Goal: Task Accomplishment & Management: Manage account settings

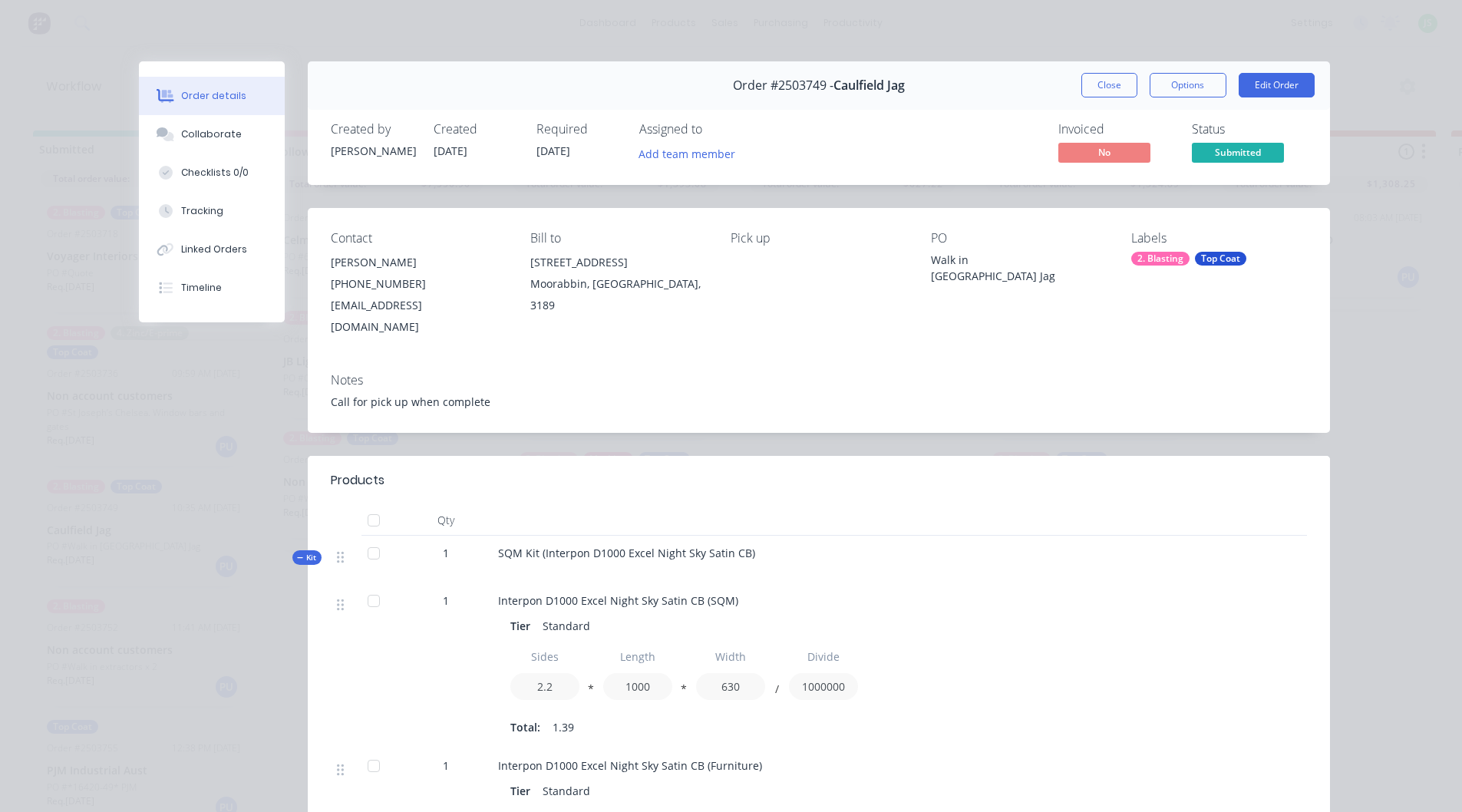
scroll to position [15, 0]
click at [1117, 82] on button "Close" at bounding box center [1109, 85] width 56 height 25
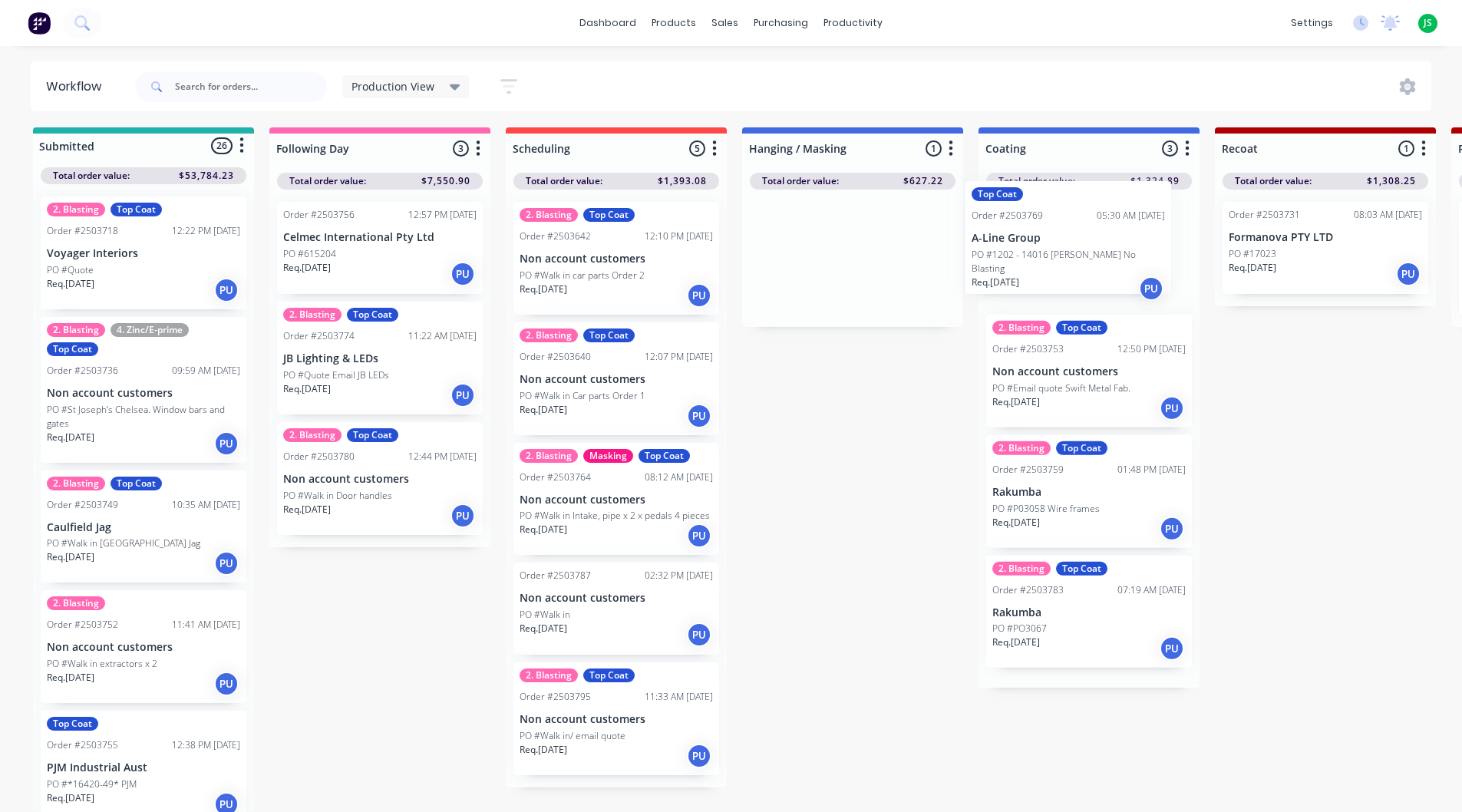
drag, startPoint x: 880, startPoint y: 245, endPoint x: 1101, endPoint y: 243, distance: 221.0
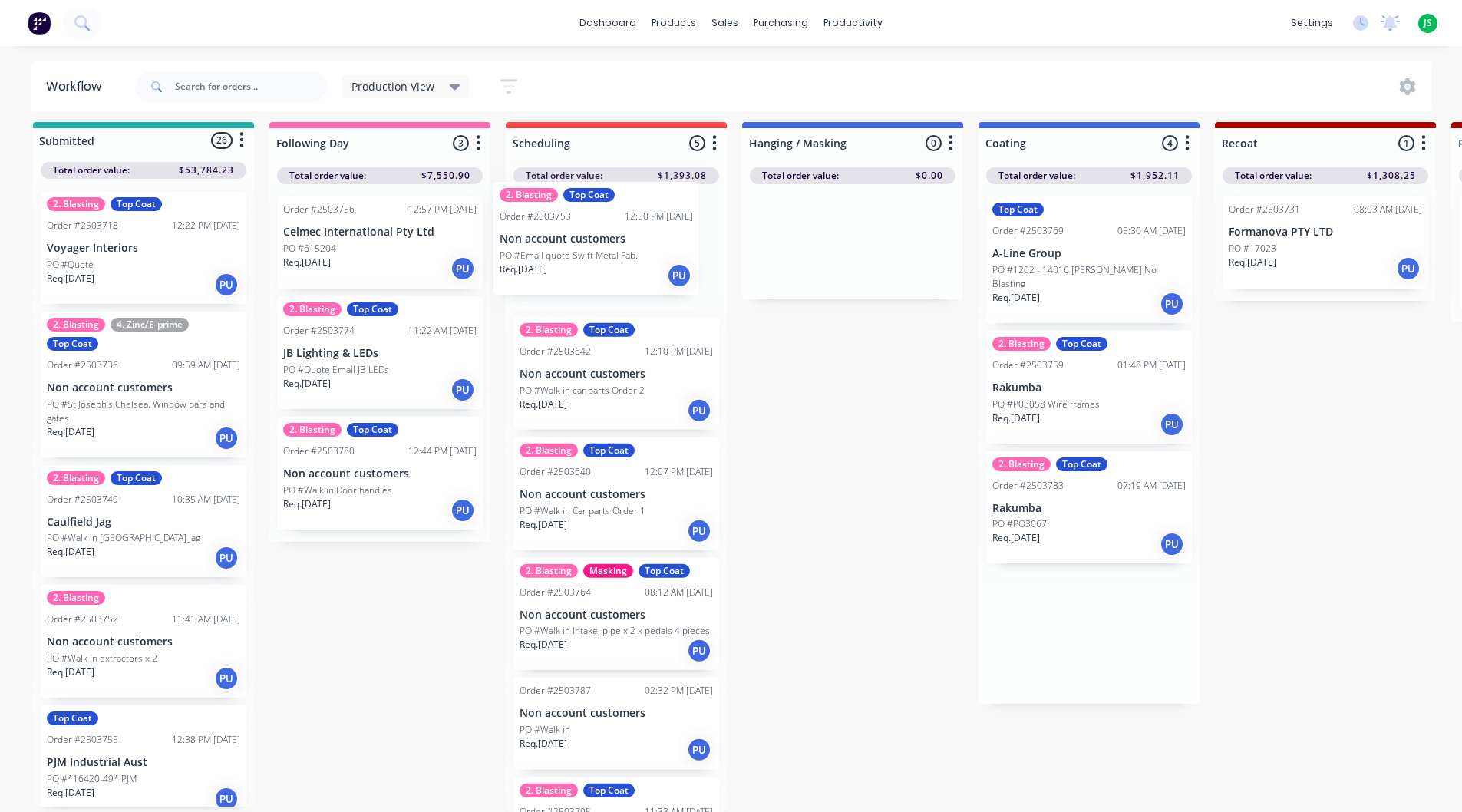
drag, startPoint x: 1084, startPoint y: 369, endPoint x: 587, endPoint y: 241, distance: 513.2
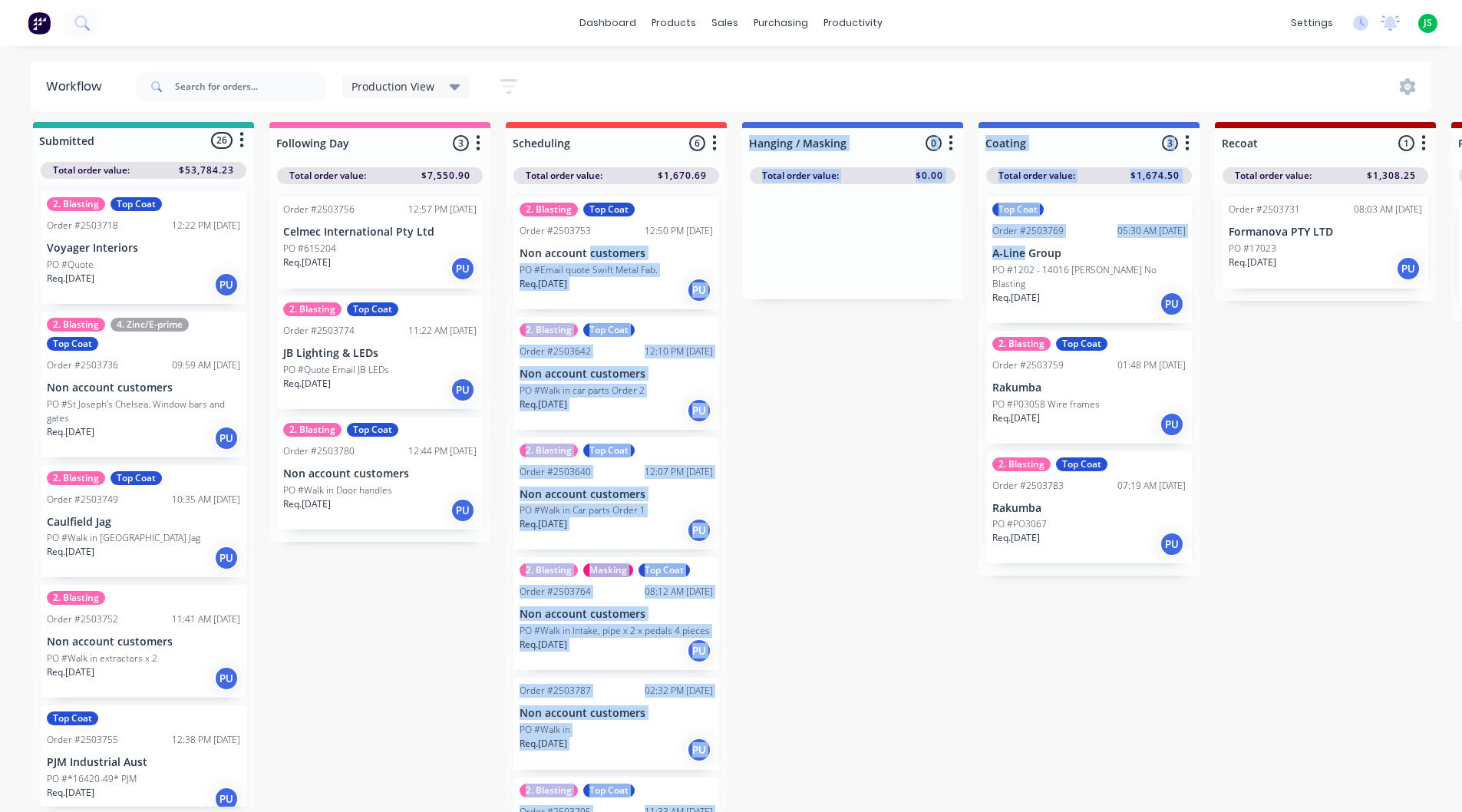
drag, startPoint x: 587, startPoint y: 241, endPoint x: 1024, endPoint y: 251, distance: 437.1
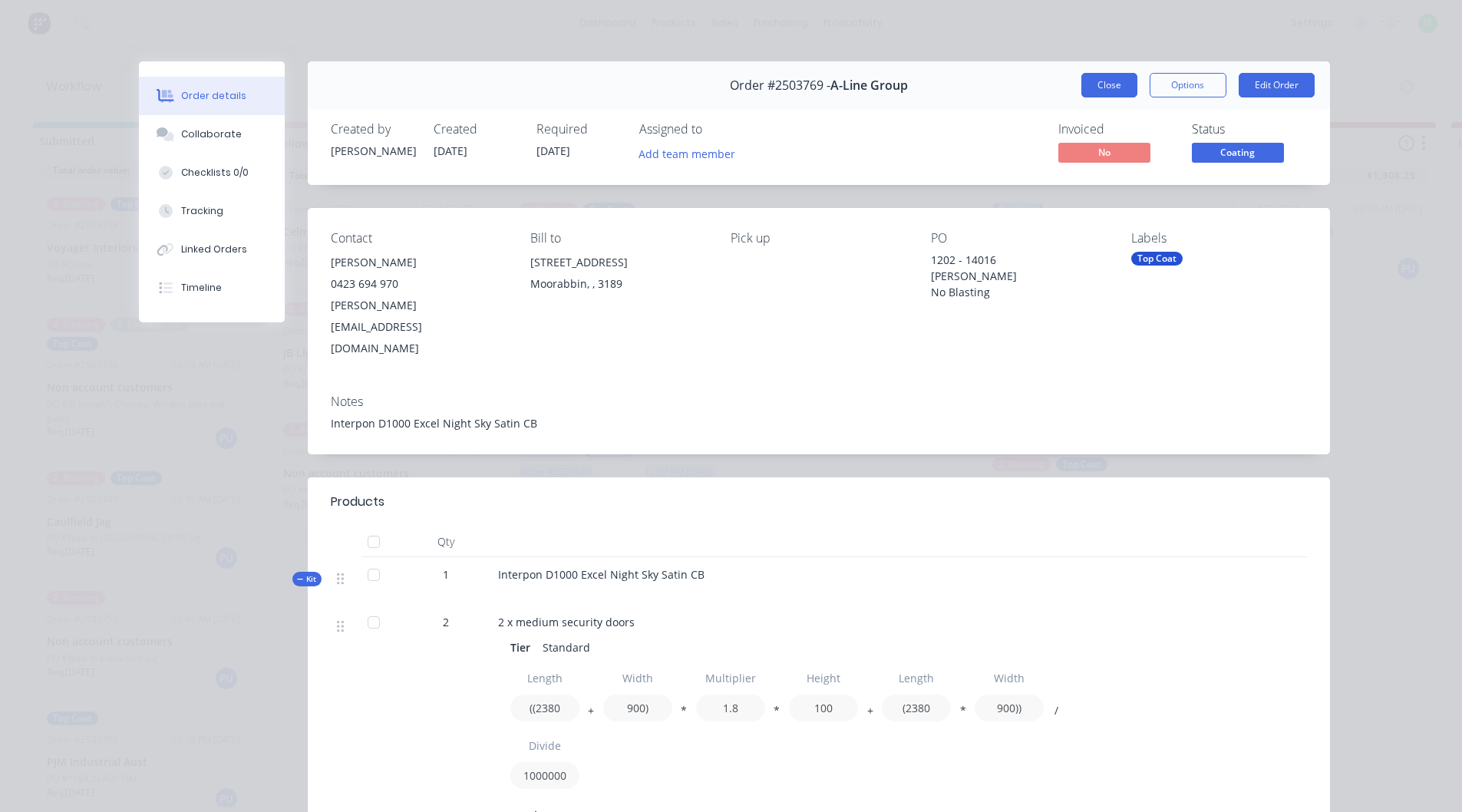
click at [1097, 86] on button "Close" at bounding box center [1109, 85] width 56 height 25
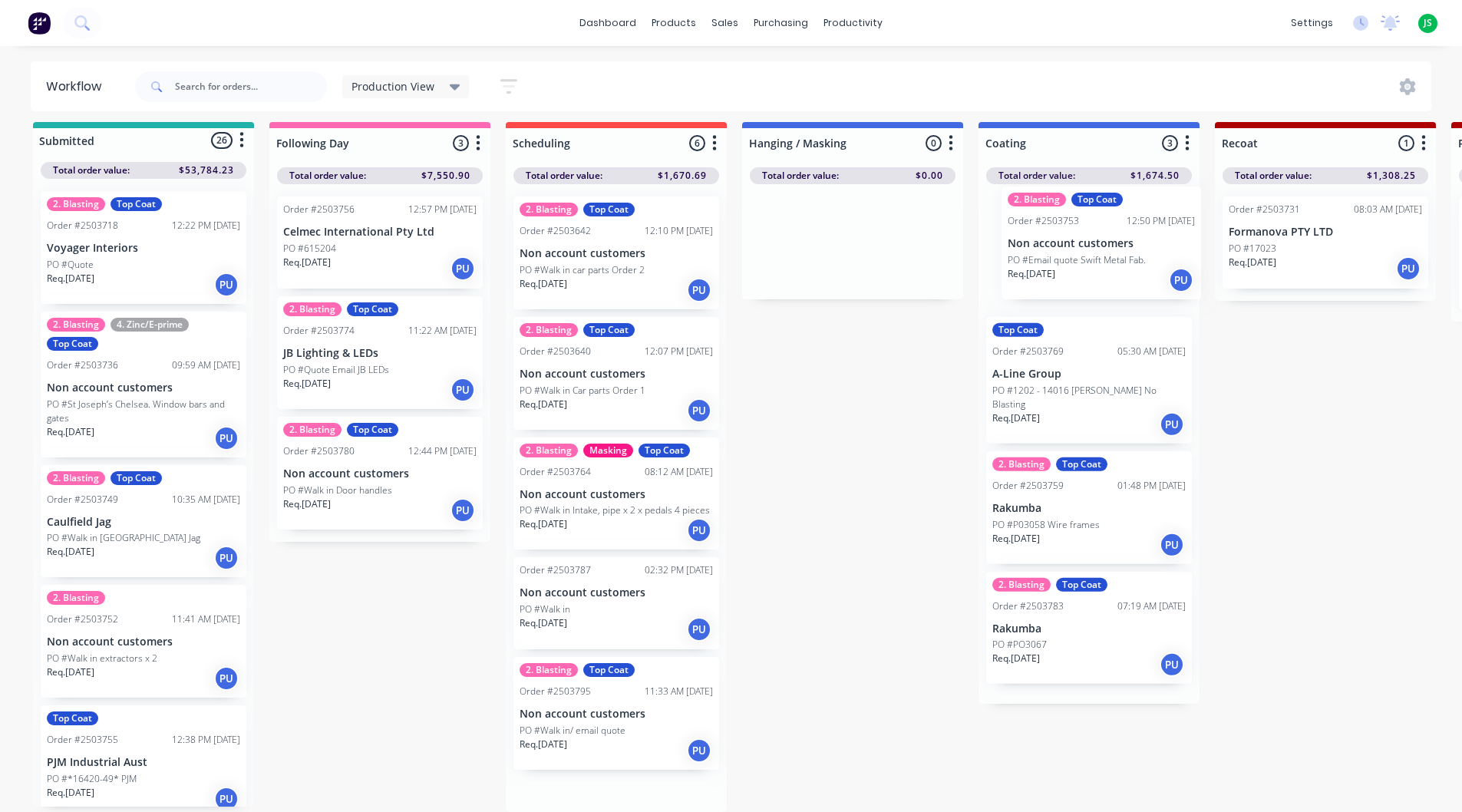
scroll to position [15, 4]
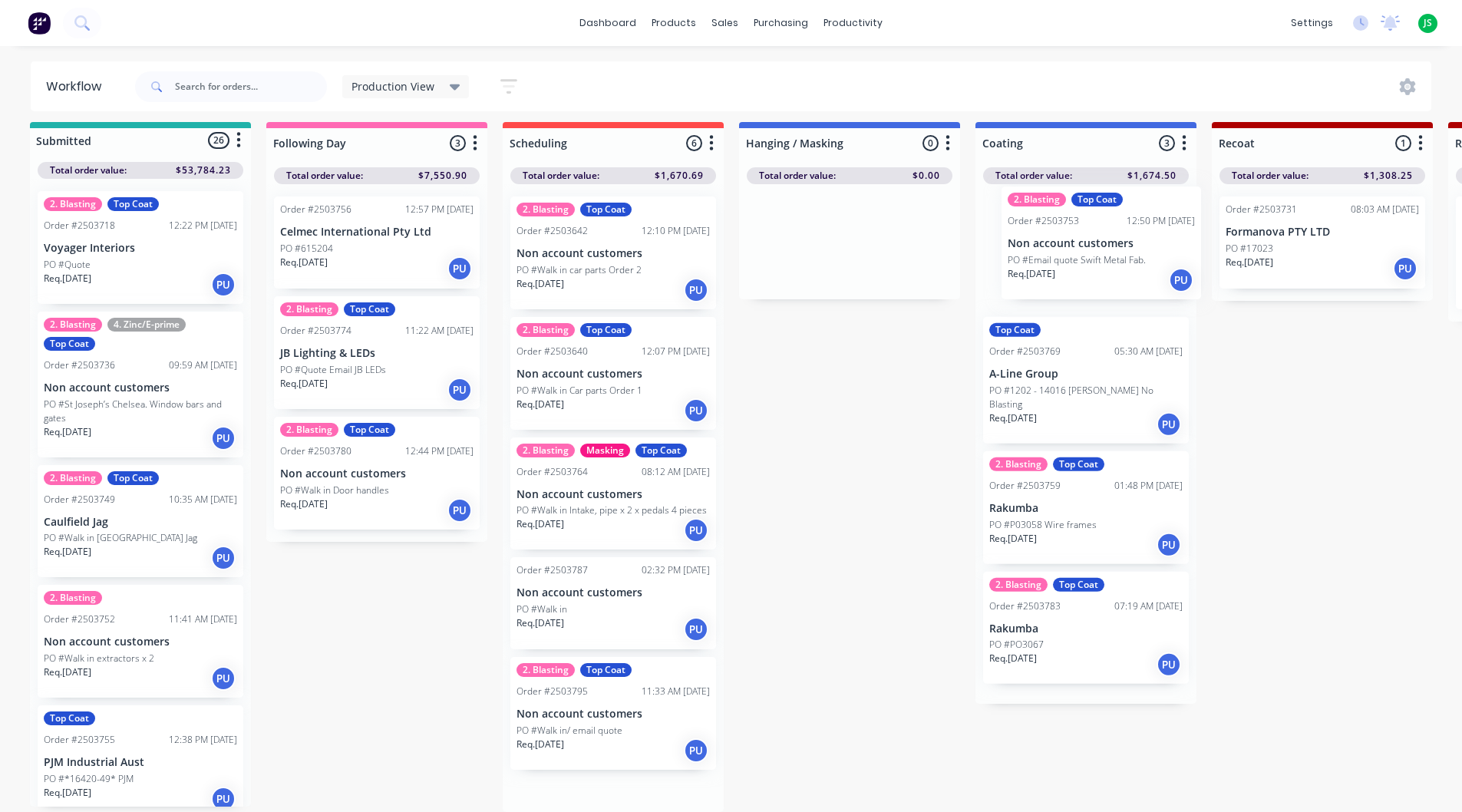
drag, startPoint x: 566, startPoint y: 252, endPoint x: 1064, endPoint y: 249, distance: 498.0
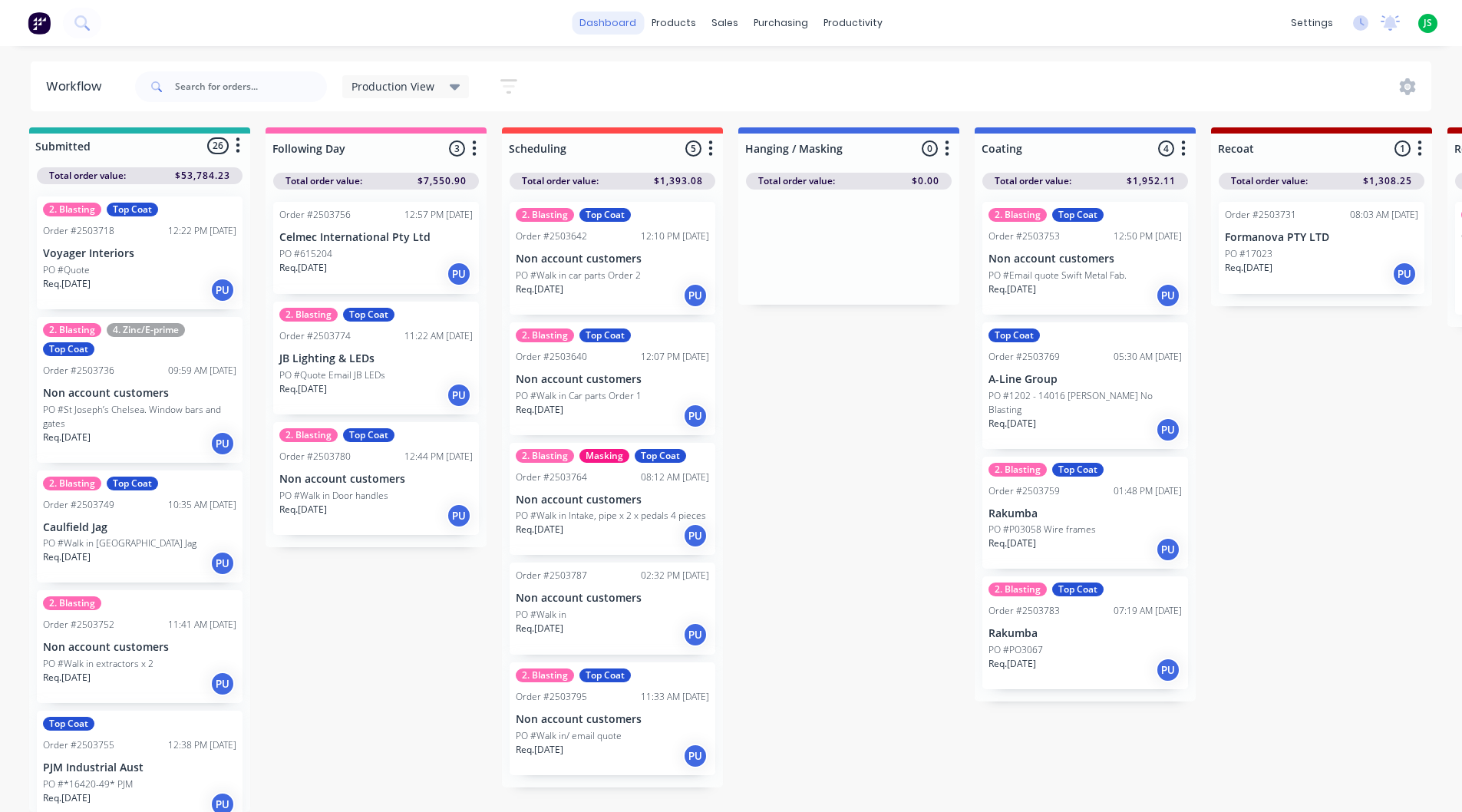
click at [604, 22] on link "dashboard" at bounding box center [608, 23] width 72 height 23
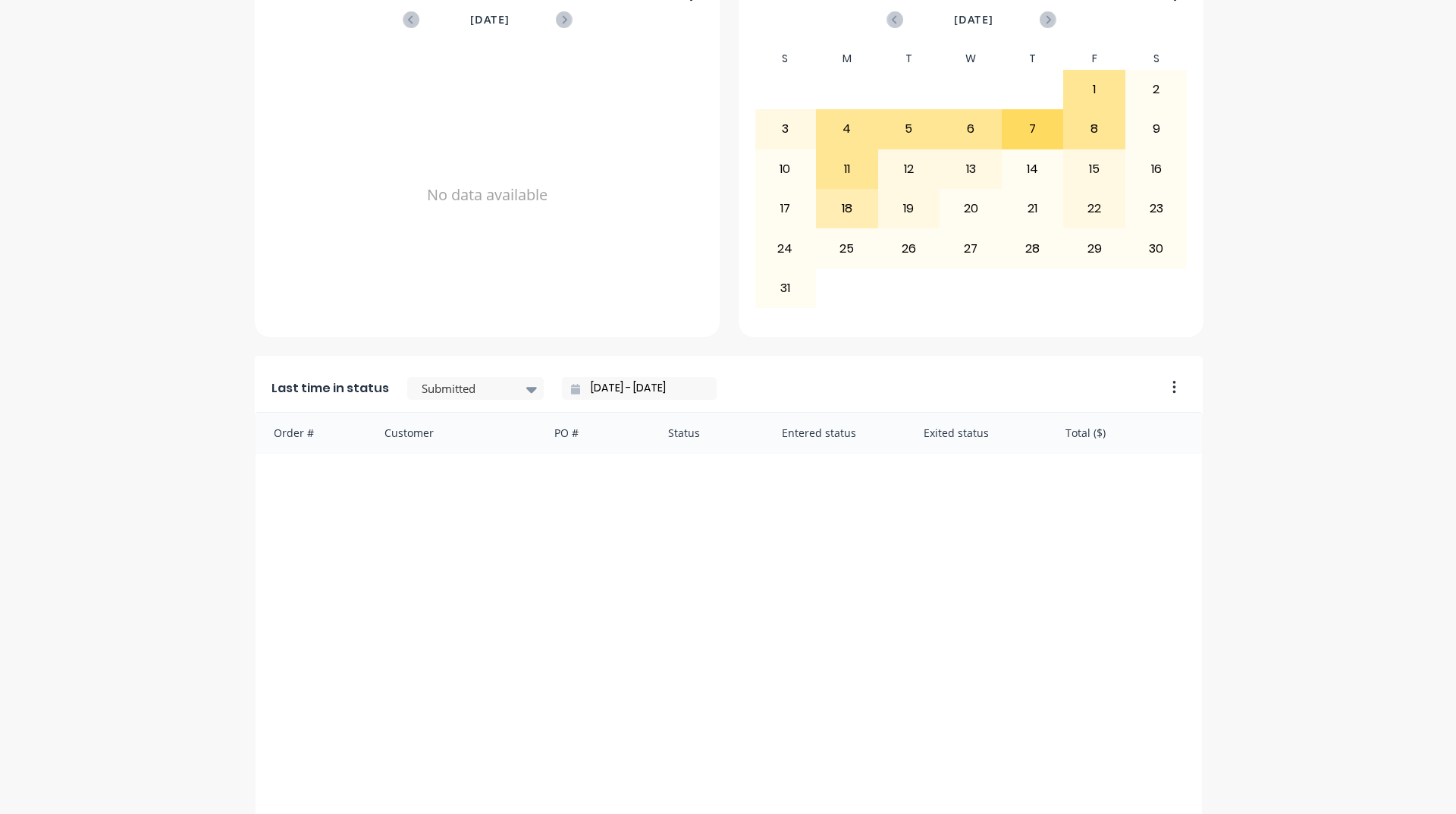
scroll to position [638, 0]
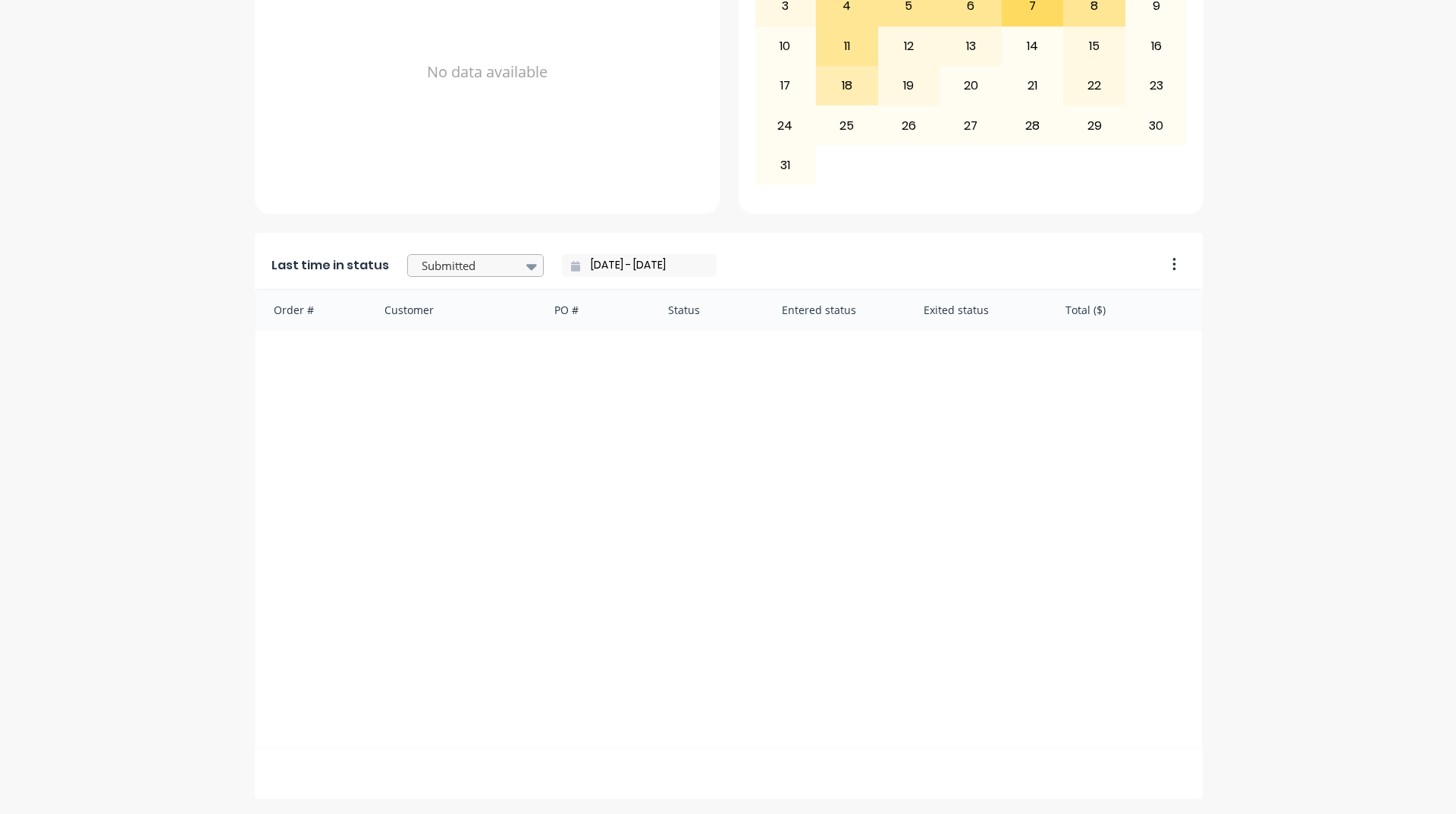
click at [474, 268] on div at bounding box center [468, 265] width 96 height 19
click at [432, 272] on div "Coating" at bounding box center [476, 258] width 137 height 28
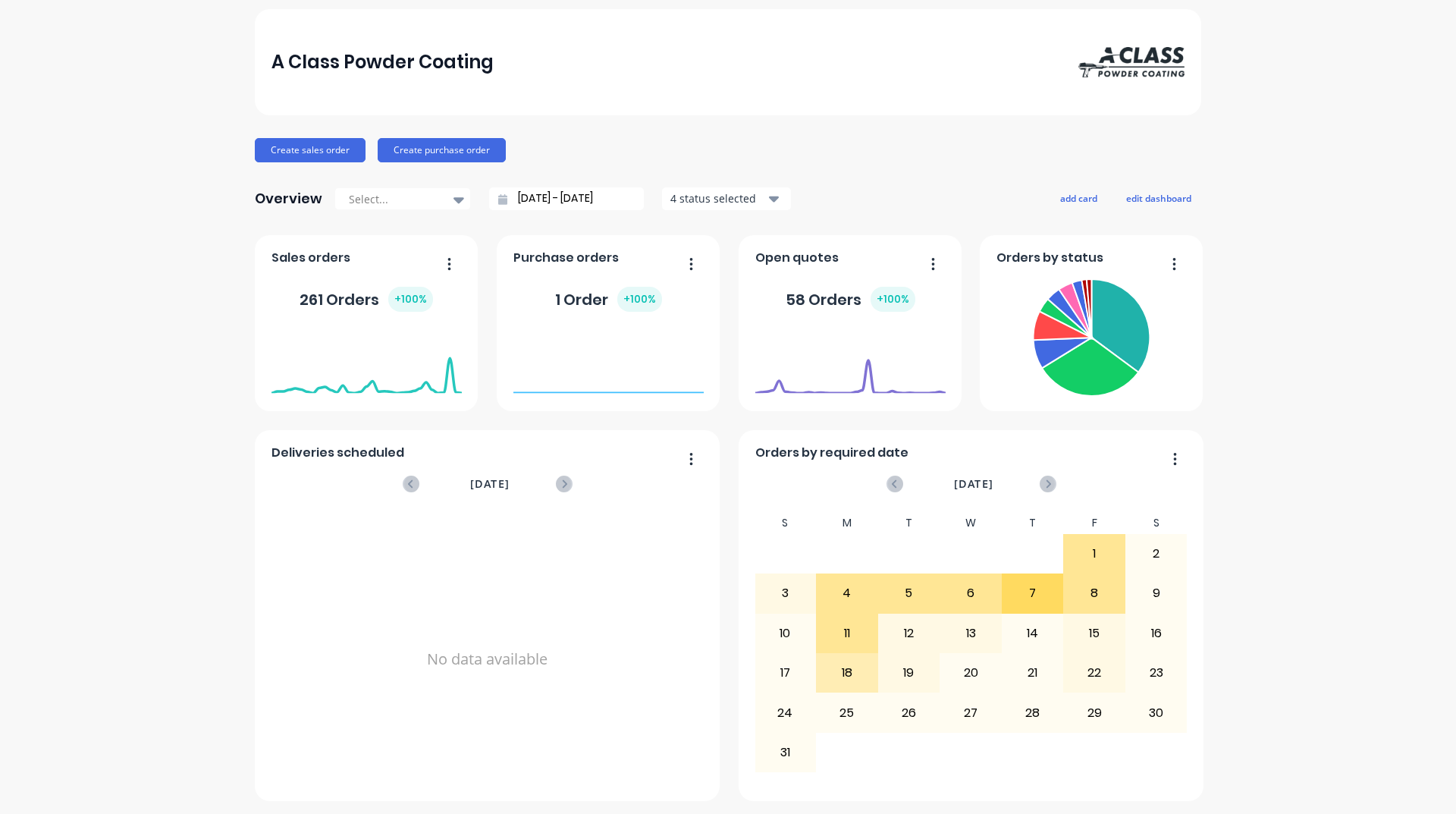
scroll to position [0, 0]
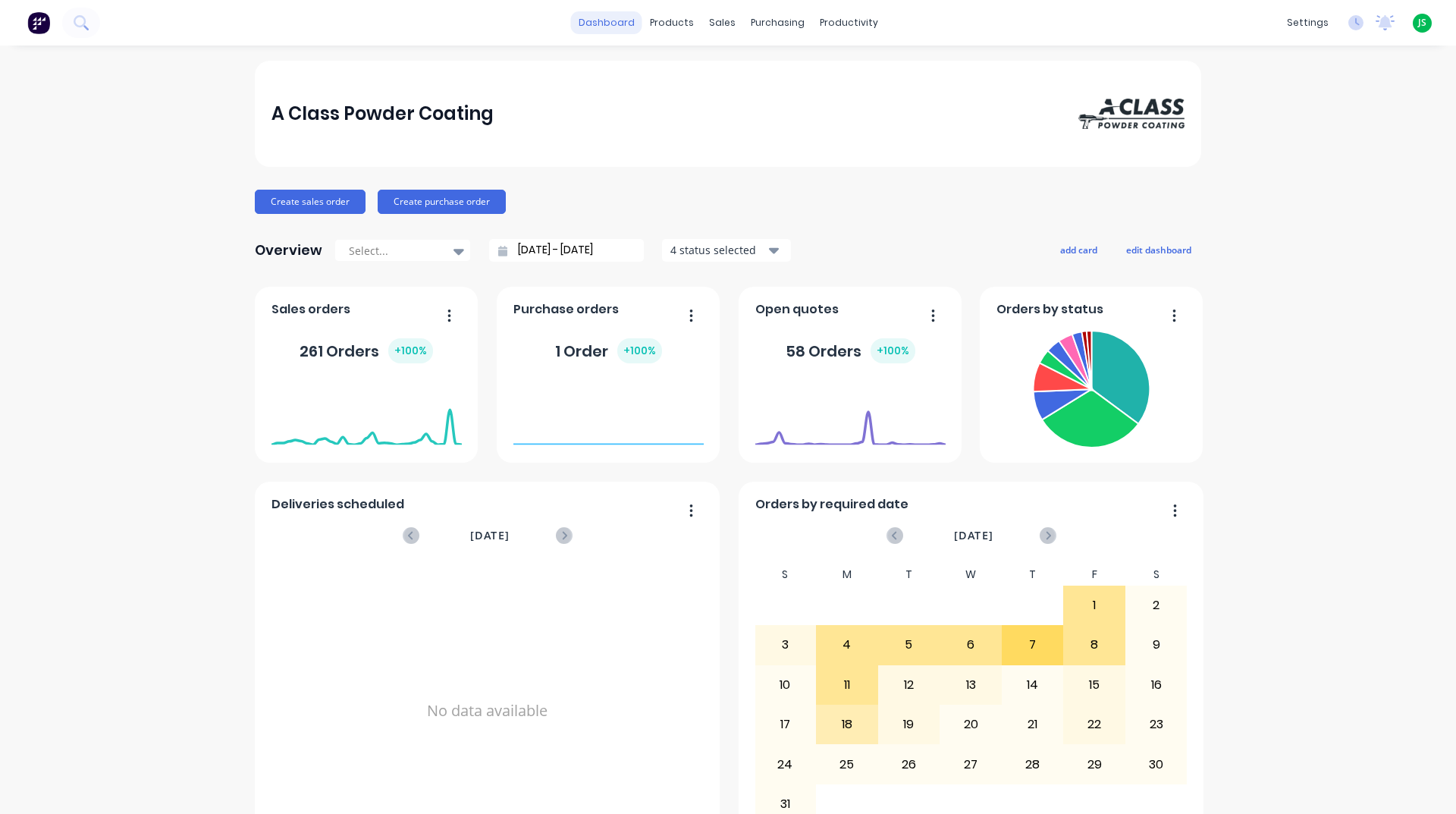
click at [598, 17] on link "dashboard" at bounding box center [607, 23] width 71 height 23
click at [608, 33] on link "dashboard" at bounding box center [607, 23] width 71 height 23
click at [863, 65] on link "Workflow" at bounding box center [902, 72] width 201 height 30
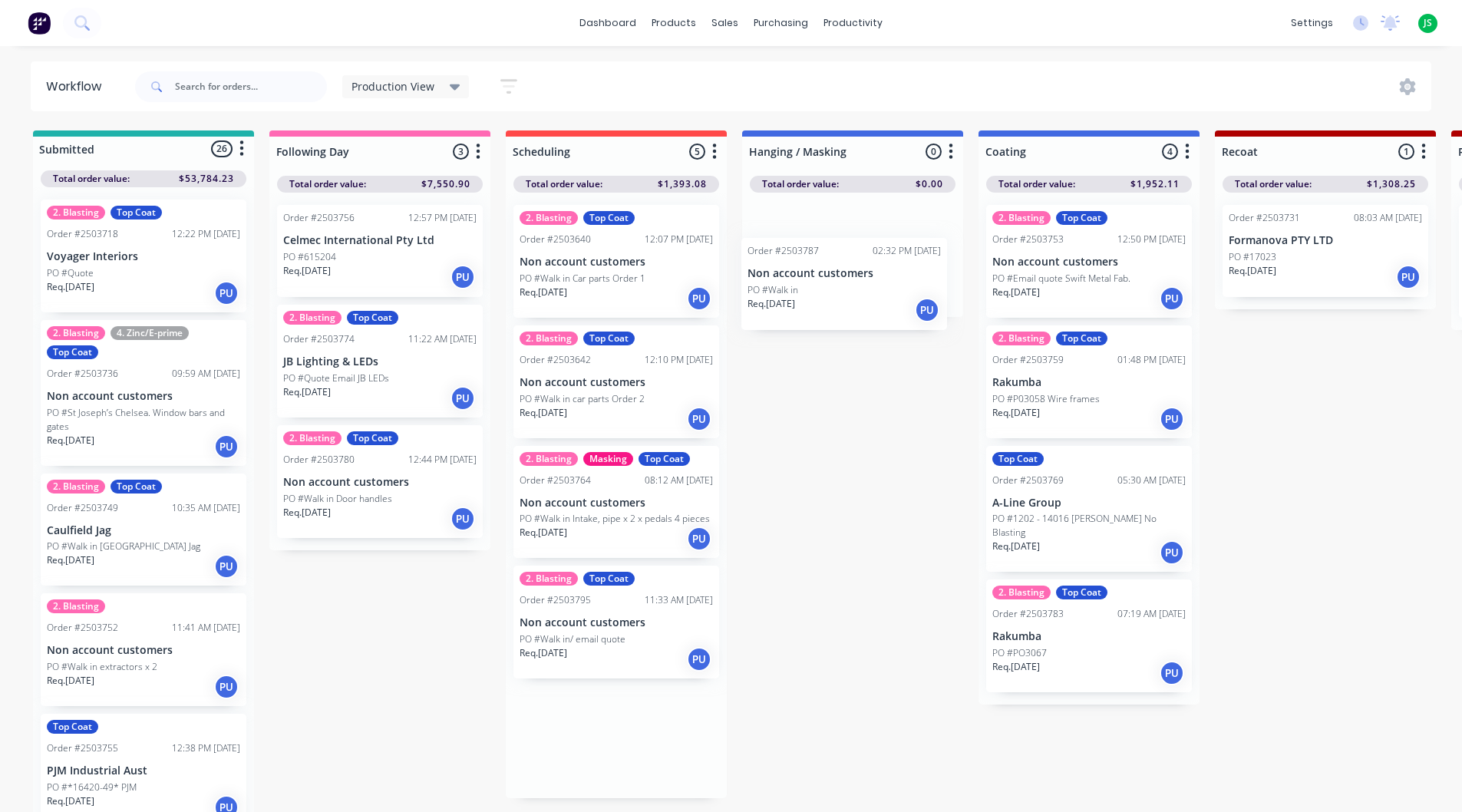
drag, startPoint x: 601, startPoint y: 610, endPoint x: 844, endPoint y: 276, distance: 413.0
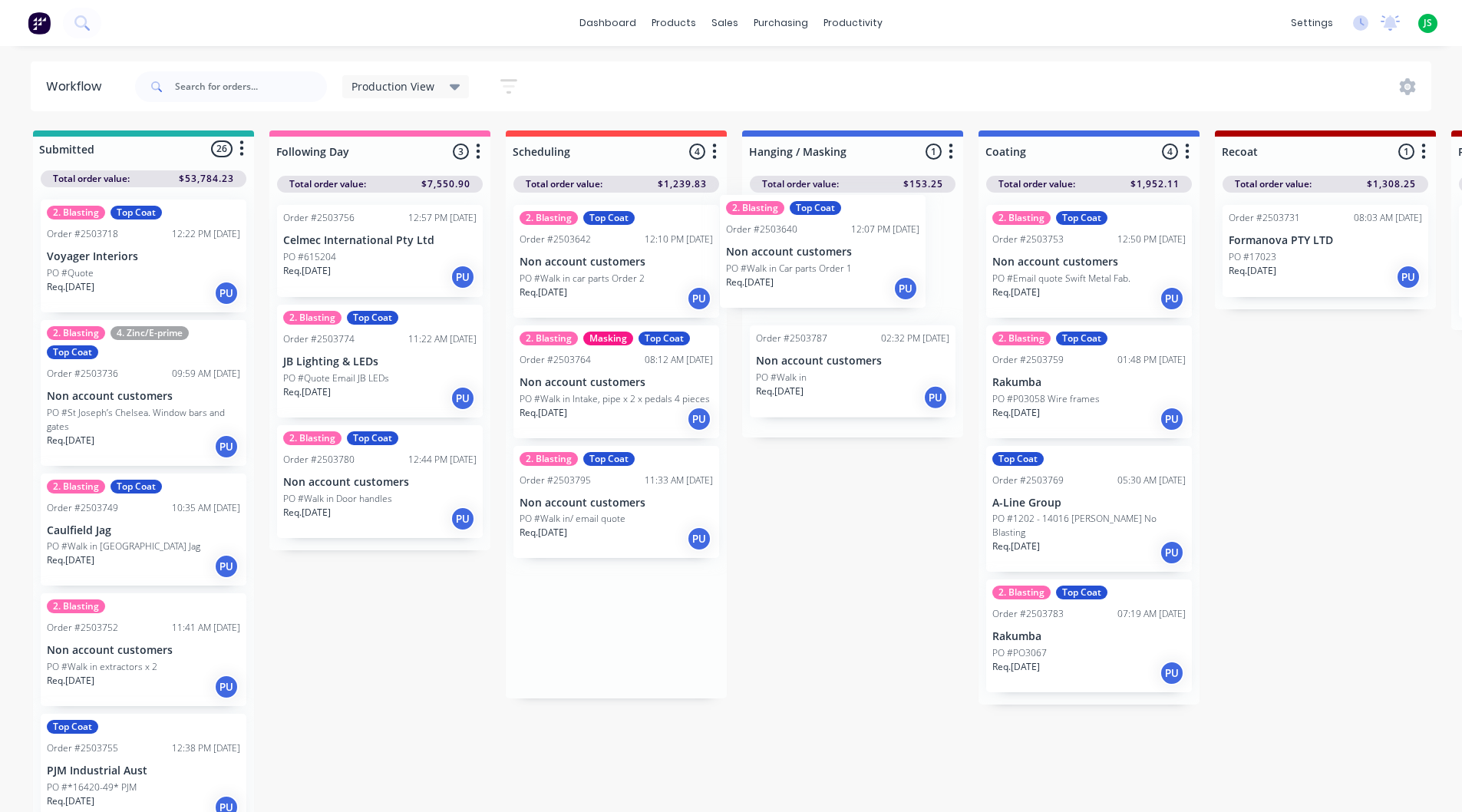
drag, startPoint x: 608, startPoint y: 284, endPoint x: 811, endPoint y: 277, distance: 203.1
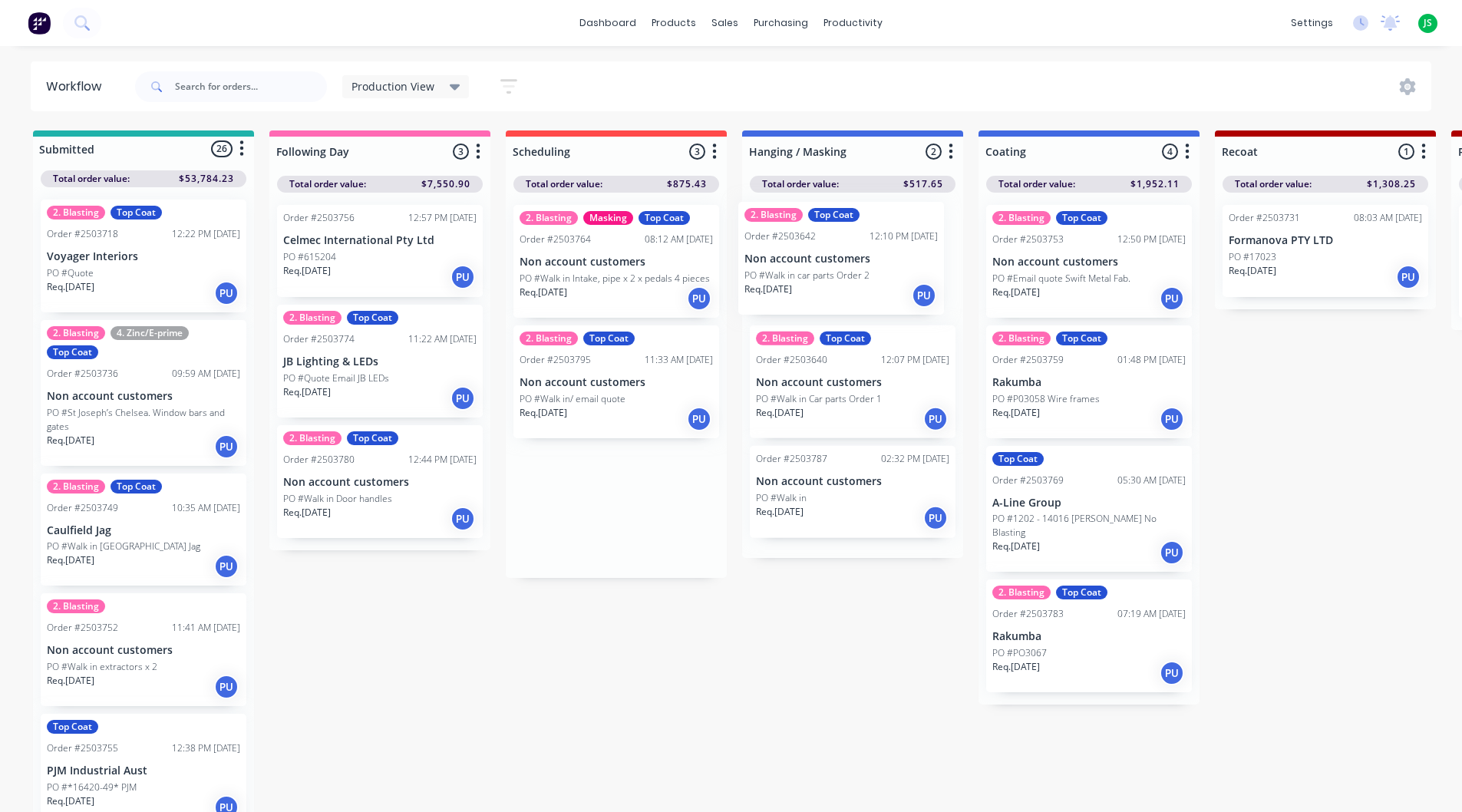
drag, startPoint x: 648, startPoint y: 258, endPoint x: 883, endPoint y: 254, distance: 235.0
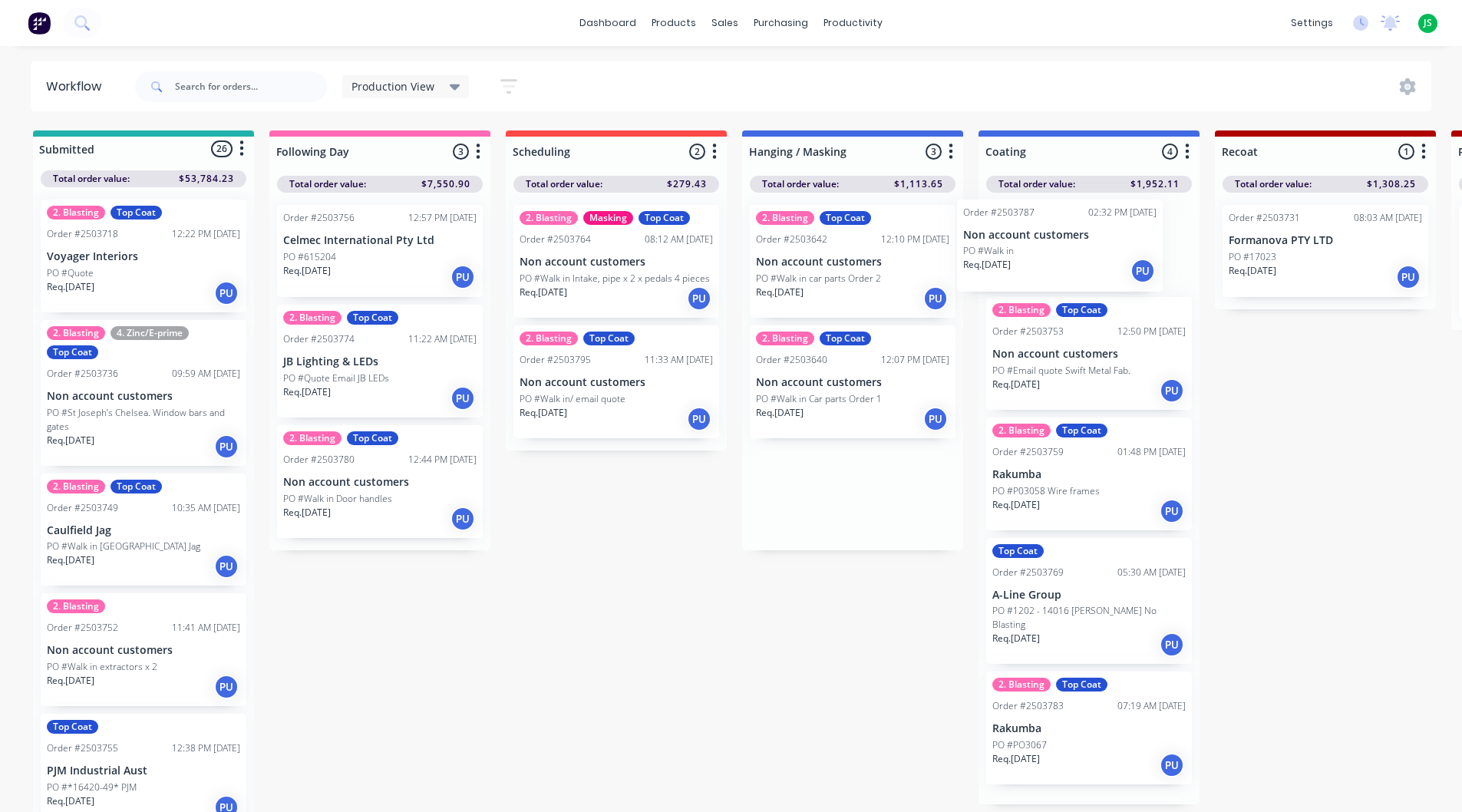
drag, startPoint x: 828, startPoint y: 498, endPoint x: 1041, endPoint y: 249, distance: 327.7
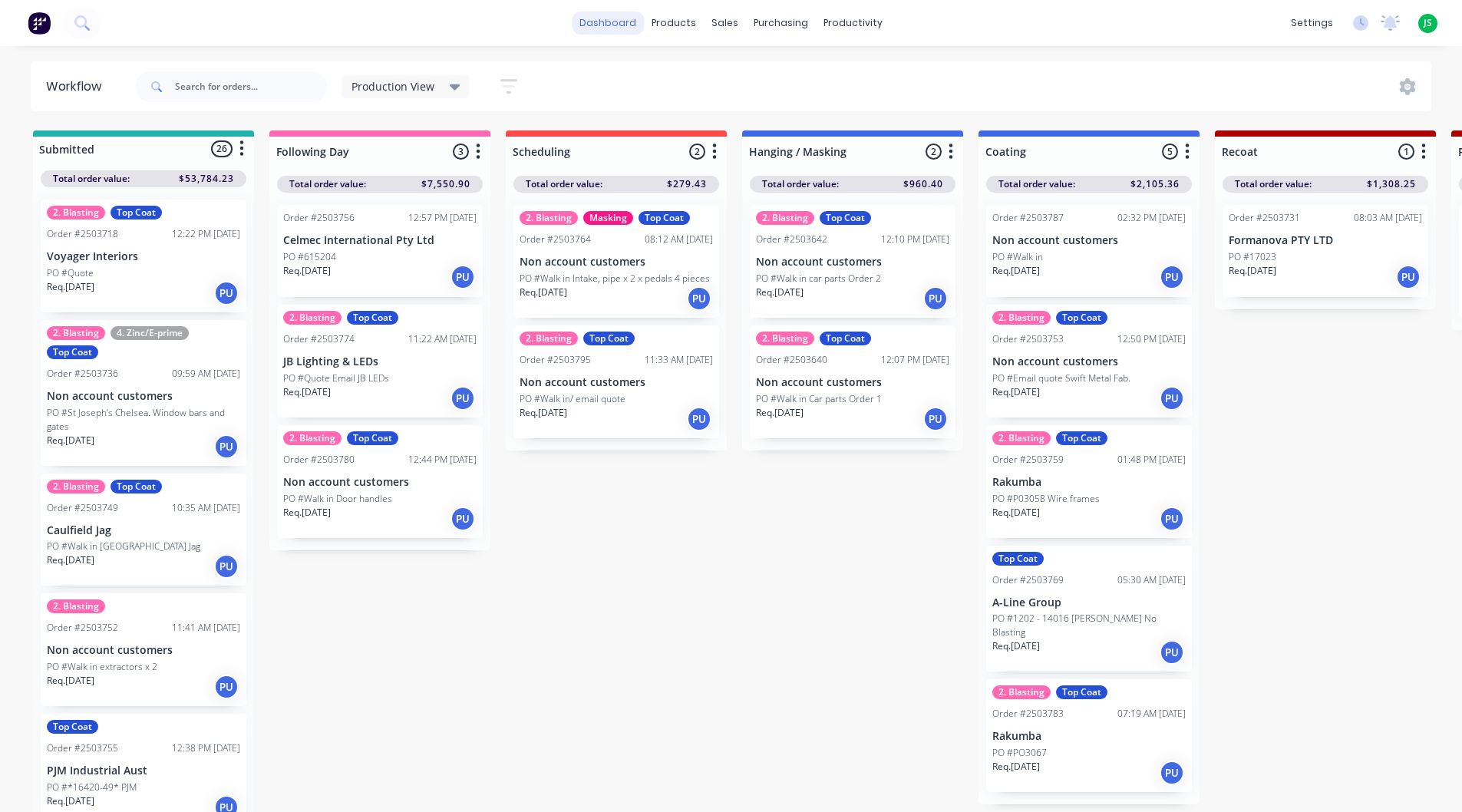
click at [608, 24] on link "dashboard" at bounding box center [608, 23] width 72 height 23
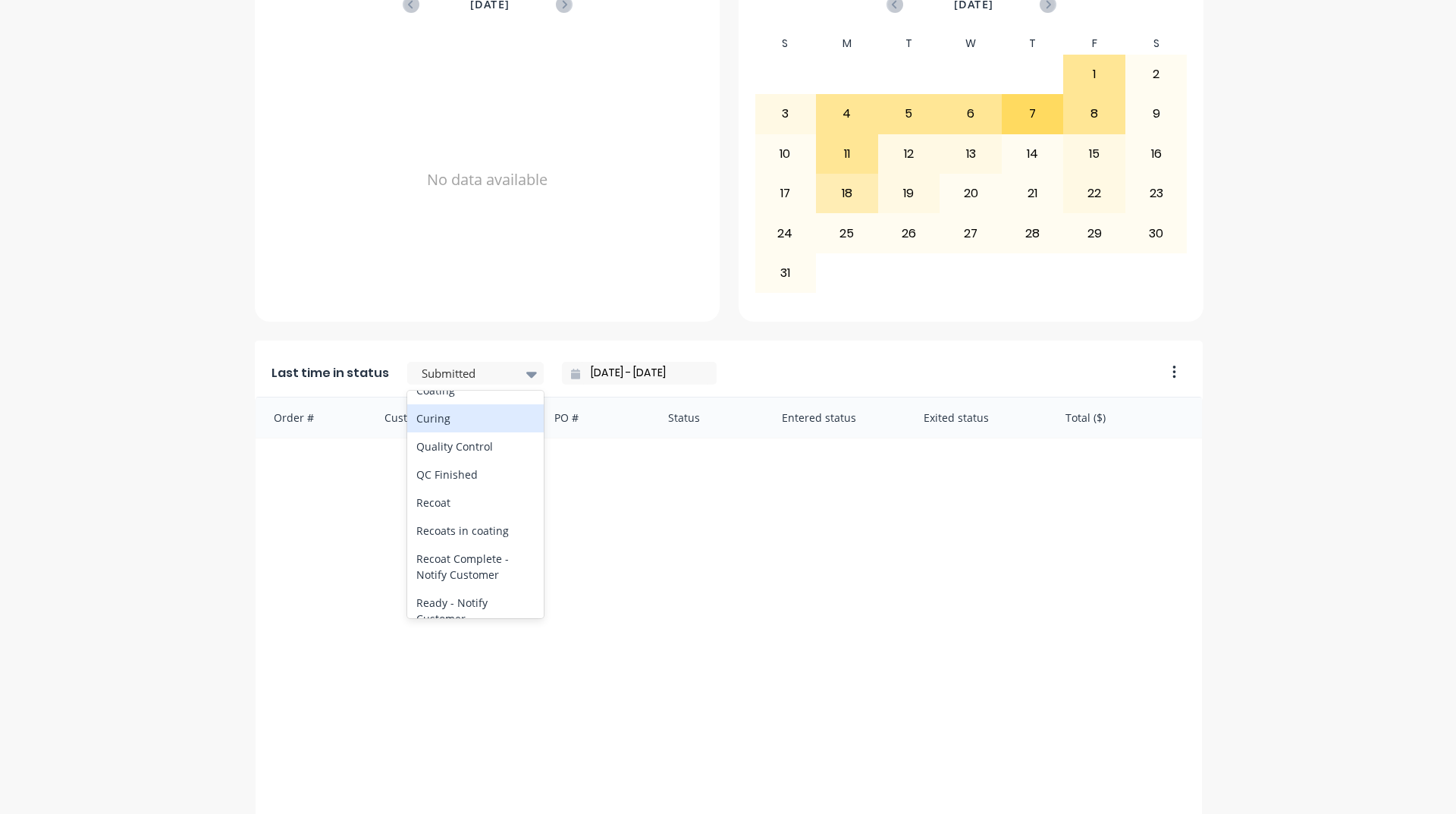
scroll to position [607, 0]
click at [454, 380] on div "Coating" at bounding box center [476, 366] width 137 height 28
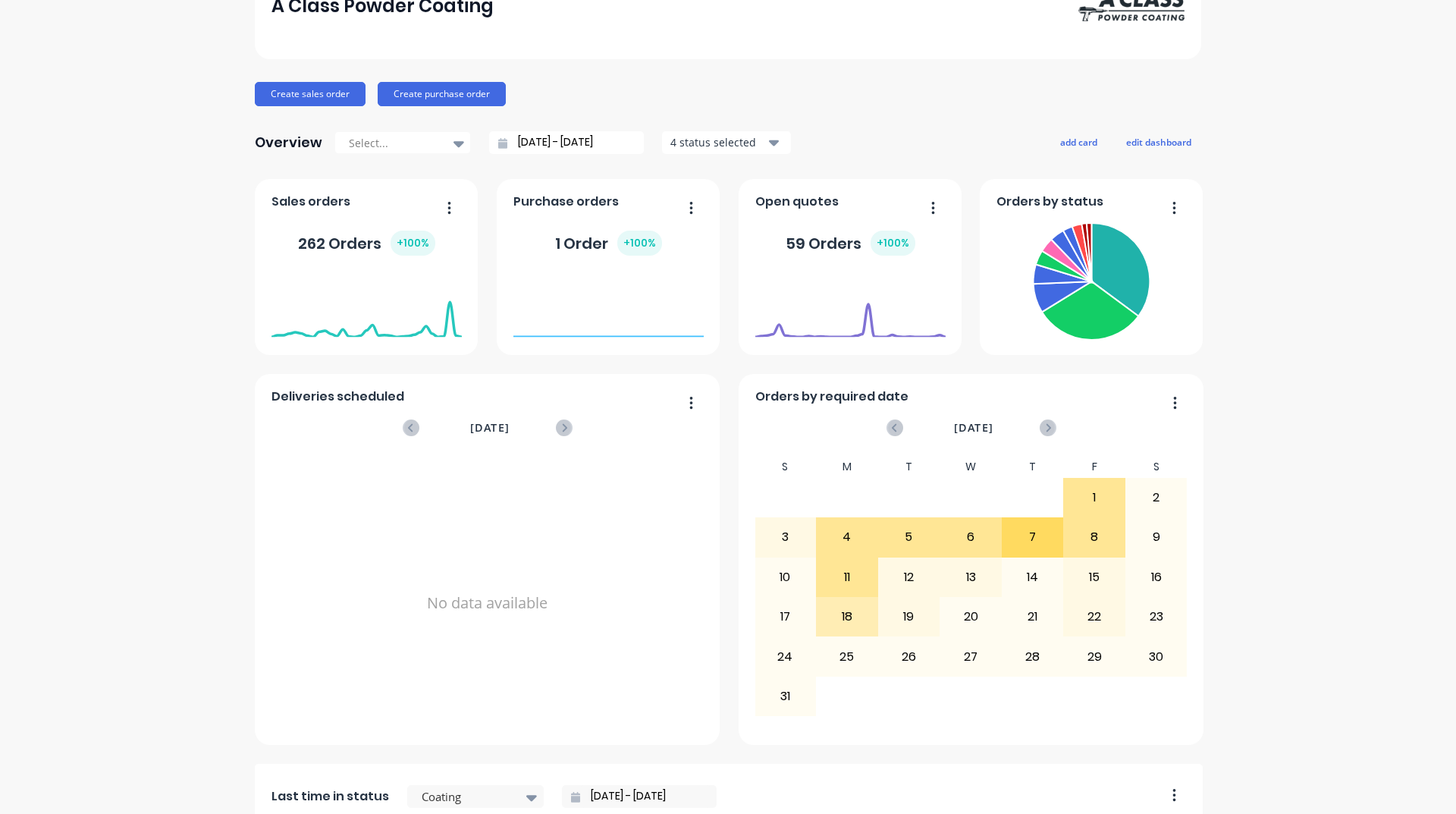
scroll to position [0, 0]
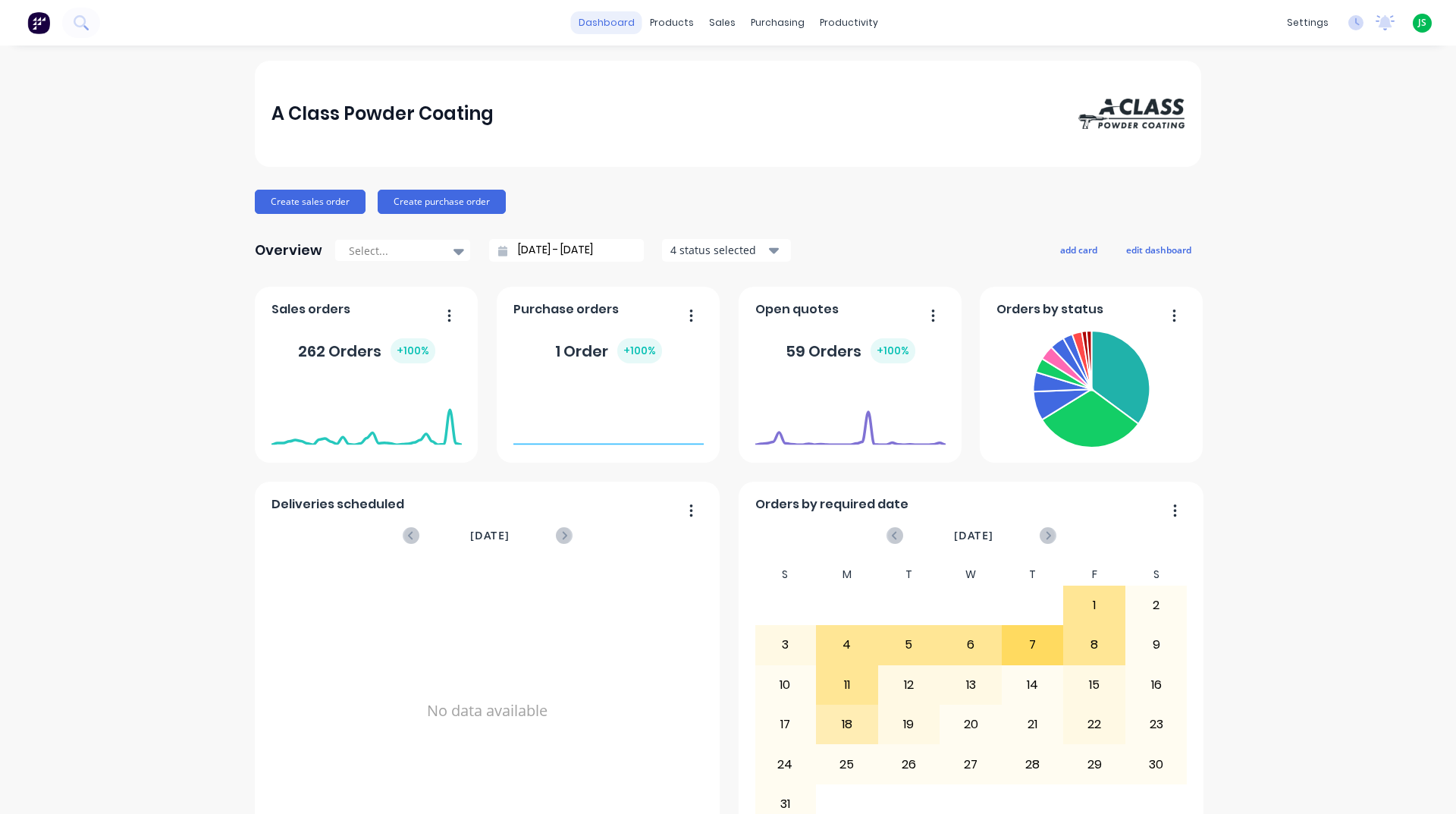
click at [604, 21] on link "dashboard" at bounding box center [607, 23] width 71 height 23
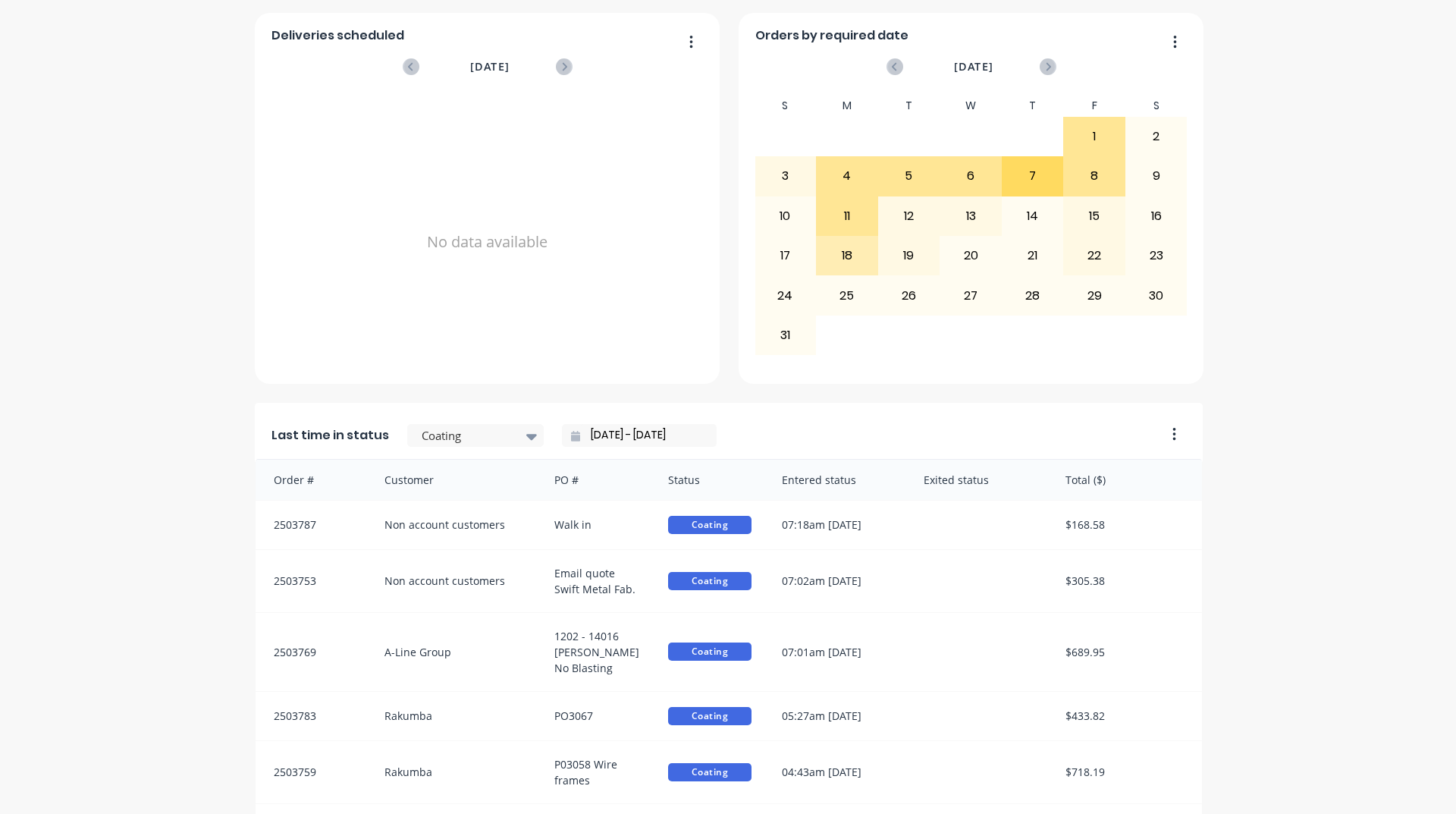
scroll to position [563, 0]
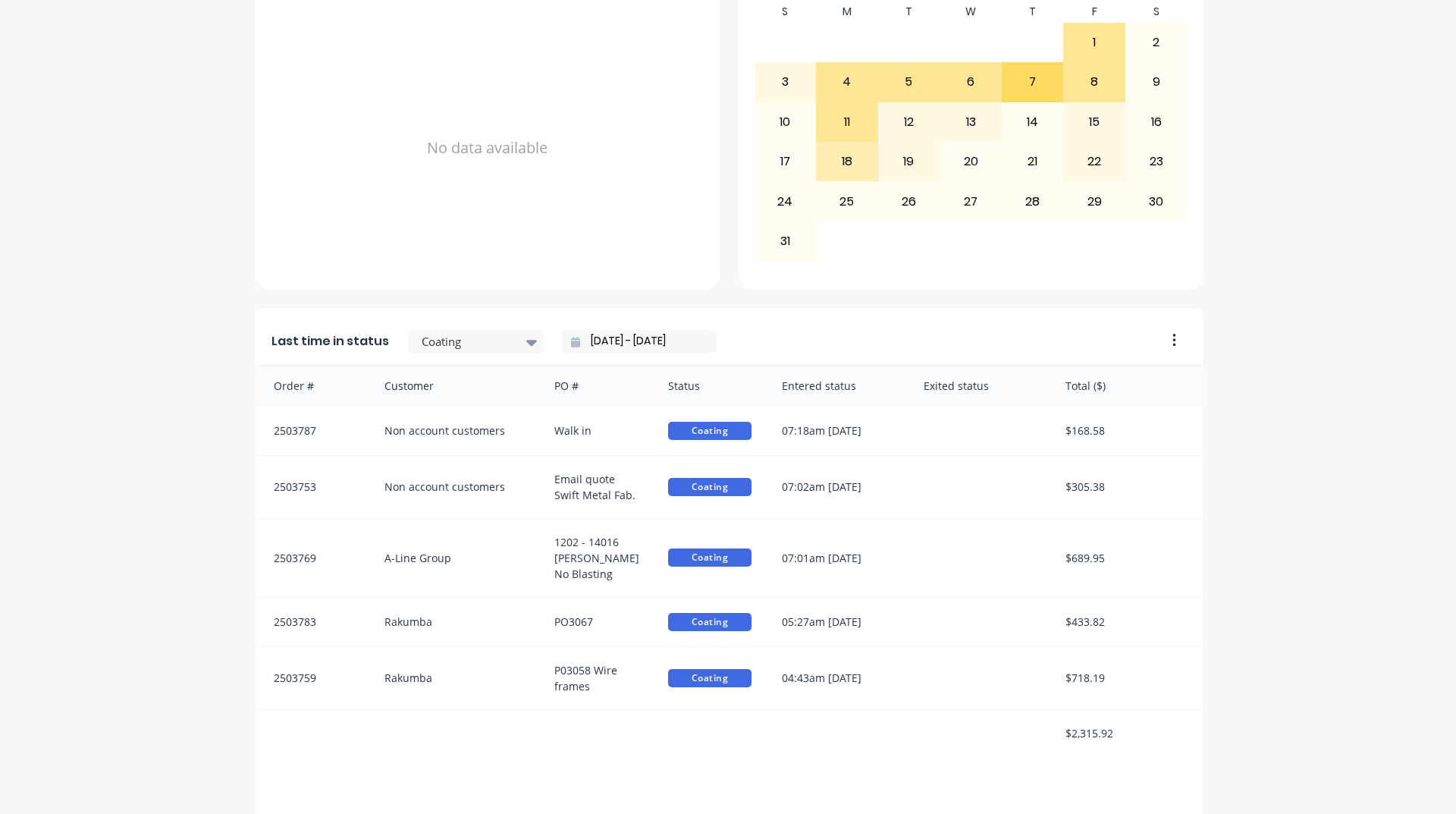
click at [668, 334] on input "[DATE] - [DATE]" at bounding box center [645, 341] width 131 height 23
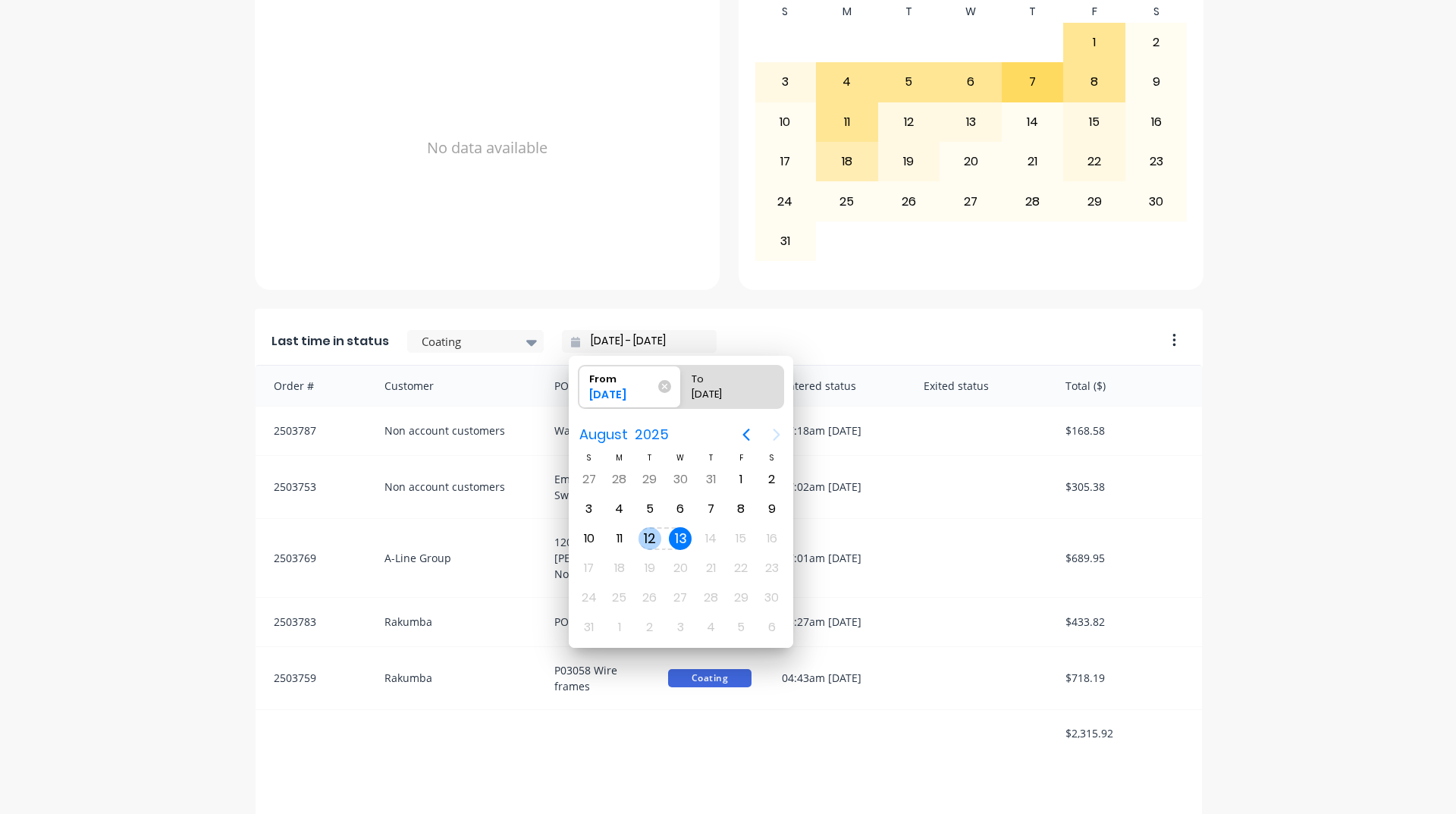
click at [660, 540] on div "12" at bounding box center [650, 539] width 23 height 23
type input "[DATE] - [DATE]"
radio input "false"
radio input "true"
click at [659, 540] on div "12" at bounding box center [650, 539] width 23 height 23
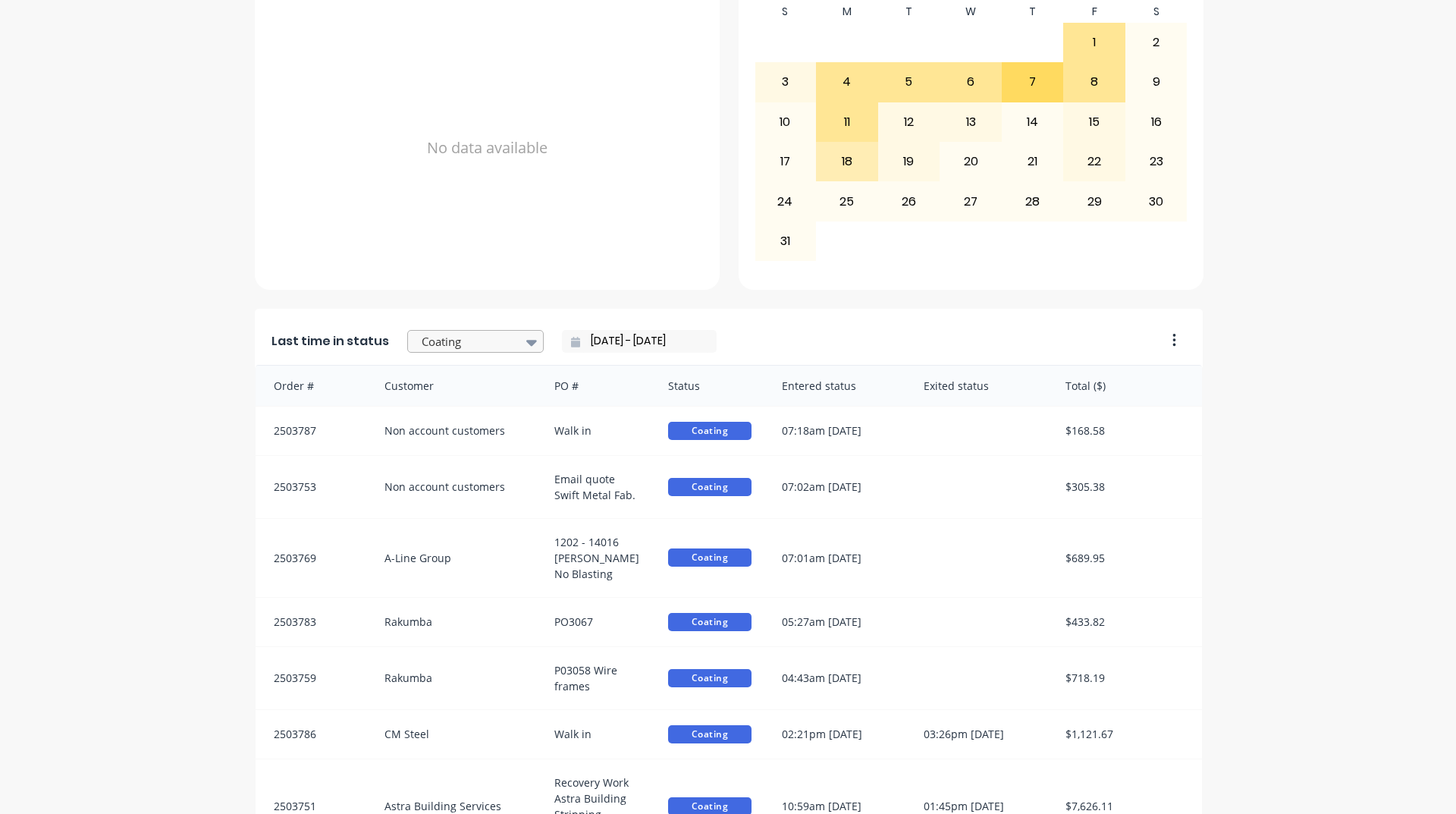
click at [464, 332] on div at bounding box center [468, 341] width 96 height 19
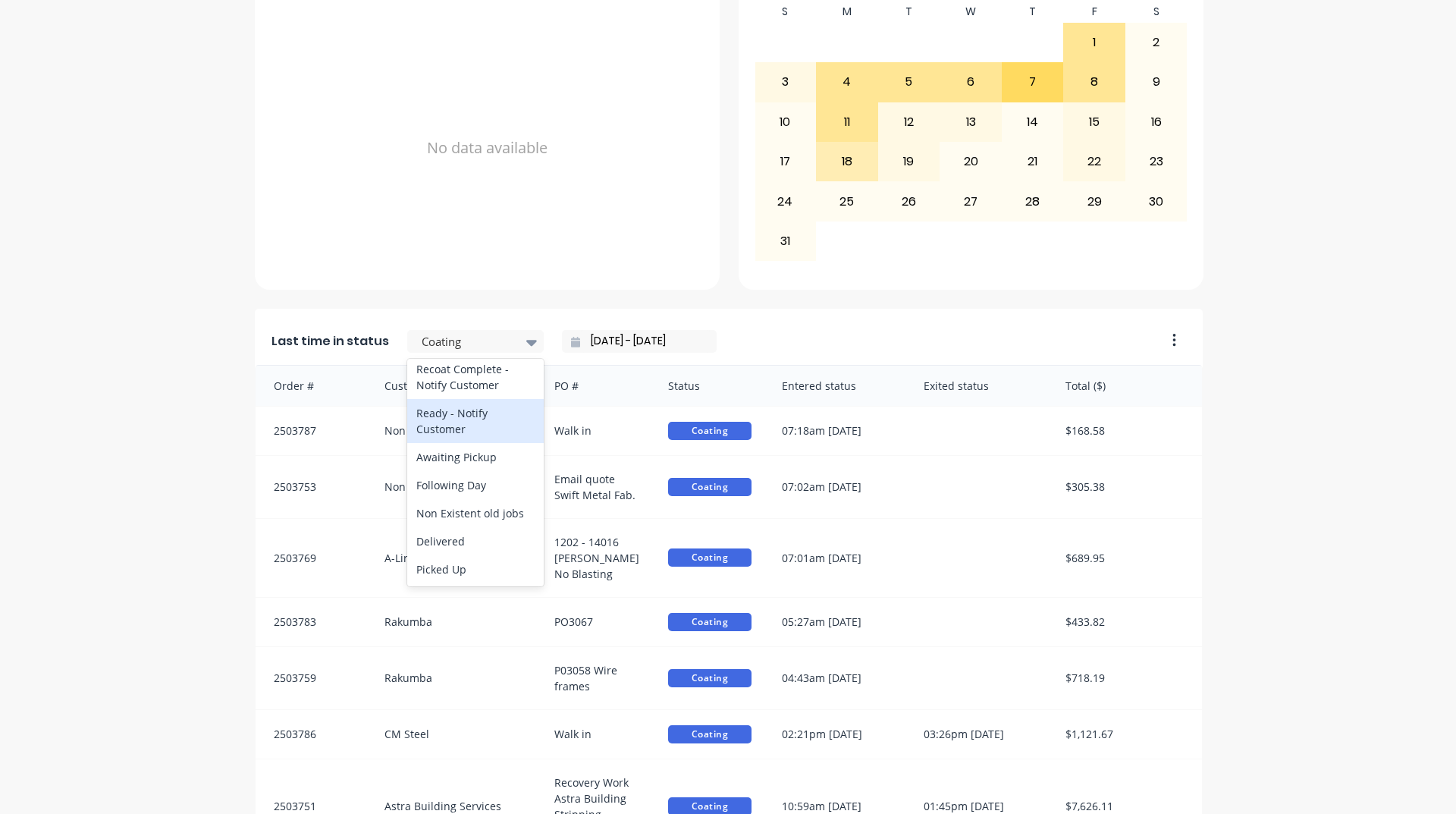
click at [470, 413] on div "Ready - Notify Customer" at bounding box center [476, 421] width 137 height 44
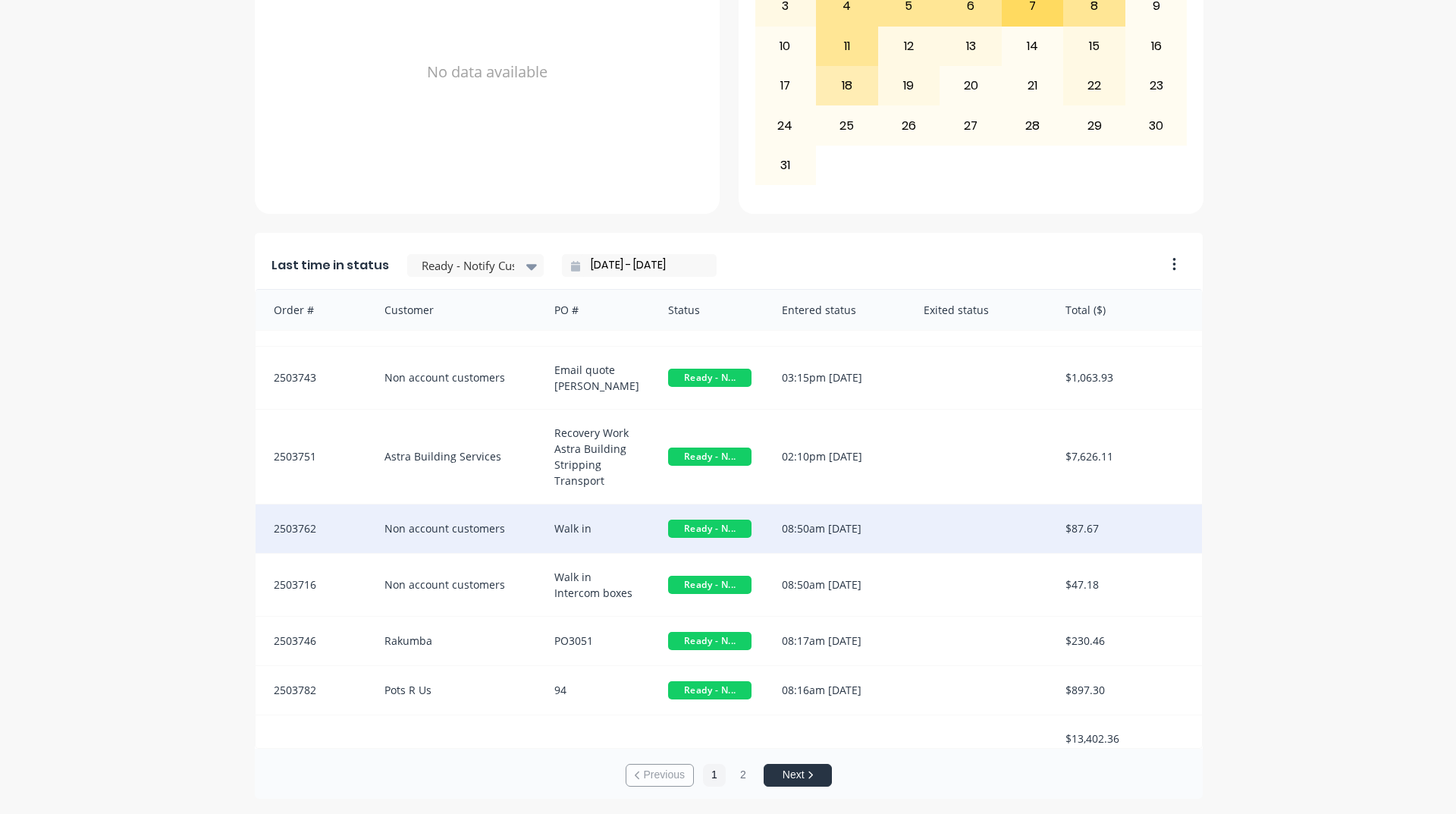
scroll to position [47, 0]
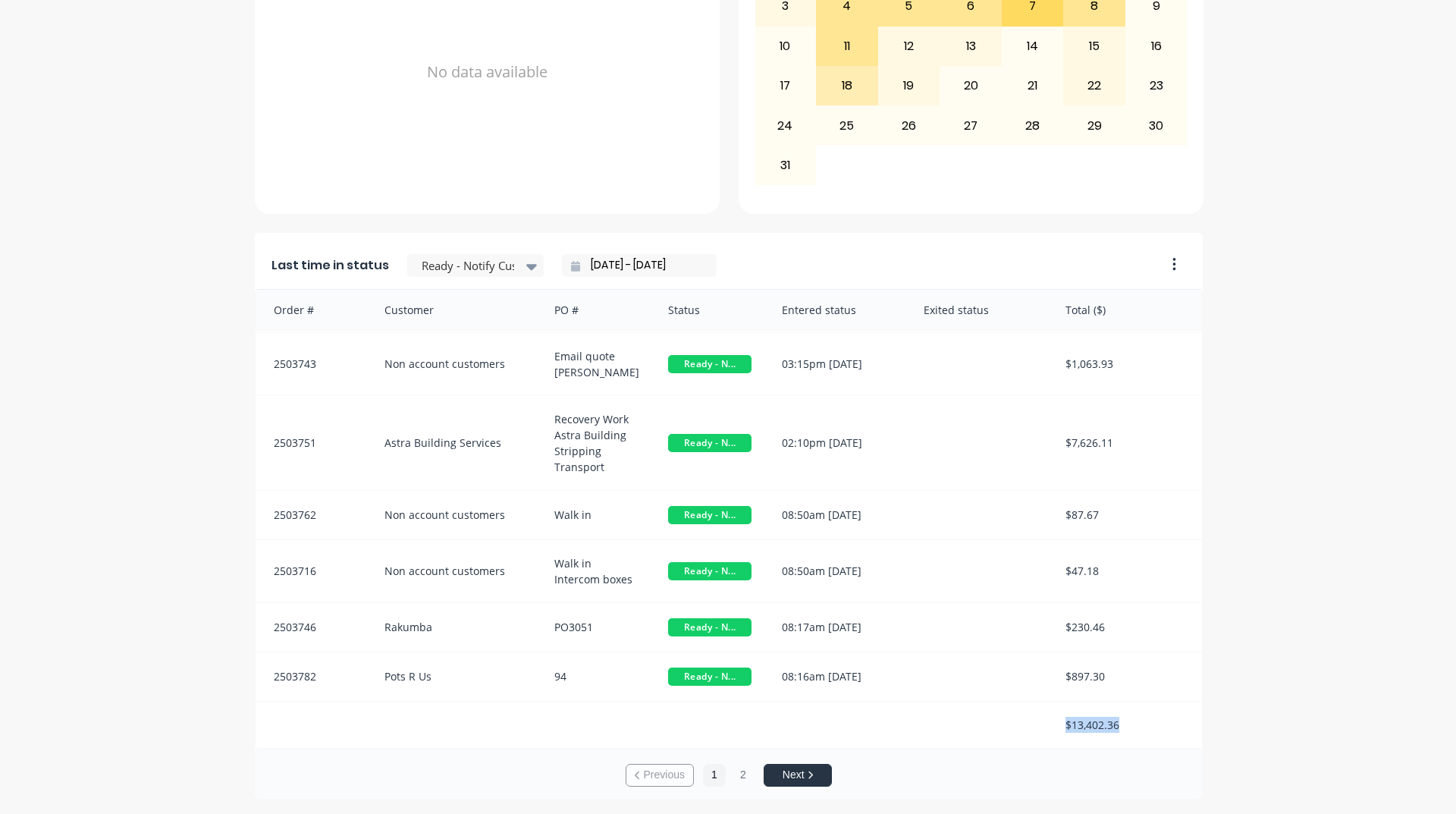
drag, startPoint x: 1060, startPoint y: 725, endPoint x: 1138, endPoint y: 727, distance: 78.0
click at [1138, 727] on div "$13,402.36" at bounding box center [1126, 724] width 152 height 46
click at [452, 269] on div at bounding box center [468, 265] width 96 height 19
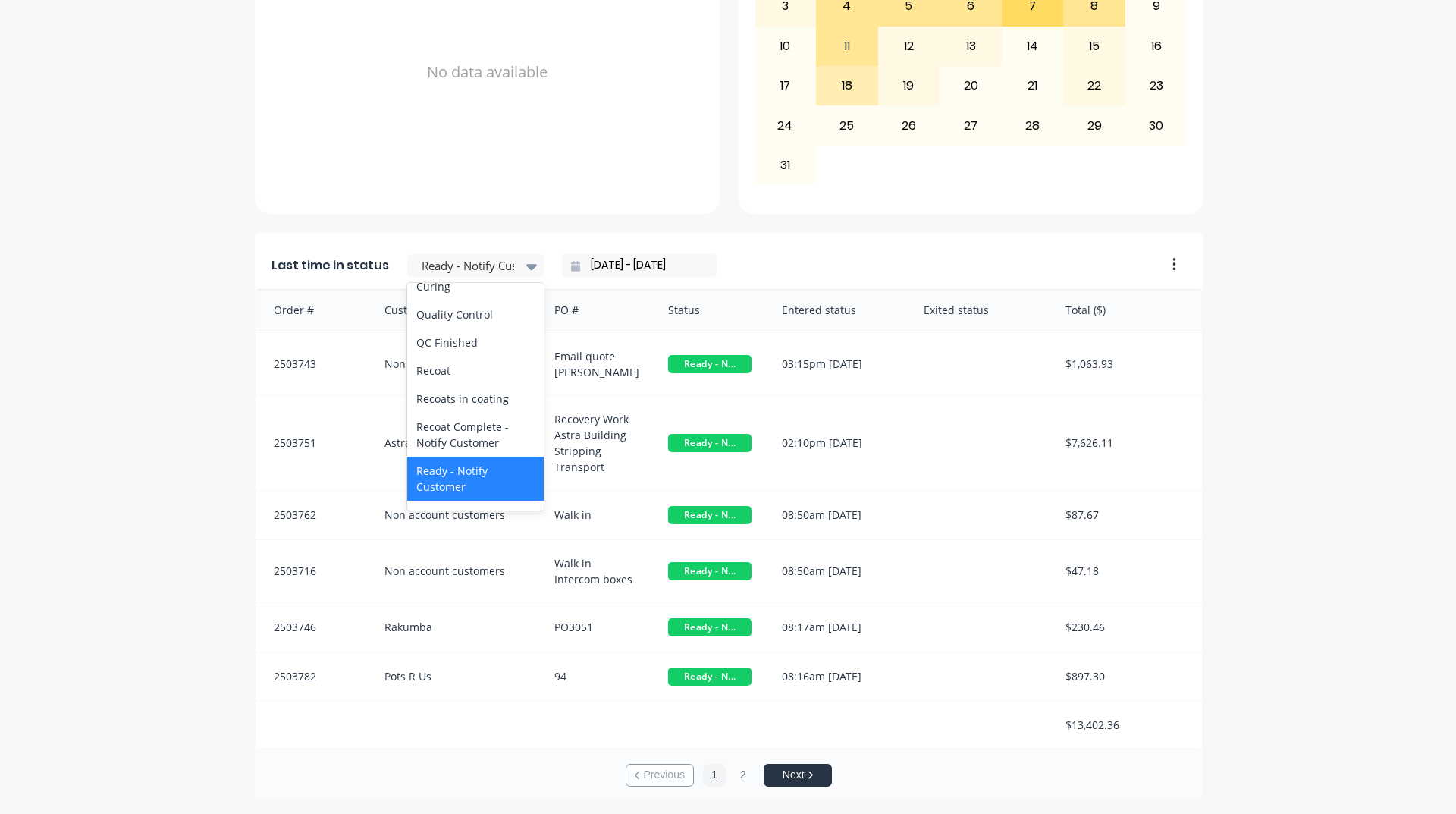
click at [455, 272] on div "Coating" at bounding box center [476, 258] width 137 height 28
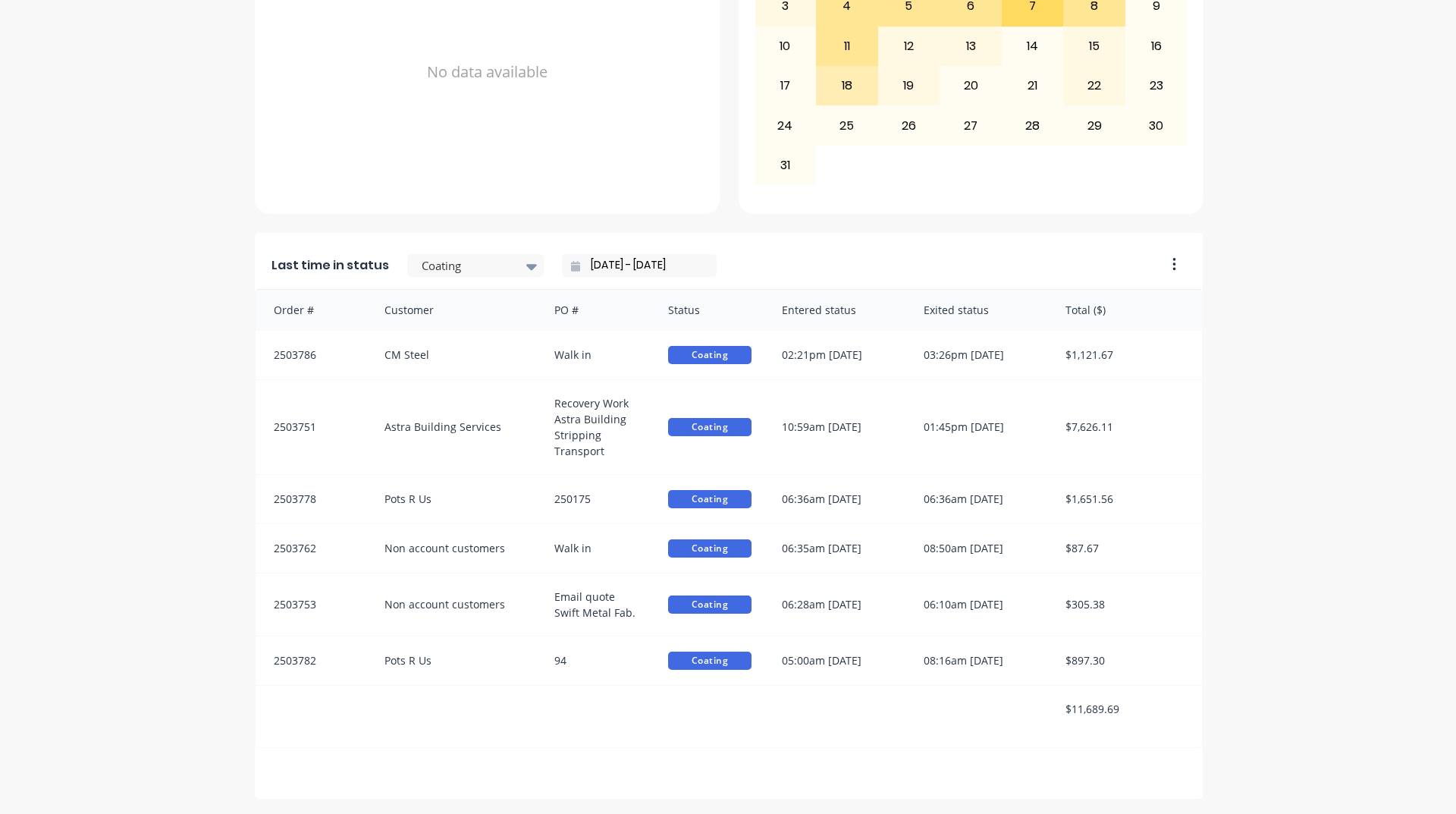
scroll to position [0, 0]
click at [598, 268] on input "[DATE] - [DATE]" at bounding box center [645, 265] width 131 height 23
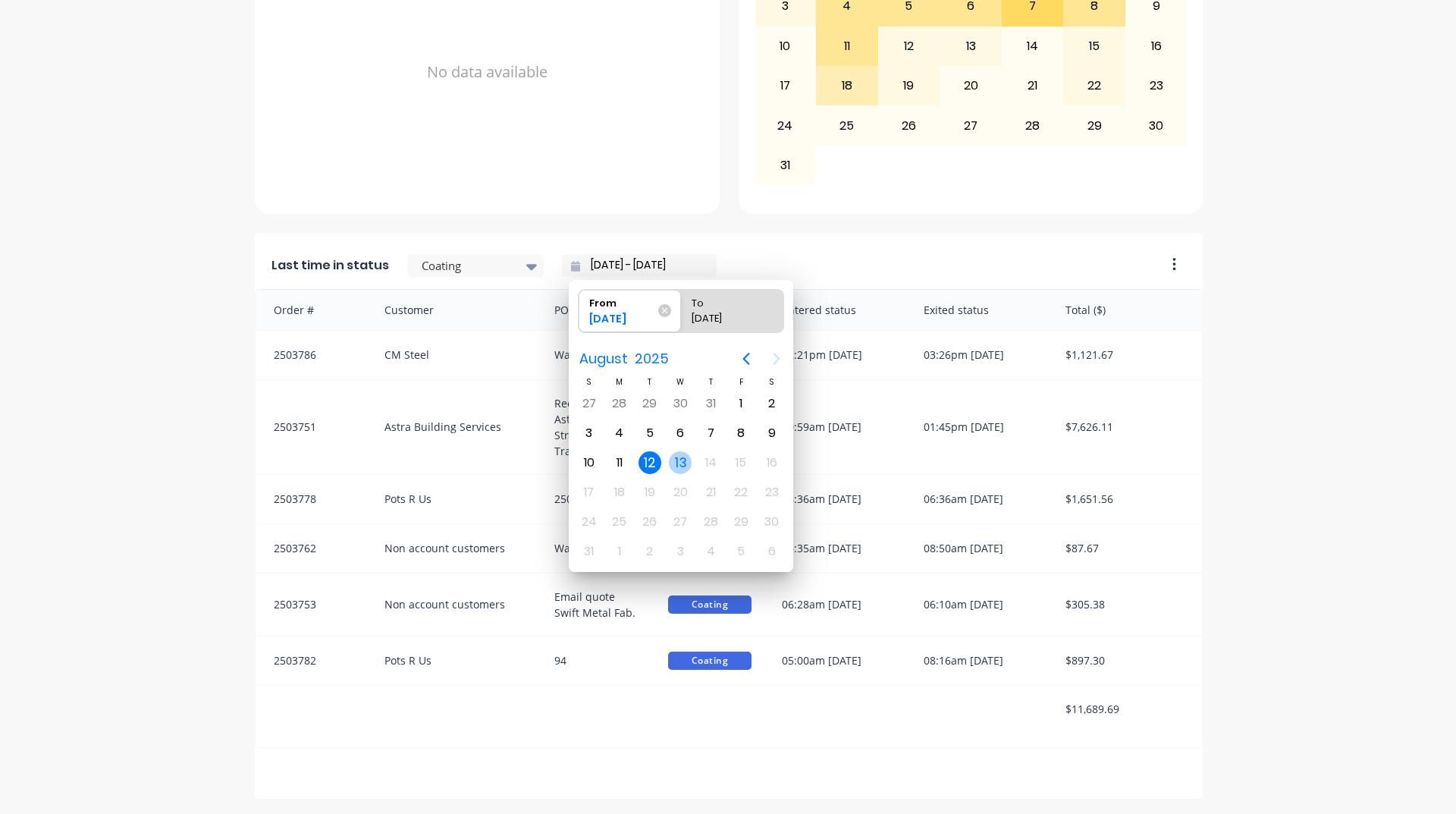
click at [679, 457] on div "13" at bounding box center [680, 463] width 23 height 23
type input "[DATE] - [DATE]"
radio input "false"
radio input "true"
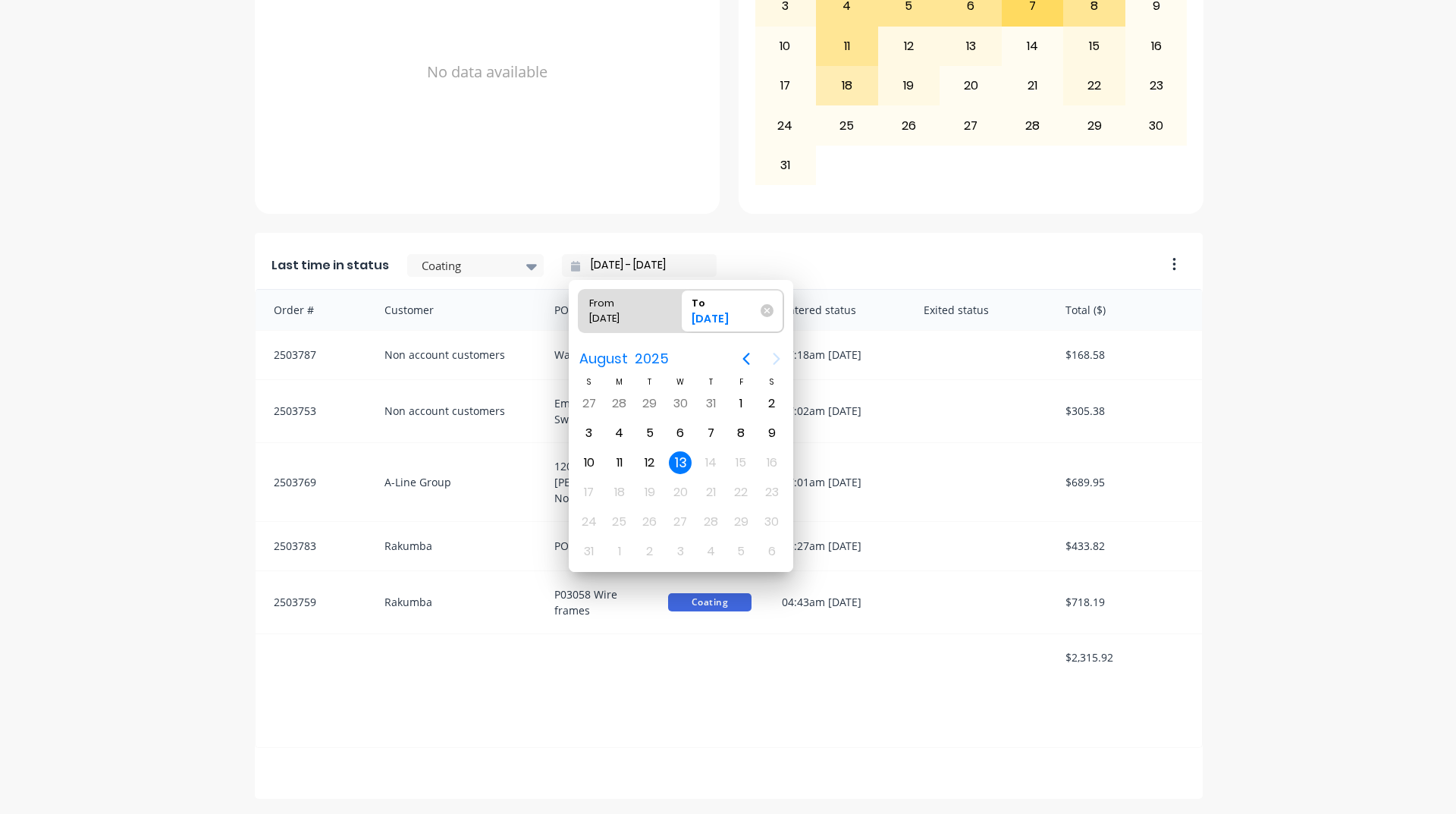
click at [1271, 346] on div "A Class Powder Coating Create sales order Create purchase order Overview Select…" at bounding box center [728, 110] width 1456 height 1376
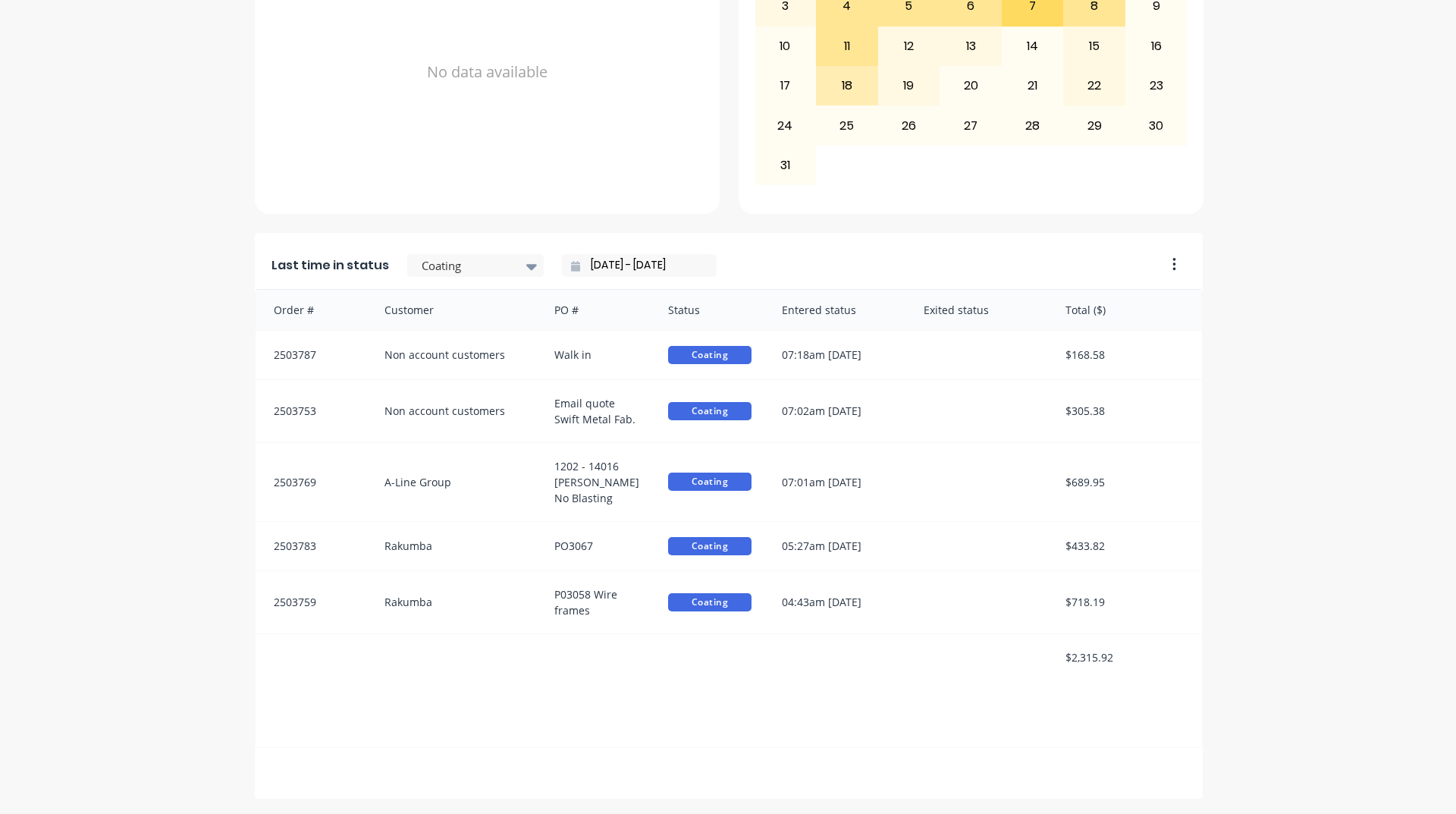
click at [1050, 659] on div "$2,315.92" at bounding box center [1126, 657] width 152 height 46
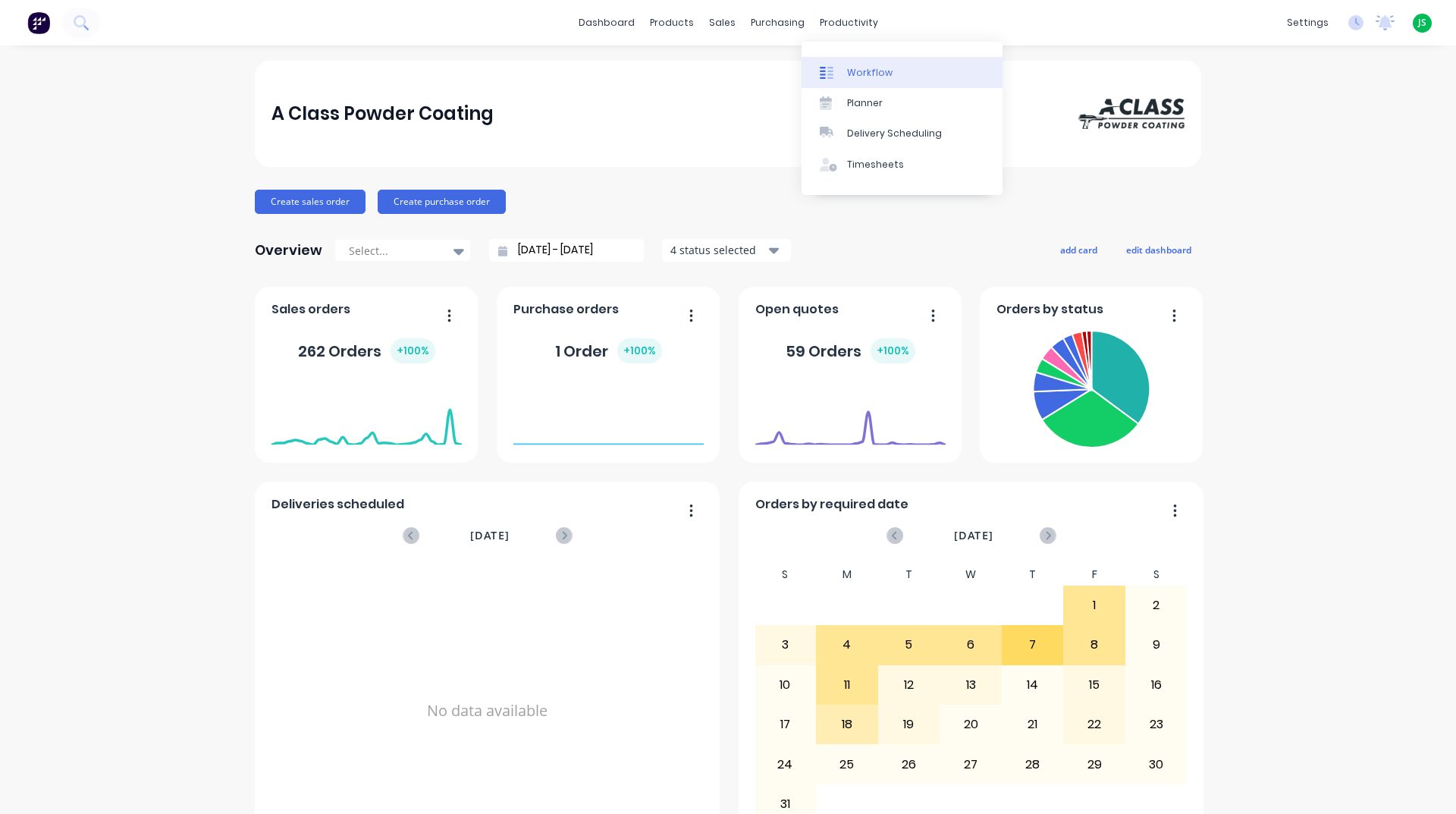
click at [834, 74] on div at bounding box center [831, 73] width 23 height 14
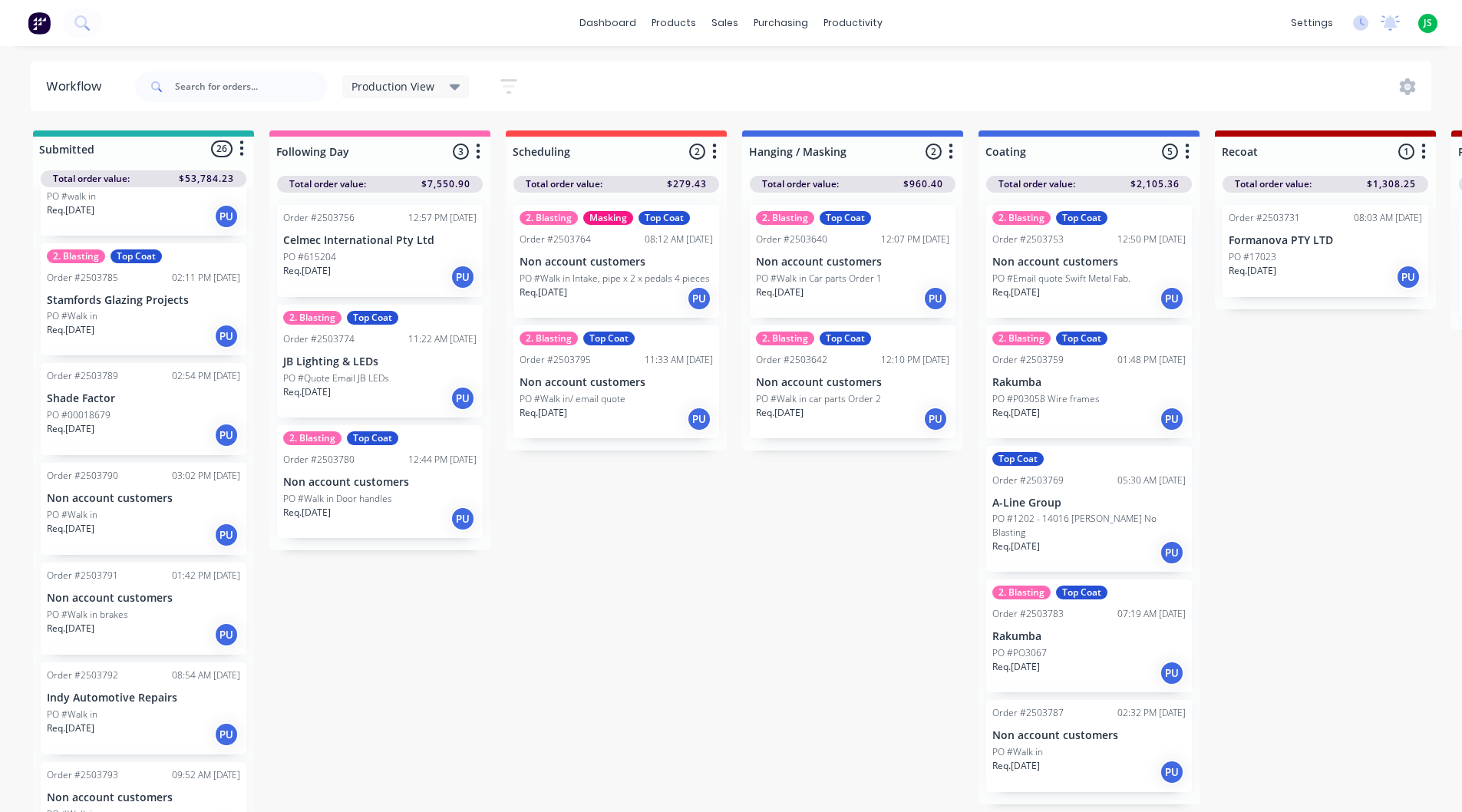
scroll to position [2409, 0]
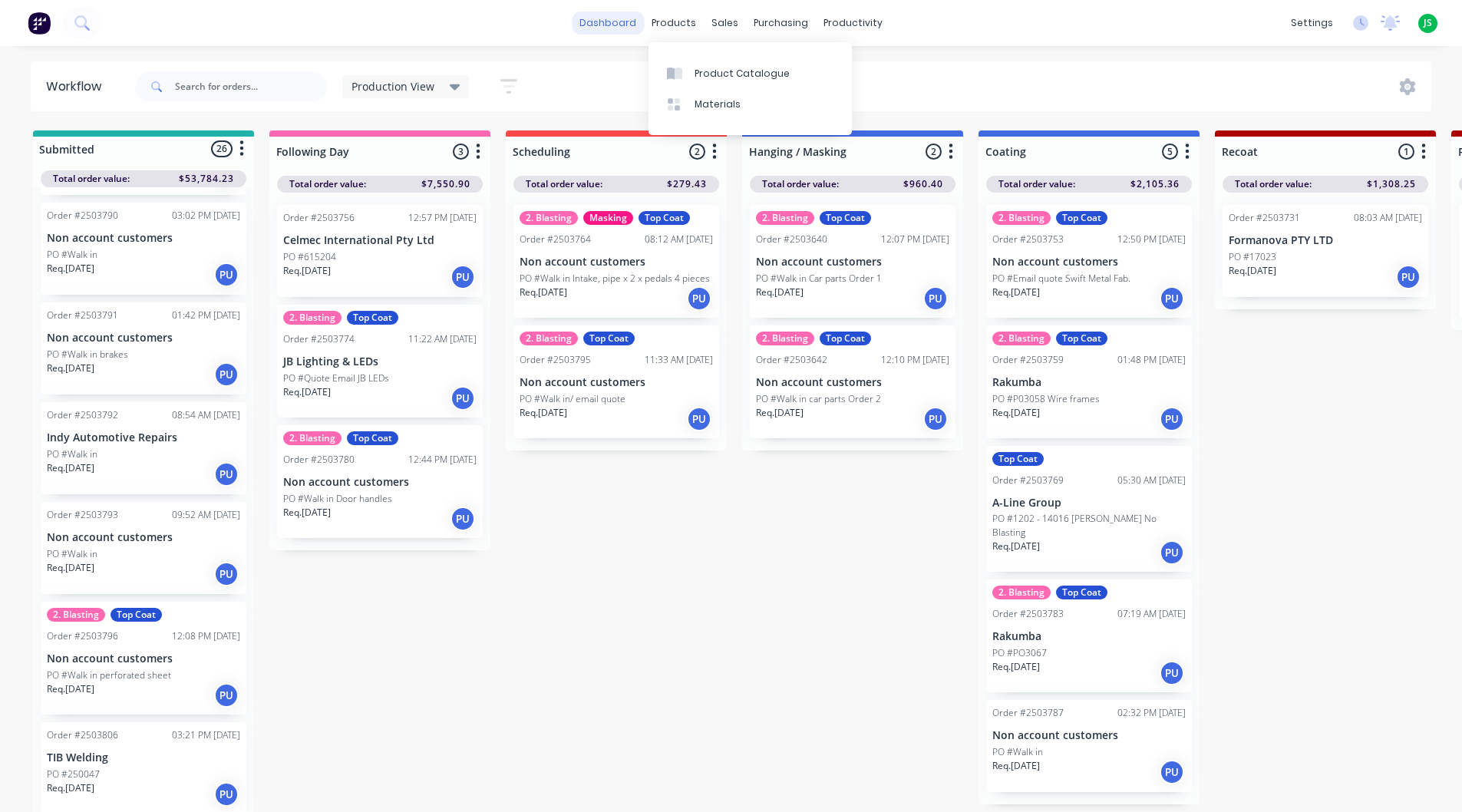
click at [633, 29] on link "dashboard" at bounding box center [608, 23] width 72 height 23
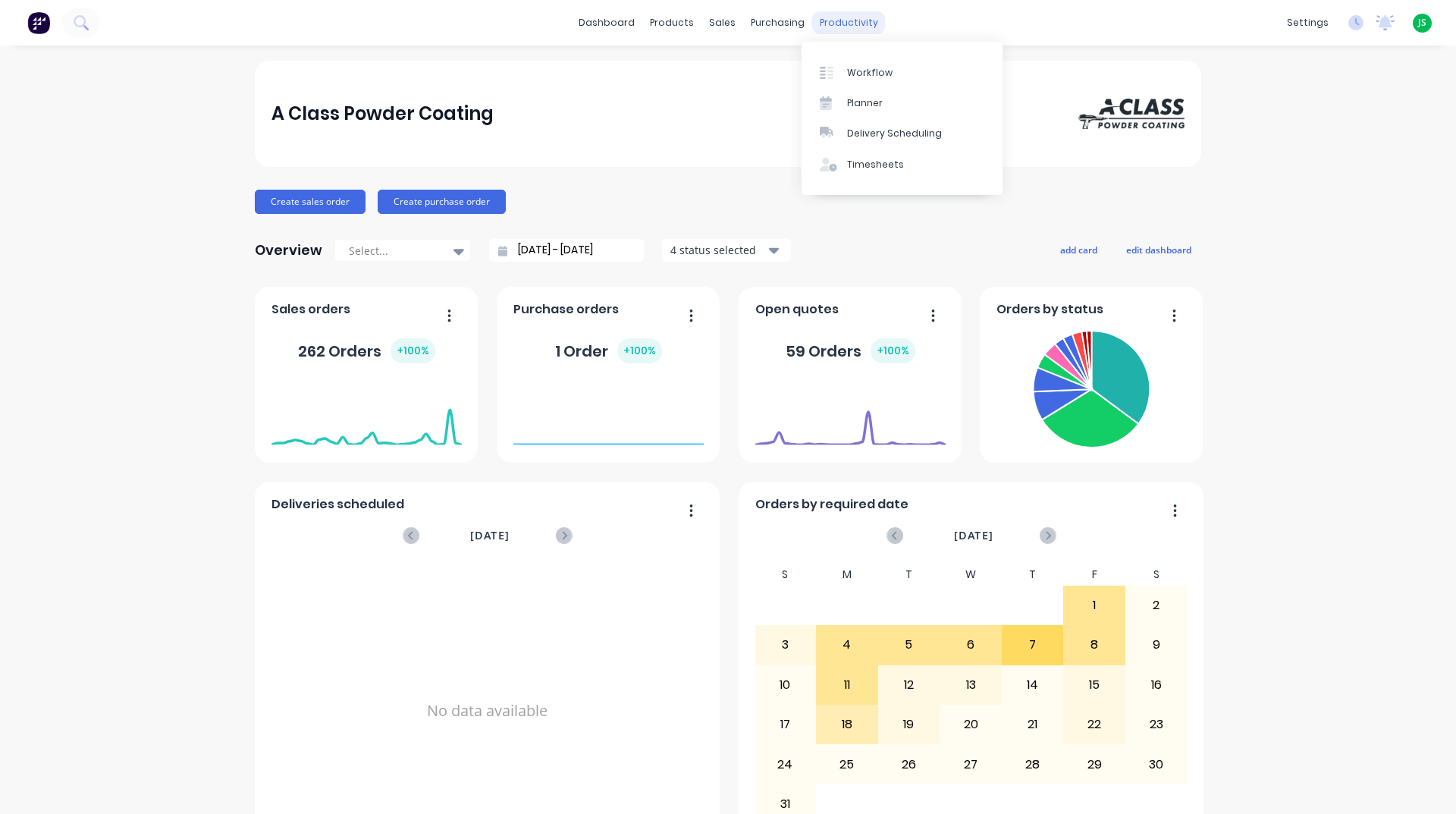
click at [855, 21] on div "productivity" at bounding box center [849, 23] width 74 height 23
click at [880, 64] on link "Workflow" at bounding box center [902, 72] width 201 height 30
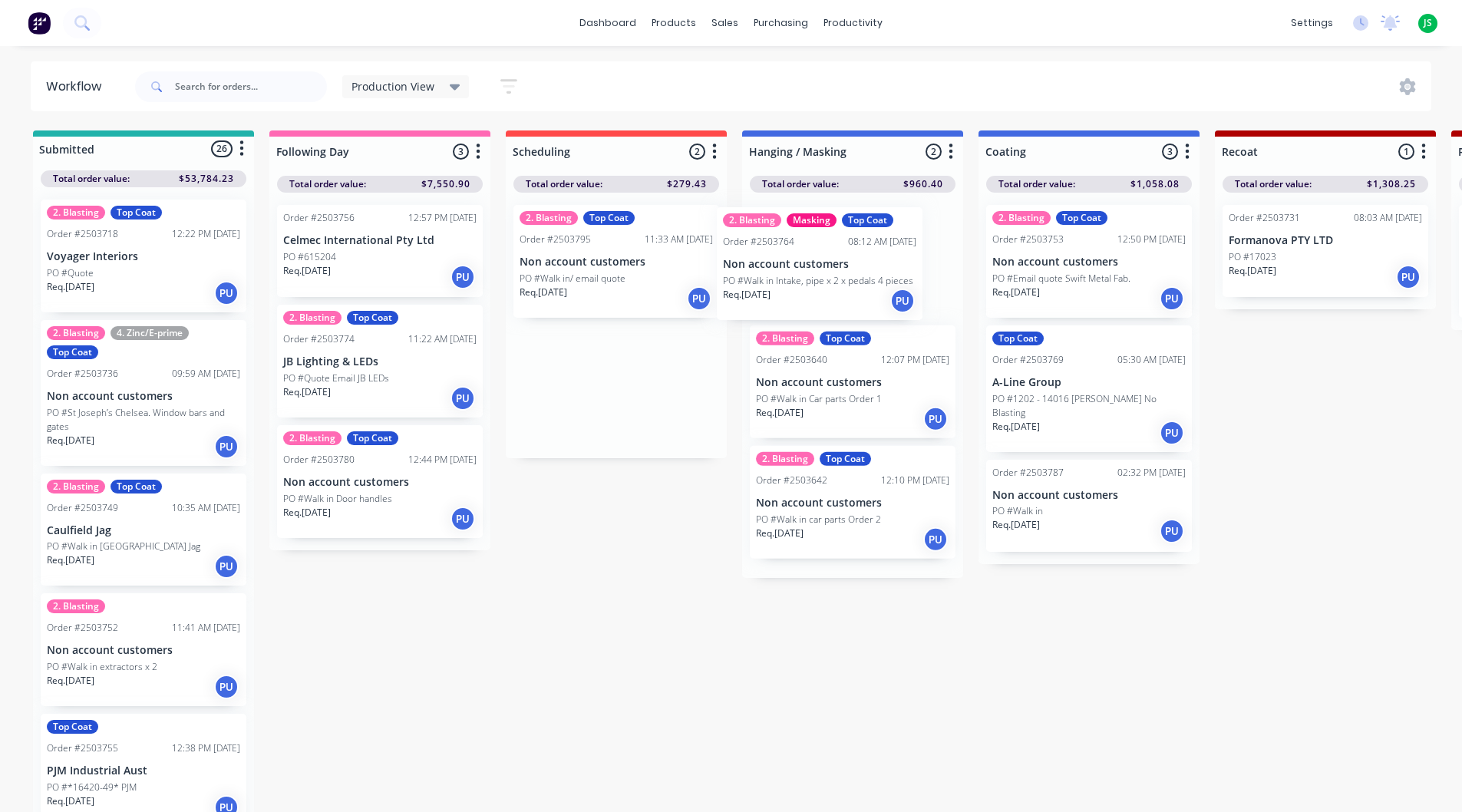
drag, startPoint x: 615, startPoint y: 277, endPoint x: 831, endPoint y: 278, distance: 216.0
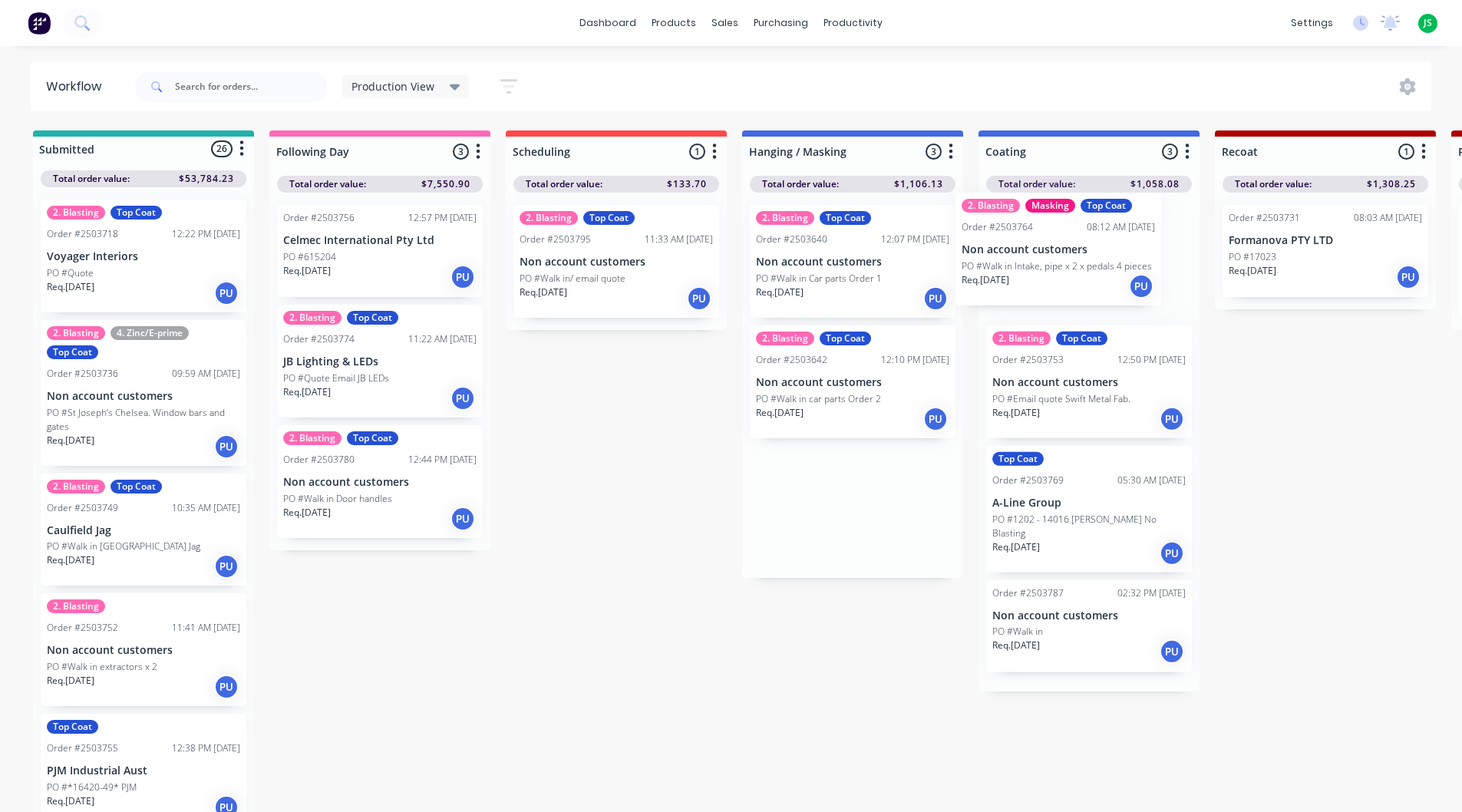
drag, startPoint x: 831, startPoint y: 275, endPoint x: 1051, endPoint y: 259, distance: 220.6
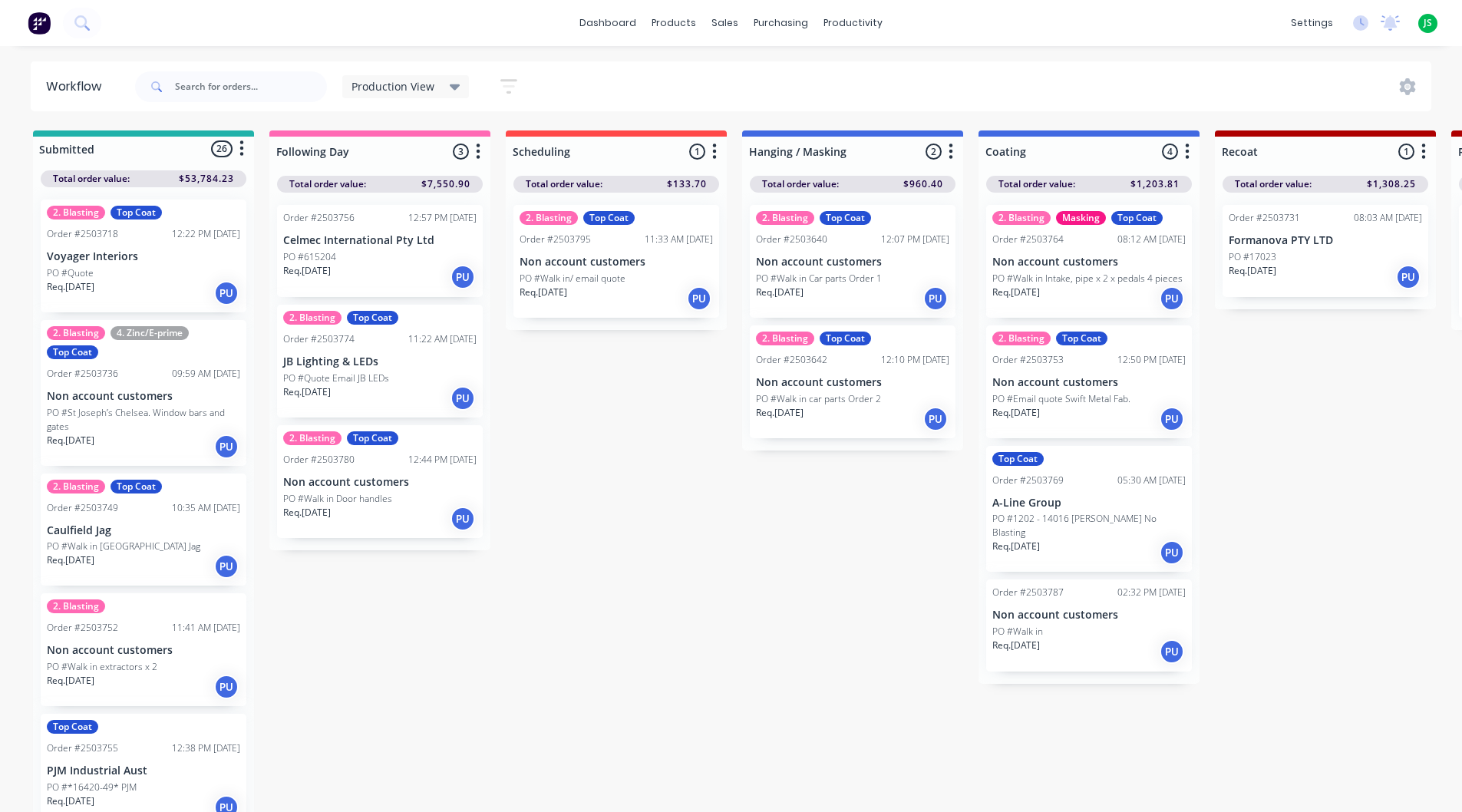
click at [1059, 263] on p "Non account customers" at bounding box center [1088, 261] width 193 height 13
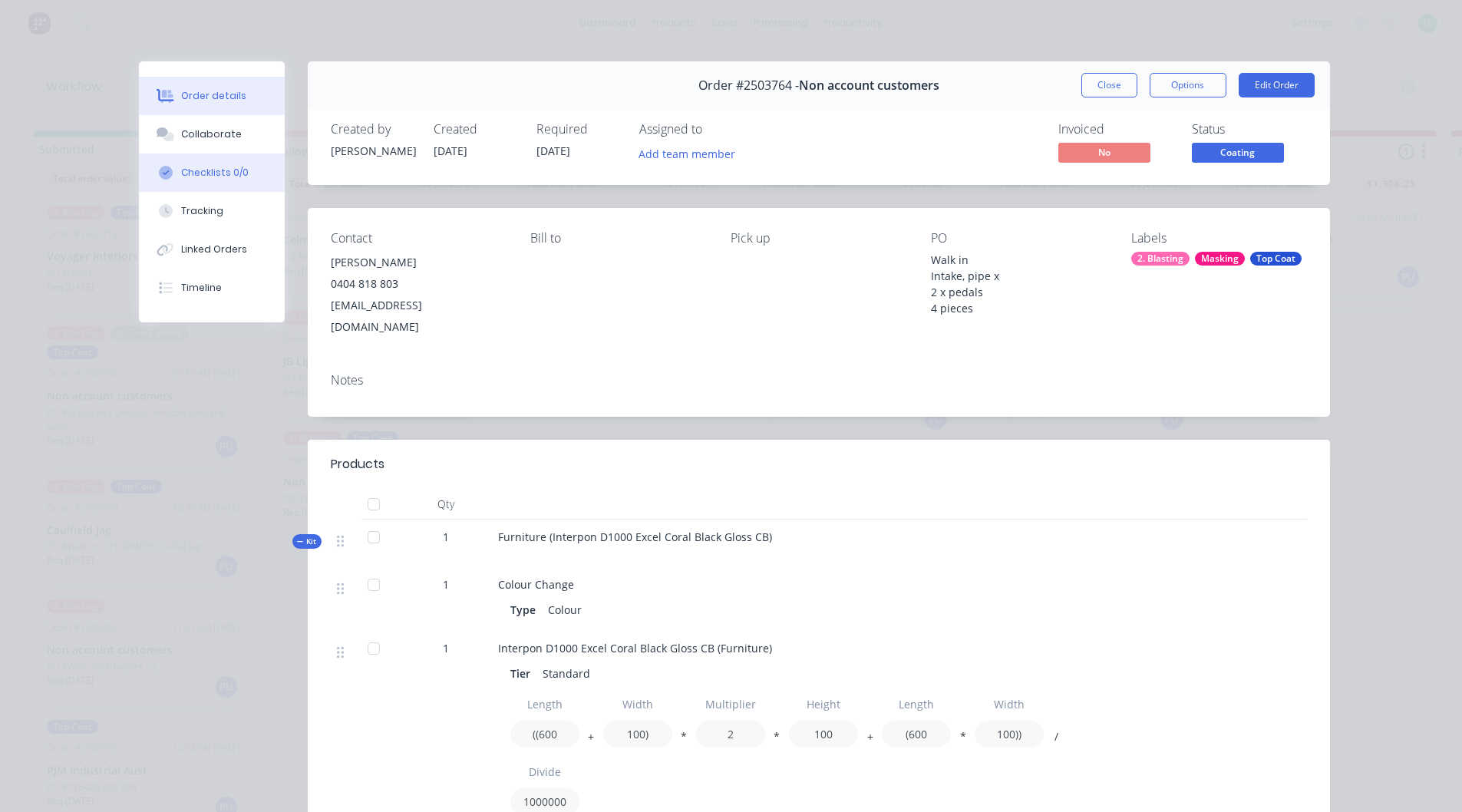
click at [209, 169] on div "Checklists 0/0" at bounding box center [215, 173] width 68 height 14
type textarea "x"
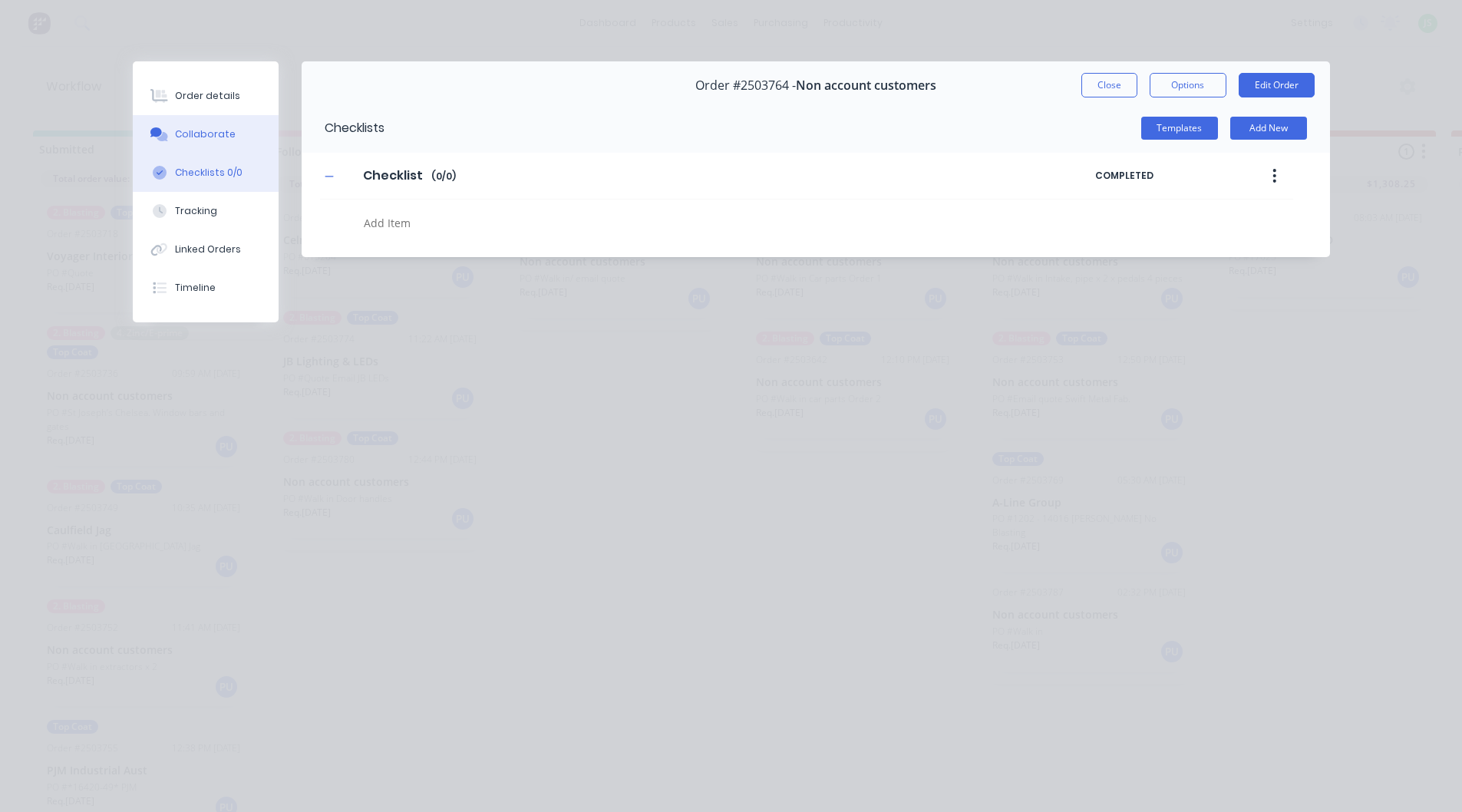
click at [218, 132] on div "Collaborate" at bounding box center [205, 135] width 61 height 14
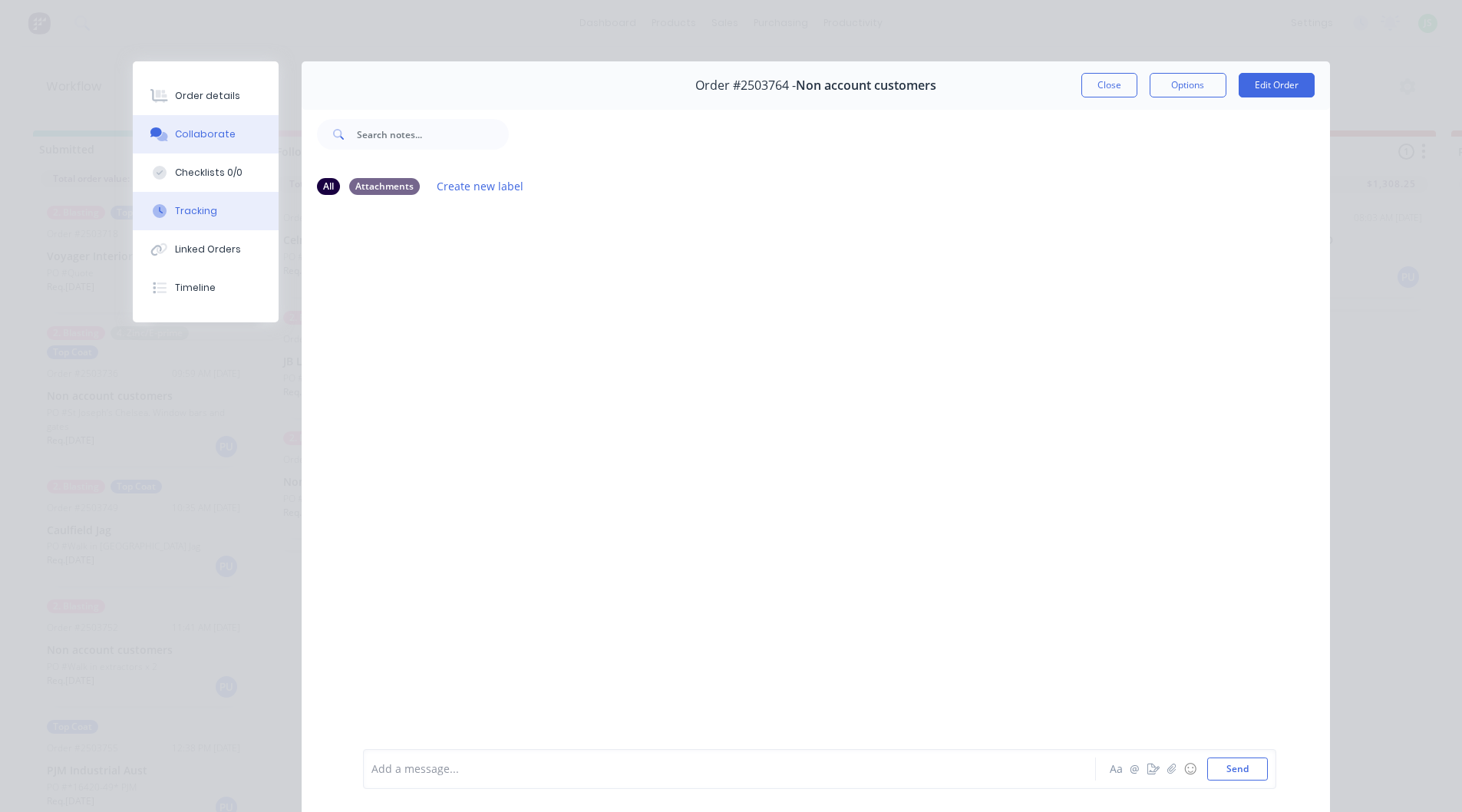
click at [206, 221] on button "Tracking" at bounding box center [206, 211] width 146 height 38
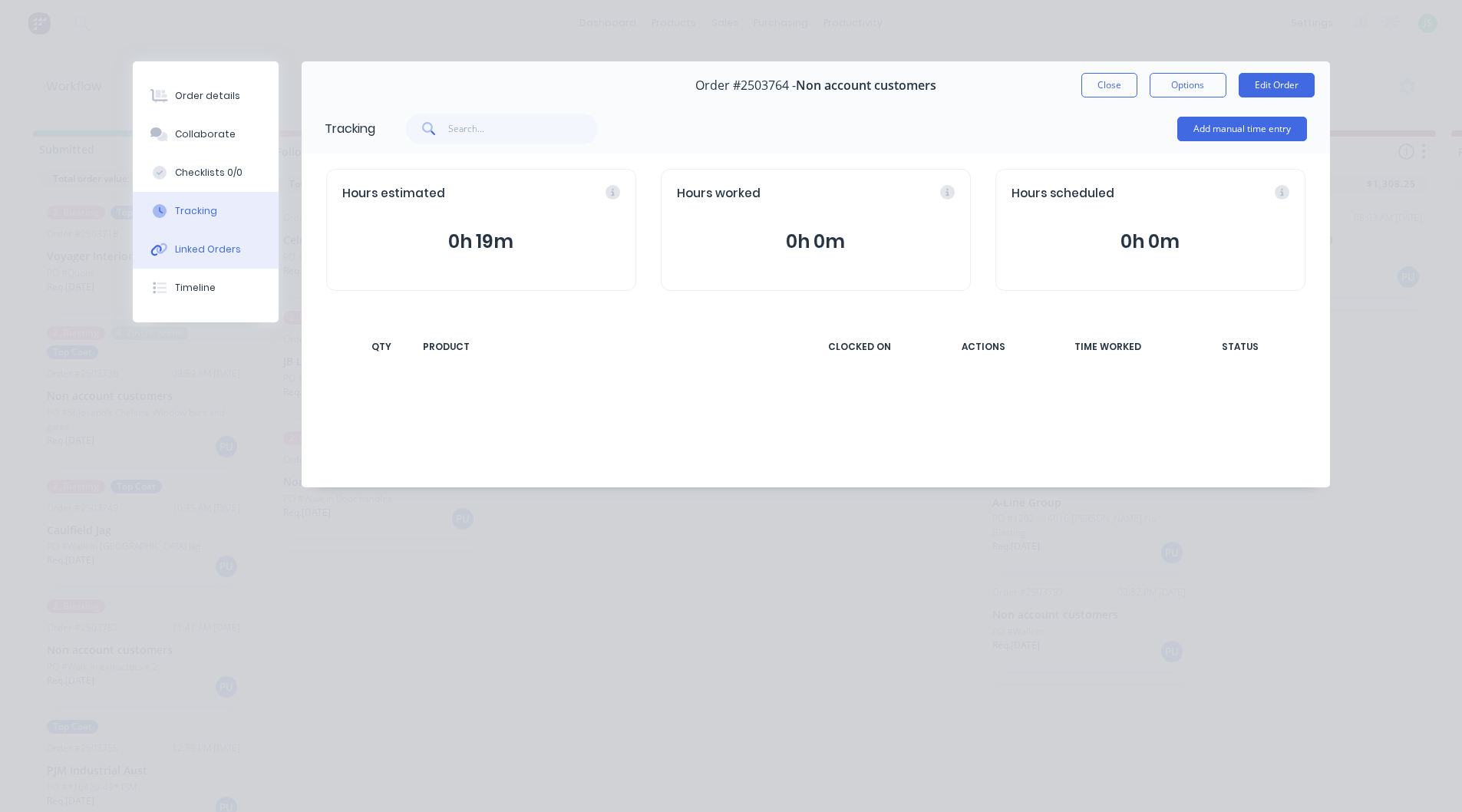
click at [204, 245] on div "Linked Orders" at bounding box center [208, 249] width 66 height 14
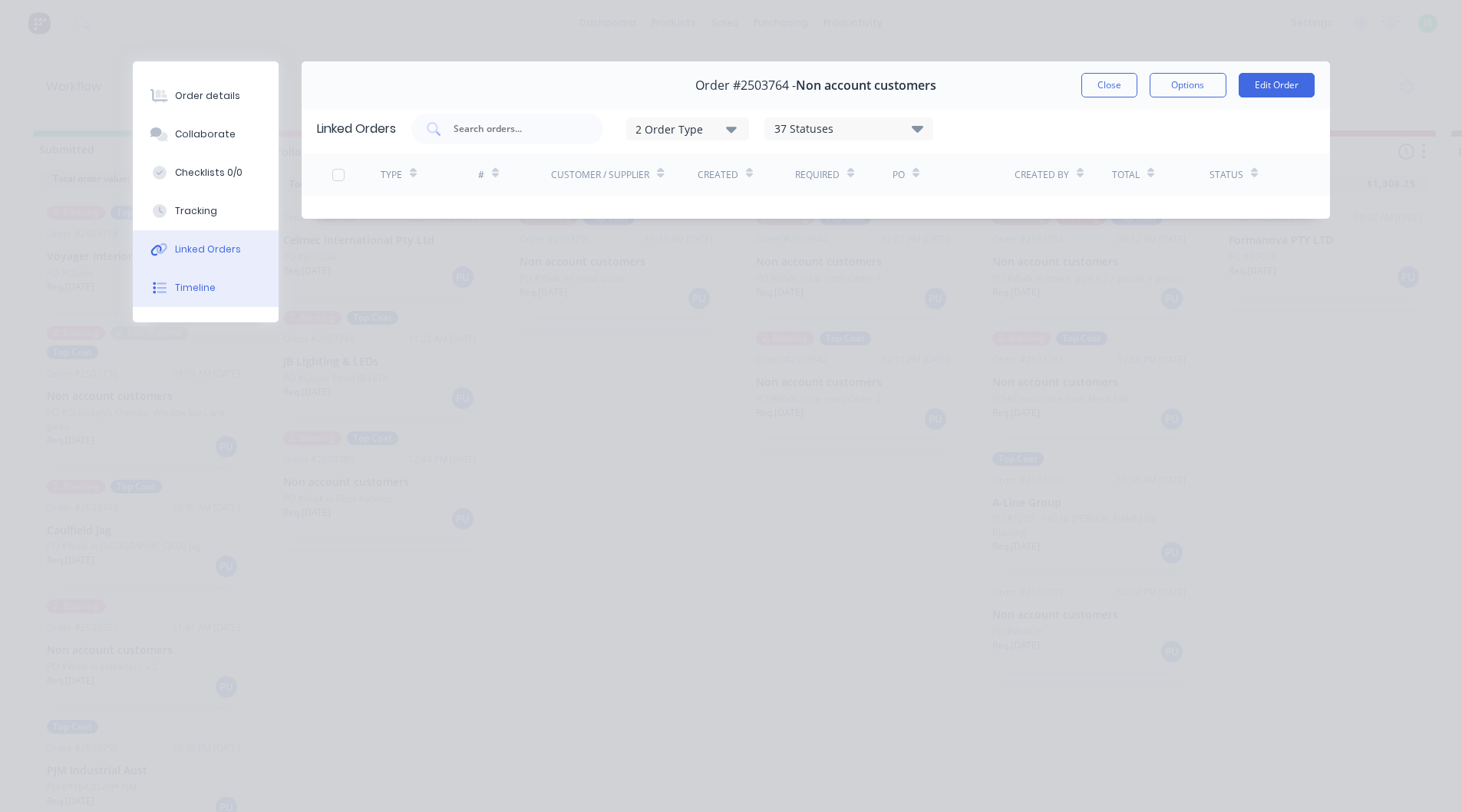
click at [201, 291] on div "Timeline" at bounding box center [195, 288] width 41 height 14
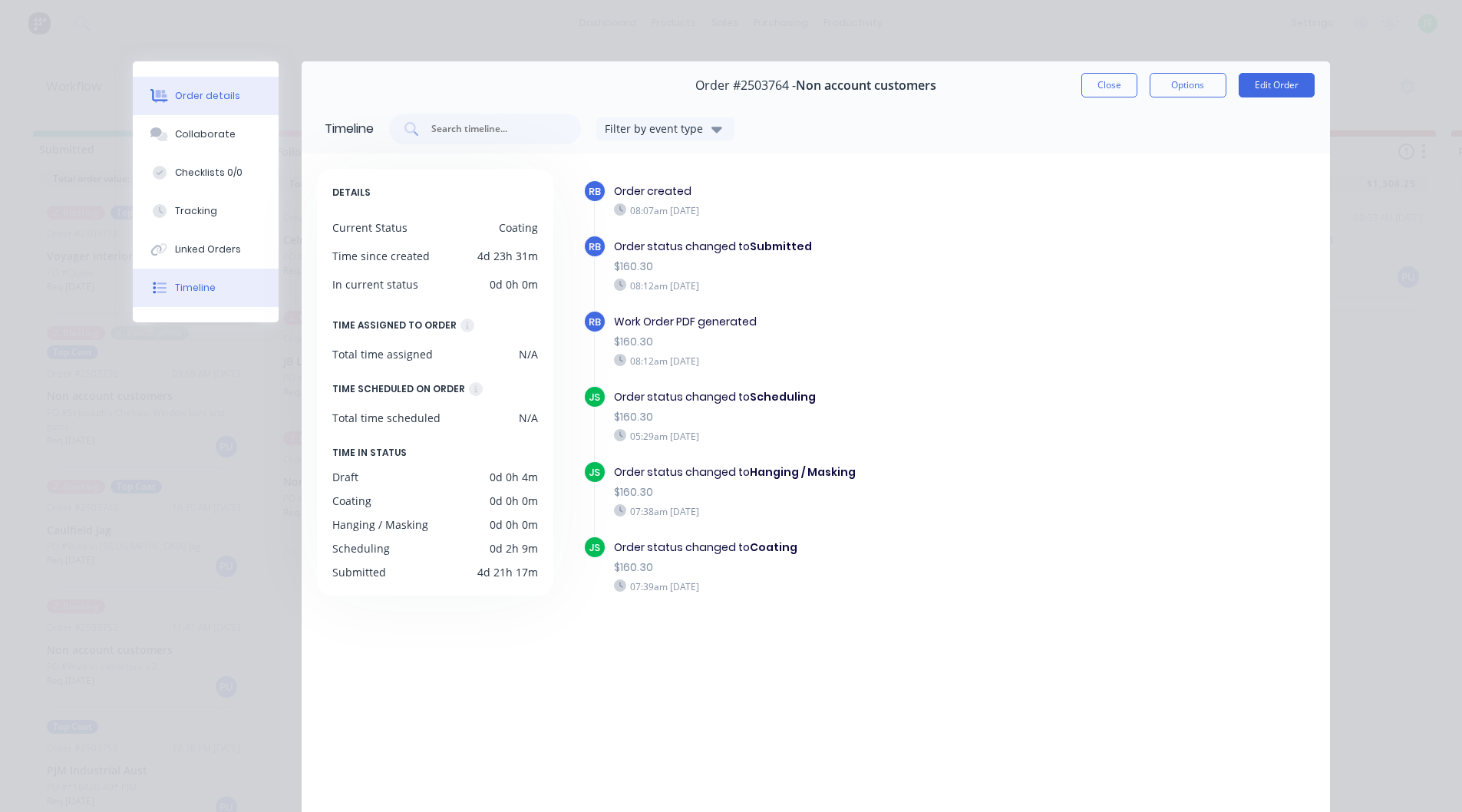
click at [205, 88] on button "Order details" at bounding box center [206, 96] width 146 height 38
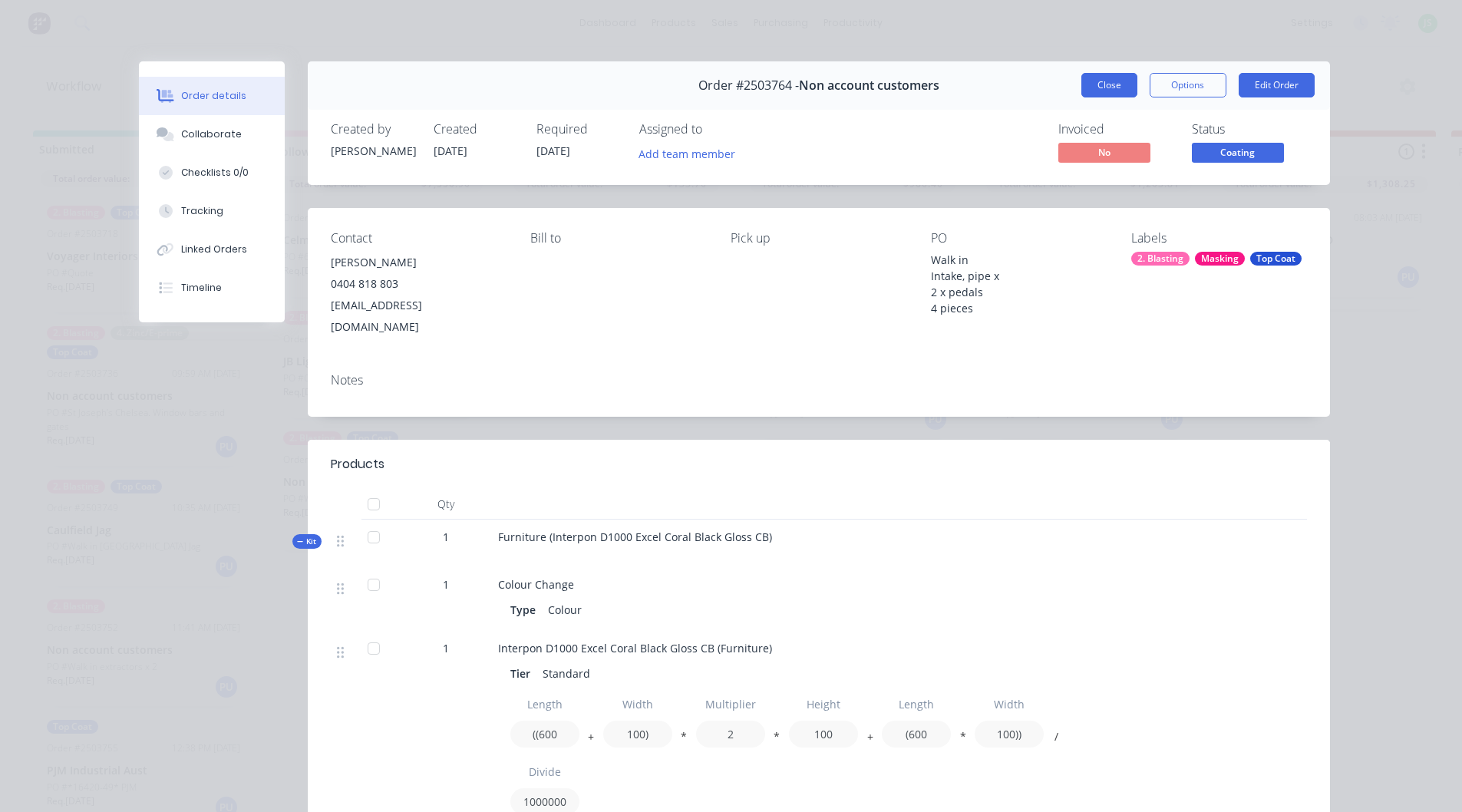
click at [1084, 91] on button "Close" at bounding box center [1109, 85] width 56 height 25
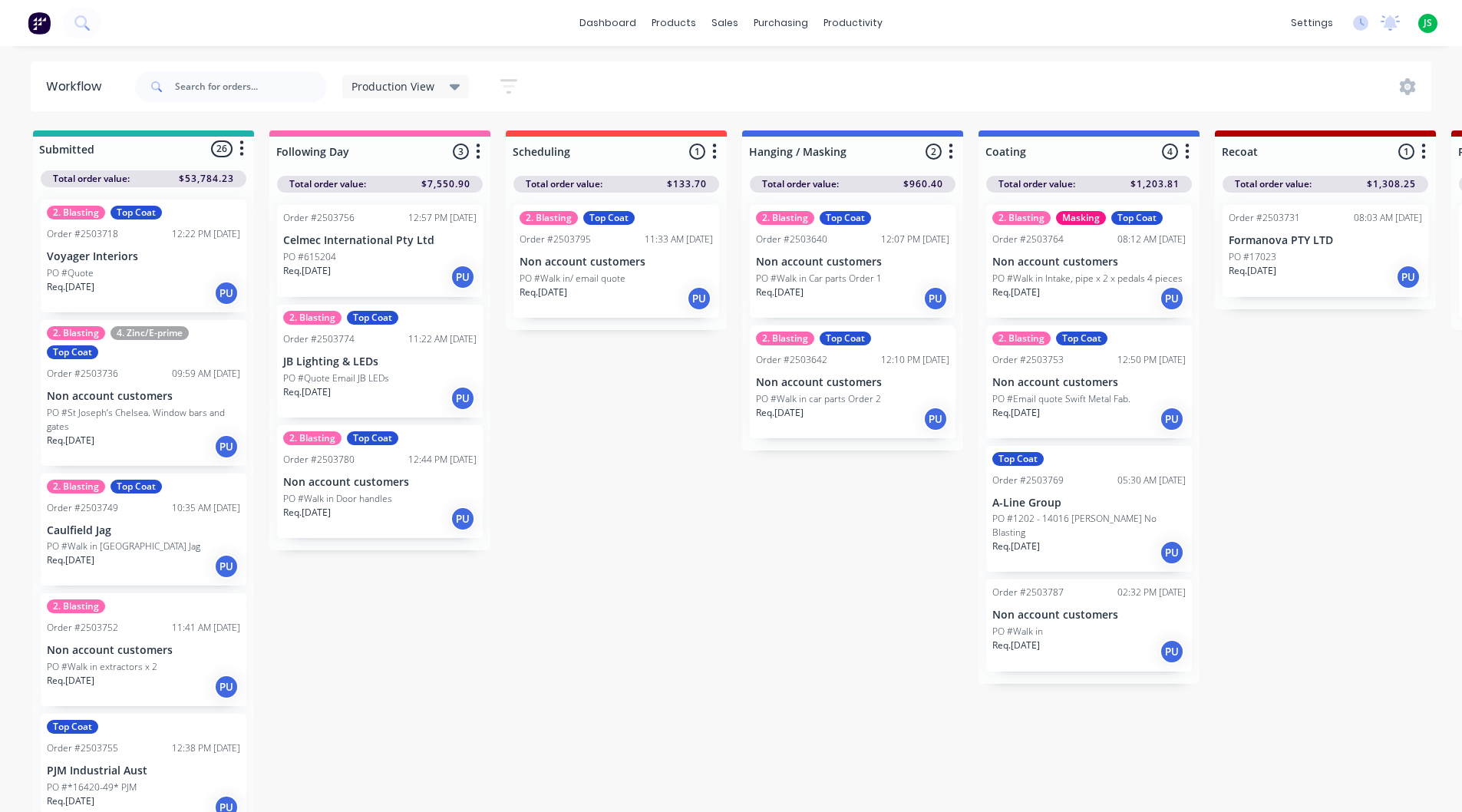
click at [614, 261] on p "Non account customers" at bounding box center [616, 261] width 193 height 13
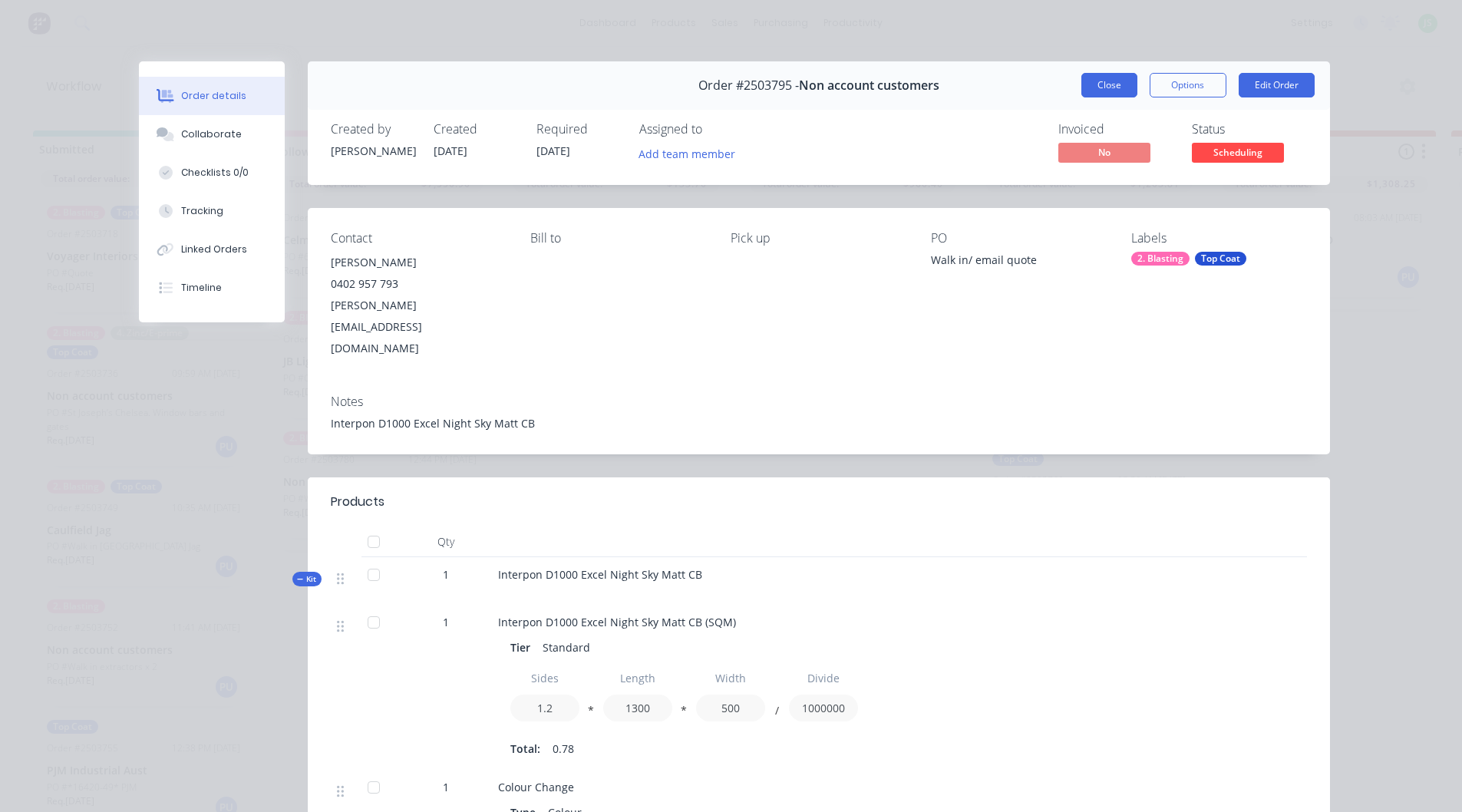
click at [1101, 87] on button "Close" at bounding box center [1109, 85] width 56 height 25
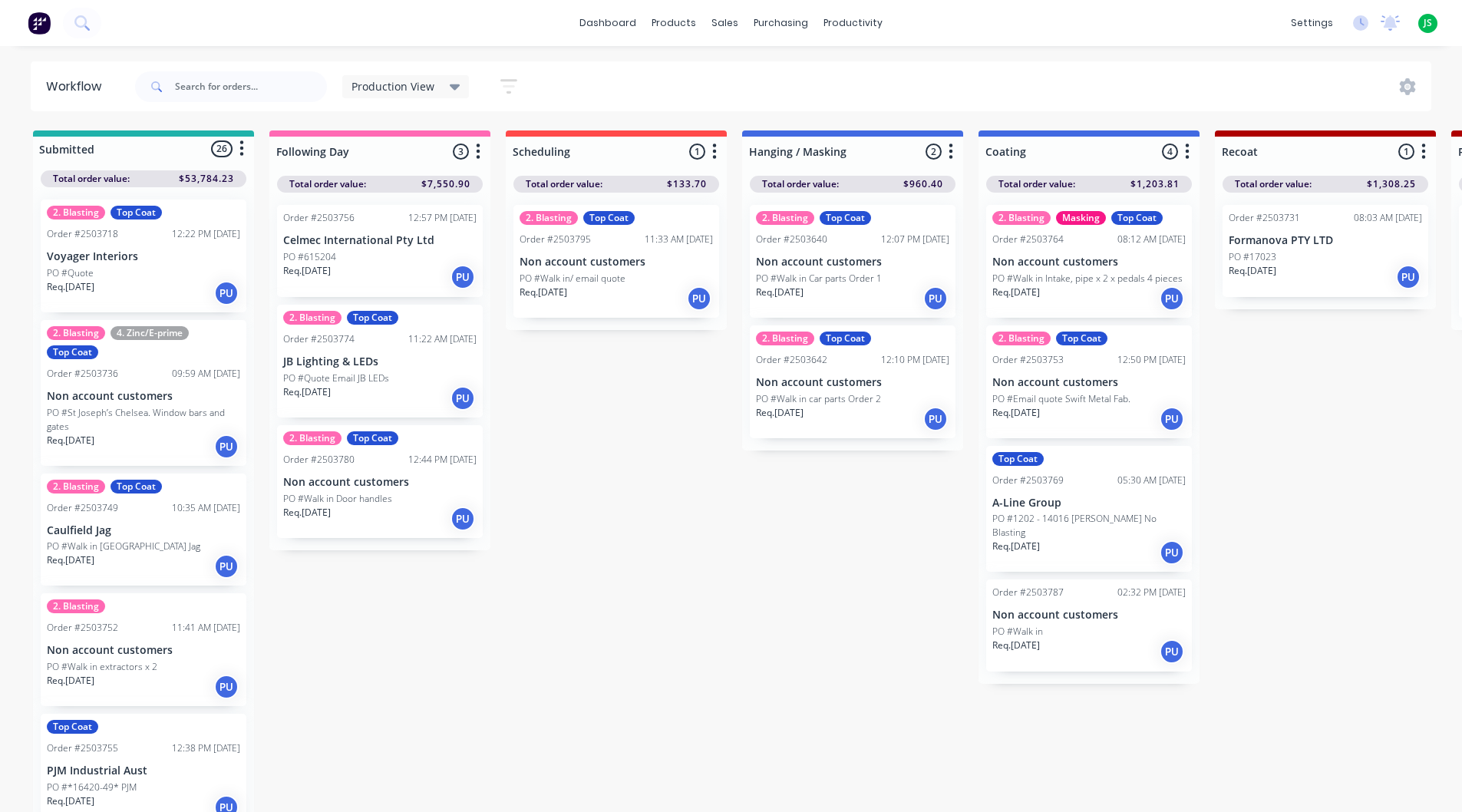
click at [1057, 641] on div "Req. [DATE] PU" at bounding box center [1088, 651] width 193 height 26
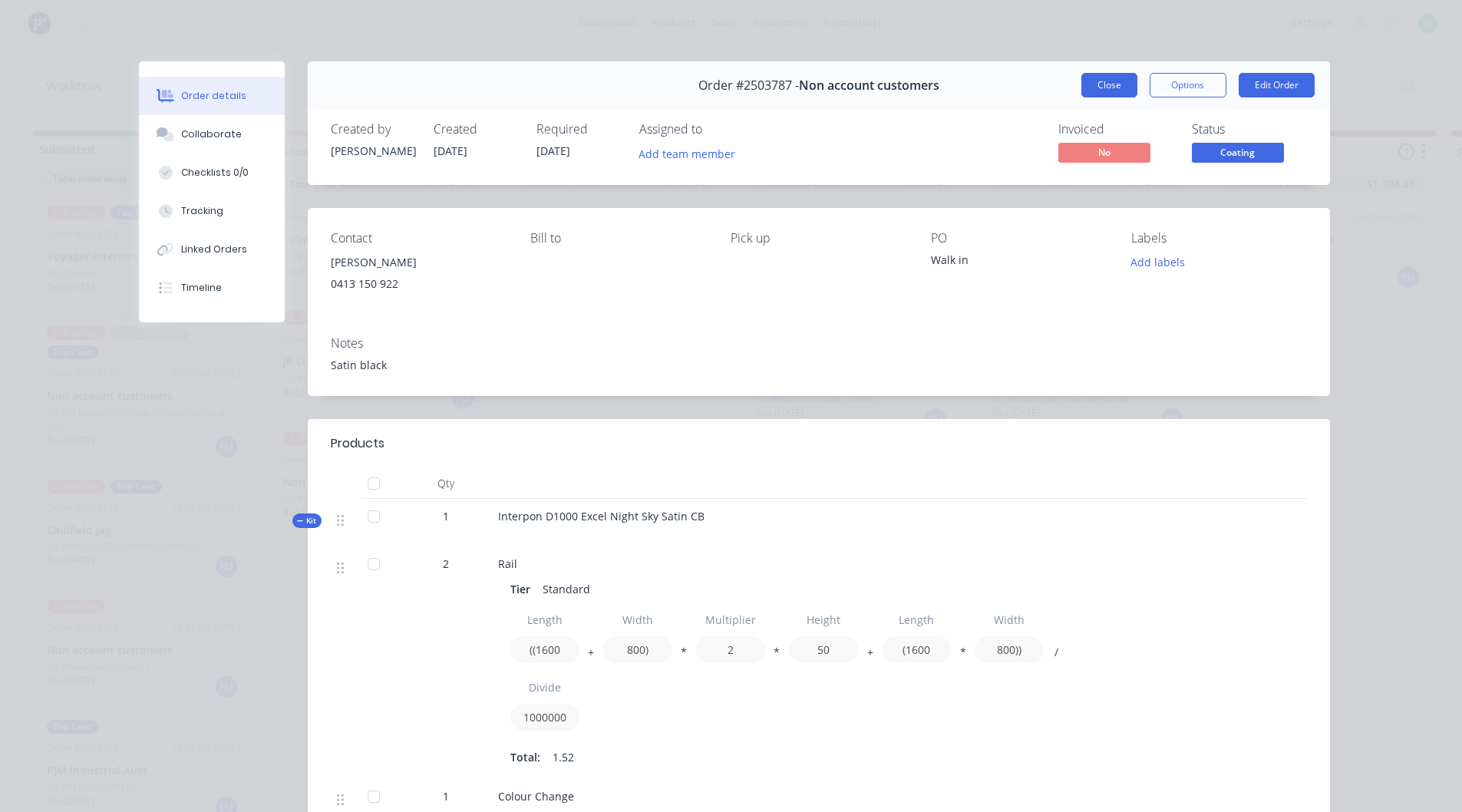
click at [1113, 95] on button "Close" at bounding box center [1109, 85] width 56 height 25
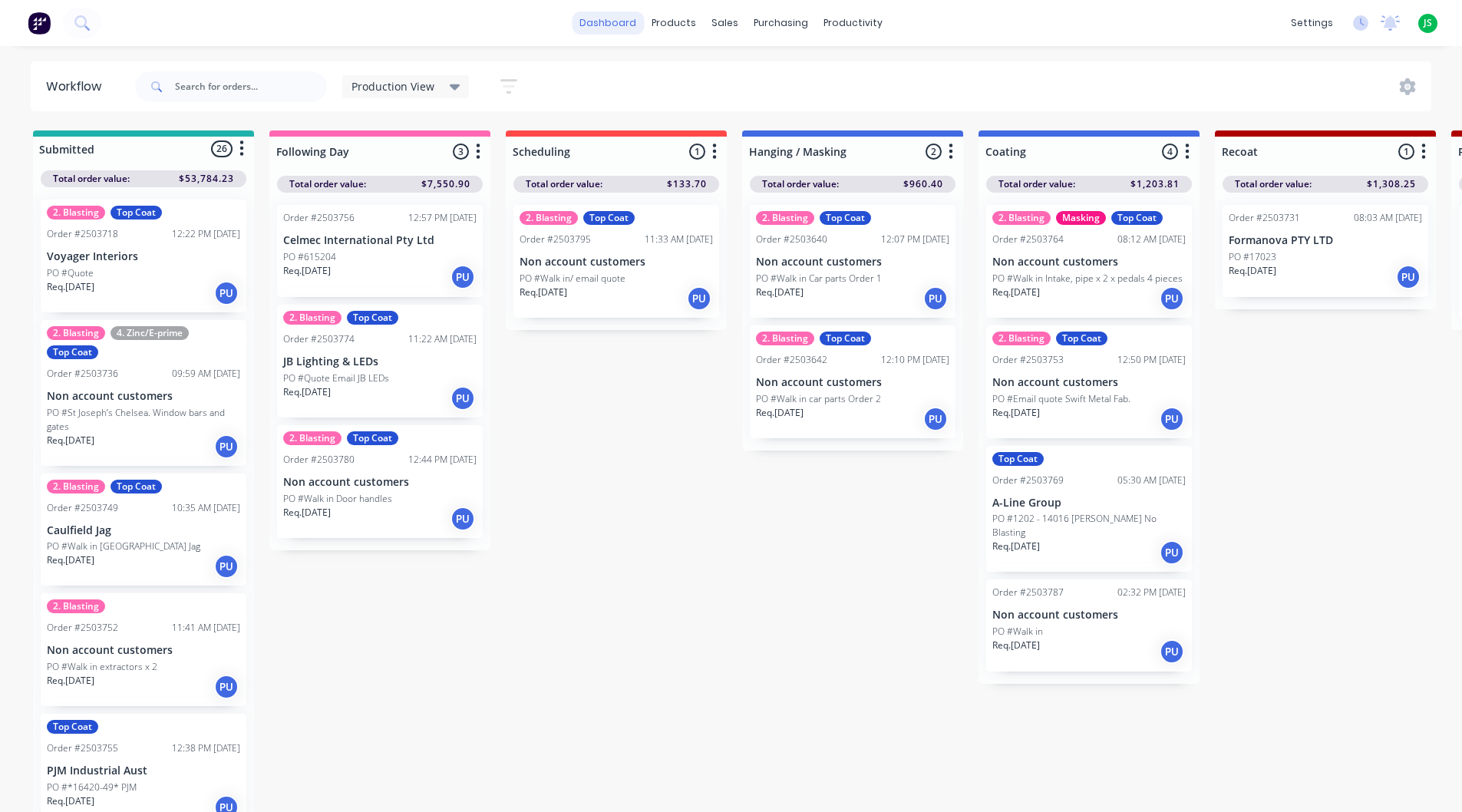
click at [604, 13] on link "dashboard" at bounding box center [608, 23] width 72 height 23
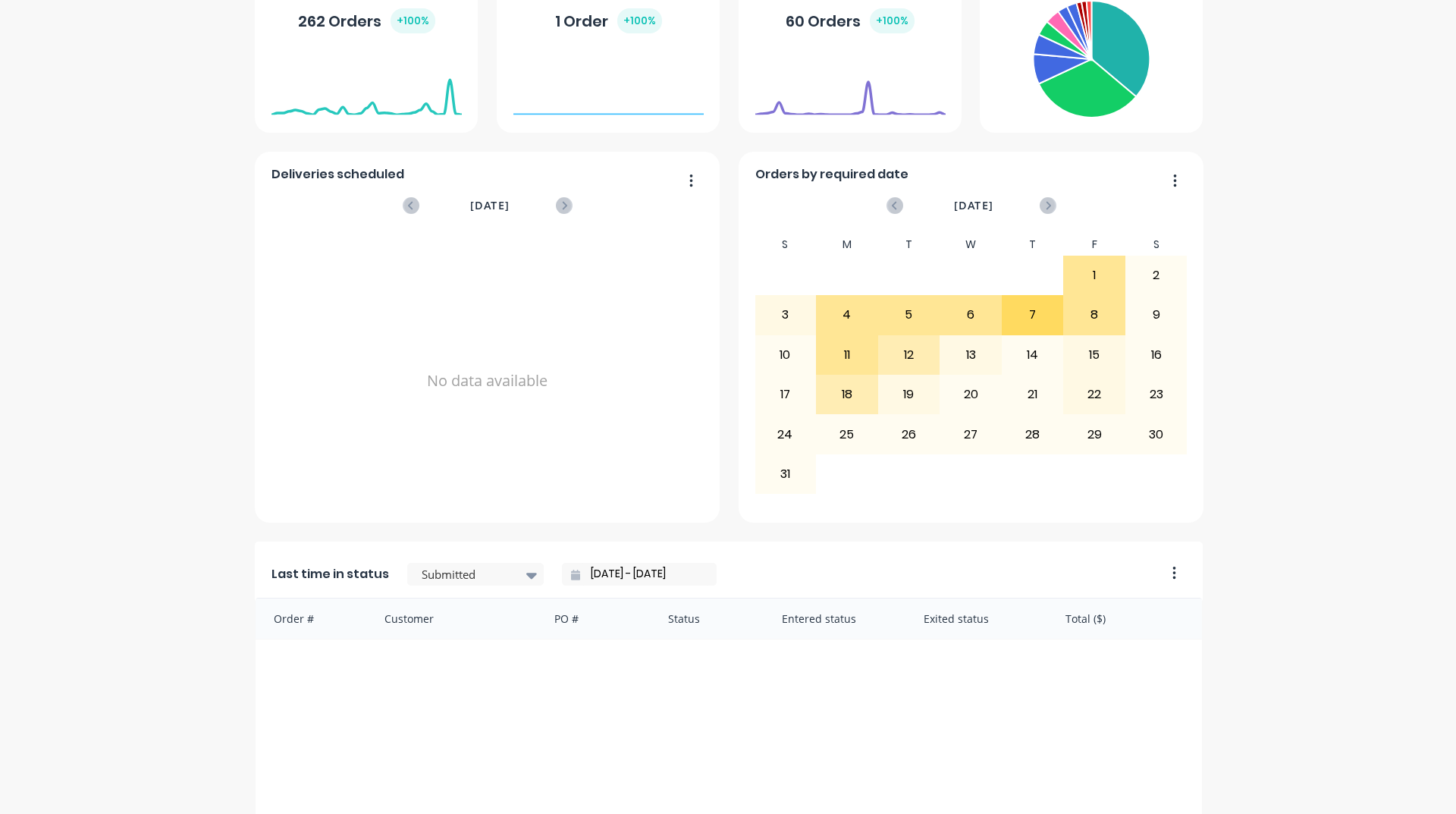
scroll to position [531, 0]
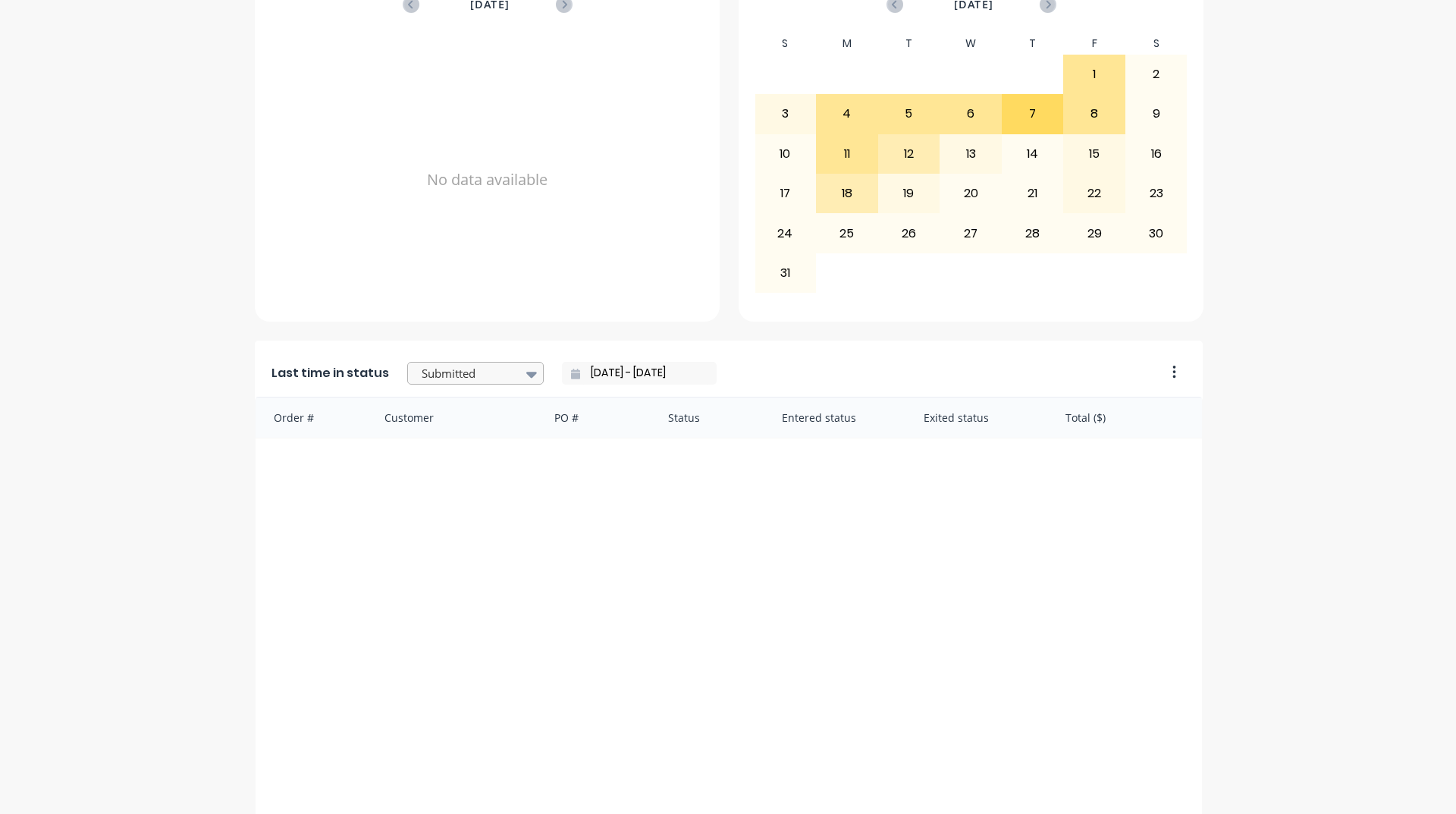
click at [439, 381] on div at bounding box center [468, 373] width 96 height 19
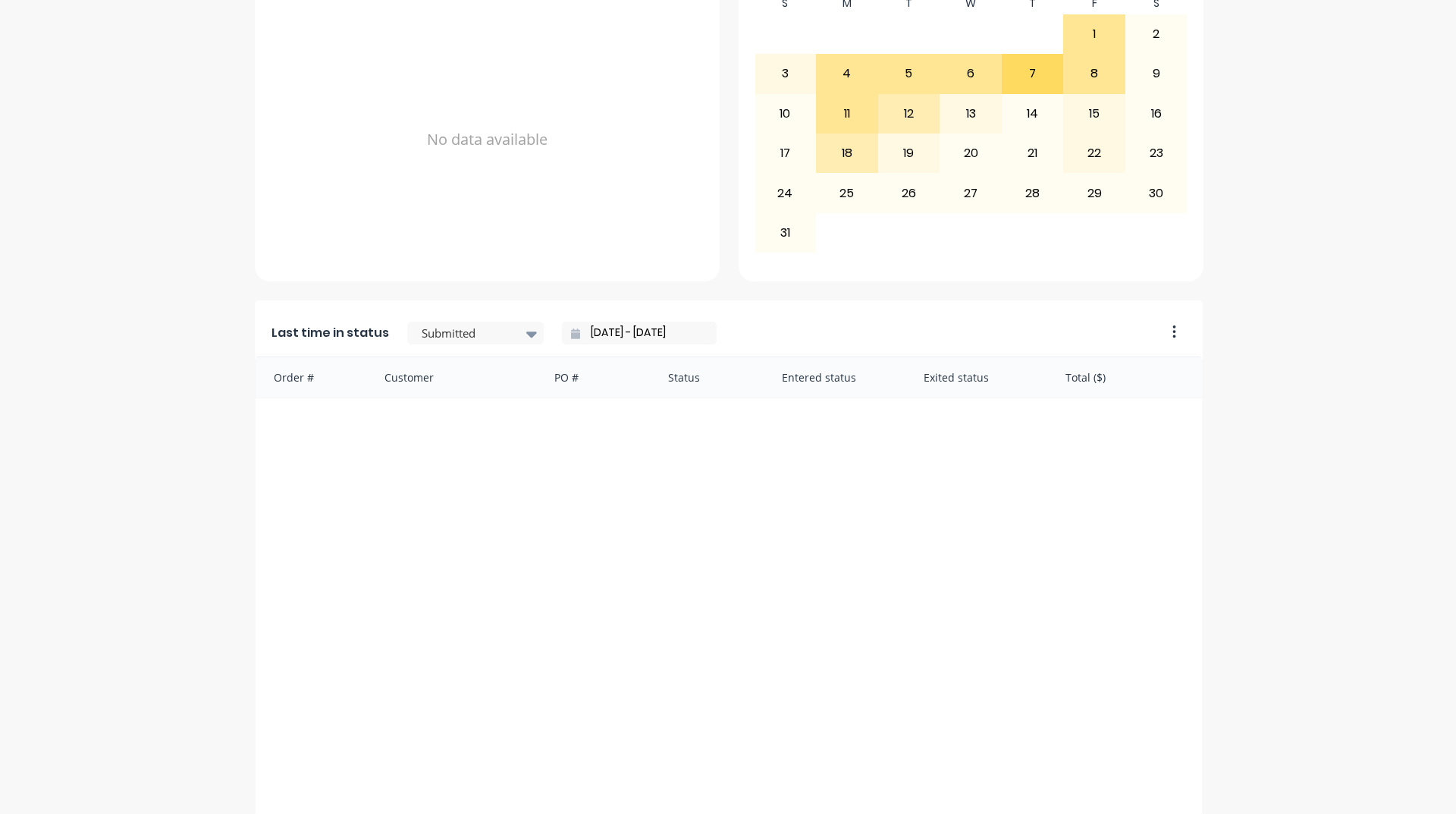
scroll to position [607, 0]
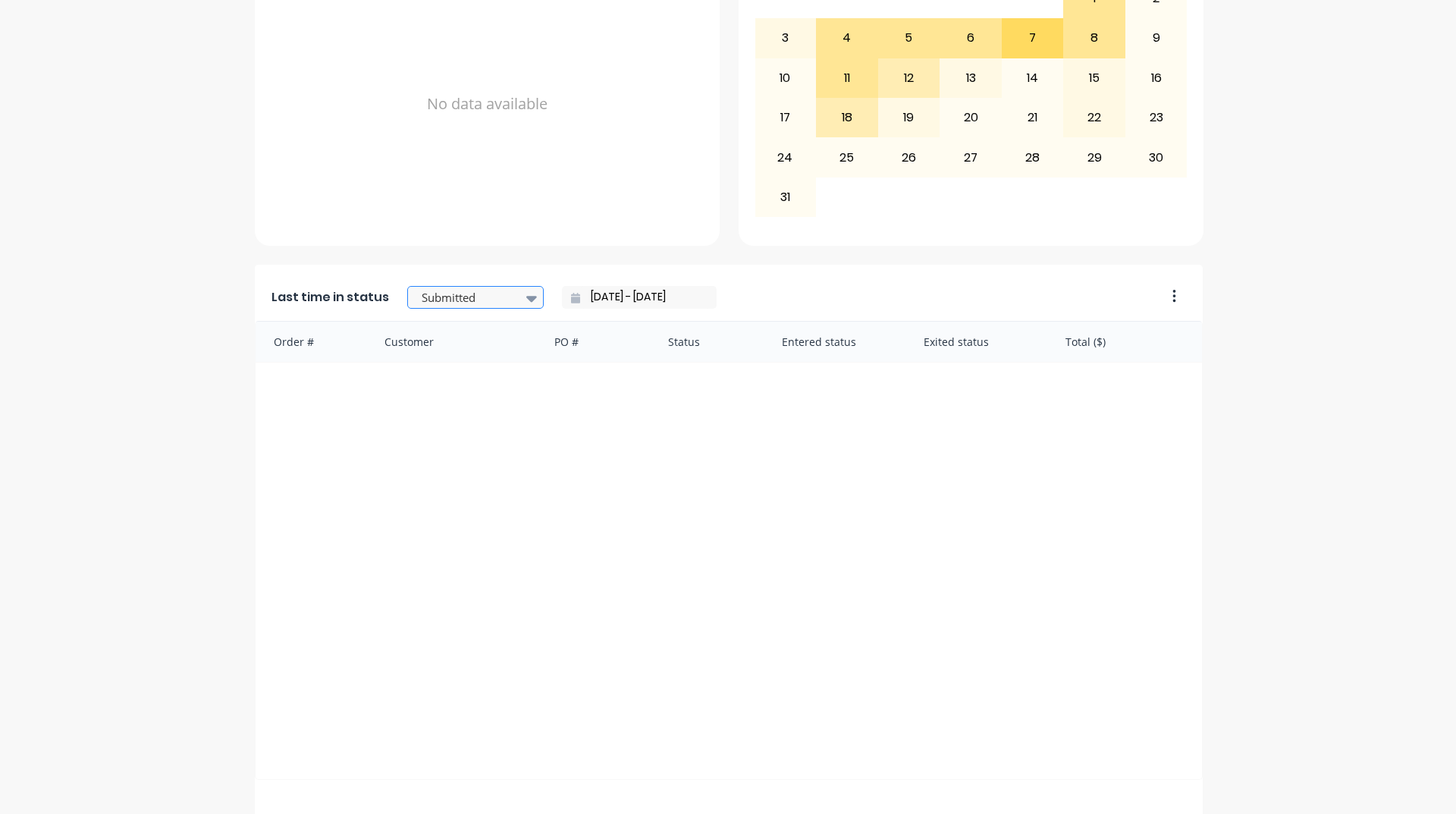
click at [504, 292] on div at bounding box center [468, 297] width 96 height 19
click at [457, 350] on div "Coating" at bounding box center [476, 336] width 137 height 28
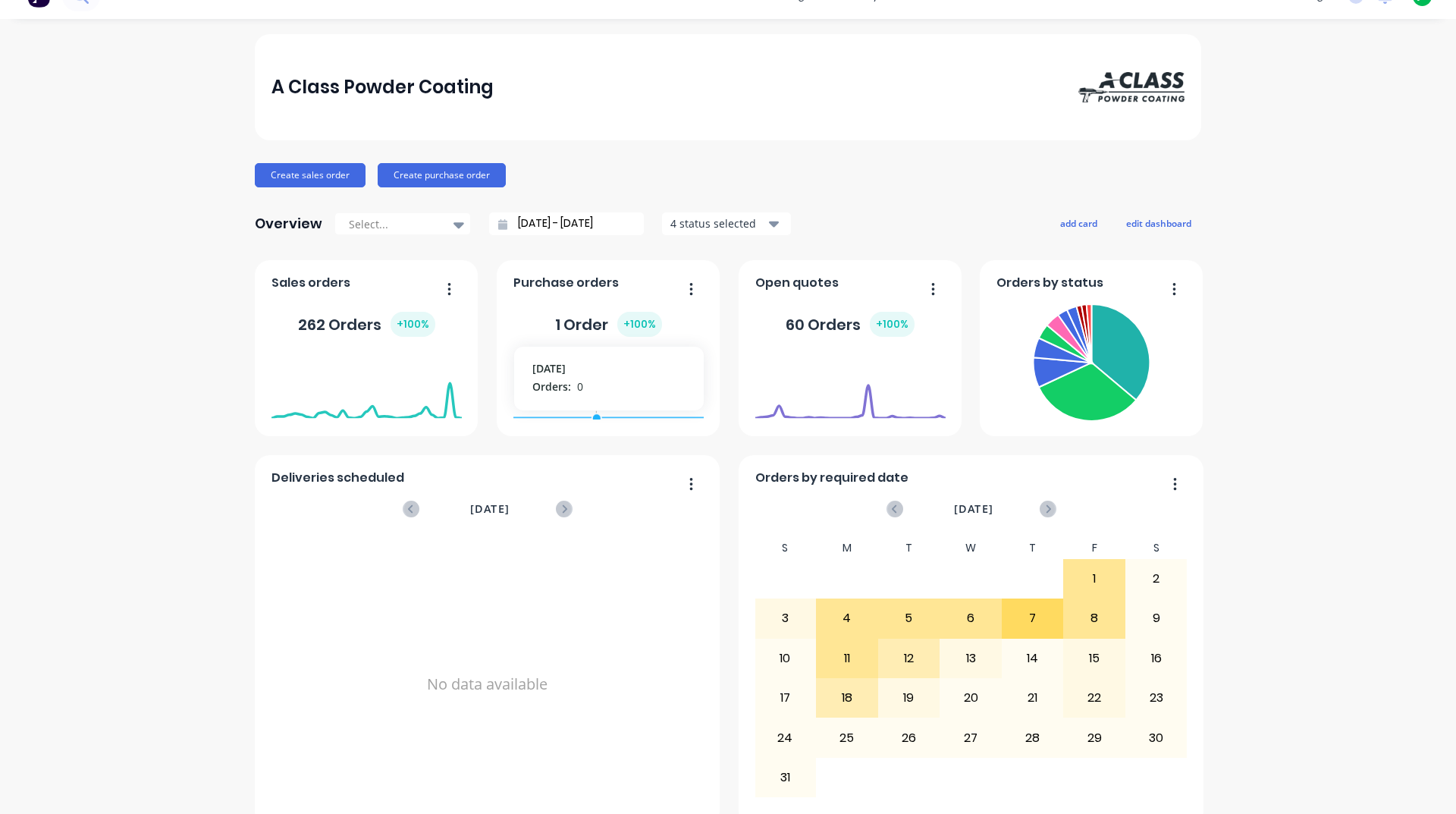
scroll to position [0, 0]
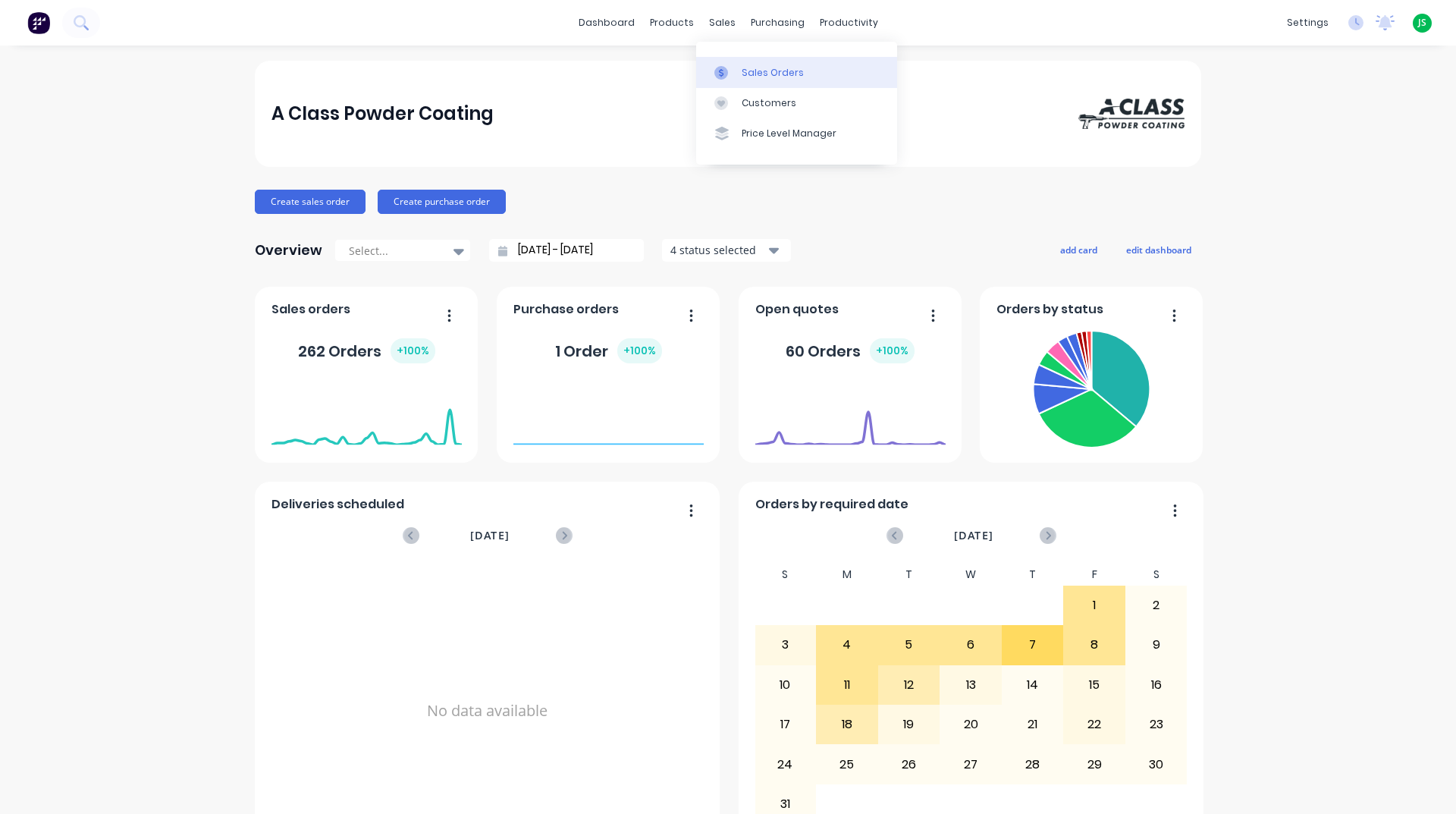
click at [733, 66] on div at bounding box center [726, 73] width 23 height 14
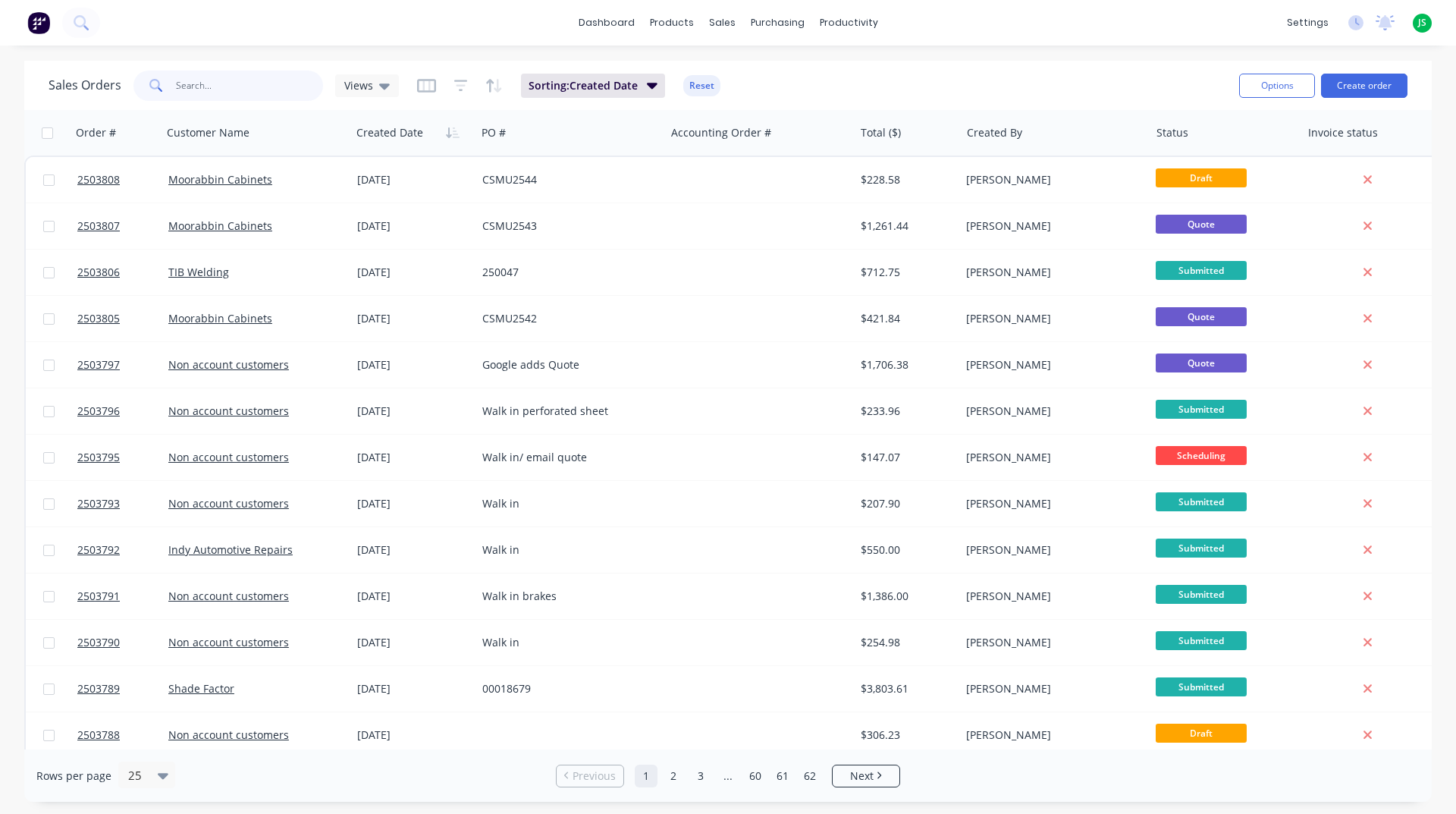
click at [274, 77] on input "text" at bounding box center [250, 86] width 148 height 30
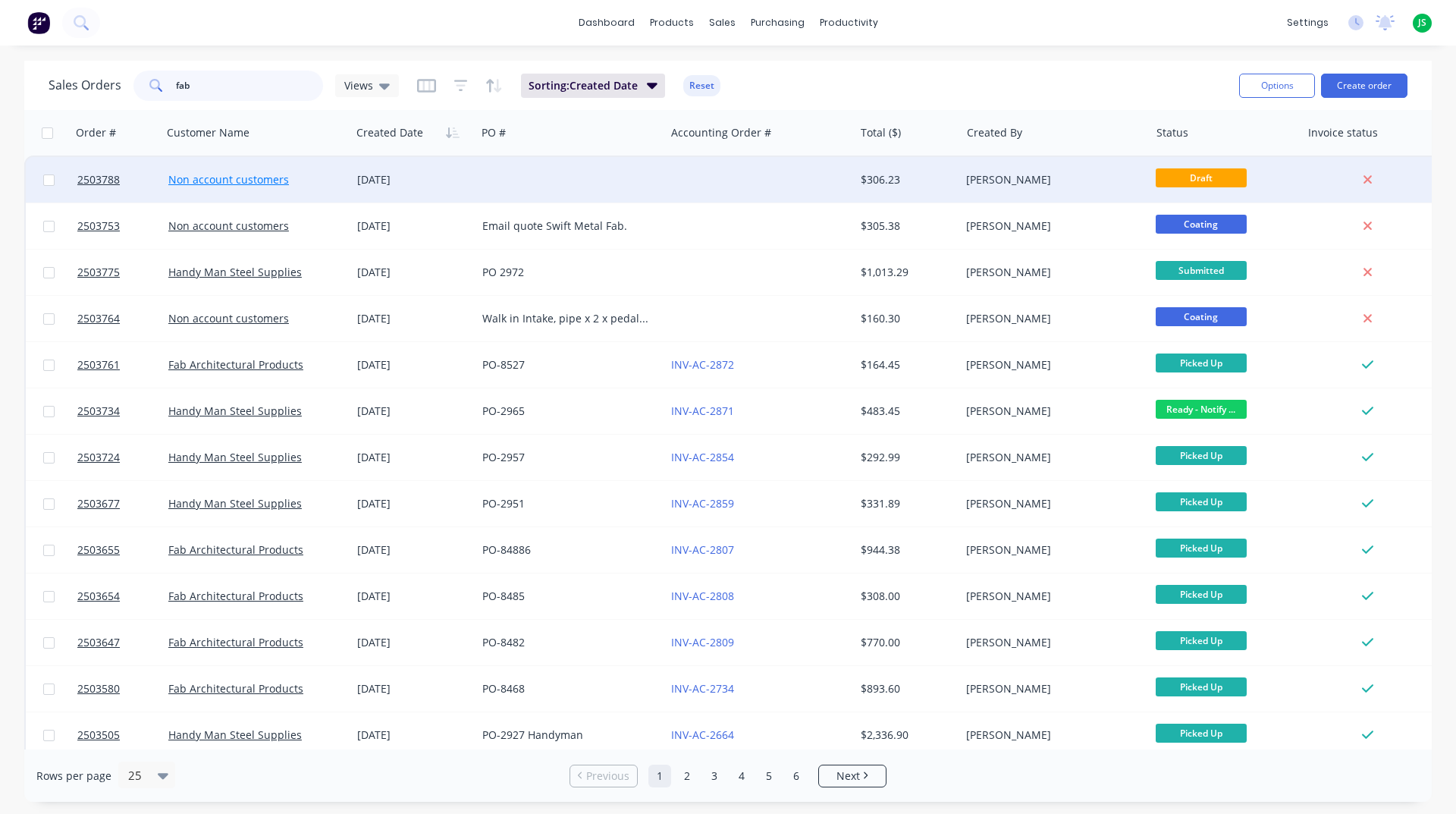
type input "fab"
click at [220, 179] on link "Non account customers" at bounding box center [229, 179] width 121 height 14
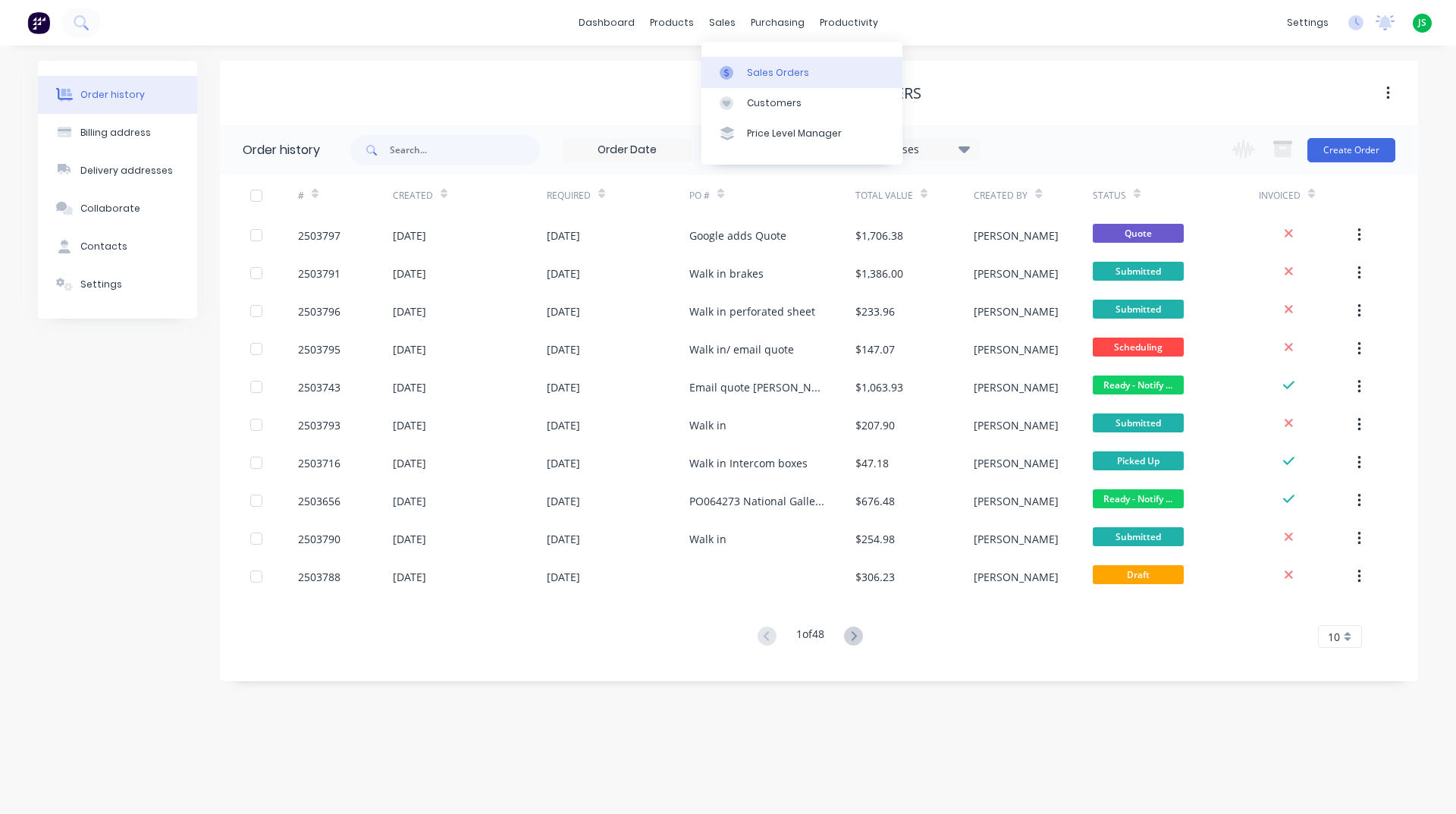
click at [755, 78] on div "Sales Orders" at bounding box center [778, 73] width 62 height 14
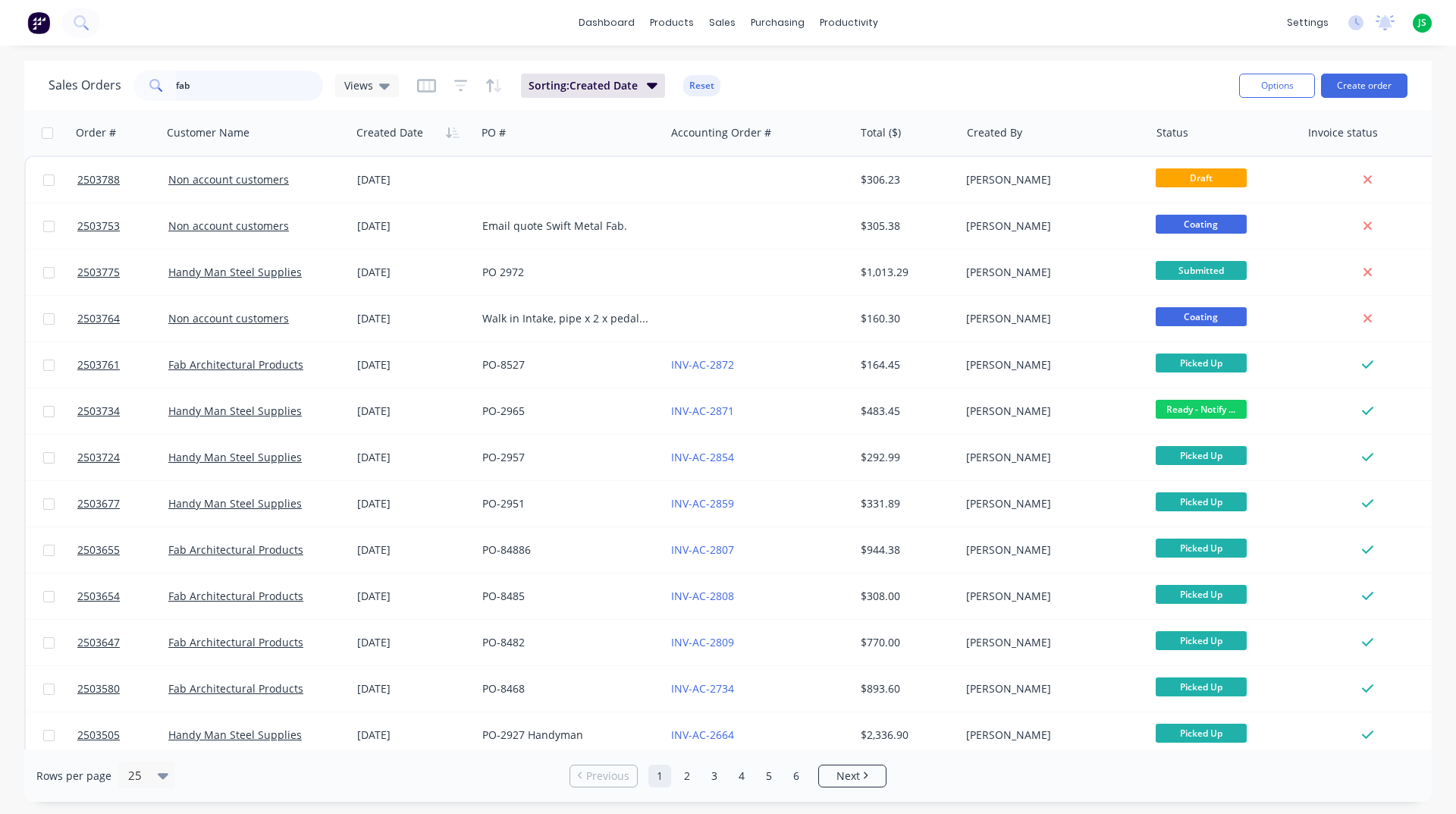
click at [264, 93] on input "fab" at bounding box center [250, 86] width 148 height 30
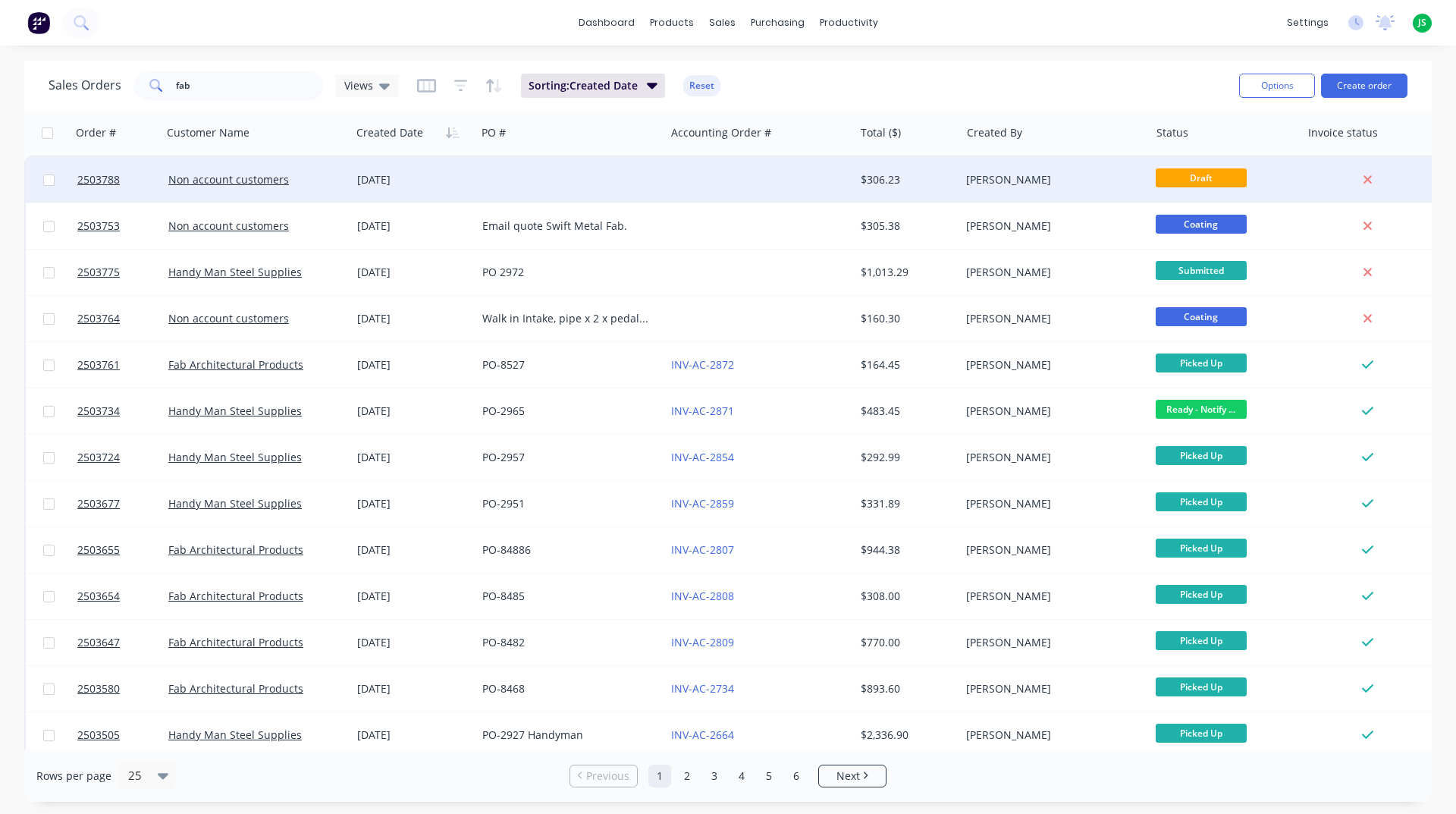
click at [473, 181] on div "[DATE]" at bounding box center [413, 180] width 125 height 46
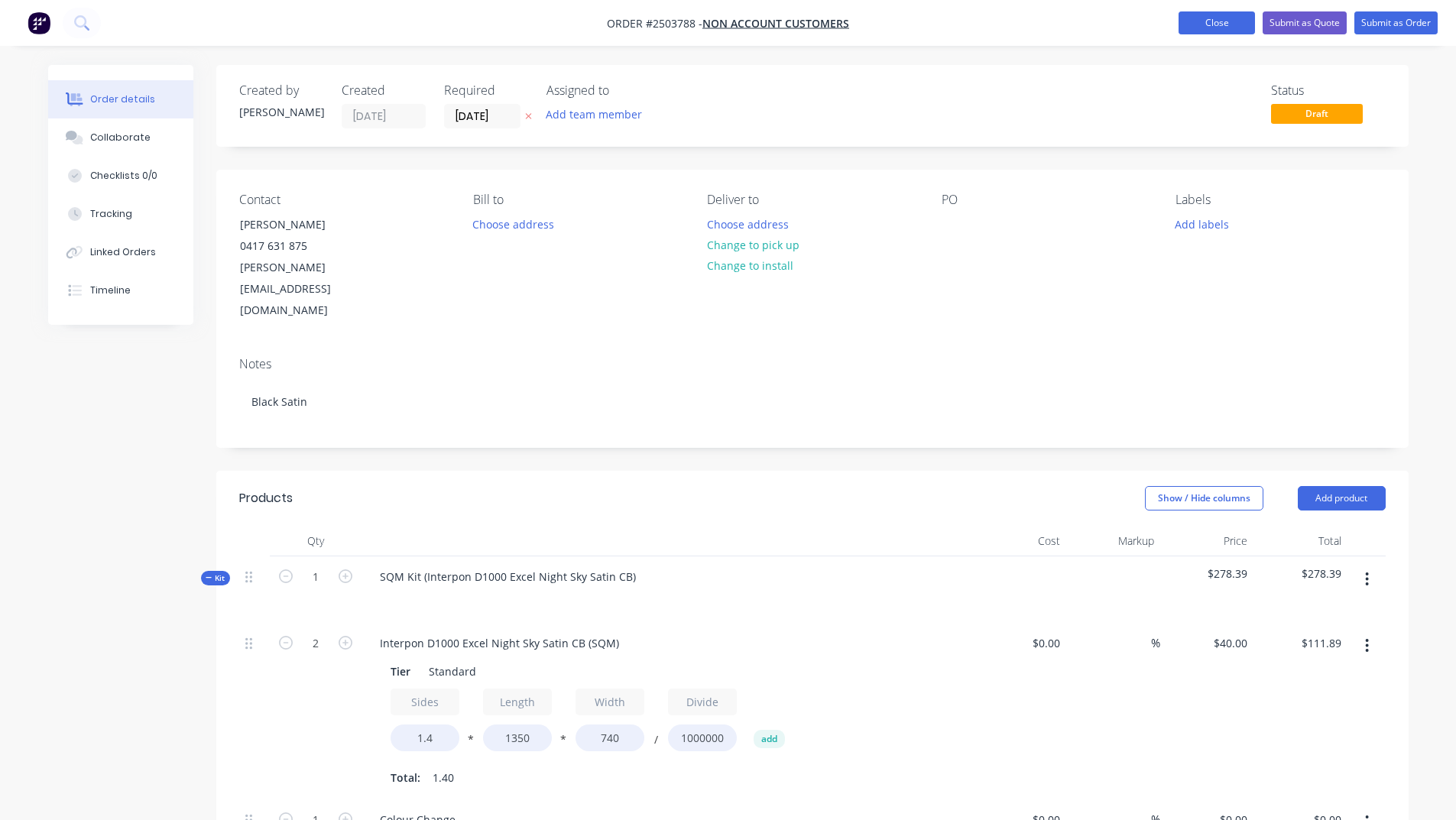
click at [1195, 15] on button "Close" at bounding box center [1217, 23] width 77 height 23
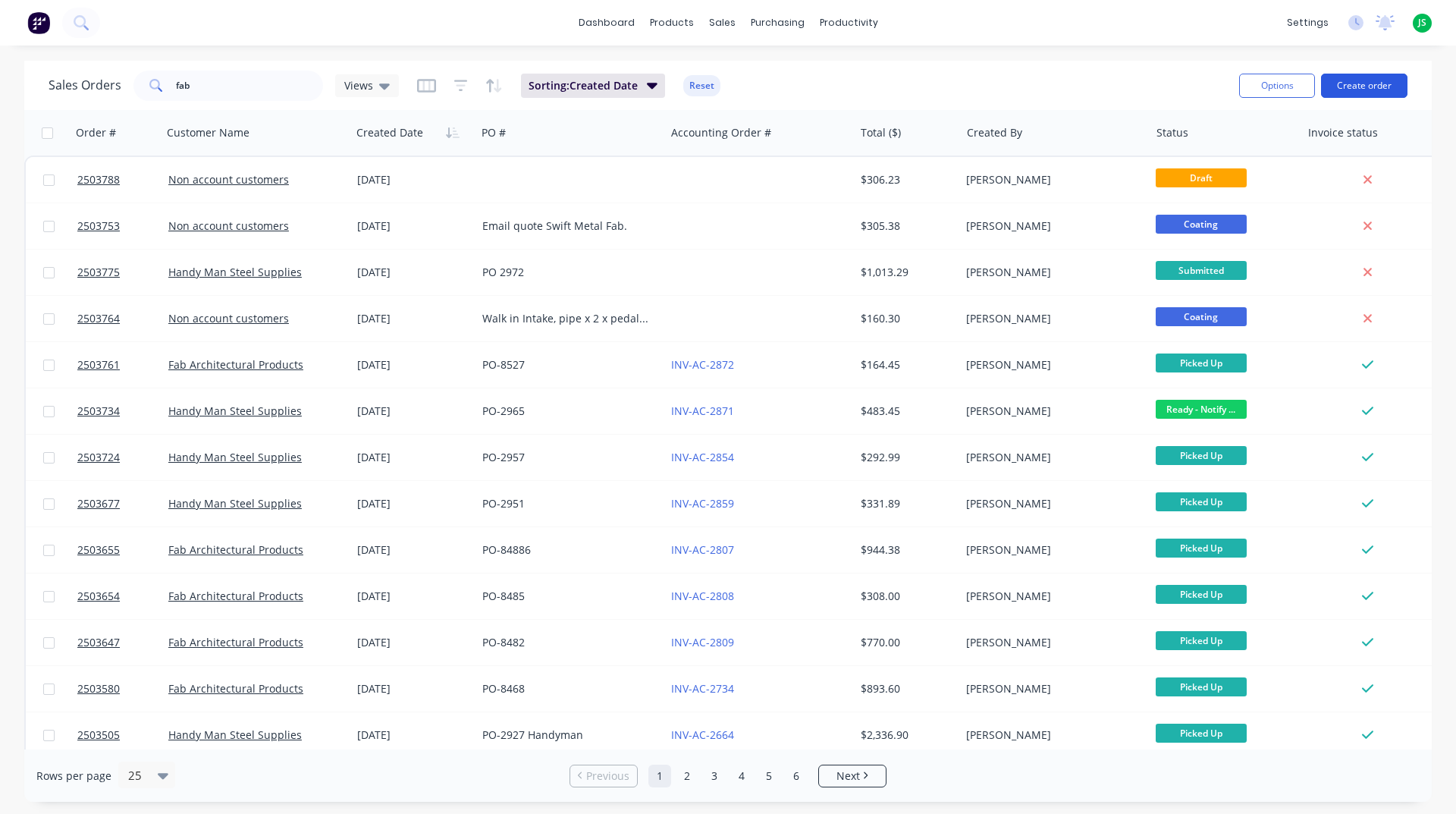
click at [1386, 80] on button "Create order" at bounding box center [1365, 86] width 87 height 24
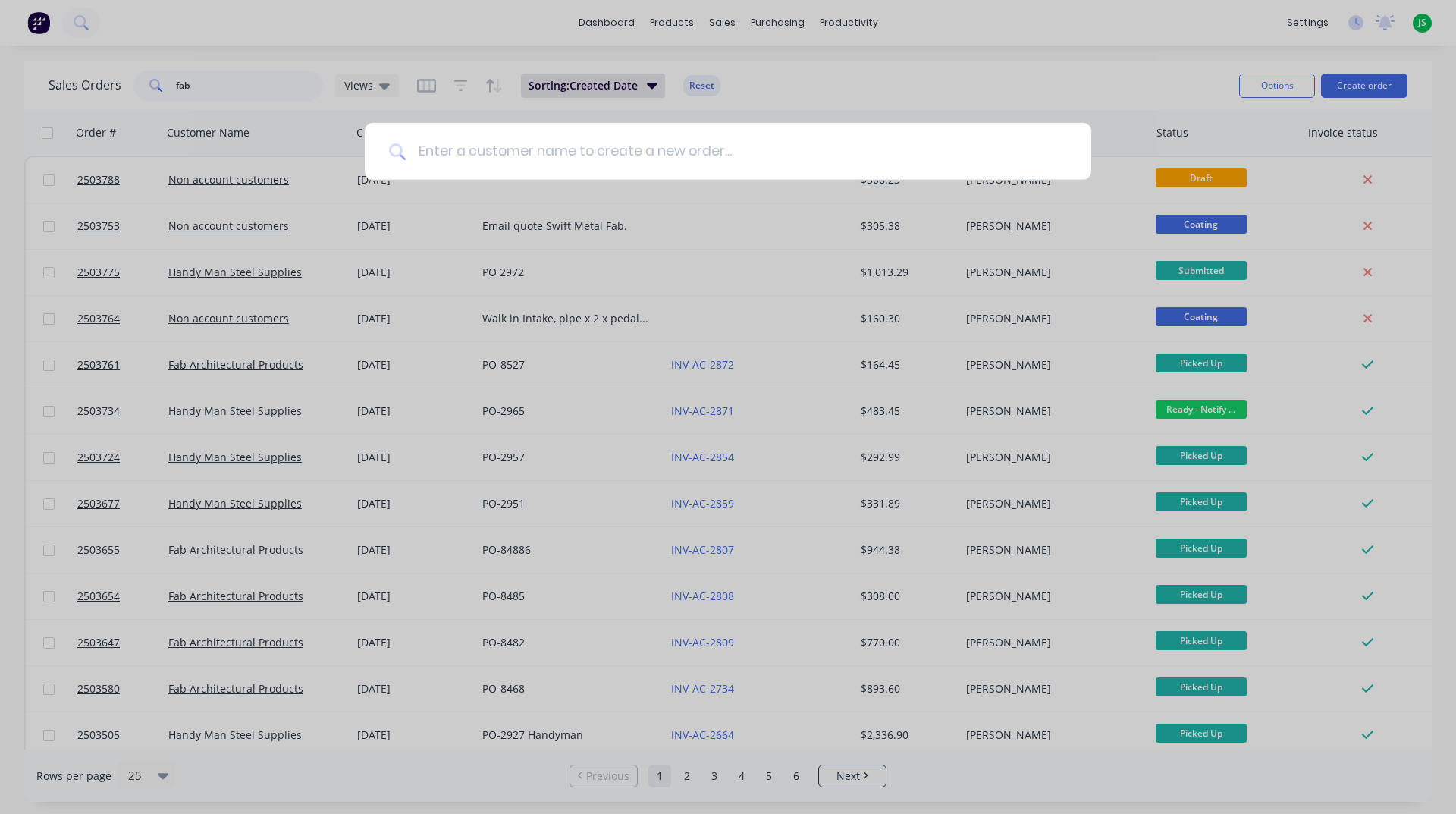
click at [492, 168] on input at bounding box center [736, 151] width 661 height 57
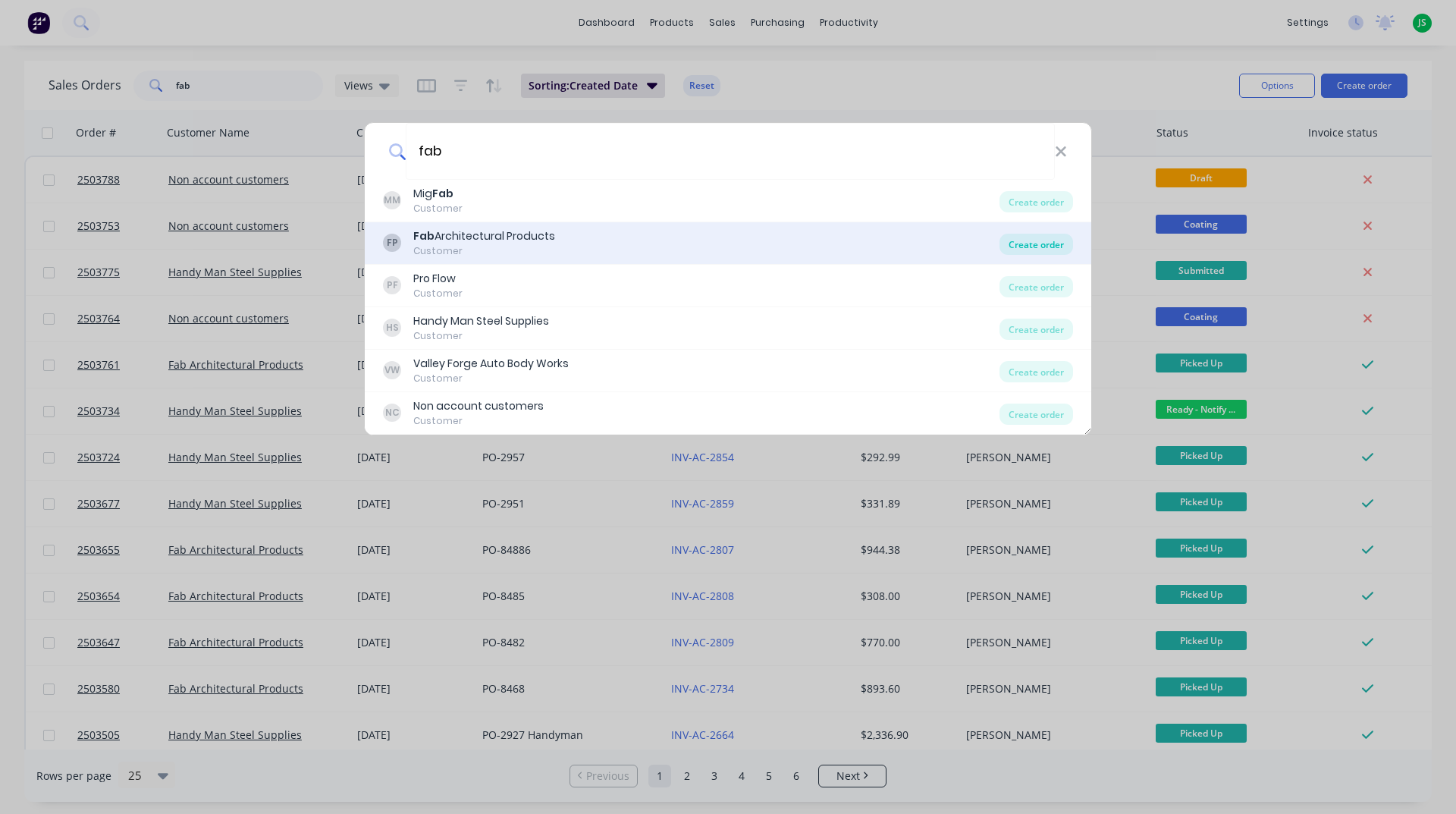
type input "fab"
click at [1037, 240] on div "Create order" at bounding box center [1036, 244] width 74 height 21
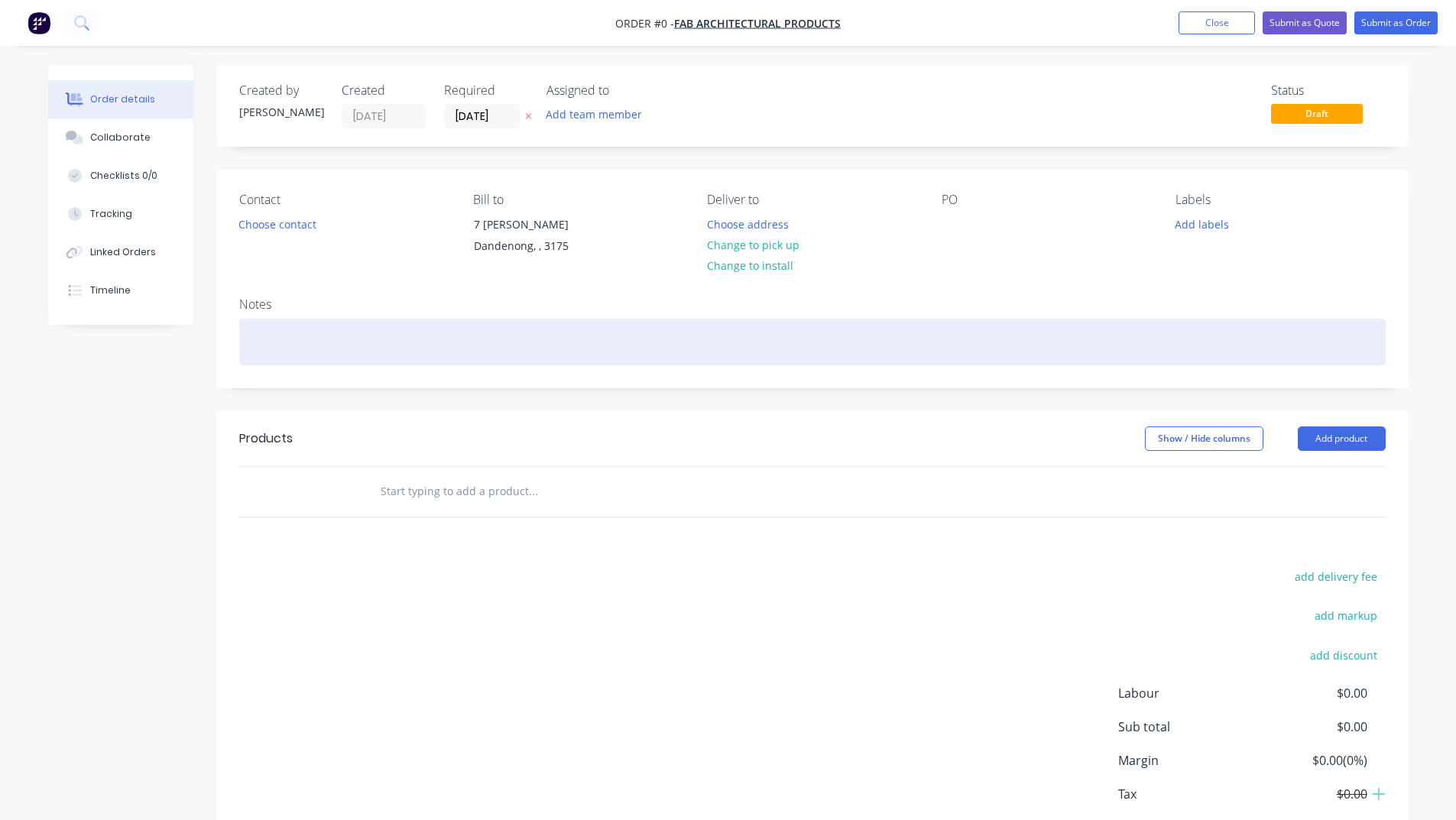
click at [340, 331] on div at bounding box center [812, 341] width 1147 height 47
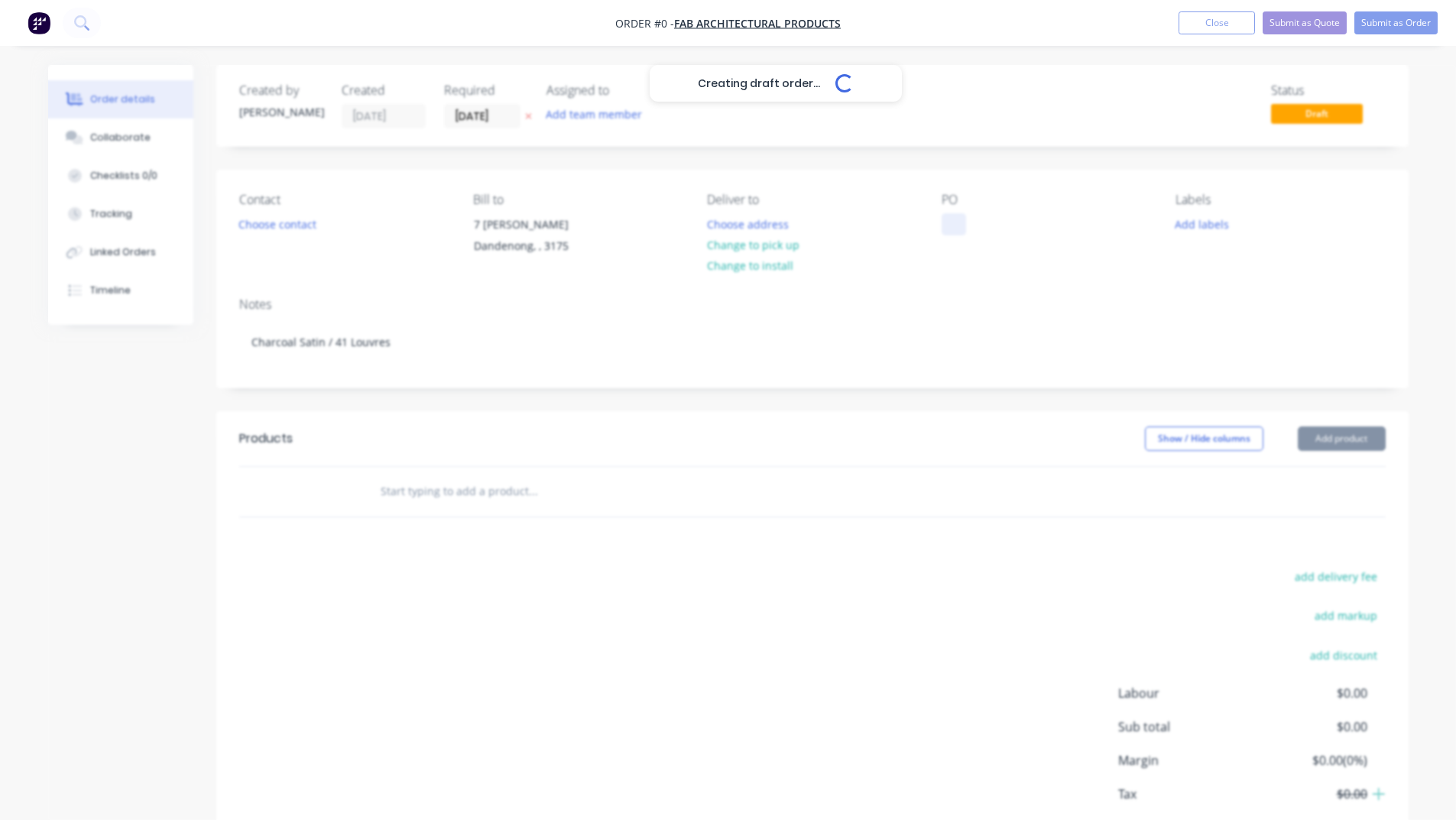
click at [964, 227] on div "Creating draft order... Loading... Order details Collaborate Checklists 0/0 Tra…" at bounding box center [728, 486] width 1391 height 842
click at [1227, 226] on button "Add labels" at bounding box center [1202, 223] width 70 height 21
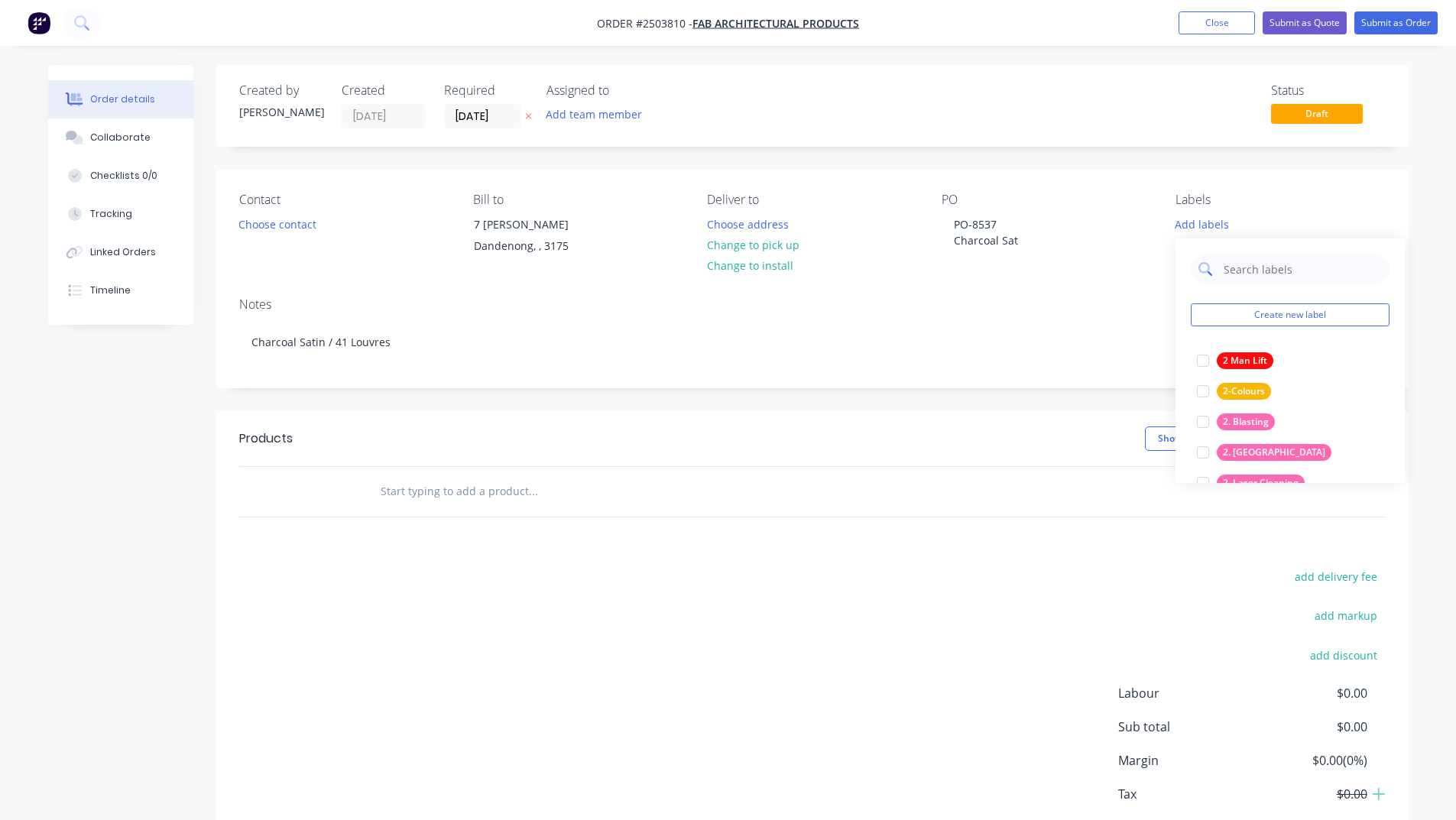
click at [1246, 270] on input "text" at bounding box center [1302, 269] width 160 height 31
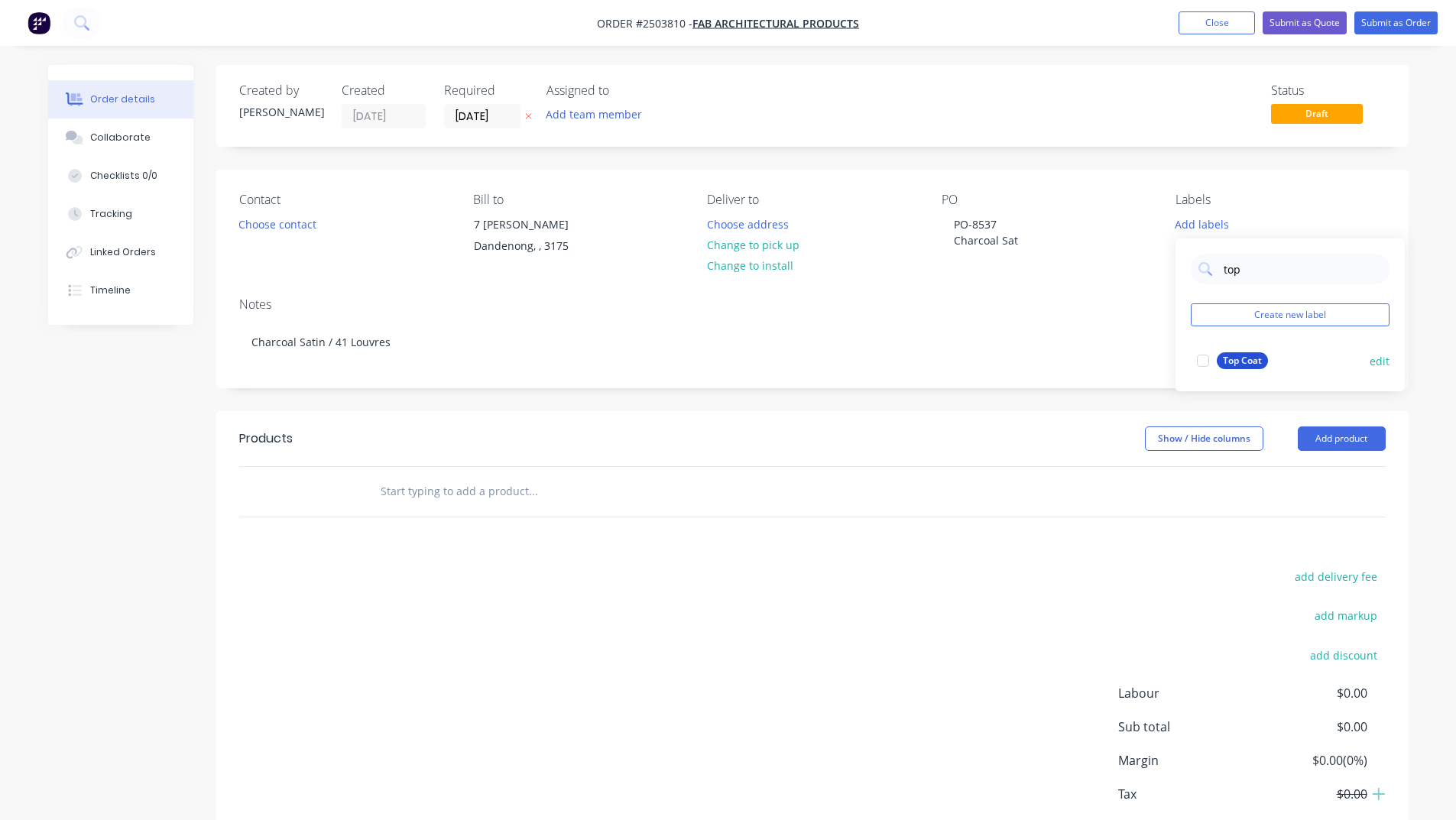
type input "top"
click at [1224, 358] on div "Top Coat" at bounding box center [1242, 361] width 51 height 17
click at [583, 498] on input "text" at bounding box center [532, 492] width 306 height 31
click at [1342, 442] on button "Add product" at bounding box center [1342, 439] width 88 height 25
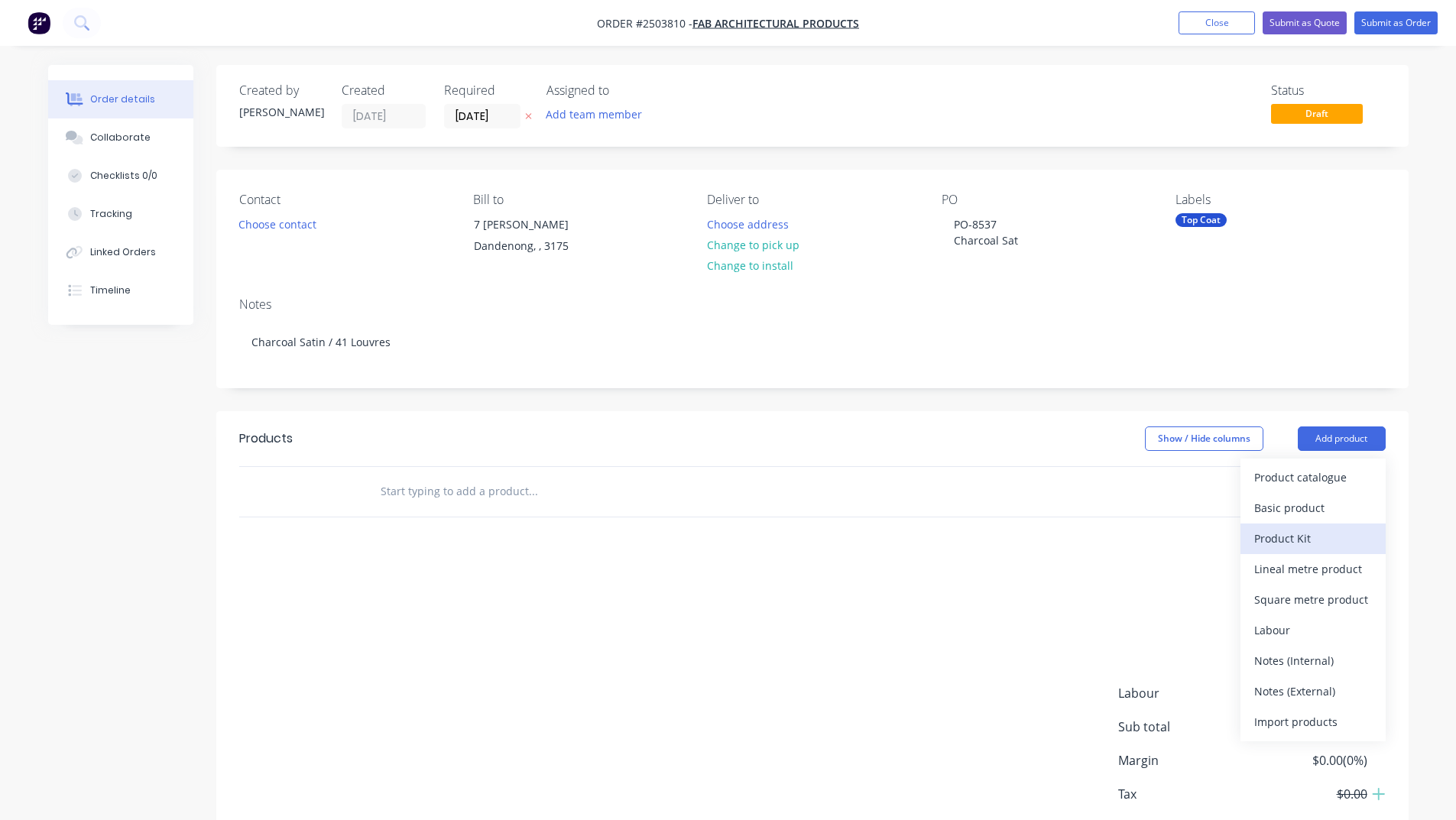
click at [1310, 540] on div "Product Kit" at bounding box center [1314, 538] width 118 height 22
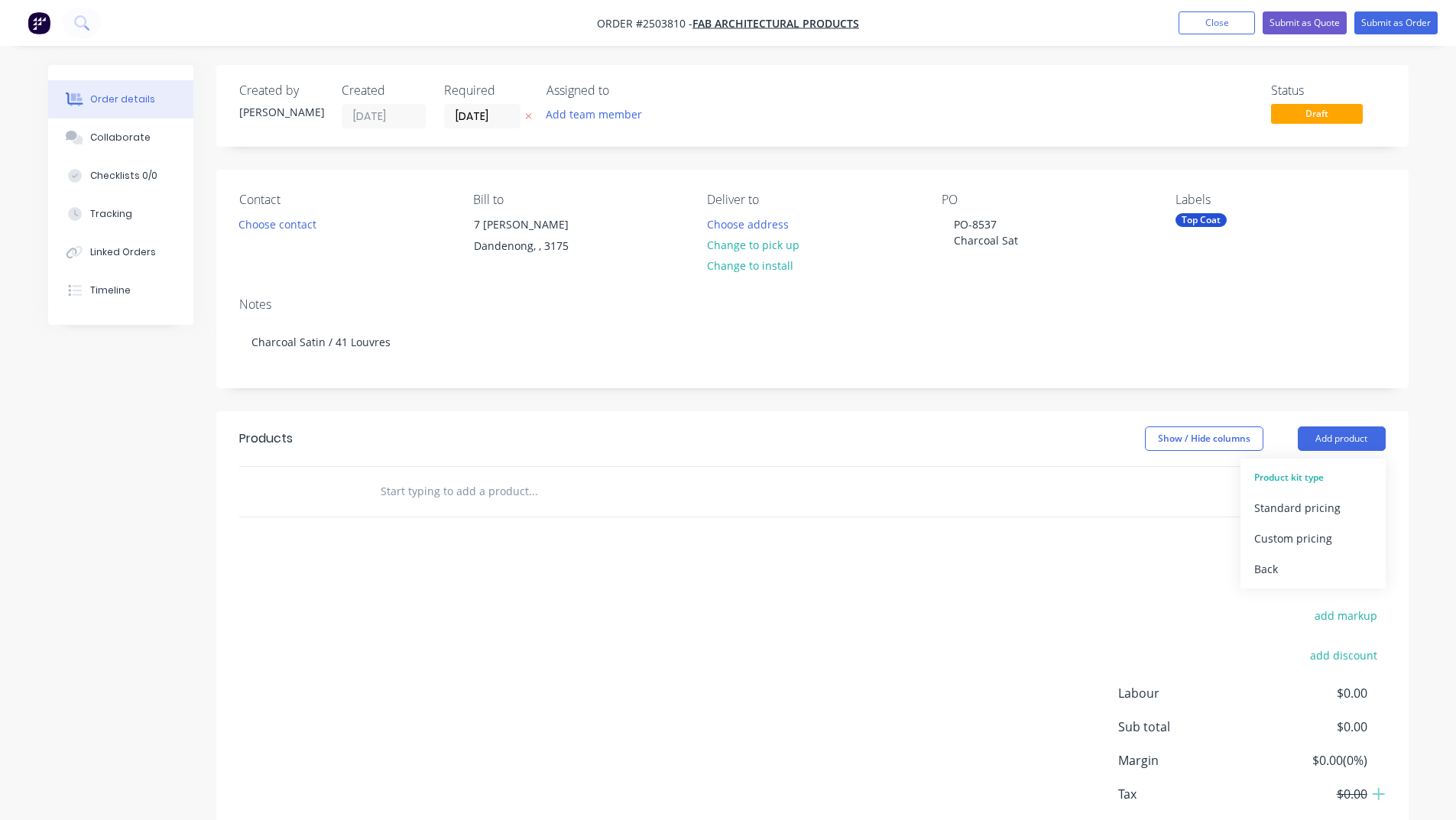
click at [1151, 572] on div "add delivery fee add markup add discount Labour $0.00 Sub total $0.00 Margin $0…" at bounding box center [812, 714] width 1147 height 295
click at [1315, 440] on button "Add product" at bounding box center [1342, 439] width 88 height 25
click at [1314, 501] on div "Standard pricing" at bounding box center [1314, 508] width 118 height 22
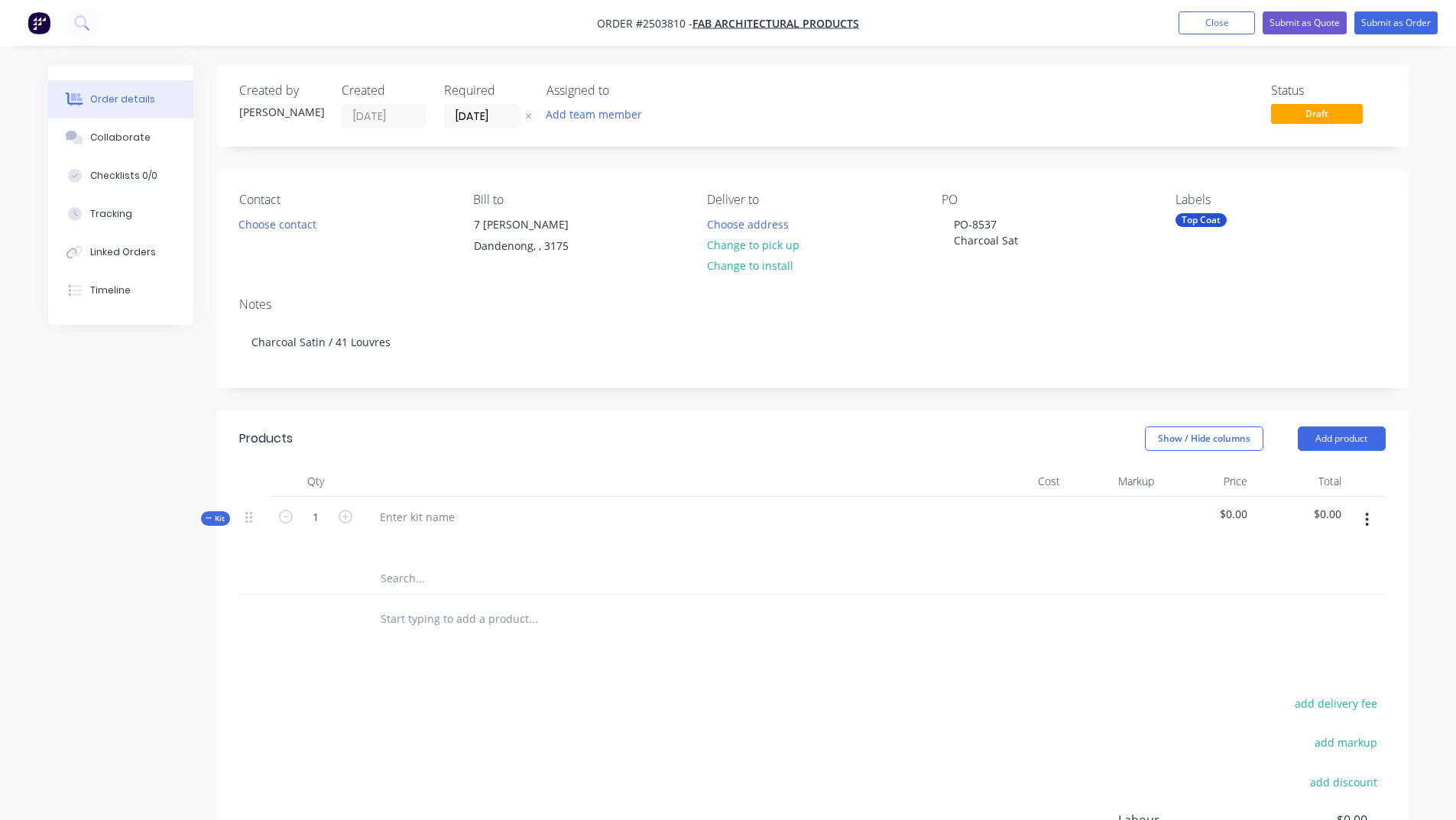
click at [1370, 518] on button "button" at bounding box center [1366, 520] width 36 height 28
click at [1317, 679] on div "Delete" at bounding box center [1314, 681] width 118 height 22
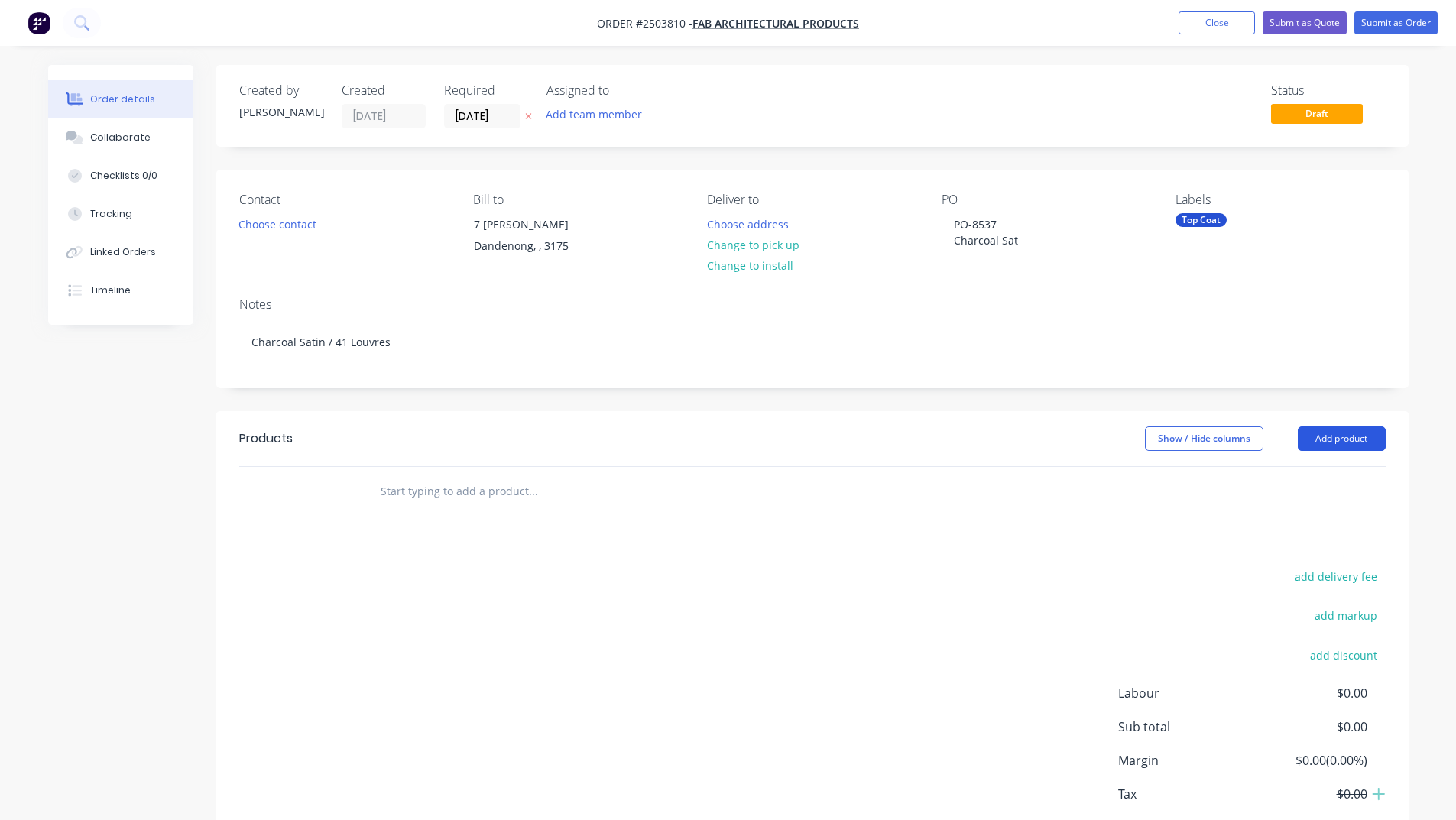
click at [1343, 435] on button "Add product" at bounding box center [1342, 439] width 88 height 25
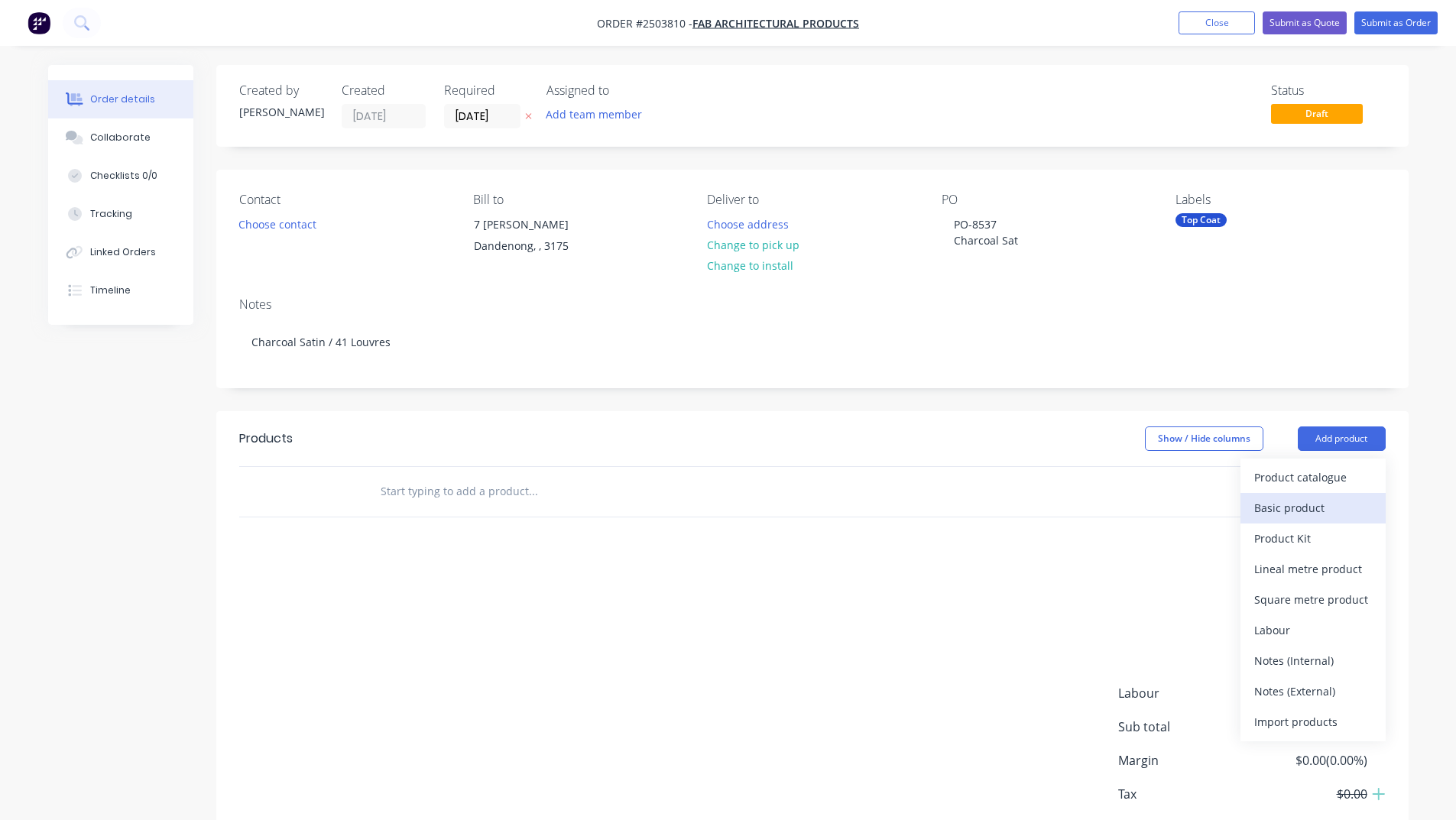
click at [1328, 513] on div "Basic product" at bounding box center [1314, 508] width 118 height 22
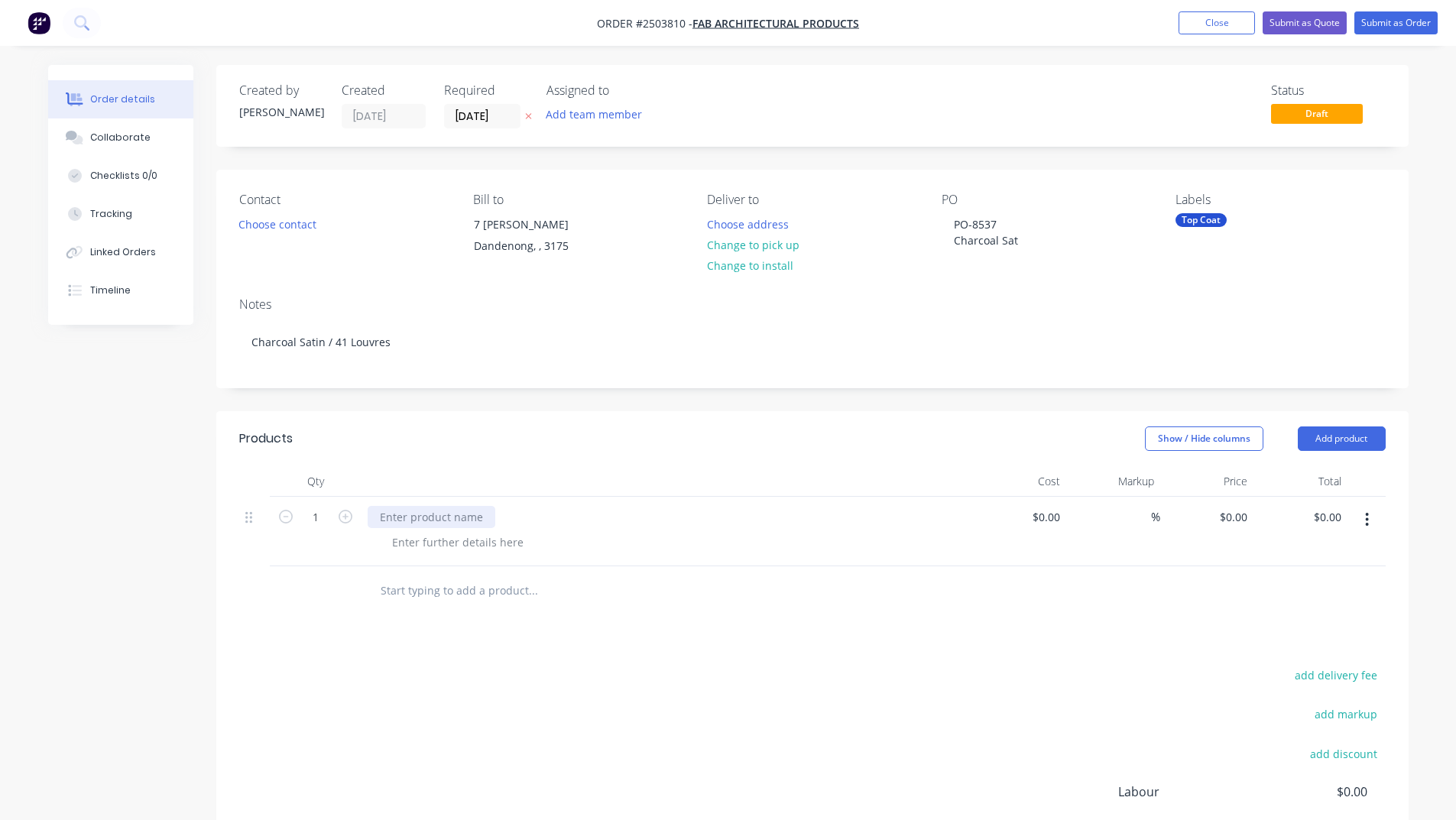
click at [460, 518] on div at bounding box center [431, 517] width 128 height 22
click at [1060, 515] on input at bounding box center [1057, 517] width 18 height 22
type input "$410.00"
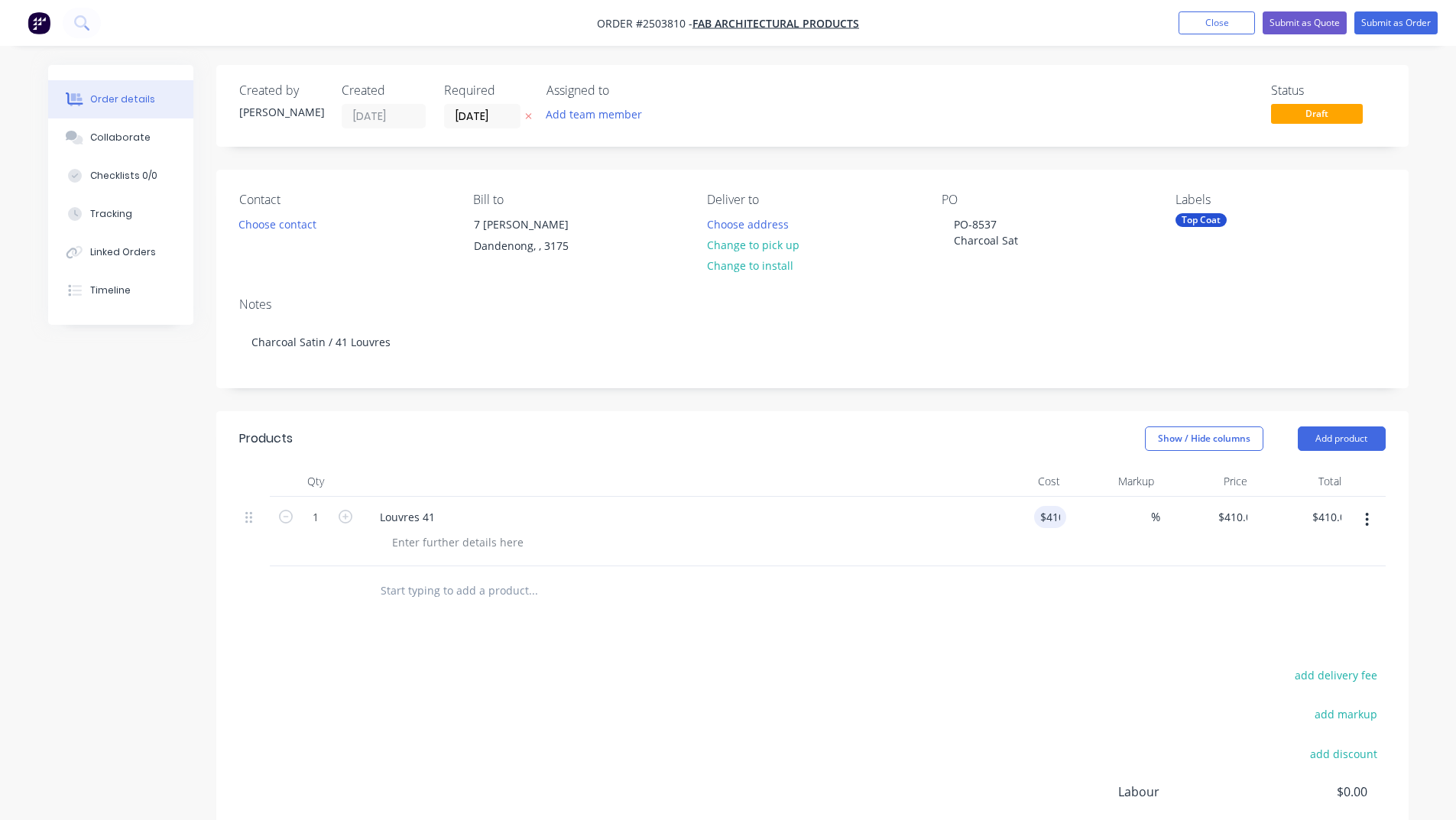
click at [1021, 600] on div at bounding box center [812, 591] width 1147 height 50
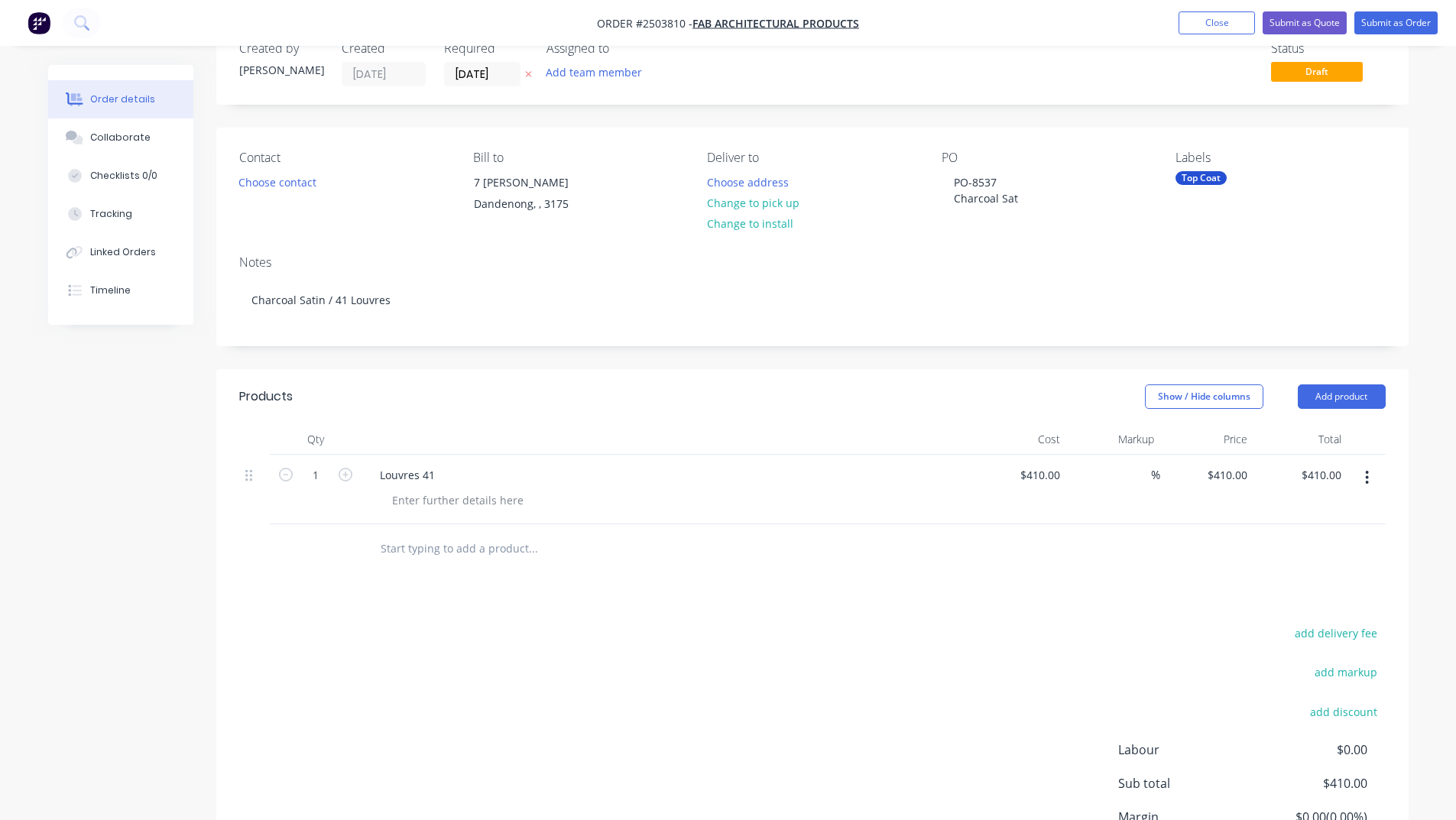
scroll to position [77, 0]
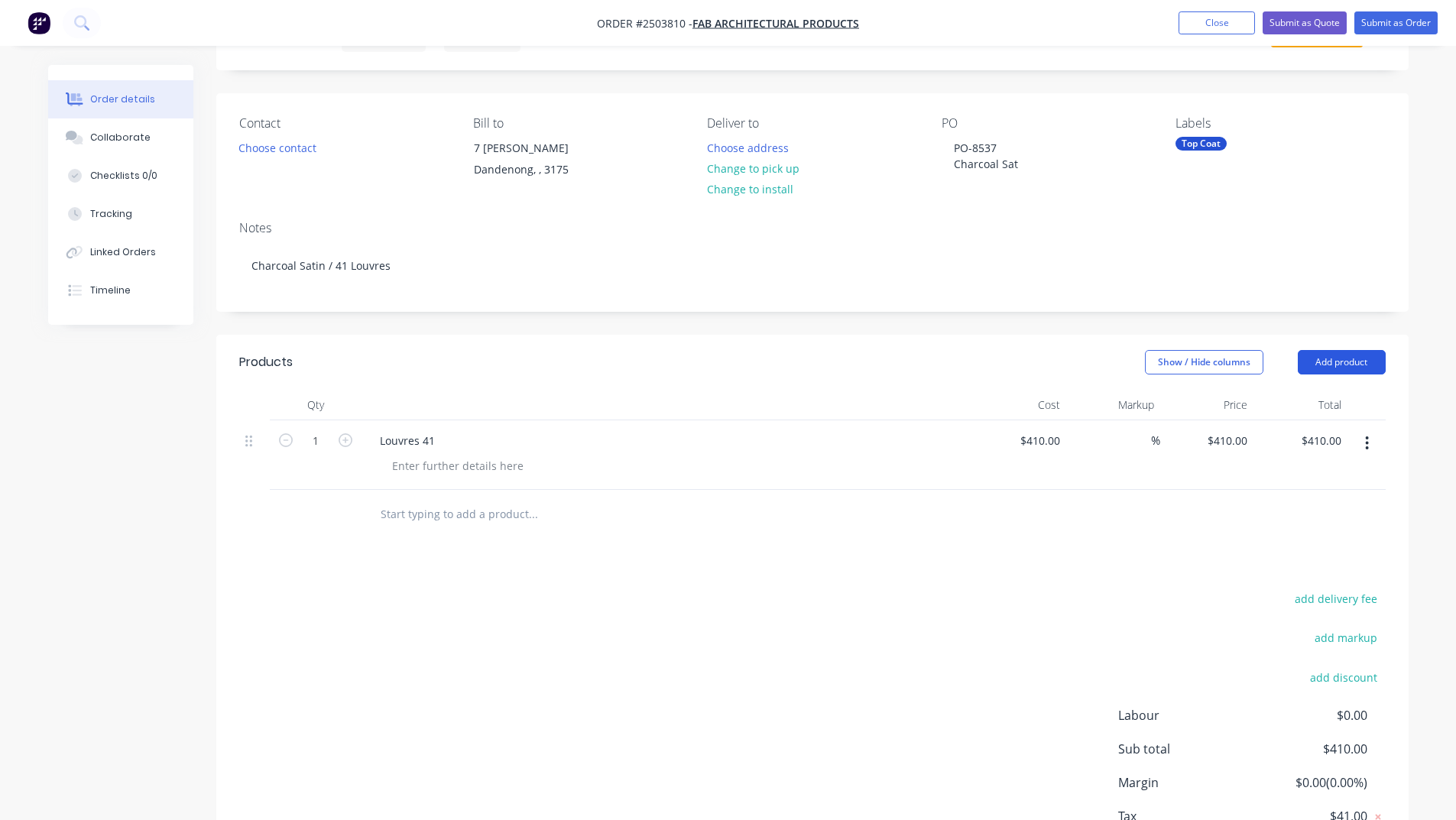
click at [1368, 357] on button "Add product" at bounding box center [1342, 362] width 88 height 25
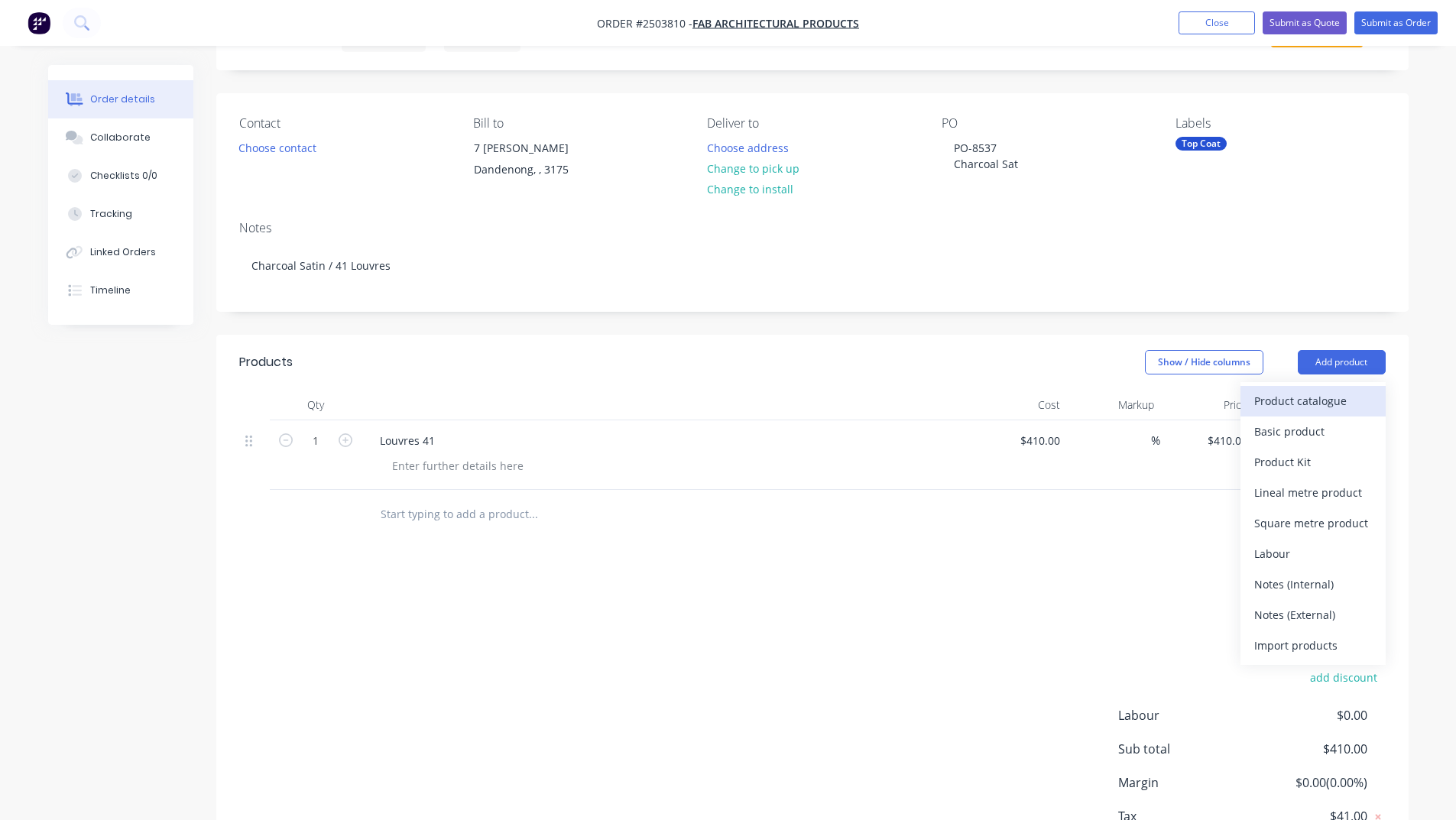
click at [1309, 398] on div "Product catalogue" at bounding box center [1314, 400] width 118 height 22
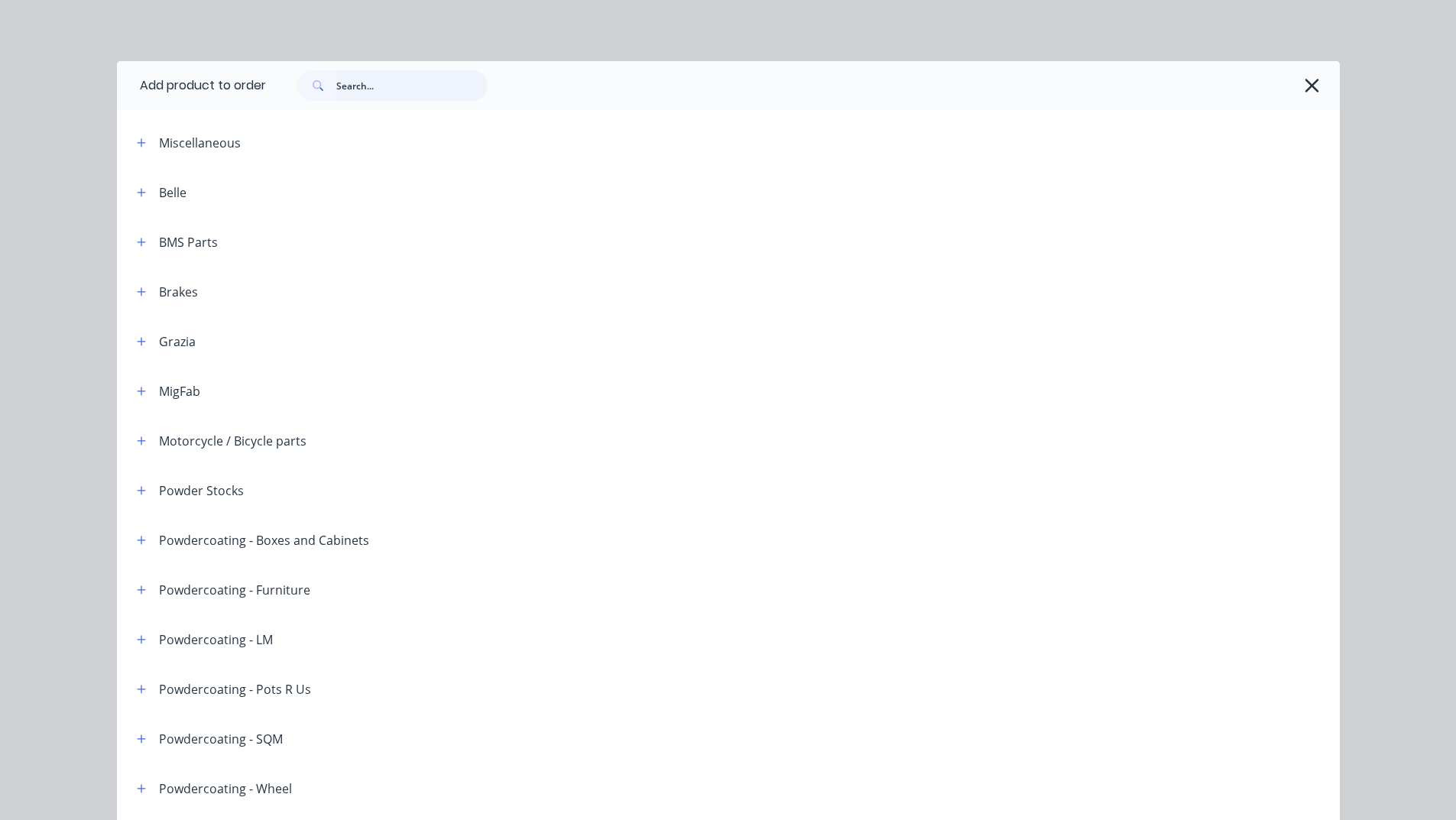
click at [405, 88] on input "text" at bounding box center [412, 86] width 152 height 31
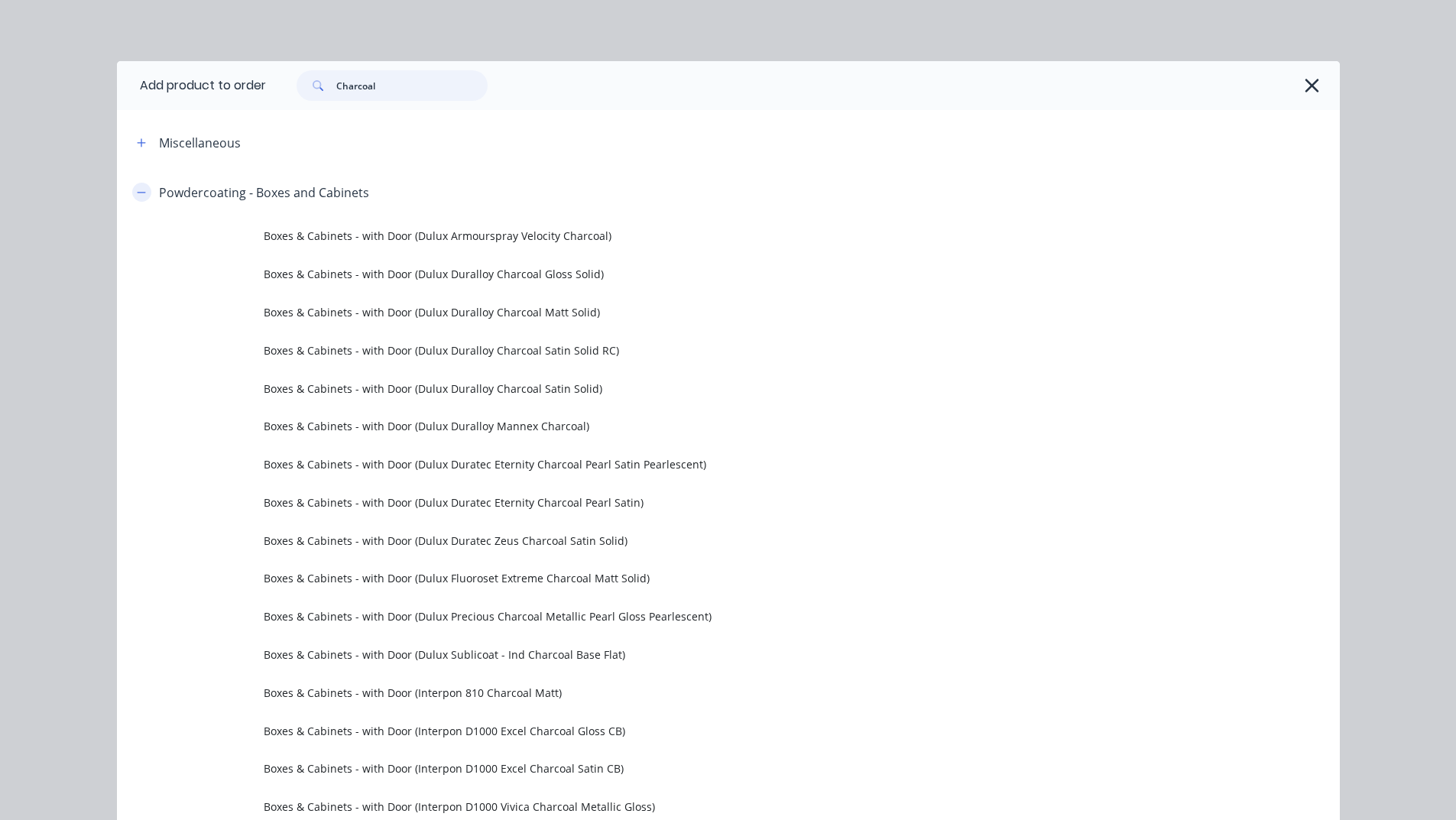
type input "Charcoal"
click at [139, 193] on icon "button" at bounding box center [142, 193] width 9 height 11
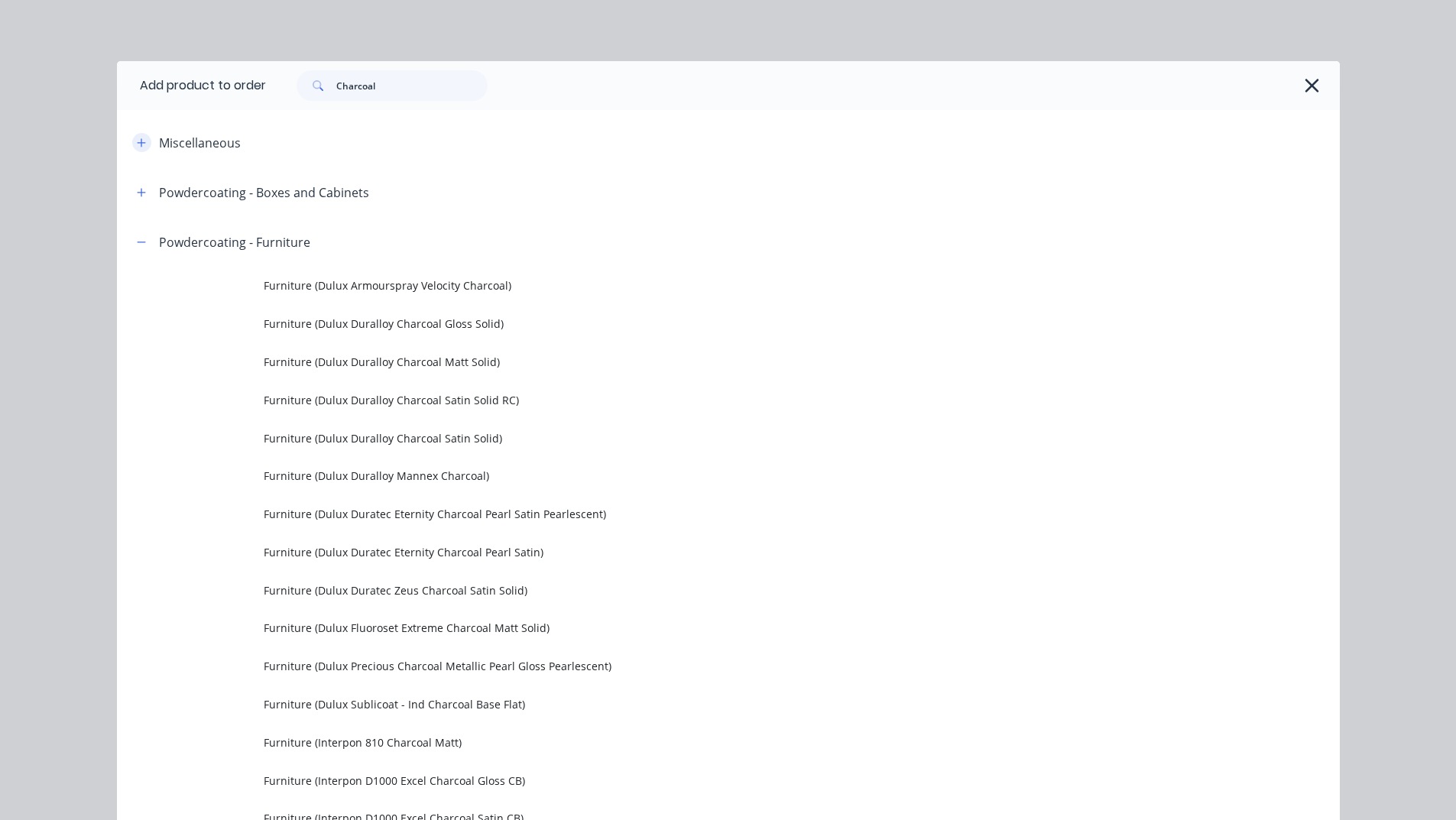
click at [137, 148] on icon "button" at bounding box center [142, 143] width 9 height 11
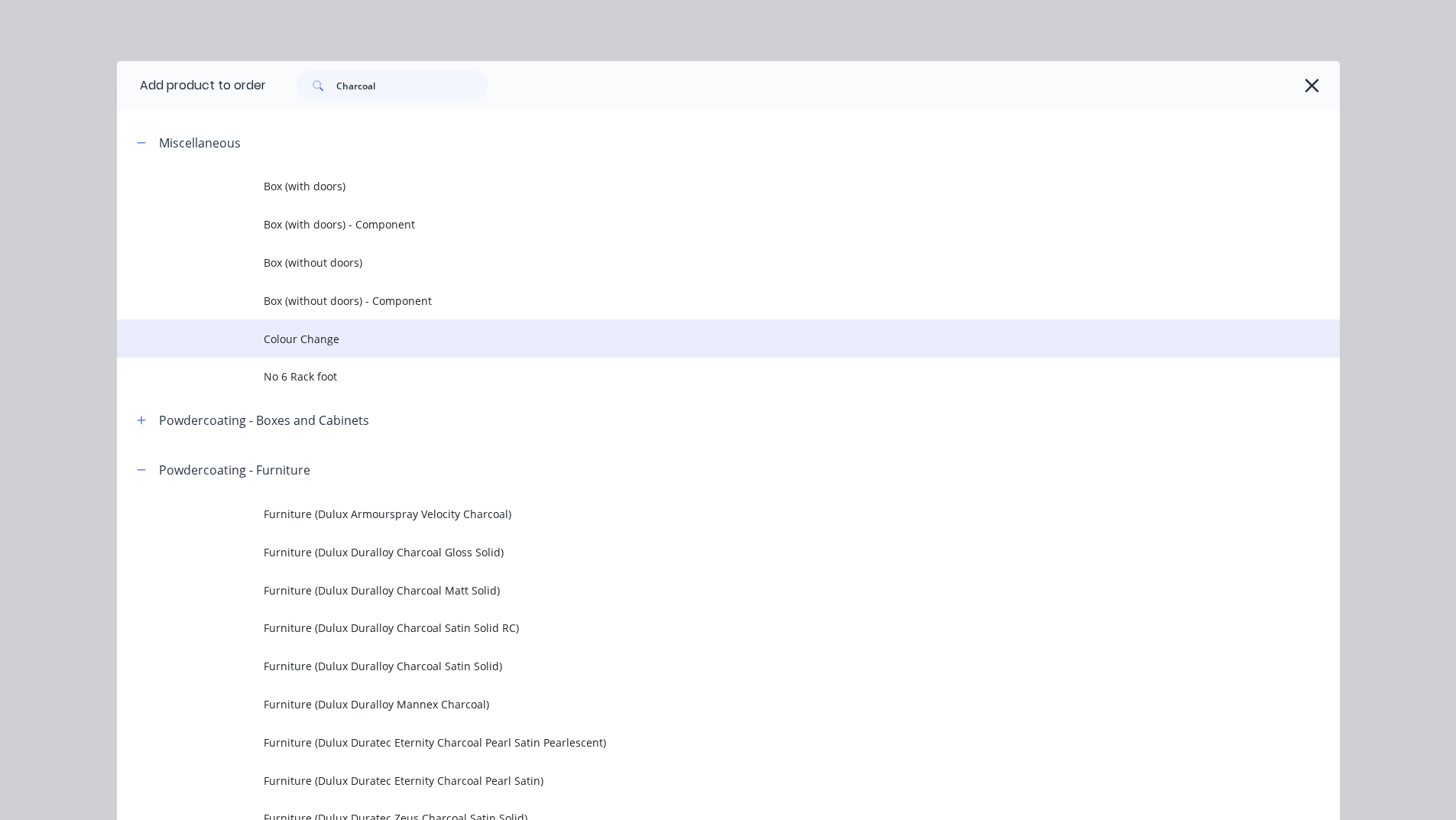
click at [297, 339] on span "Colour Change" at bounding box center [694, 338] width 861 height 16
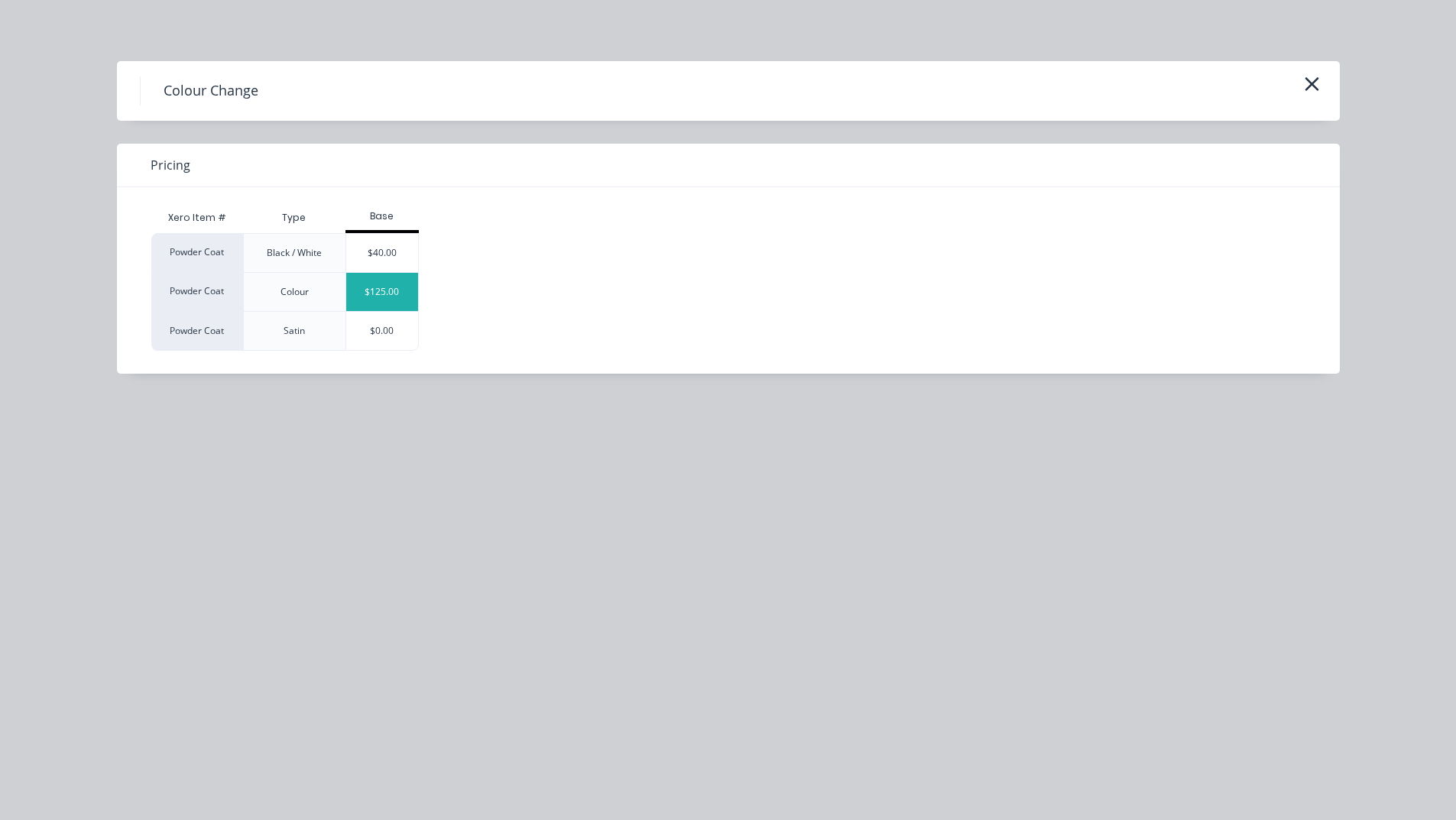
click at [398, 287] on div "$125.00" at bounding box center [382, 292] width 72 height 38
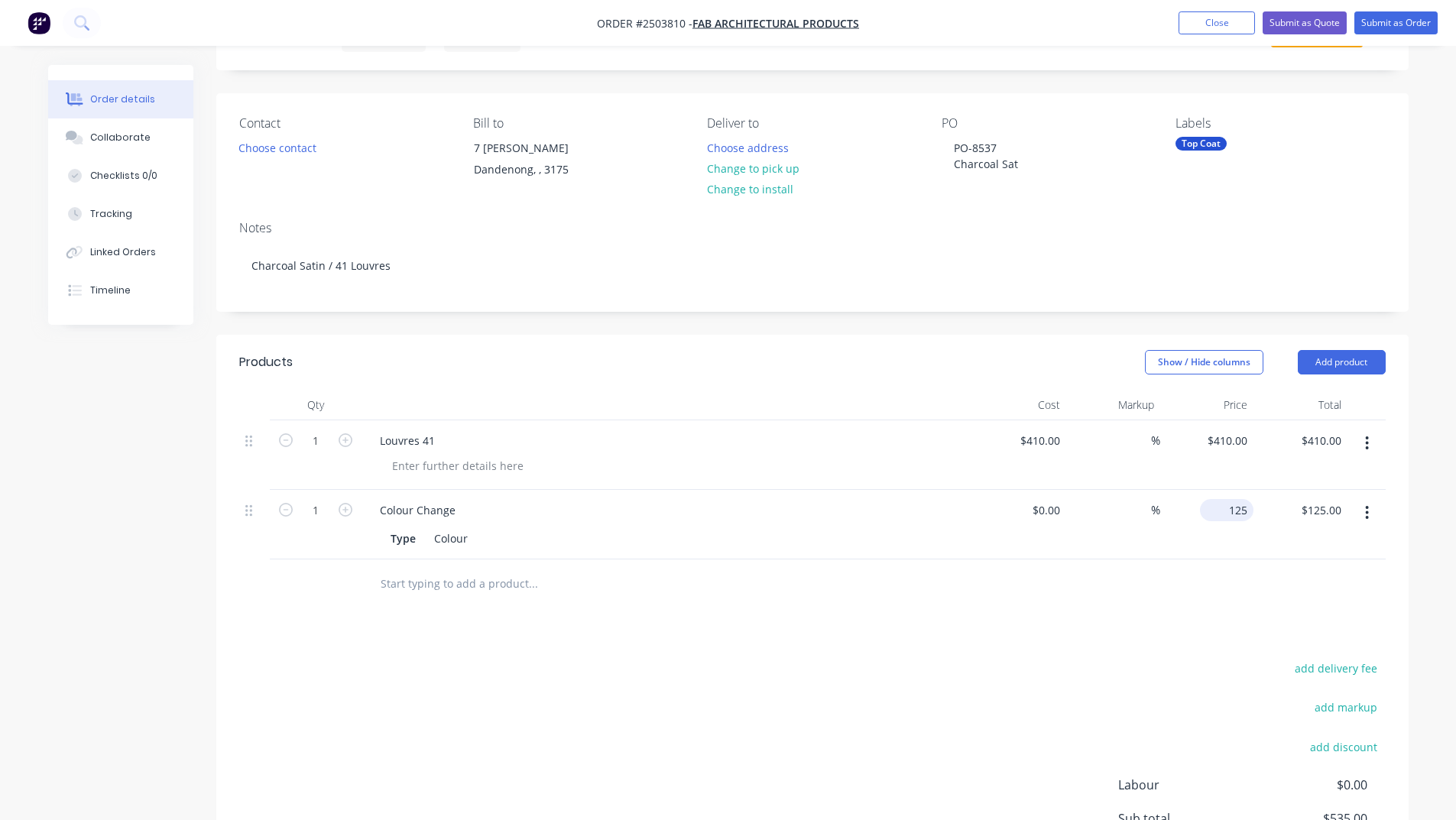
click at [1248, 510] on input "125" at bounding box center [1230, 510] width 47 height 22
type input "$100.00"
click at [391, 629] on div "Products Show / Hide columns Add product Qty Cost Markup Price Total 1 Louvres …" at bounding box center [812, 655] width 1193 height 641
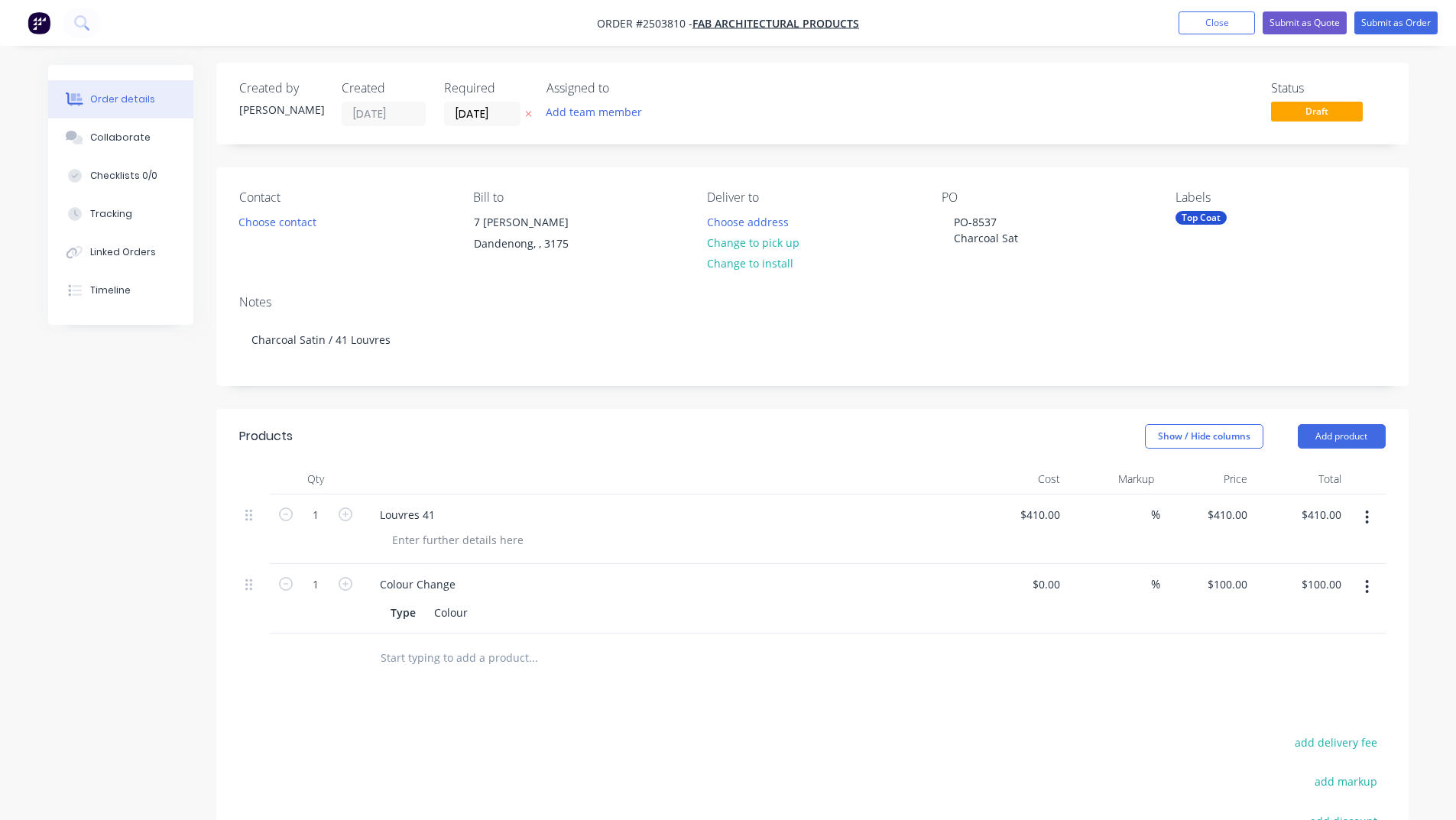
scroll to position [0, 0]
click at [270, 231] on button "Choose contact" at bounding box center [276, 223] width 94 height 21
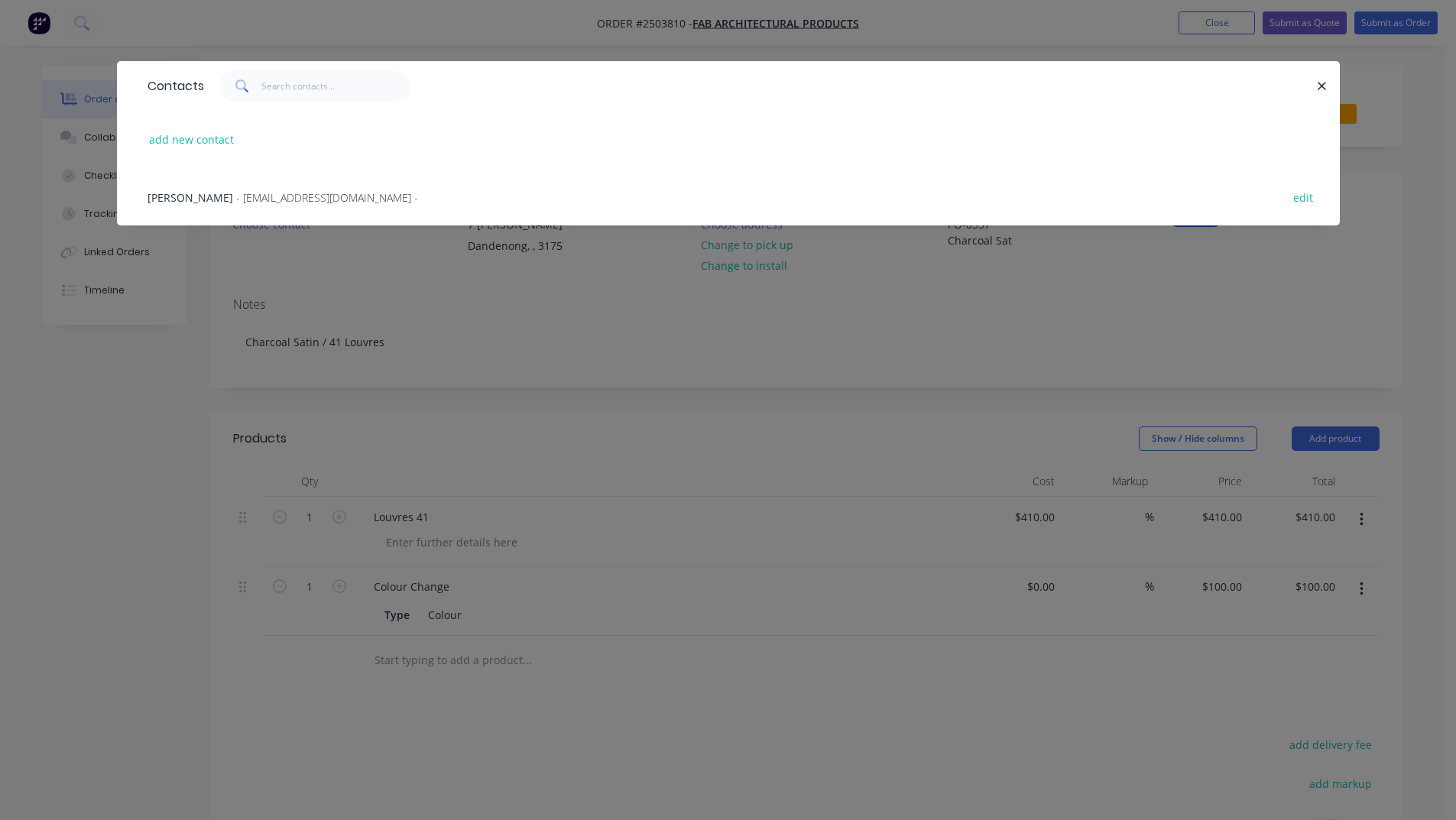
click at [286, 201] on span "- [EMAIL_ADDRESS][DOMAIN_NAME] -" at bounding box center [327, 198] width 182 height 15
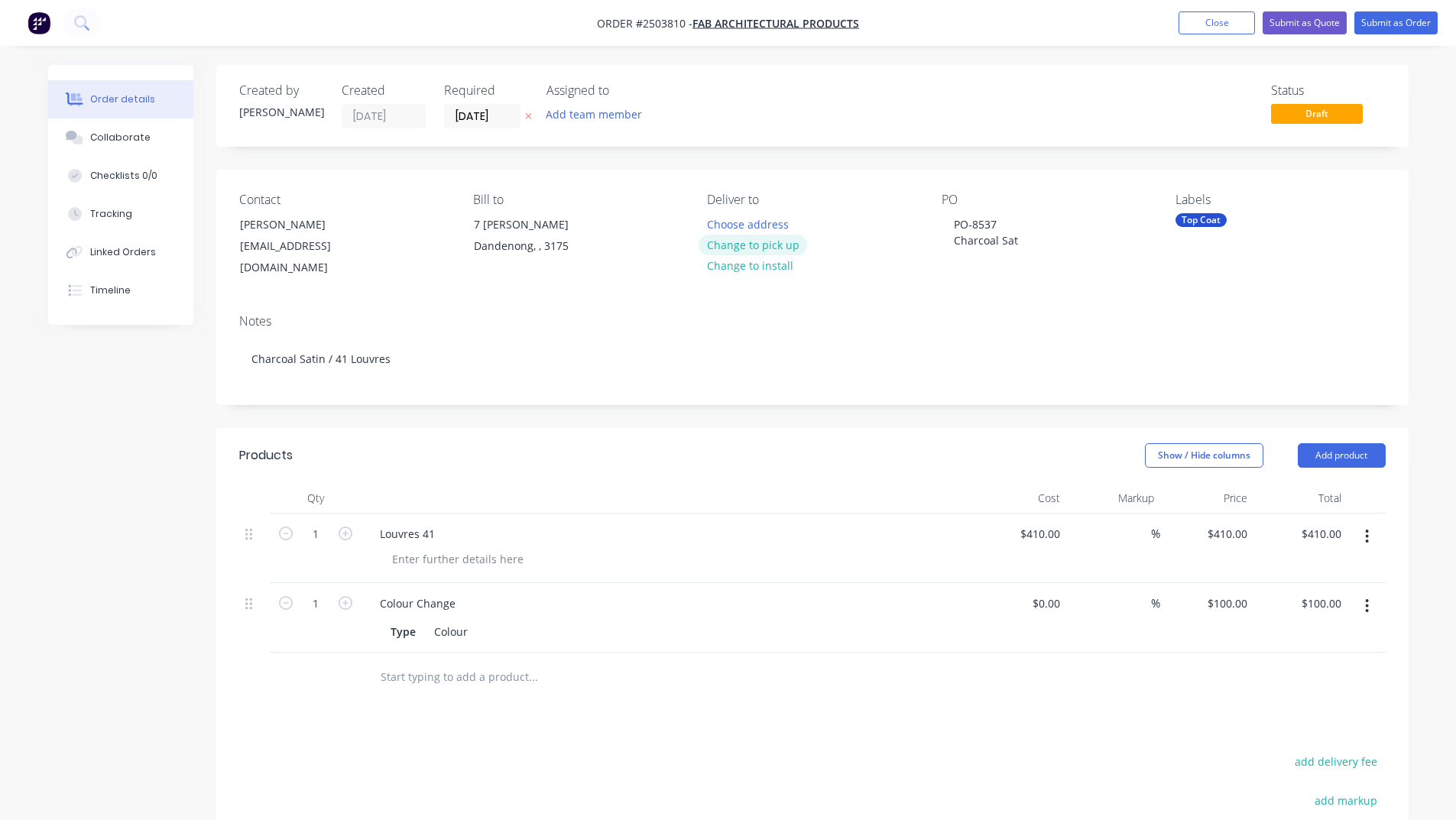
click at [790, 246] on button "Change to pick up" at bounding box center [753, 244] width 109 height 21
click at [1403, 16] on button "Submit as Order" at bounding box center [1395, 23] width 83 height 23
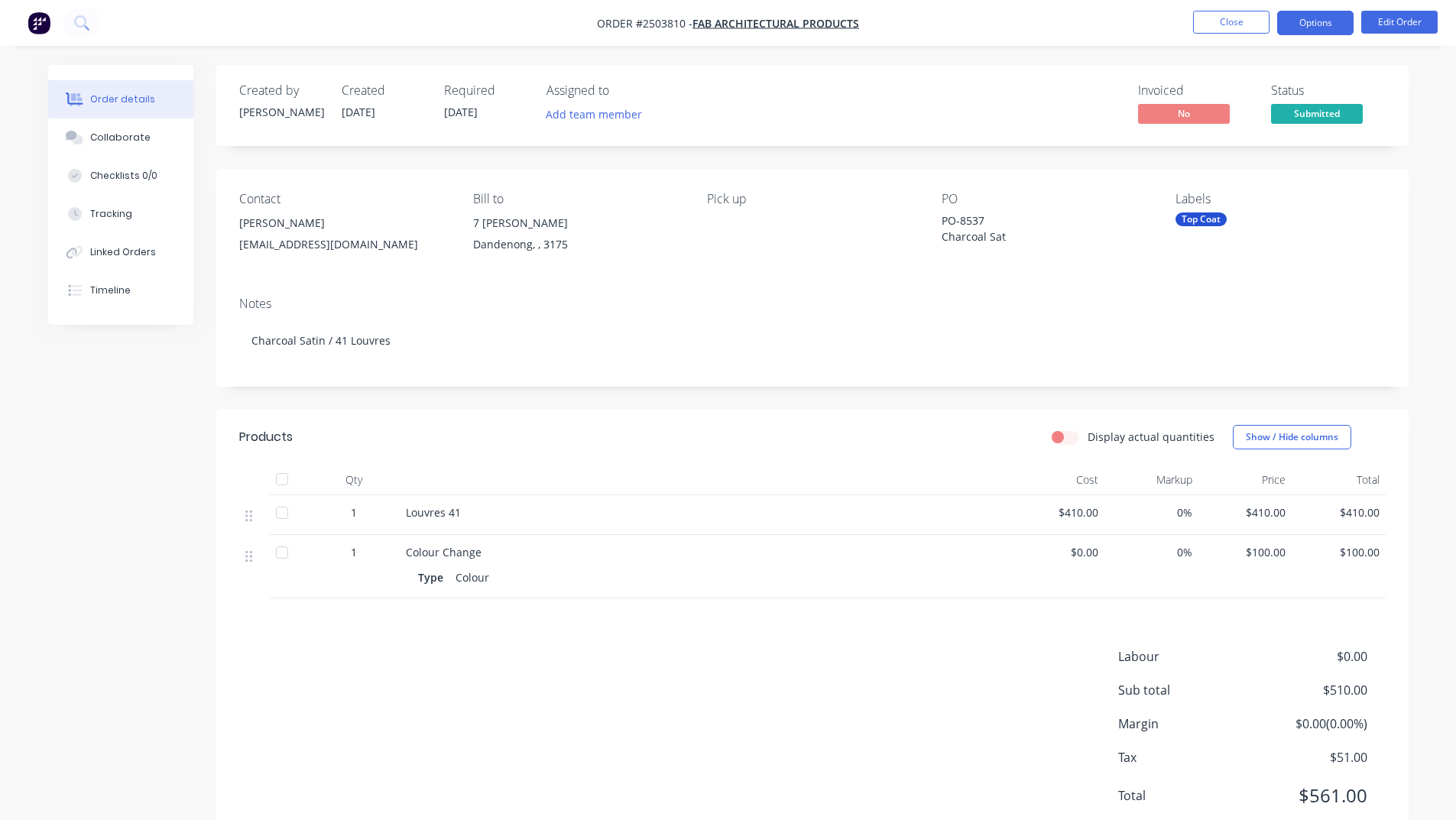
click at [1330, 26] on button "Options" at bounding box center [1316, 23] width 77 height 25
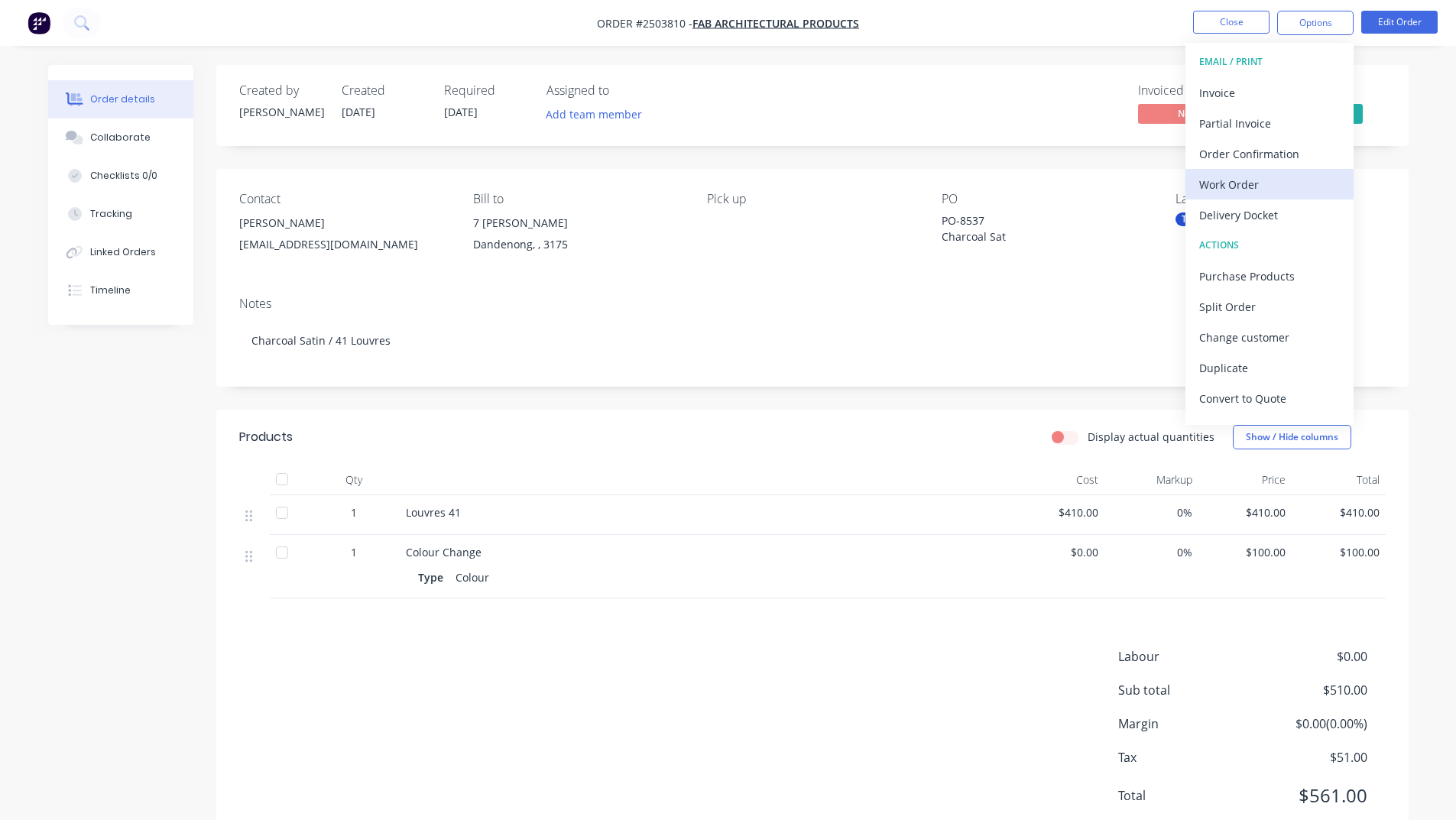
click at [1264, 183] on div "Work Order" at bounding box center [1270, 185] width 141 height 22
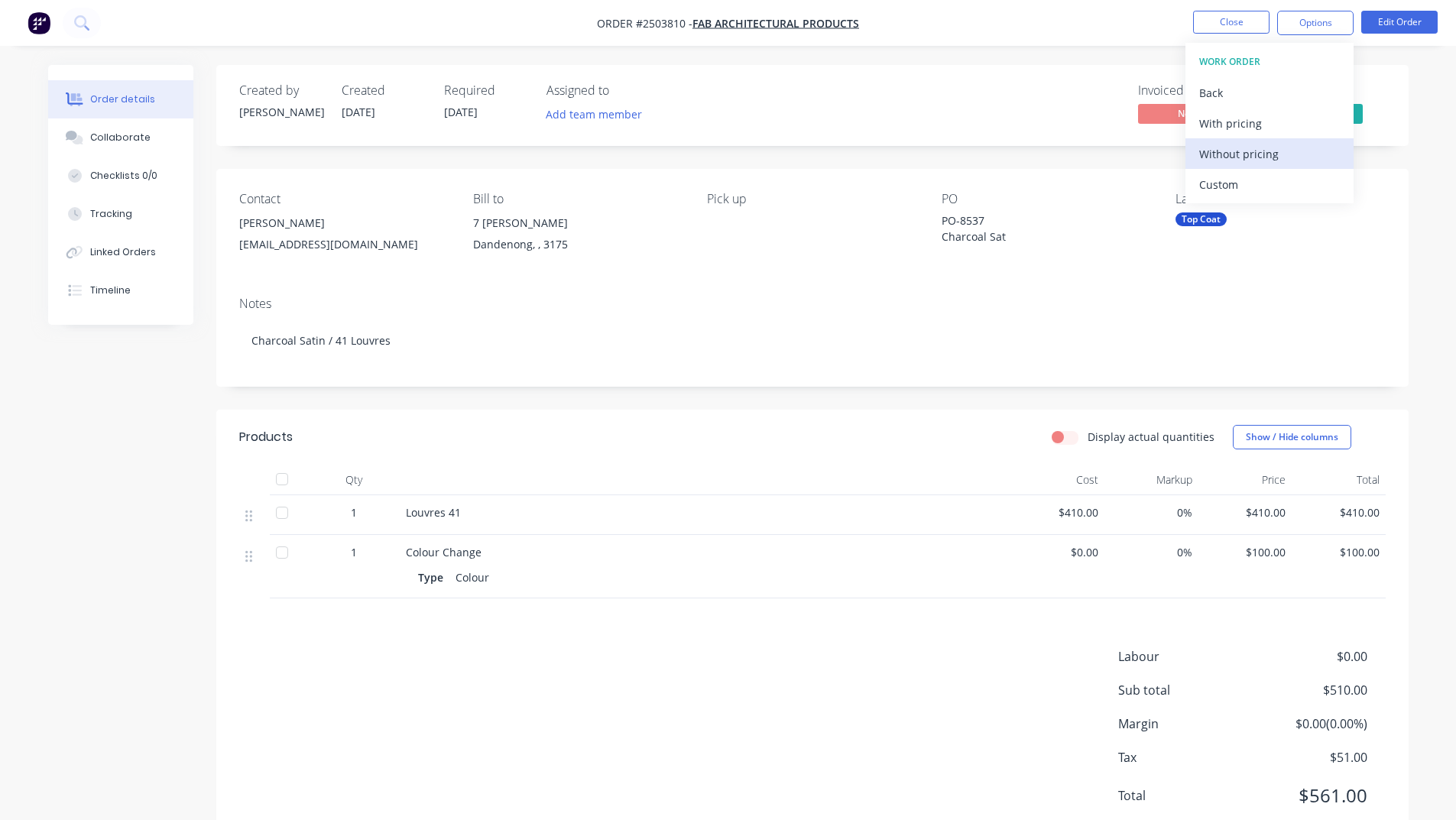
click at [1268, 154] on div "Without pricing" at bounding box center [1270, 154] width 141 height 22
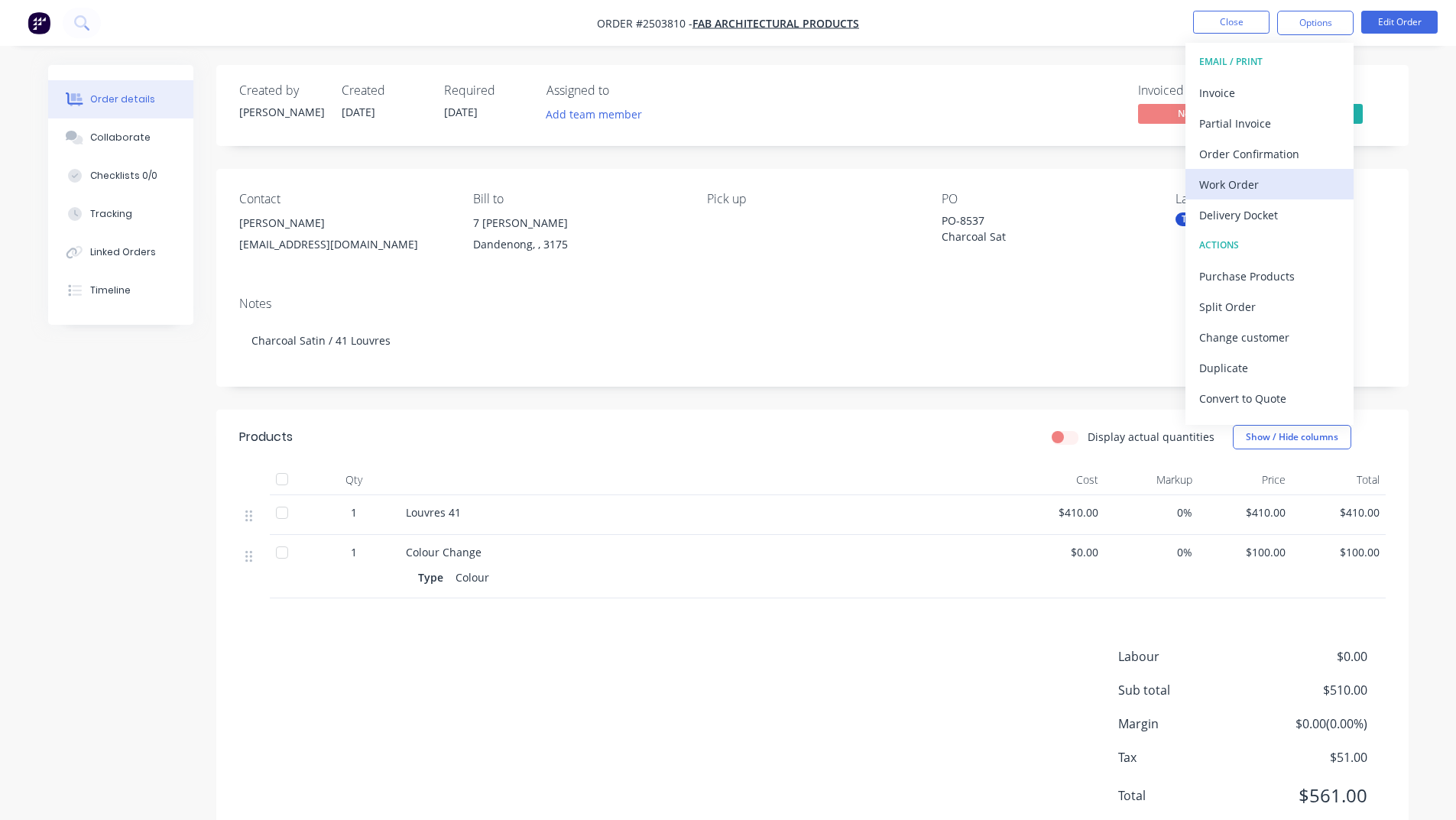
click at [1261, 175] on div "Work Order" at bounding box center [1270, 185] width 141 height 22
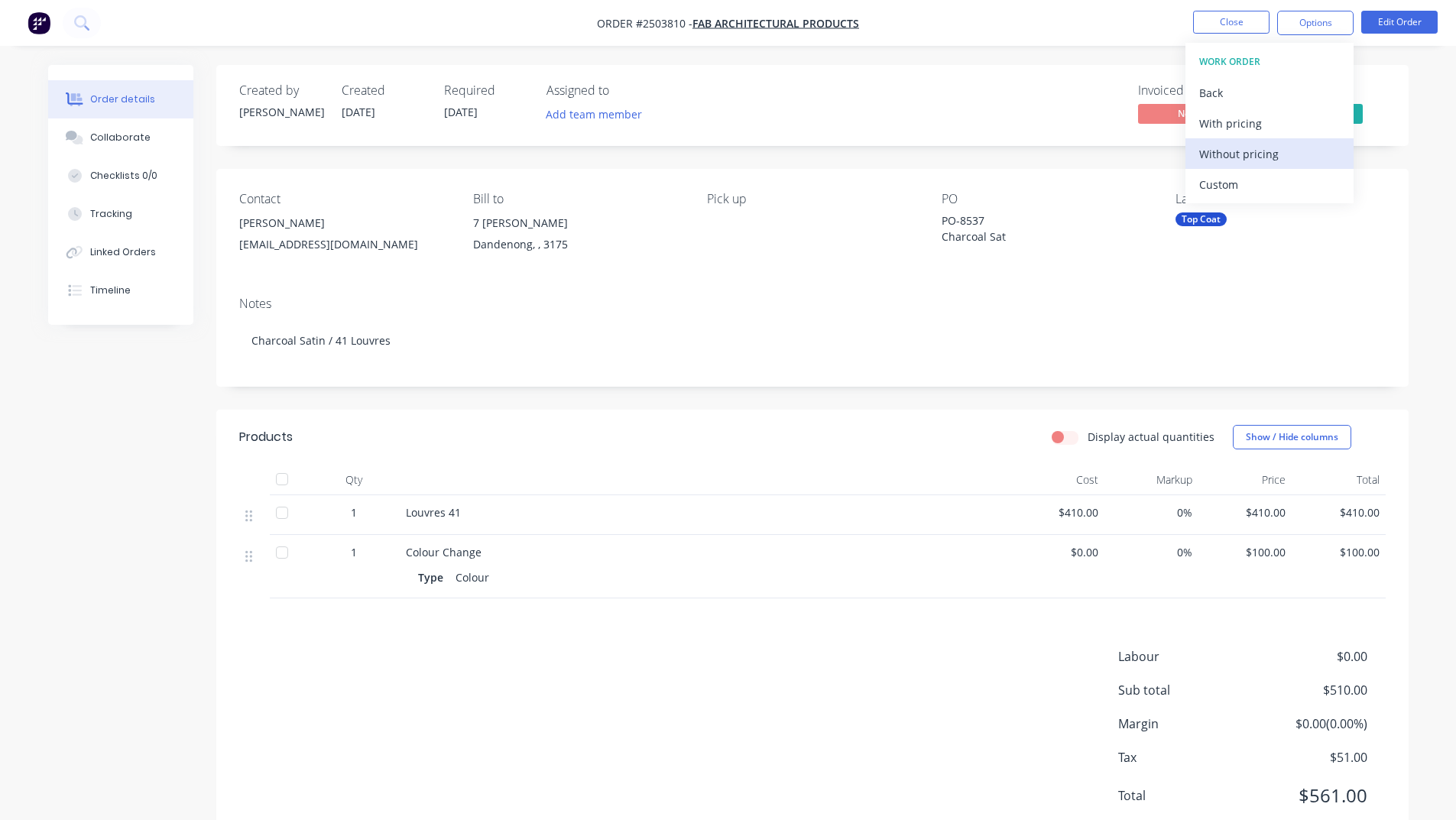
click at [1266, 146] on div "Without pricing" at bounding box center [1270, 154] width 141 height 22
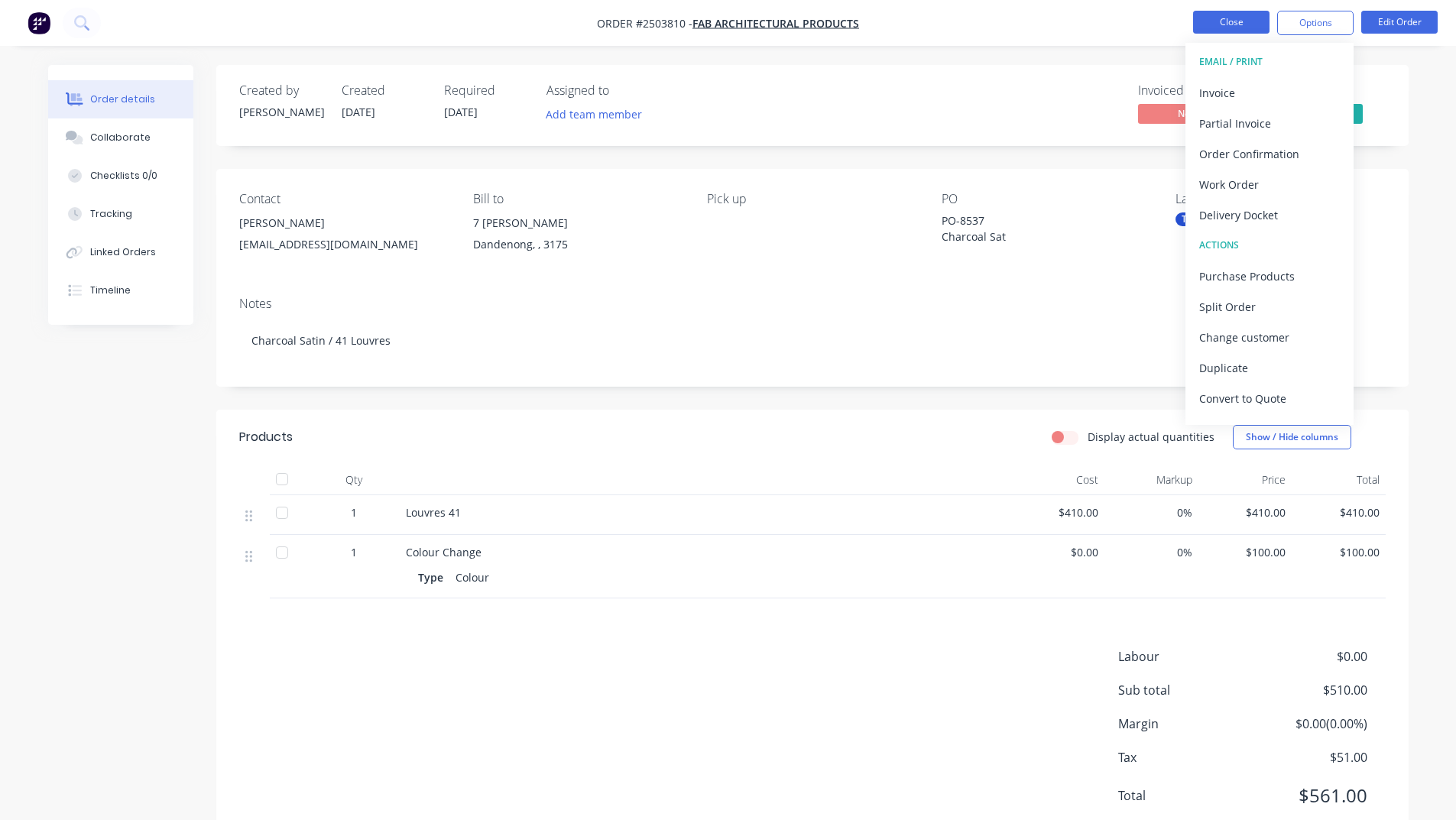
drag, startPoint x: 1265, startPoint y: 30, endPoint x: 1235, endPoint y: 23, distance: 30.8
click at [1249, 25] on ul "Close Options EMAIL / PRINT Invoice Partial Invoice Order Confirmation Work Ord…" at bounding box center [1315, 23] width 281 height 25
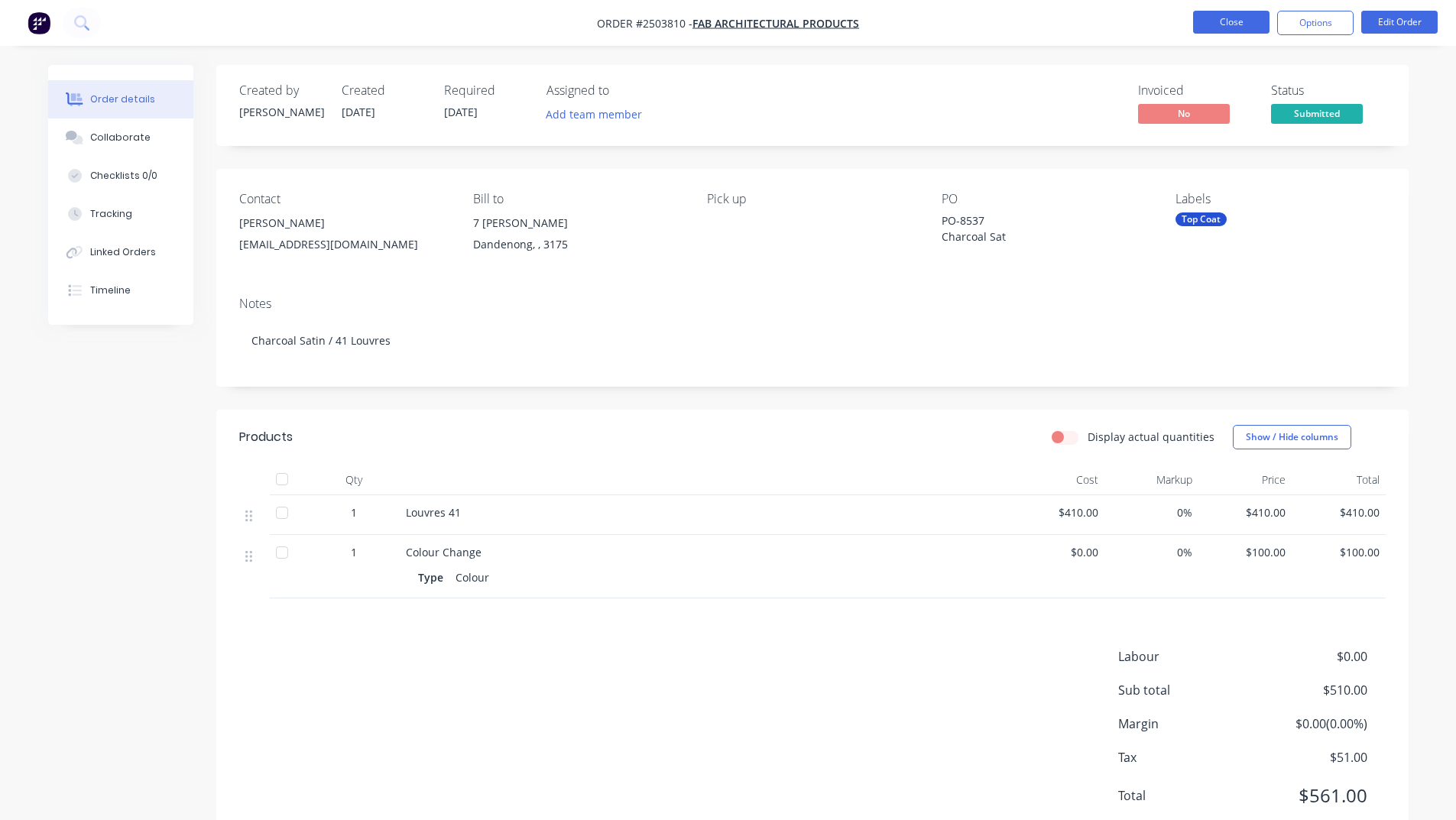
click at [1235, 22] on button "Close" at bounding box center [1232, 22] width 77 height 23
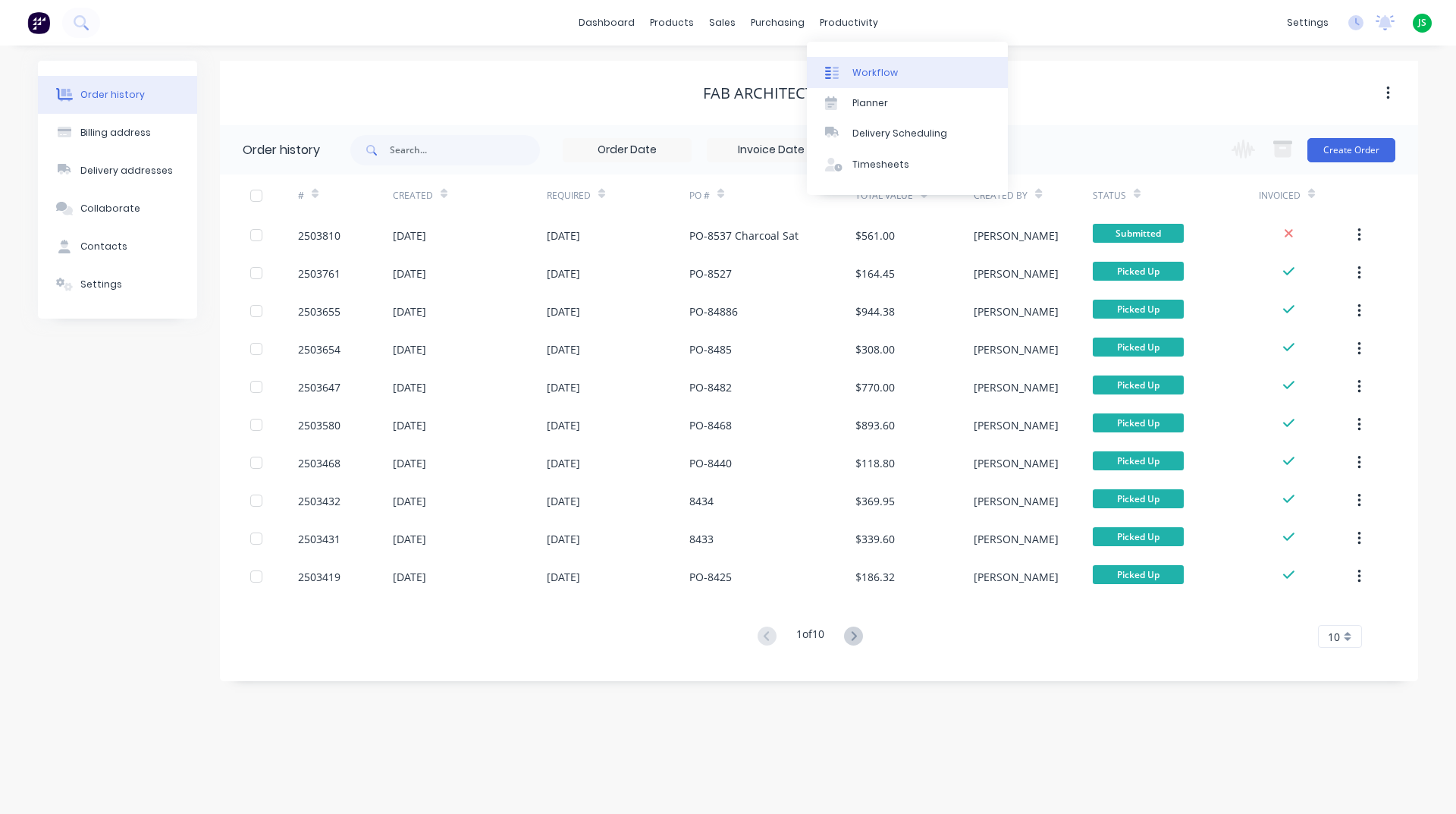
click at [857, 63] on link "Workflow" at bounding box center [907, 72] width 201 height 30
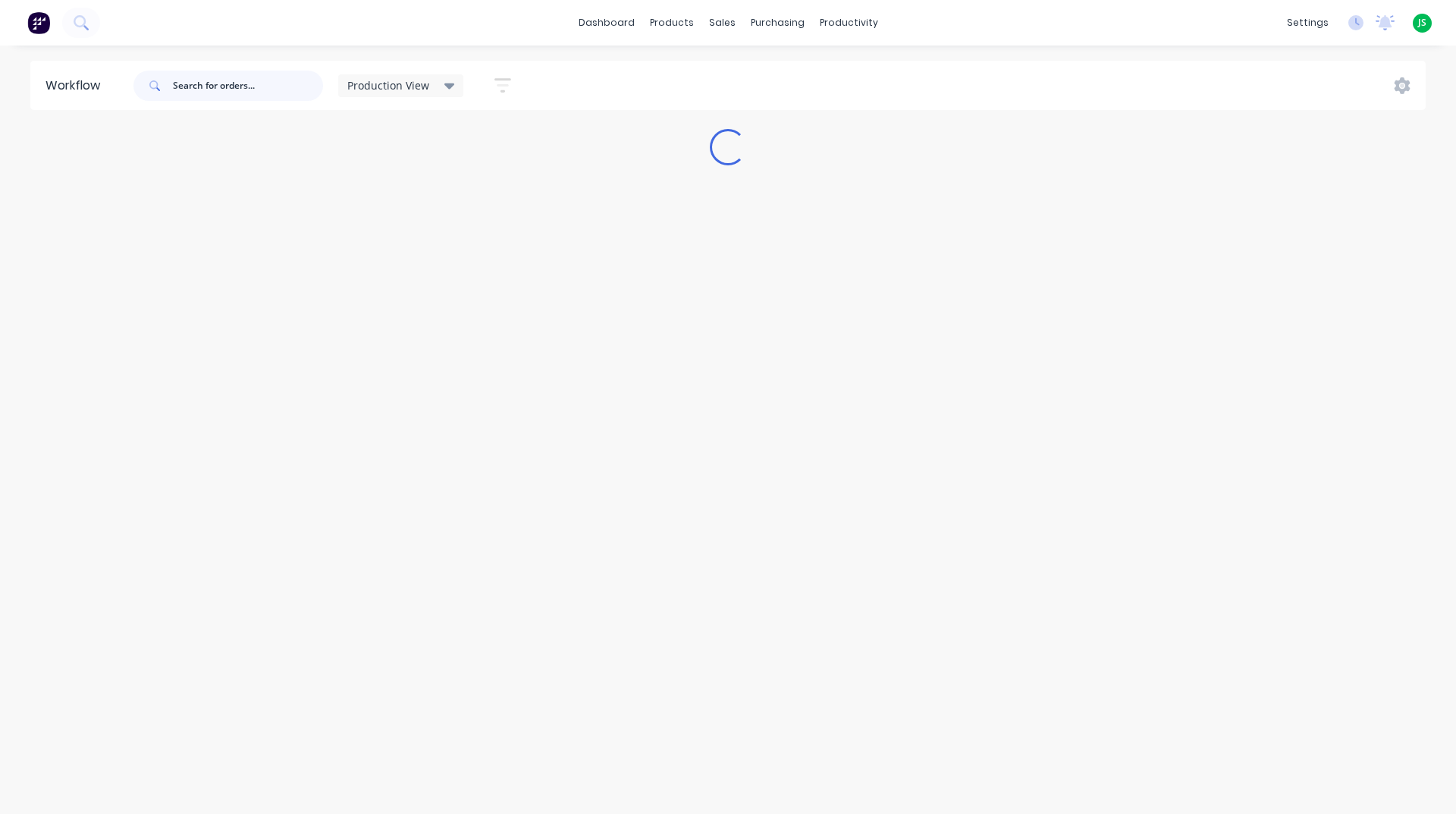
click at [274, 87] on input "text" at bounding box center [248, 86] width 150 height 30
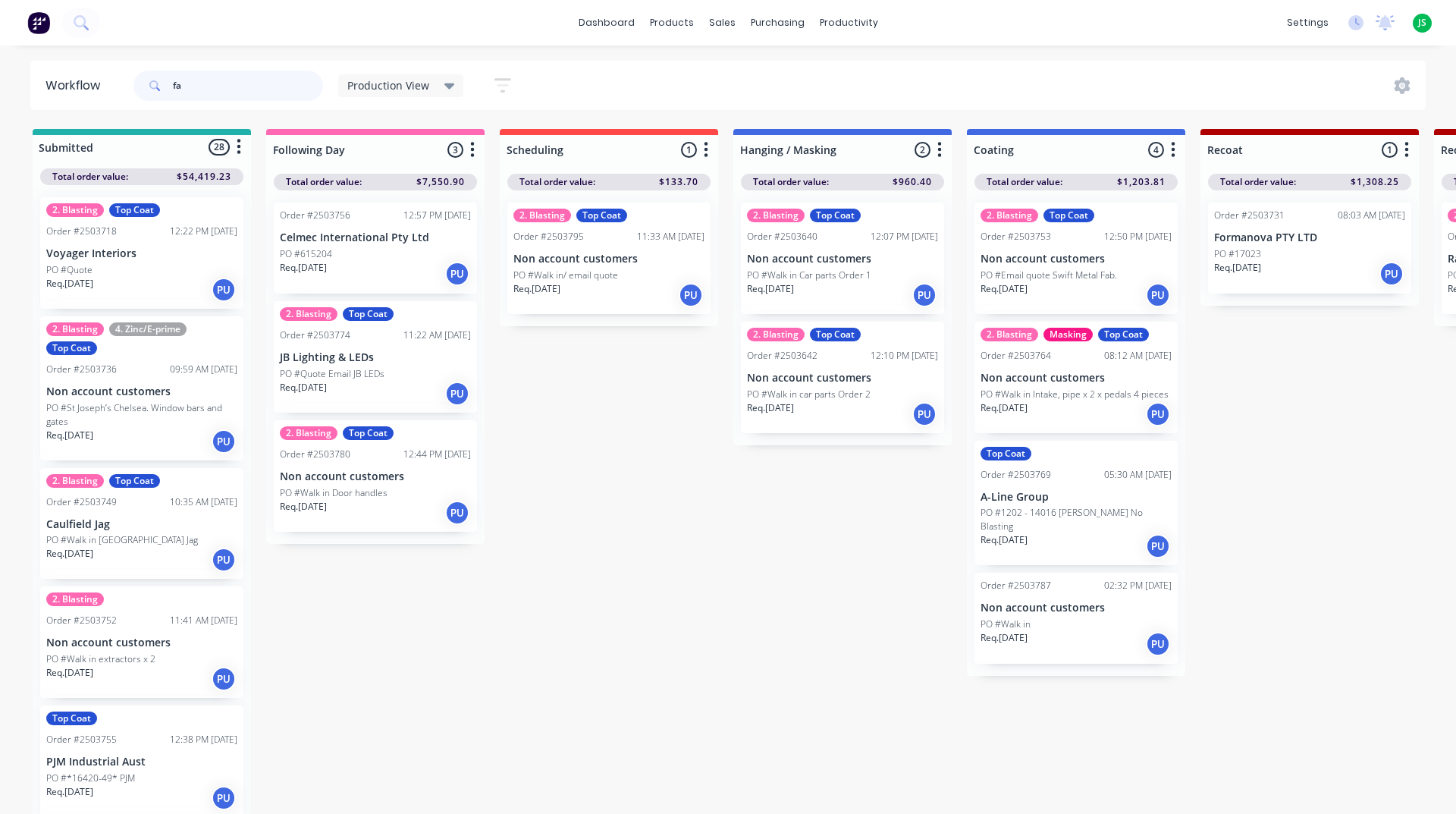
type input "fab"
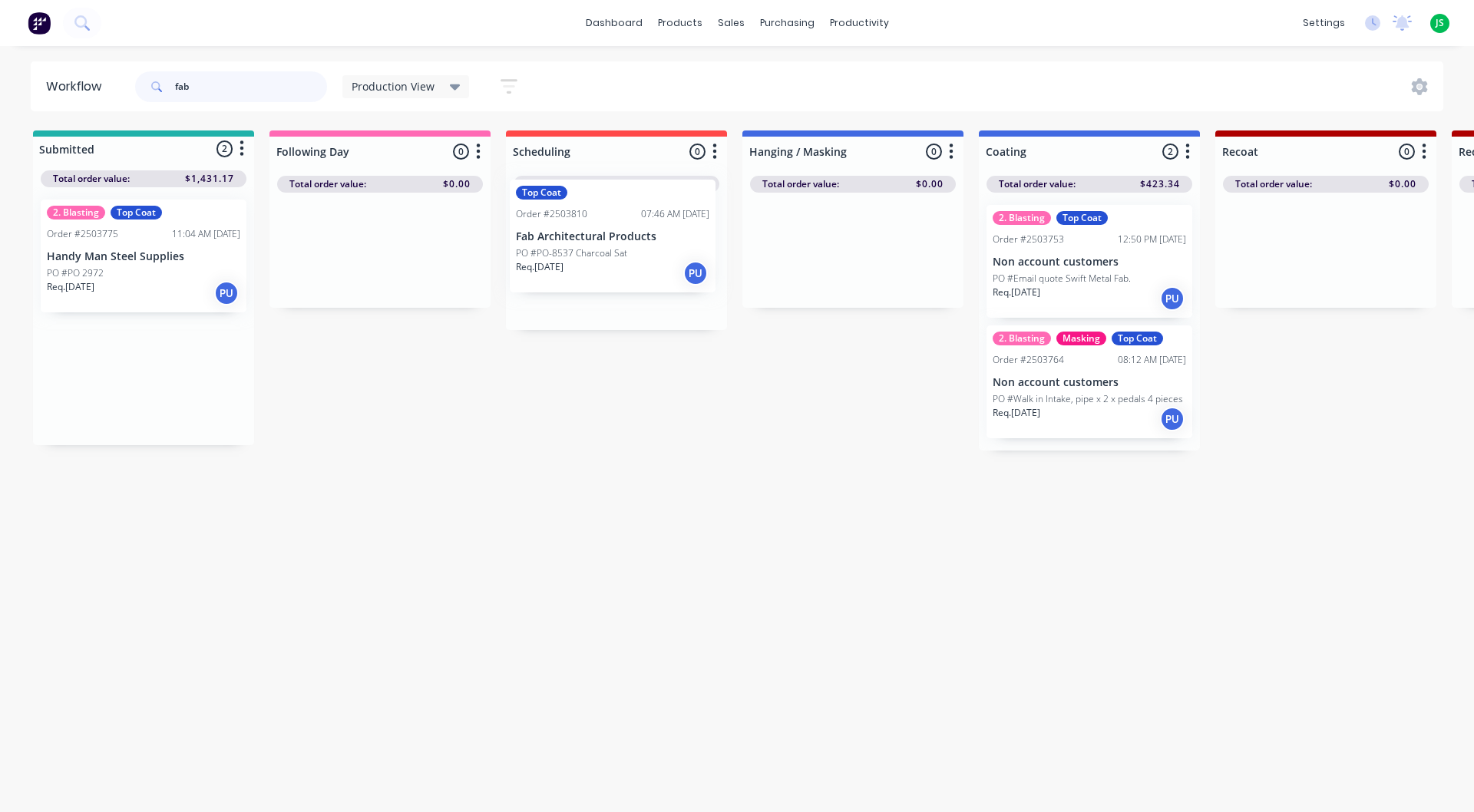
drag, startPoint x: 149, startPoint y: 387, endPoint x: 643, endPoint y: 238, distance: 516.0
drag, startPoint x: 210, startPoint y: 102, endPoint x: 64, endPoint y: 102, distance: 146.0
click at [107, 104] on header "Workflow fab Production View Save new view None edit Production View (Default) …" at bounding box center [737, 86] width 1413 height 50
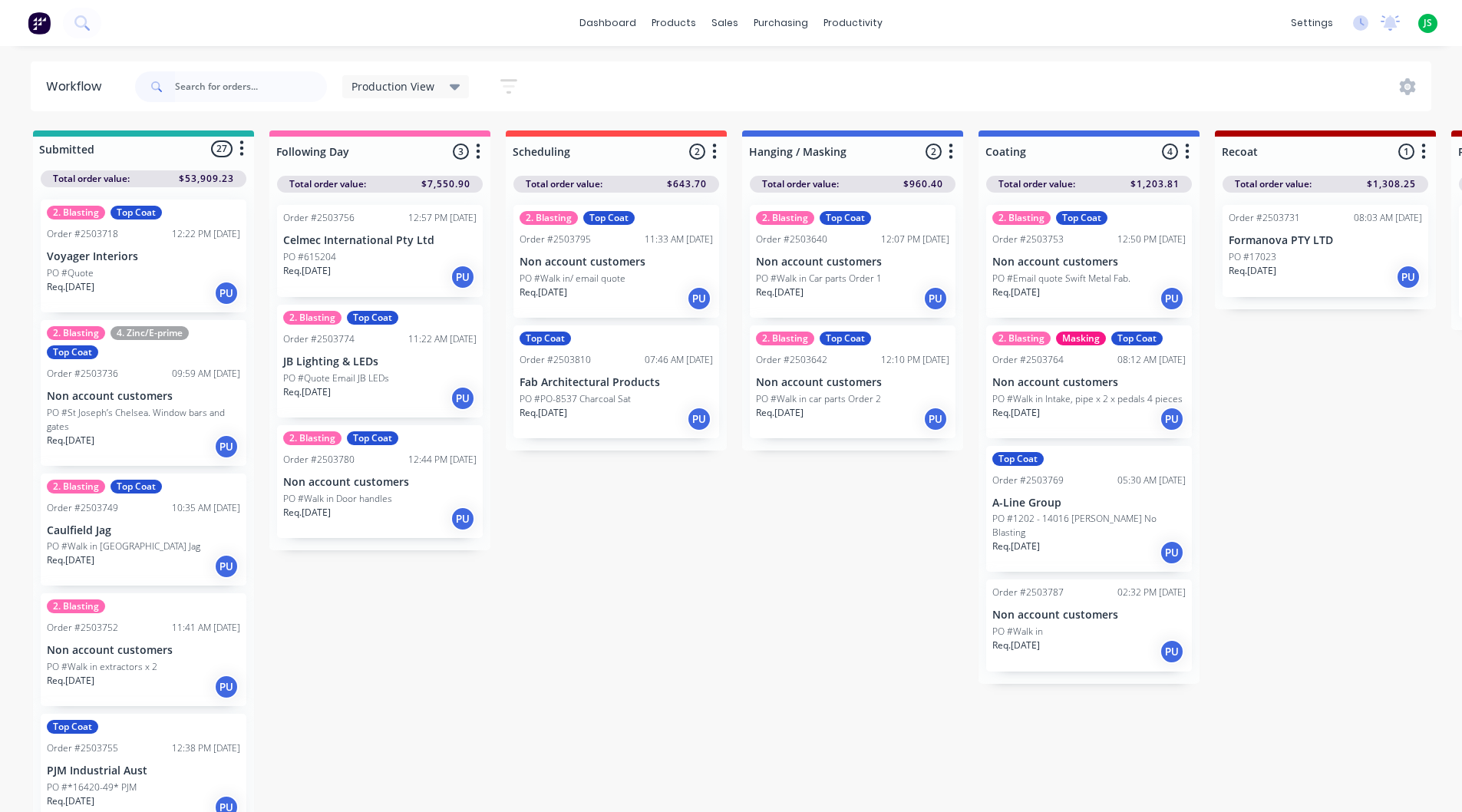
click at [594, 400] on p "PO #PO-8537 Charcoal Sat" at bounding box center [575, 399] width 112 height 14
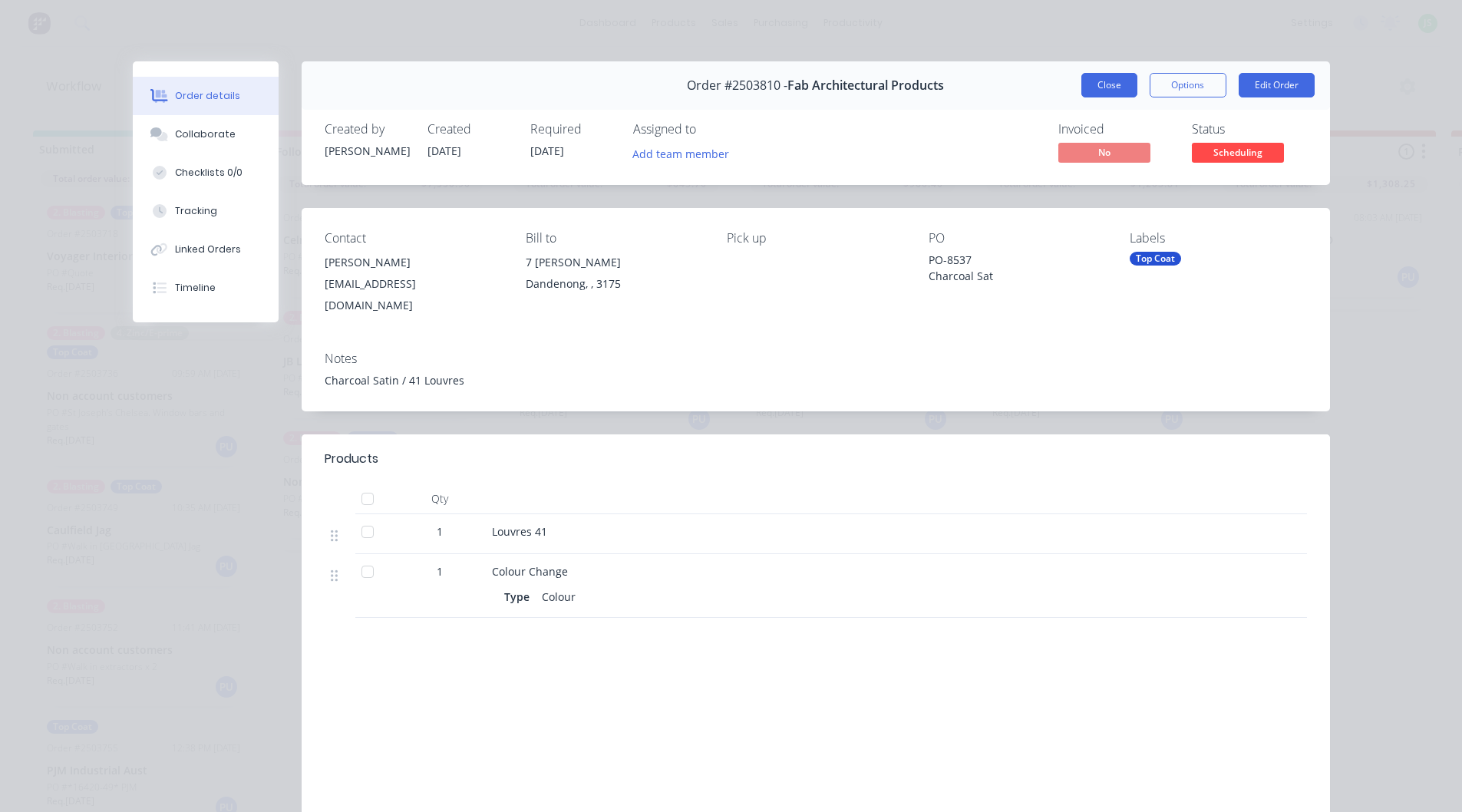
click at [1104, 85] on button "Close" at bounding box center [1109, 85] width 56 height 25
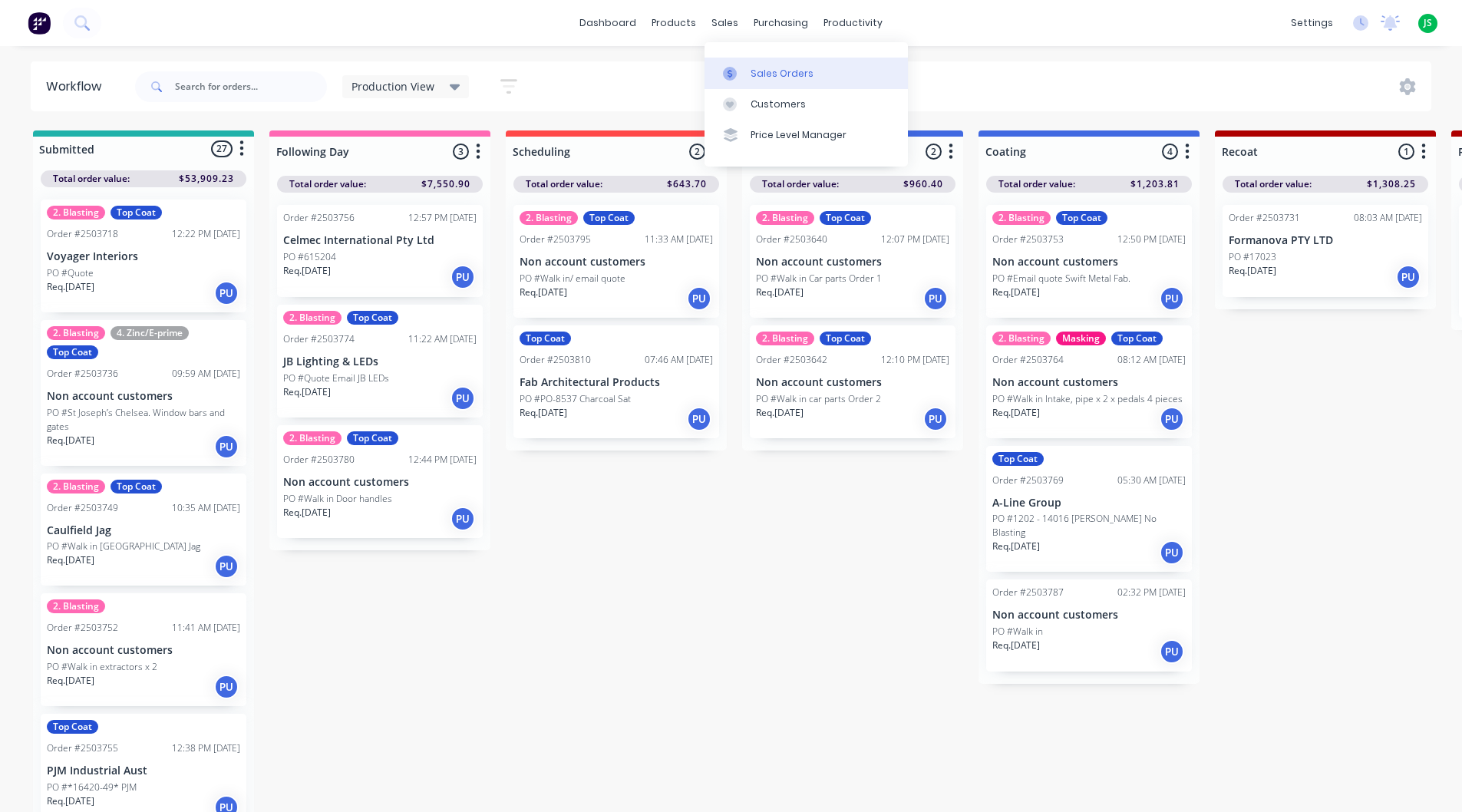
click at [741, 74] on div at bounding box center [734, 74] width 23 height 14
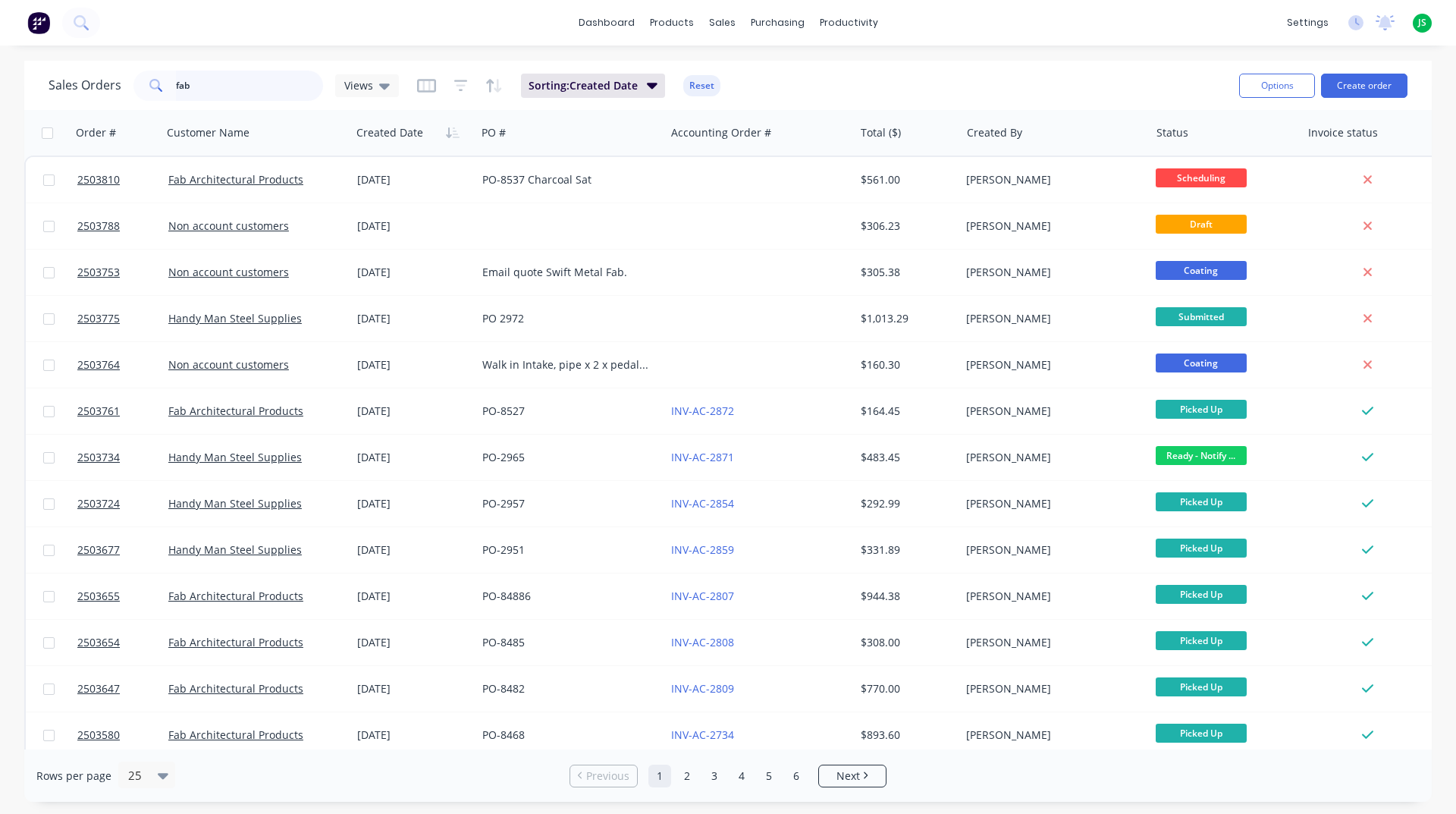
click at [269, 92] on input "fab" at bounding box center [250, 86] width 148 height 30
type input "f"
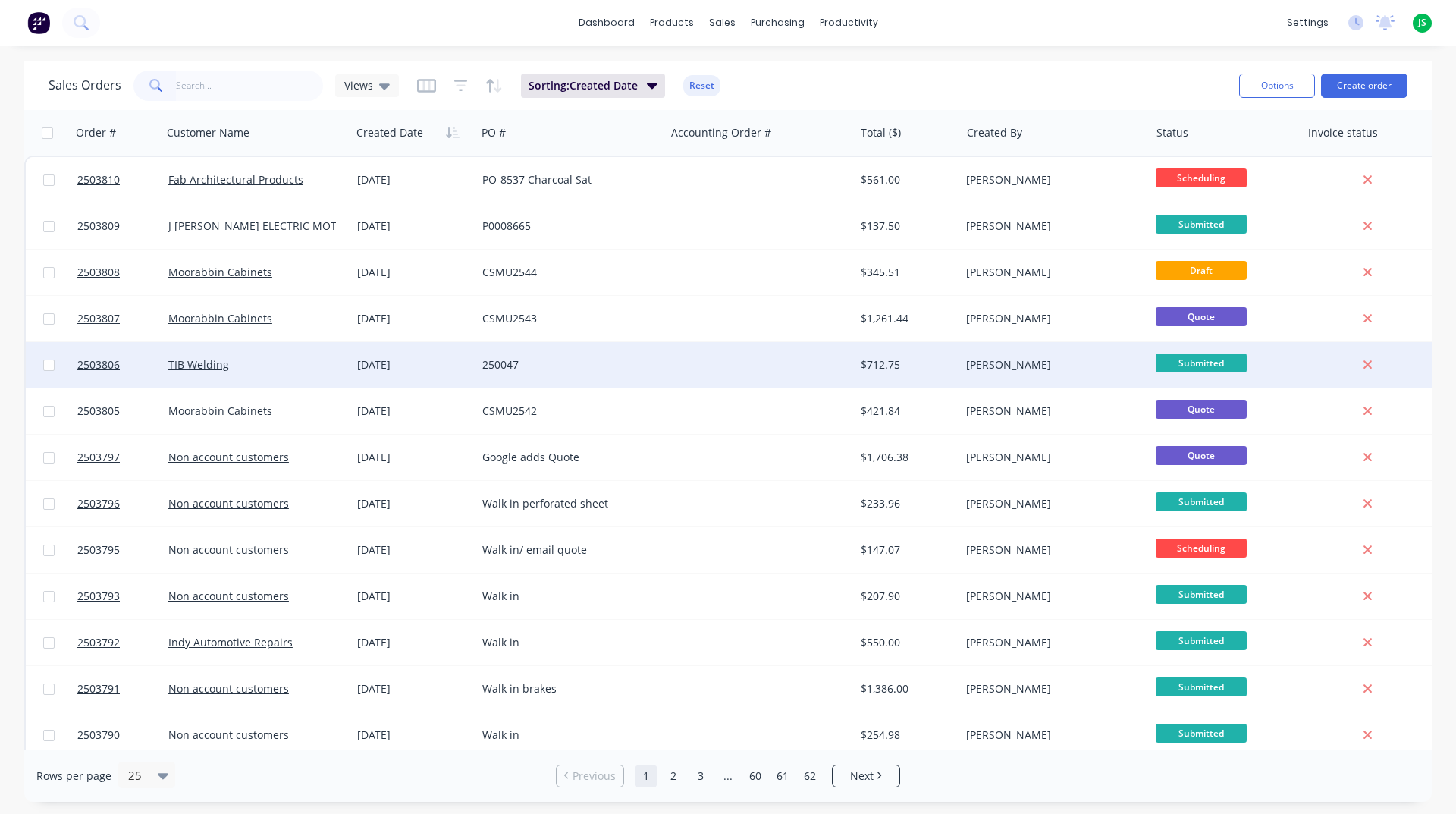
click at [303, 378] on div "TIB Welding" at bounding box center [257, 365] width 189 height 46
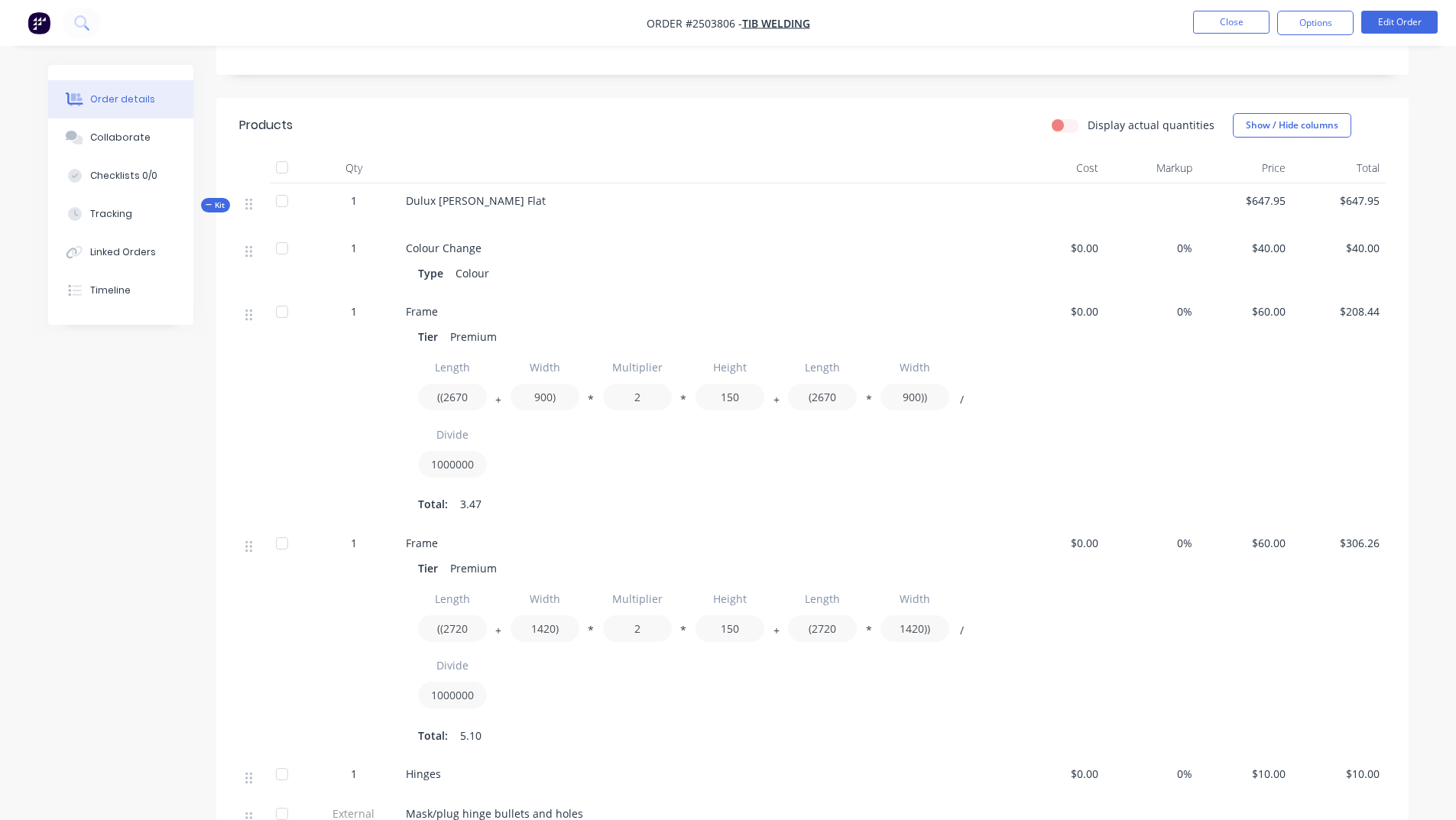
scroll to position [77, 0]
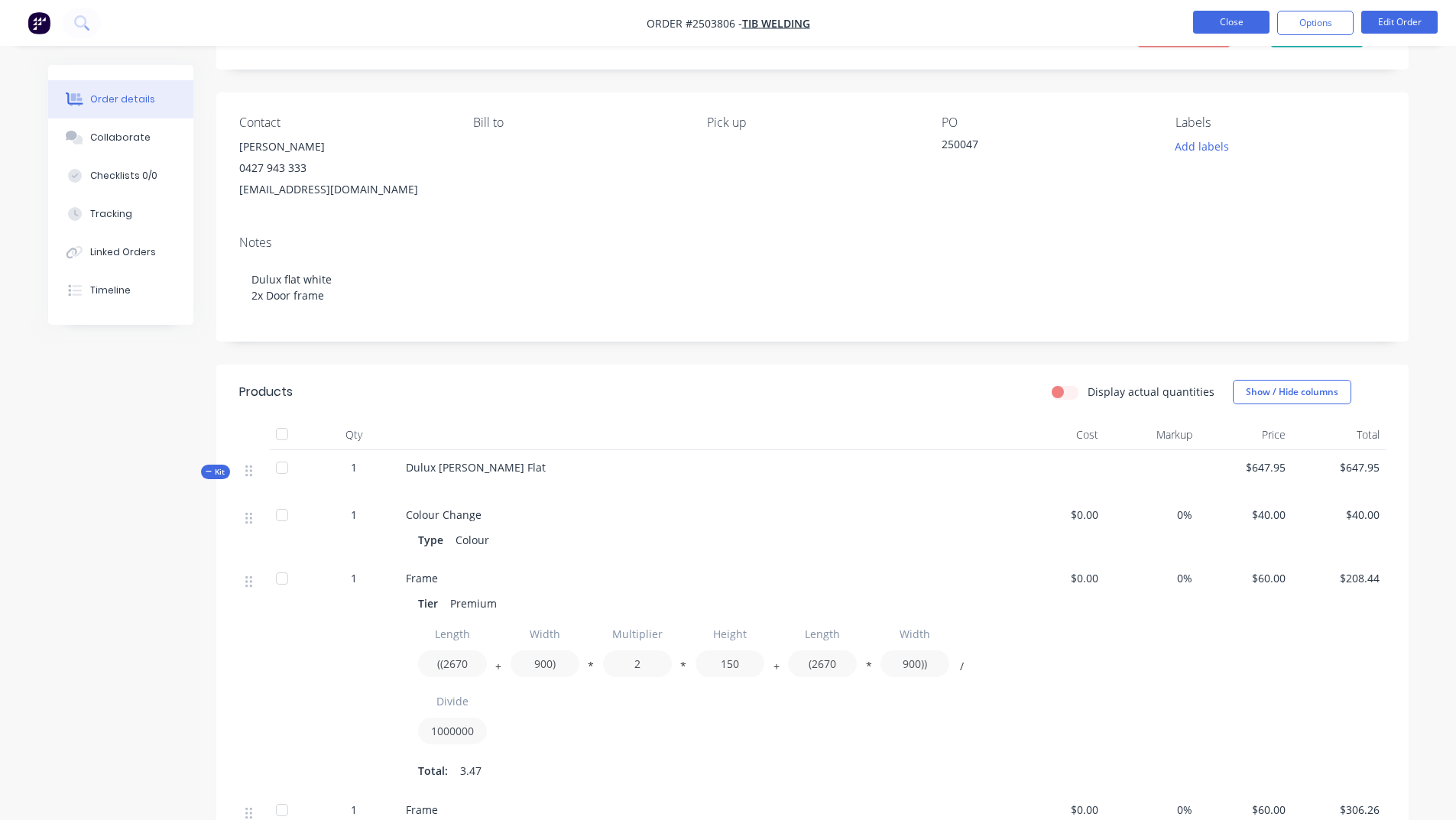
click at [1222, 13] on button "Close" at bounding box center [1232, 22] width 77 height 23
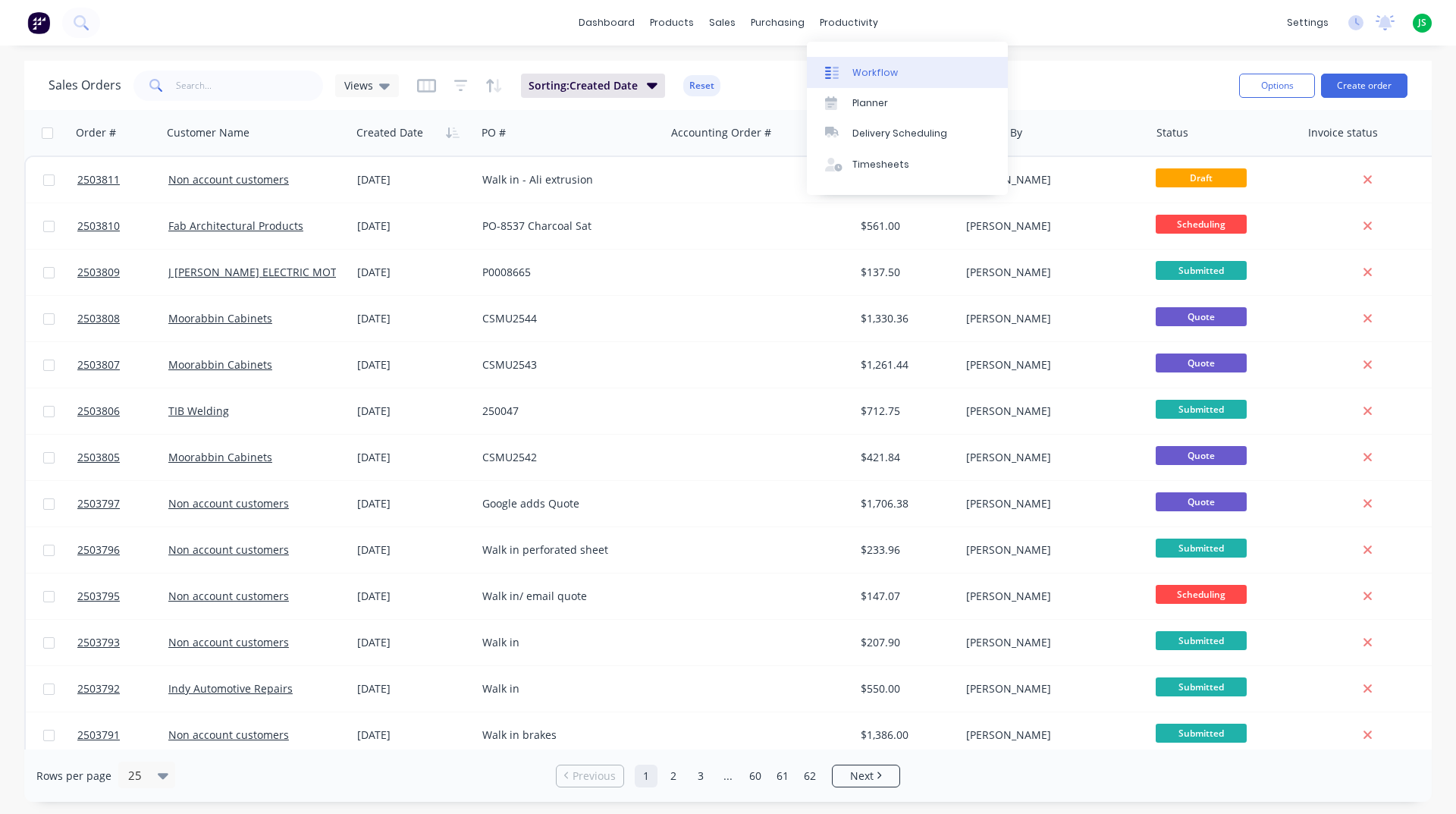
click at [842, 66] on div at bounding box center [837, 73] width 23 height 14
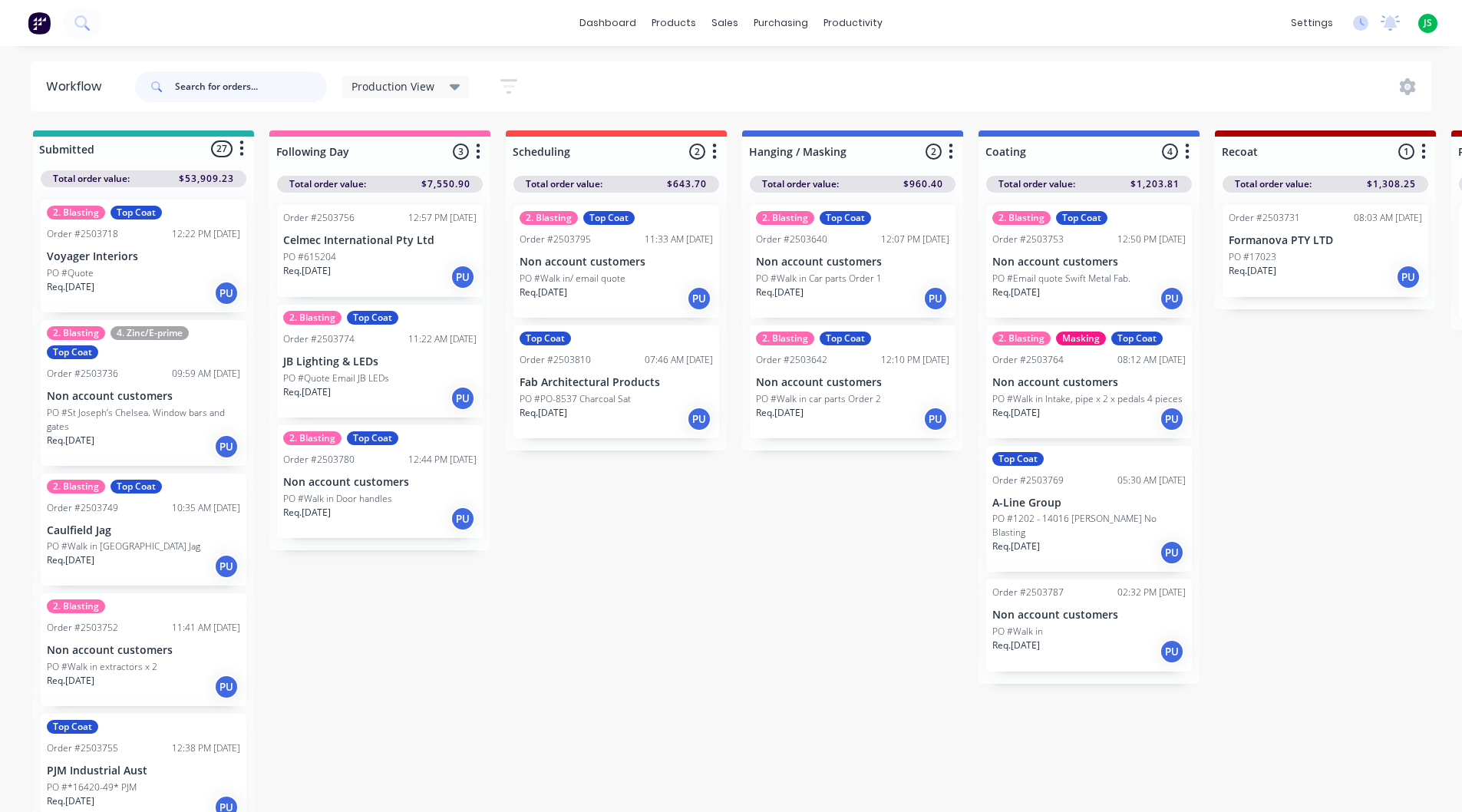
click at [210, 85] on input "text" at bounding box center [251, 87] width 152 height 31
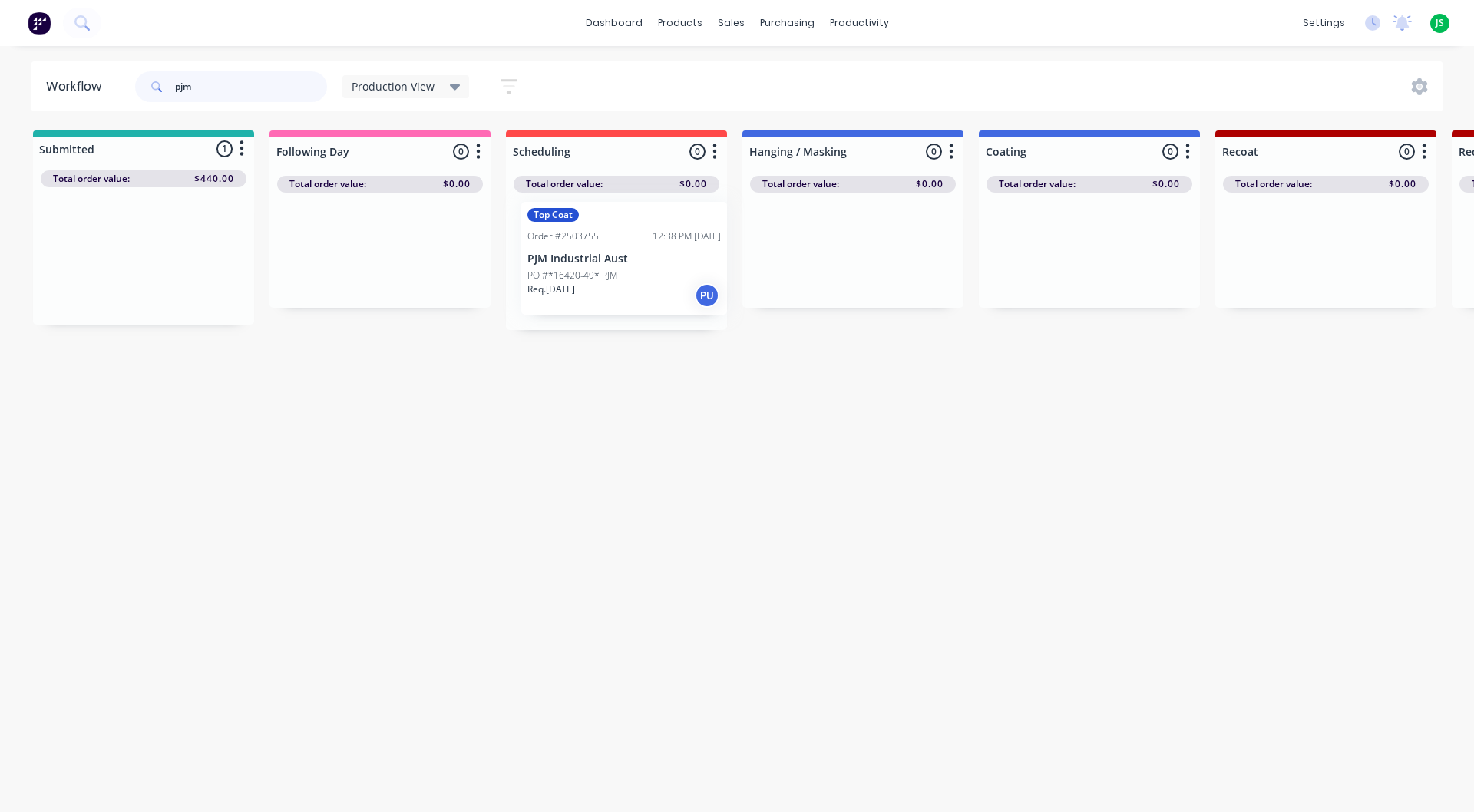
drag, startPoint x: 128, startPoint y: 268, endPoint x: 615, endPoint y: 267, distance: 487.0
type input "pjm"
click at [615, 267] on div at bounding box center [616, 261] width 221 height 138
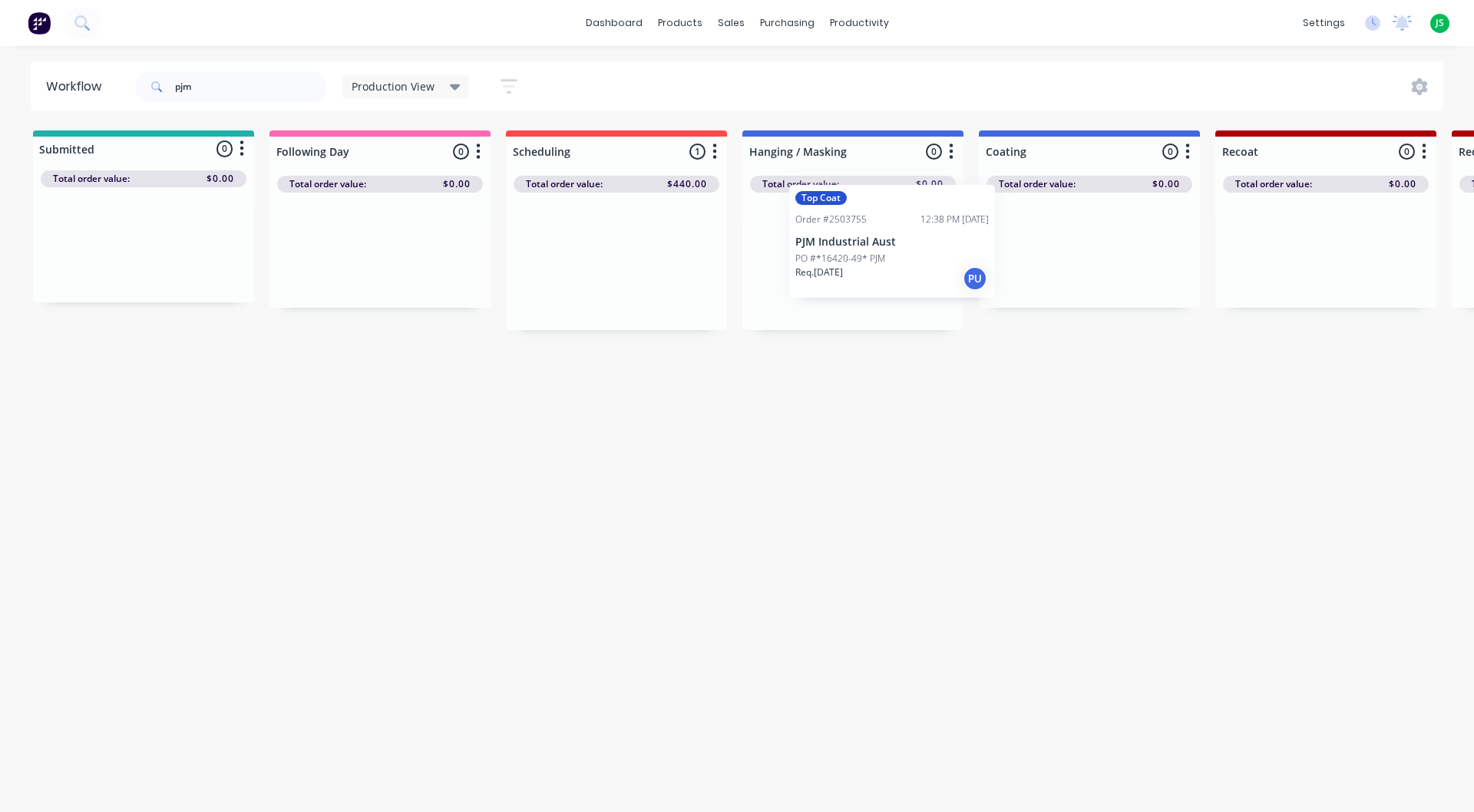
drag, startPoint x: 599, startPoint y: 275, endPoint x: 874, endPoint y: 261, distance: 275.4
drag, startPoint x: 262, startPoint y: 86, endPoint x: 98, endPoint y: 69, distance: 164.9
click at [98, 69] on header "Workflow pjm Production View Save new view None edit Production View (Default) …" at bounding box center [737, 86] width 1413 height 50
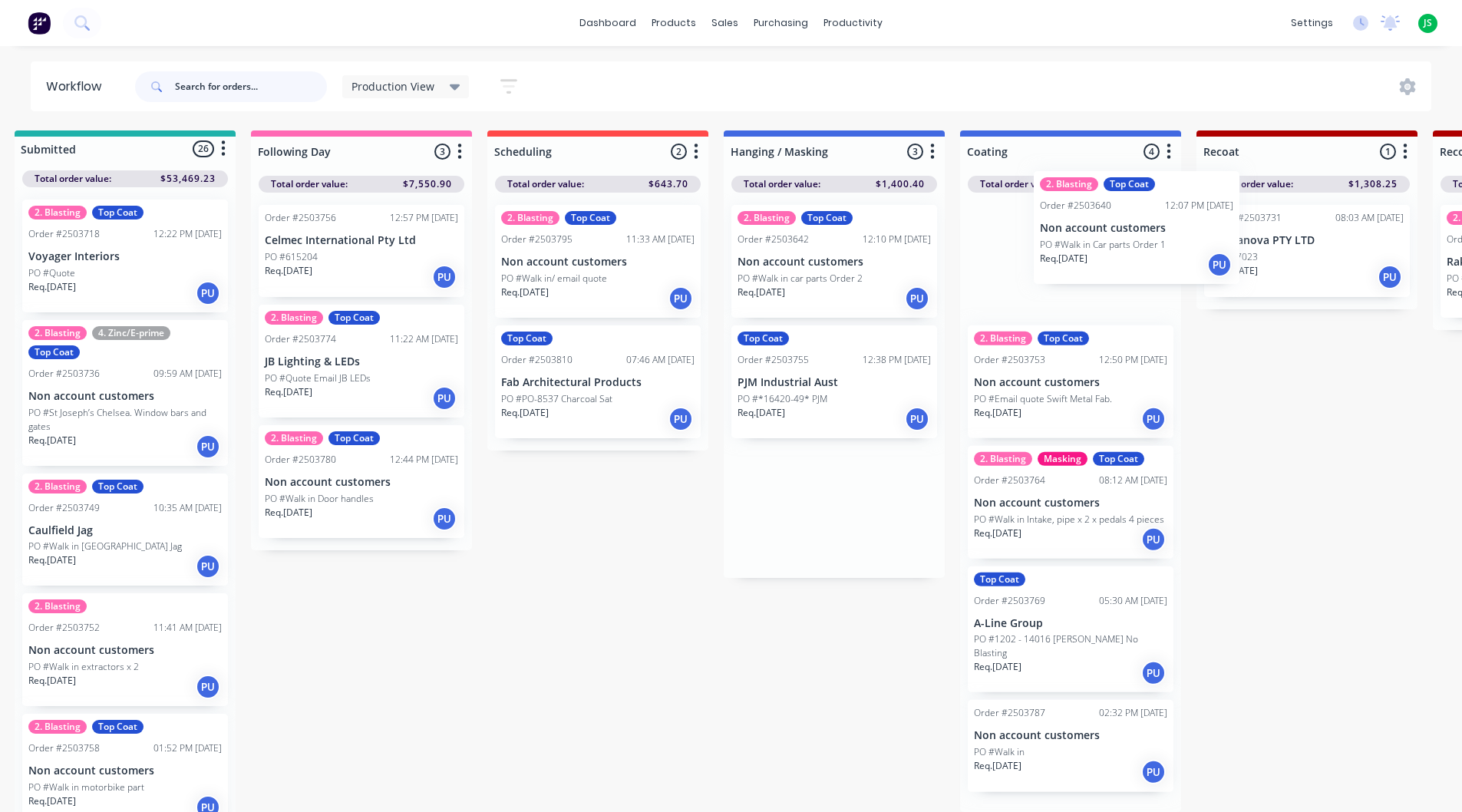
scroll to position [0, 19]
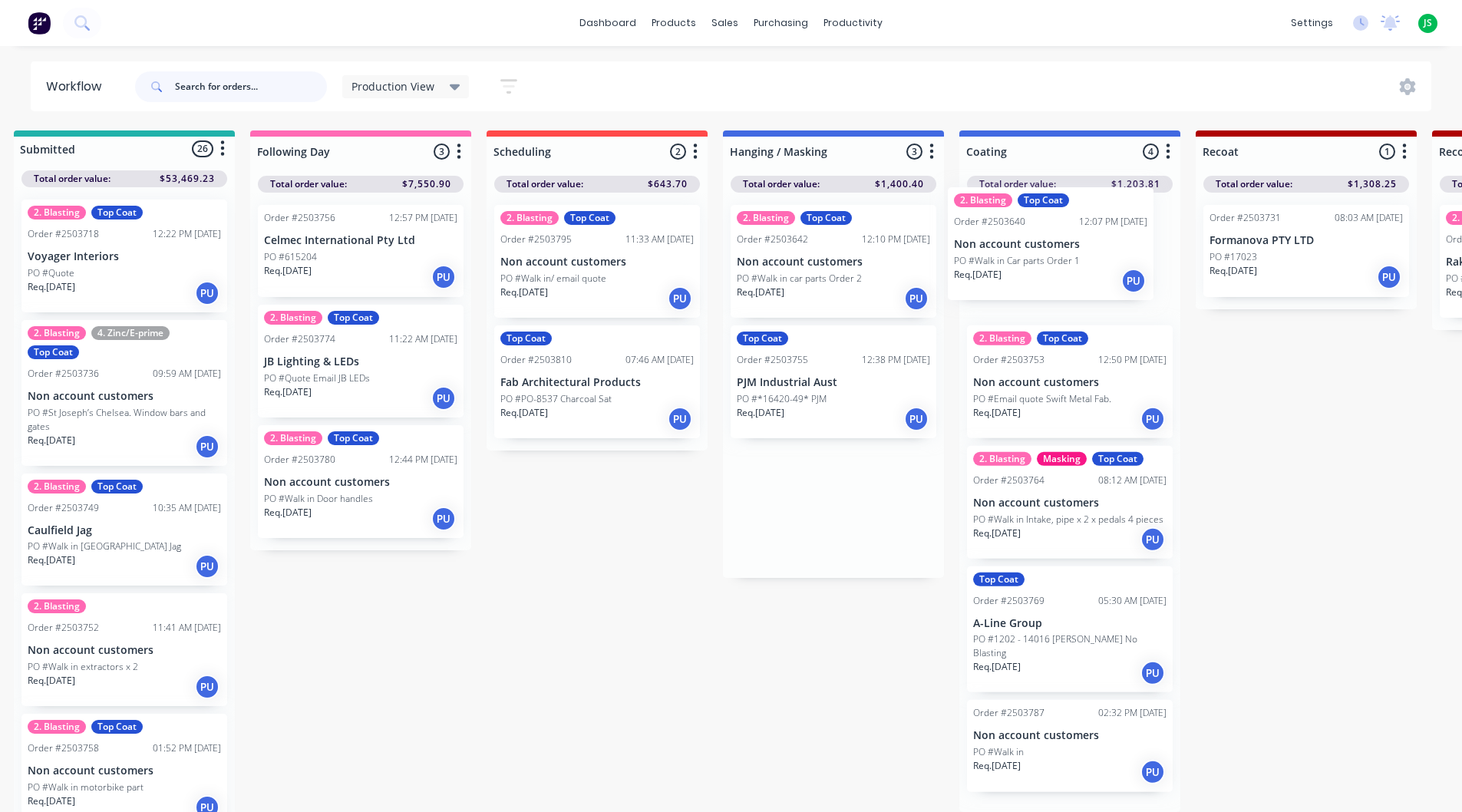
drag, startPoint x: 941, startPoint y: 281, endPoint x: 1040, endPoint y: 266, distance: 100.1
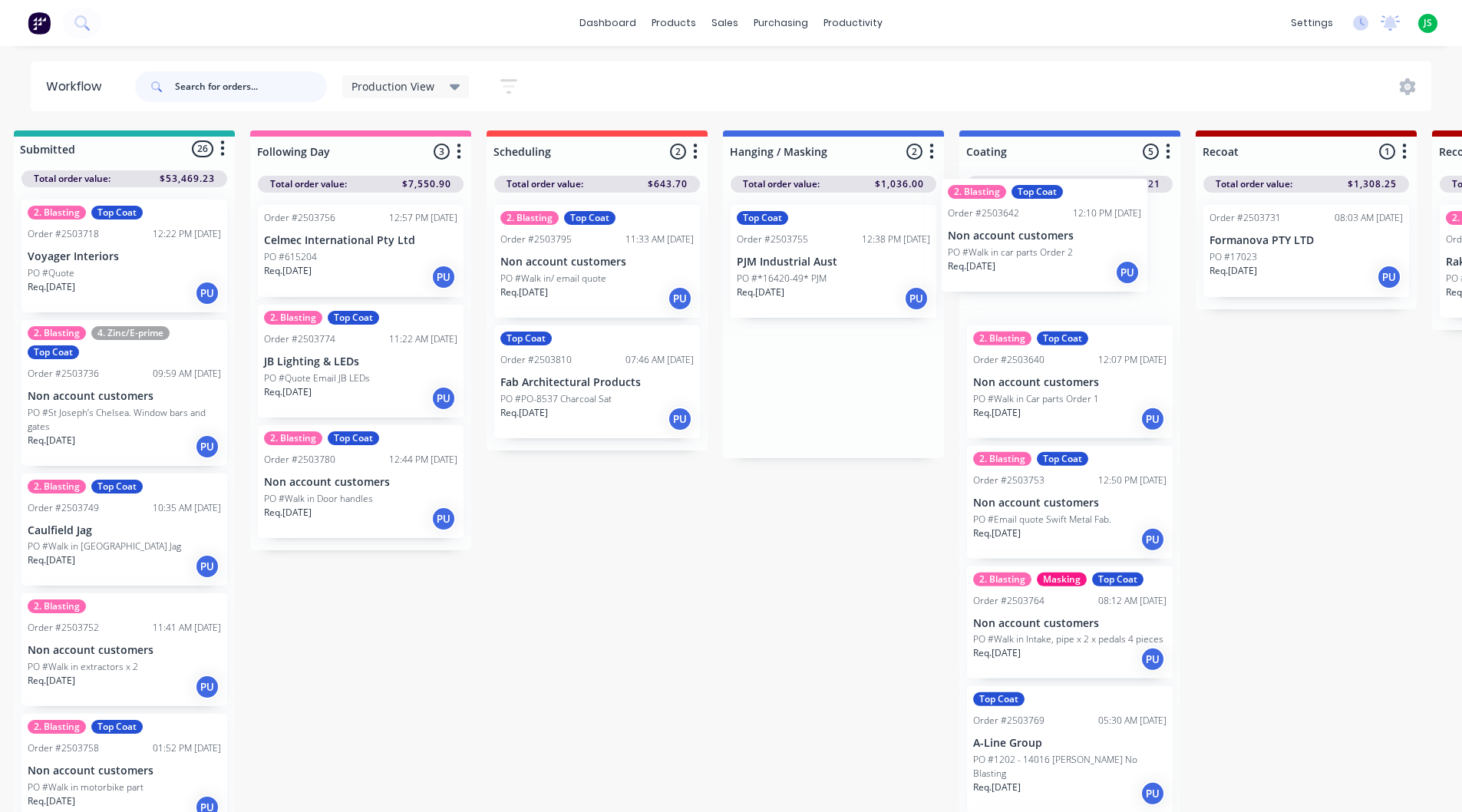
drag, startPoint x: 838, startPoint y: 281, endPoint x: 1056, endPoint y: 249, distance: 220.3
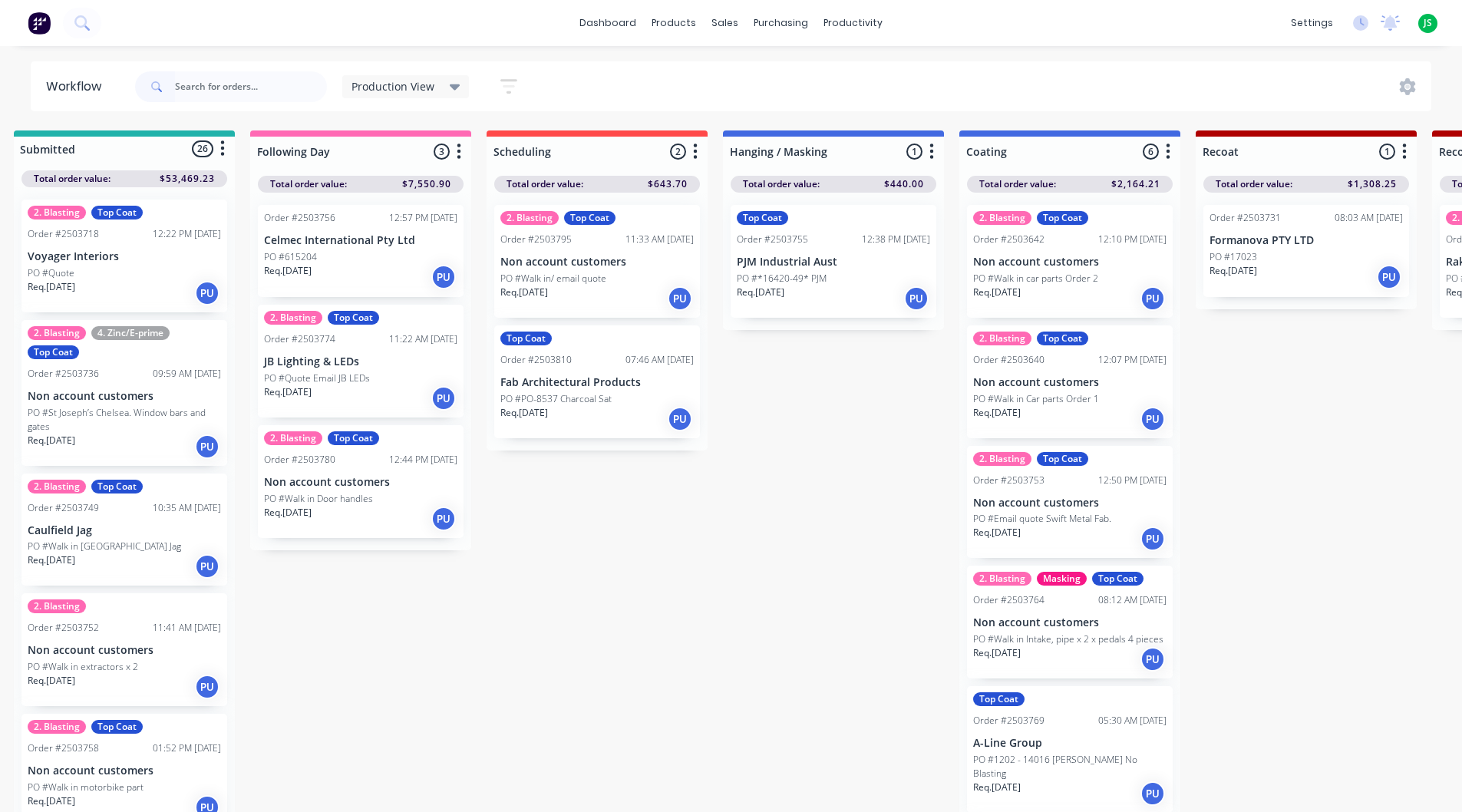
click at [804, 251] on div "Top Coat Order #2503755 12:38 PM [DATE] PJM Industrial Aust PO #*16420-49* PJM …" at bounding box center [833, 261] width 205 height 113
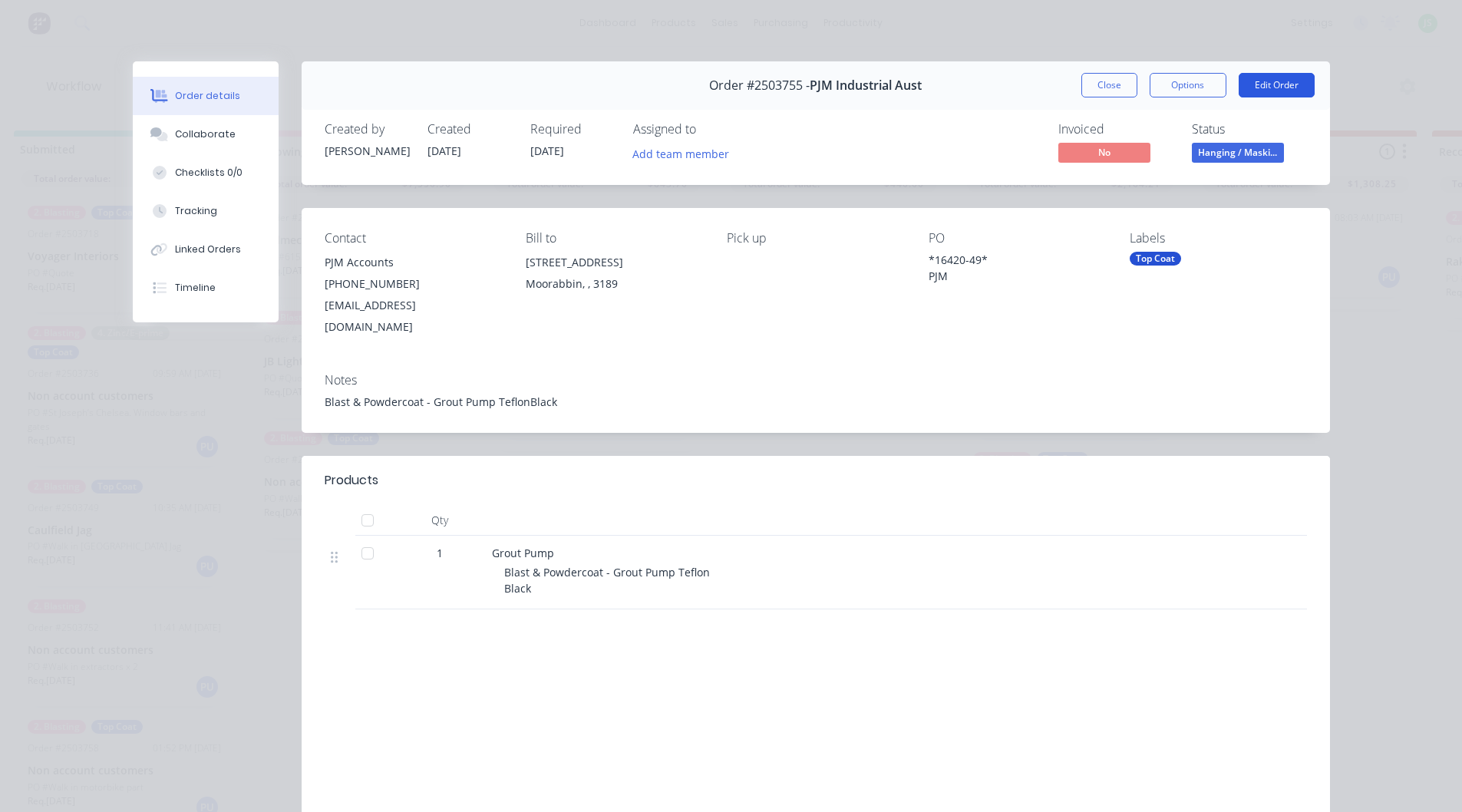
click at [1239, 80] on button "Edit Order" at bounding box center [1277, 85] width 76 height 25
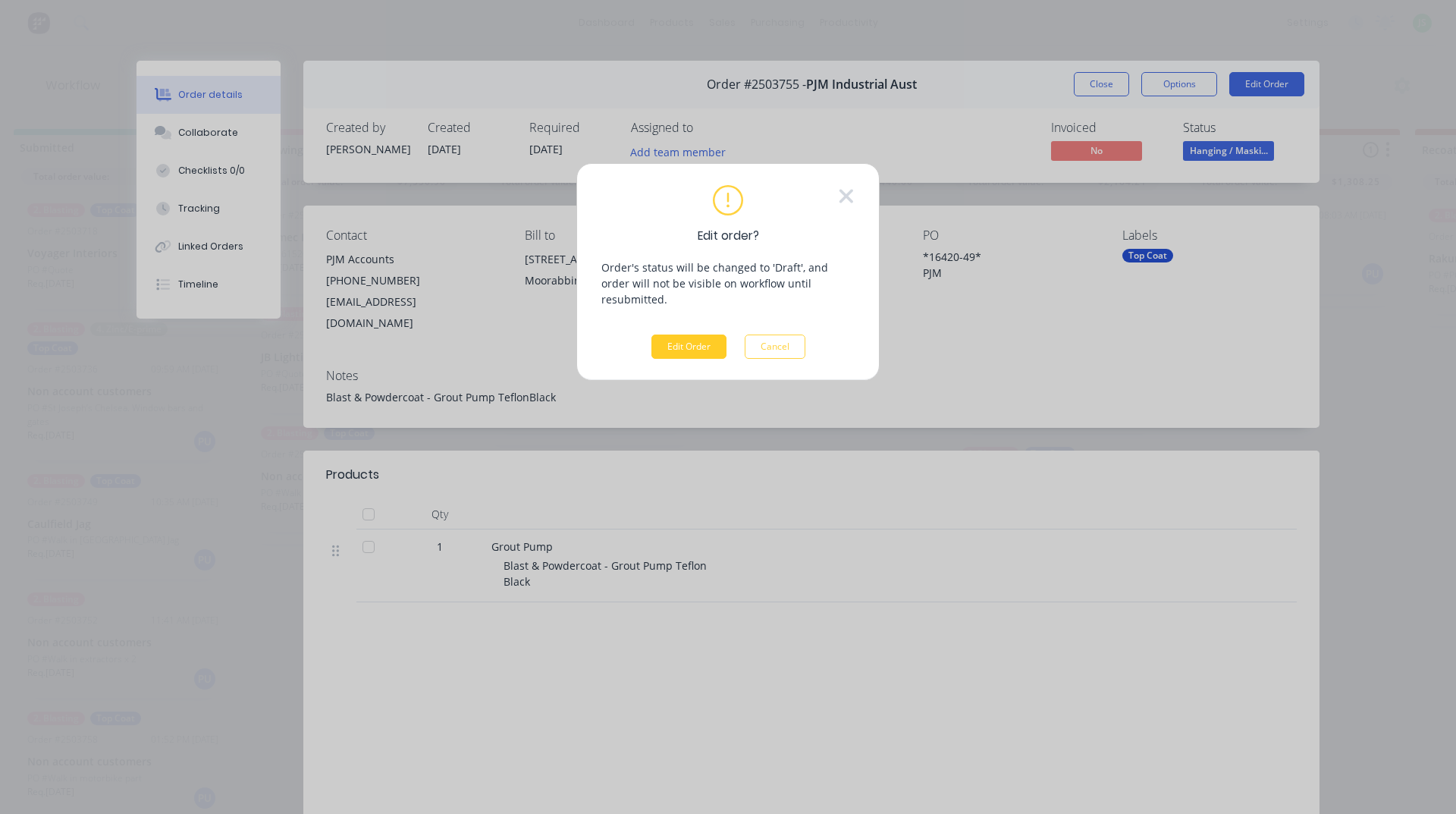
click at [711, 337] on button "Edit Order" at bounding box center [688, 347] width 75 height 24
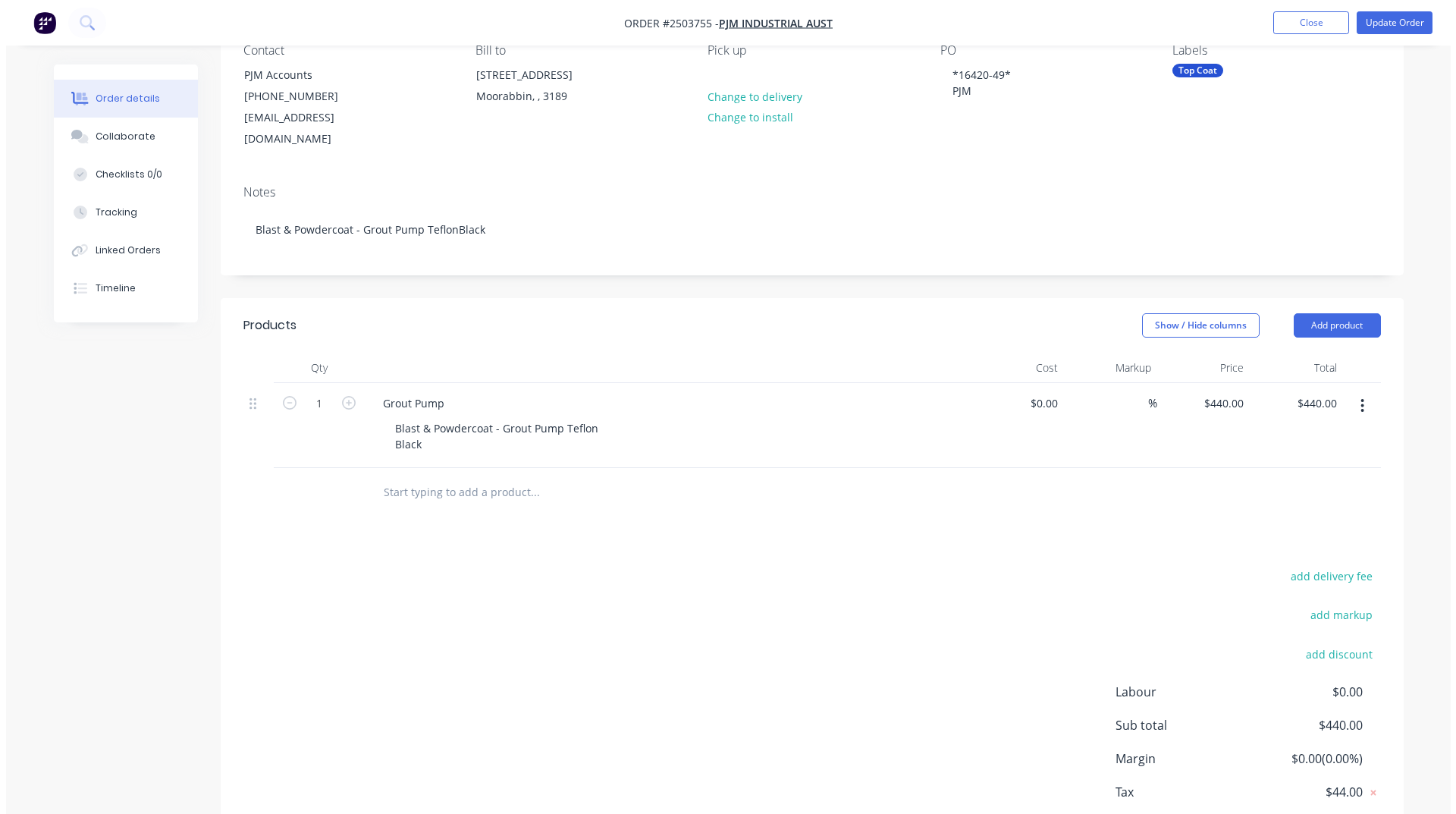
scroll to position [152, 0]
click at [1343, 309] on button "Add product" at bounding box center [1331, 321] width 87 height 24
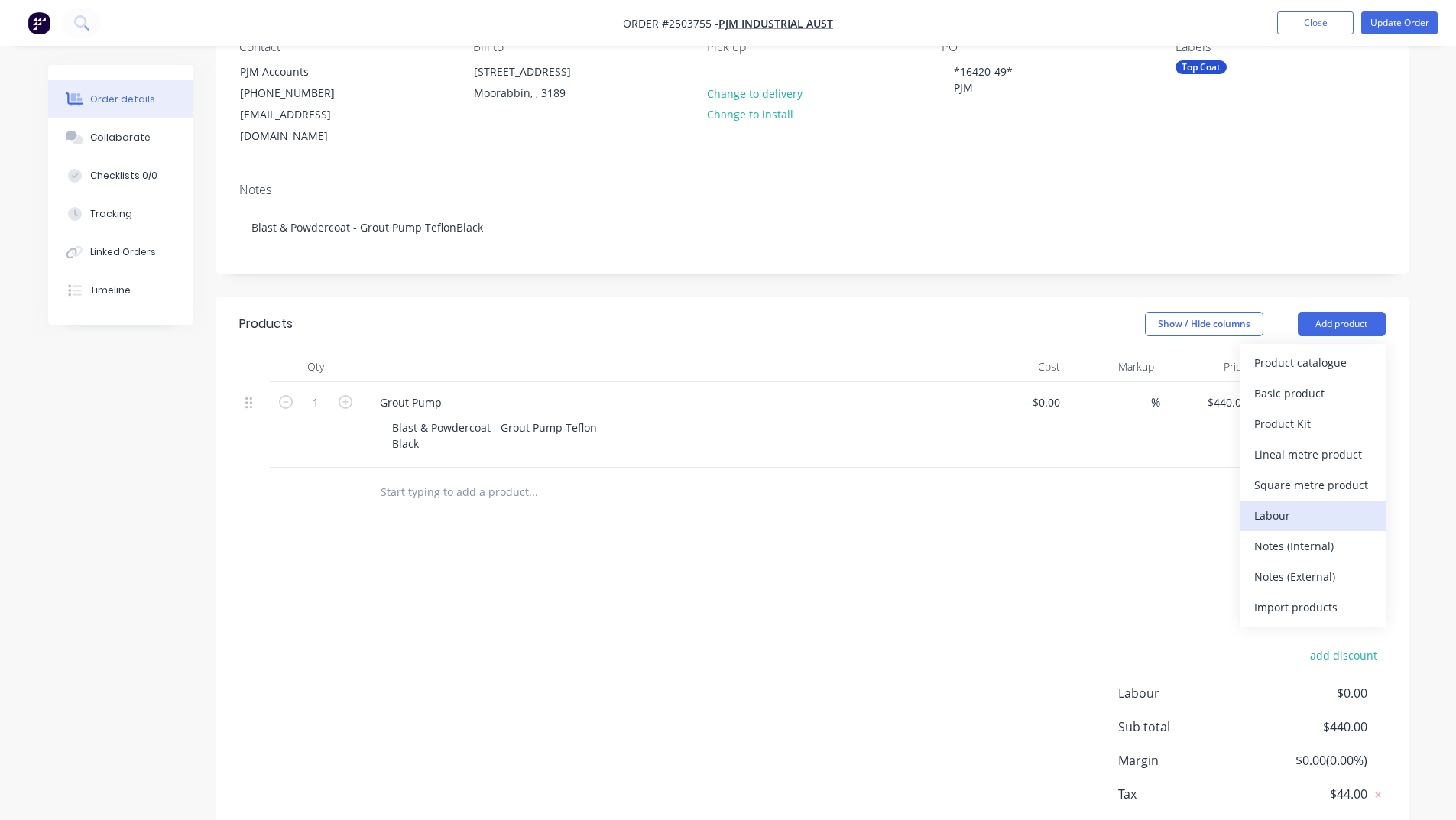
click at [1295, 505] on div "Labour" at bounding box center [1314, 515] width 118 height 22
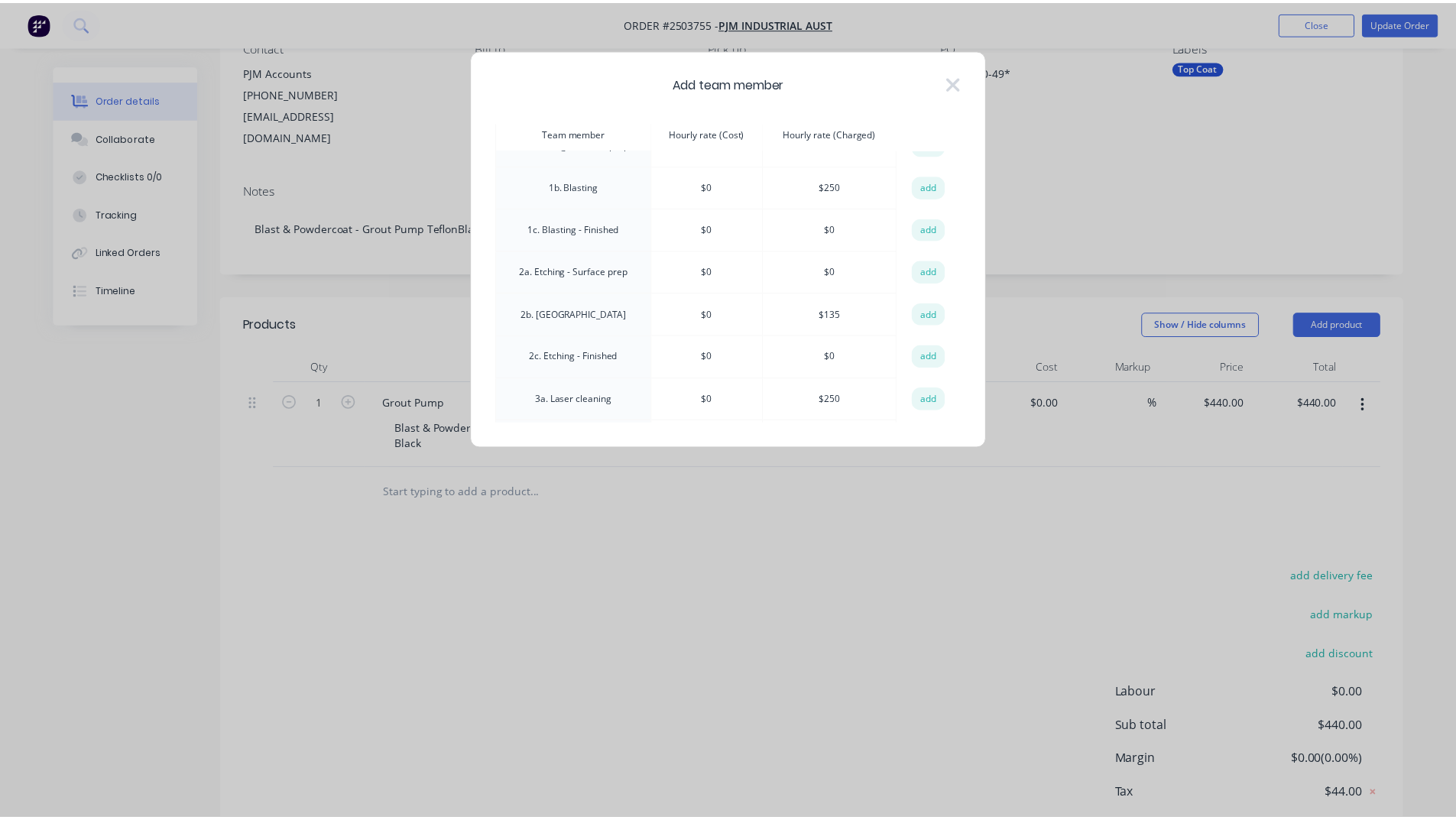
scroll to position [0, 0]
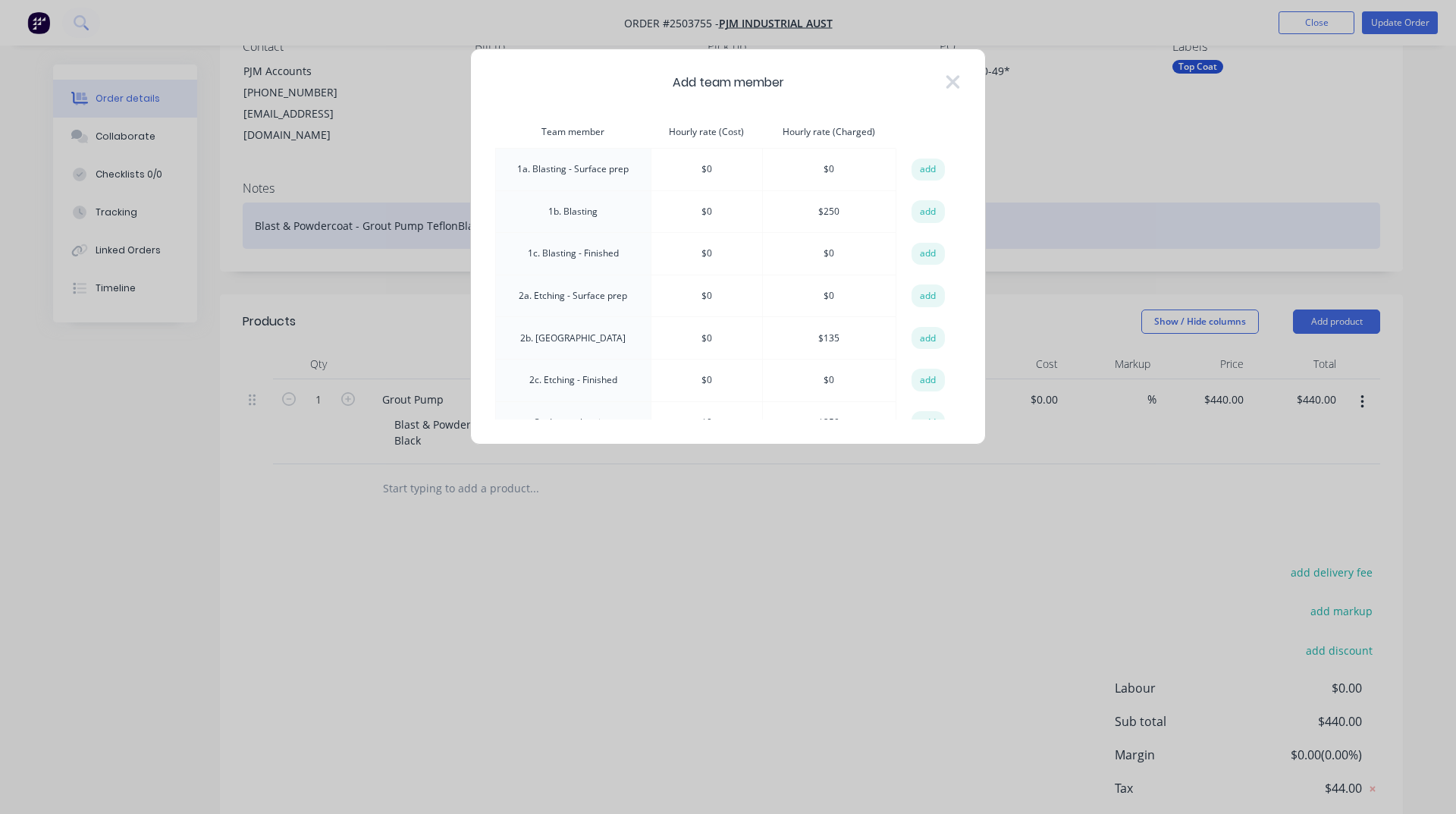
click at [913, 206] on button "add" at bounding box center [929, 211] width 33 height 23
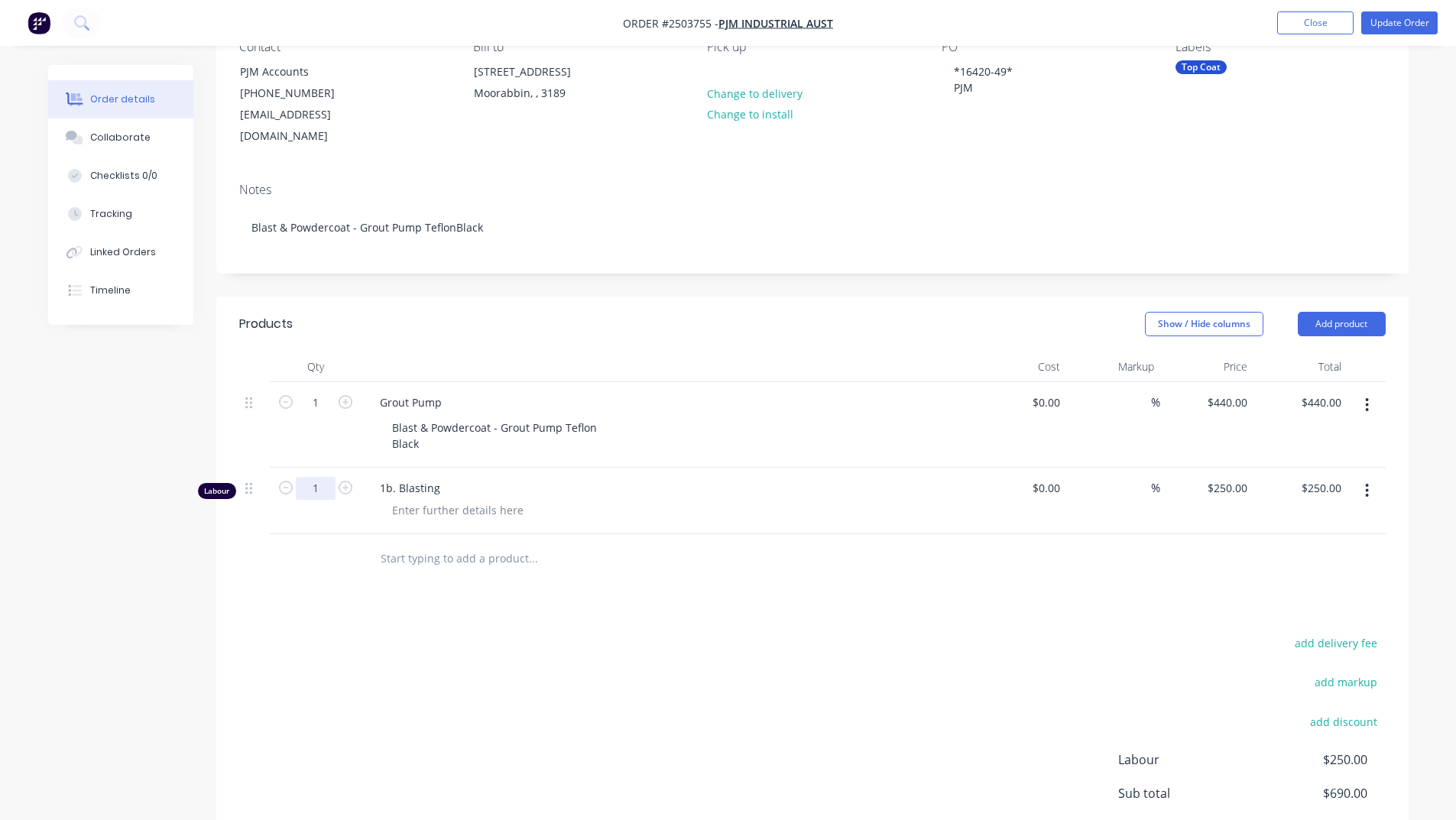
click at [330, 414] on input "1" at bounding box center [316, 403] width 40 height 23
type input "0.5"
type input "$125.00"
click at [376, 632] on div "add delivery fee add markup add discount Labour $250.00 Sub total $690.00 Margi…" at bounding box center [812, 779] width 1147 height 295
click at [1412, 29] on button "Update Order" at bounding box center [1399, 23] width 77 height 23
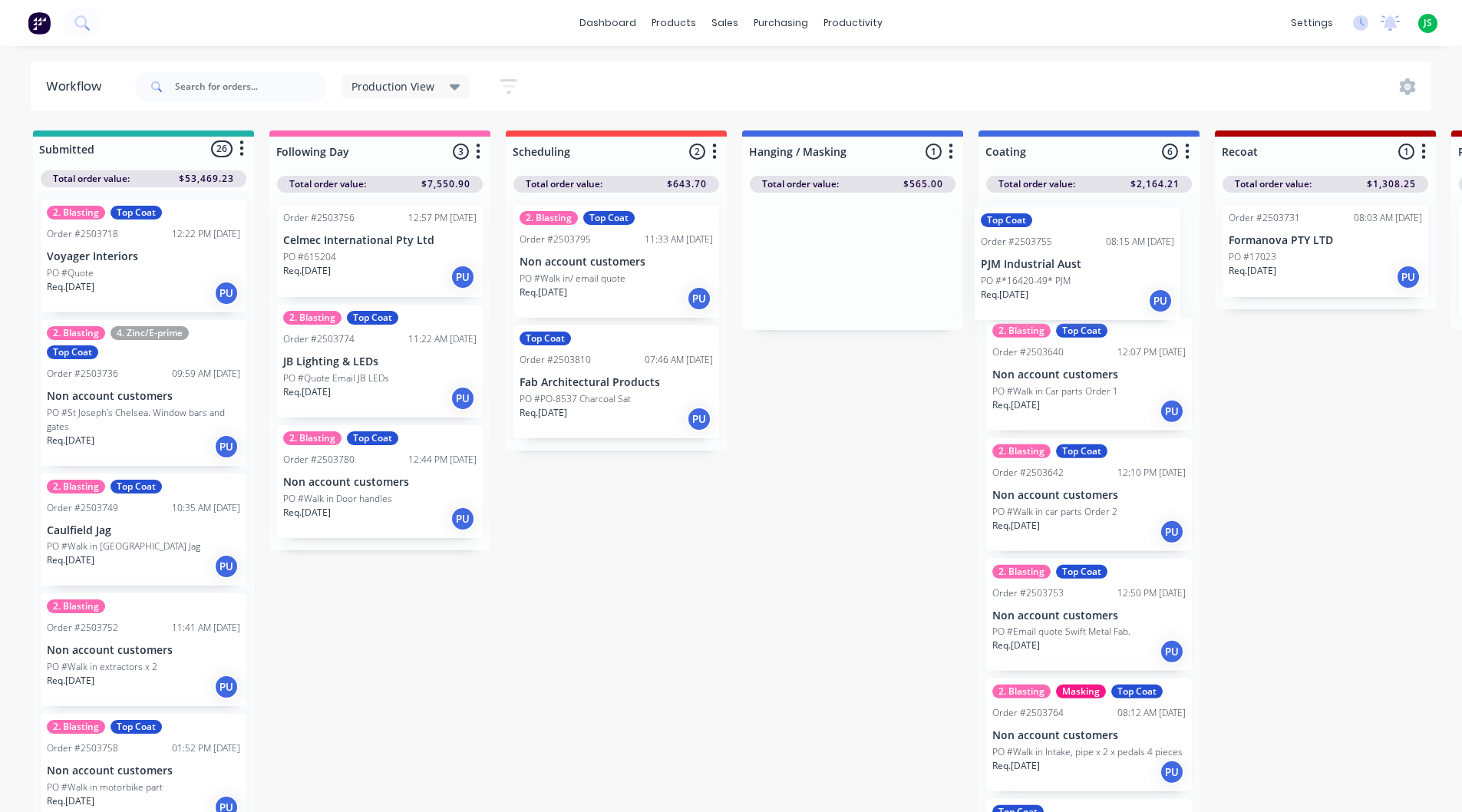
drag, startPoint x: 924, startPoint y: 245, endPoint x: 1081, endPoint y: 255, distance: 157.3
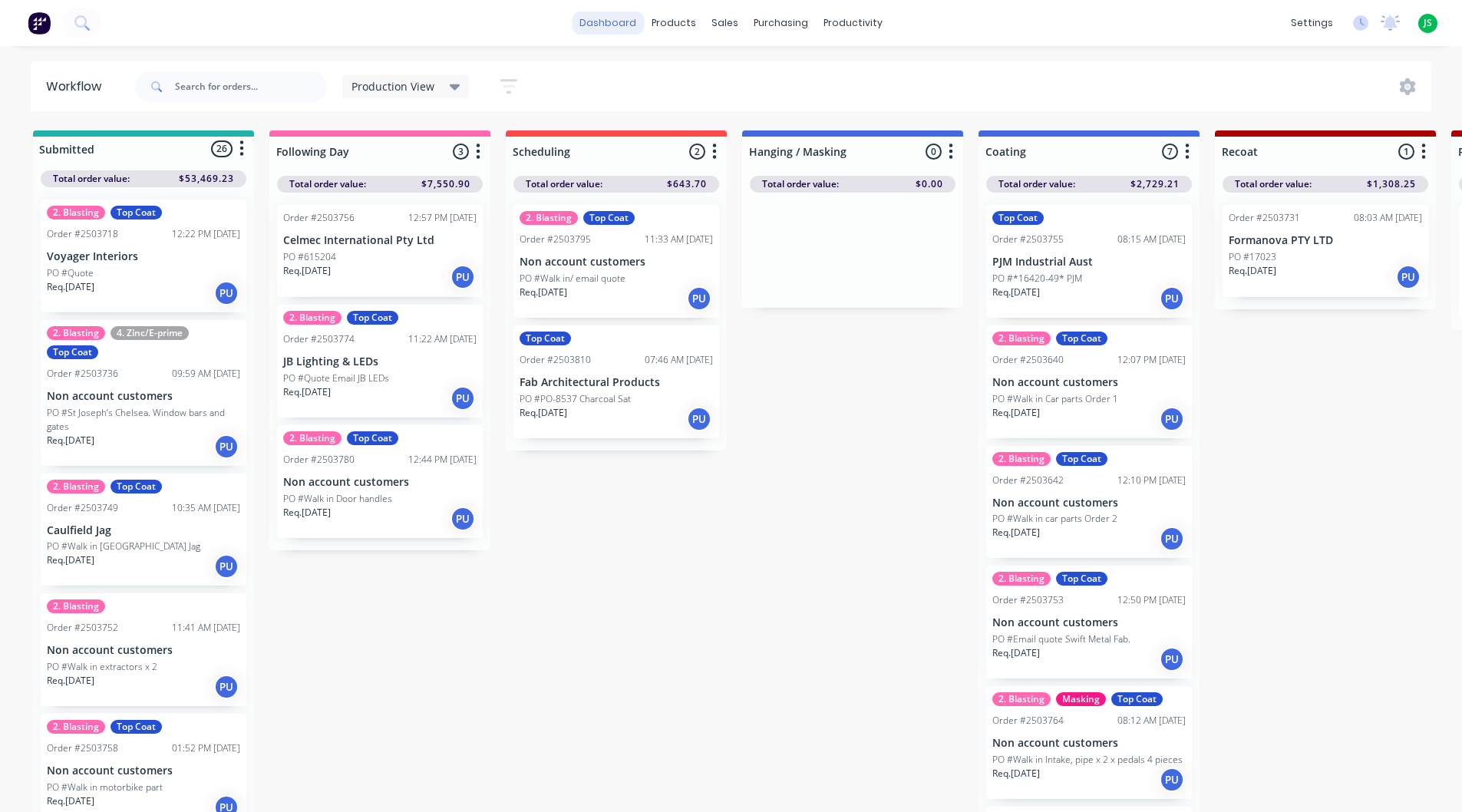
click at [613, 29] on link "dashboard" at bounding box center [608, 23] width 72 height 23
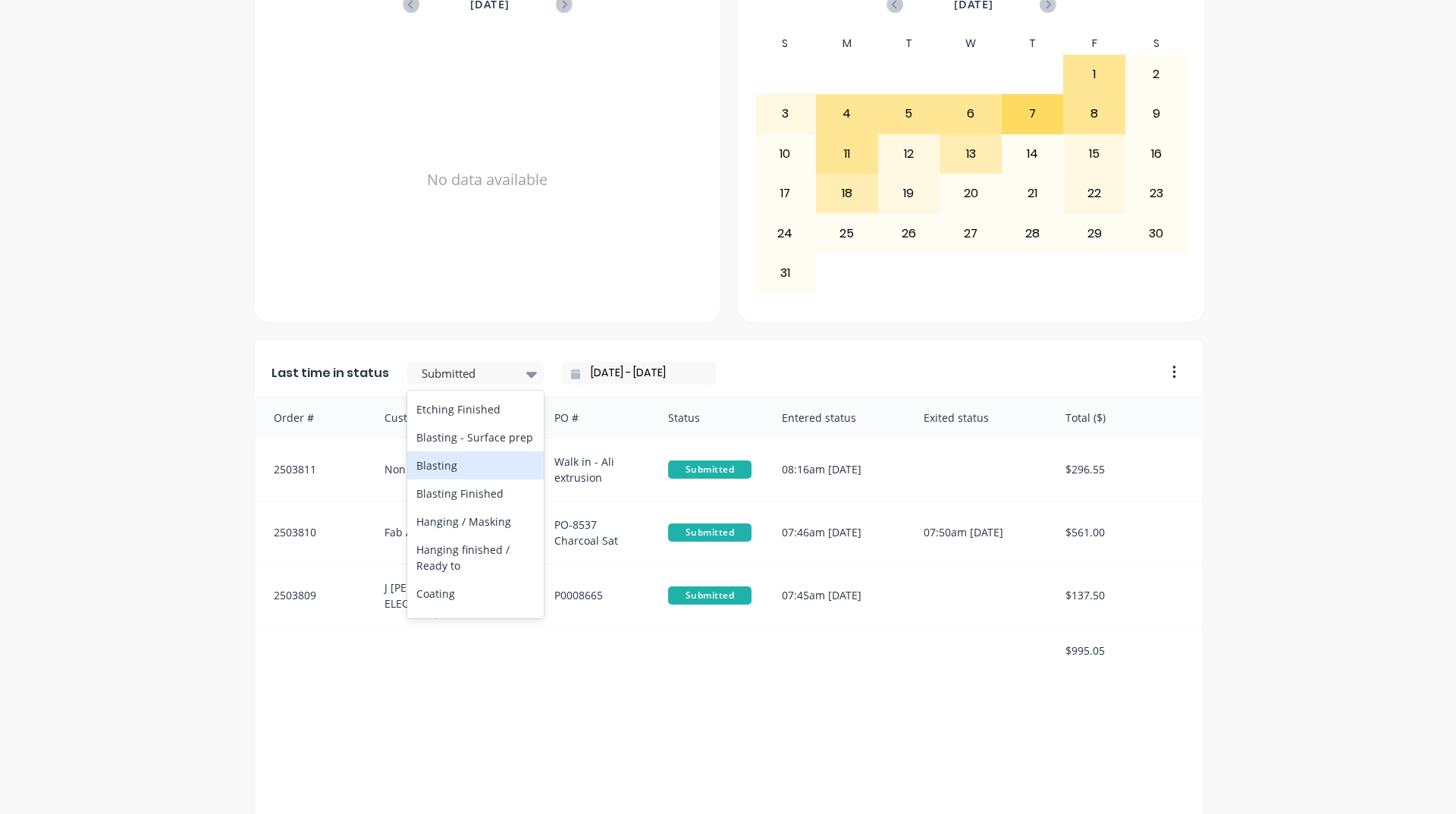
scroll to position [607, 0]
click at [473, 380] on div "Coating" at bounding box center [476, 366] width 137 height 28
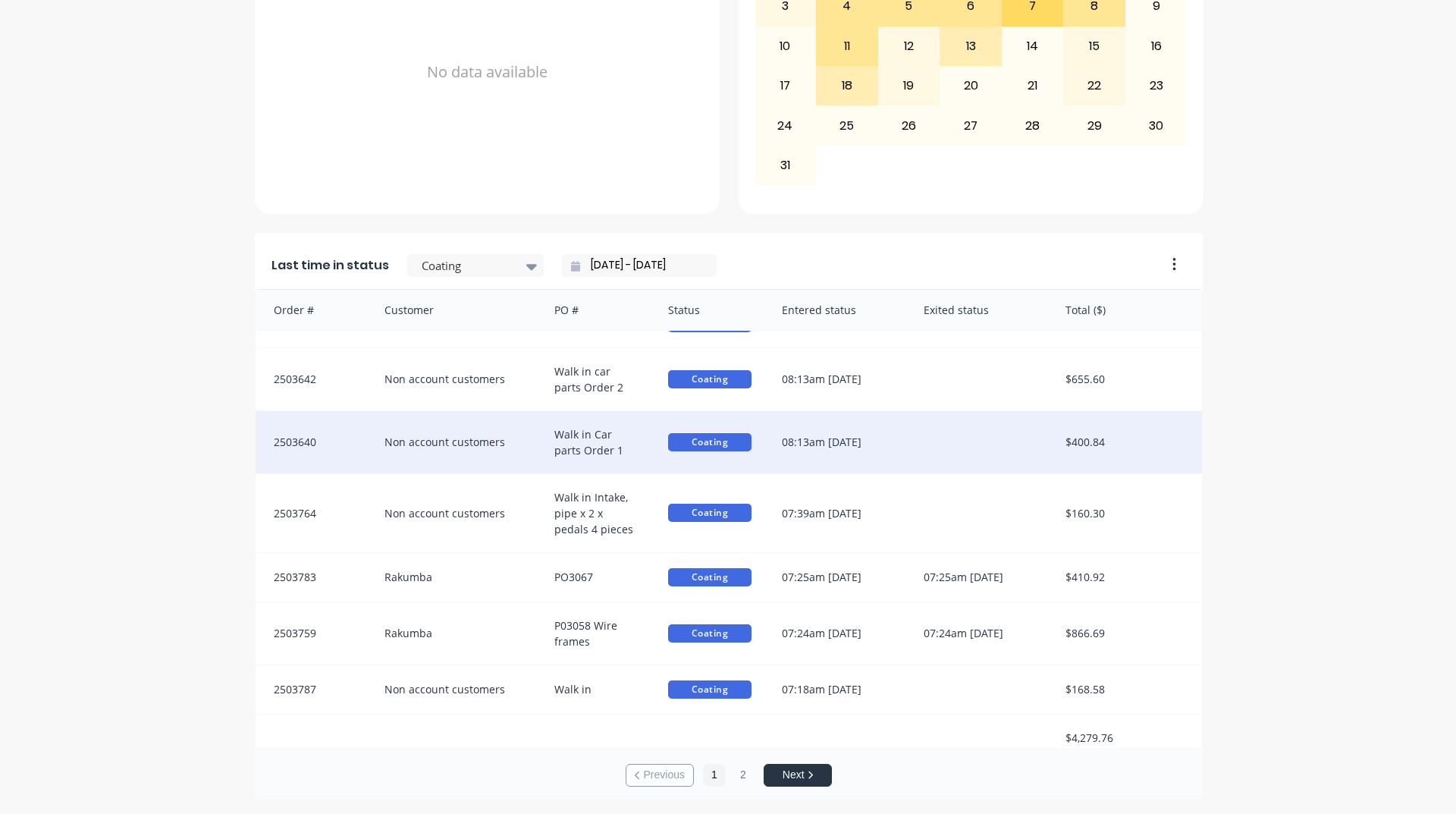
scroll to position [45, 0]
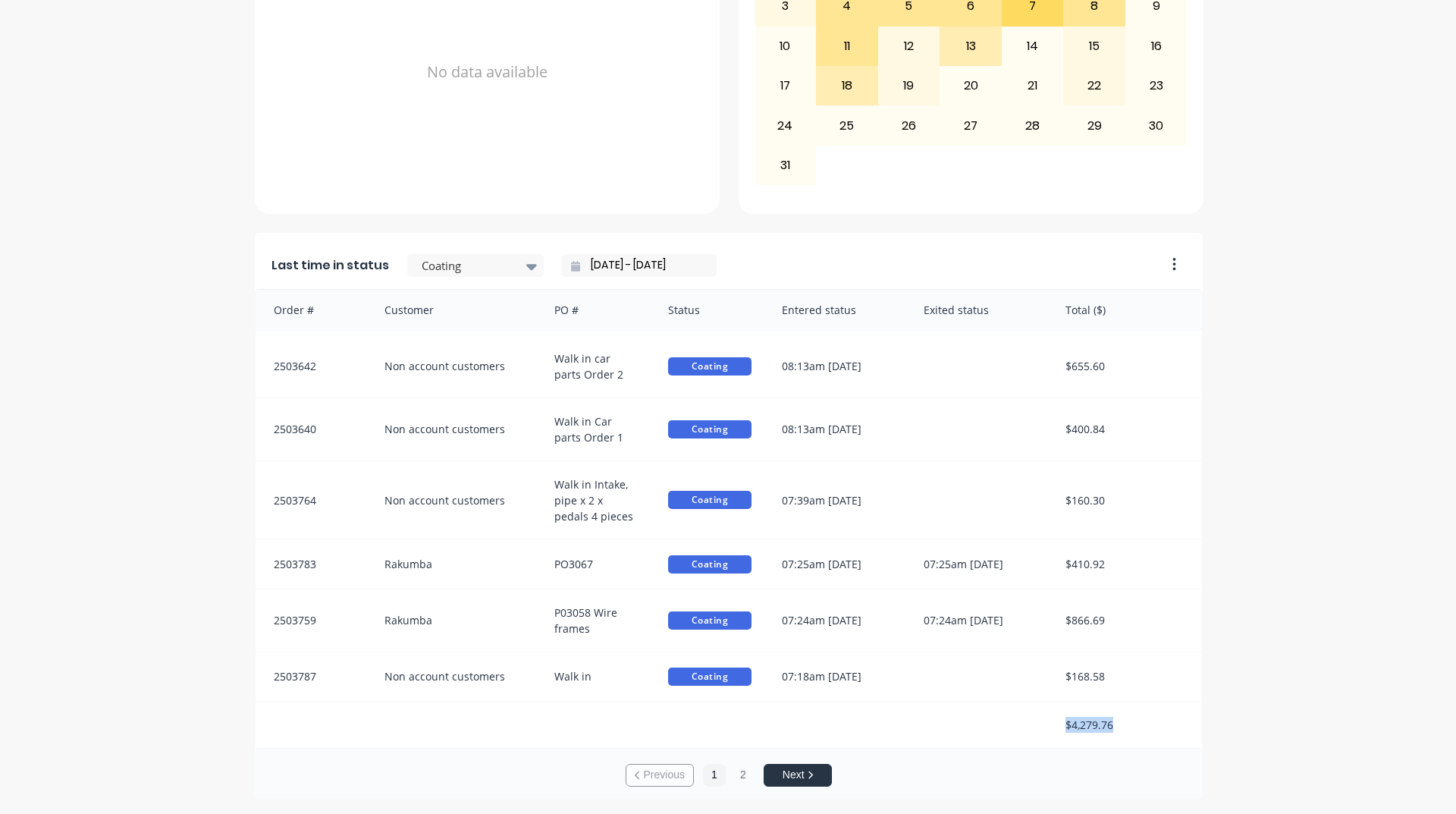
drag, startPoint x: 1051, startPoint y: 728, endPoint x: 1169, endPoint y: 724, distance: 118.1
click at [1165, 723] on div "$4,279.76" at bounding box center [1126, 724] width 152 height 46
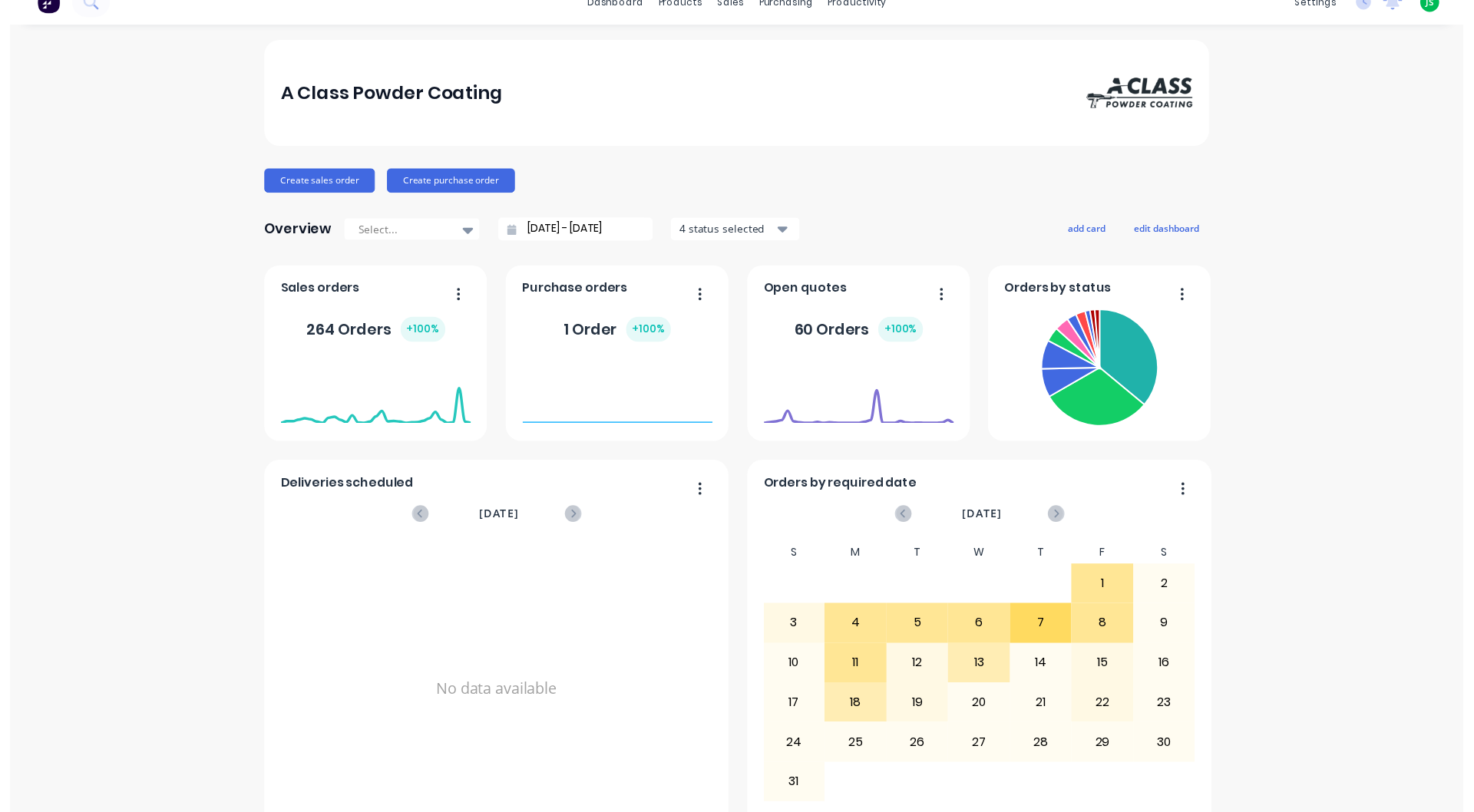
scroll to position [0, 0]
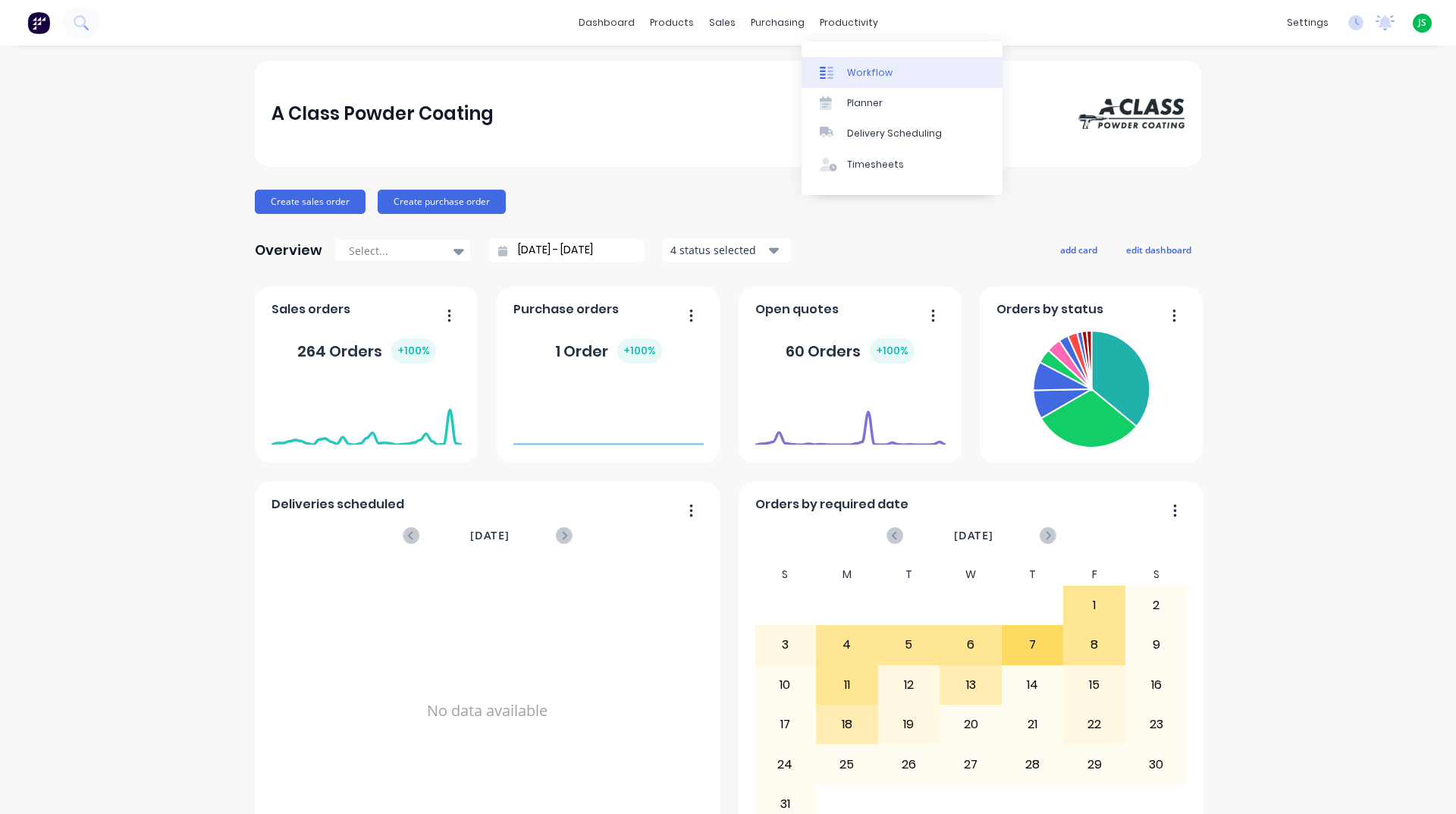
click at [869, 72] on div "Workflow" at bounding box center [870, 73] width 46 height 14
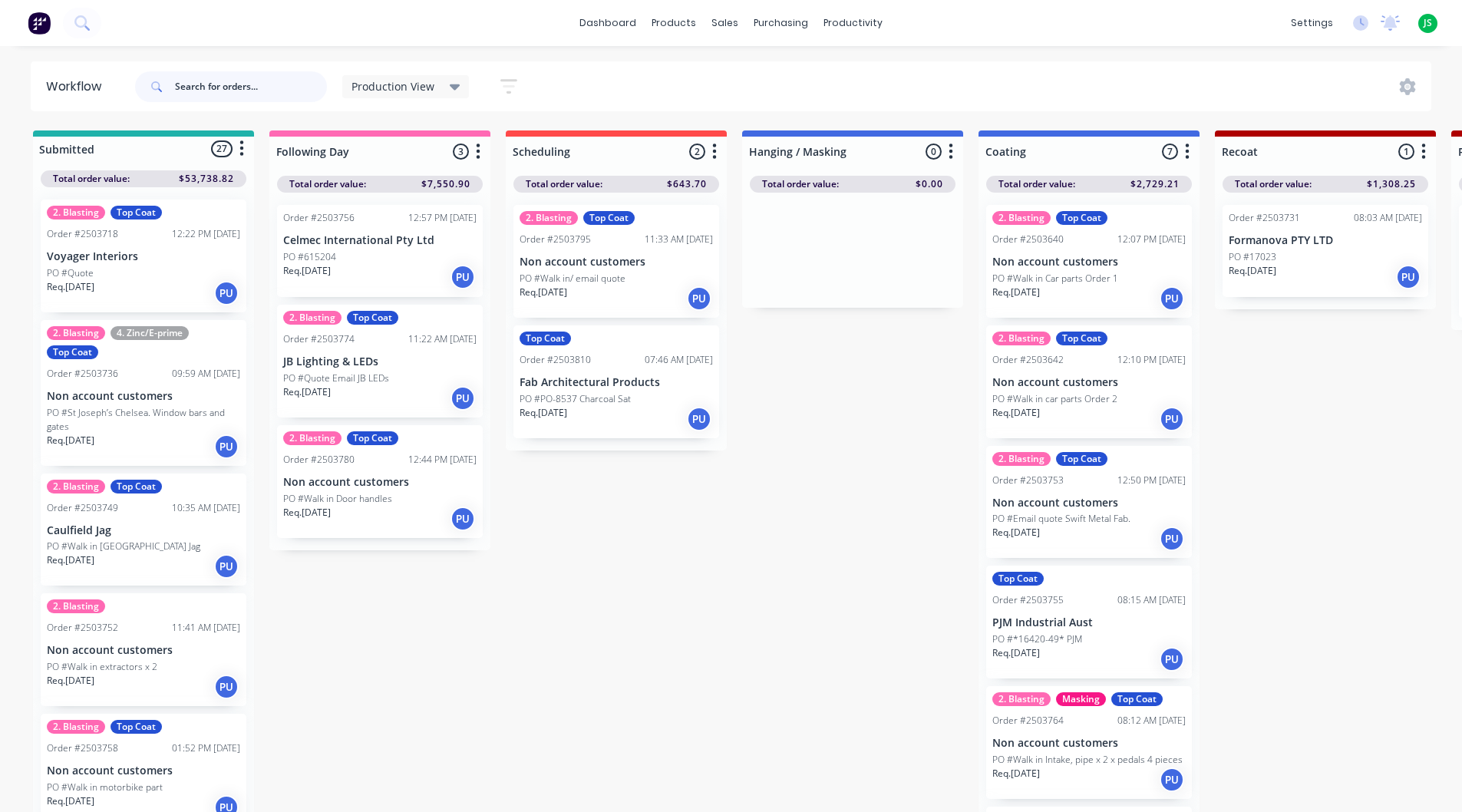
click at [249, 92] on input "text" at bounding box center [251, 87] width 152 height 31
click at [185, 546] on div "PO #Walk in [GEOGRAPHIC_DATA] Jag" at bounding box center [143, 547] width 193 height 14
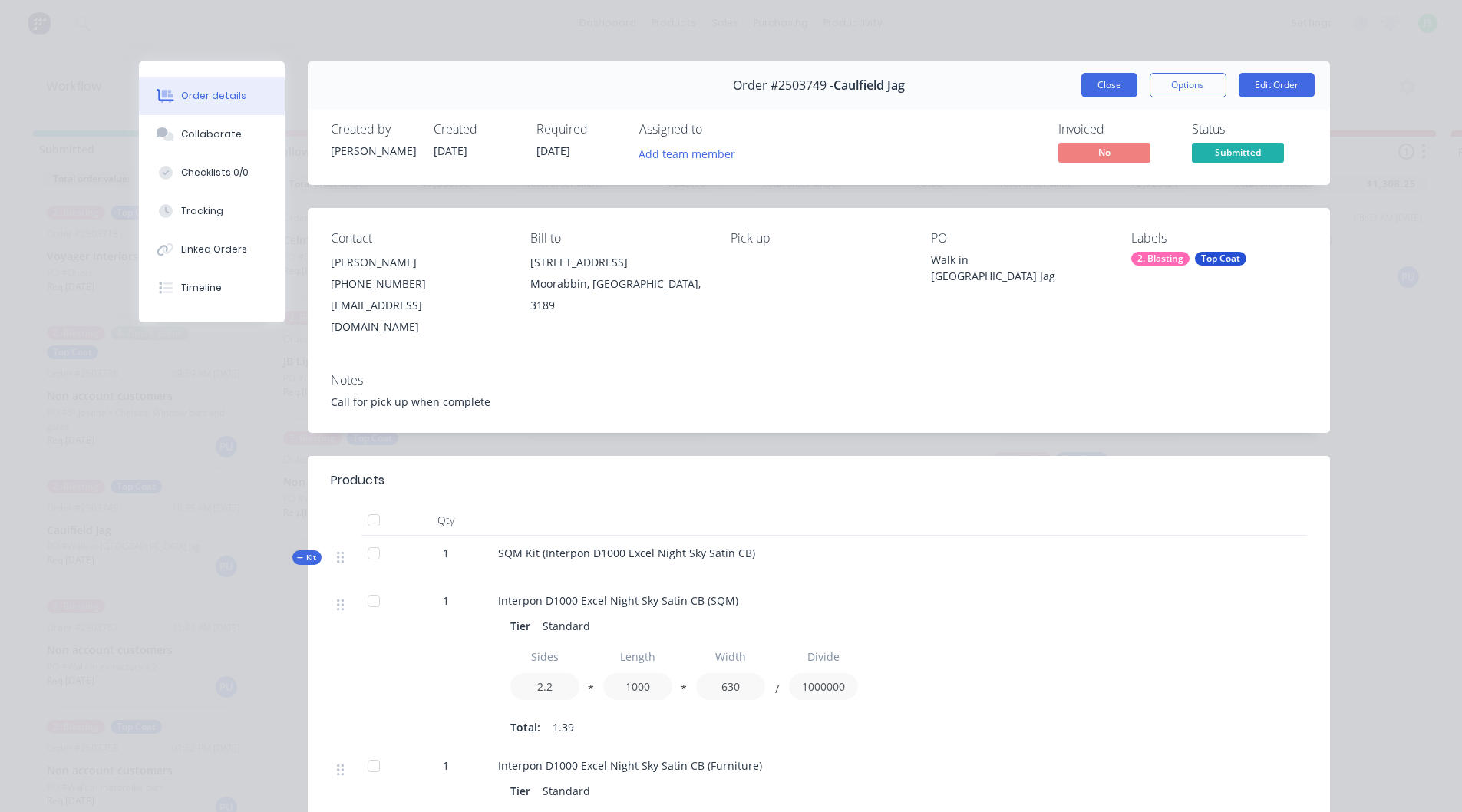
click at [1089, 80] on button "Close" at bounding box center [1109, 85] width 56 height 25
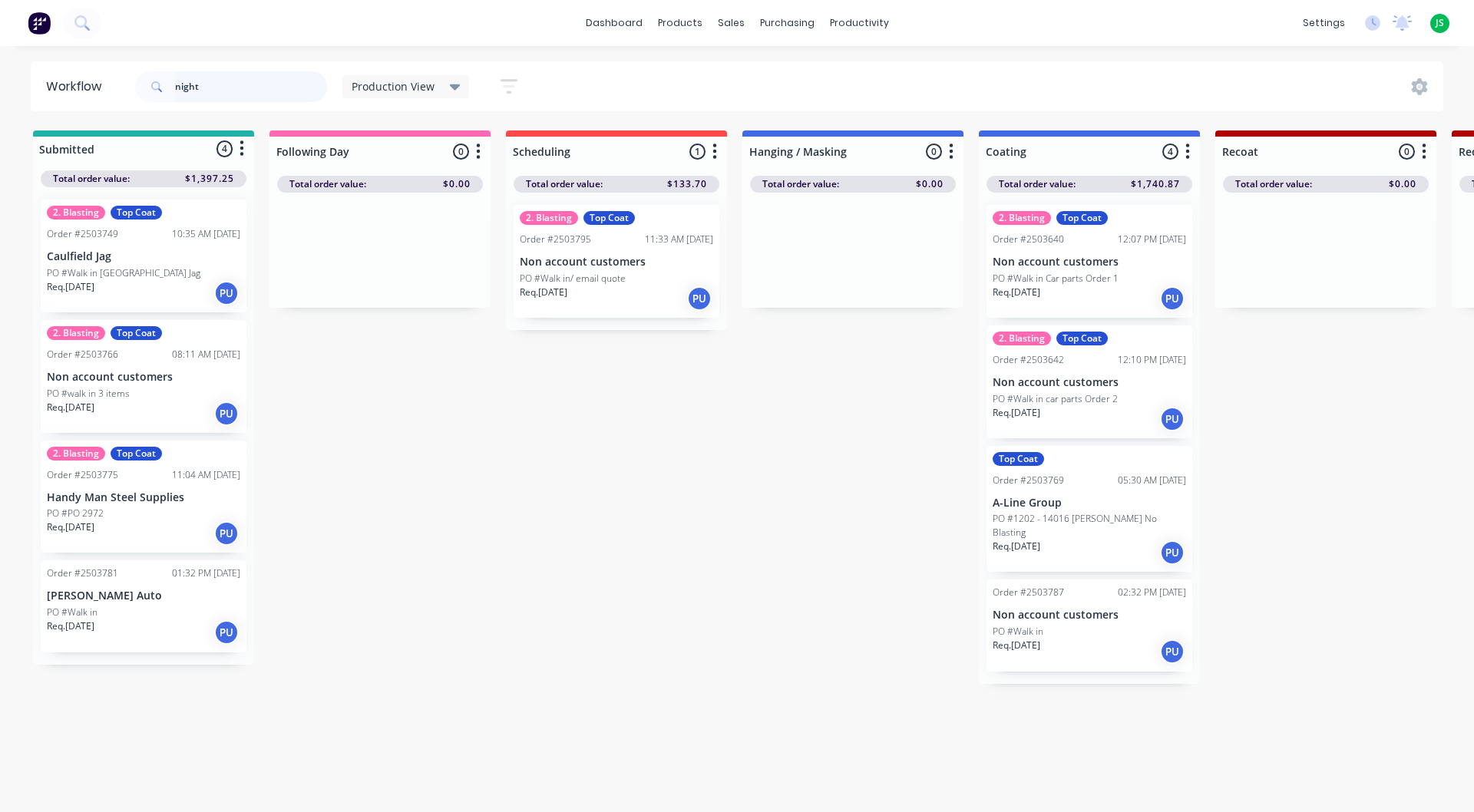
type input "night"
click at [155, 420] on div "Req. [DATE] PU" at bounding box center [143, 414] width 193 height 26
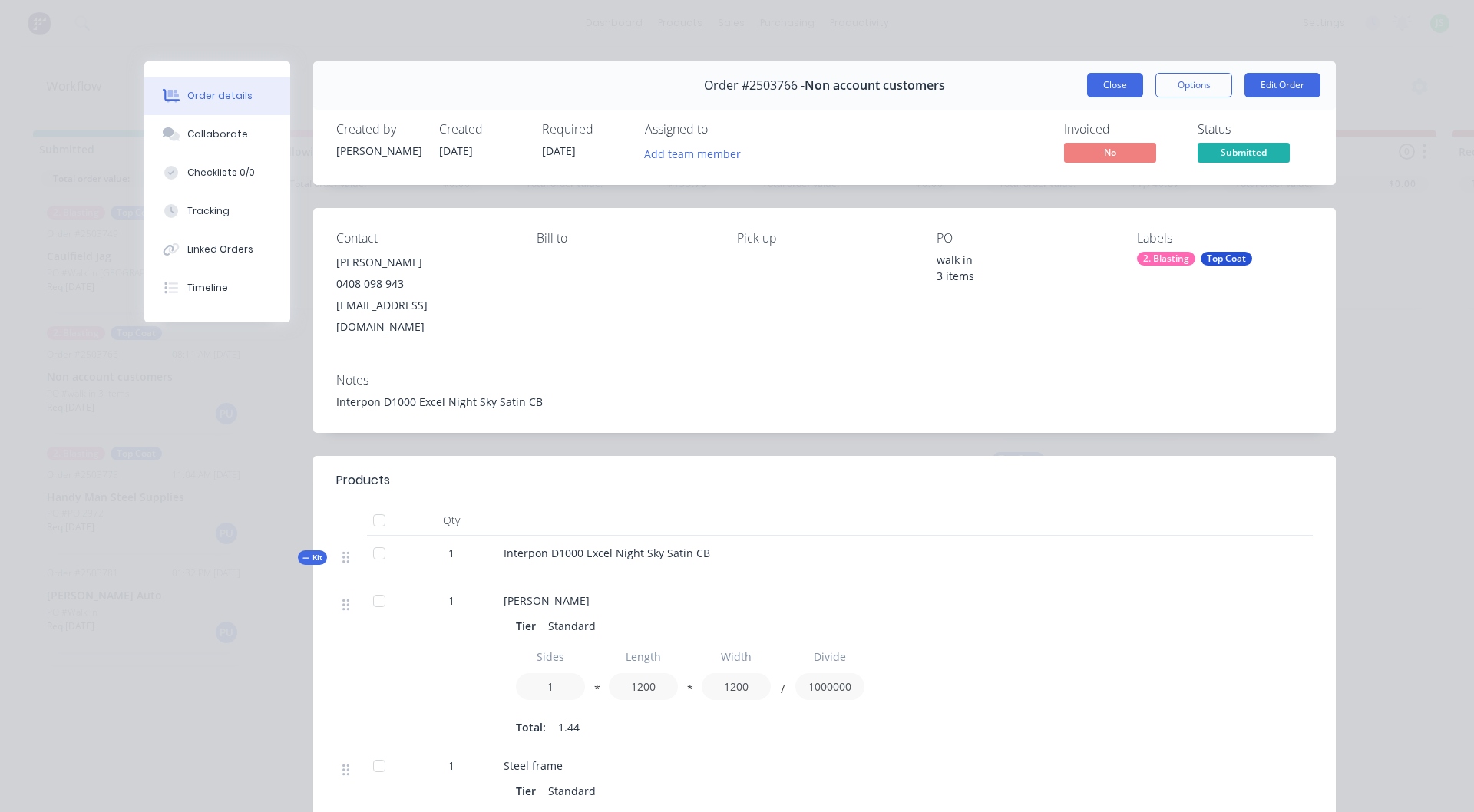
click at [1112, 81] on button "Close" at bounding box center [1115, 85] width 56 height 25
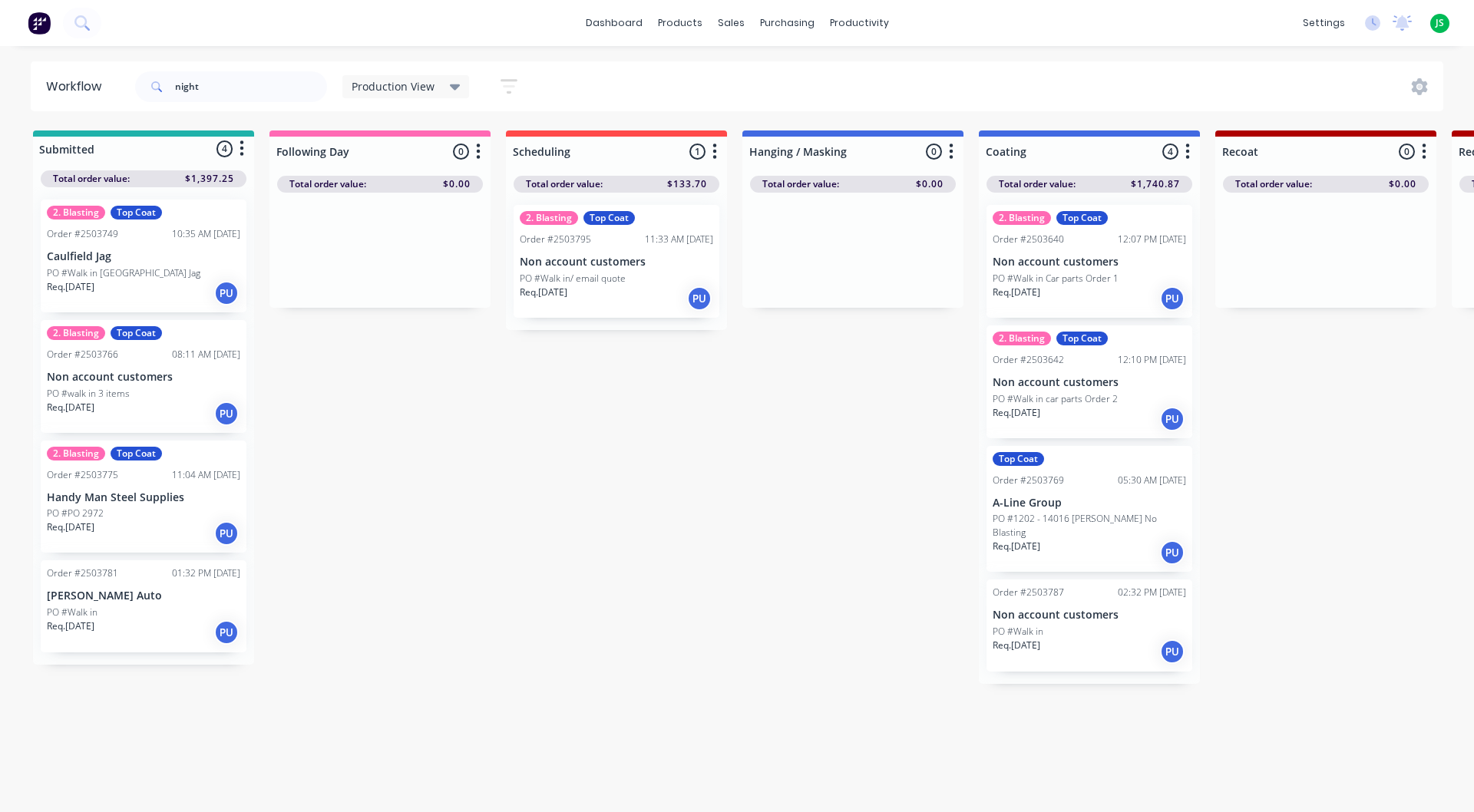
click at [175, 527] on div "Req. [DATE] PU" at bounding box center [143, 534] width 193 height 26
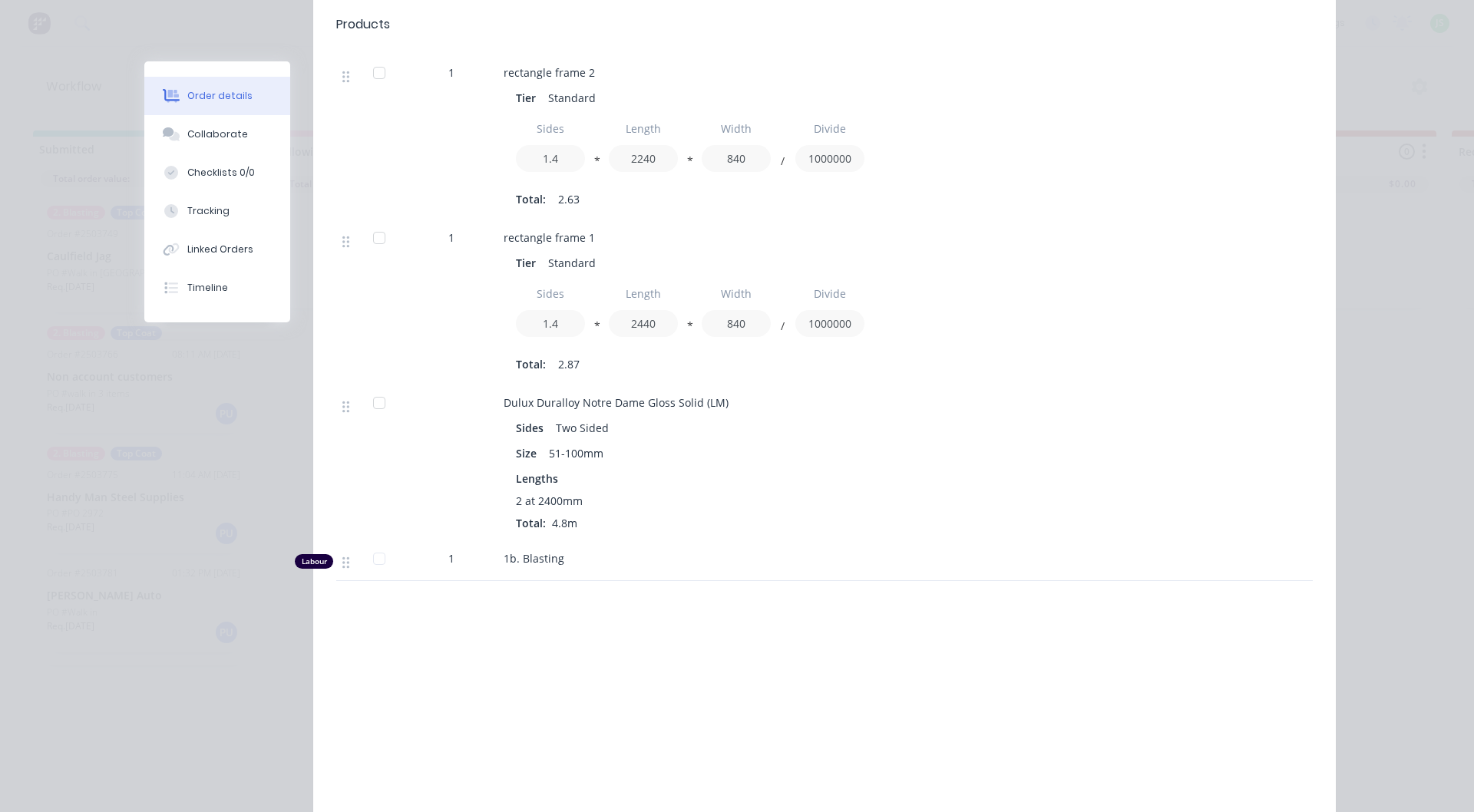
scroll to position [1228, 0]
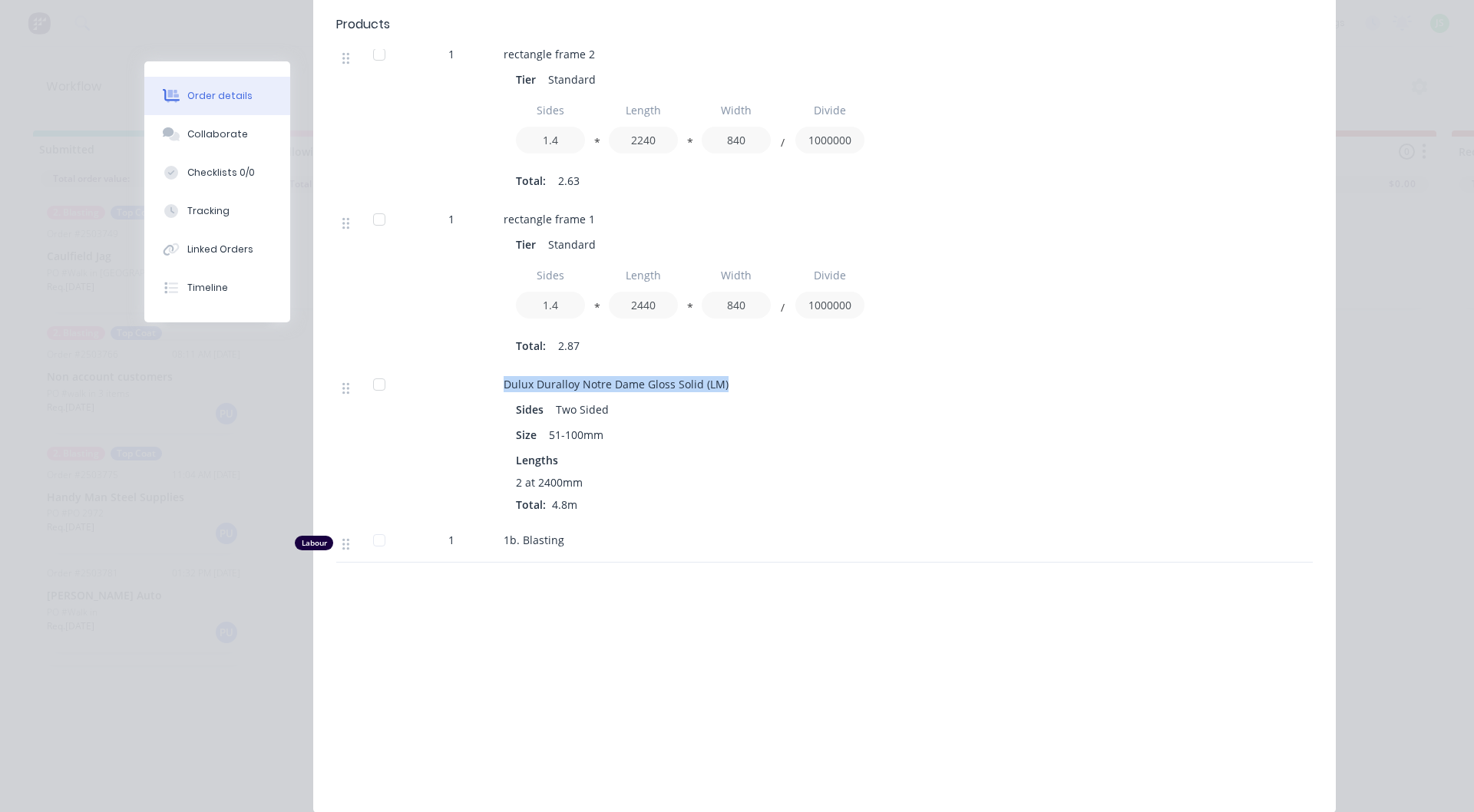
drag, startPoint x: 499, startPoint y: 339, endPoint x: 728, endPoint y: 339, distance: 229.0
click at [728, 376] on div "Dulux Duralloy Notre Dame Gloss Solid (LM)" at bounding box center [805, 384] width 602 height 16
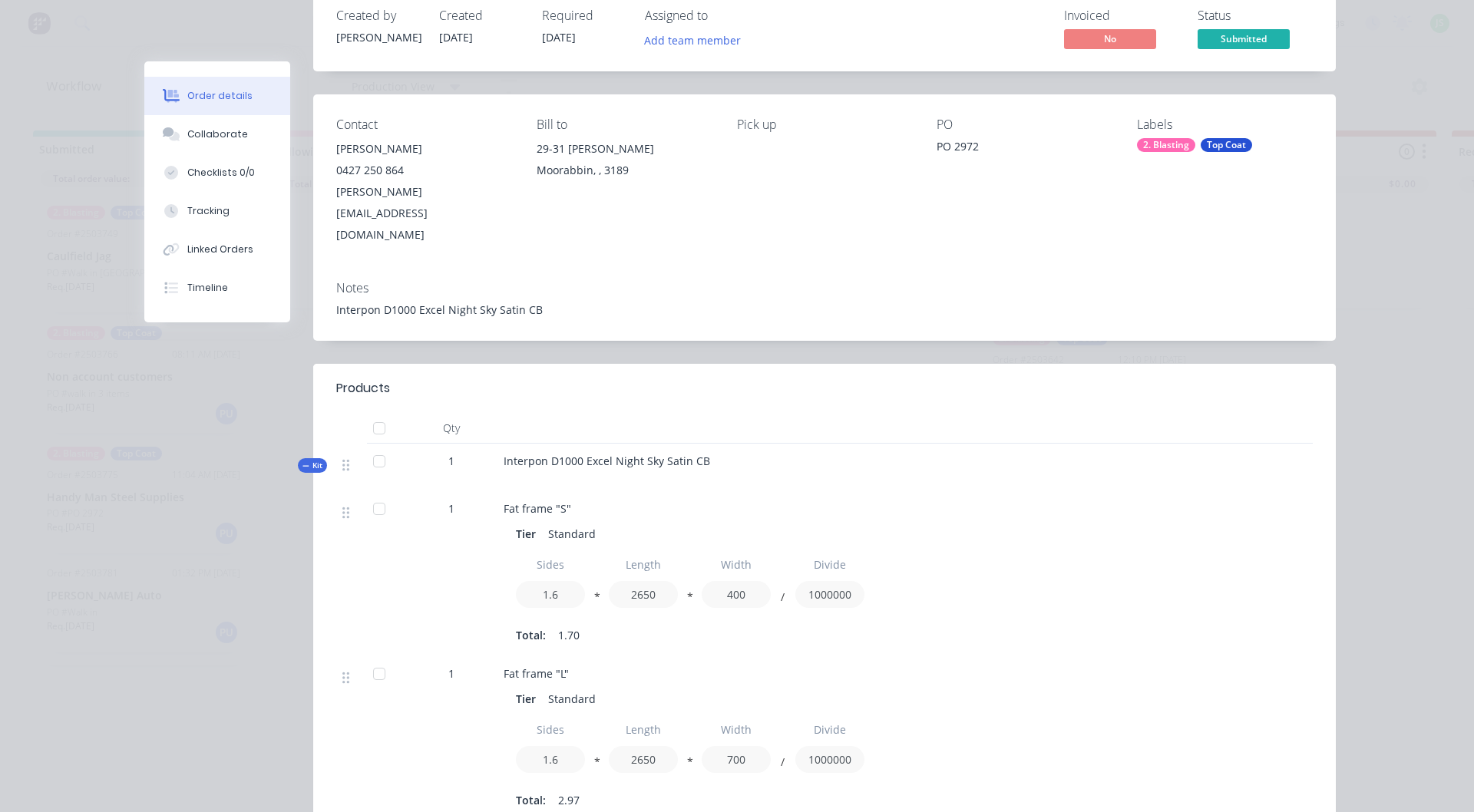
scroll to position [0, 0]
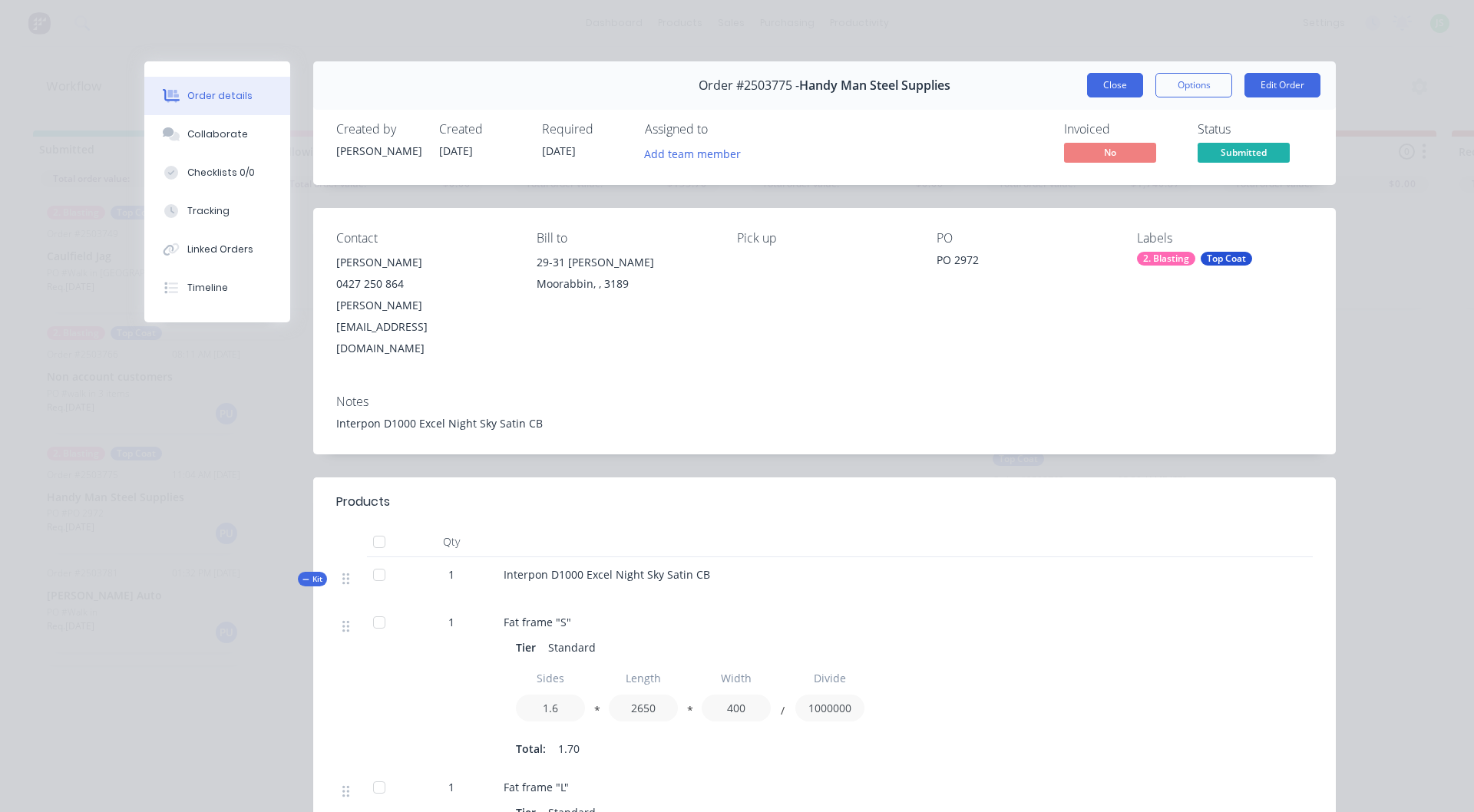
click at [1121, 88] on button "Close" at bounding box center [1115, 85] width 56 height 25
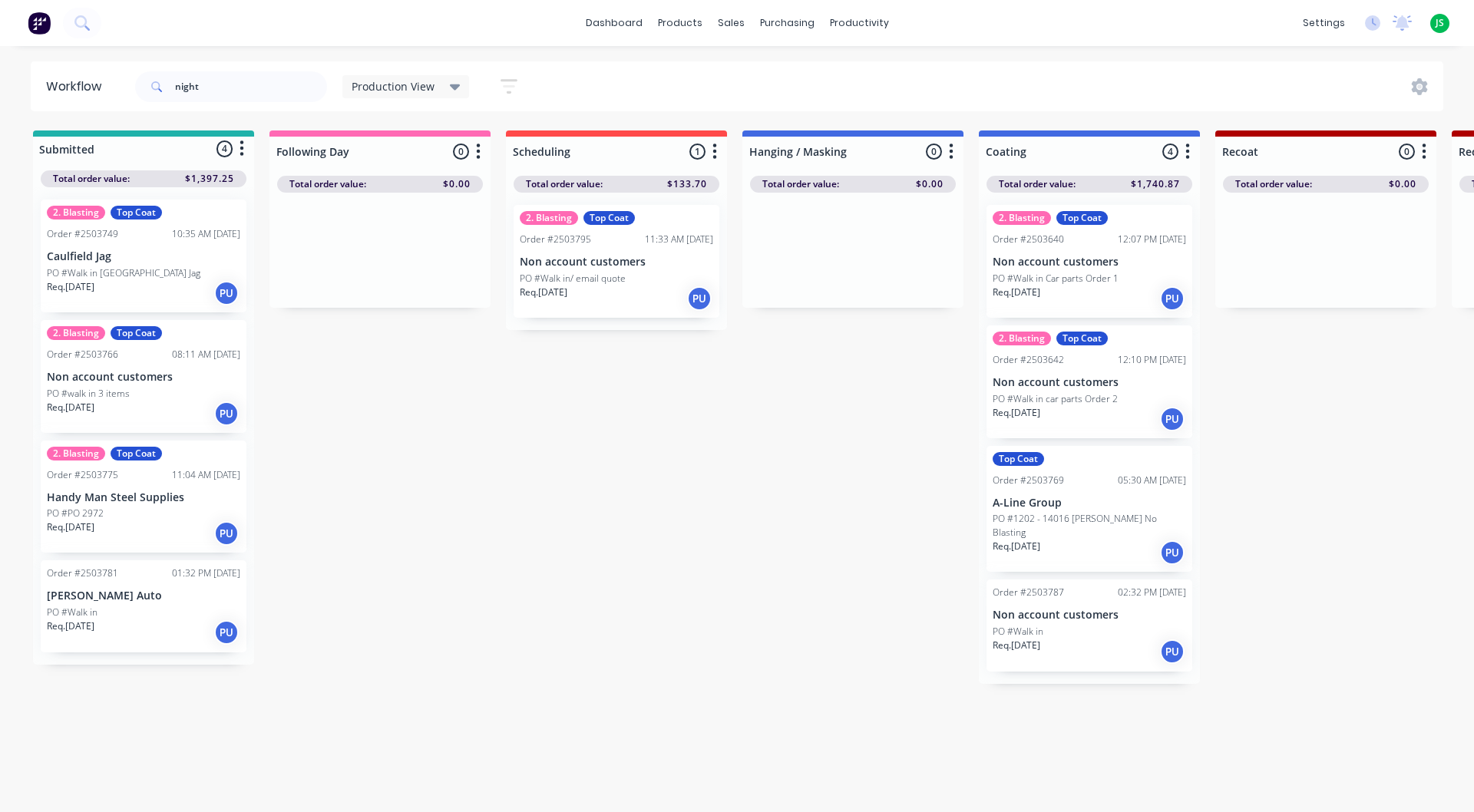
click at [135, 623] on div "Req. [DATE] PU" at bounding box center [143, 632] width 193 height 26
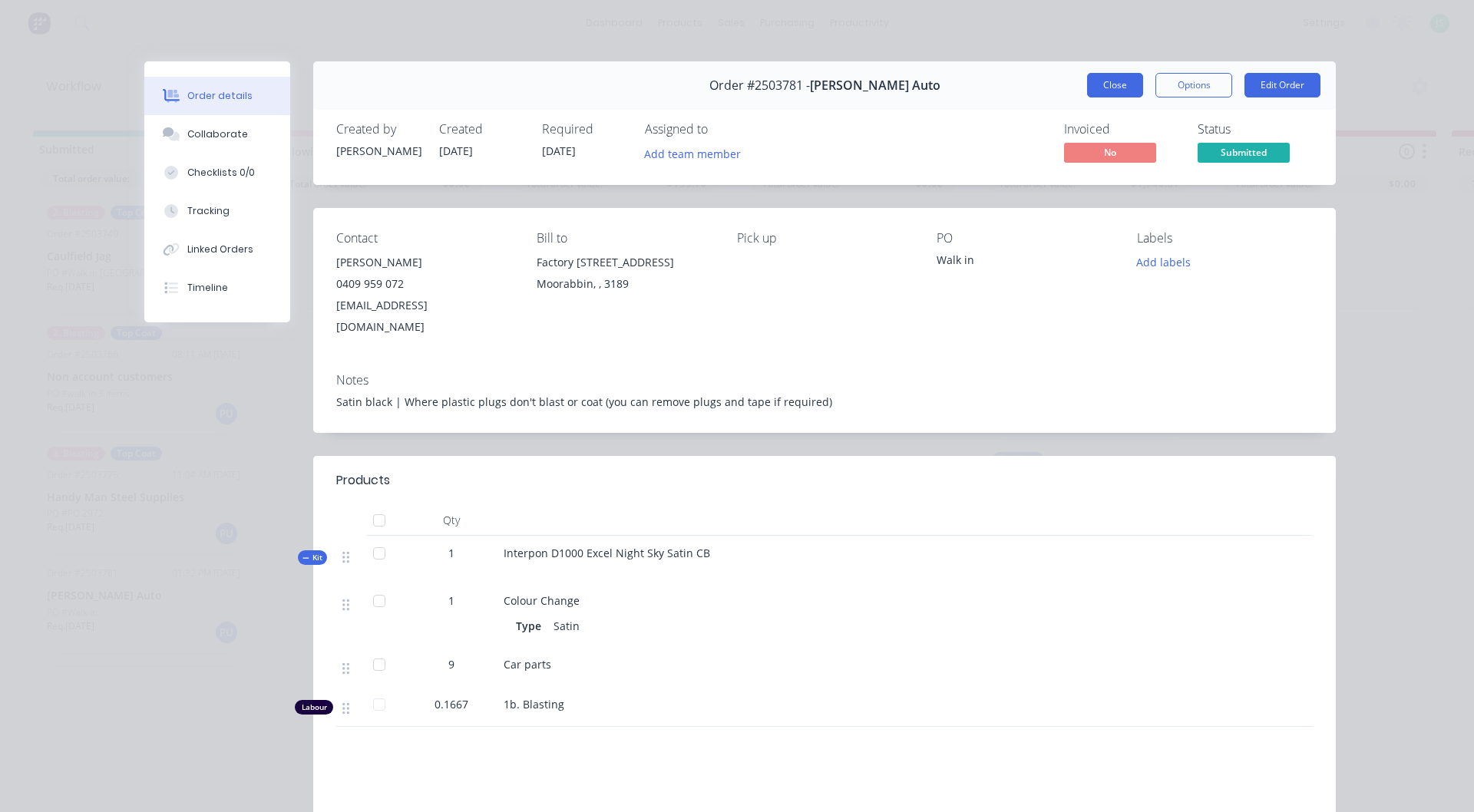
click at [1102, 84] on button "Close" at bounding box center [1115, 85] width 56 height 25
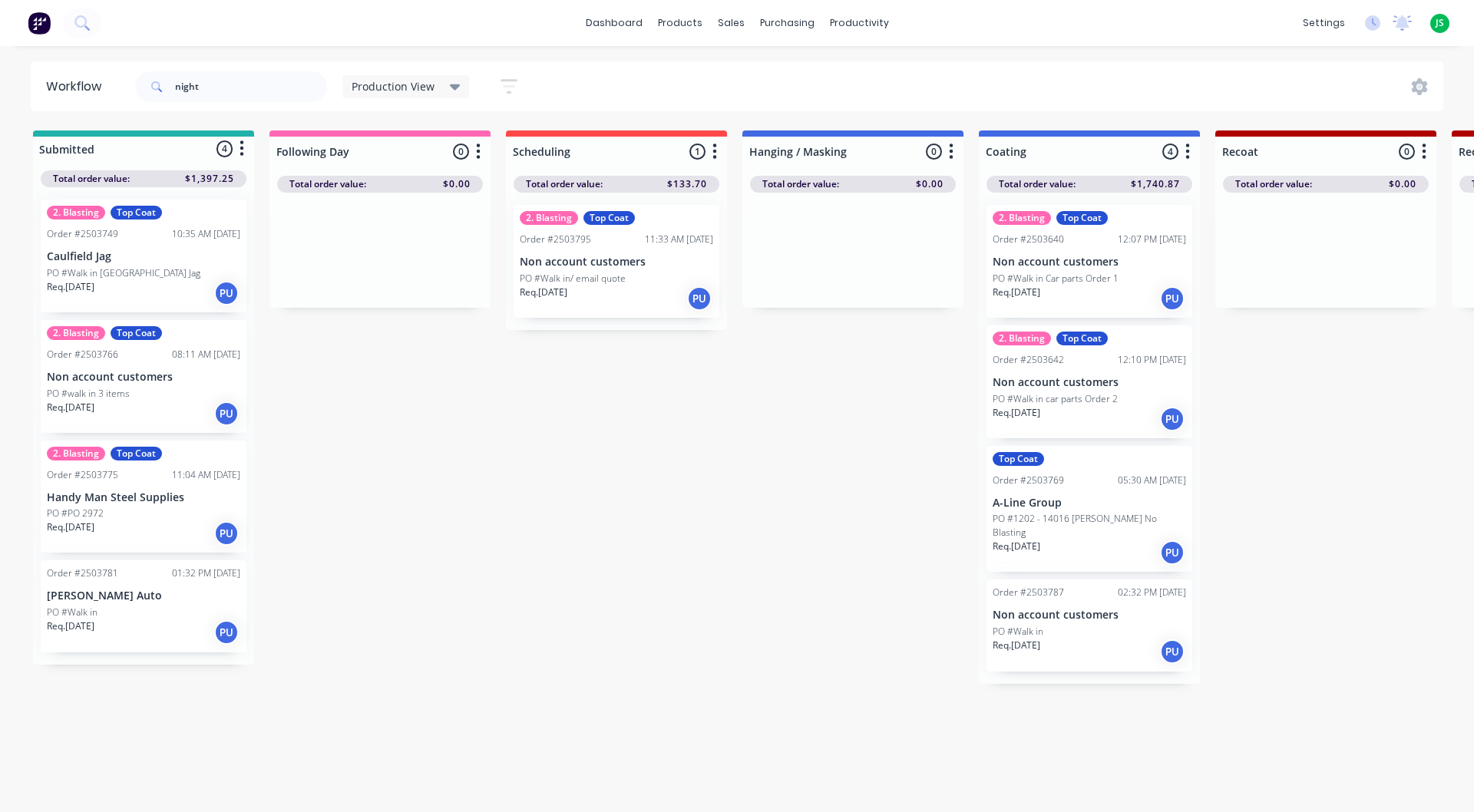
click at [613, 265] on p "Non account customers" at bounding box center [616, 261] width 193 height 13
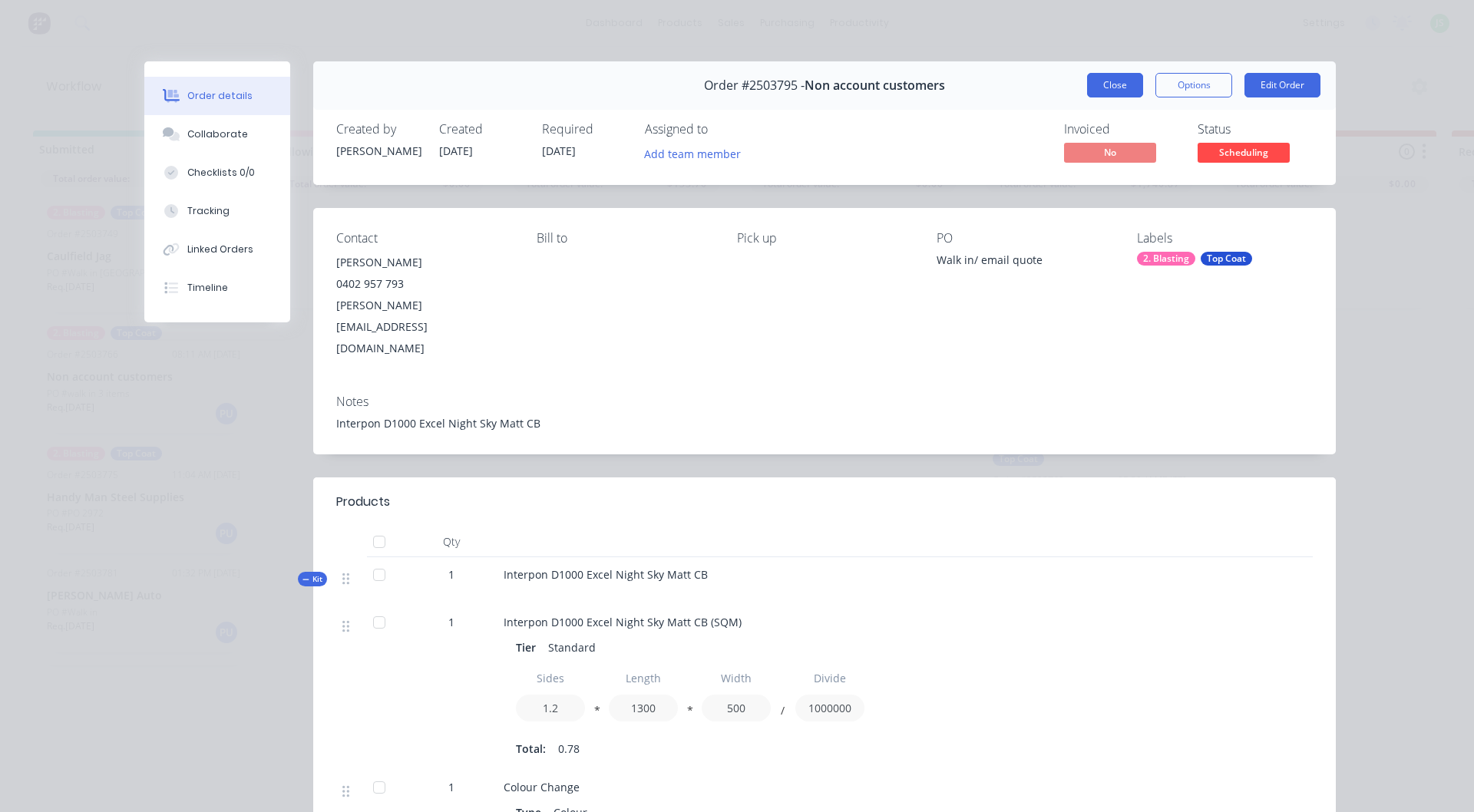
click at [1109, 80] on button "Close" at bounding box center [1115, 85] width 56 height 25
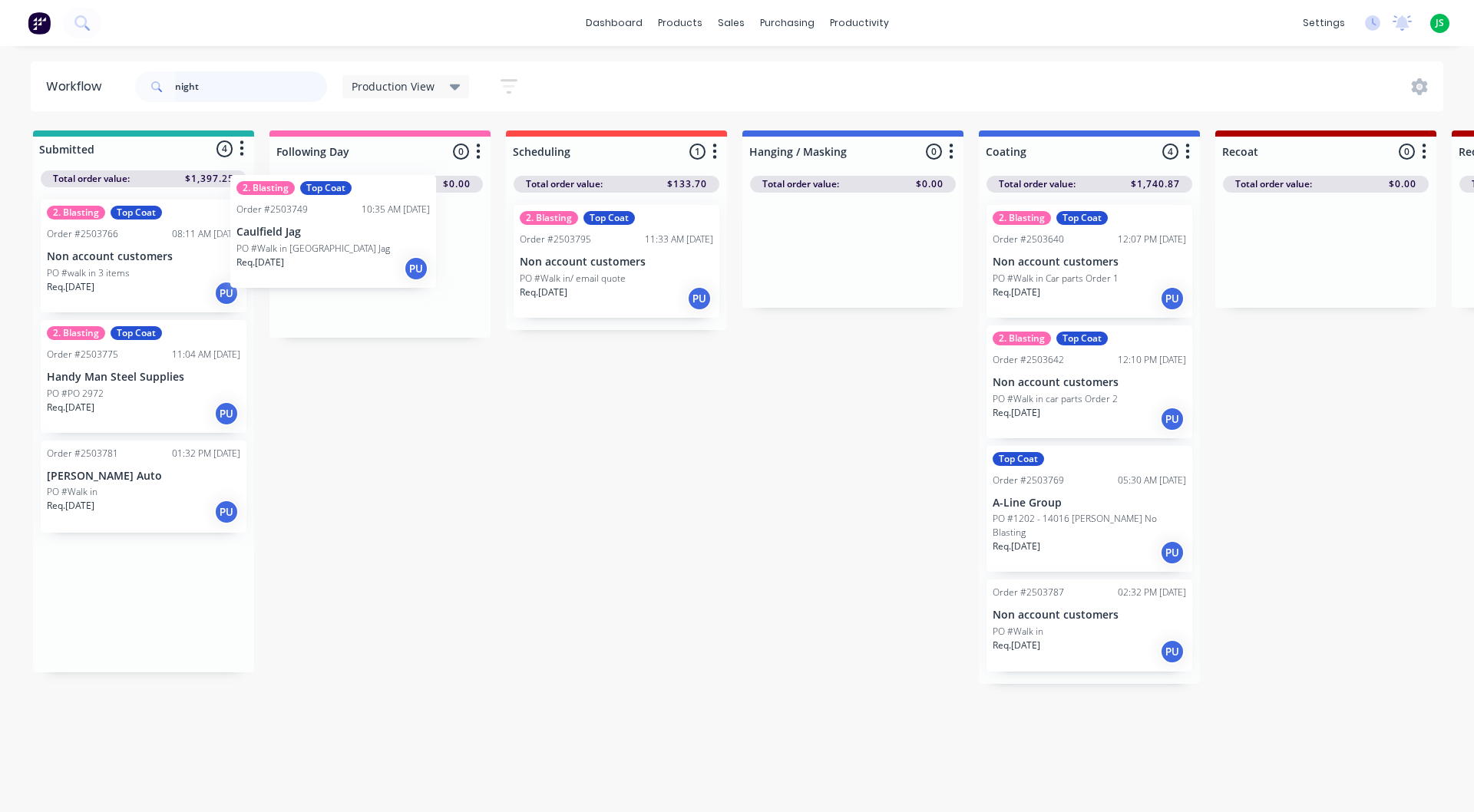
drag, startPoint x: 162, startPoint y: 265, endPoint x: 365, endPoint y: 238, distance: 204.8
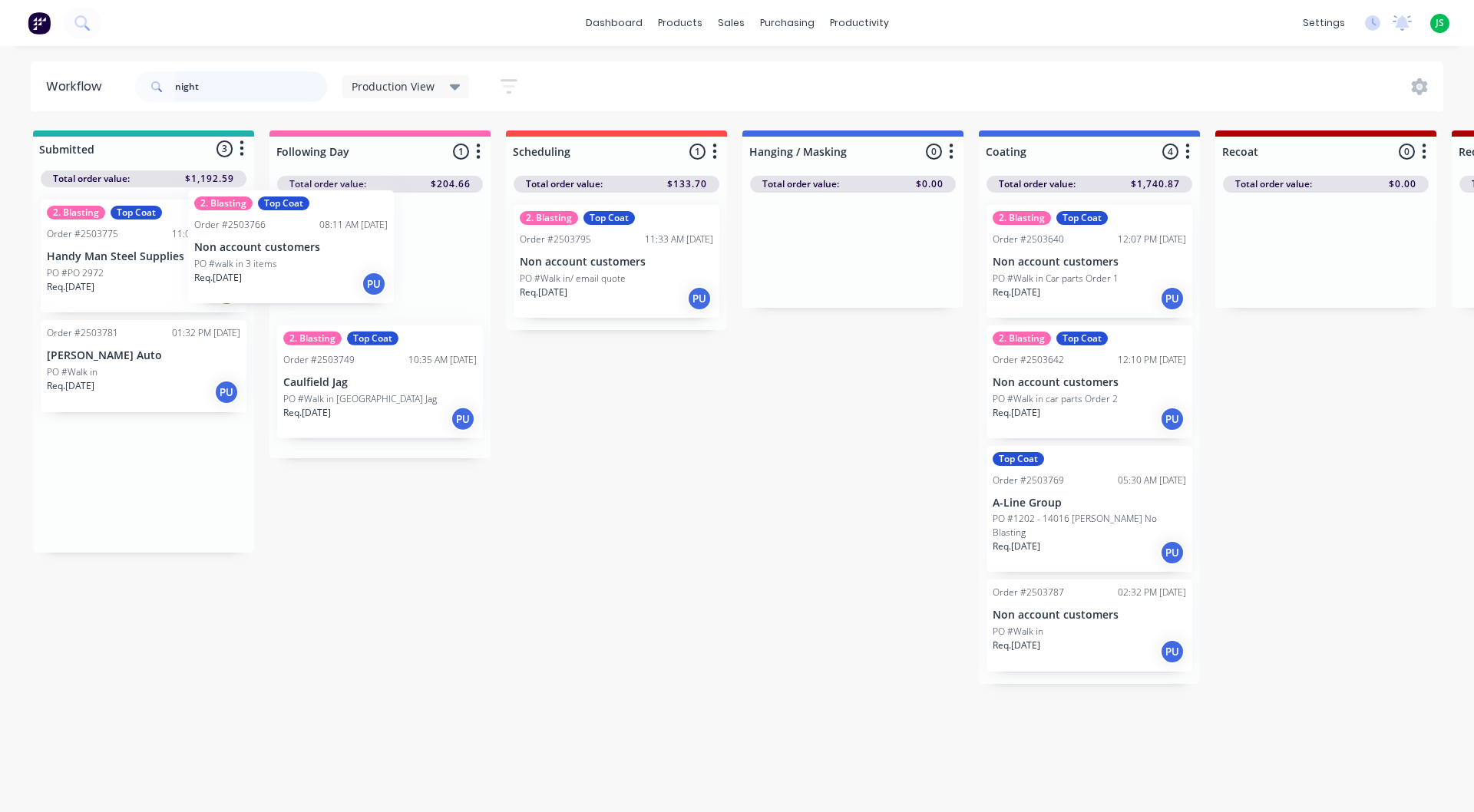
drag, startPoint x: 188, startPoint y: 258, endPoint x: 398, endPoint y: 252, distance: 210.1
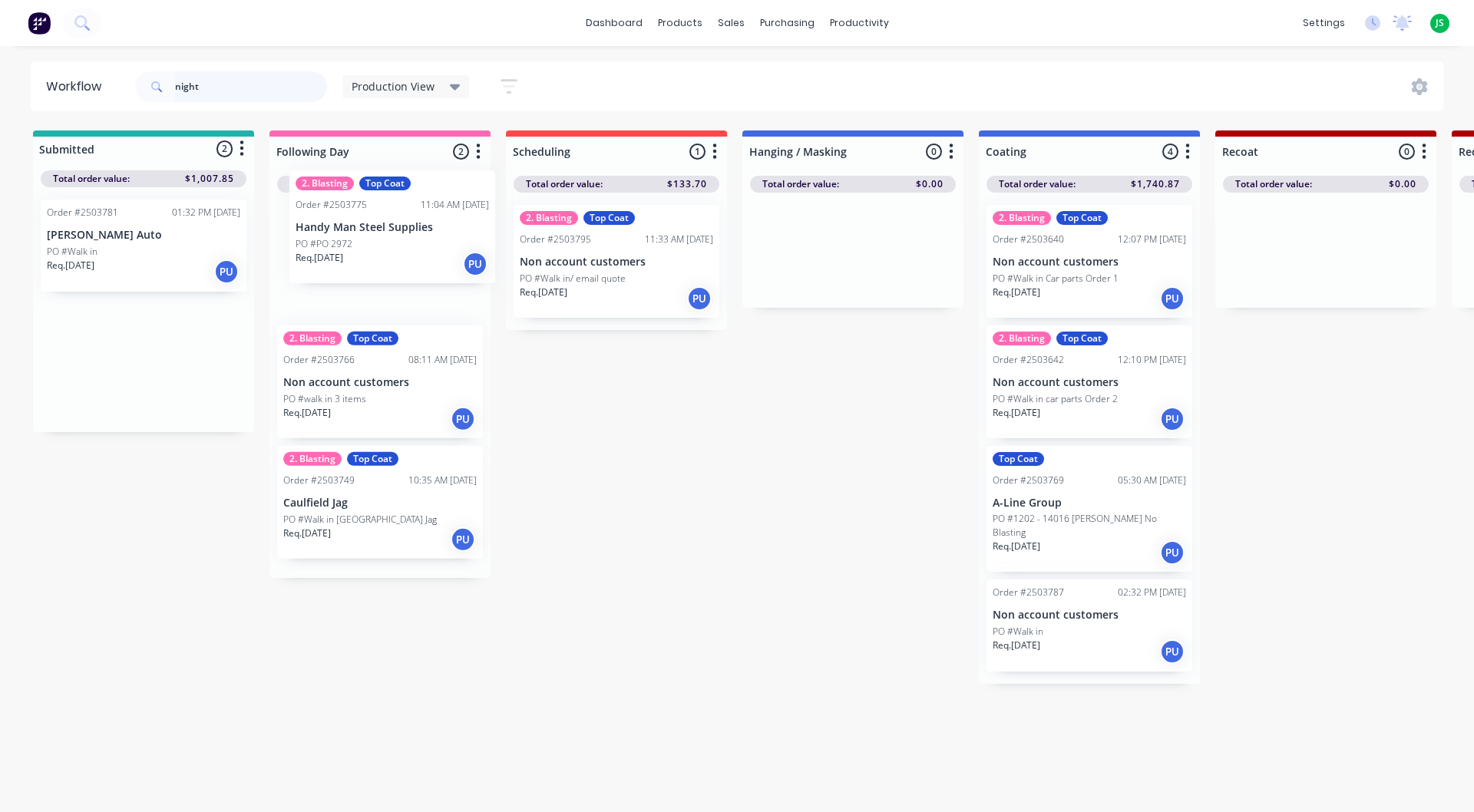
drag, startPoint x: 184, startPoint y: 284, endPoint x: 386, endPoint y: 271, distance: 202.4
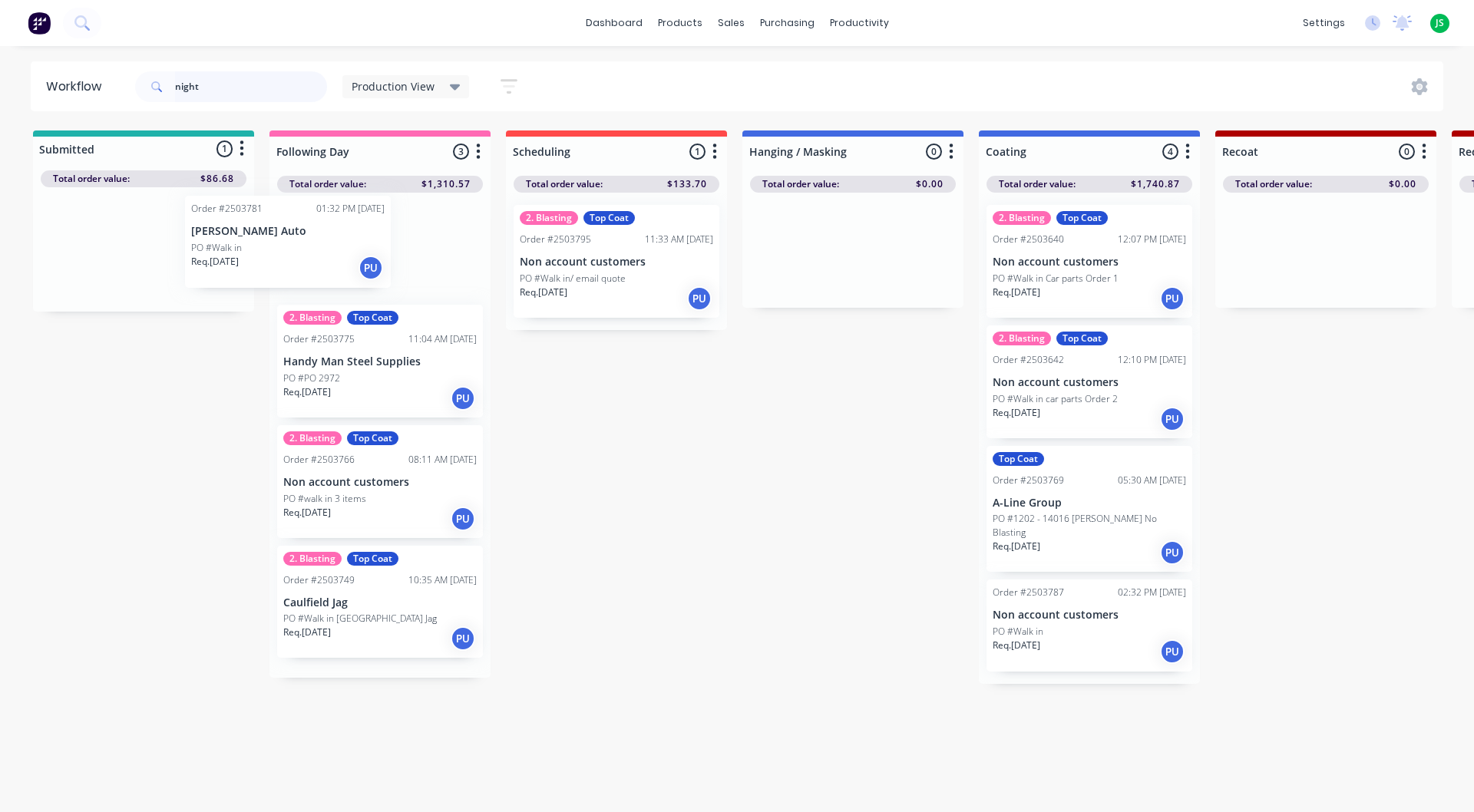
drag, startPoint x: 188, startPoint y: 279, endPoint x: 402, endPoint y: 265, distance: 214.5
drag, startPoint x: 255, startPoint y: 92, endPoint x: 0, endPoint y: 129, distance: 257.7
click at [0, 134] on div "Workflow night Production View Save new view None edit Production View (Default…" at bounding box center [737, 421] width 1474 height 720
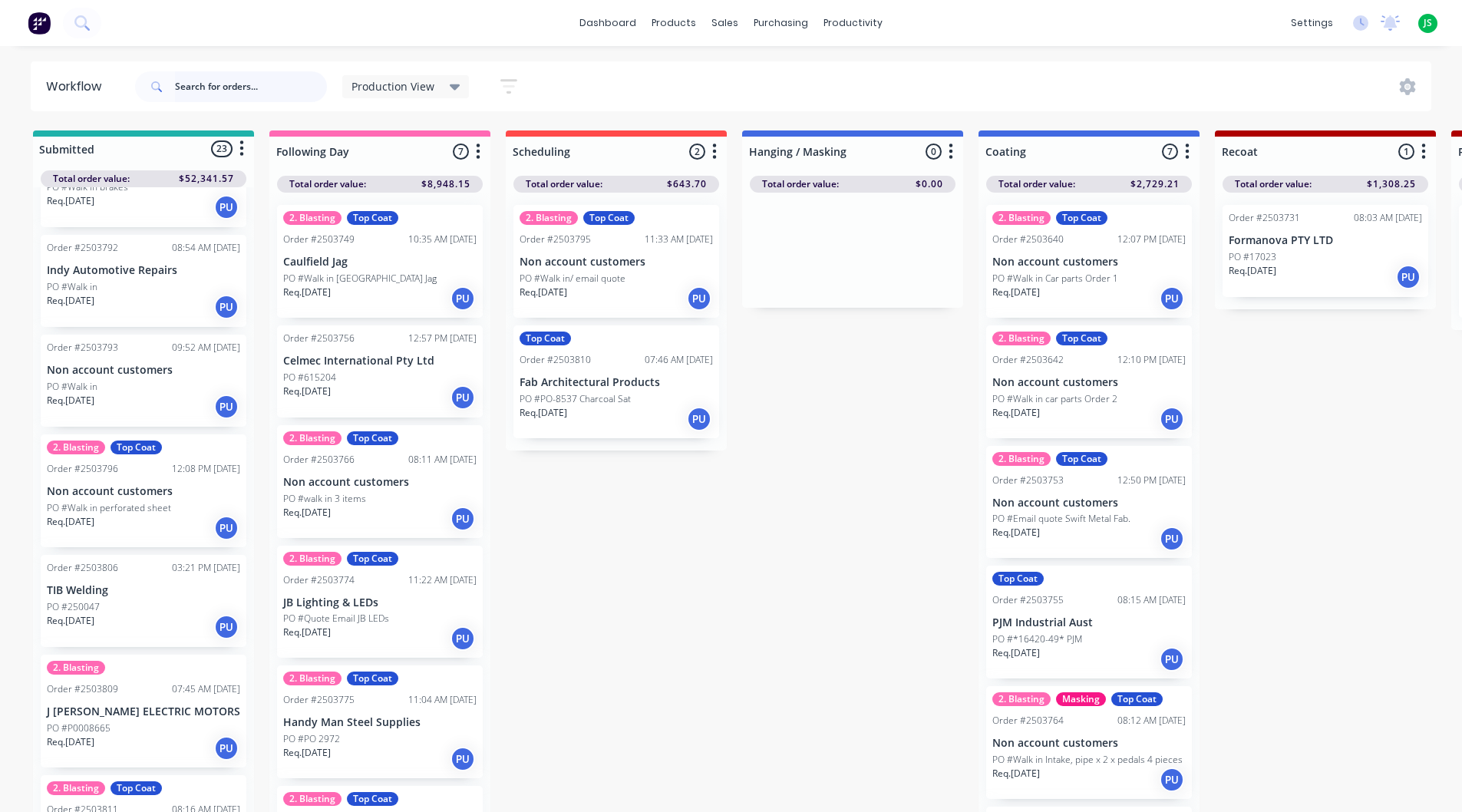
scroll to position [2069, 0]
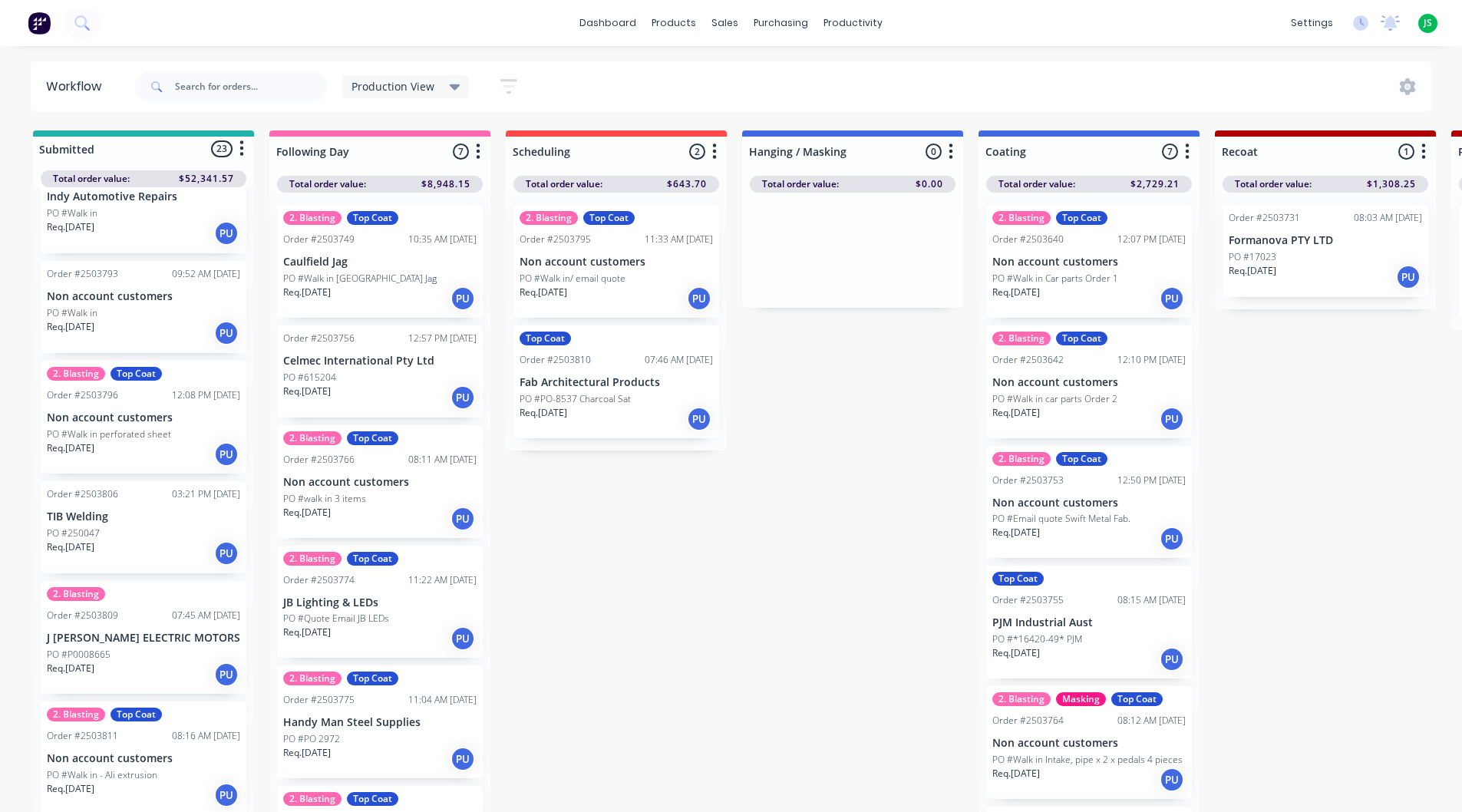
click at [174, 647] on div "PO #P0008665" at bounding box center [143, 654] width 193 height 14
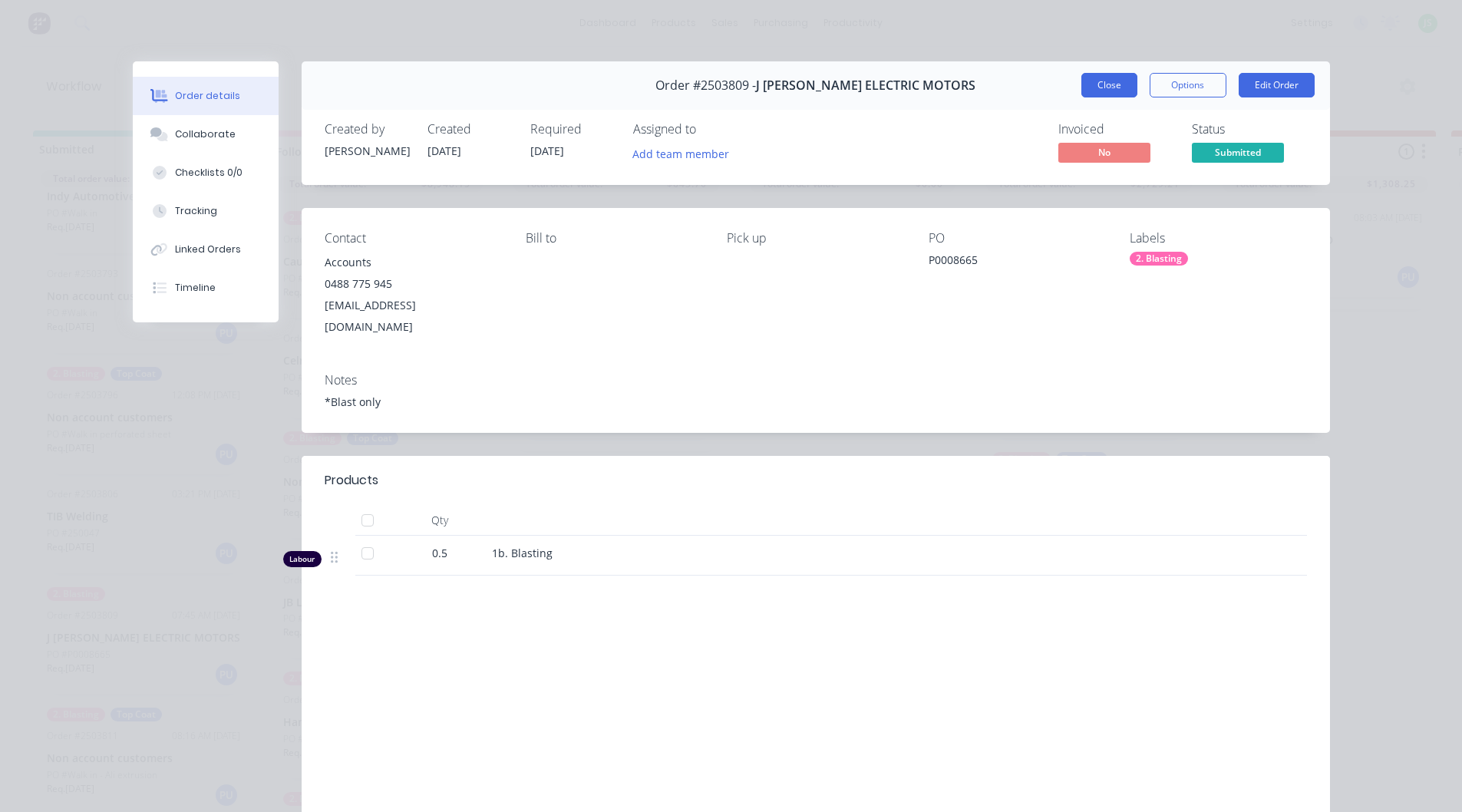
click at [1124, 92] on button "Close" at bounding box center [1109, 85] width 56 height 25
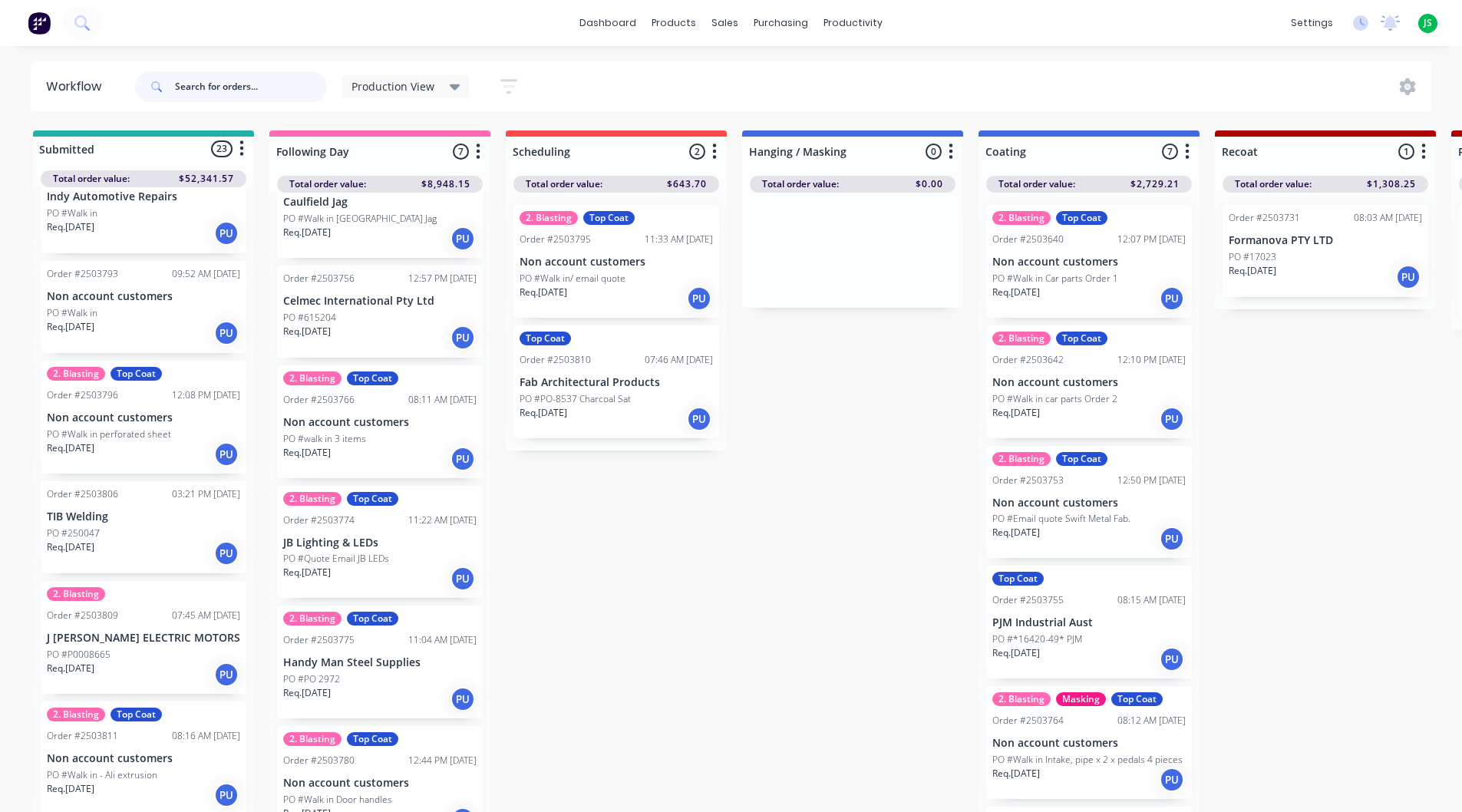
scroll to position [179, 0]
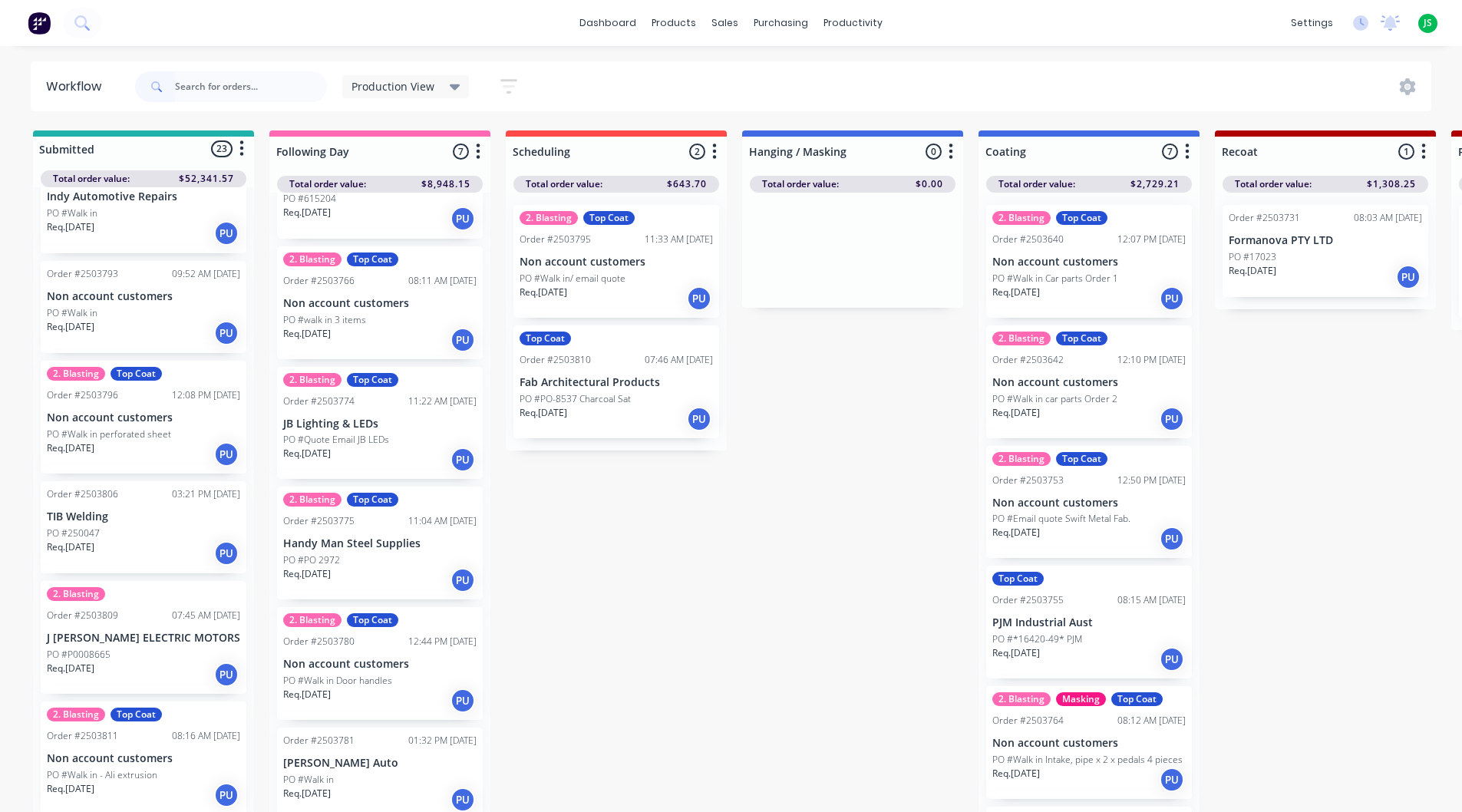
click at [416, 562] on div "PO #PO 2972" at bounding box center [379, 561] width 193 height 14
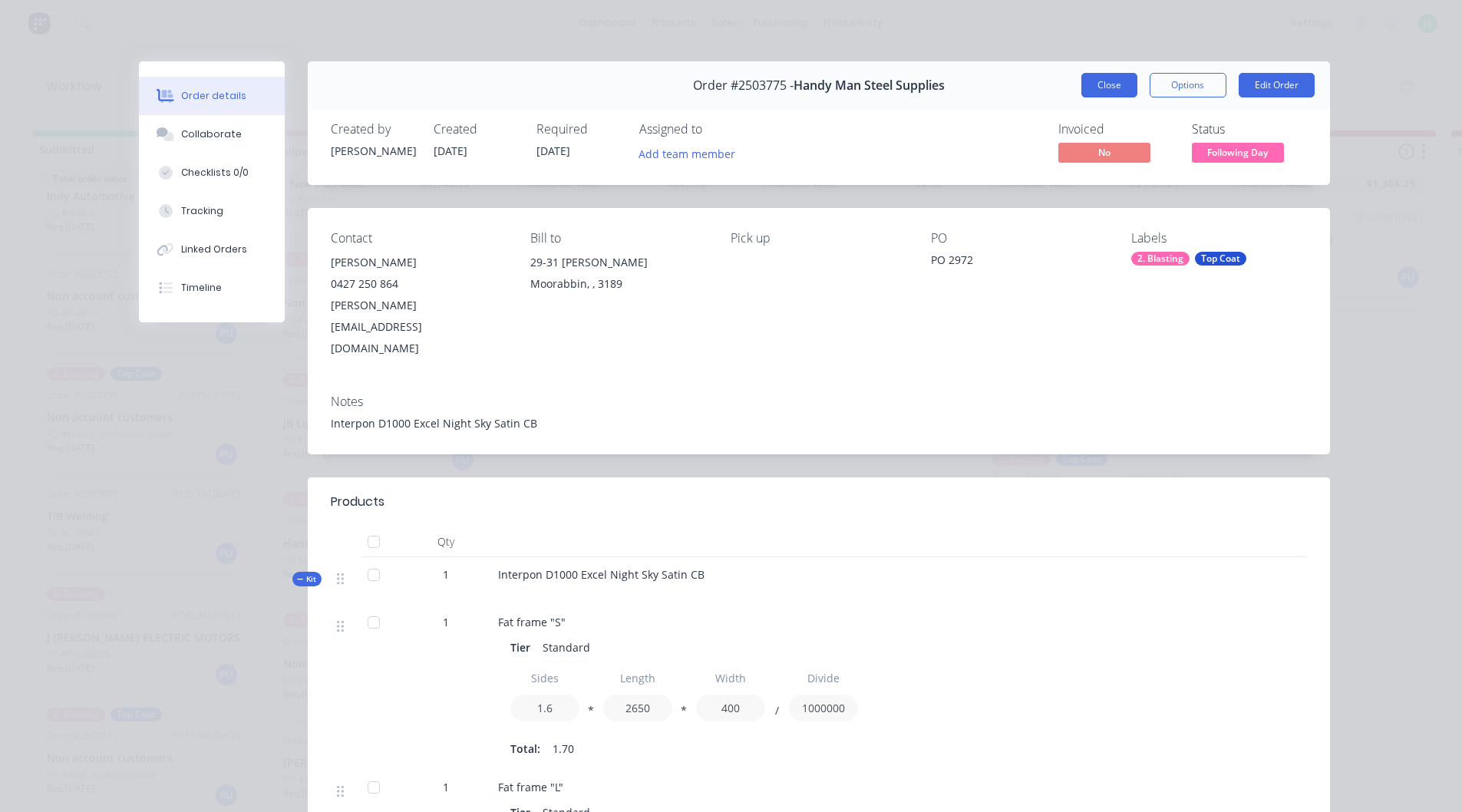
click at [1101, 87] on button "Close" at bounding box center [1109, 85] width 56 height 25
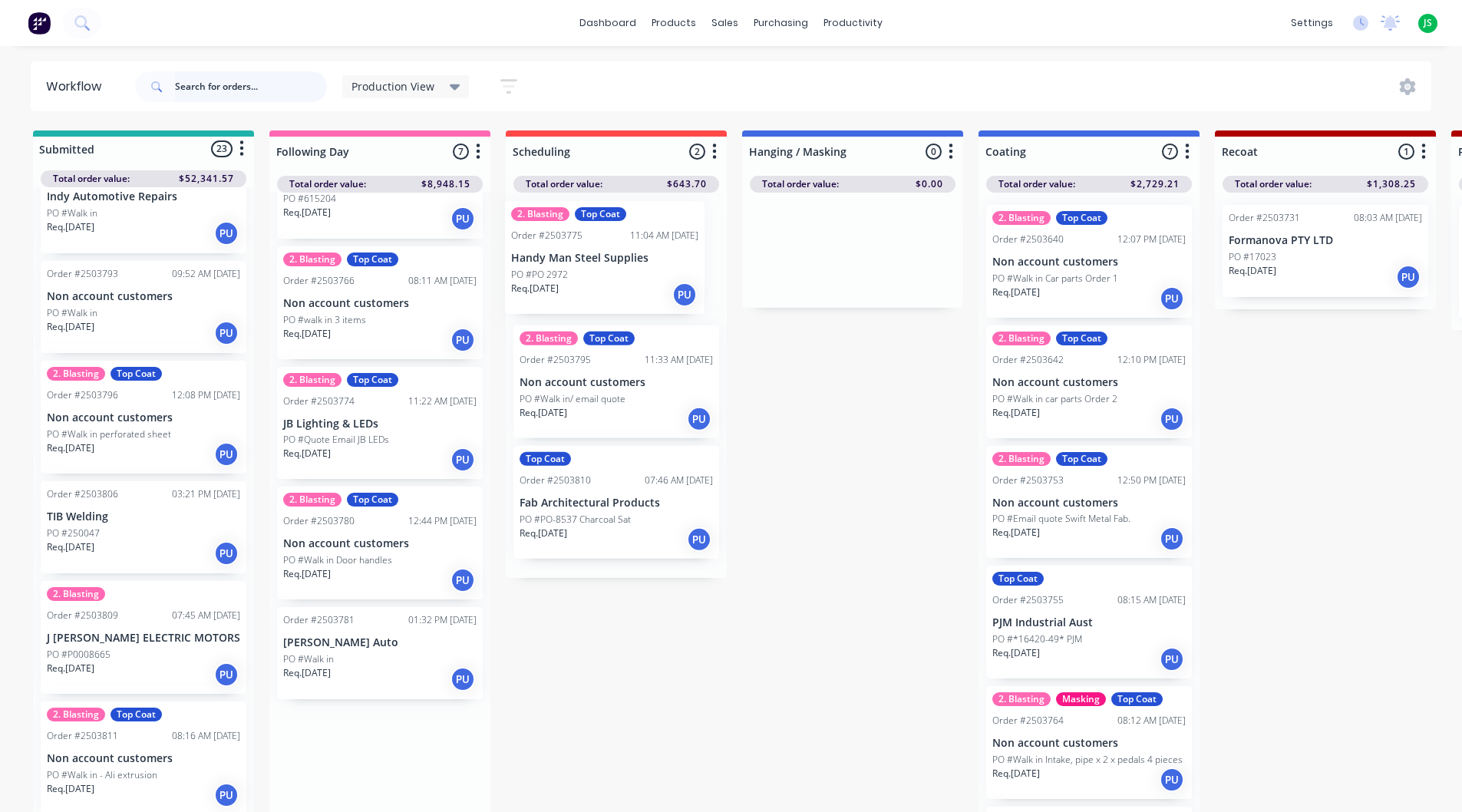
drag, startPoint x: 380, startPoint y: 587, endPoint x: 610, endPoint y: 295, distance: 371.7
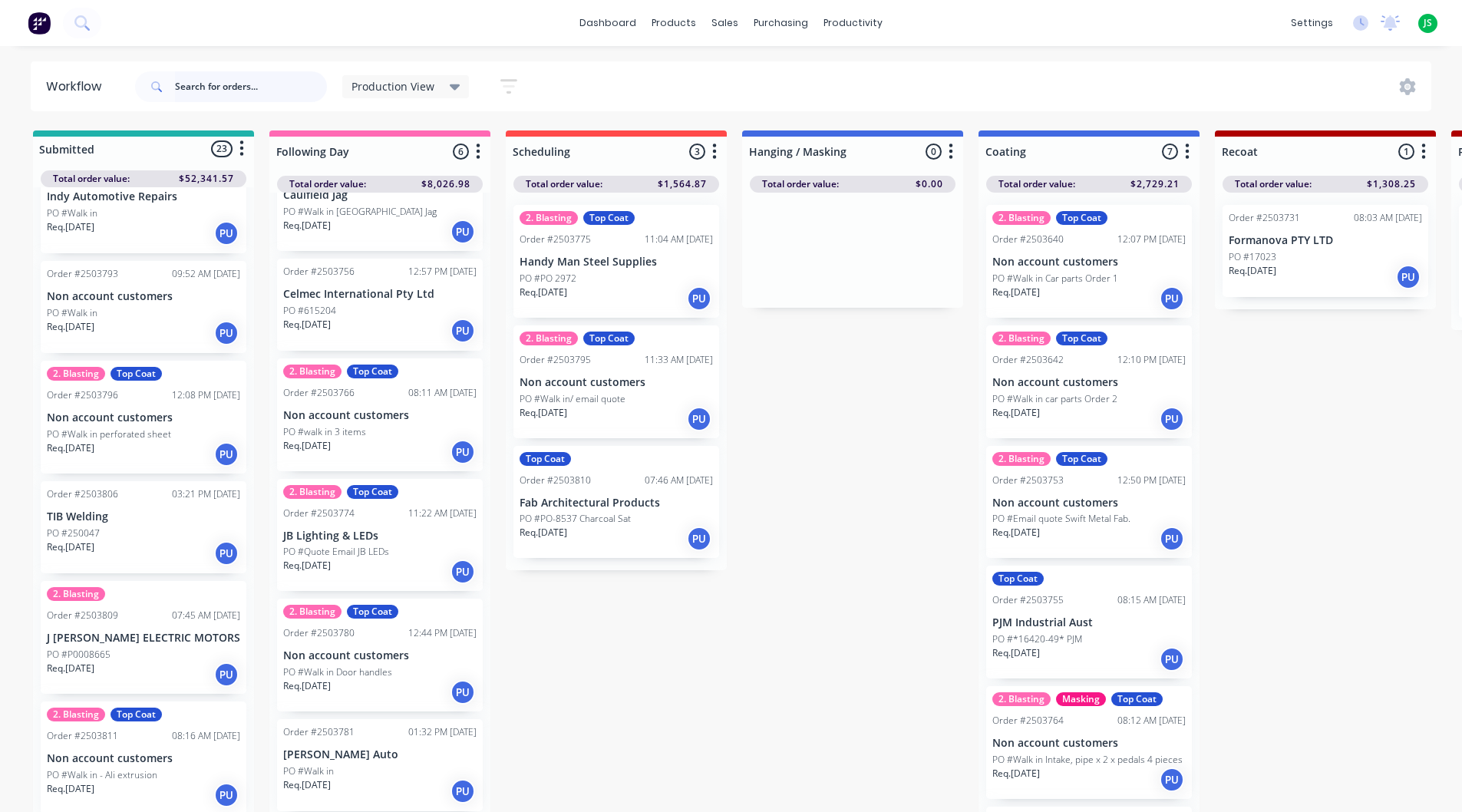
scroll to position [58, 0]
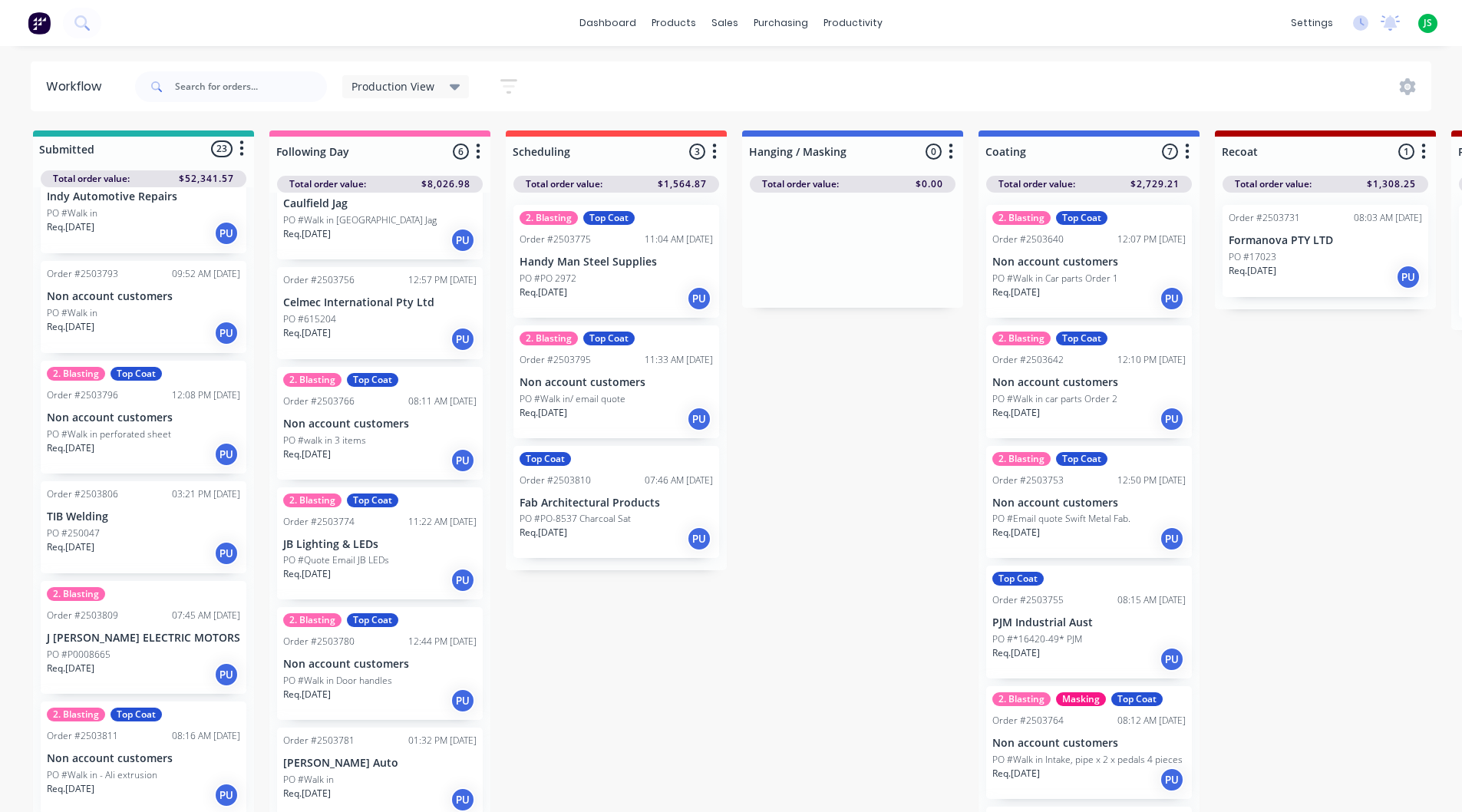
click at [624, 400] on p "PO #Walk in/ email quote" at bounding box center [573, 399] width 106 height 14
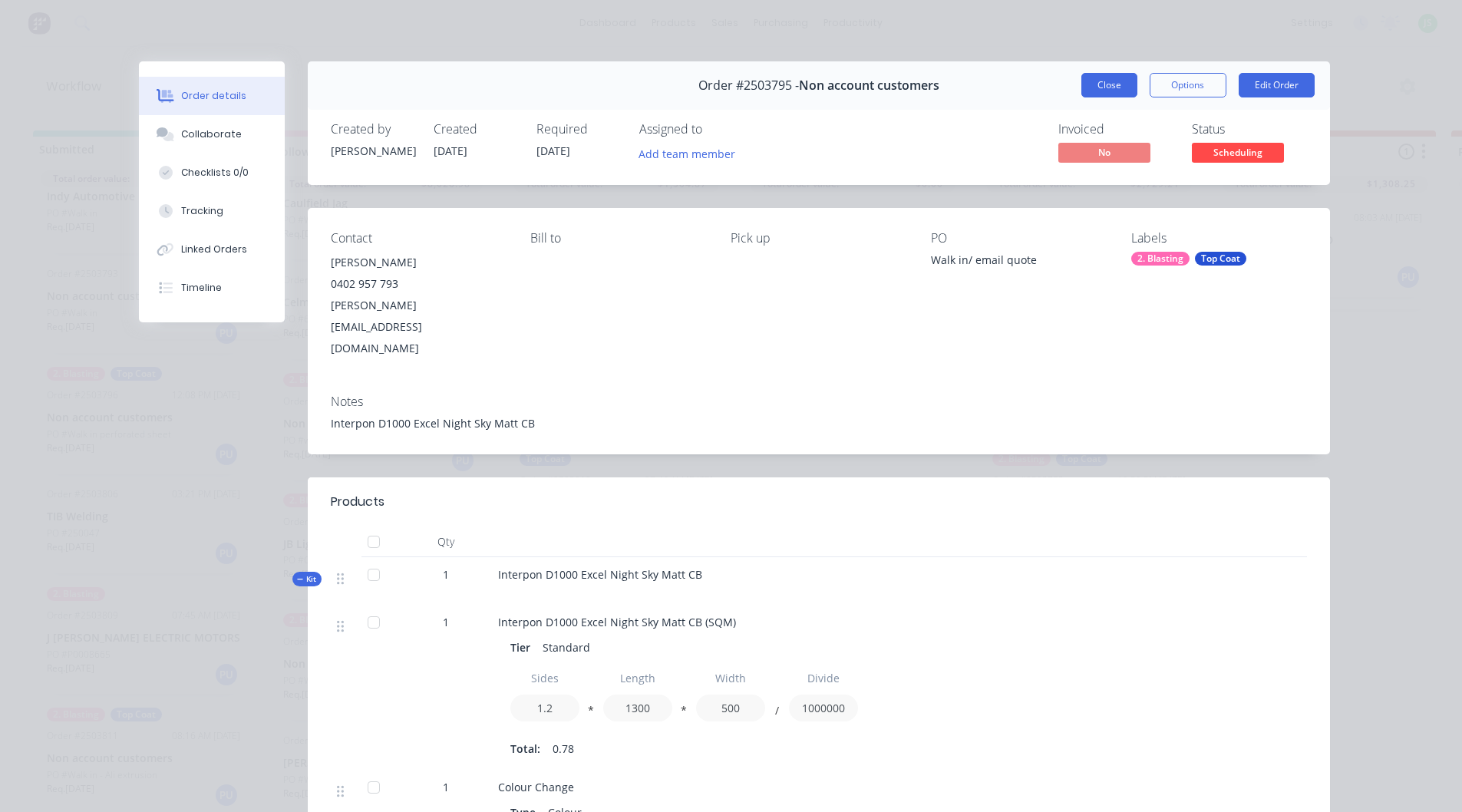
click at [1091, 93] on button "Close" at bounding box center [1109, 85] width 56 height 25
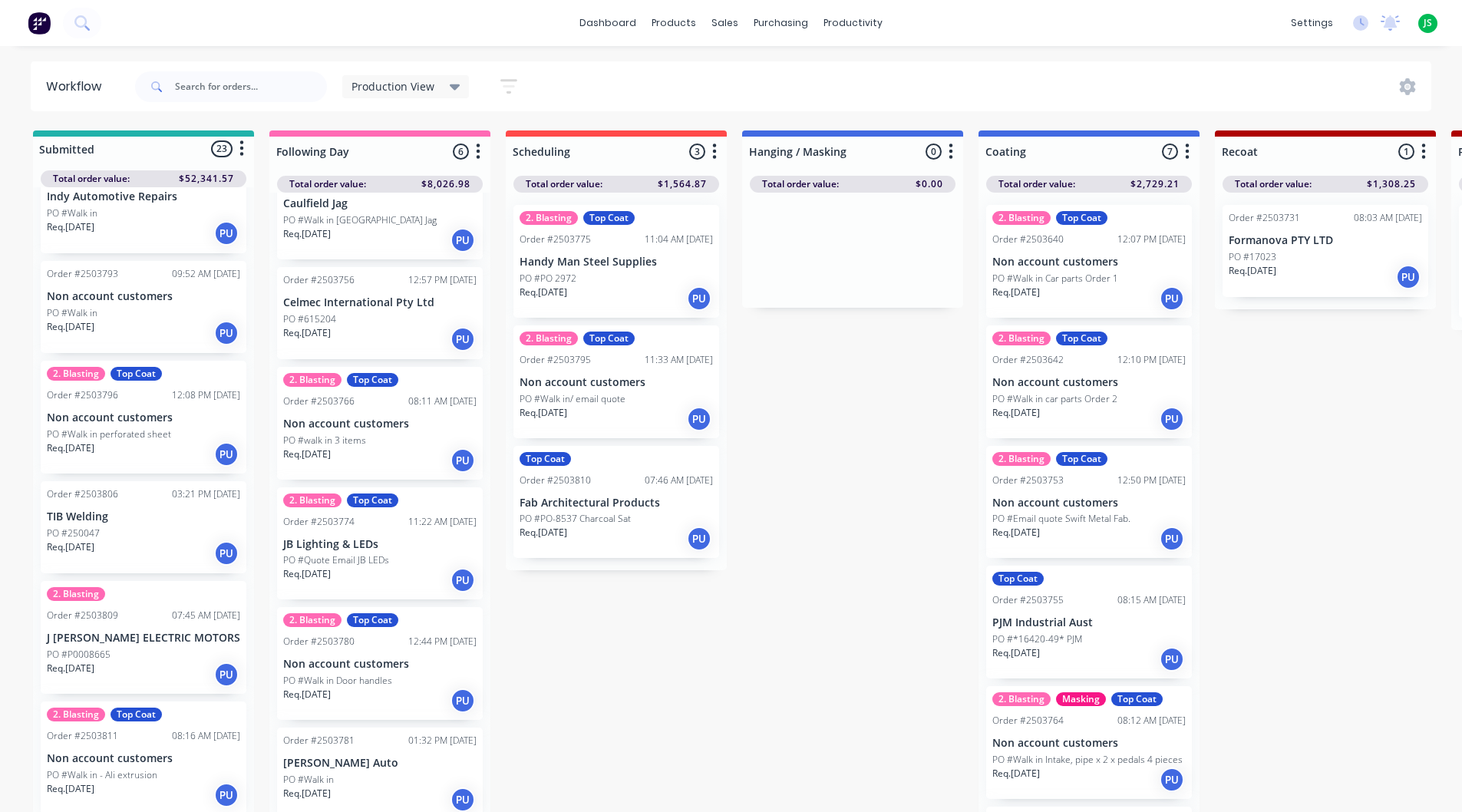
click at [624, 281] on div "PO #PO 2972" at bounding box center [616, 278] width 193 height 14
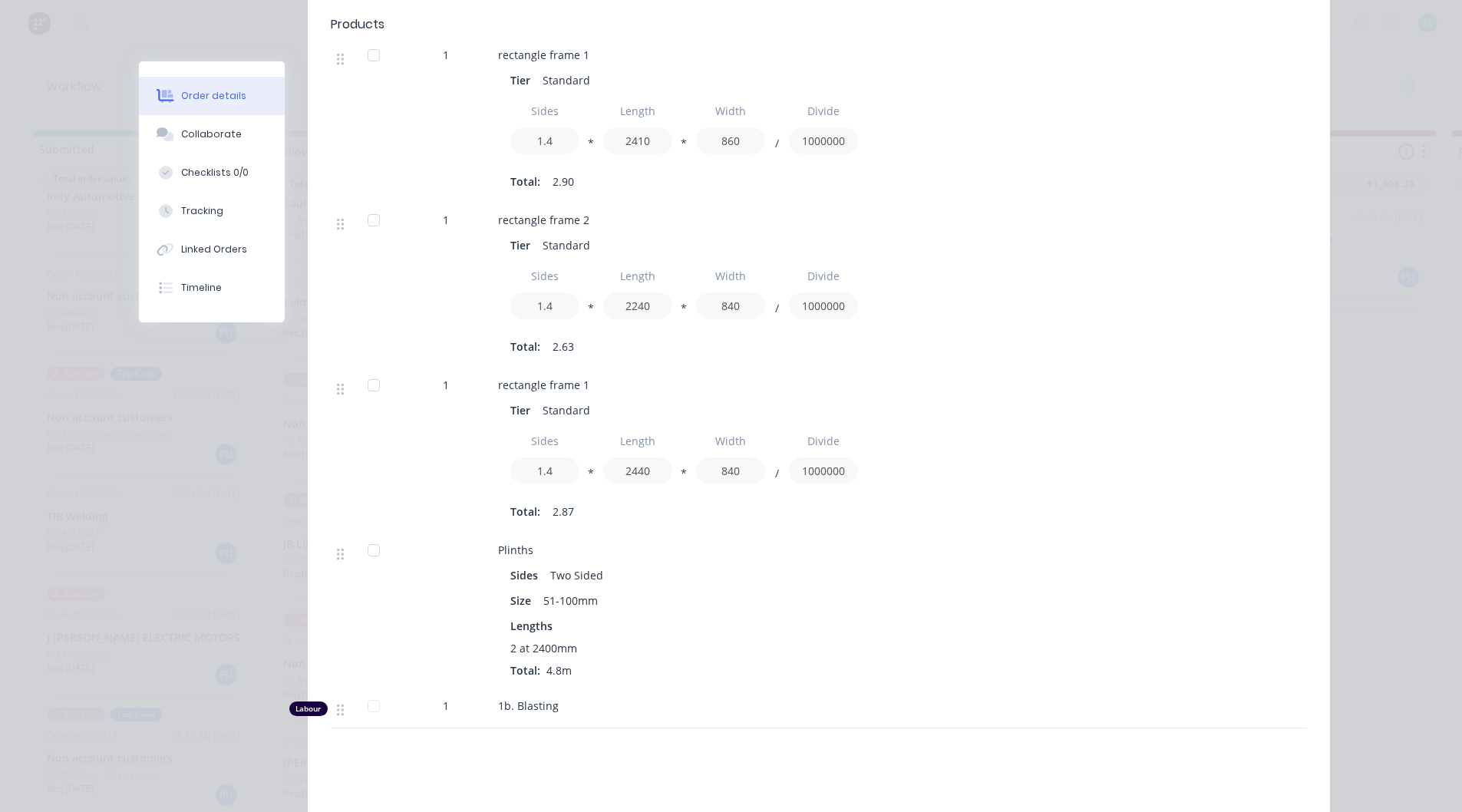
scroll to position [1074, 0]
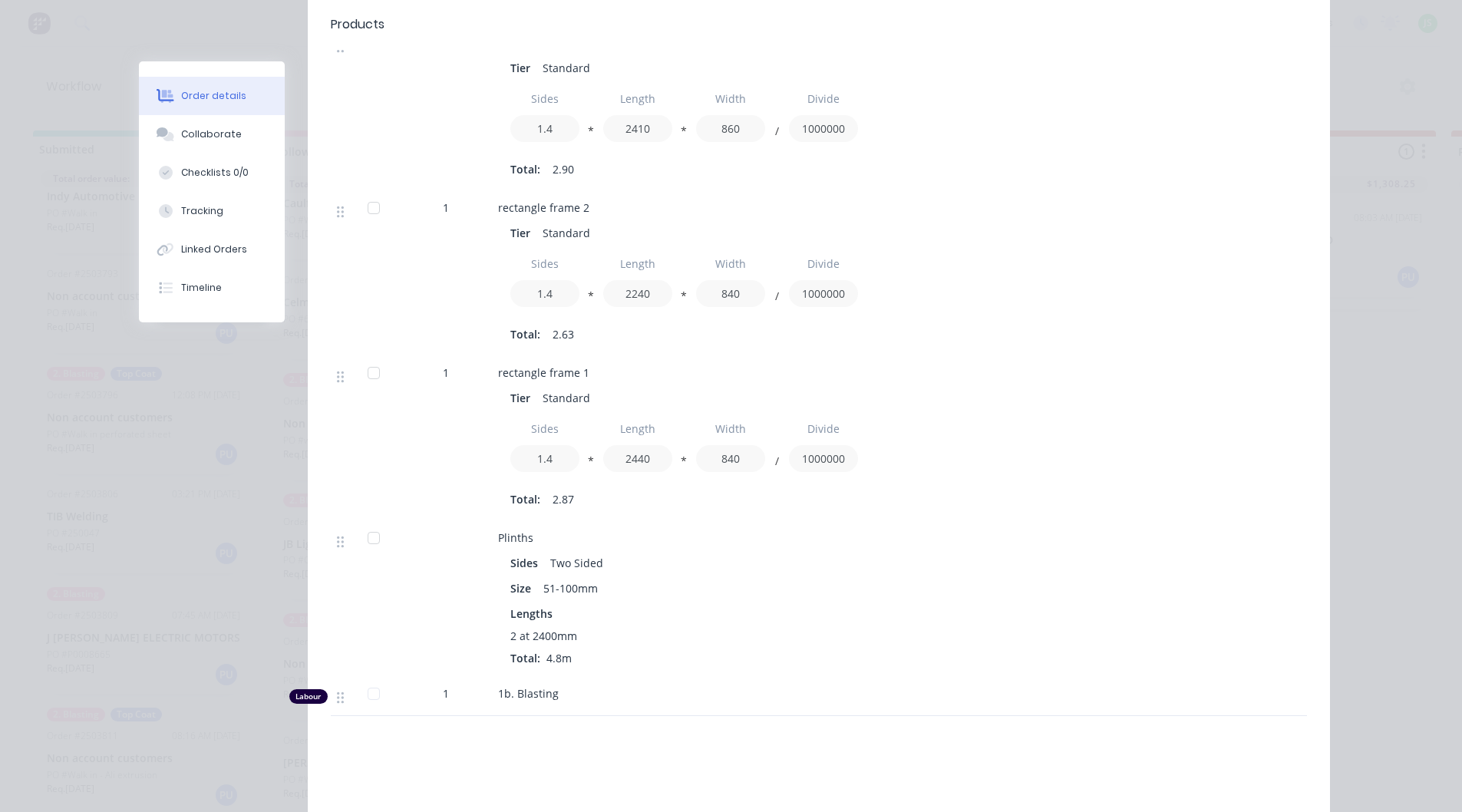
click at [1362, 277] on div "Order details Collaborate Checklists 0/0 Tracking Linked Orders Timeline Order …" at bounding box center [731, 406] width 1462 height 812
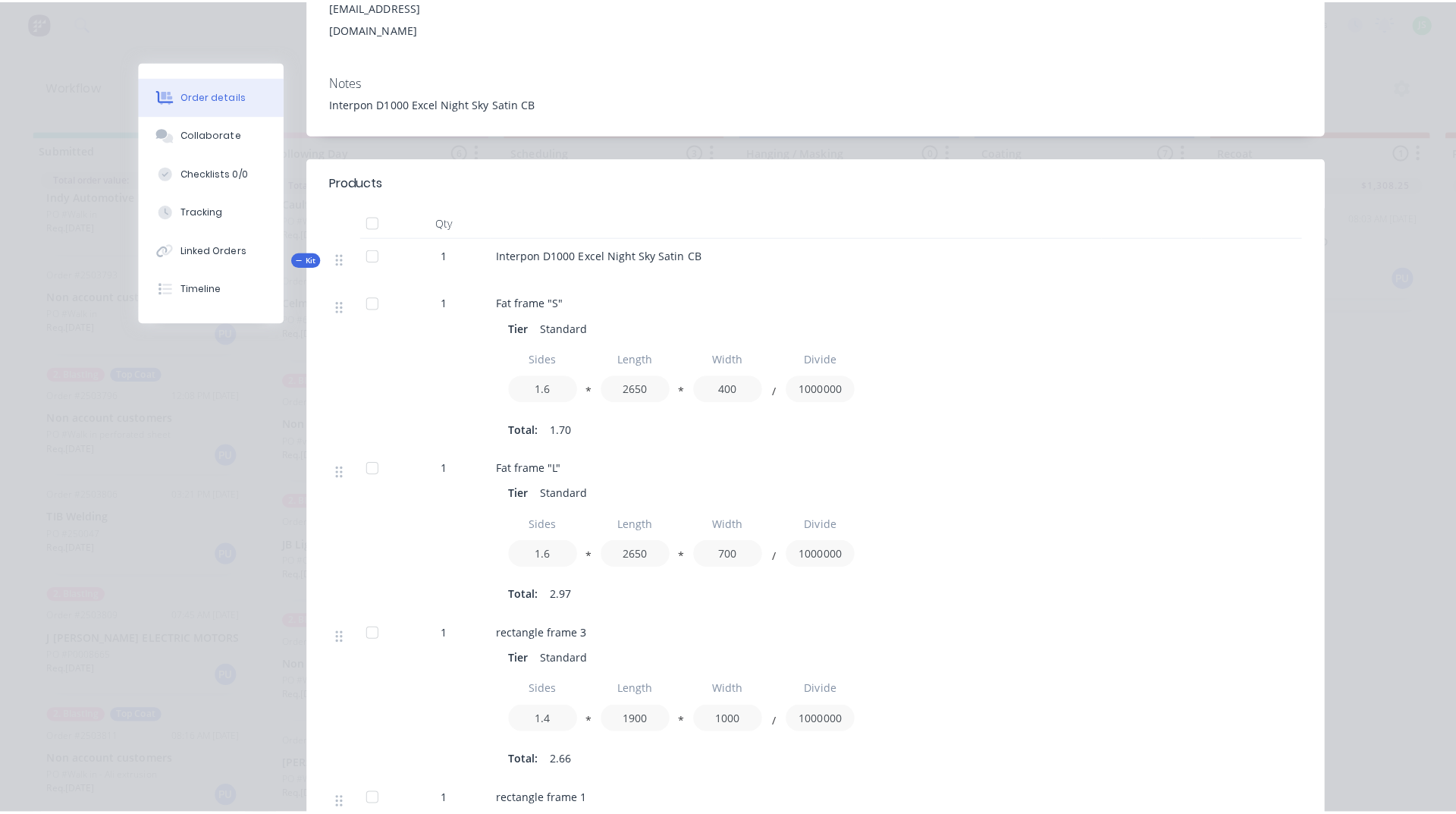
scroll to position [0, 0]
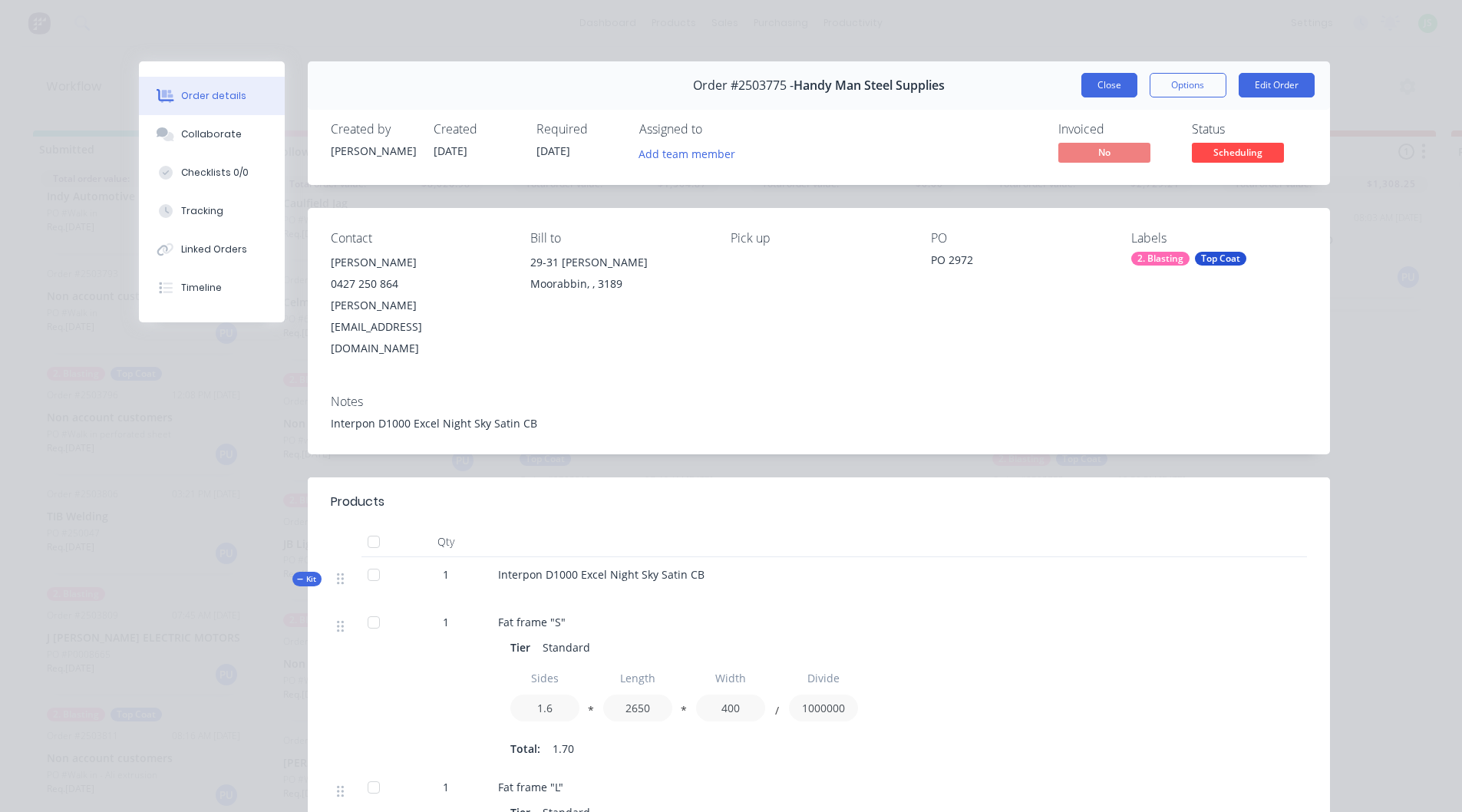
click at [1088, 84] on button "Close" at bounding box center [1109, 85] width 56 height 25
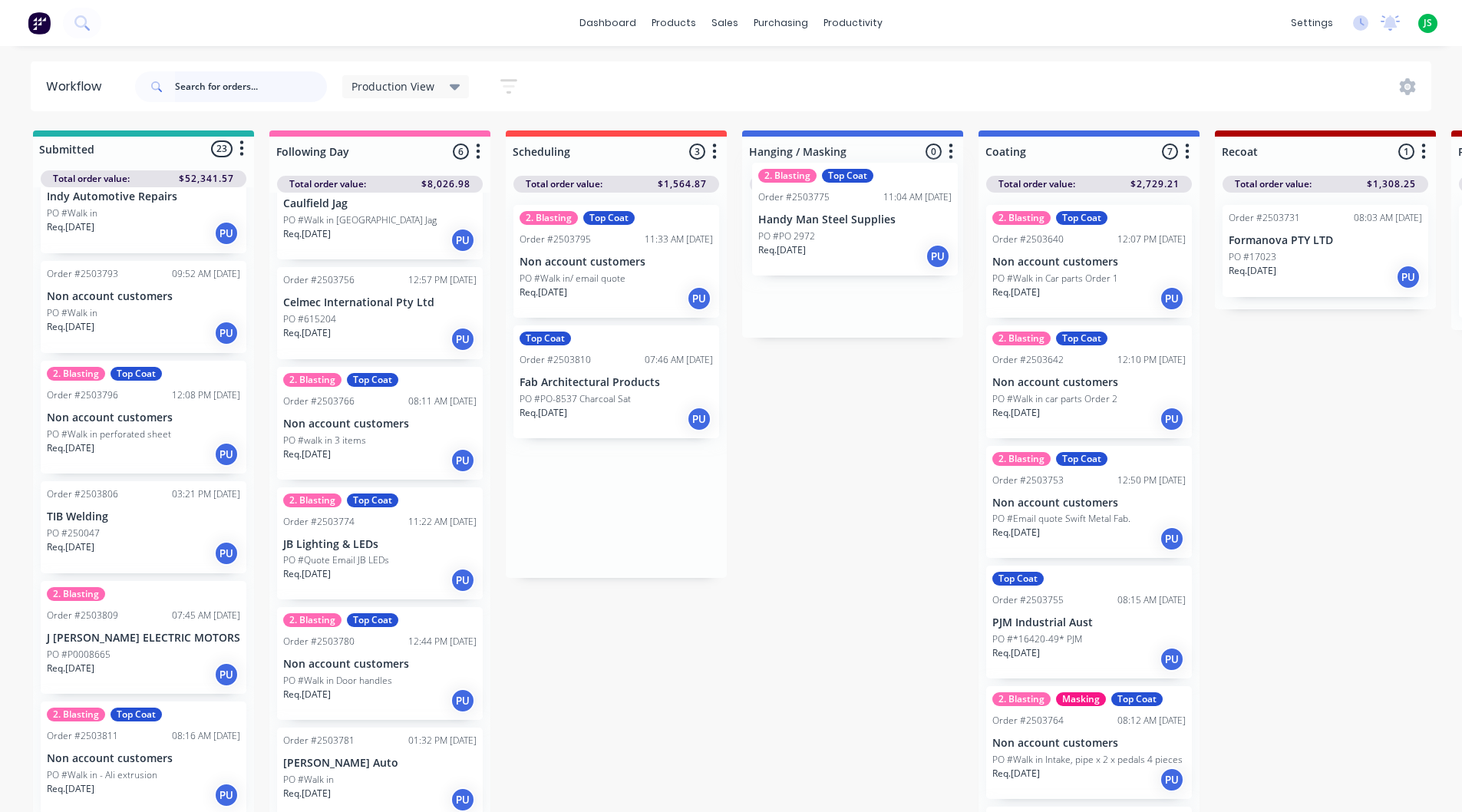
drag, startPoint x: 695, startPoint y: 263, endPoint x: 868, endPoint y: 251, distance: 173.4
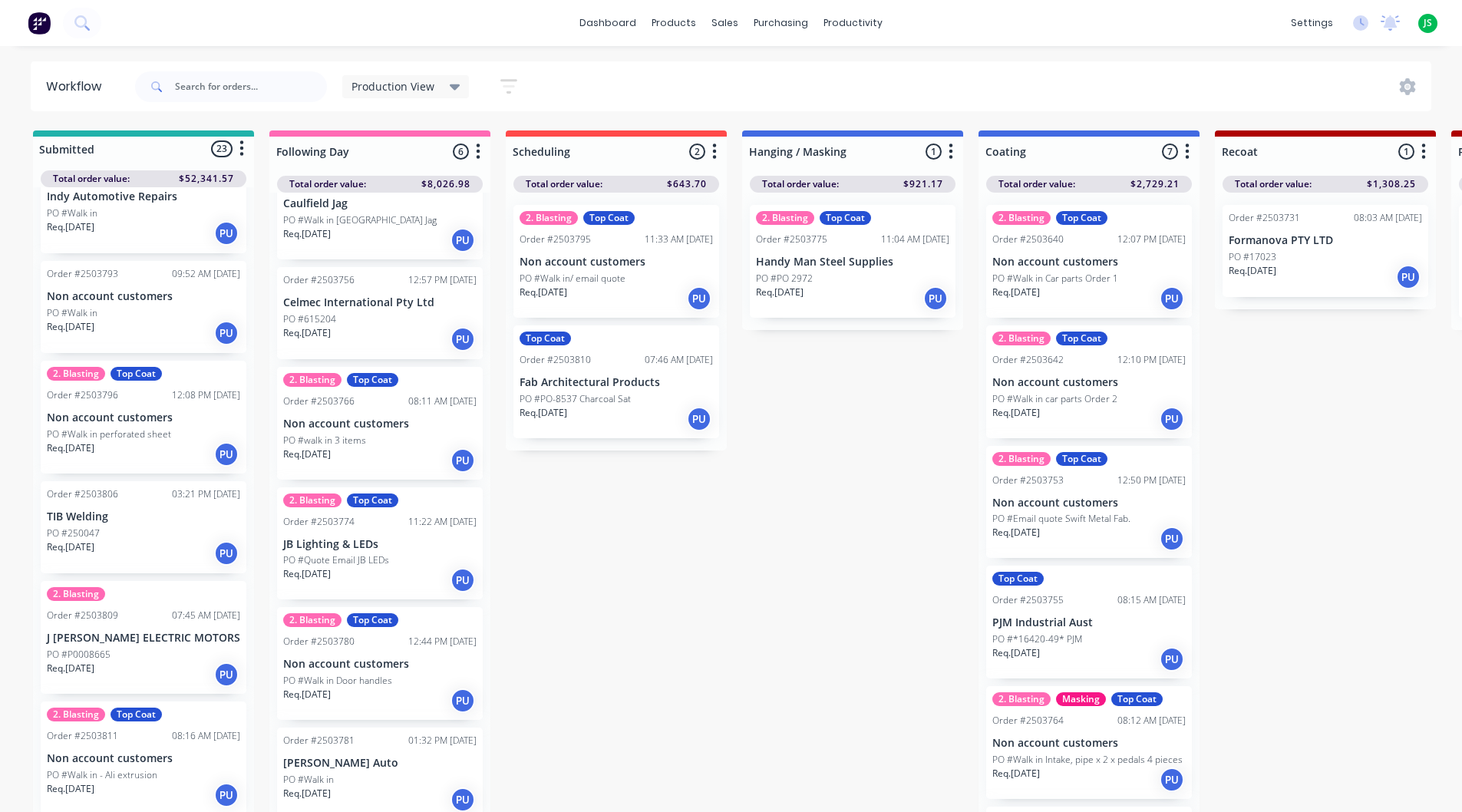
drag, startPoint x: 833, startPoint y: 280, endPoint x: 854, endPoint y: 275, distance: 21.6
click at [854, 275] on div "2. Blasting Top Coat Order #2503775 11:04 AM [DATE] Handy Man Steel Supplies PO…" at bounding box center [852, 261] width 221 height 138
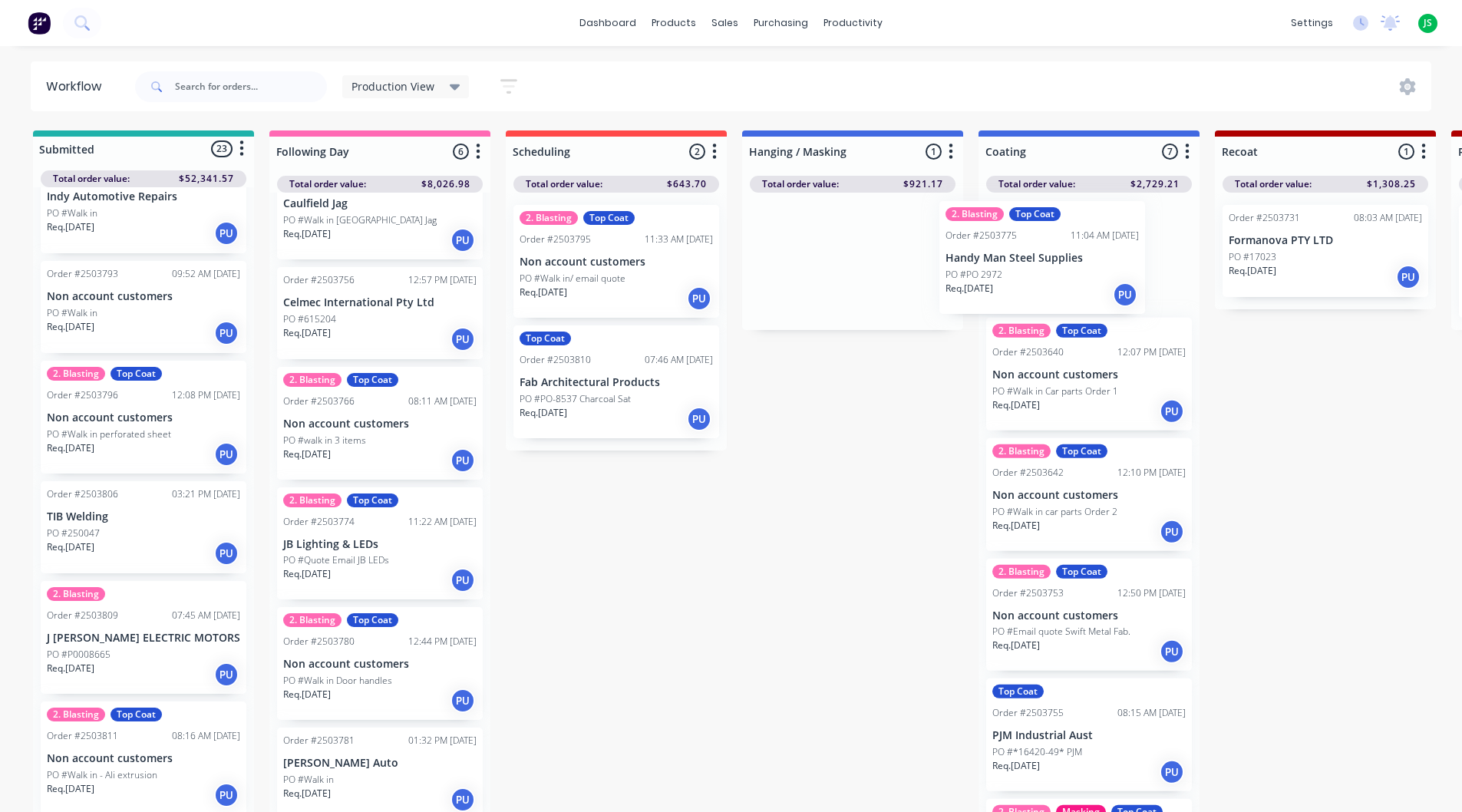
drag, startPoint x: 834, startPoint y: 243, endPoint x: 995, endPoint y: 241, distance: 161.0
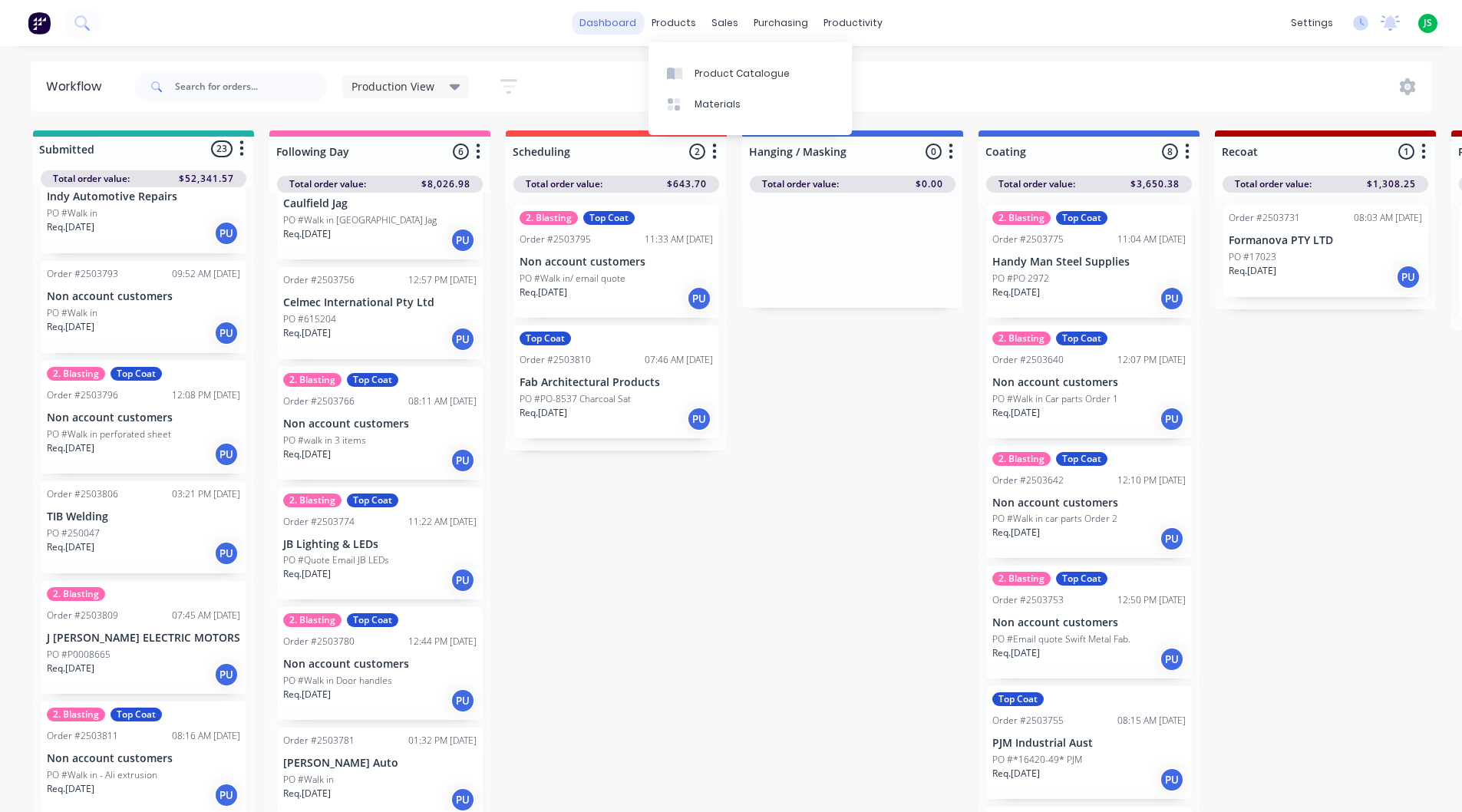
click at [625, 22] on link "dashboard" at bounding box center [608, 23] width 72 height 23
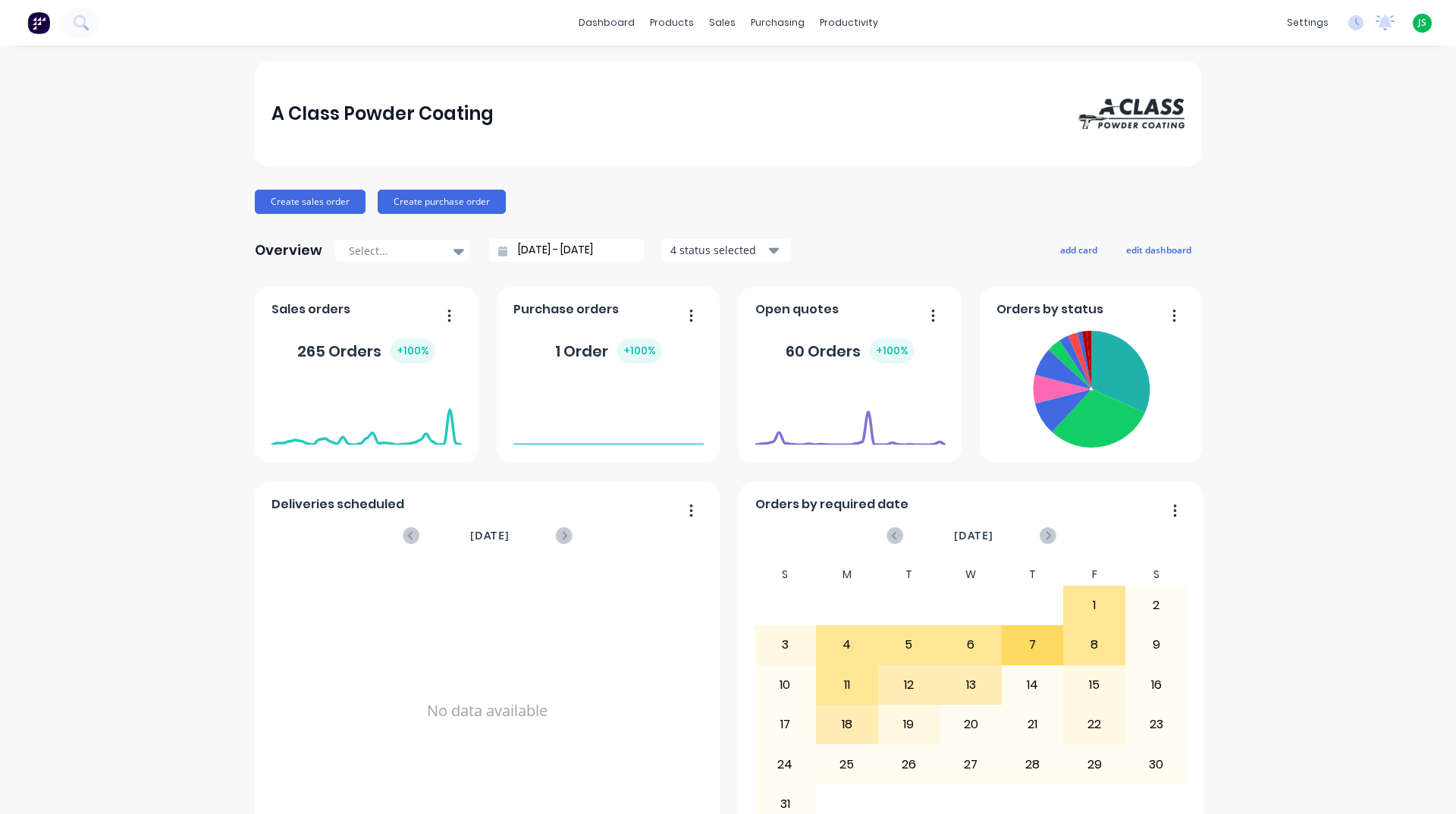
scroll to position [638, 0]
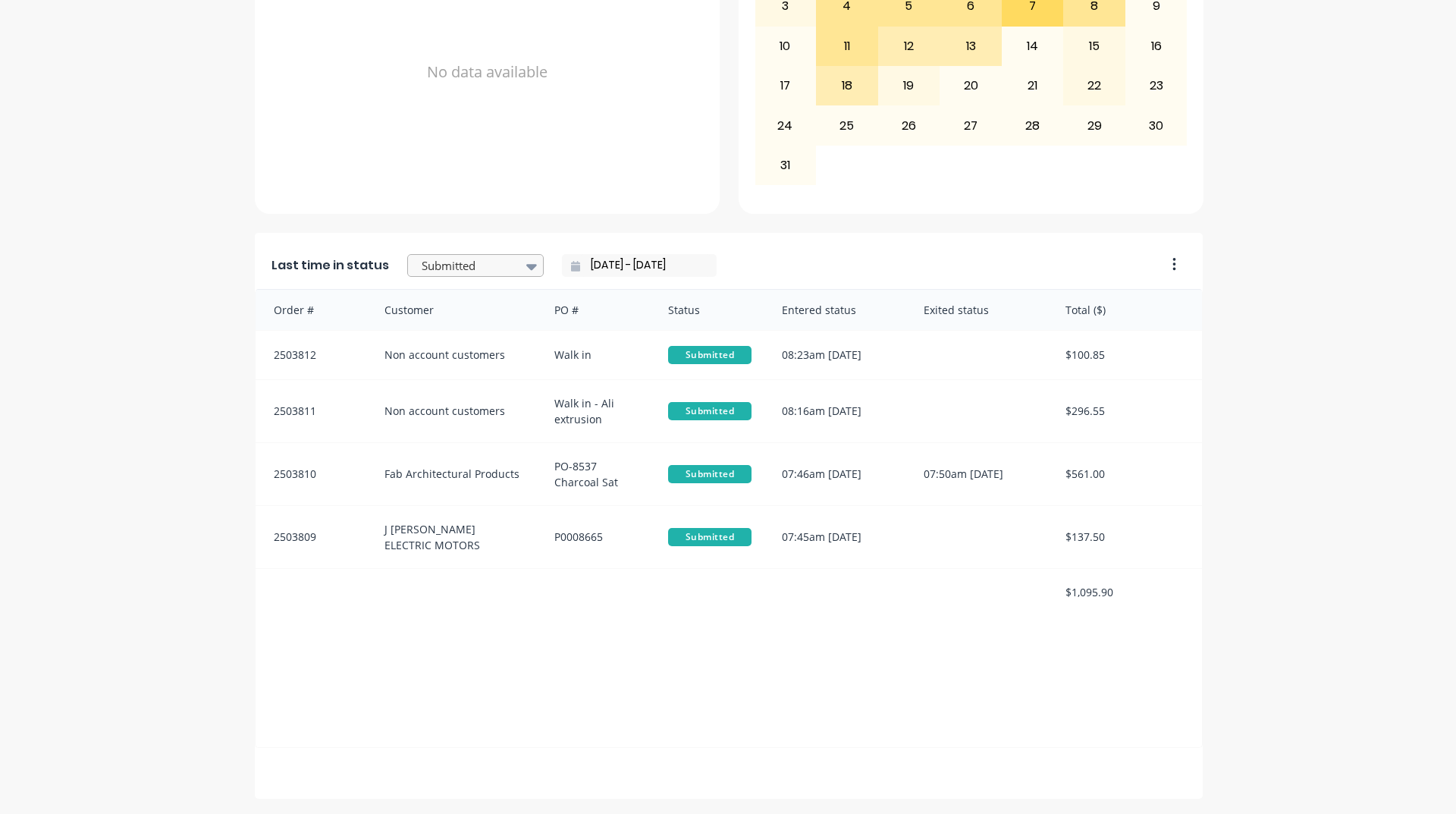
click at [440, 258] on div at bounding box center [468, 265] width 96 height 19
click at [417, 348] on div "Coating" at bounding box center [476, 334] width 137 height 28
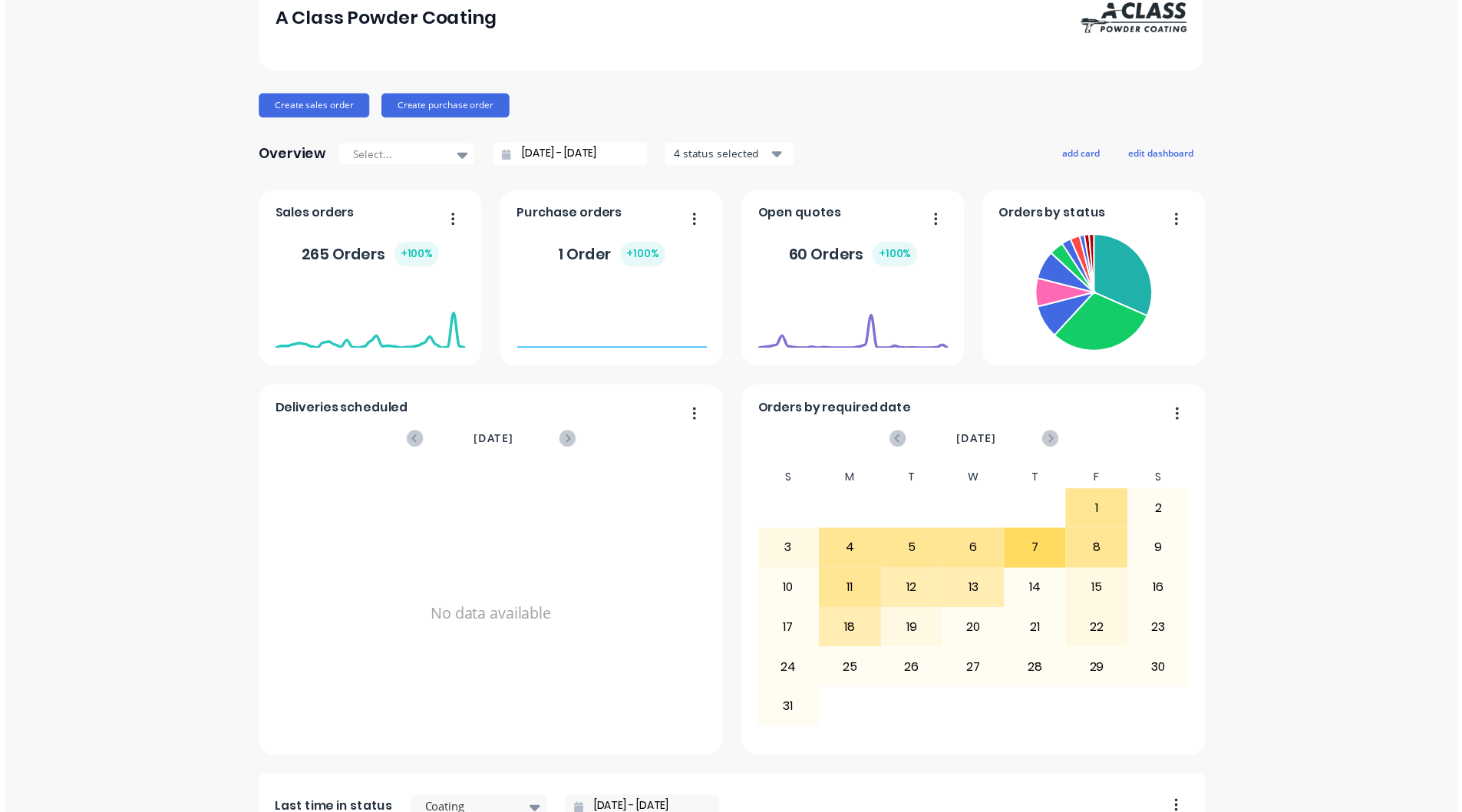
scroll to position [0, 0]
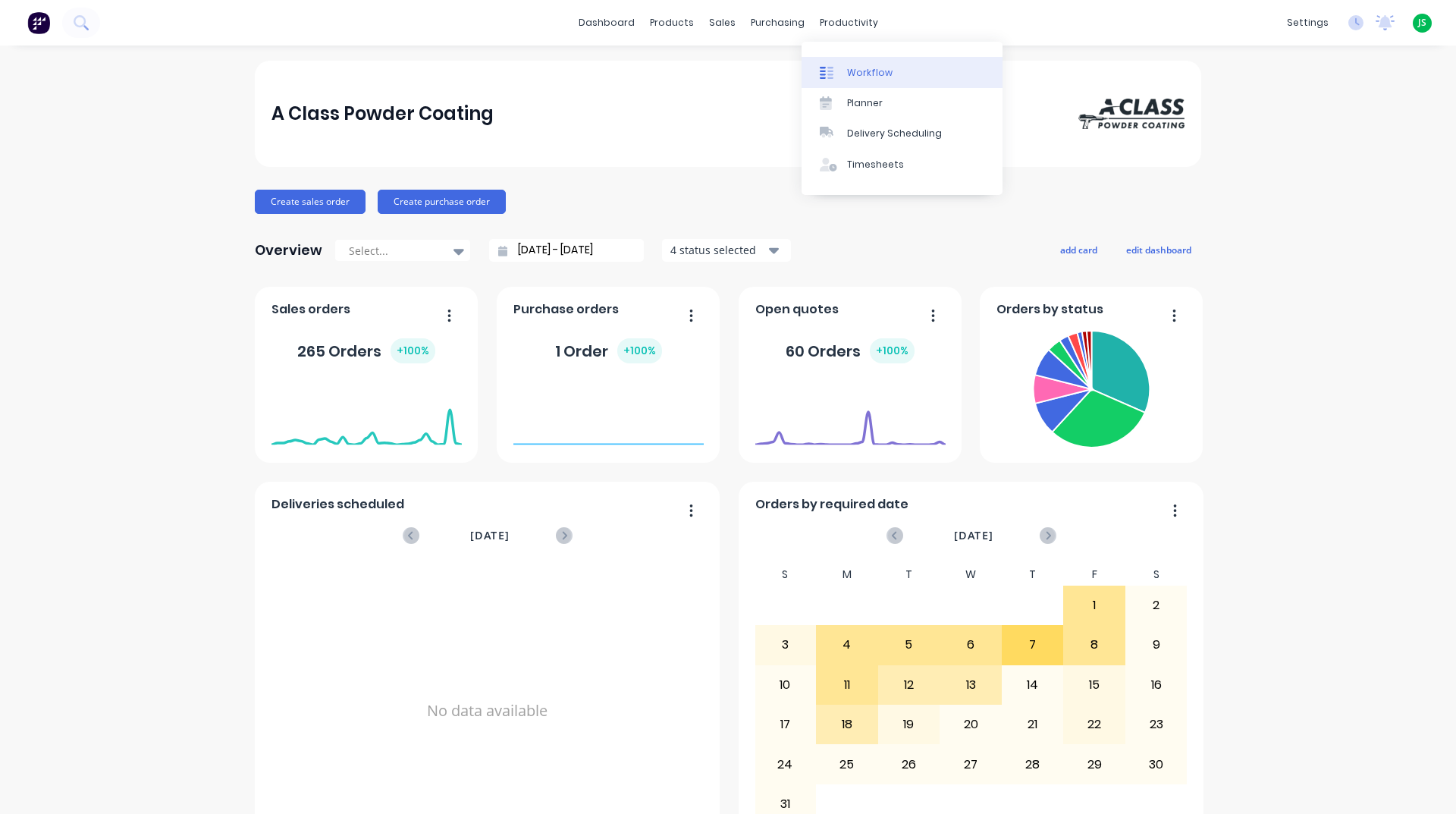
click at [828, 67] on icon at bounding box center [831, 73] width 6 height 12
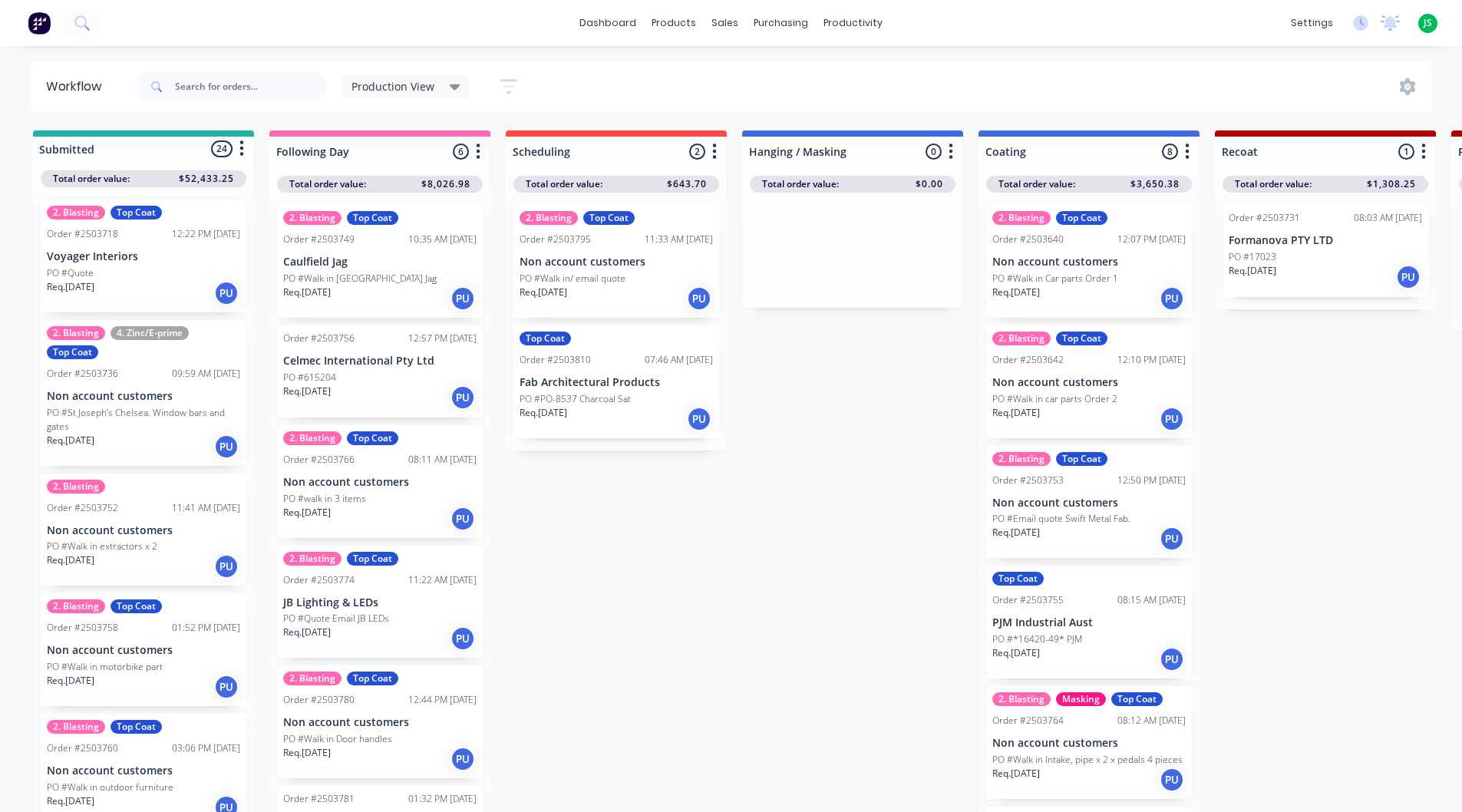
click at [569, 280] on p "PO #Walk in/ email quote" at bounding box center [573, 278] width 106 height 14
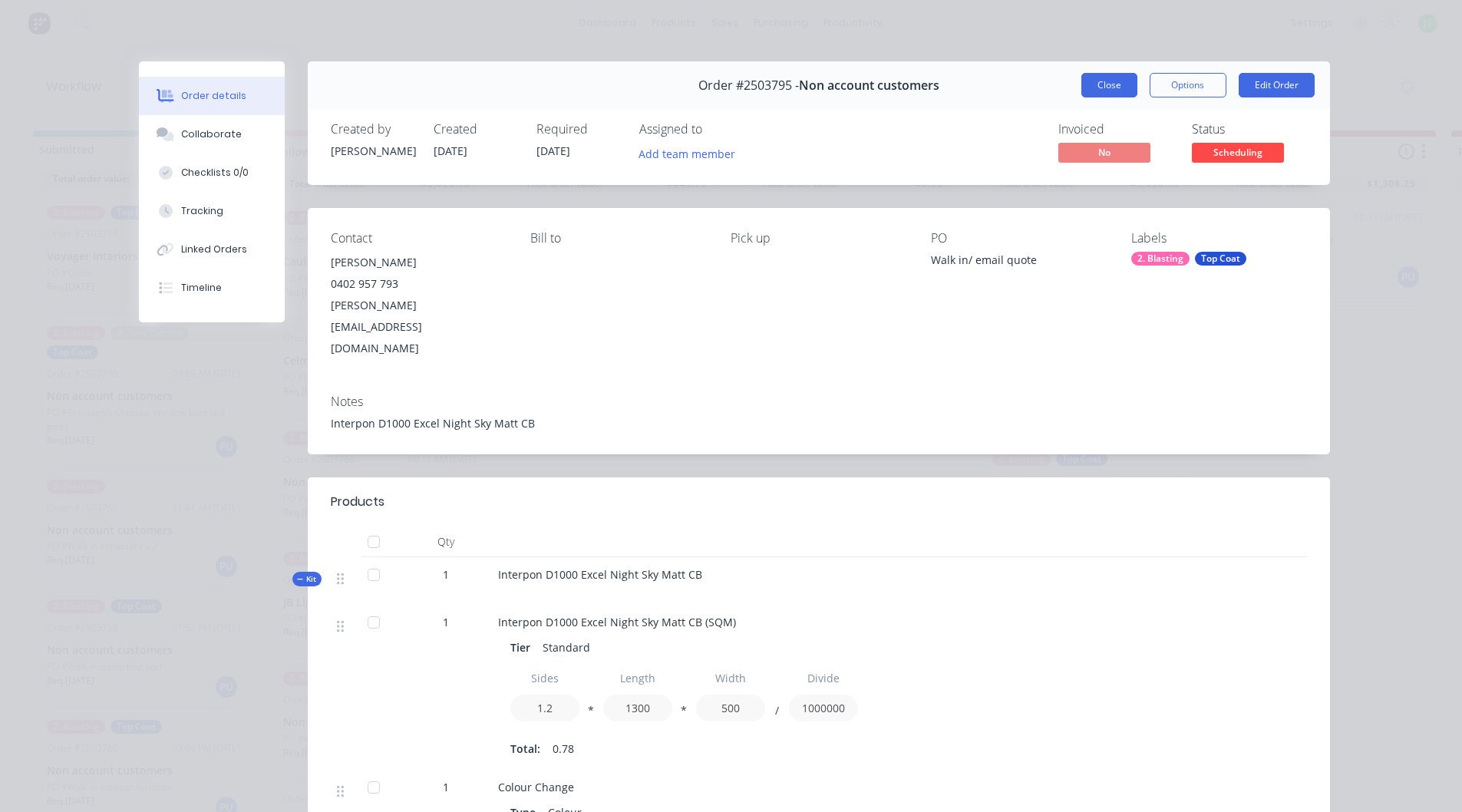
click at [1090, 79] on button "Close" at bounding box center [1109, 85] width 56 height 25
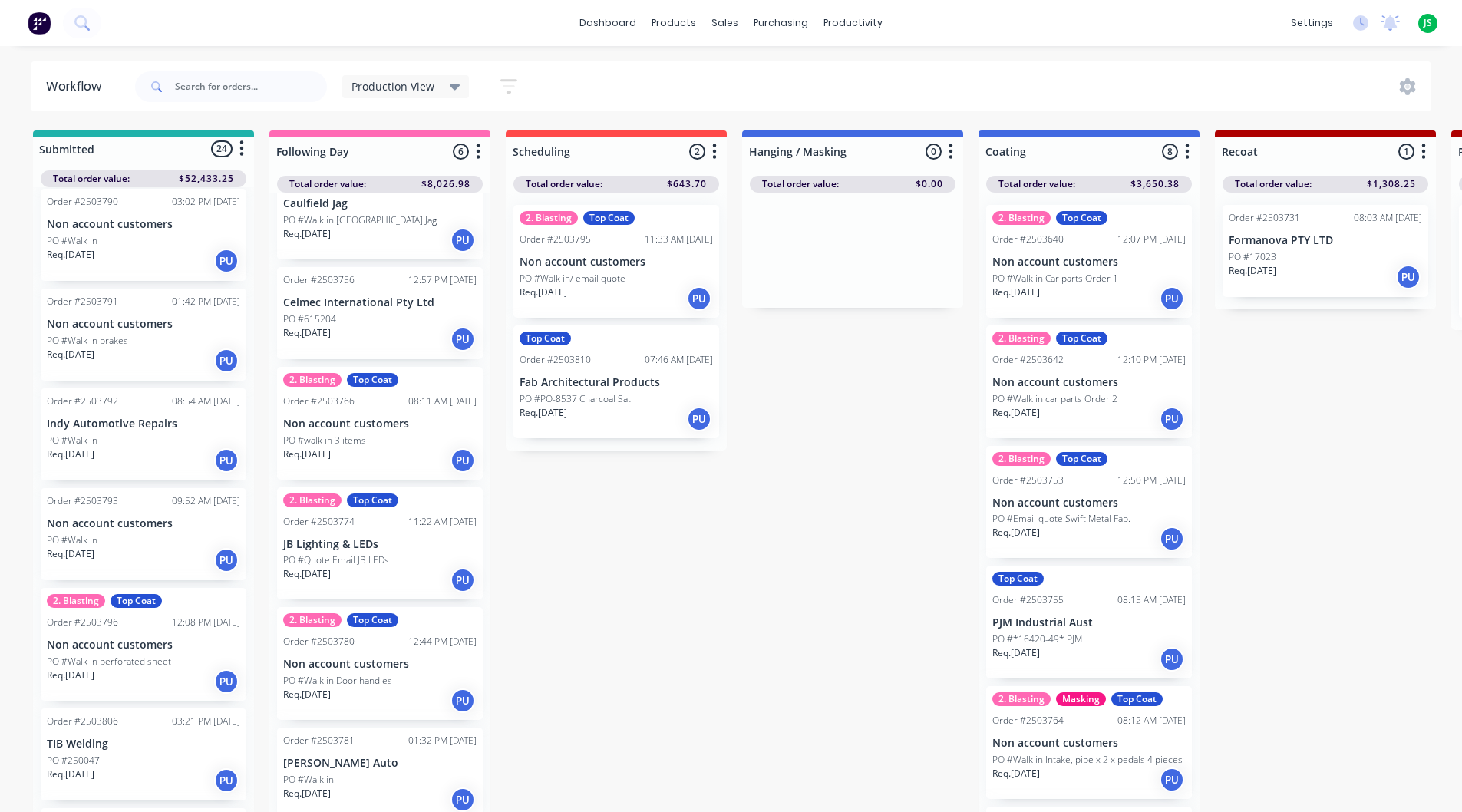
scroll to position [2168, 0]
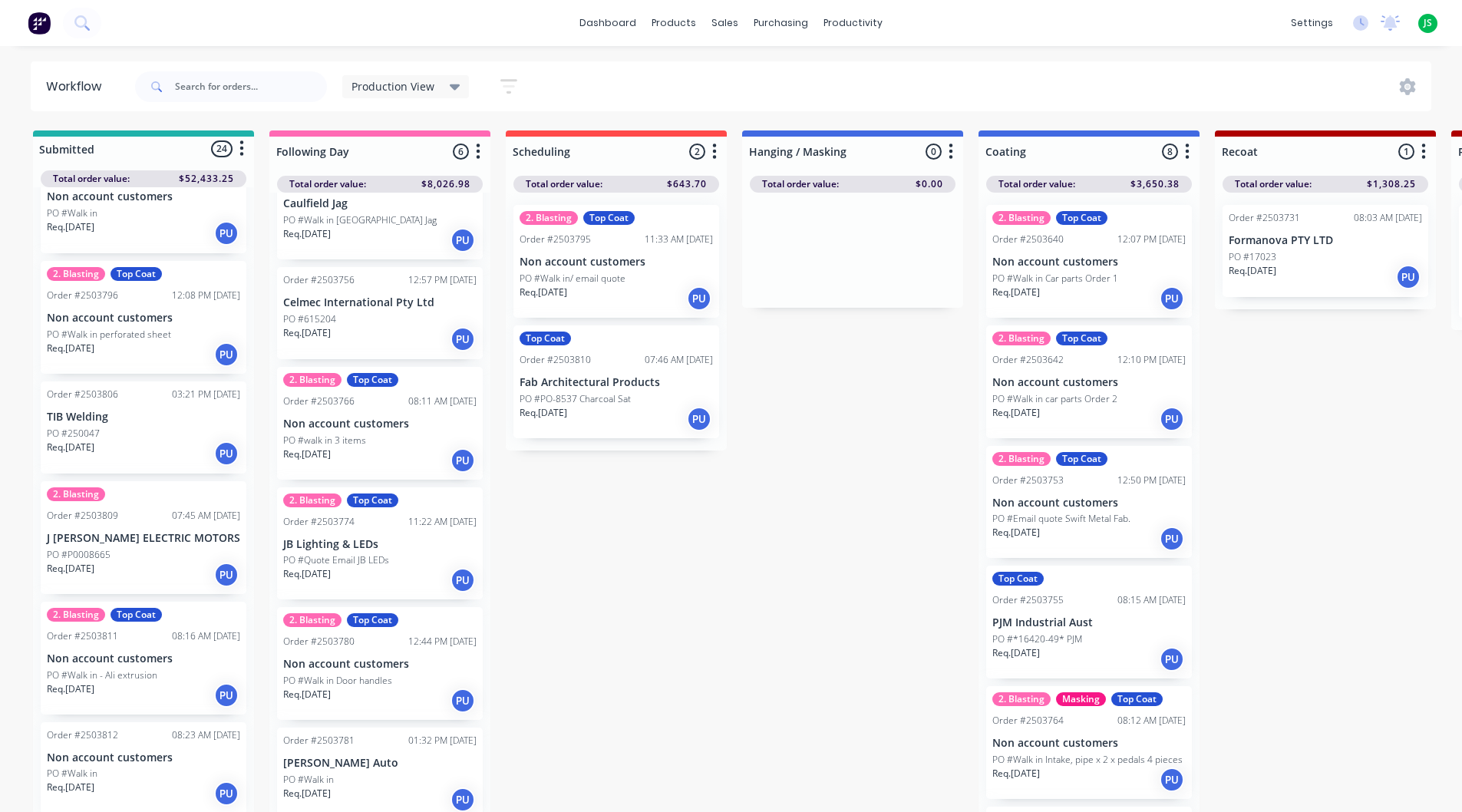
click at [143, 801] on div "Req. [DATE] PU" at bounding box center [143, 794] width 193 height 26
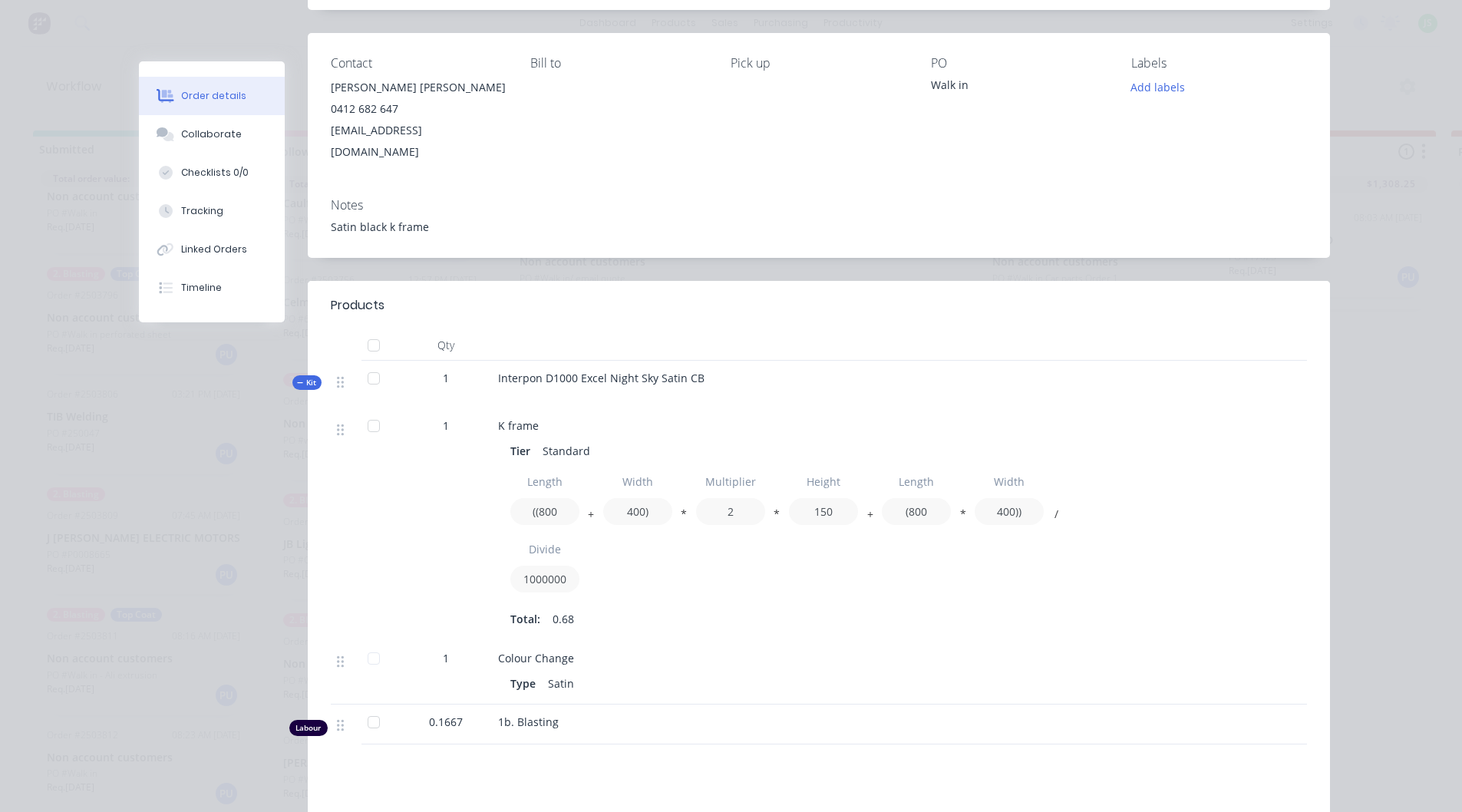
scroll to position [0, 0]
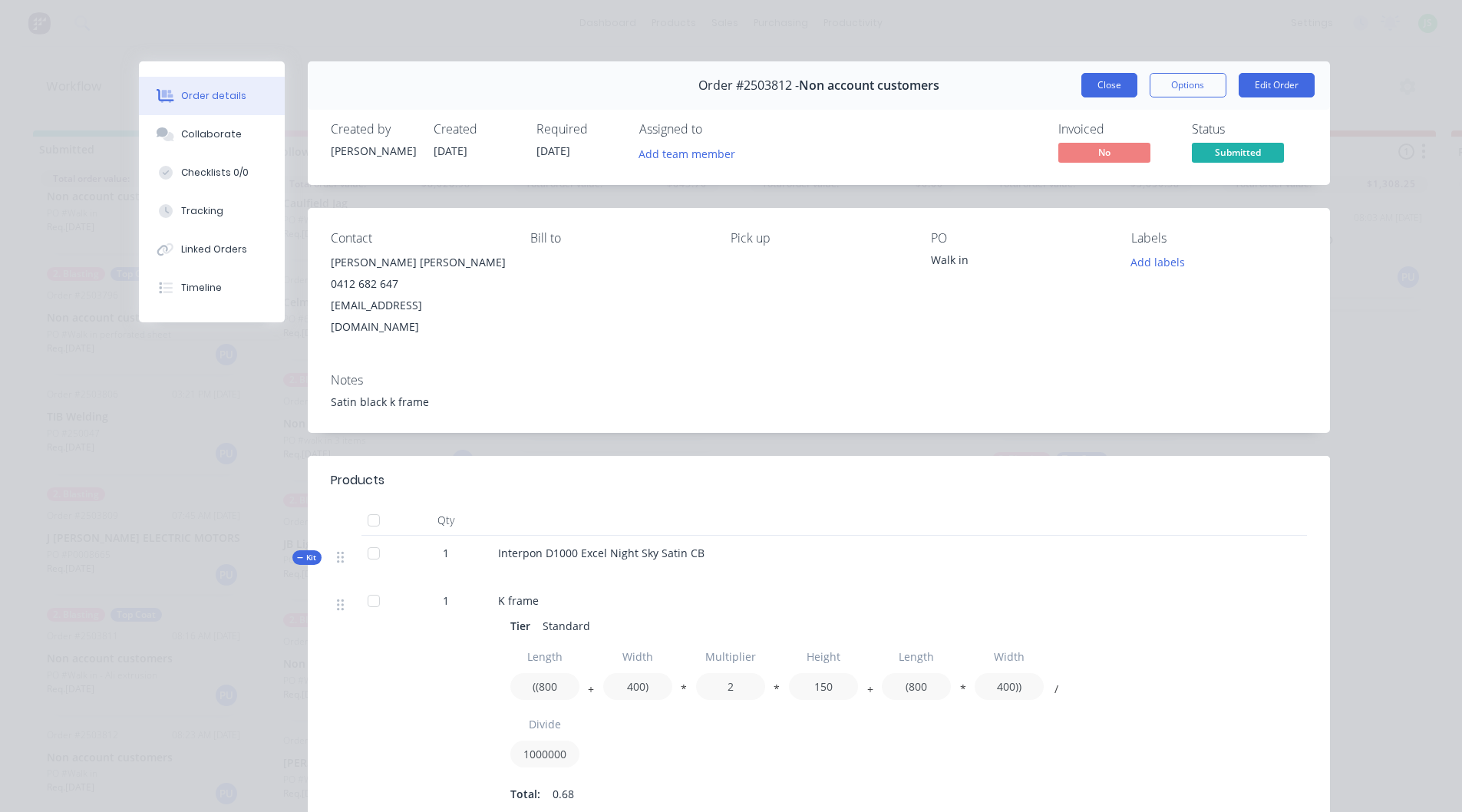
click at [1103, 83] on button "Close" at bounding box center [1109, 85] width 56 height 25
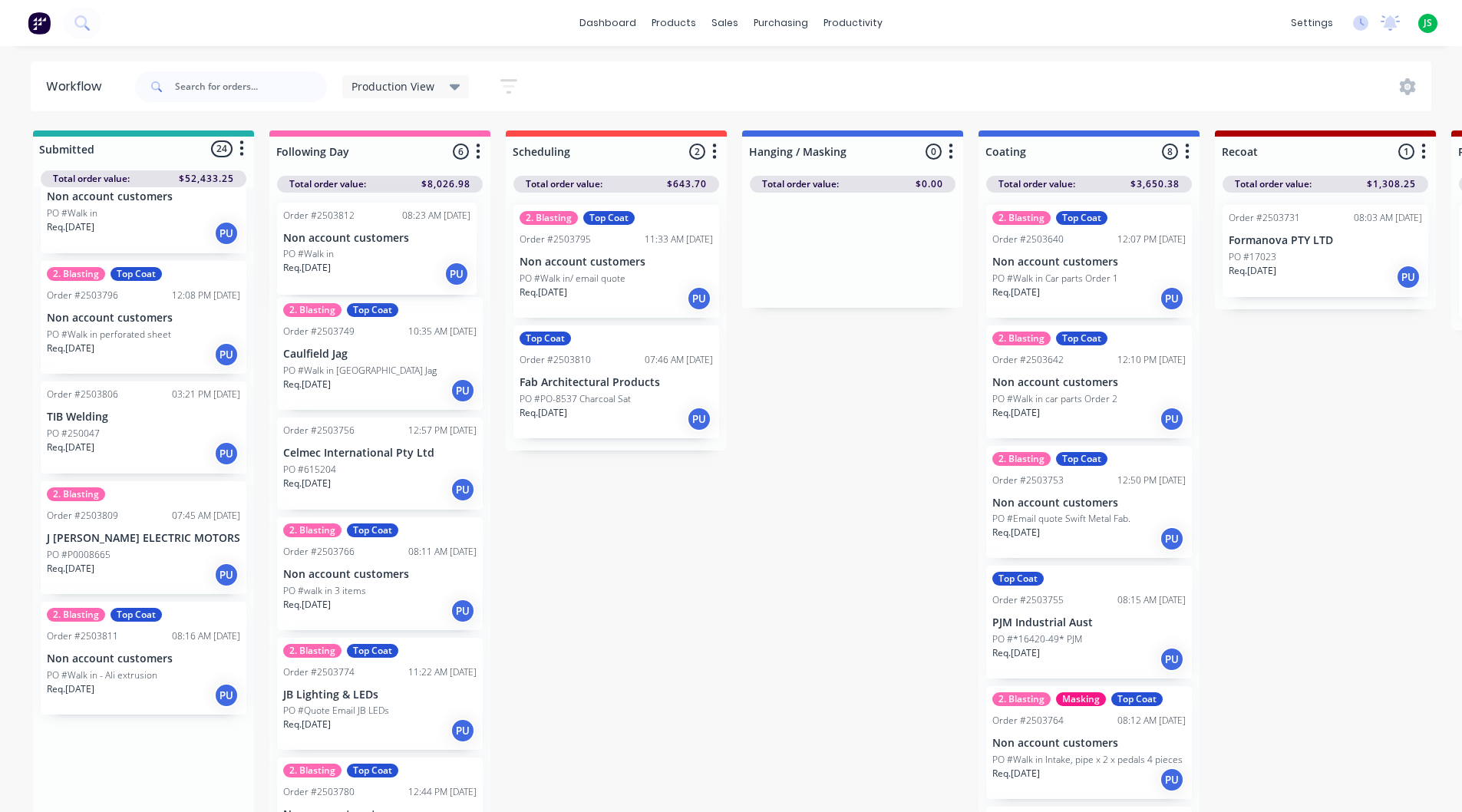
drag, startPoint x: 181, startPoint y: 731, endPoint x: 400, endPoint y: 269, distance: 511.3
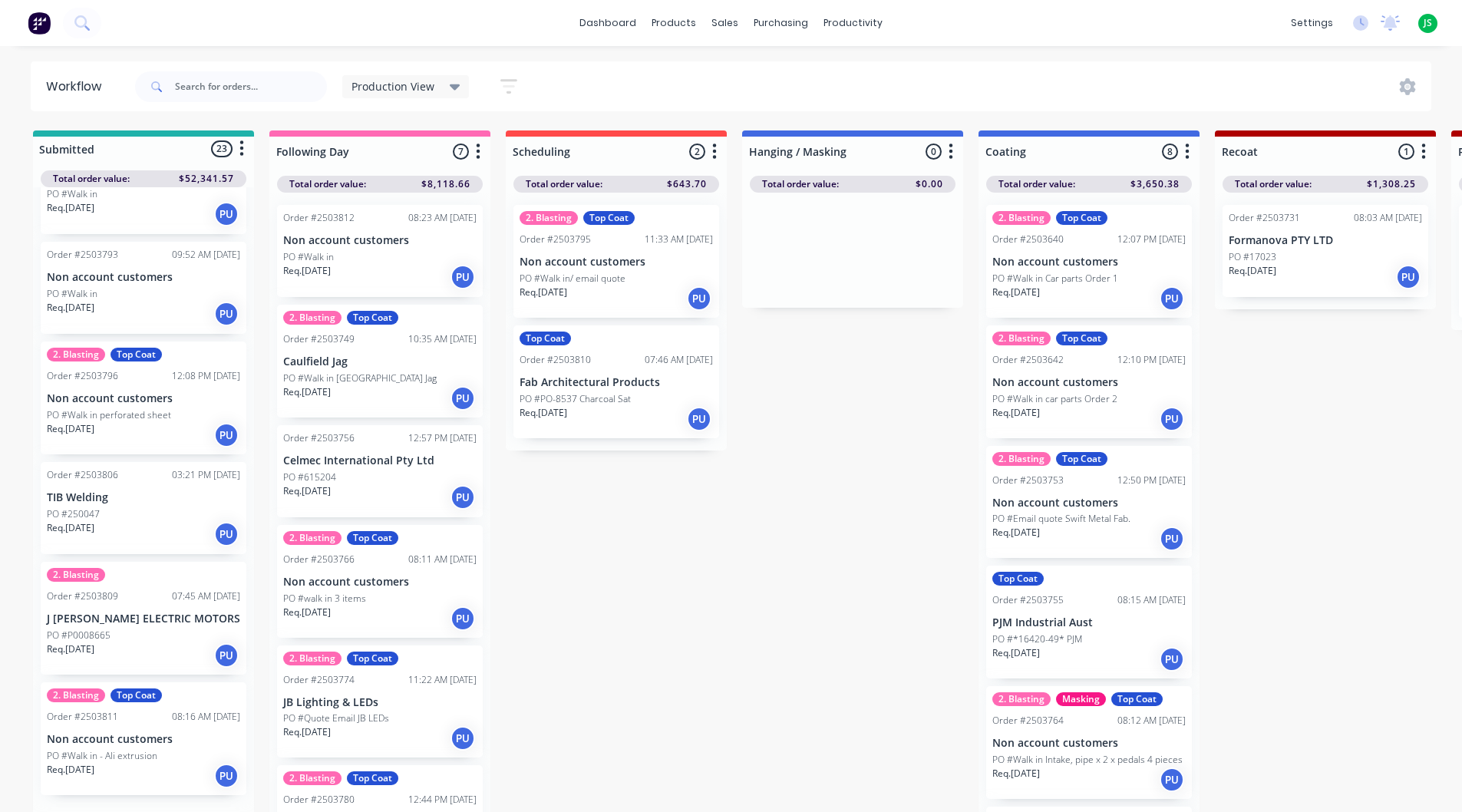
scroll to position [2069, 0]
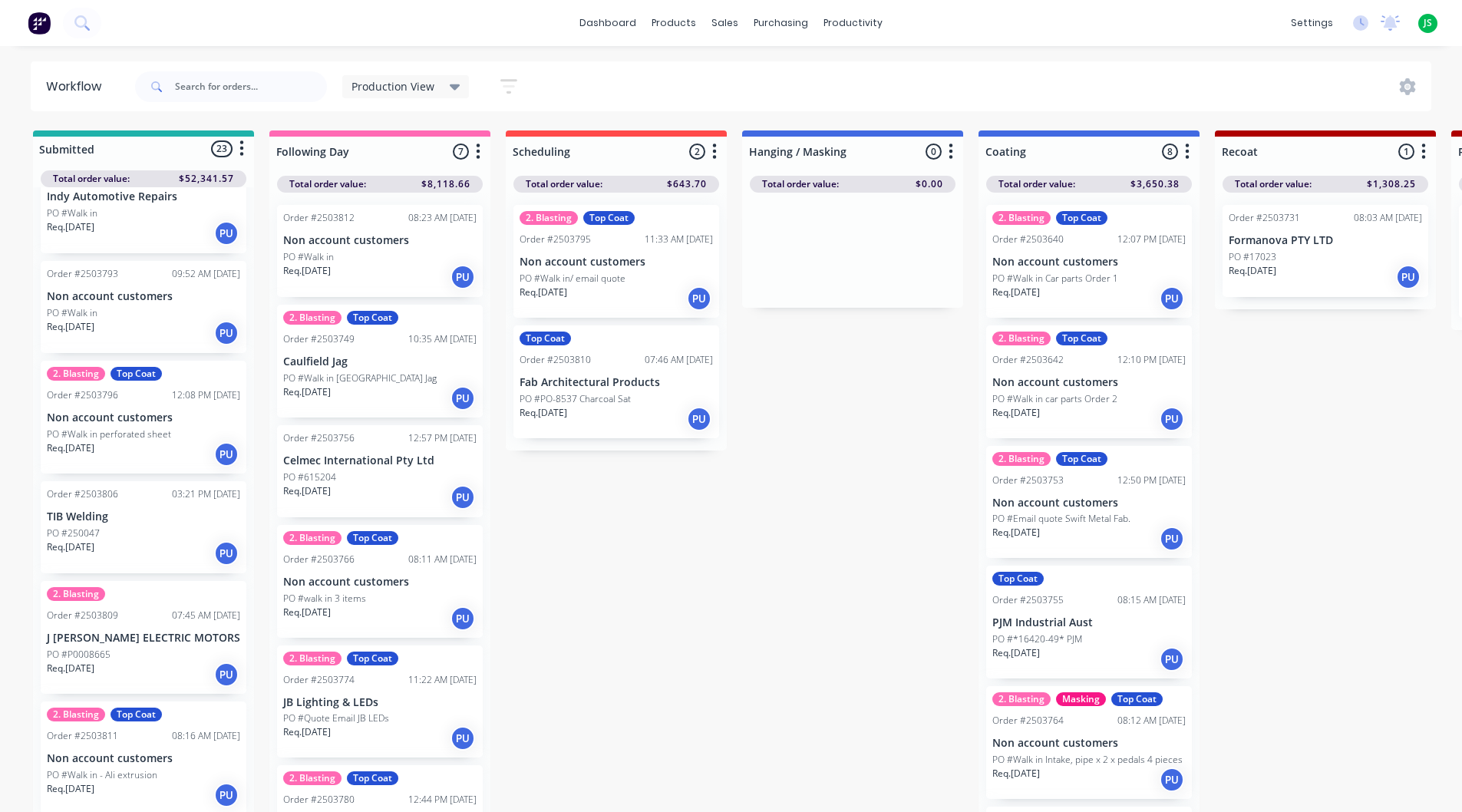
click at [185, 285] on div "Order #2503793 09:52 AM [DATE] Non account customers PO #Walk in Req. [DATE] PU" at bounding box center [143, 307] width 205 height 92
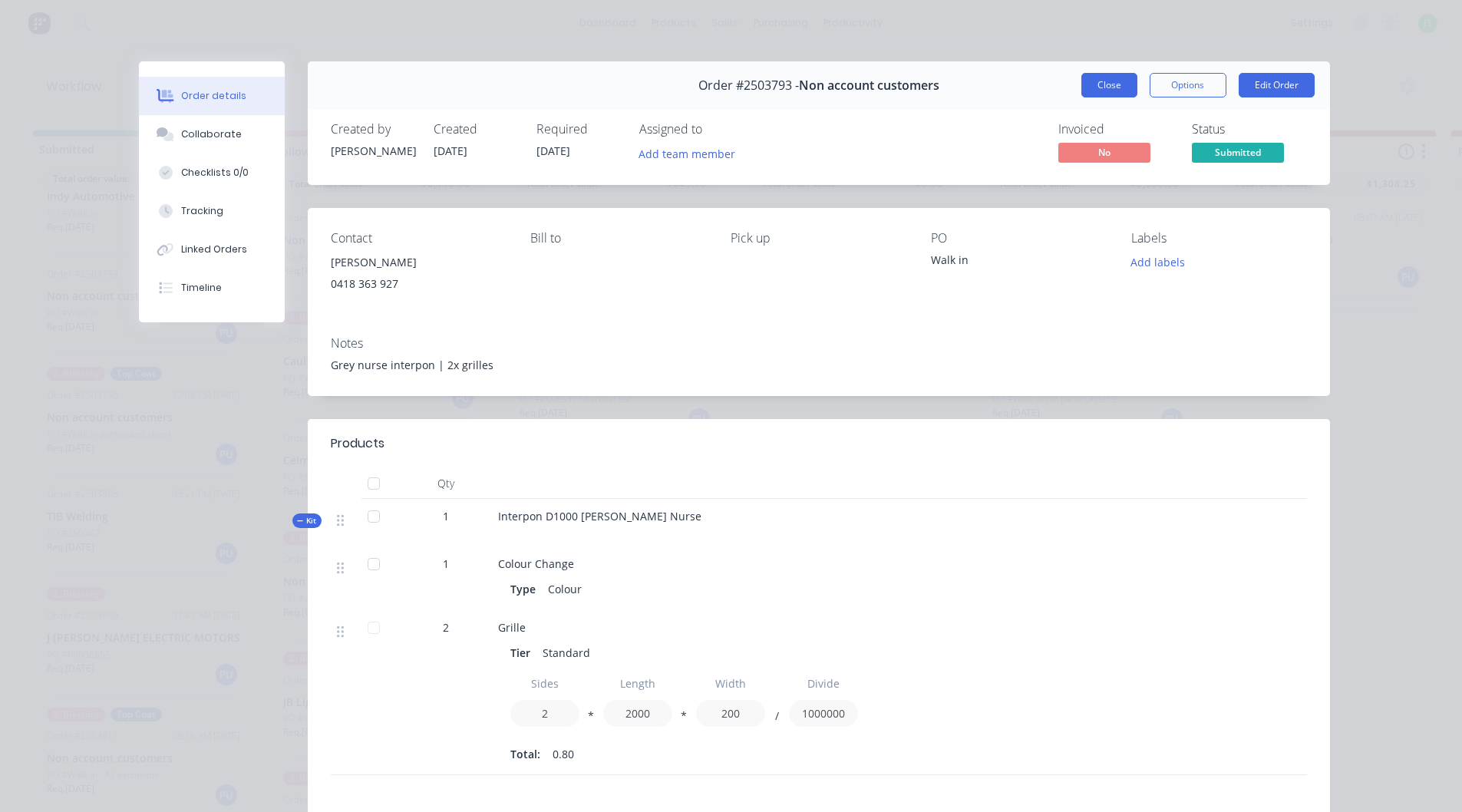
click at [1096, 81] on button "Close" at bounding box center [1109, 85] width 56 height 25
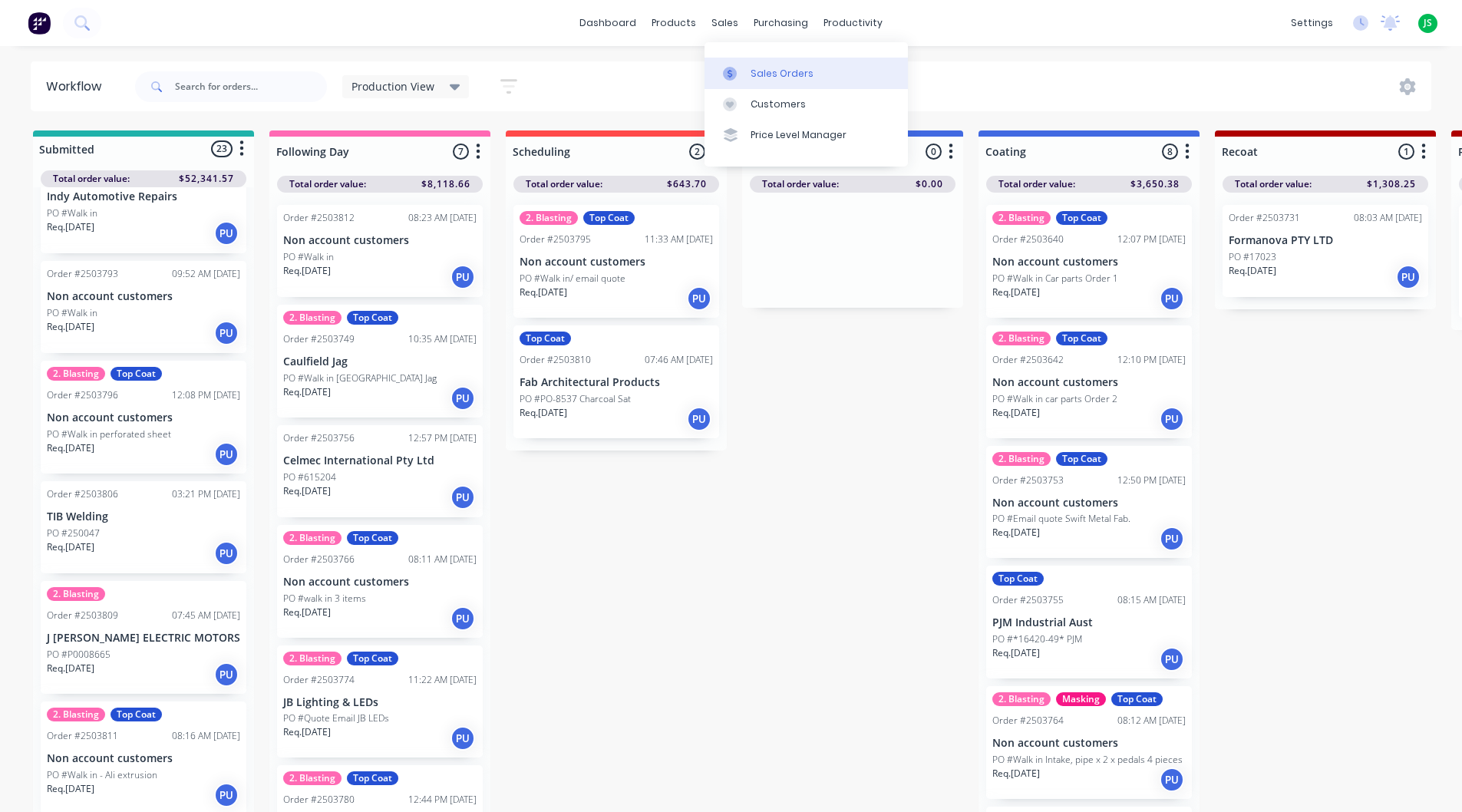
click at [752, 75] on div "Sales Orders" at bounding box center [782, 74] width 63 height 14
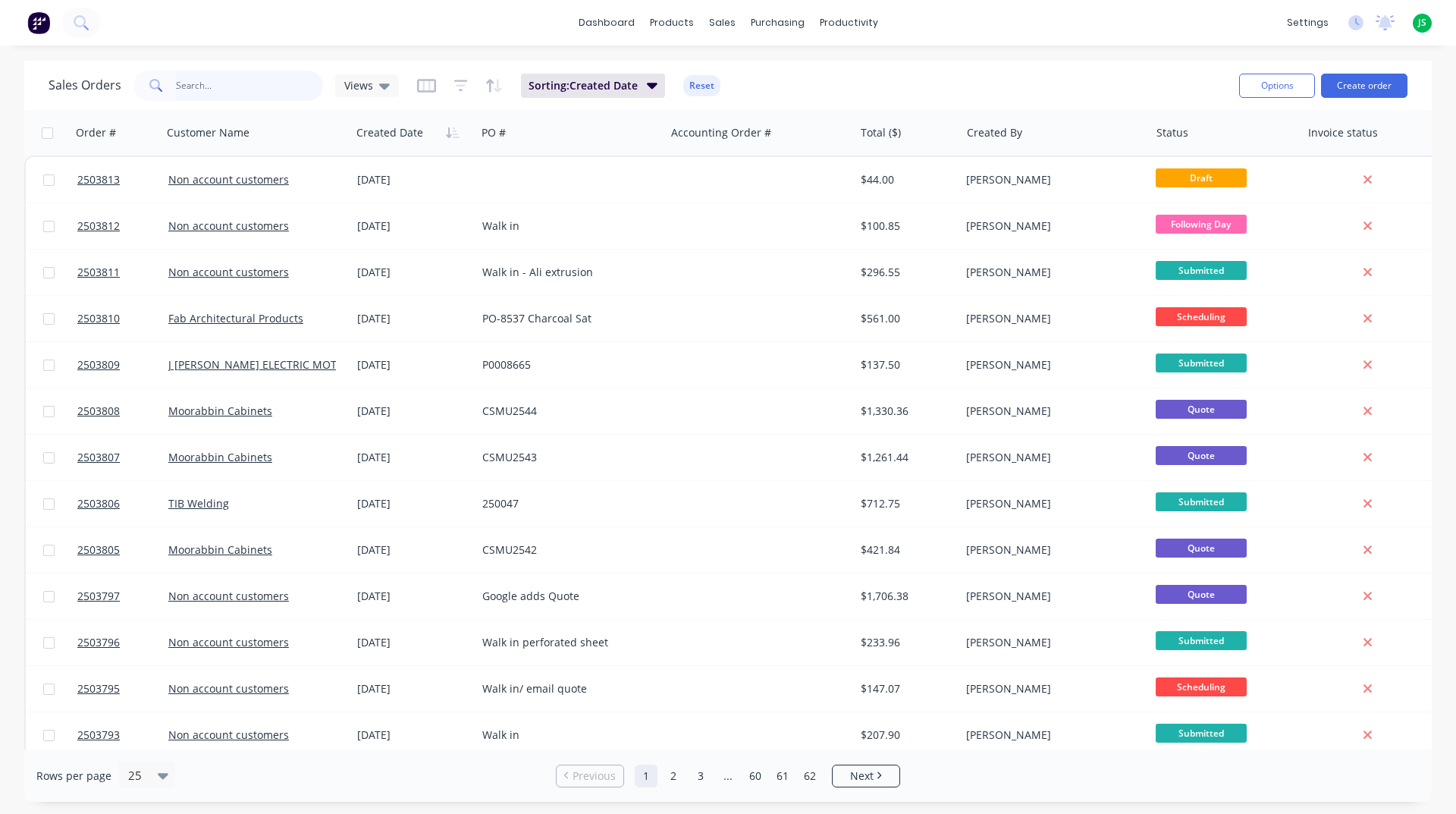
click at [242, 72] on input "text" at bounding box center [250, 86] width 148 height 30
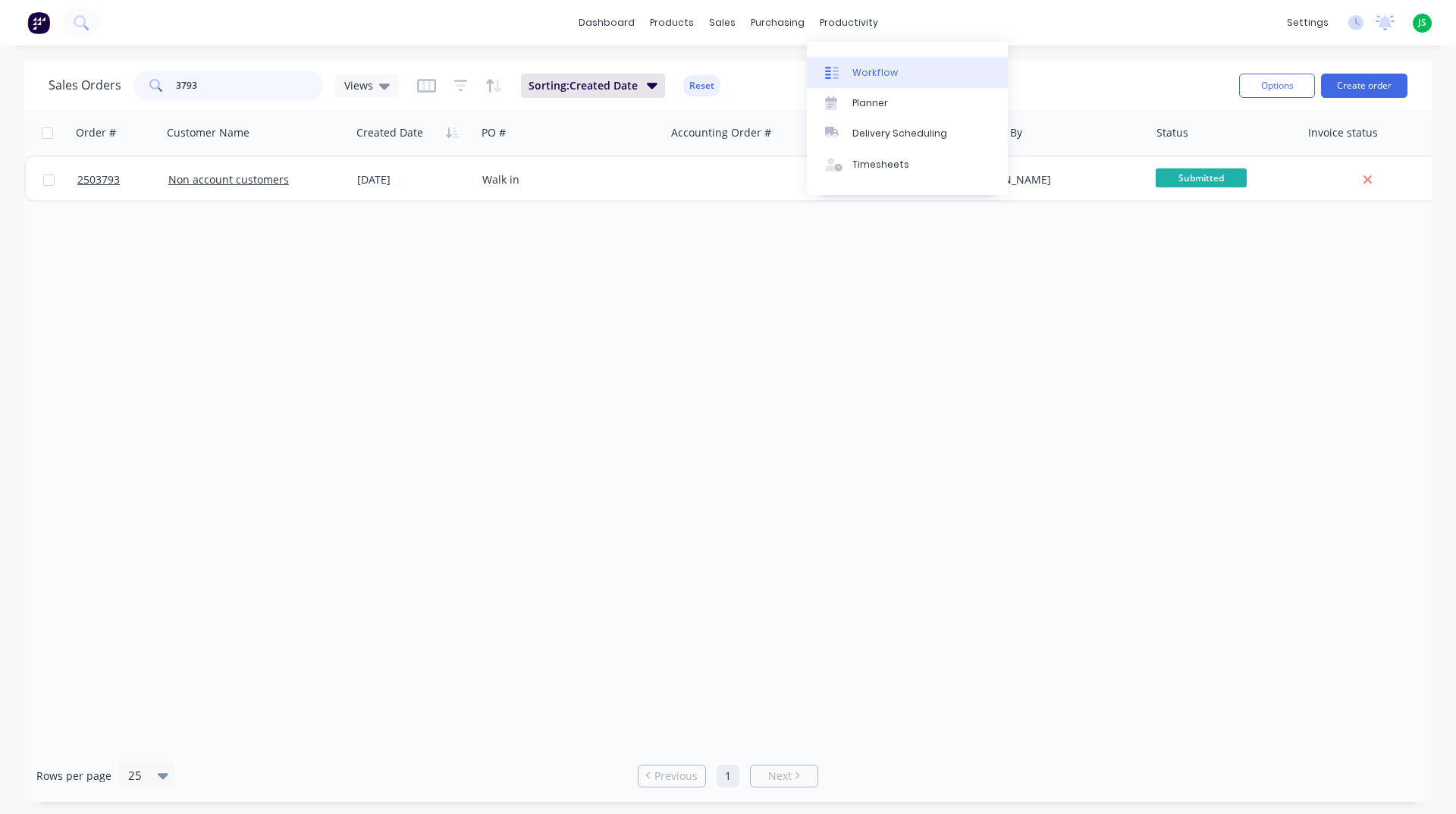
type input "3793"
click at [865, 62] on link "Workflow" at bounding box center [907, 72] width 201 height 30
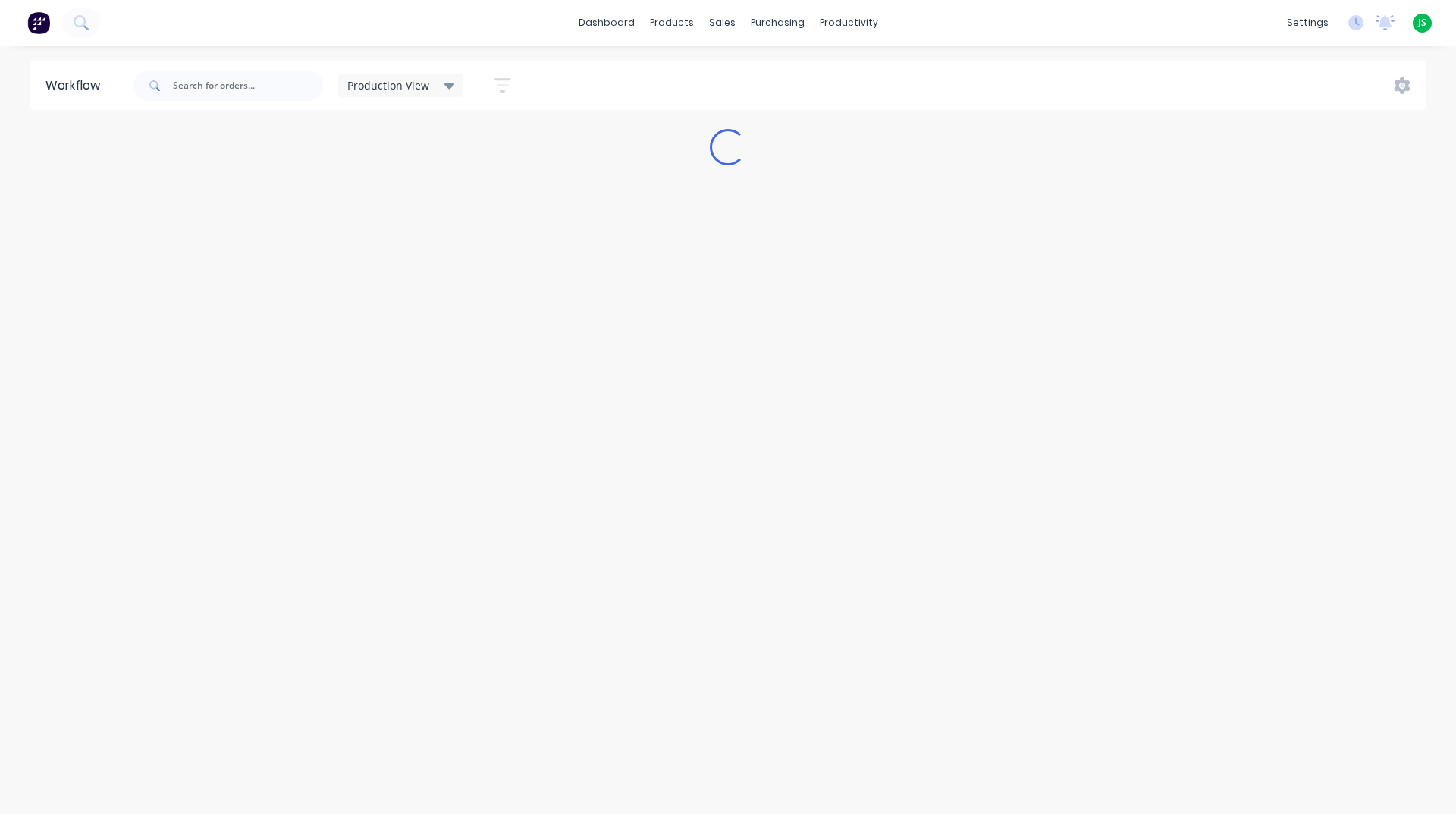
drag, startPoint x: 865, startPoint y: 62, endPoint x: 821, endPoint y: 43, distance: 47.9
click at [806, 56] on div "dashboard products sales purchasing productivity dashboard products Product Cat…" at bounding box center [728, 361] width 1456 height 723
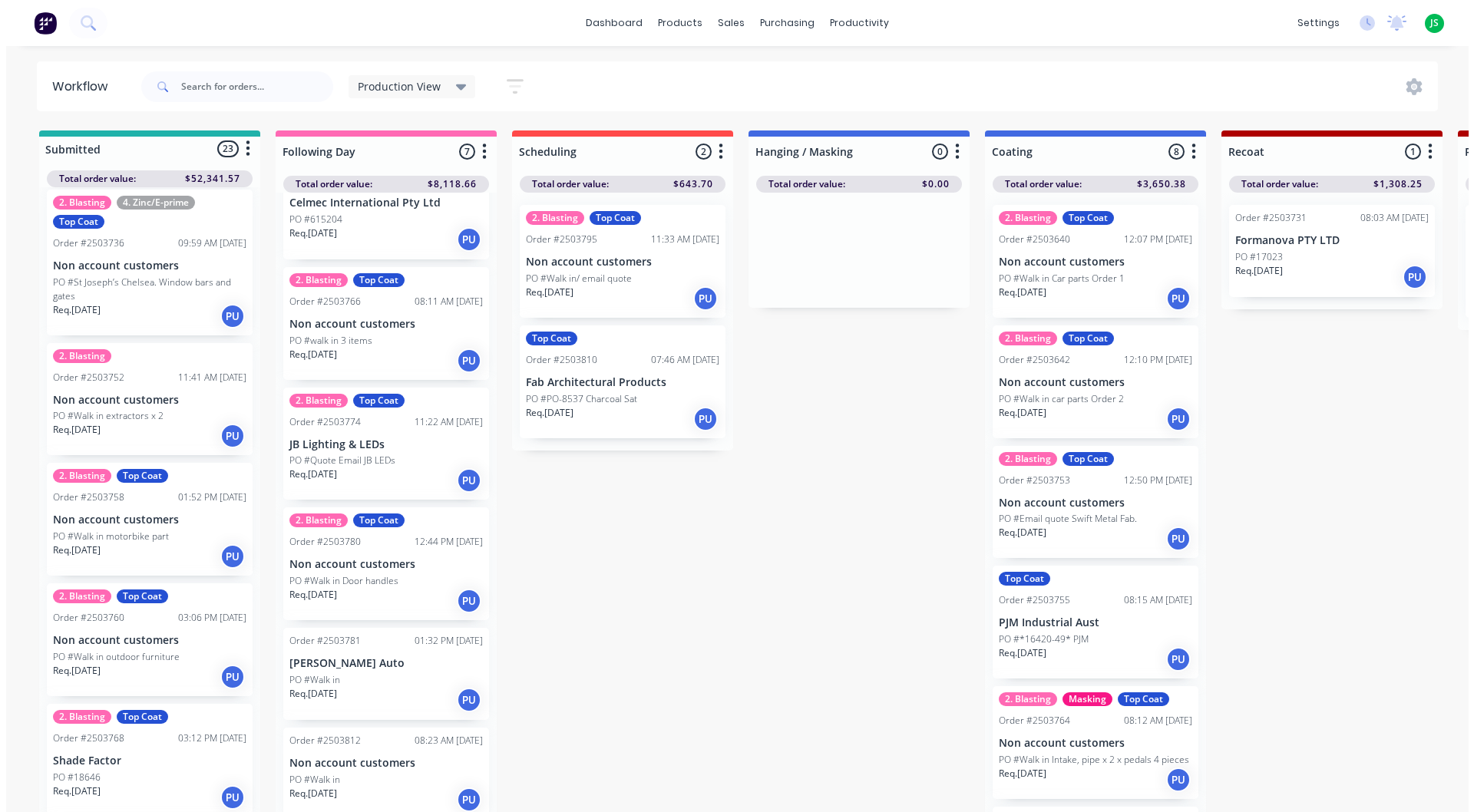
scroll to position [154, 0]
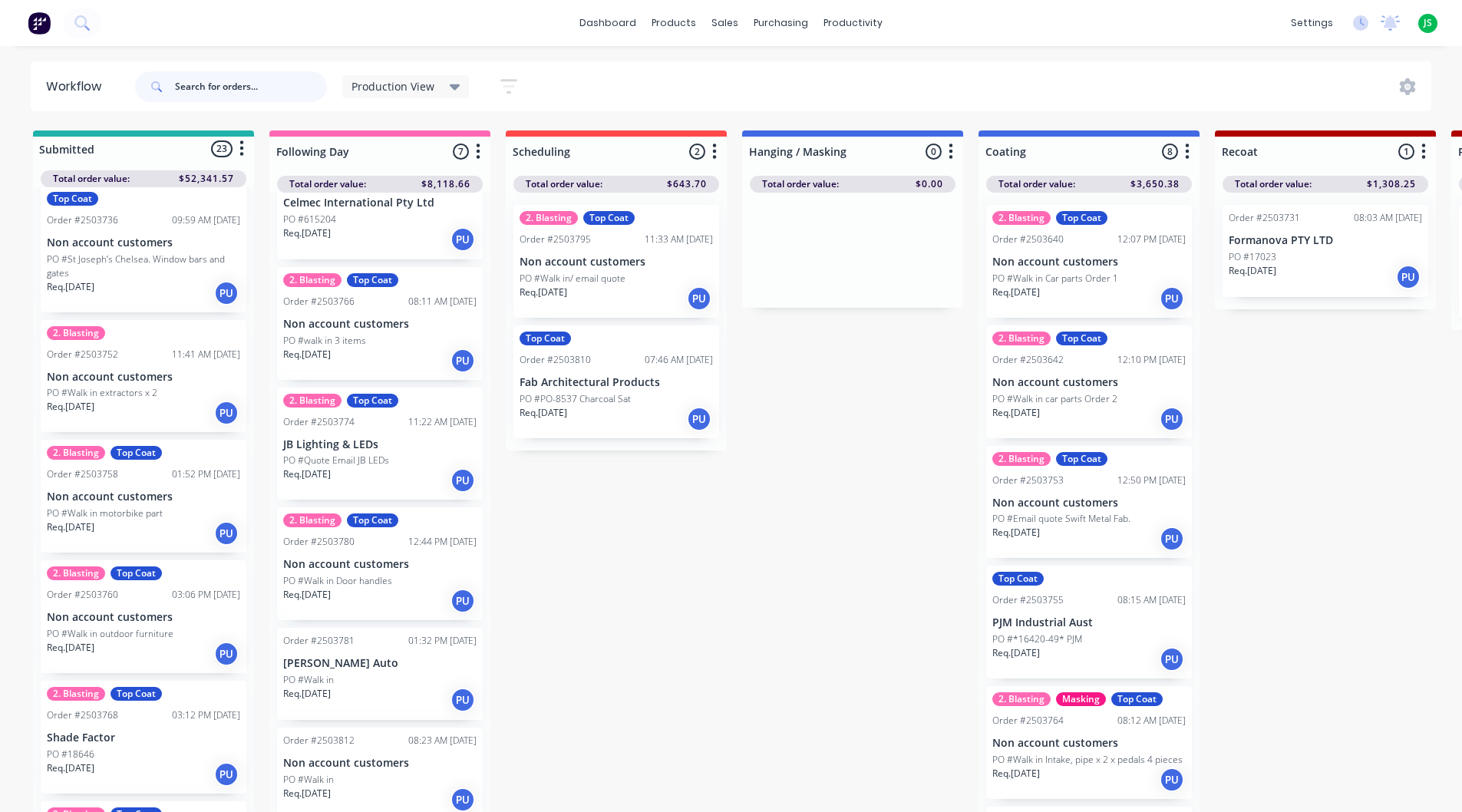
click at [193, 89] on input "text" at bounding box center [251, 87] width 152 height 31
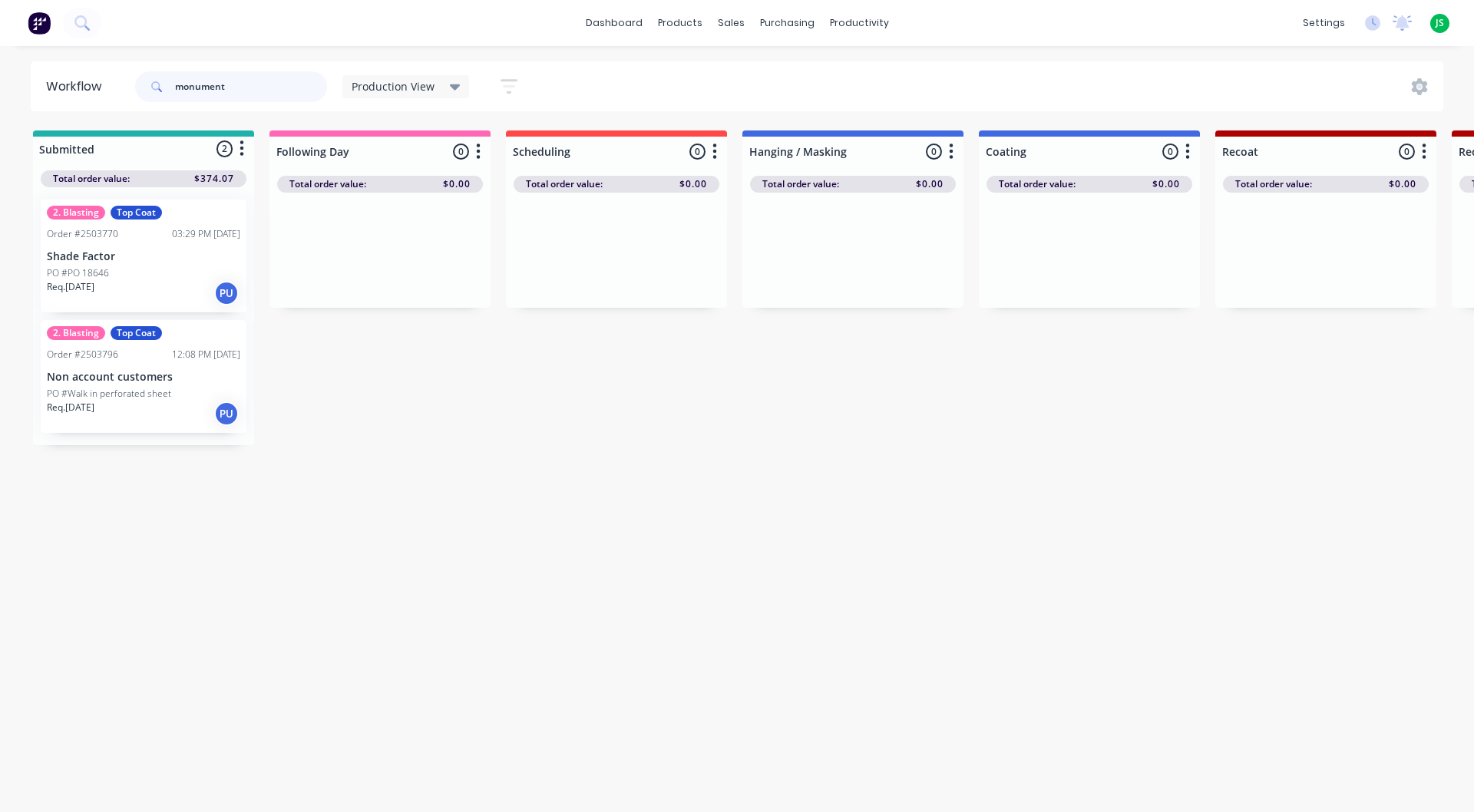
type input "monument"
click at [193, 296] on div "Req. [DATE] PU" at bounding box center [143, 293] width 193 height 26
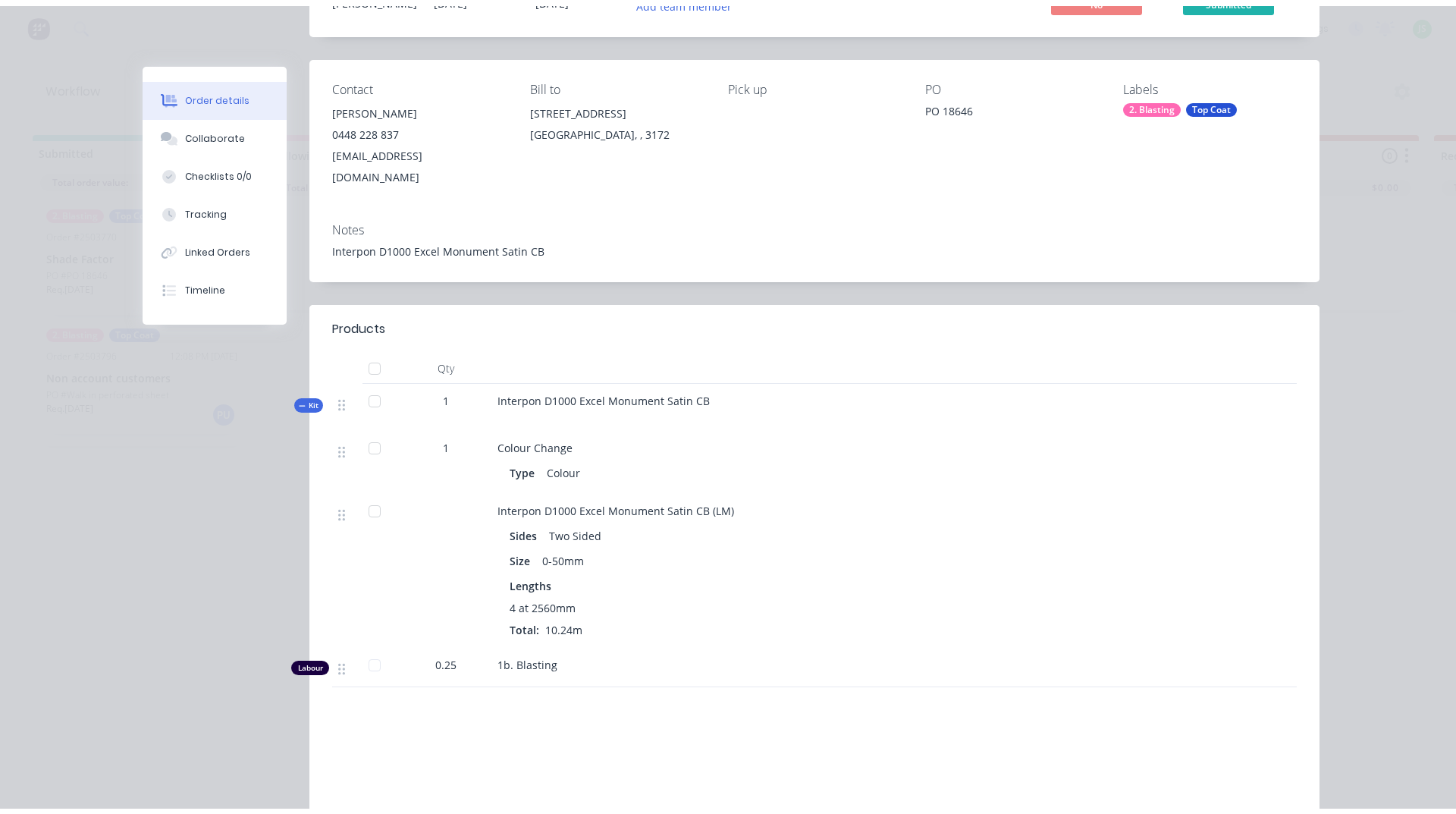
scroll to position [0, 0]
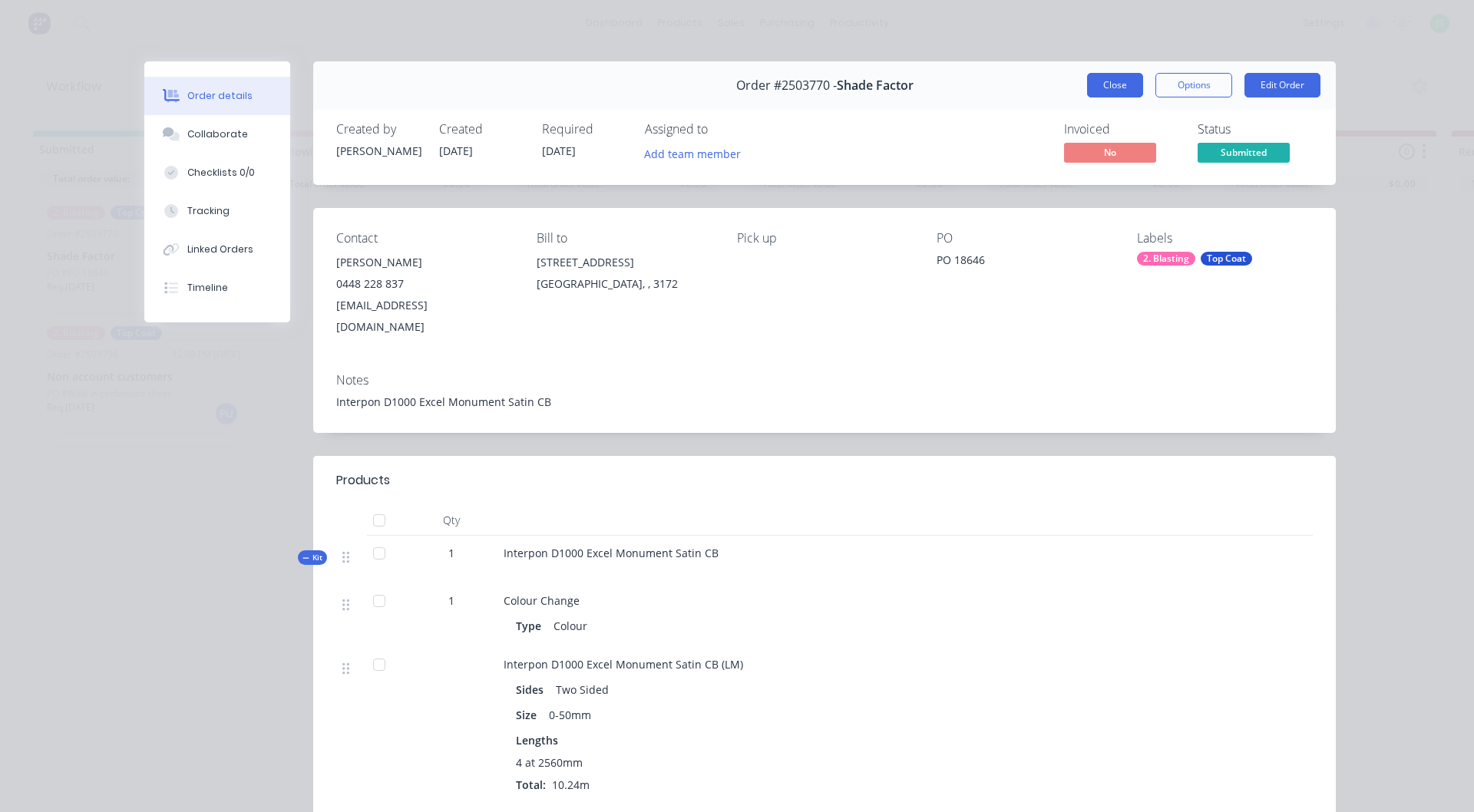
click at [1117, 82] on button "Close" at bounding box center [1115, 85] width 56 height 25
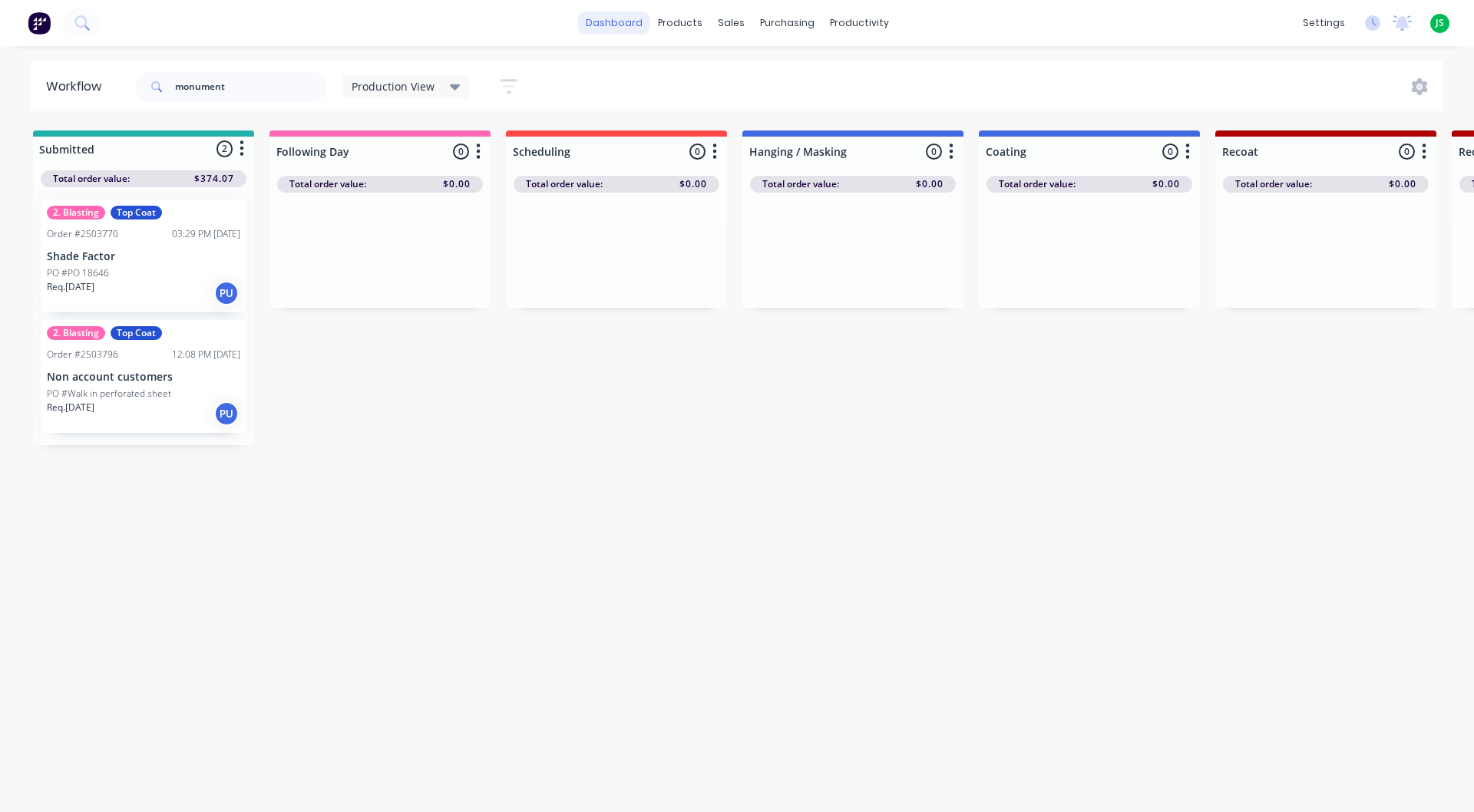
click at [599, 27] on link "dashboard" at bounding box center [615, 23] width 72 height 23
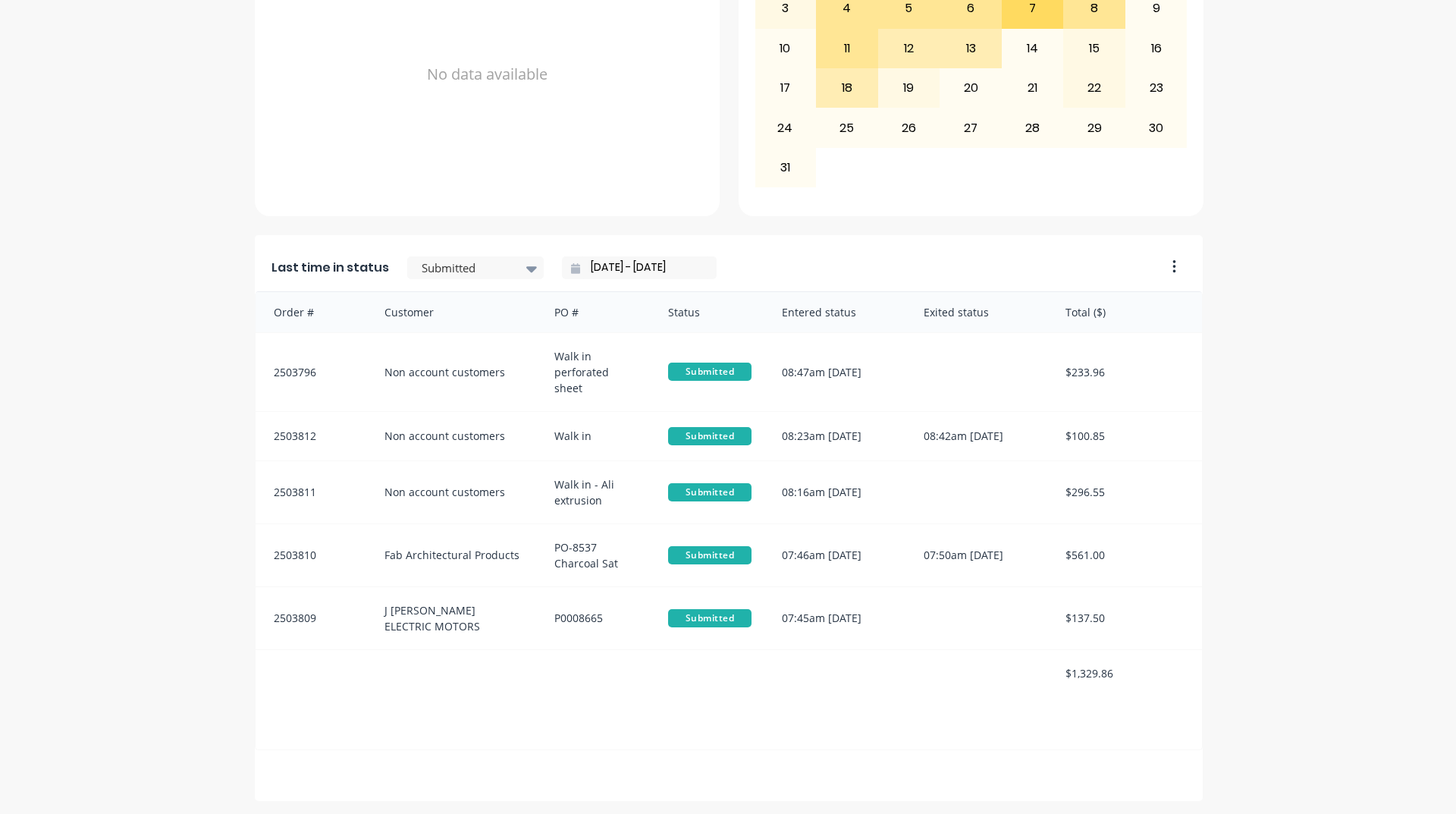
scroll to position [638, 0]
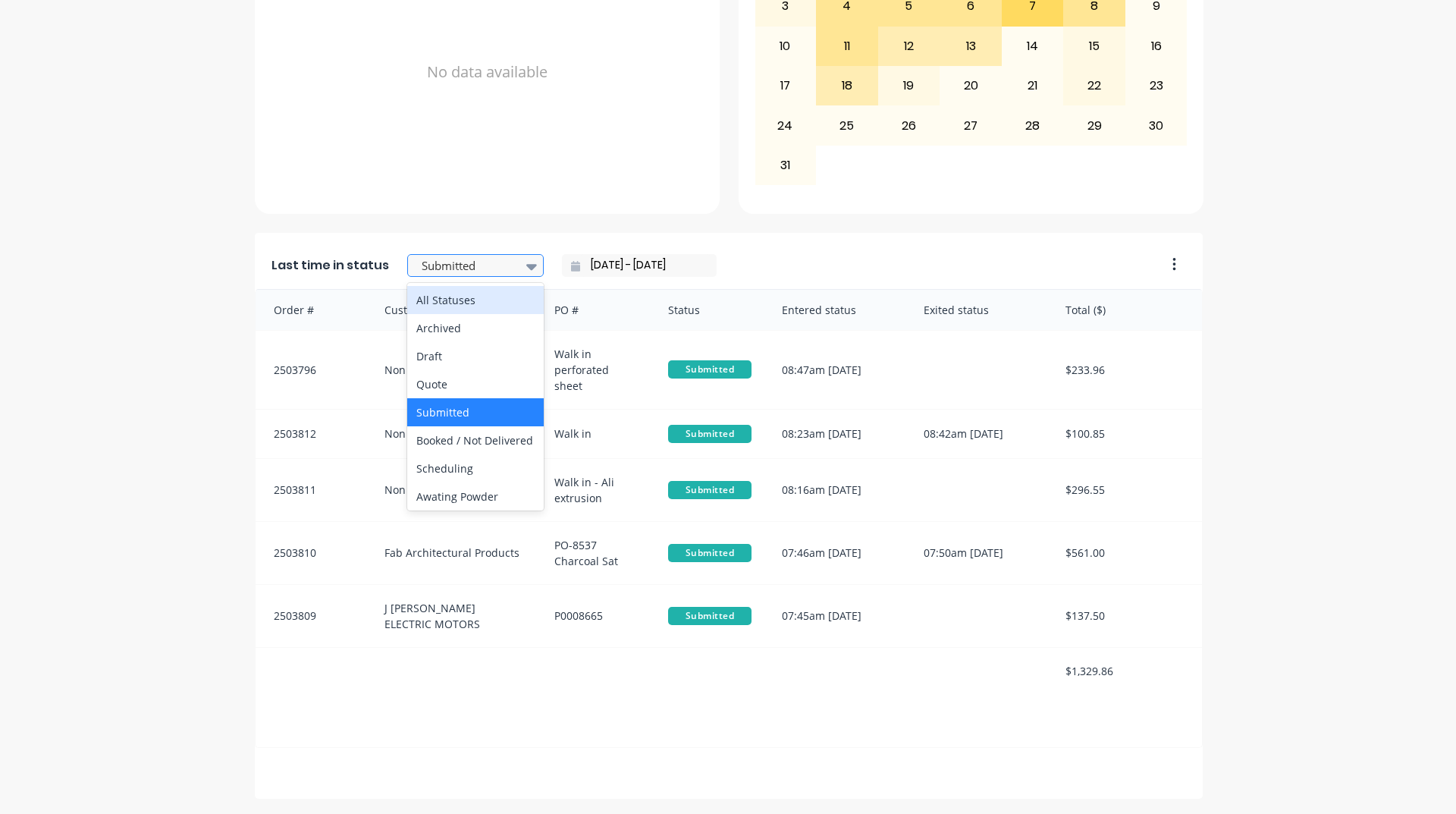
click at [443, 255] on div "Submitted" at bounding box center [468, 266] width 105 height 23
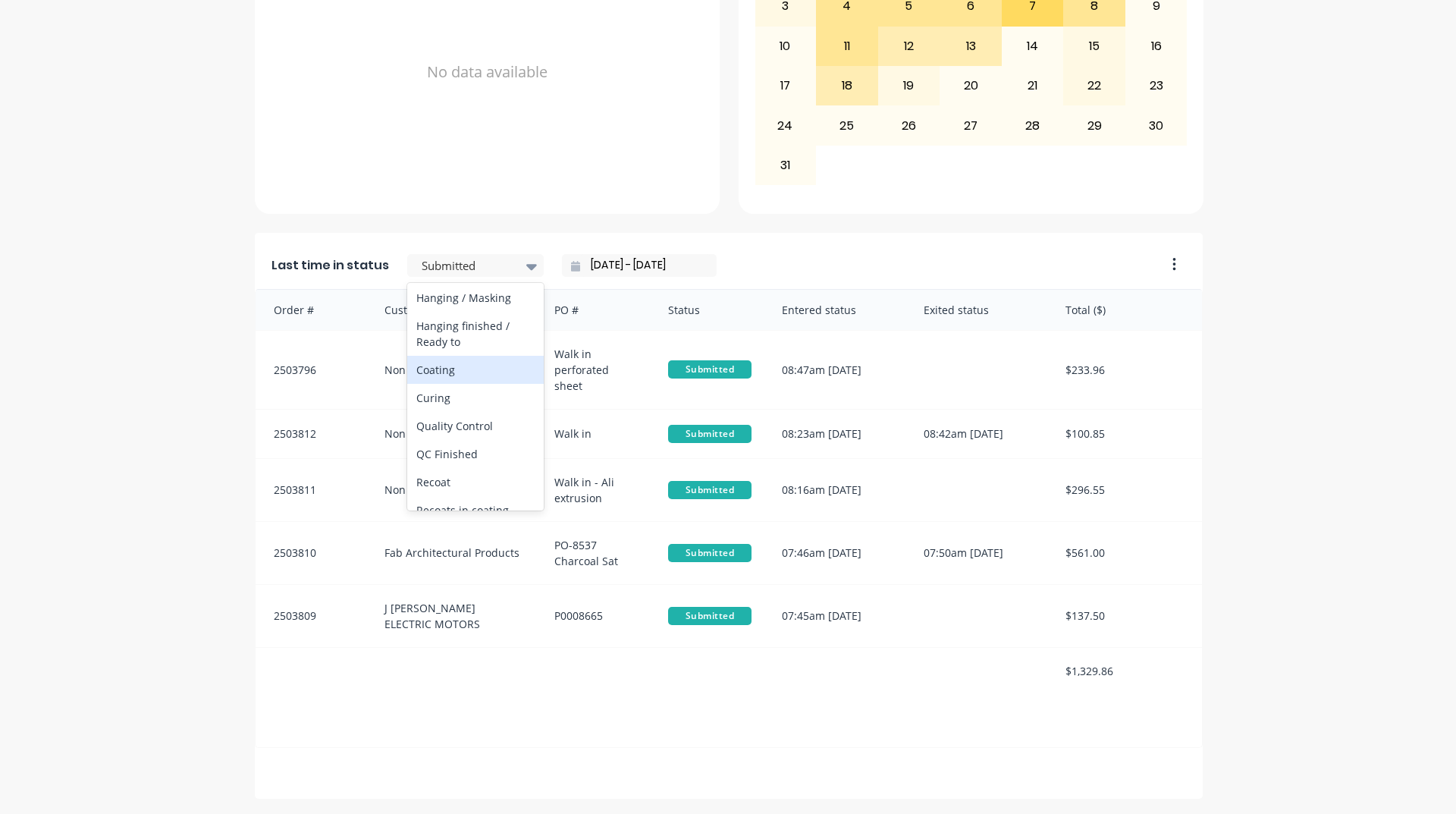
scroll to position [531, 0]
click at [438, 348] on div "Coating" at bounding box center [476, 334] width 137 height 28
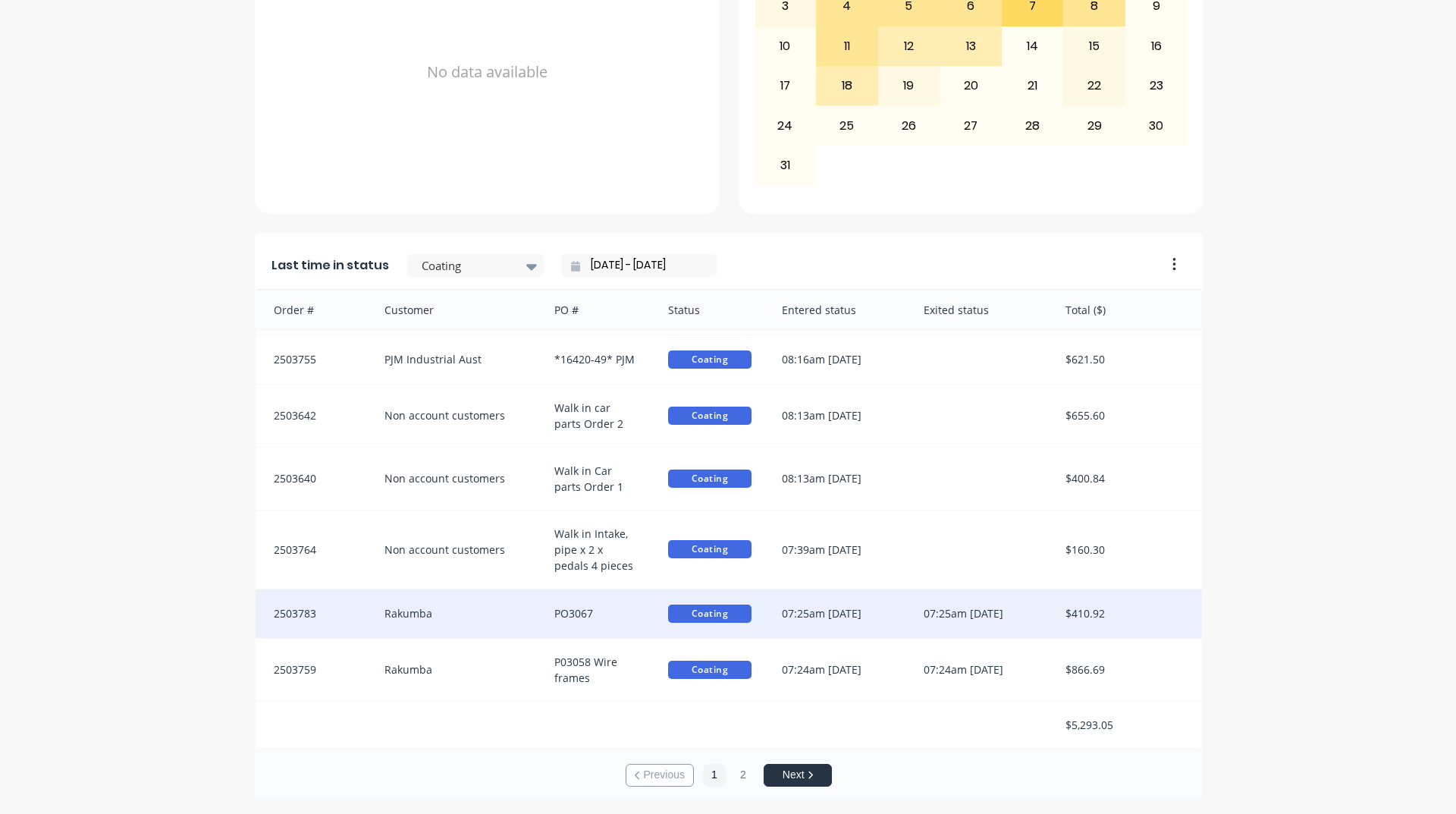
scroll to position [3, 0]
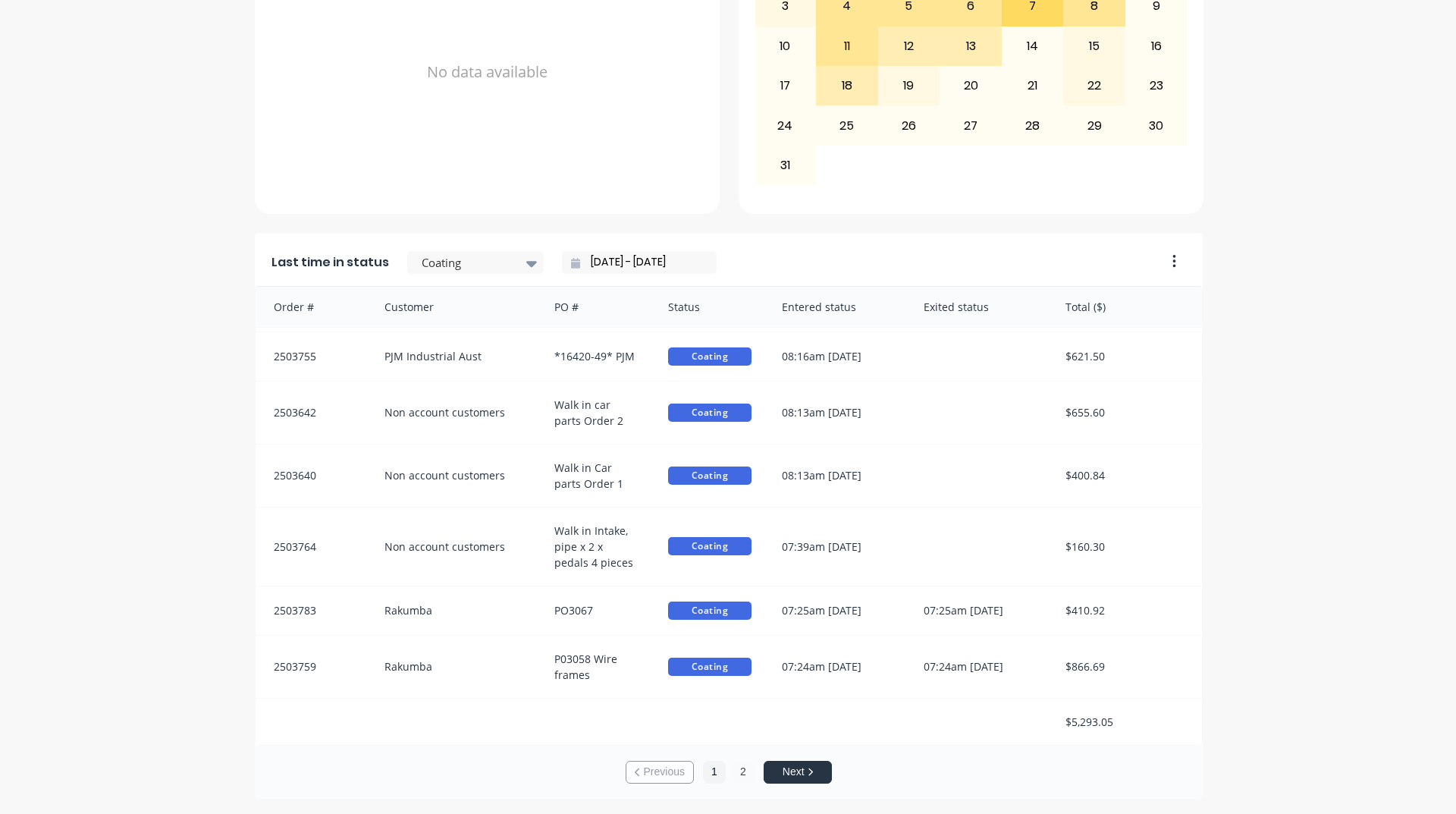
click at [737, 780] on button "2" at bounding box center [743, 772] width 23 height 23
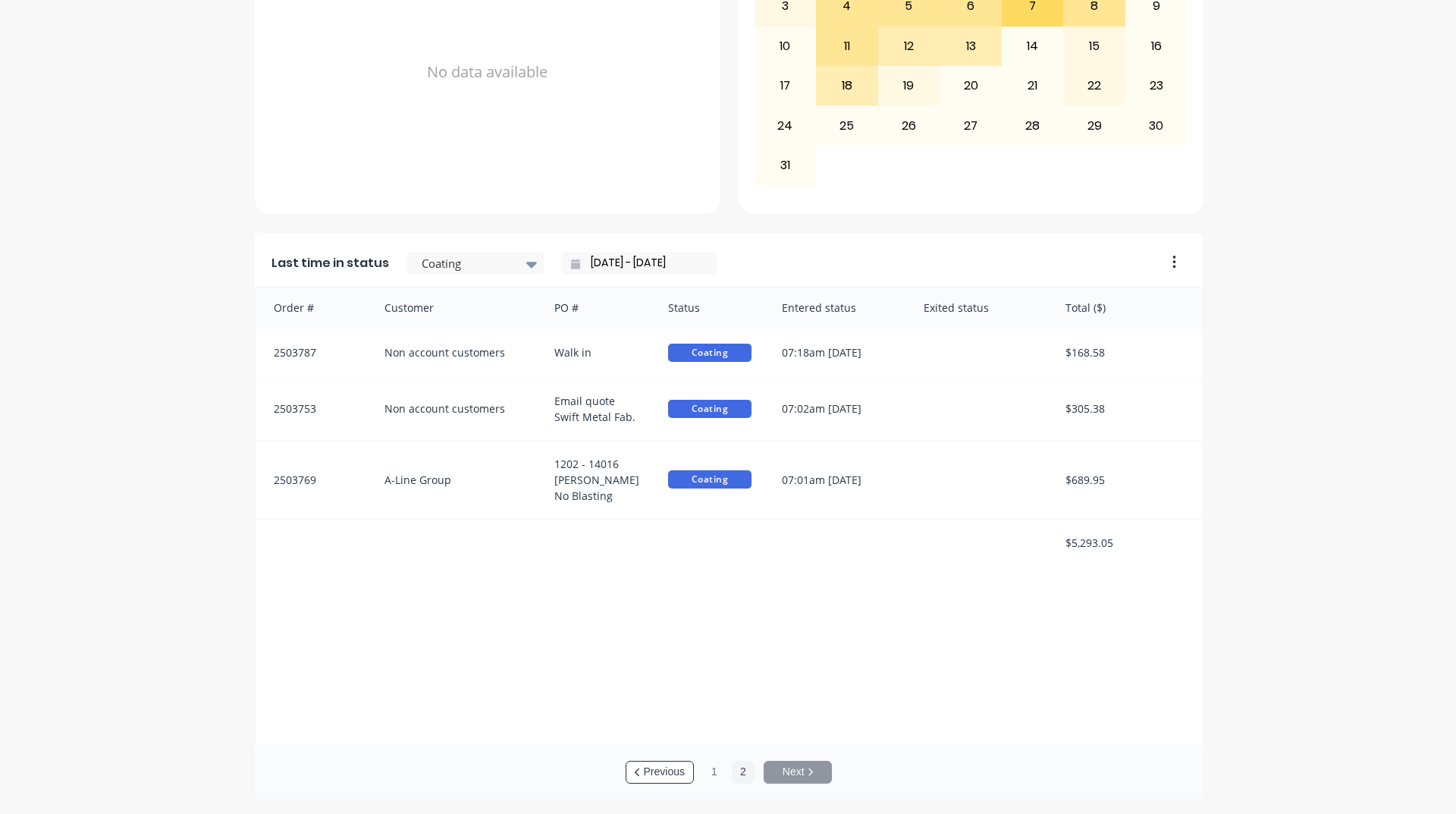
scroll to position [2, 0]
click at [703, 769] on button "1" at bounding box center [714, 772] width 23 height 23
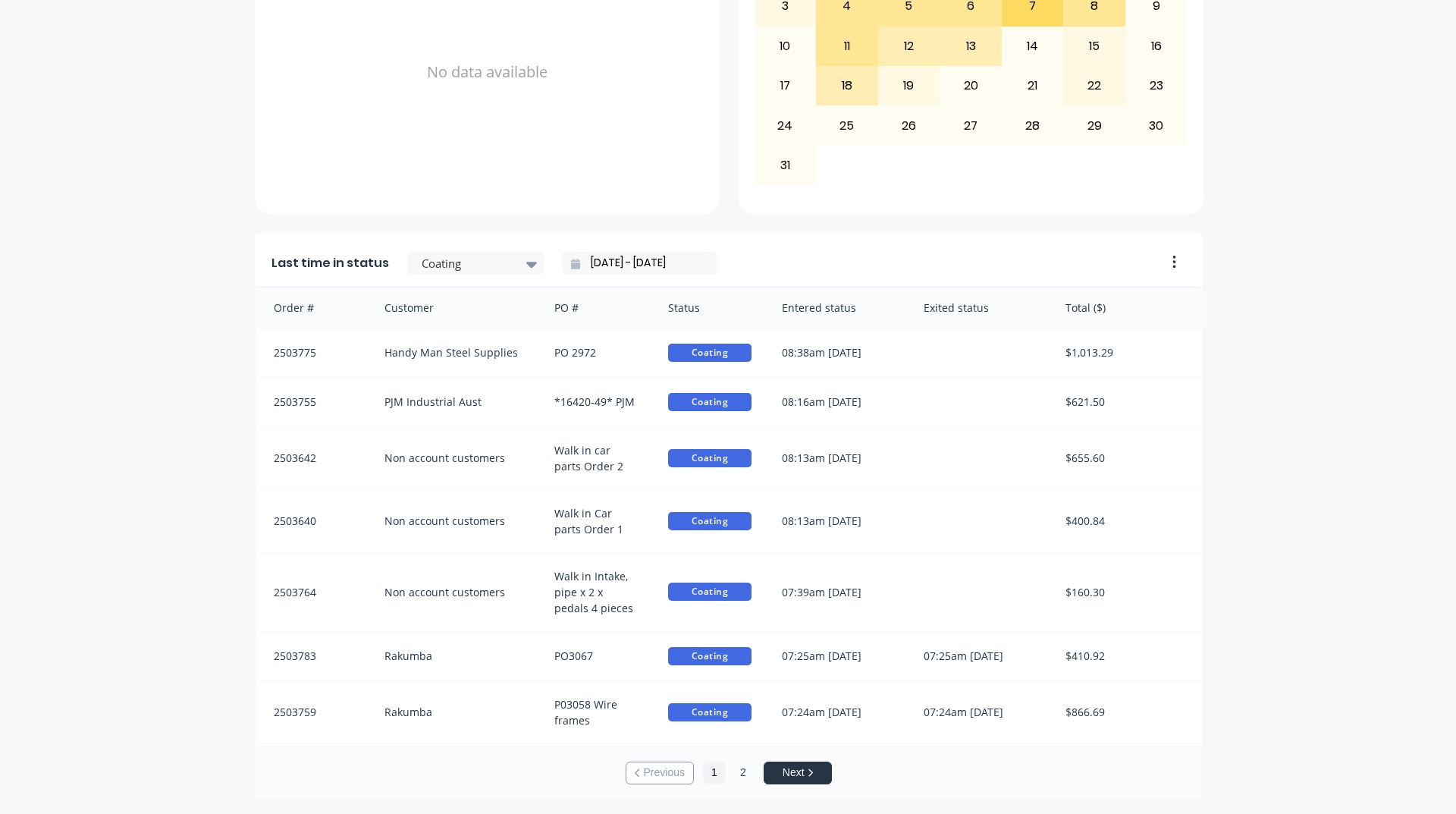
click at [735, 778] on button "2" at bounding box center [743, 773] width 23 height 23
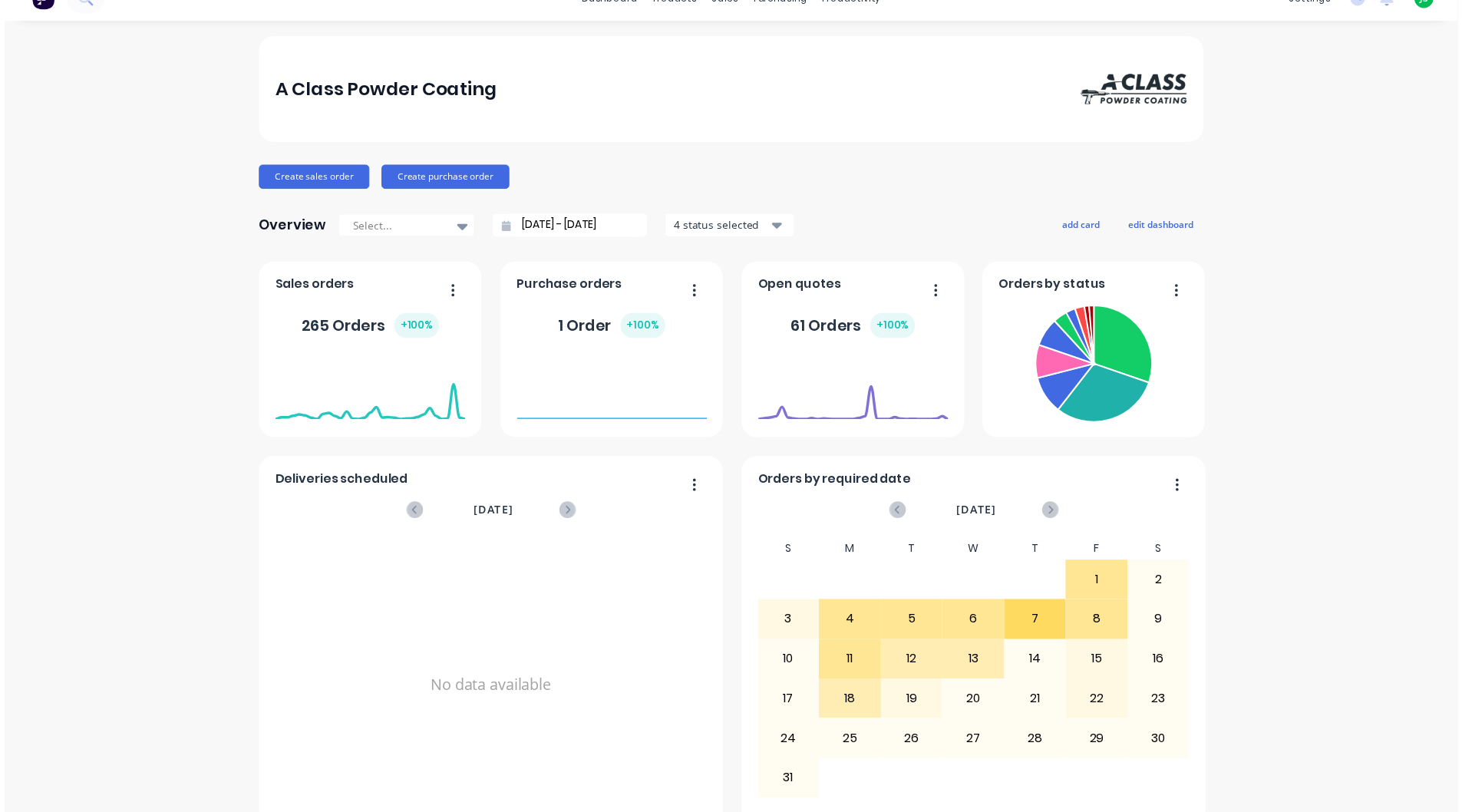
scroll to position [0, 0]
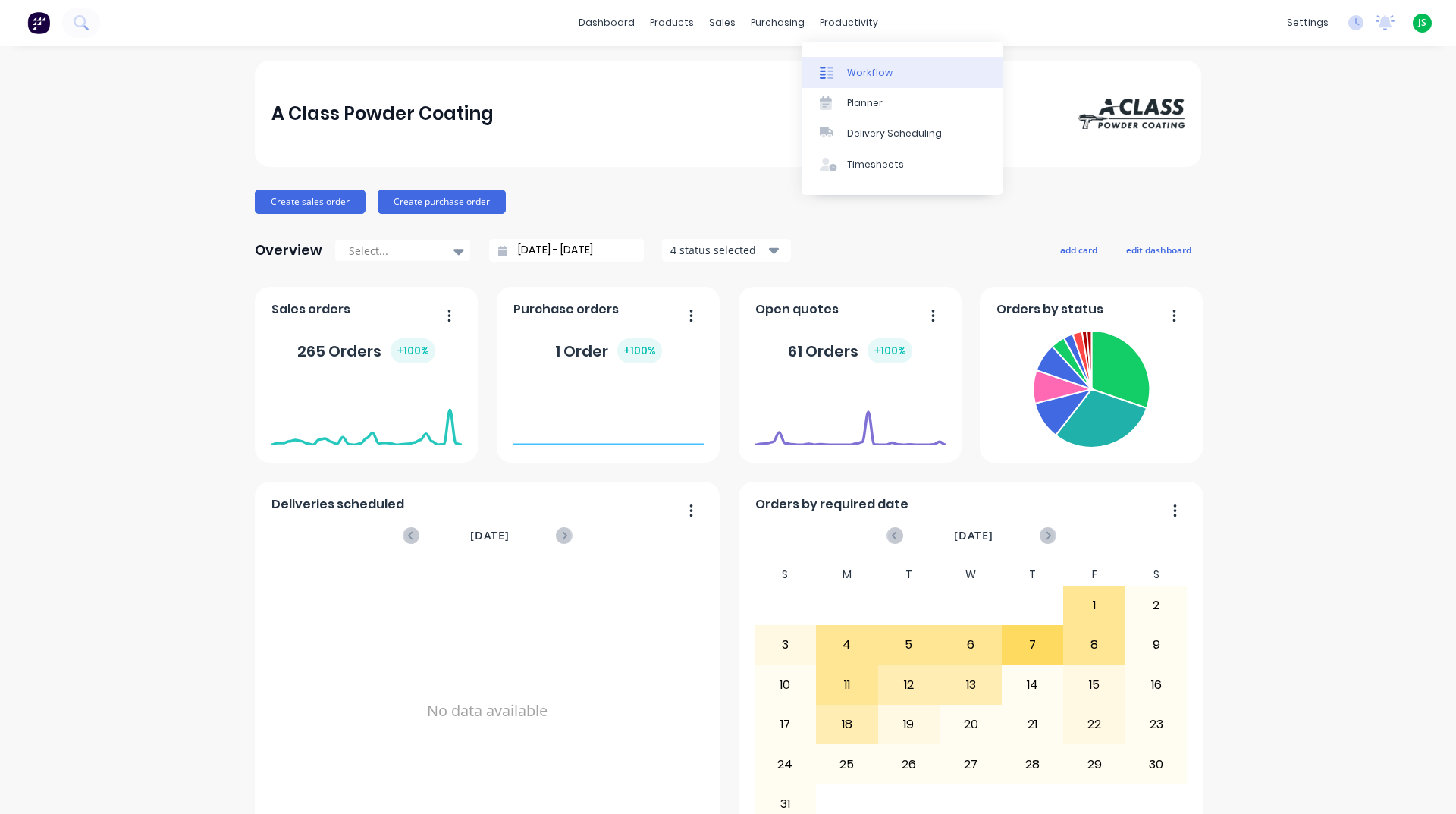
click at [850, 67] on div "Workflow" at bounding box center [870, 73] width 46 height 14
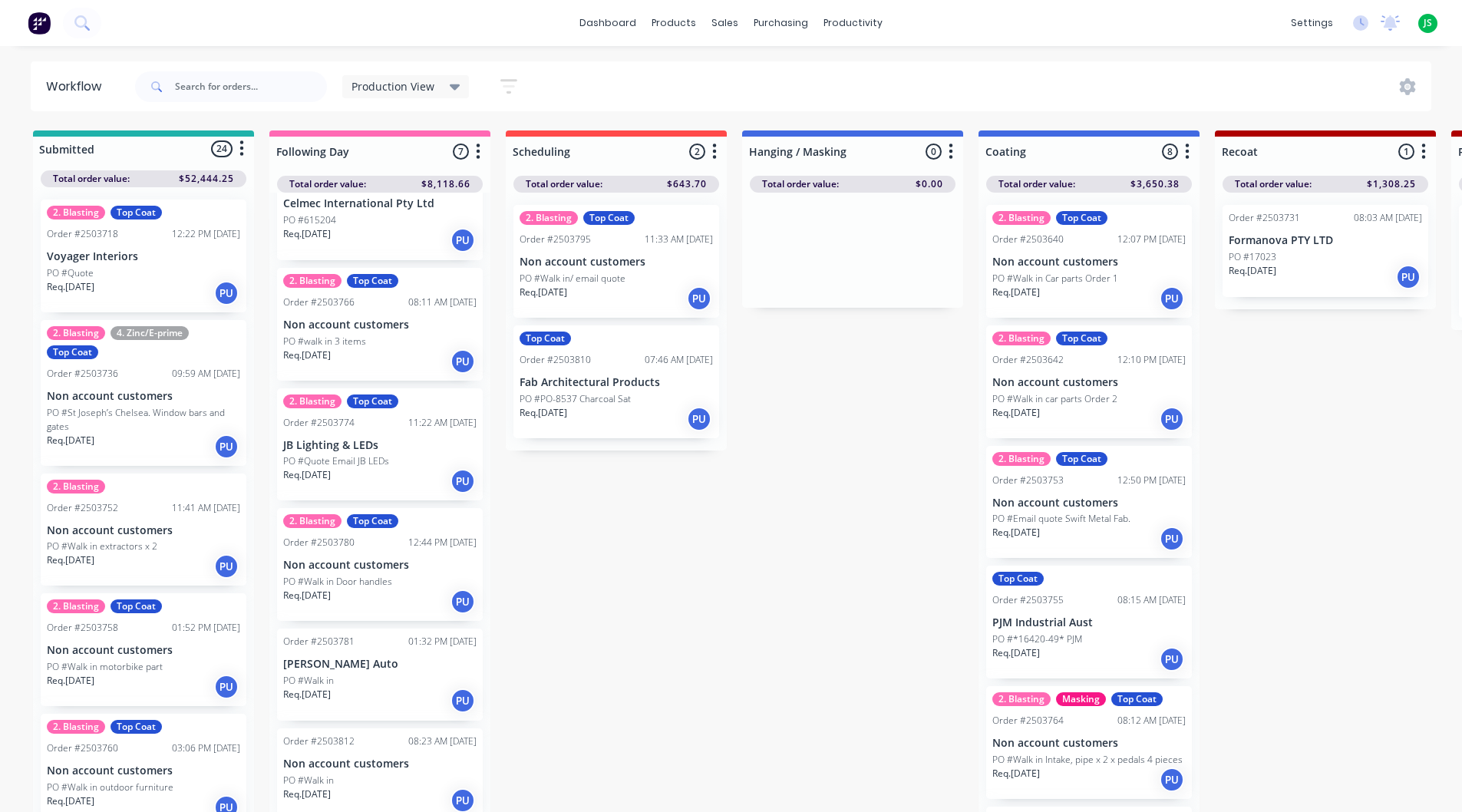
scroll to position [158, 0]
click at [380, 584] on p "PO #Walk in Door handles" at bounding box center [338, 581] width 109 height 14
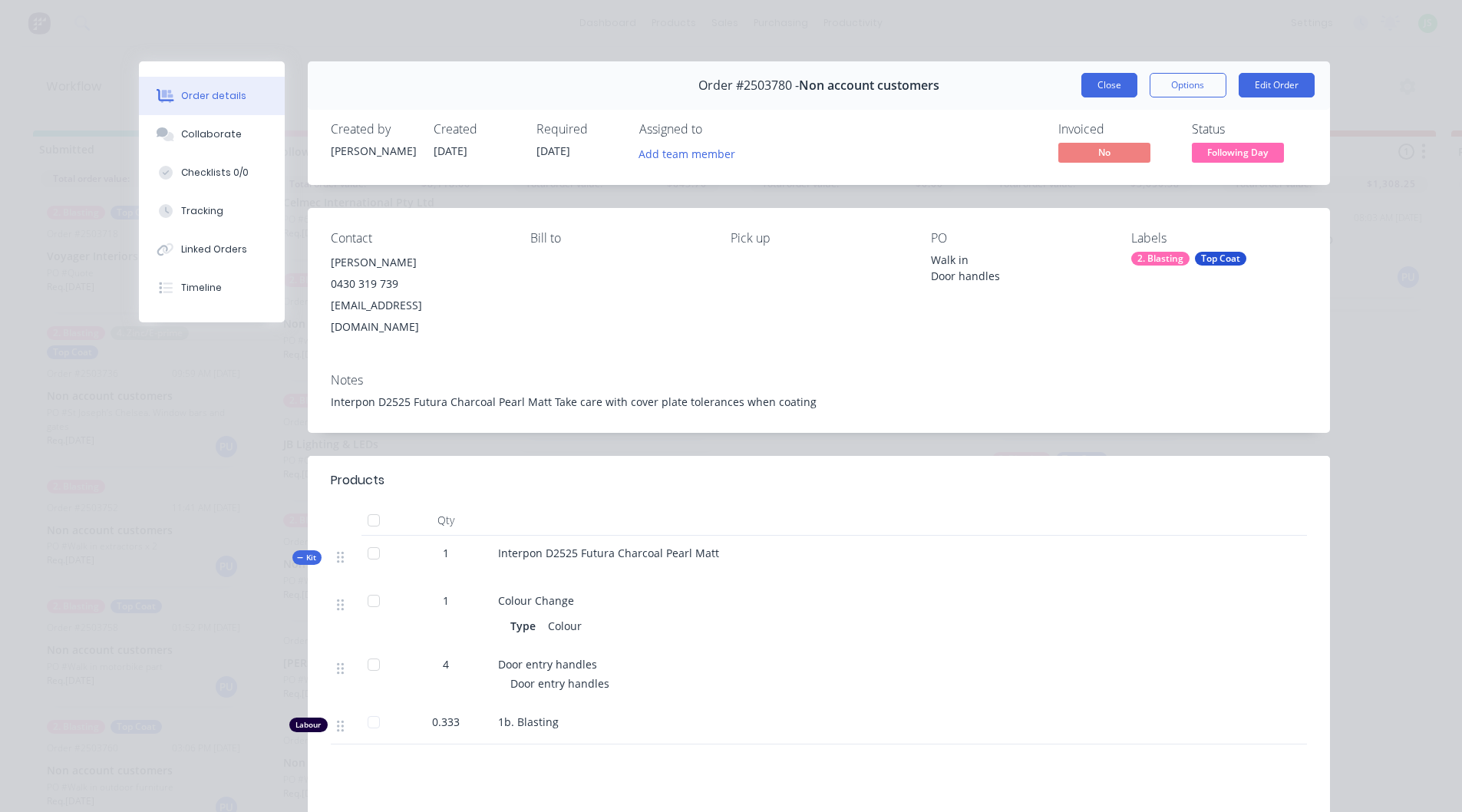
click at [1091, 81] on button "Close" at bounding box center [1109, 85] width 56 height 25
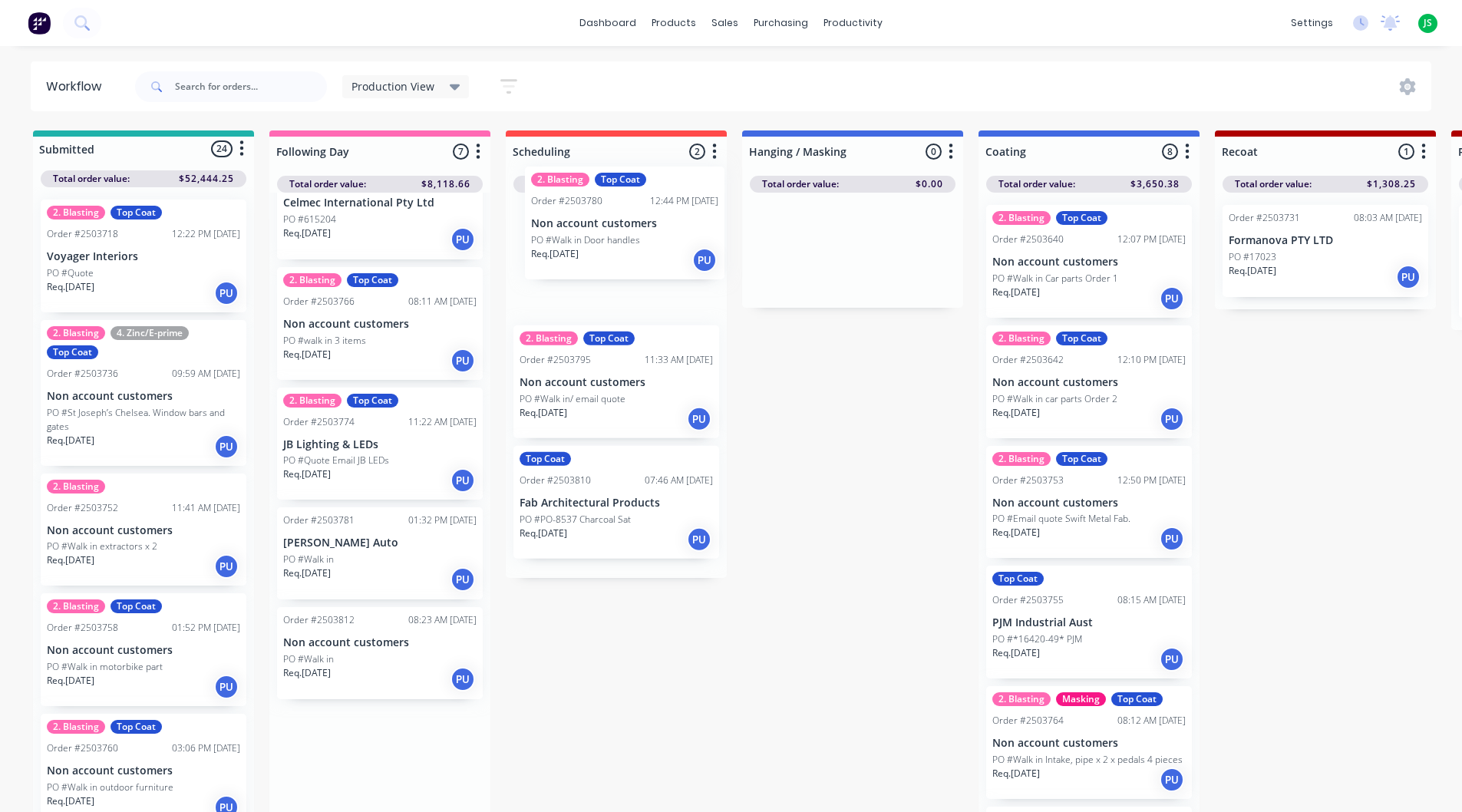
drag, startPoint x: 429, startPoint y: 551, endPoint x: 626, endPoint y: 246, distance: 363.1
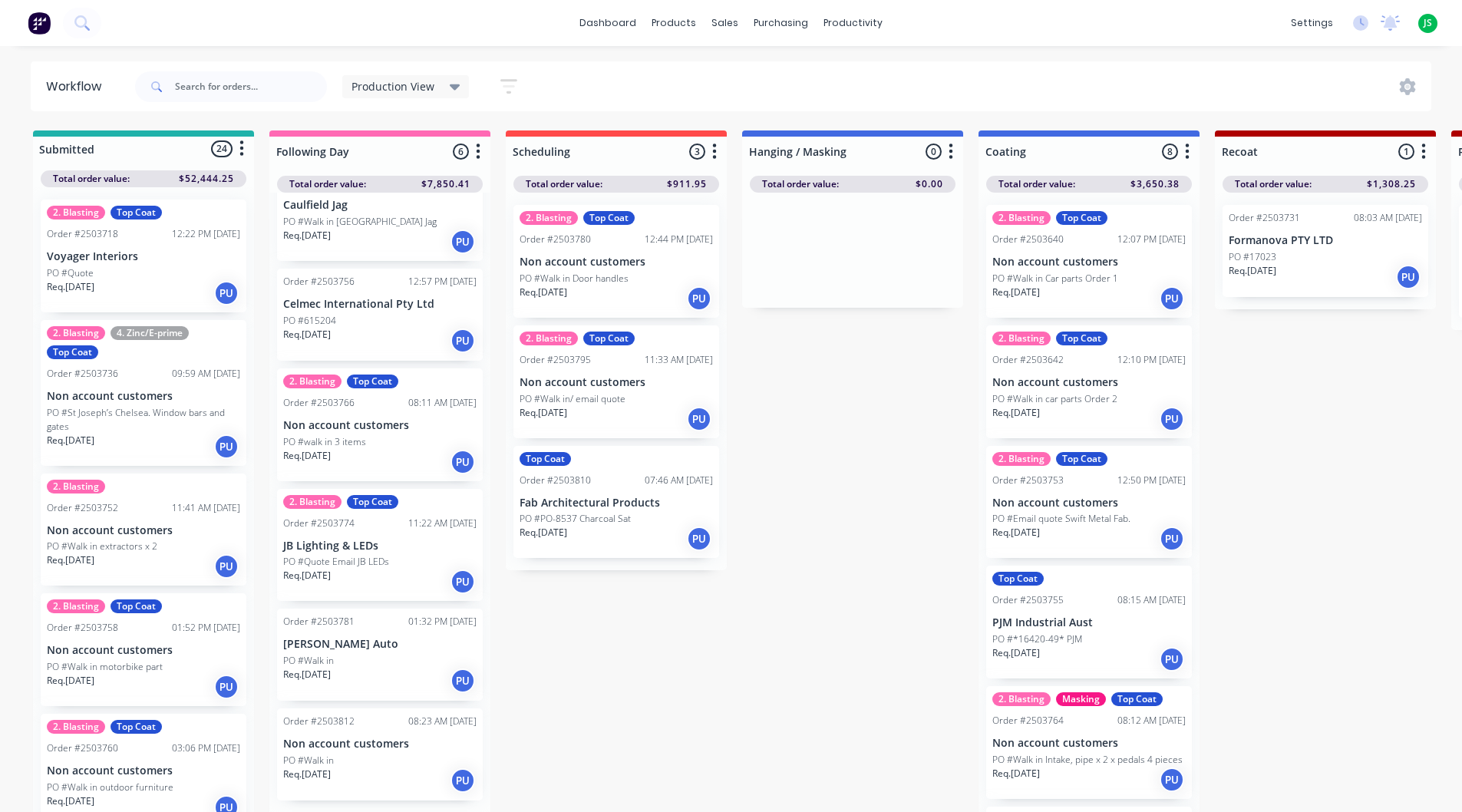
scroll to position [38, 0]
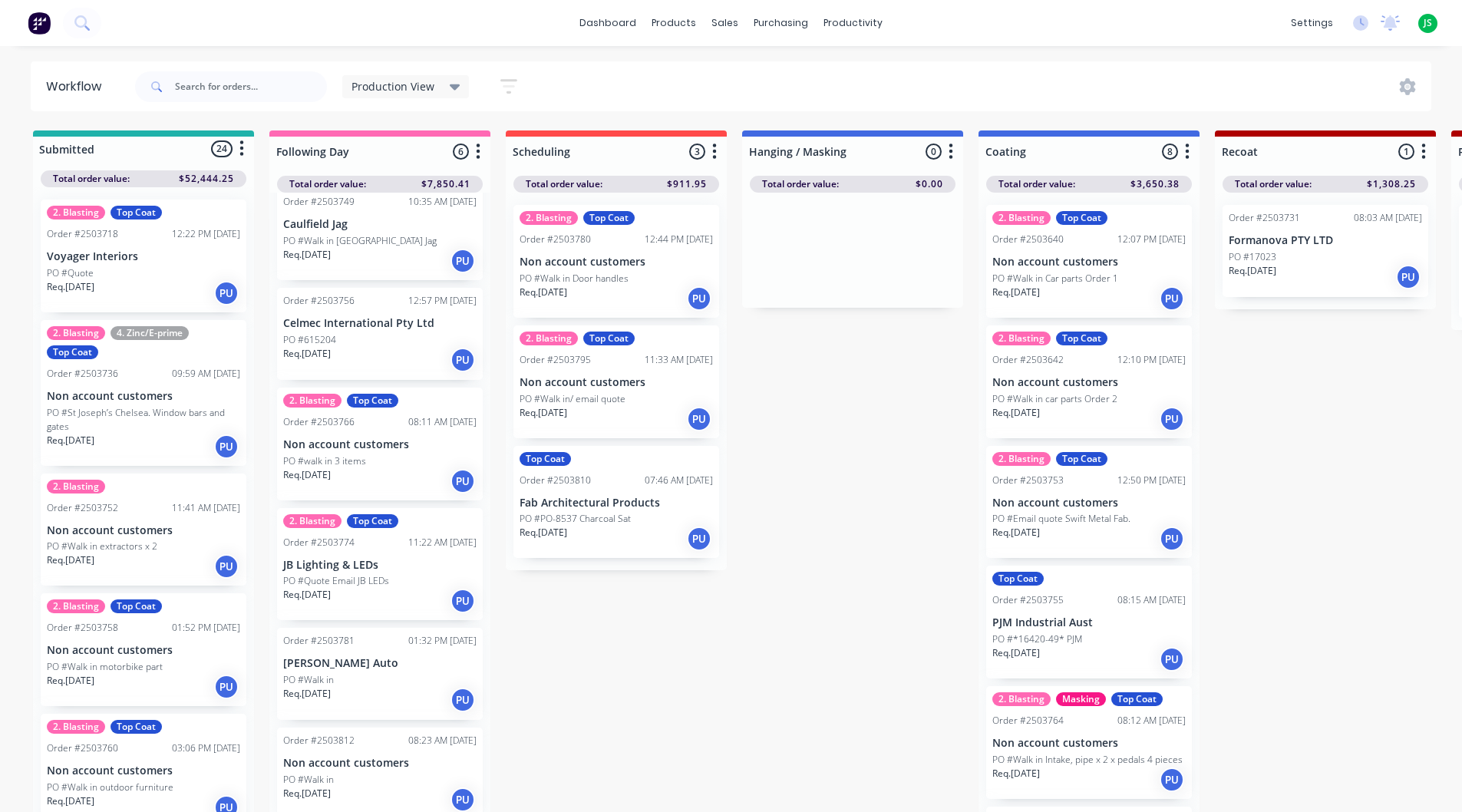
click at [568, 414] on p "Req. [DATE]" at bounding box center [544, 413] width 48 height 14
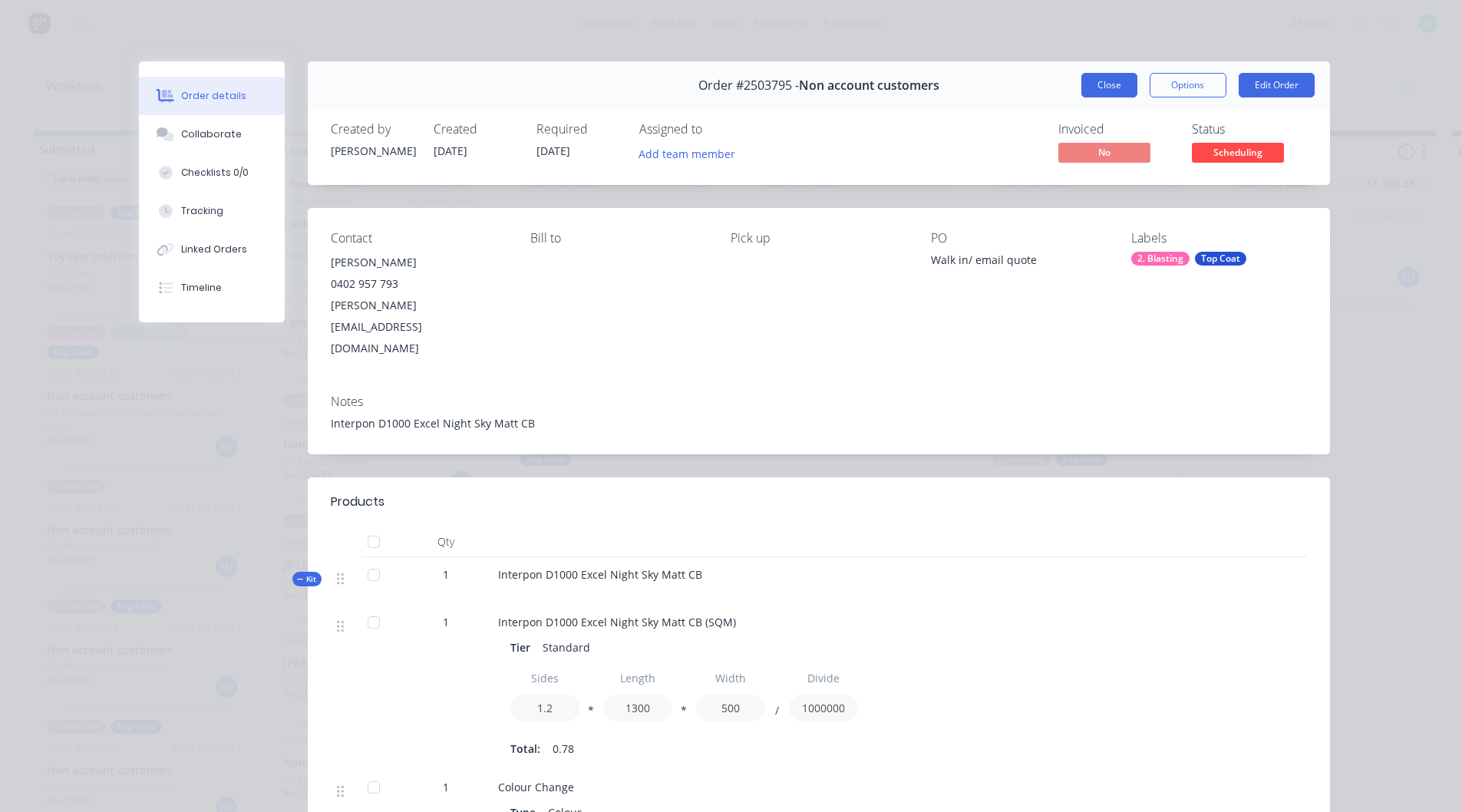
click at [1111, 78] on button "Close" at bounding box center [1109, 85] width 56 height 25
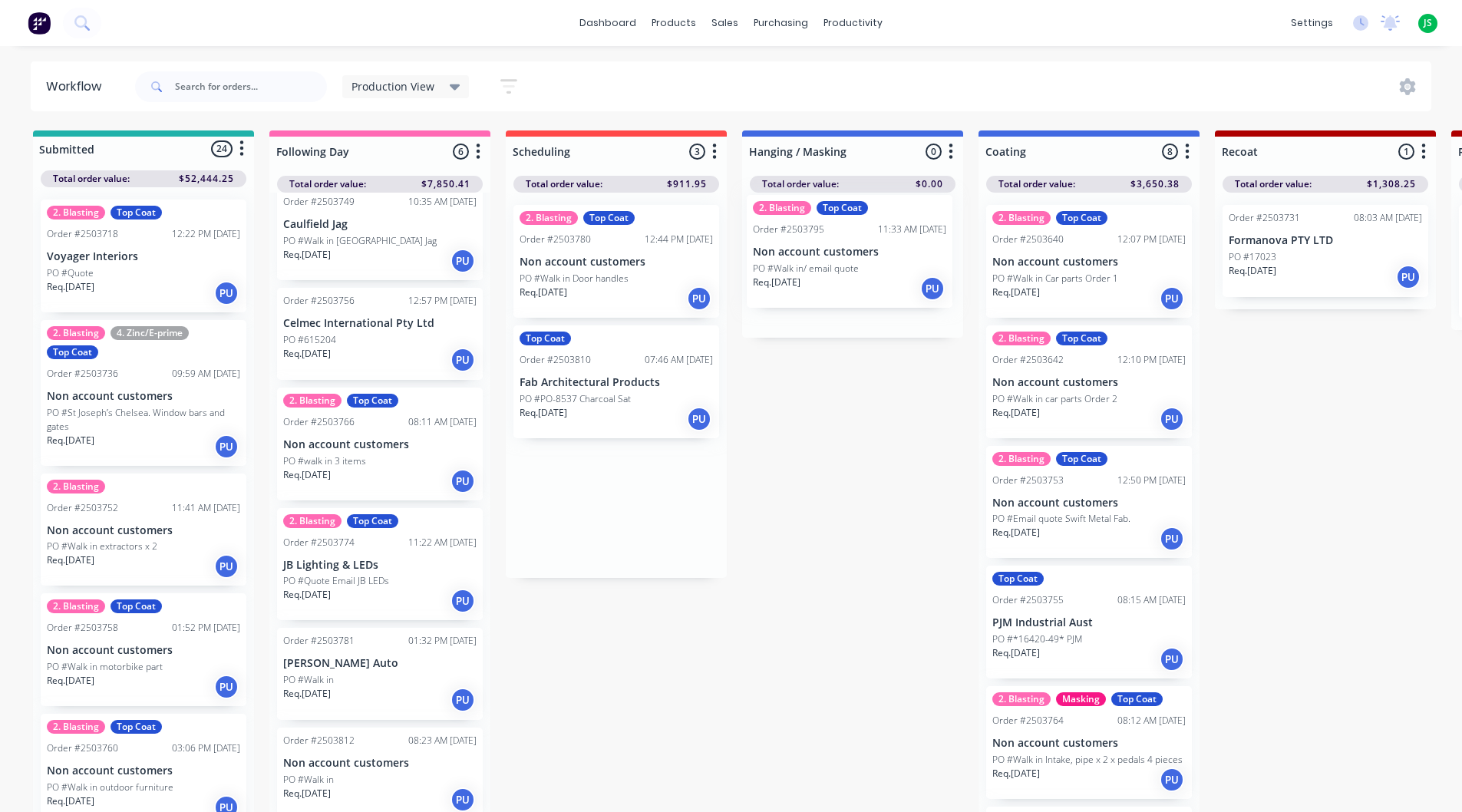
drag, startPoint x: 613, startPoint y: 393, endPoint x: 852, endPoint y: 263, distance: 272.1
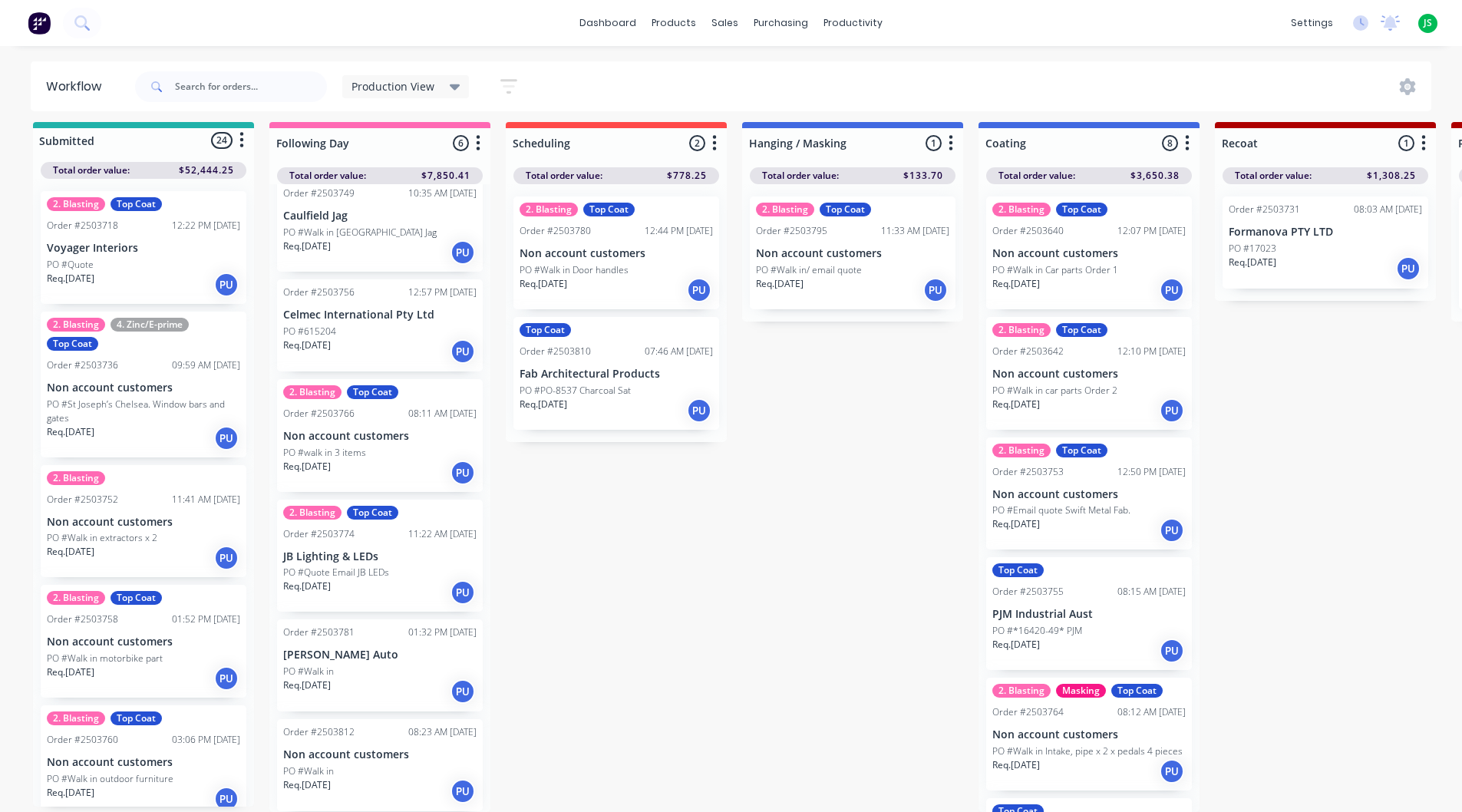
click at [375, 764] on div "PO #Walk in" at bounding box center [379, 771] width 193 height 14
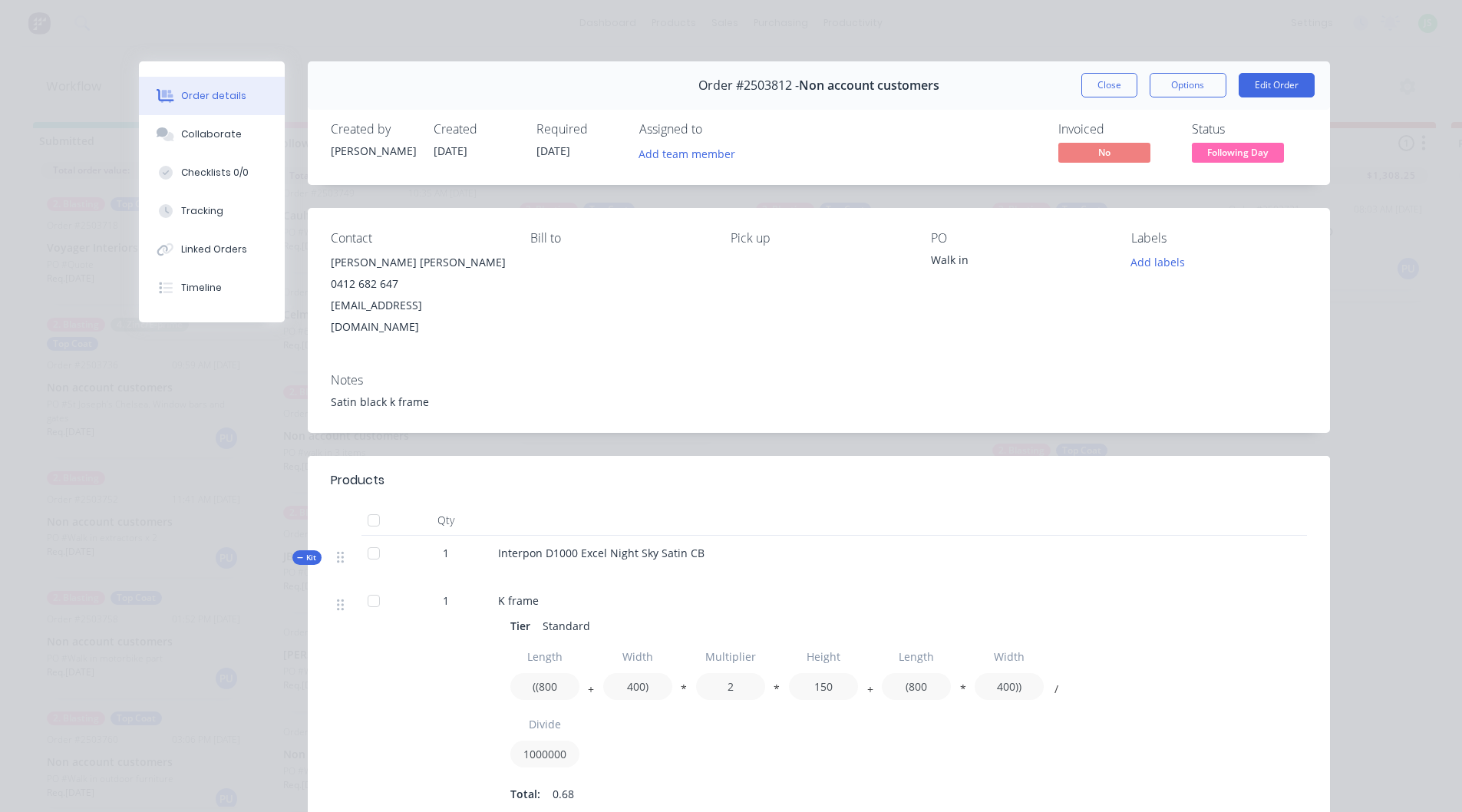
click at [1081, 88] on button "Close" at bounding box center [1109, 85] width 56 height 25
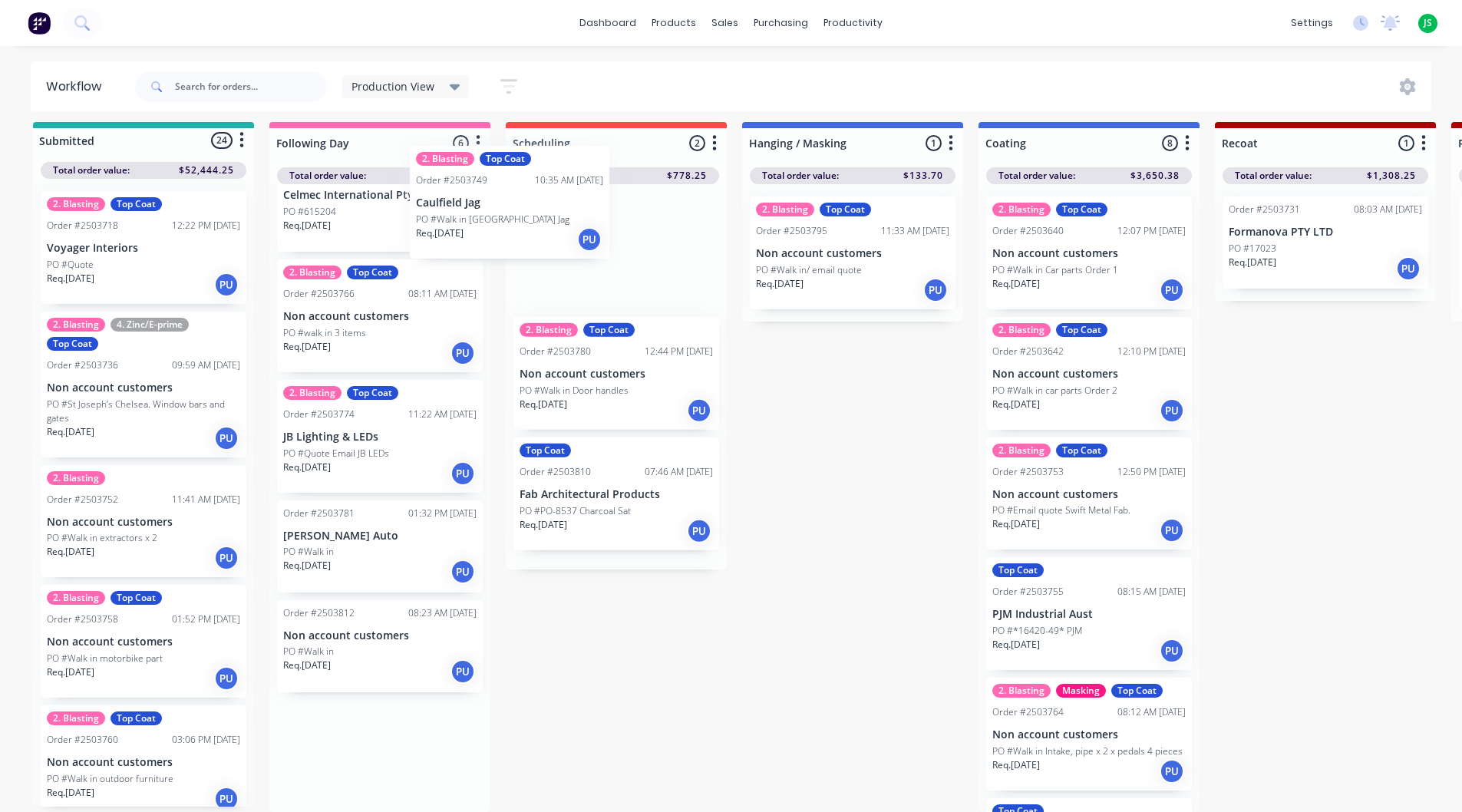
scroll to position [8, 0]
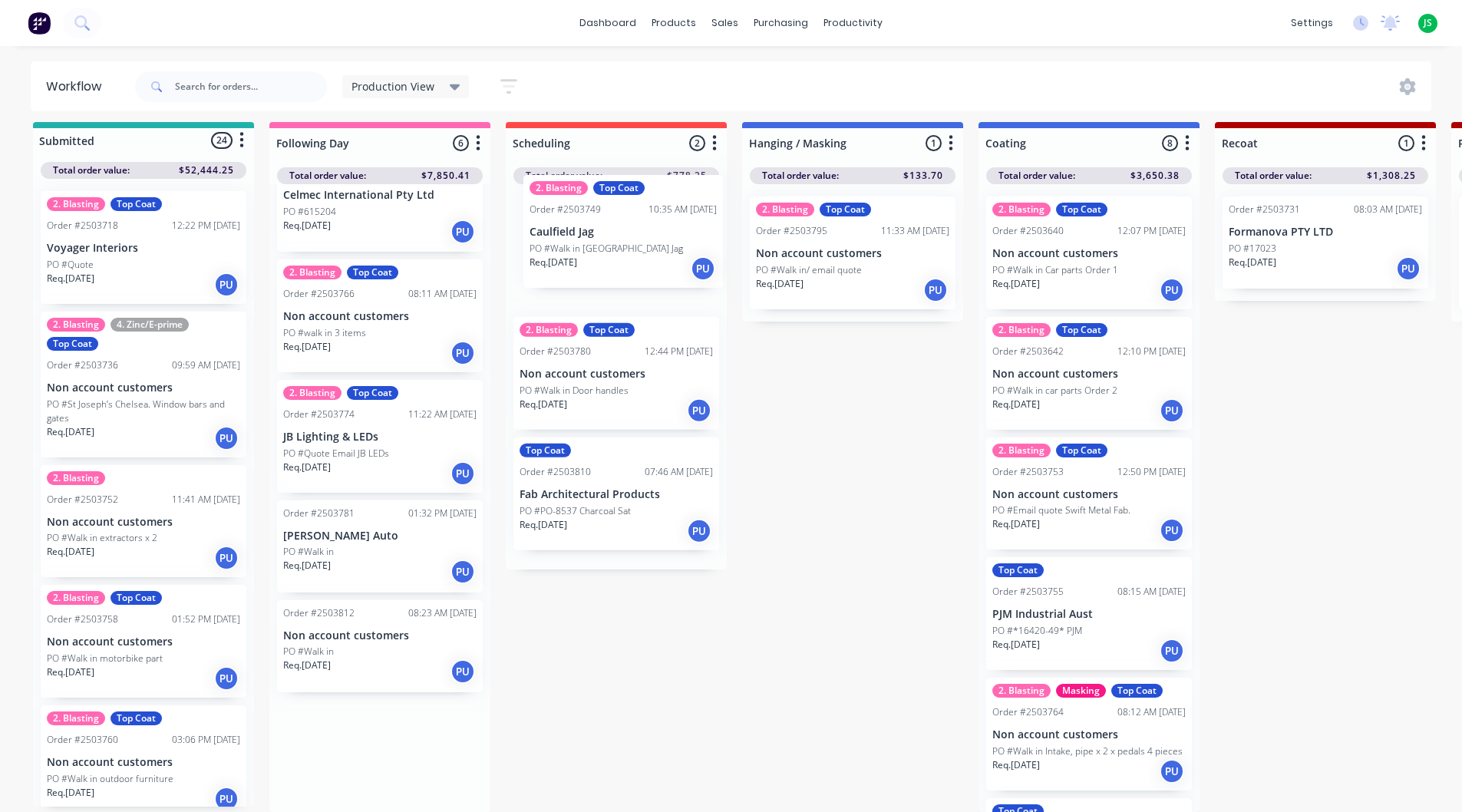
drag, startPoint x: 379, startPoint y: 228, endPoint x: 631, endPoint y: 254, distance: 253.3
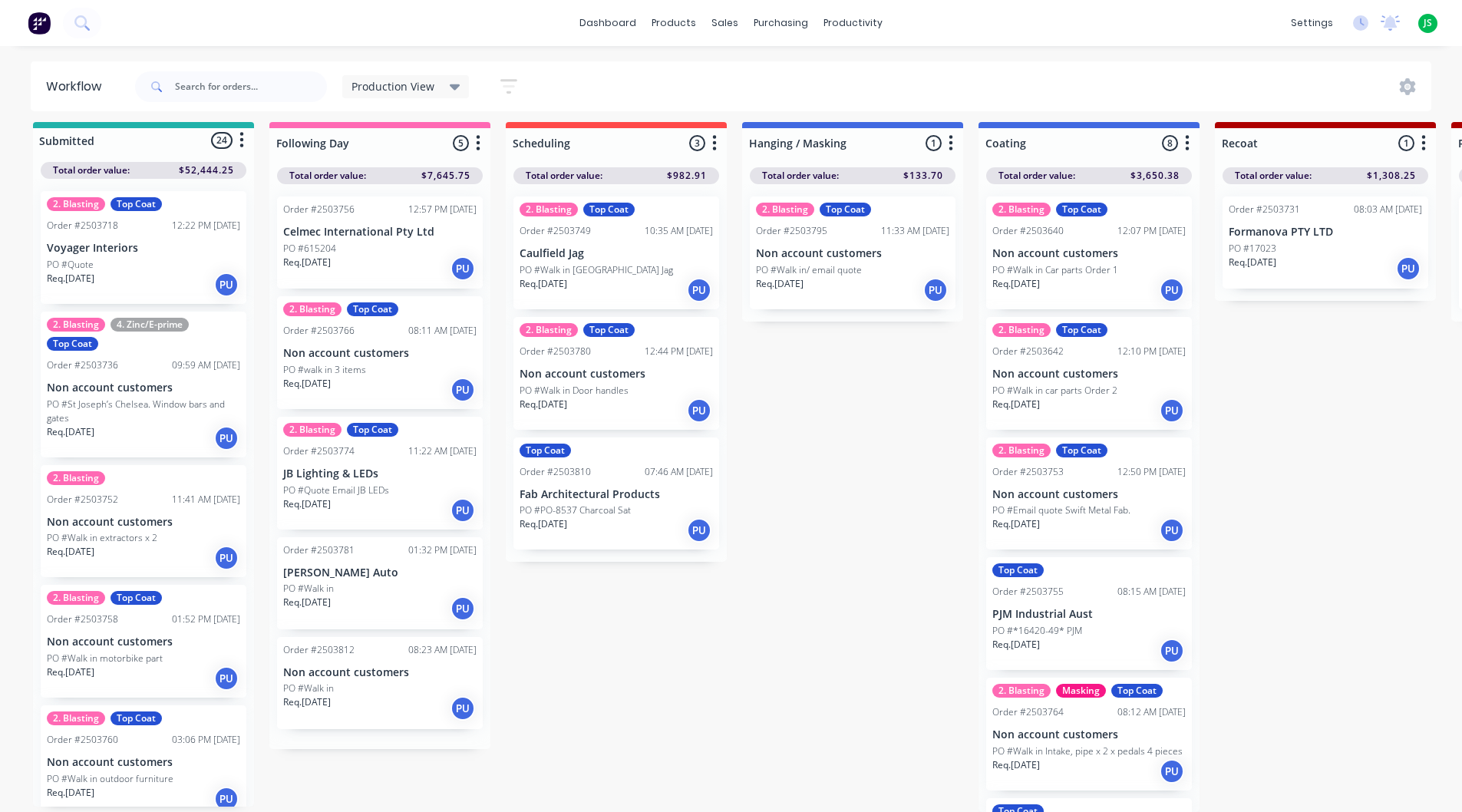
scroll to position [0, 0]
click at [618, 268] on p "PO #Walk in [GEOGRAPHIC_DATA] Jag" at bounding box center [597, 270] width 154 height 14
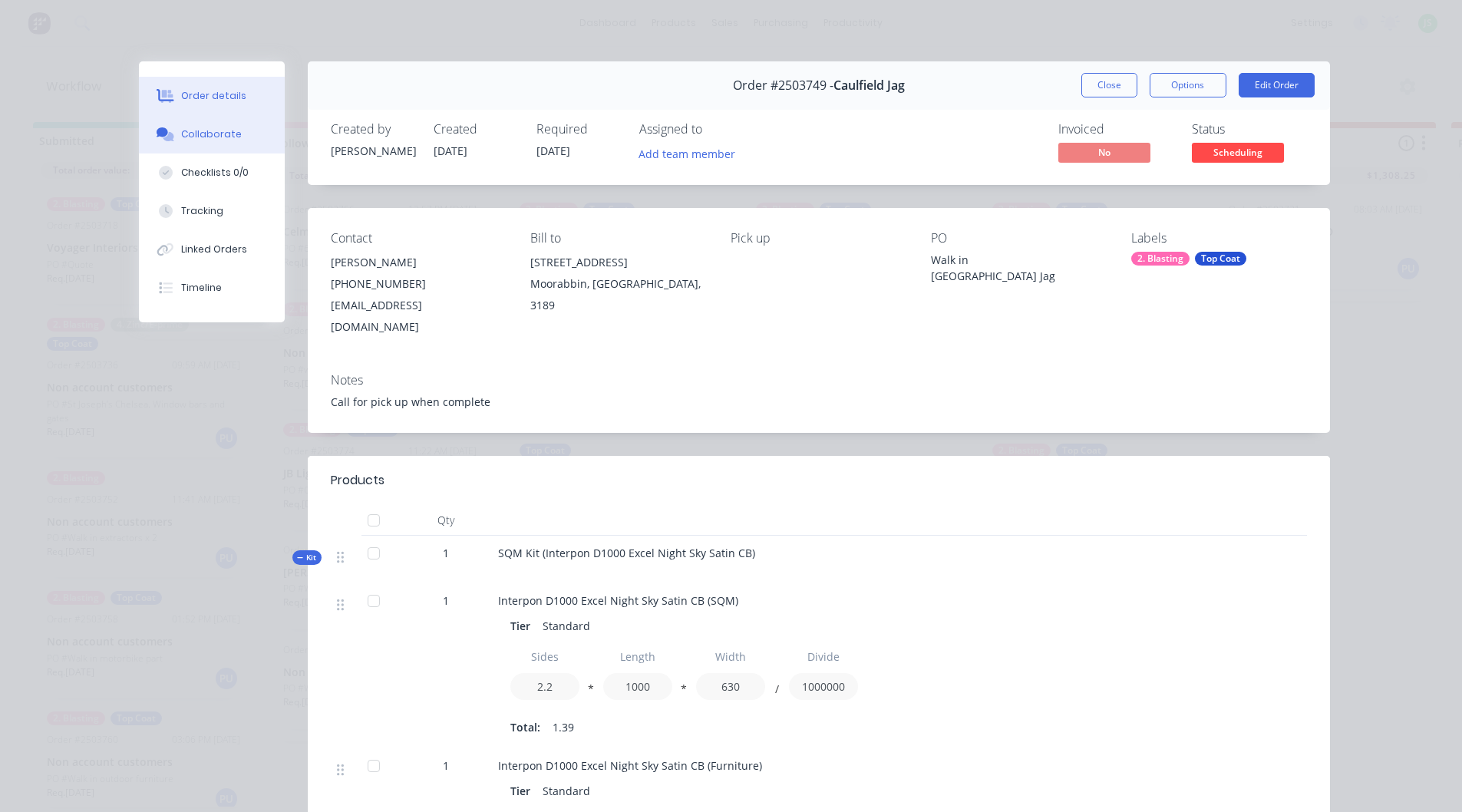
click at [228, 131] on div "Collaborate" at bounding box center [211, 135] width 61 height 14
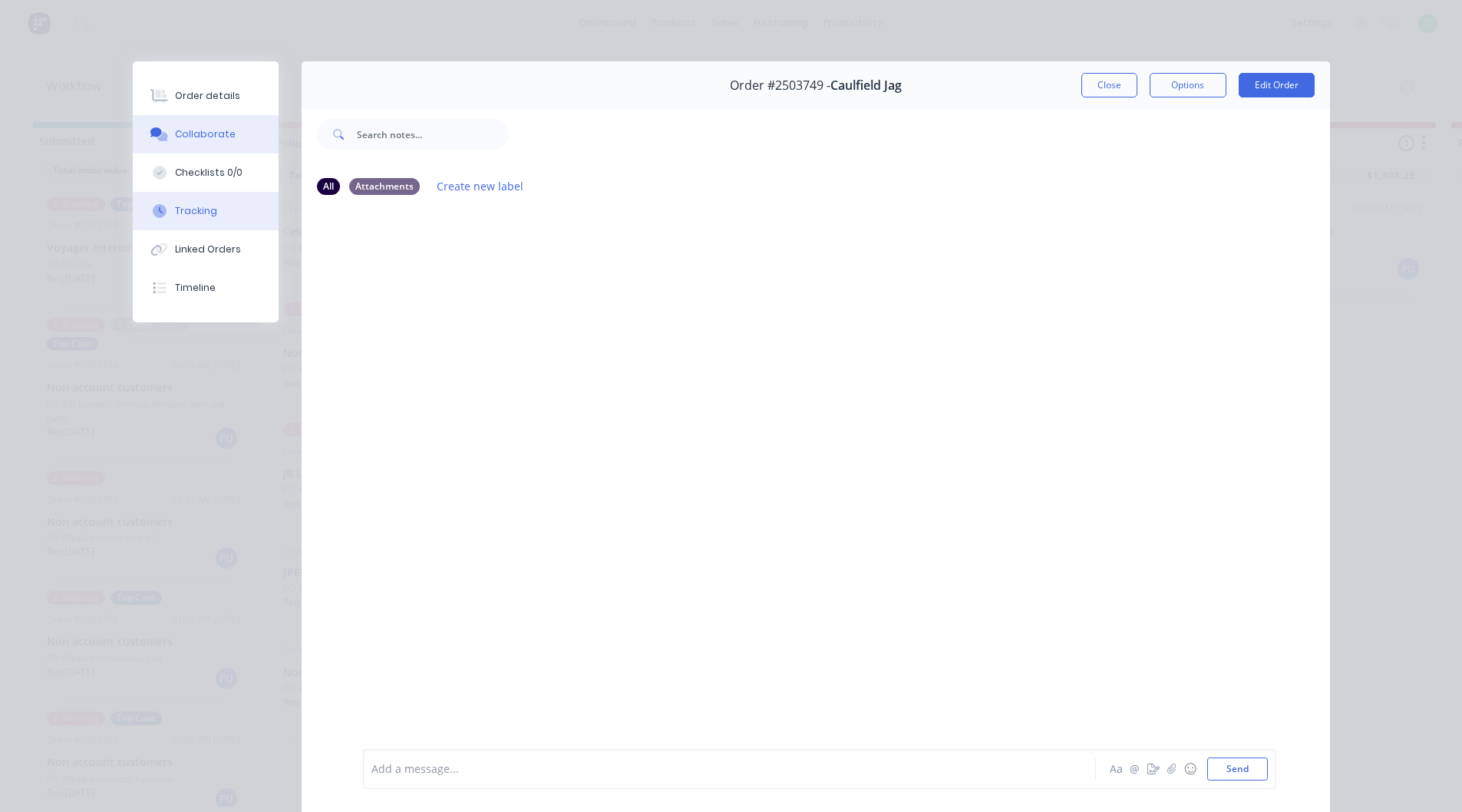
click at [240, 221] on button "Tracking" at bounding box center [206, 211] width 146 height 38
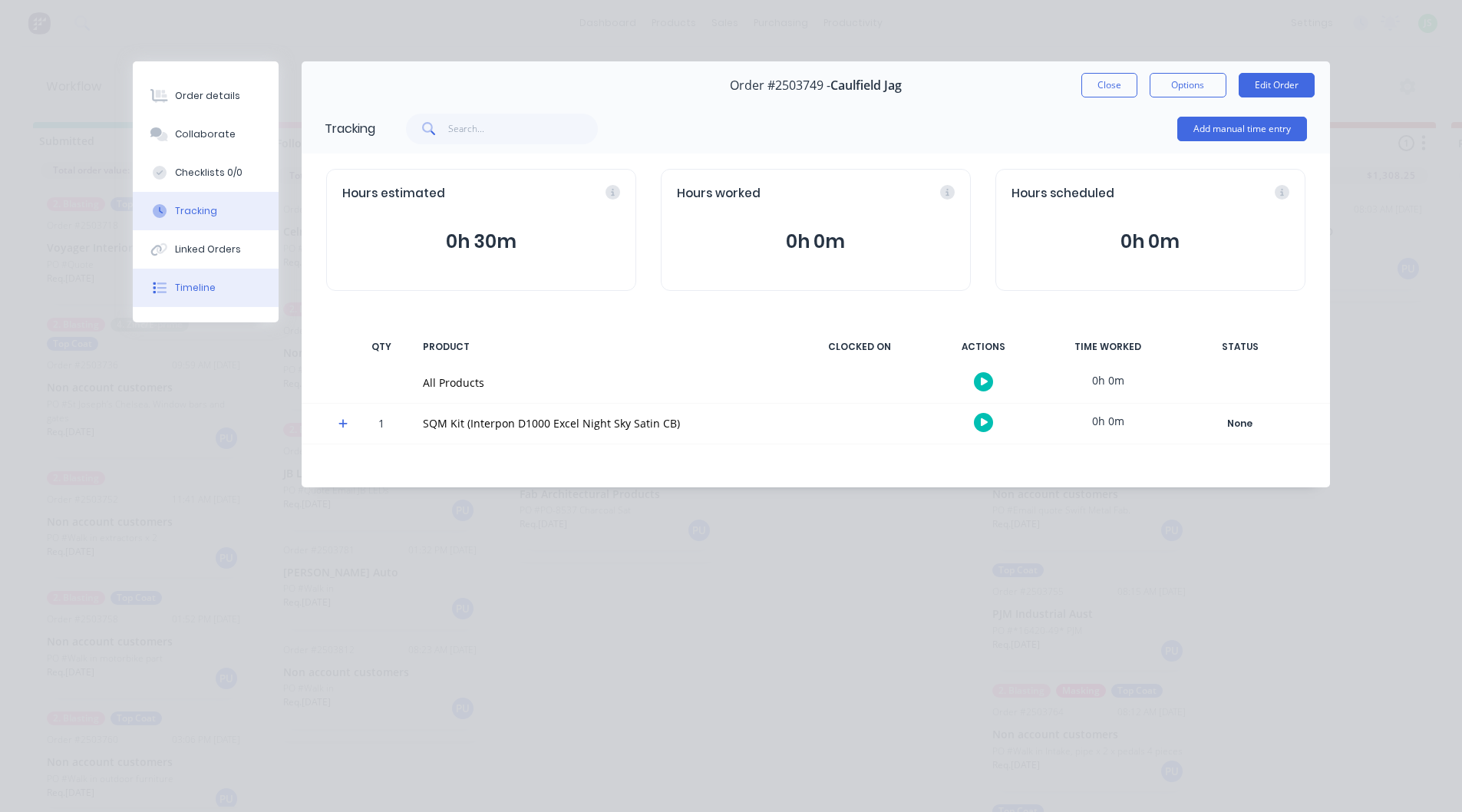
click at [237, 288] on button "Timeline" at bounding box center [206, 288] width 146 height 38
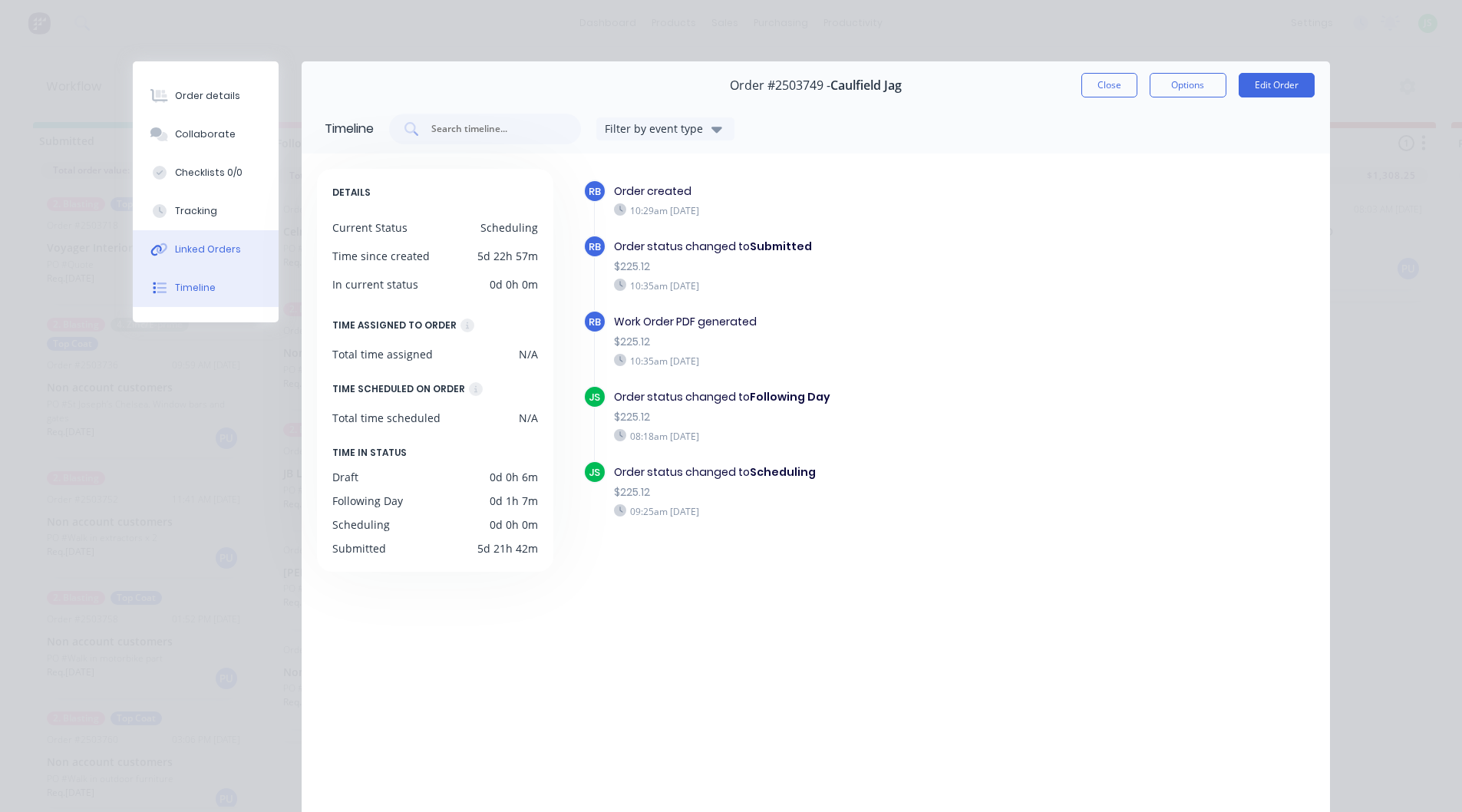
click at [236, 248] on button "Linked Orders" at bounding box center [206, 249] width 146 height 38
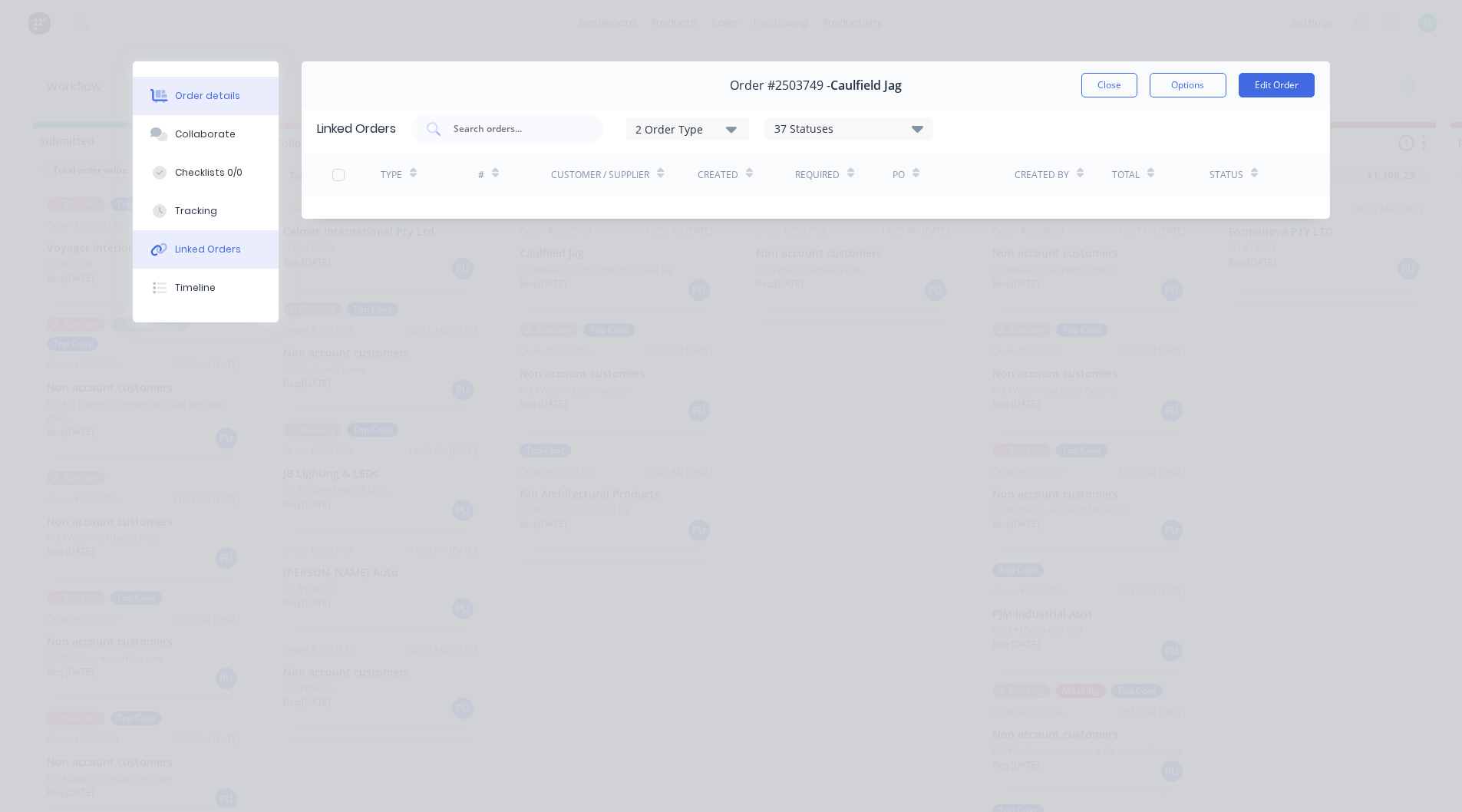
click at [224, 102] on div "Order details" at bounding box center [208, 96] width 65 height 14
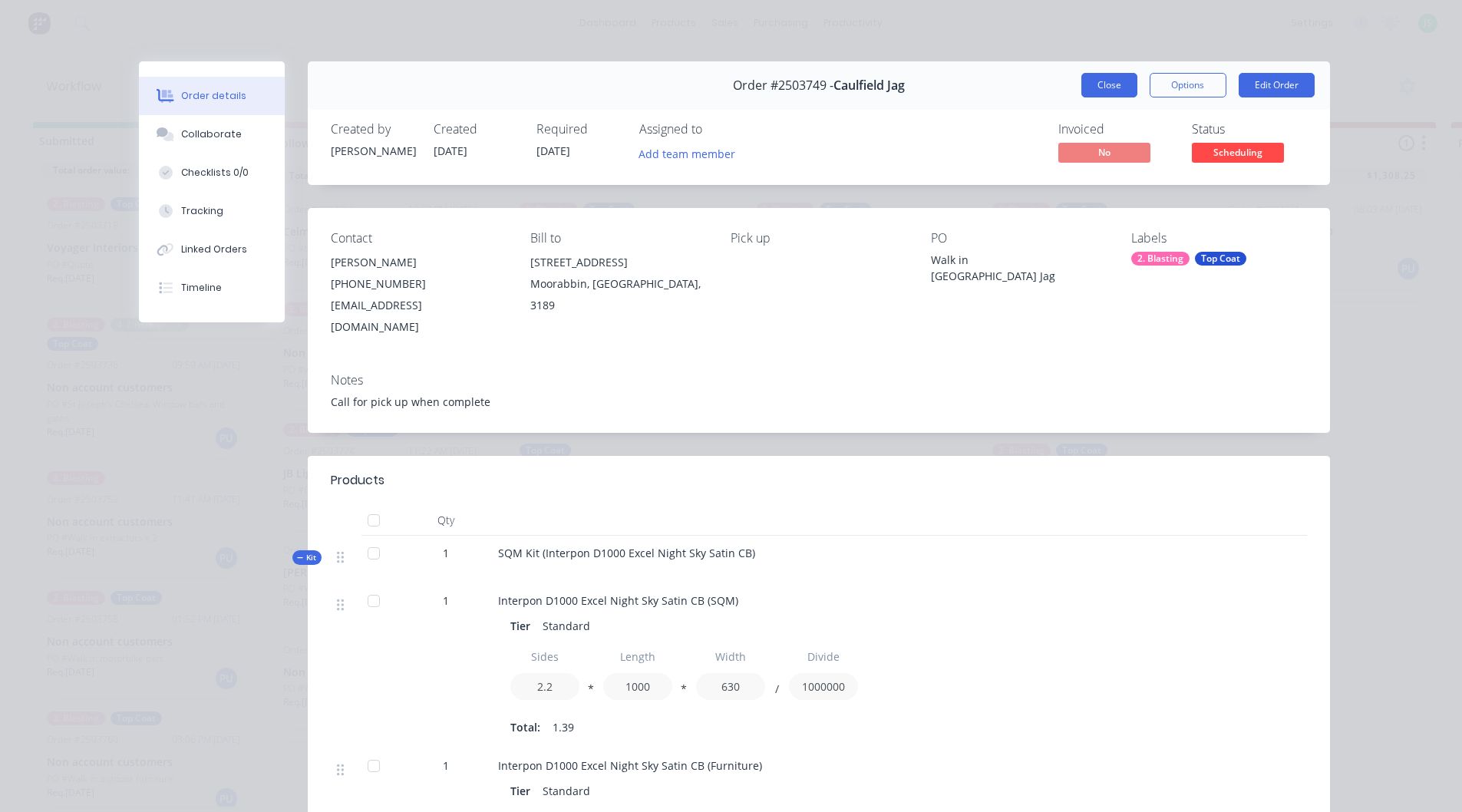
click at [1081, 88] on button "Close" at bounding box center [1109, 85] width 56 height 25
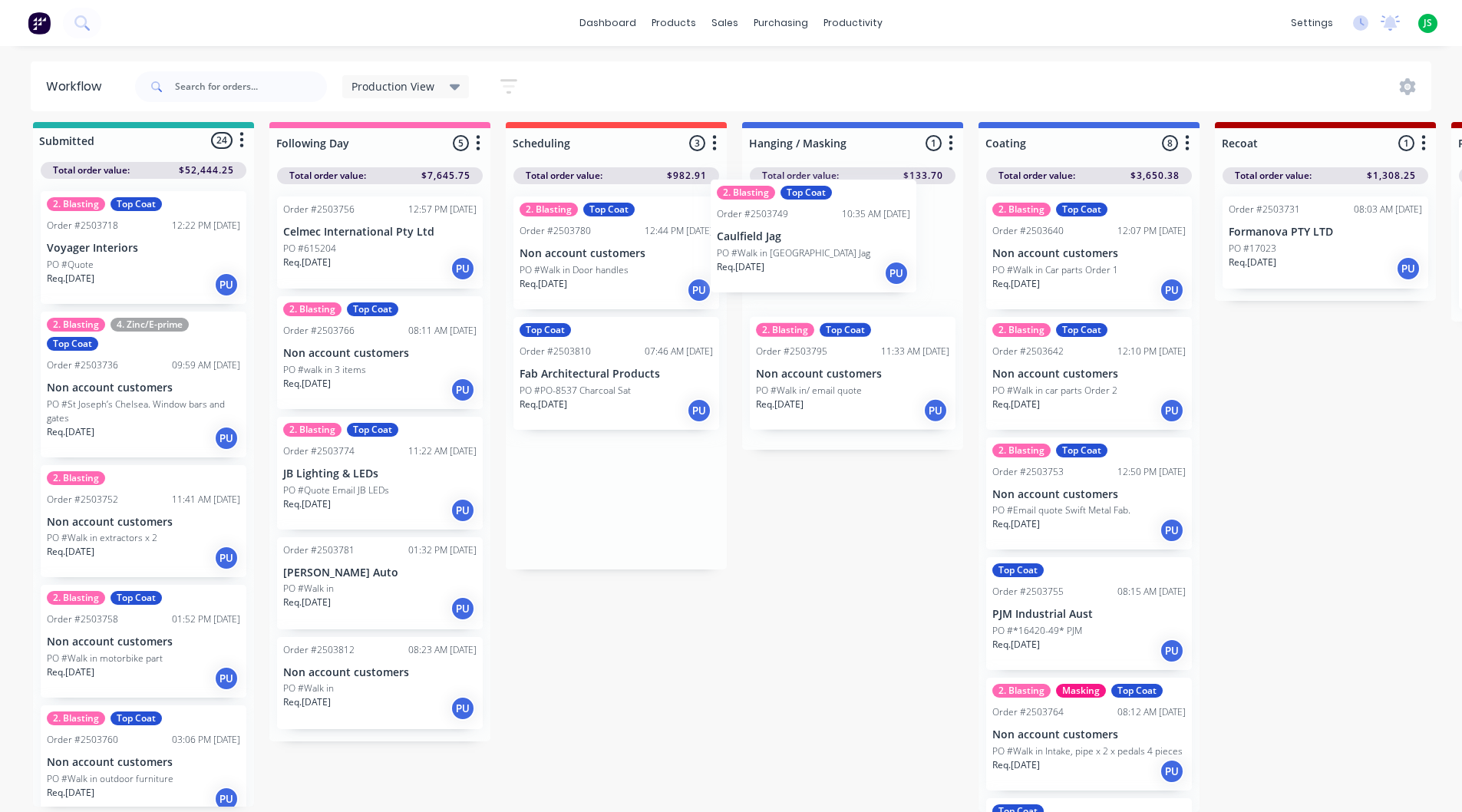
drag, startPoint x: 650, startPoint y: 267, endPoint x: 854, endPoint y: 249, distance: 204.8
click at [846, 385] on p "PO #Walk in/ email quote" at bounding box center [809, 391] width 106 height 14
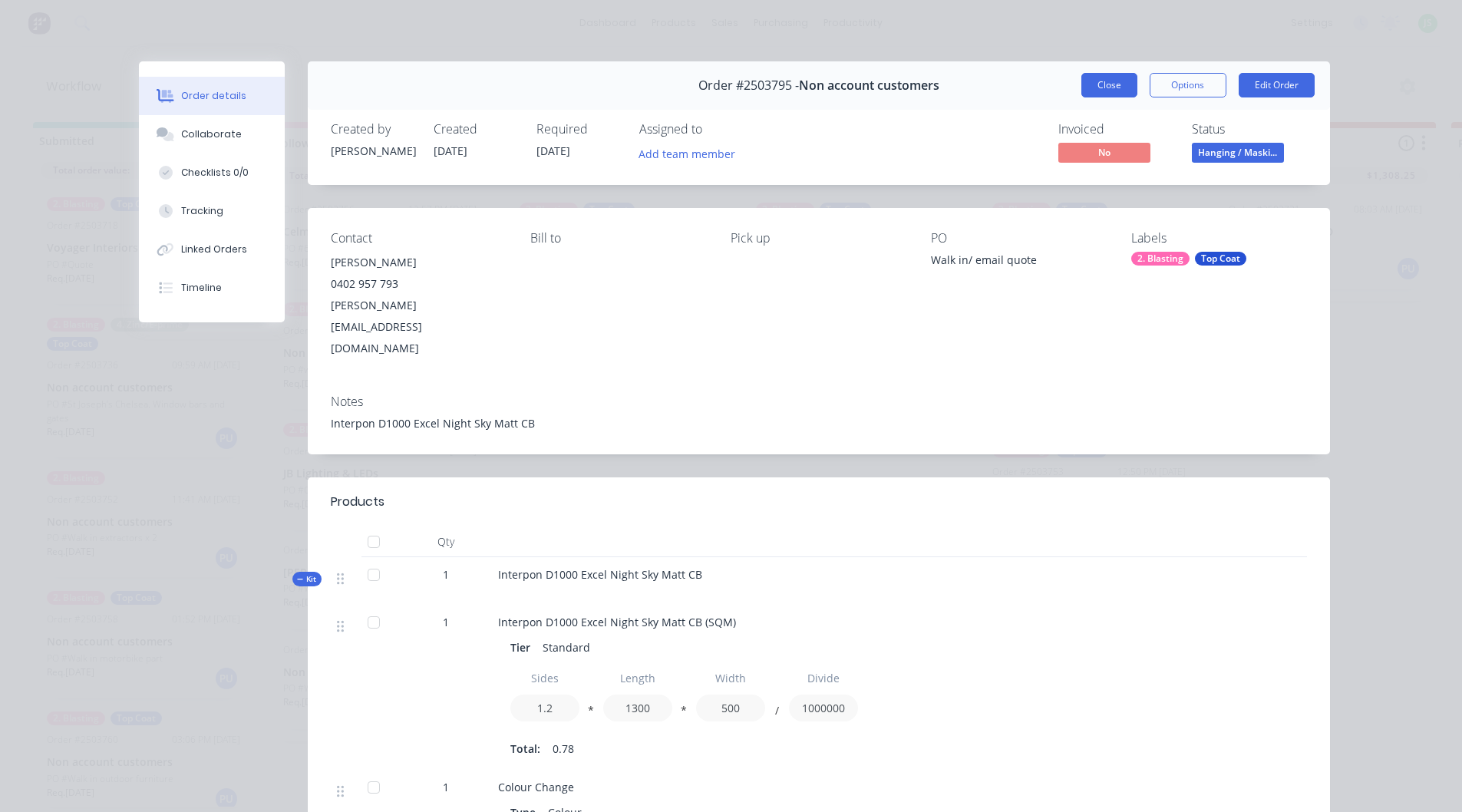
click at [1087, 89] on button "Close" at bounding box center [1109, 85] width 56 height 25
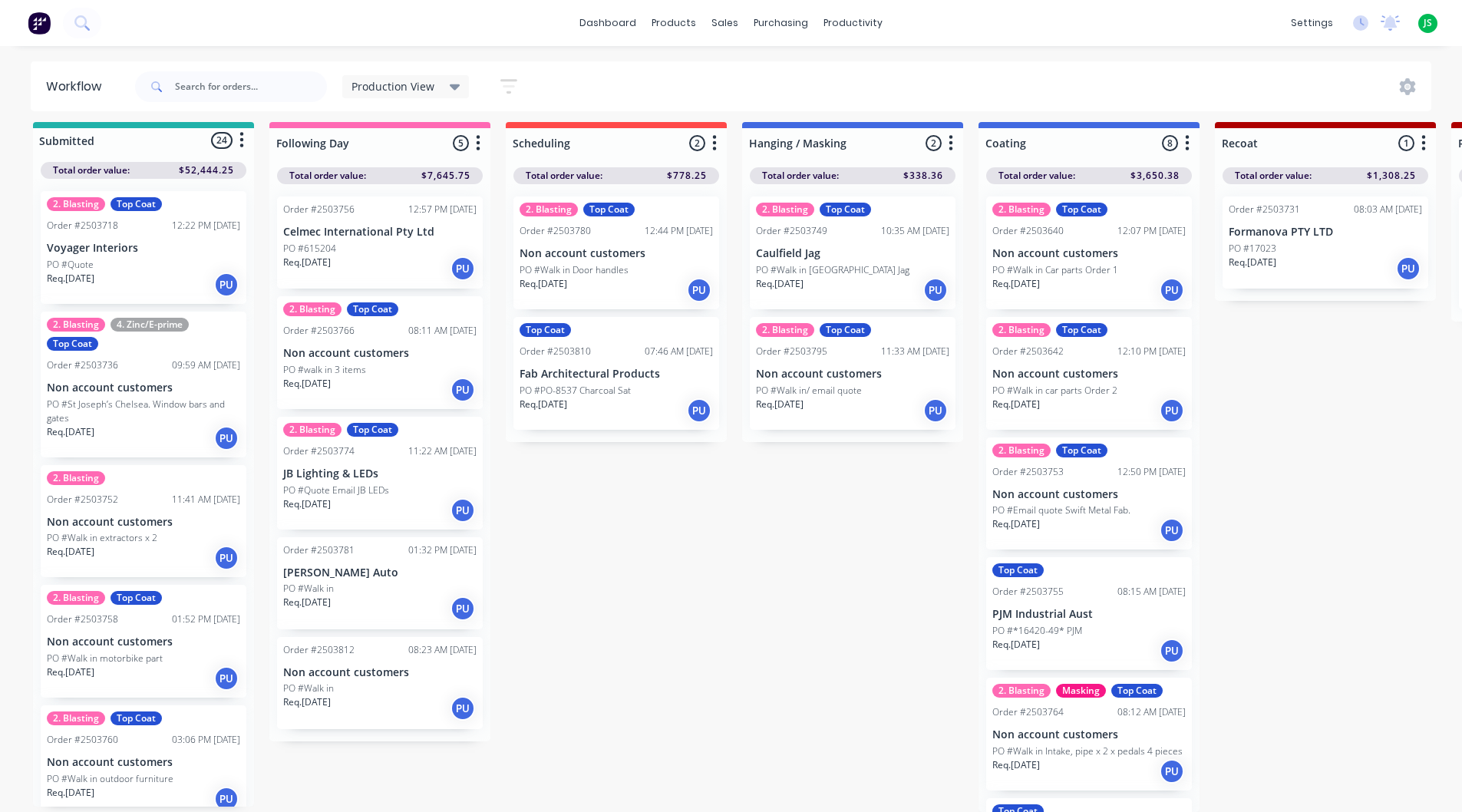
click at [830, 268] on p "PO #Walk in [GEOGRAPHIC_DATA] Jag" at bounding box center [833, 270] width 154 height 14
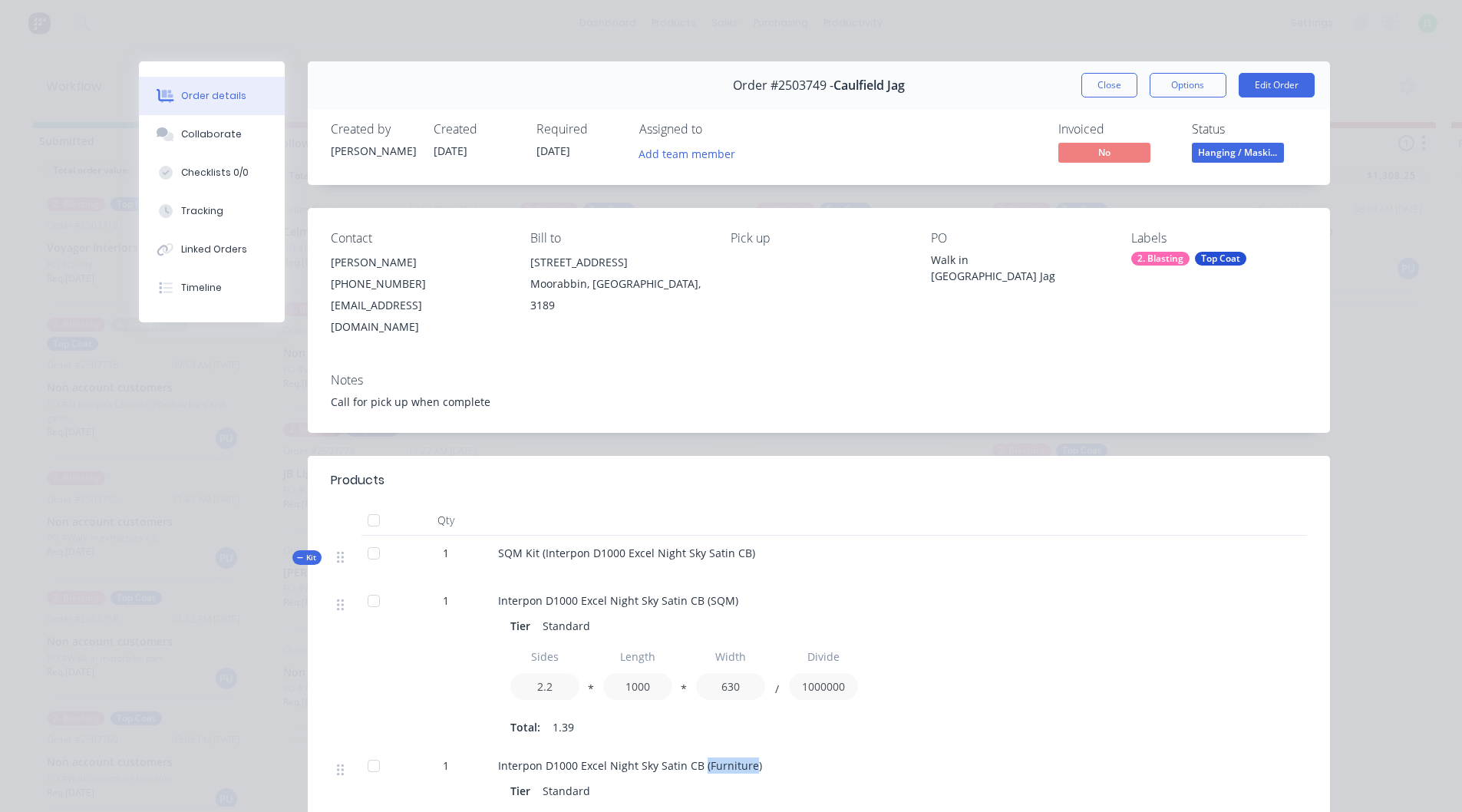
drag, startPoint x: 695, startPoint y: 749, endPoint x: 745, endPoint y: 747, distance: 50.0
click at [745, 758] on span "Interpon D1000 Excel Night Sky Satin CB (Furniture)" at bounding box center [630, 765] width 264 height 15
drag, startPoint x: 353, startPoint y: 154, endPoint x: 318, endPoint y: 147, distance: 35.7
click at [318, 147] on div "Created by [PERSON_NAME] Created [DATE] Required [DATE] Assigned to Add team me…" at bounding box center [818, 145] width 1022 height 82
click at [1114, 76] on button "Close" at bounding box center [1109, 85] width 56 height 25
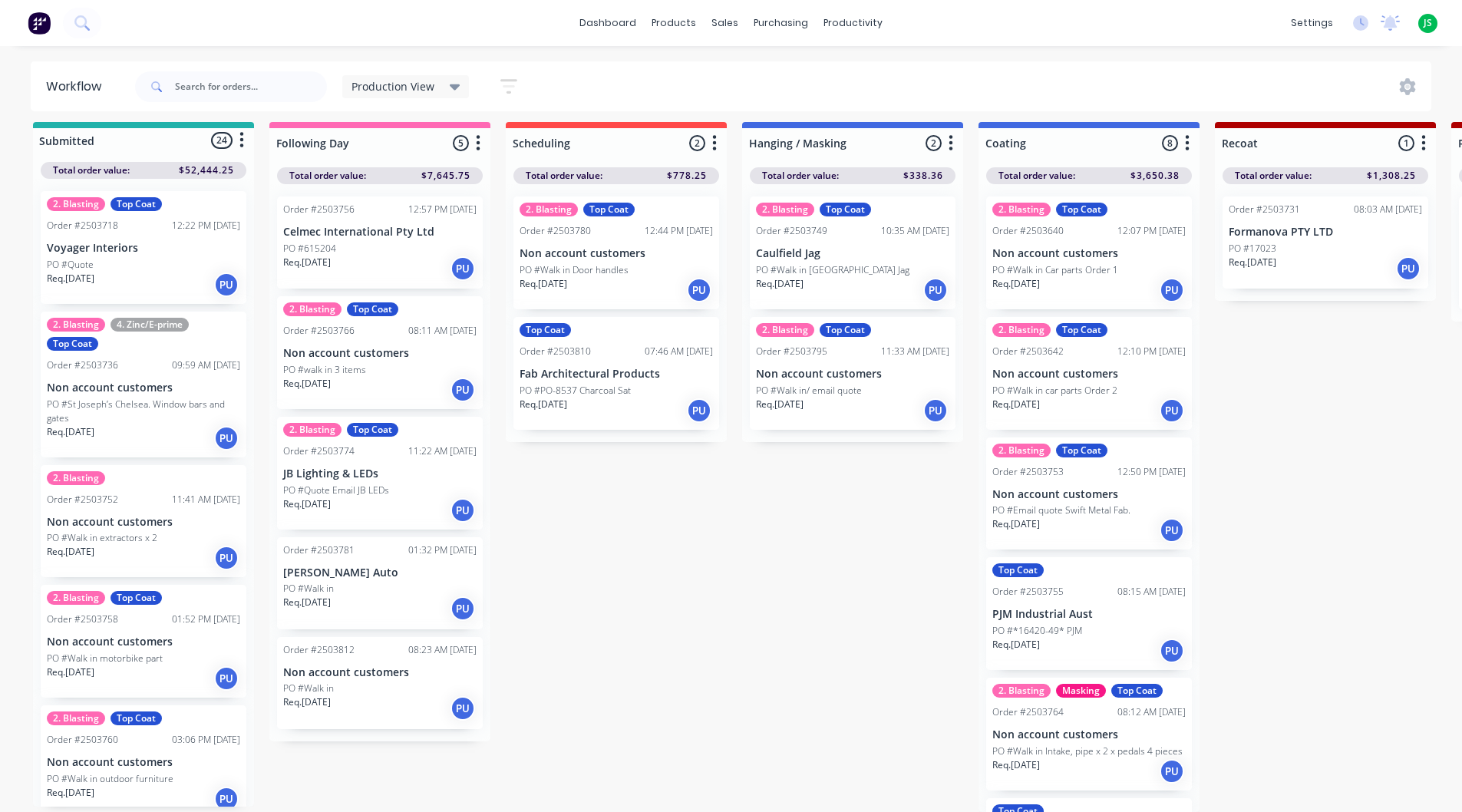
click at [828, 377] on p "Non account customers" at bounding box center [852, 374] width 193 height 13
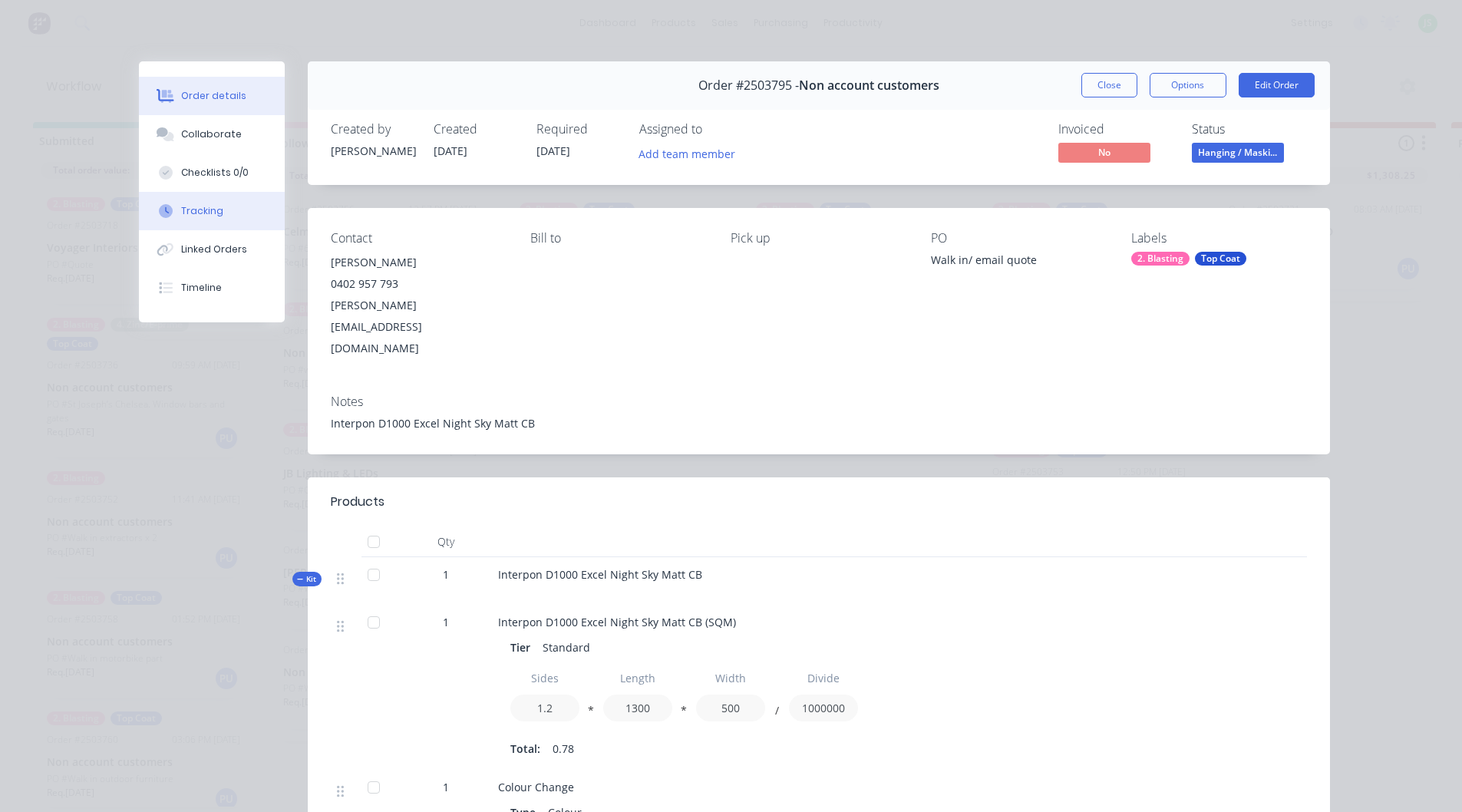
click at [191, 218] on button "Tracking" at bounding box center [212, 211] width 146 height 38
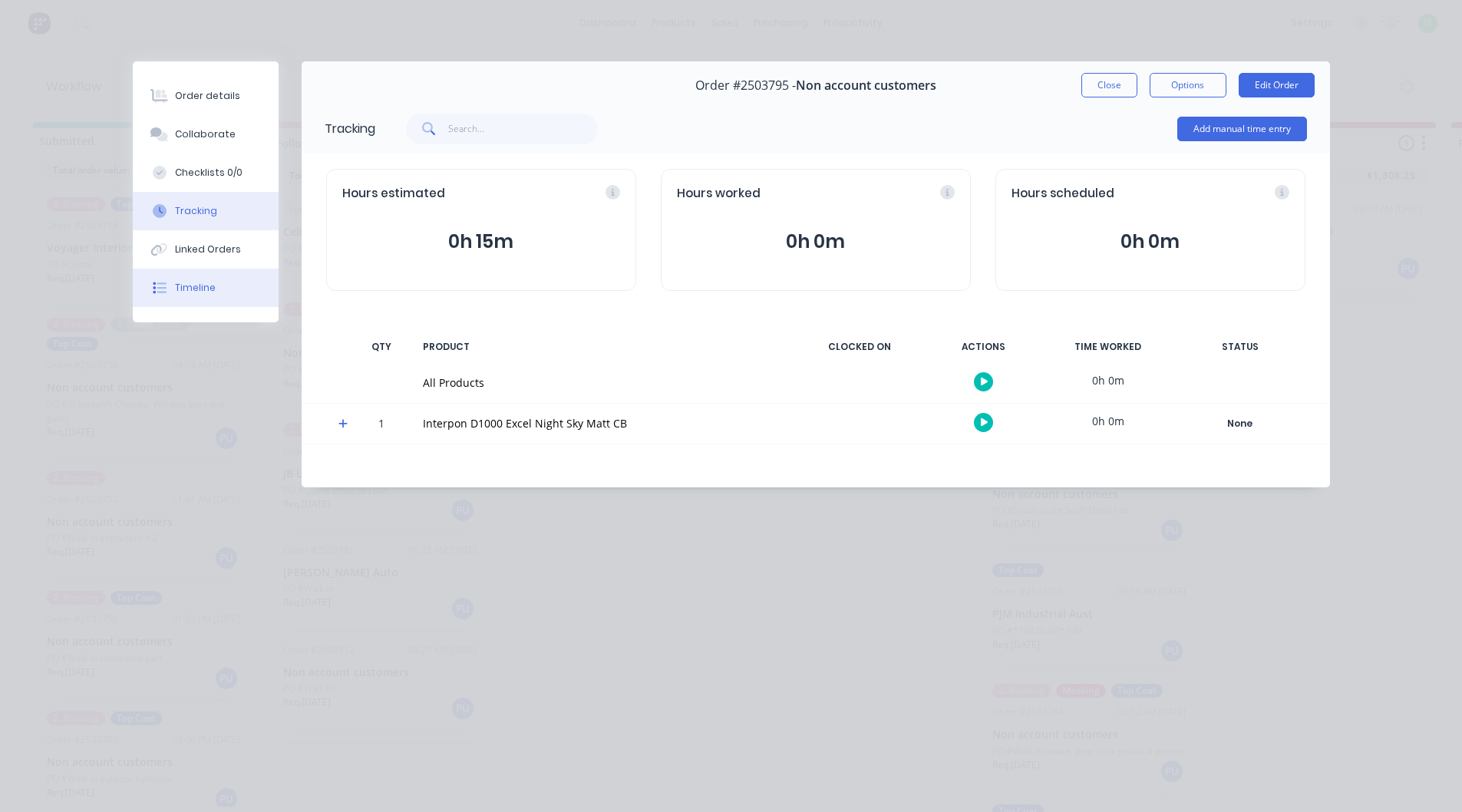
click at [213, 289] on button "Timeline" at bounding box center [206, 288] width 146 height 38
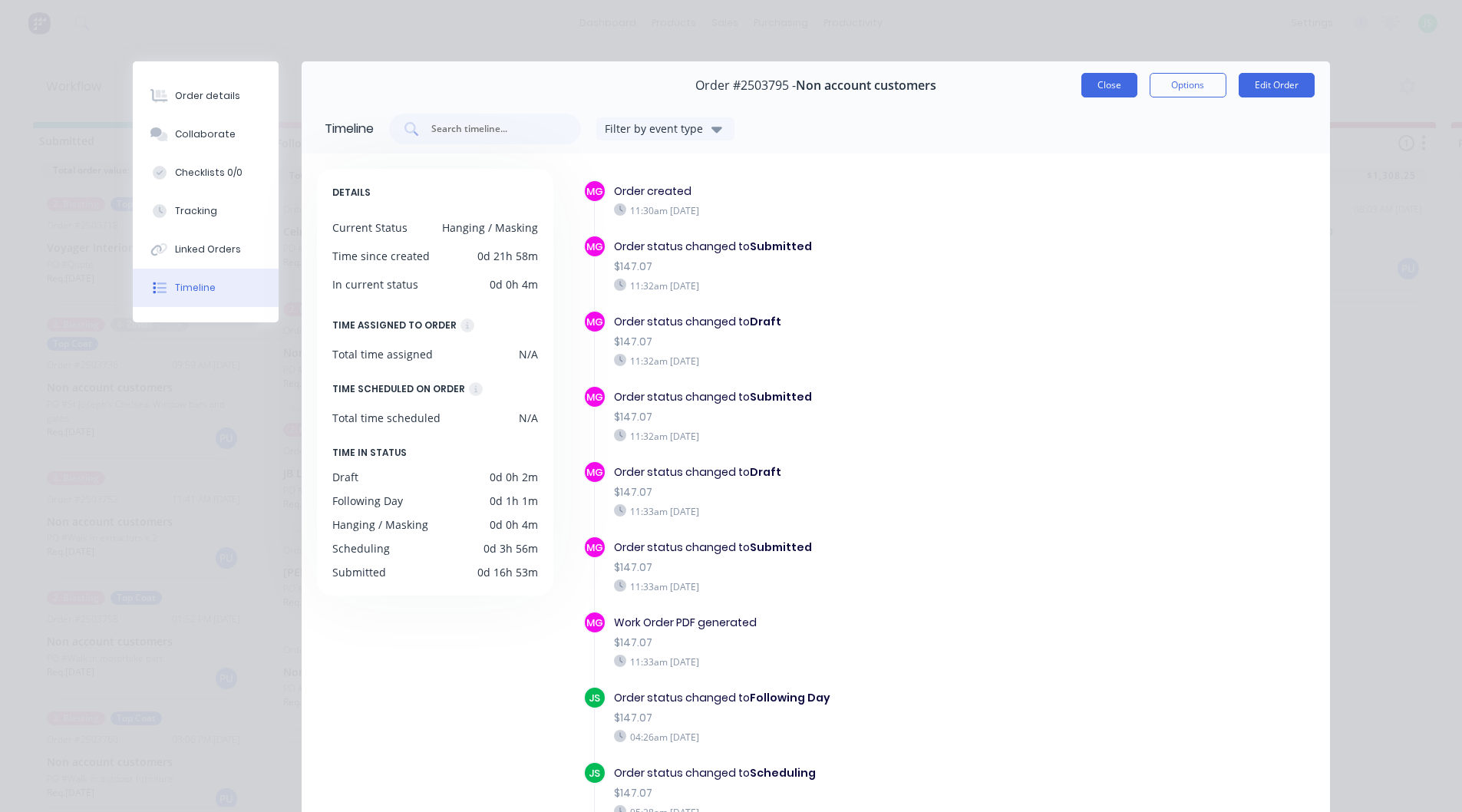
click at [1092, 84] on button "Close" at bounding box center [1109, 85] width 56 height 25
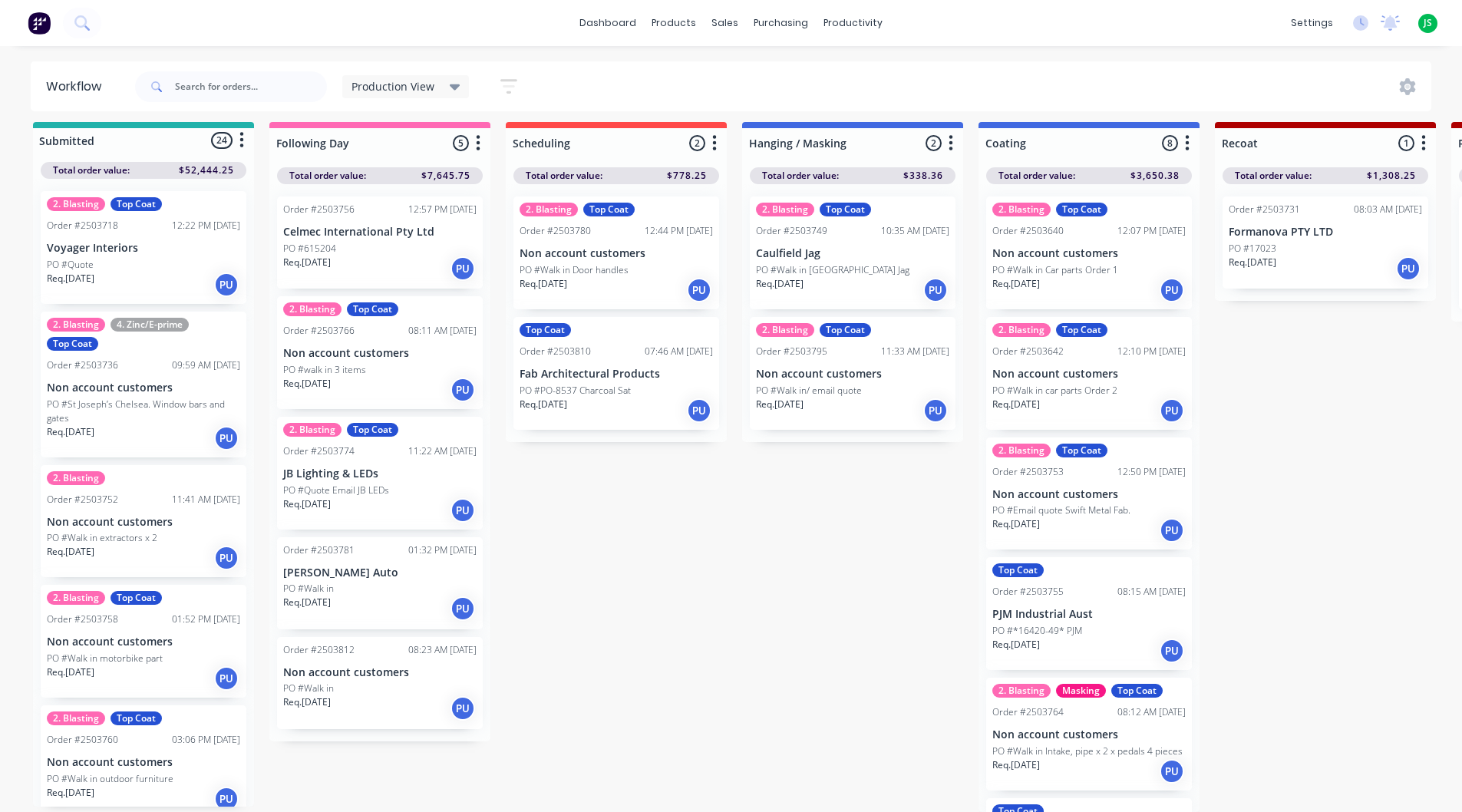
click at [850, 268] on p "PO #Walk in [GEOGRAPHIC_DATA] Jag" at bounding box center [833, 270] width 154 height 14
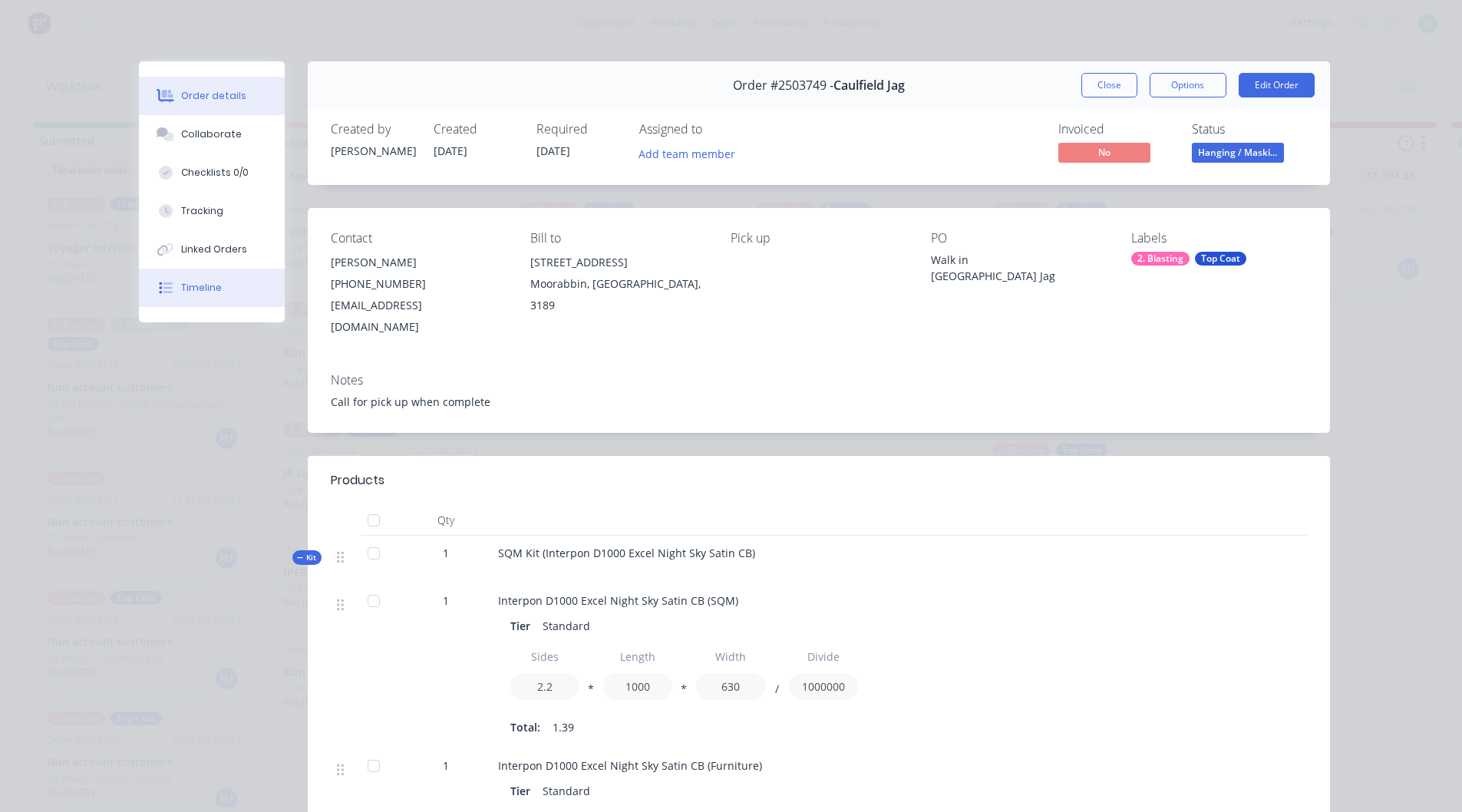
click at [195, 291] on div "Timeline" at bounding box center [201, 288] width 41 height 14
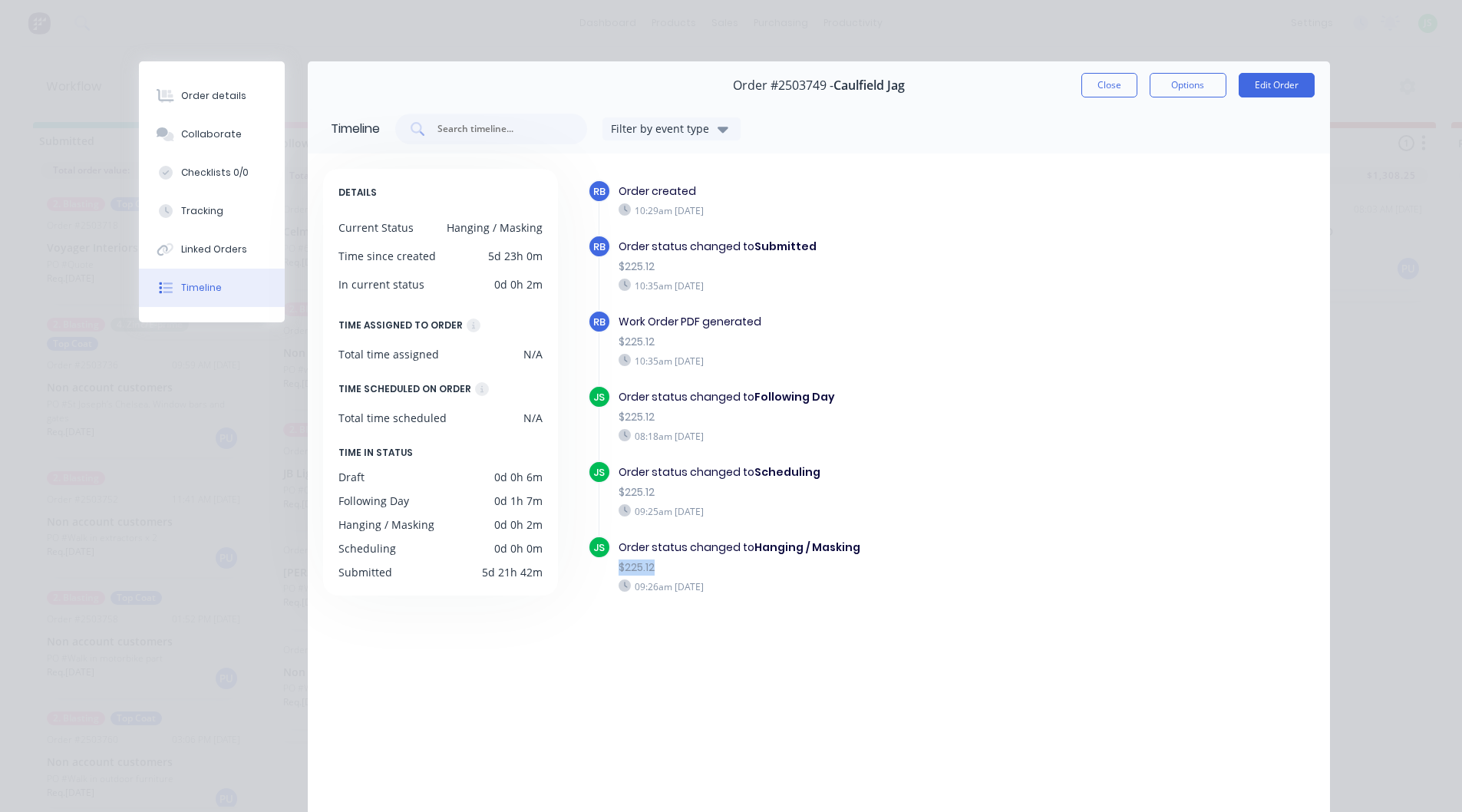
drag, startPoint x: 651, startPoint y: 571, endPoint x: 613, endPoint y: 571, distance: 38.0
click at [618, 571] on div "$225.12" at bounding box center [842, 567] width 448 height 16
click at [1103, 76] on button "Close" at bounding box center [1109, 85] width 56 height 25
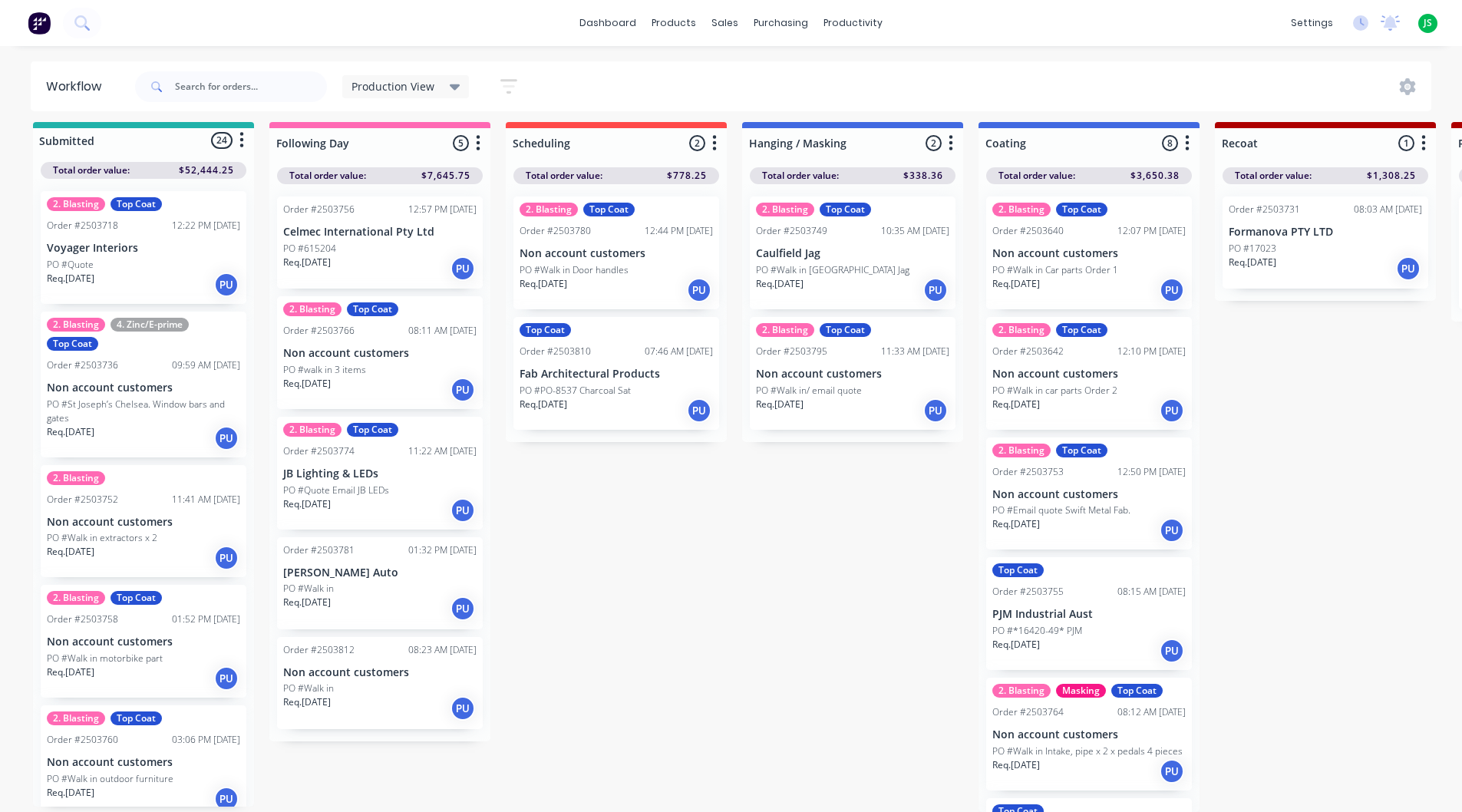
click at [341, 705] on div "Req. [DATE] PU" at bounding box center [379, 708] width 193 height 26
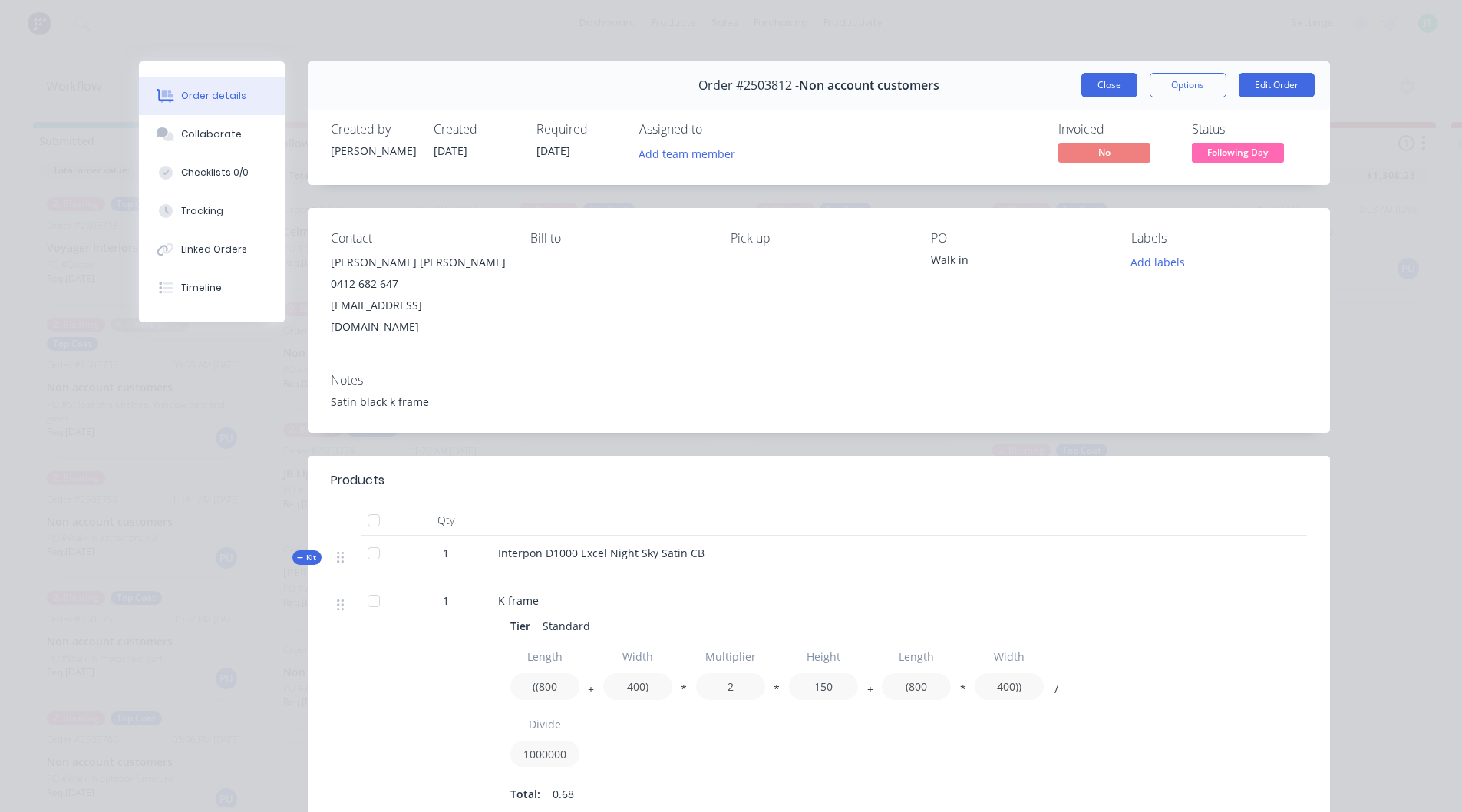
click at [1113, 88] on button "Close" at bounding box center [1109, 85] width 56 height 25
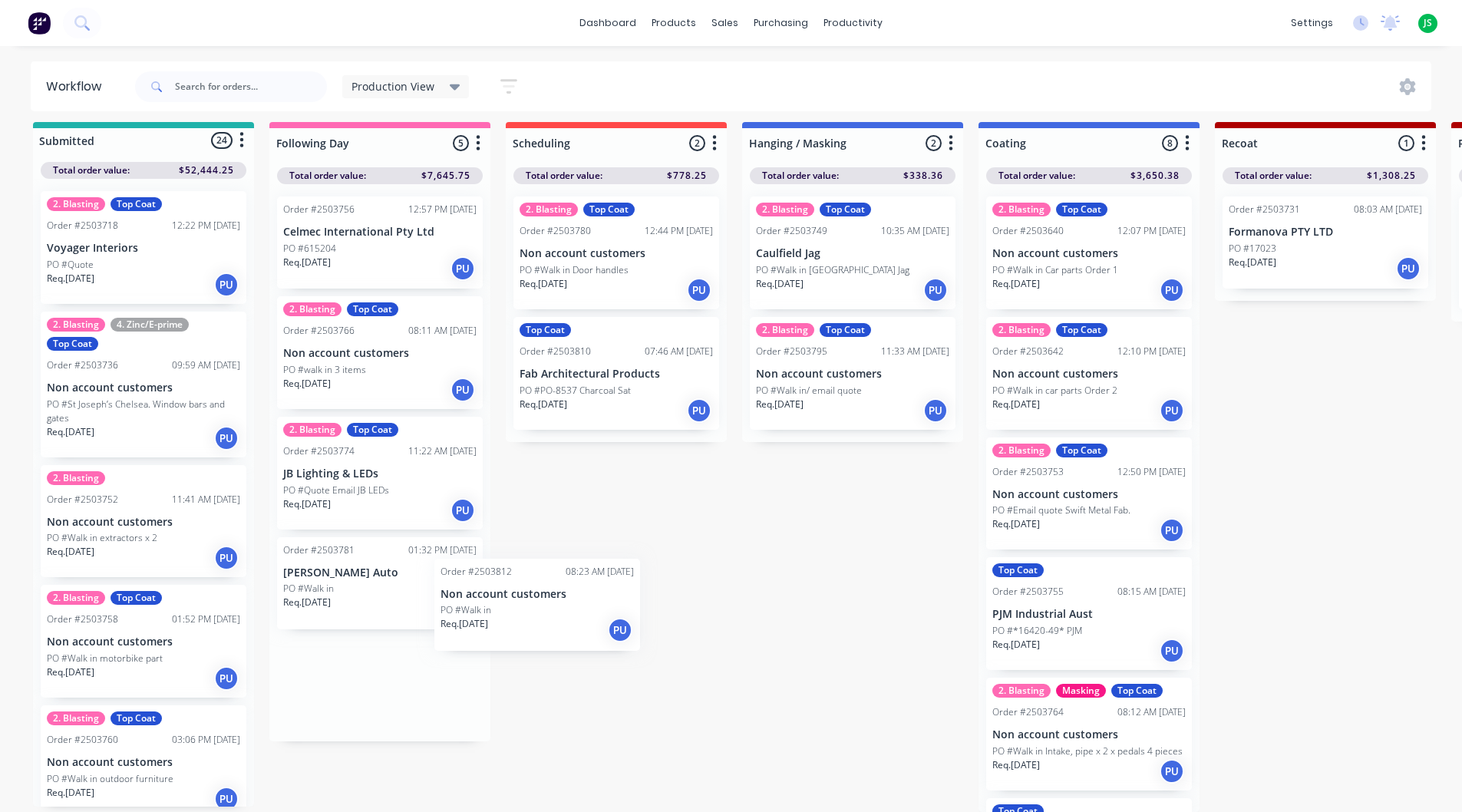
scroll to position [13, 0]
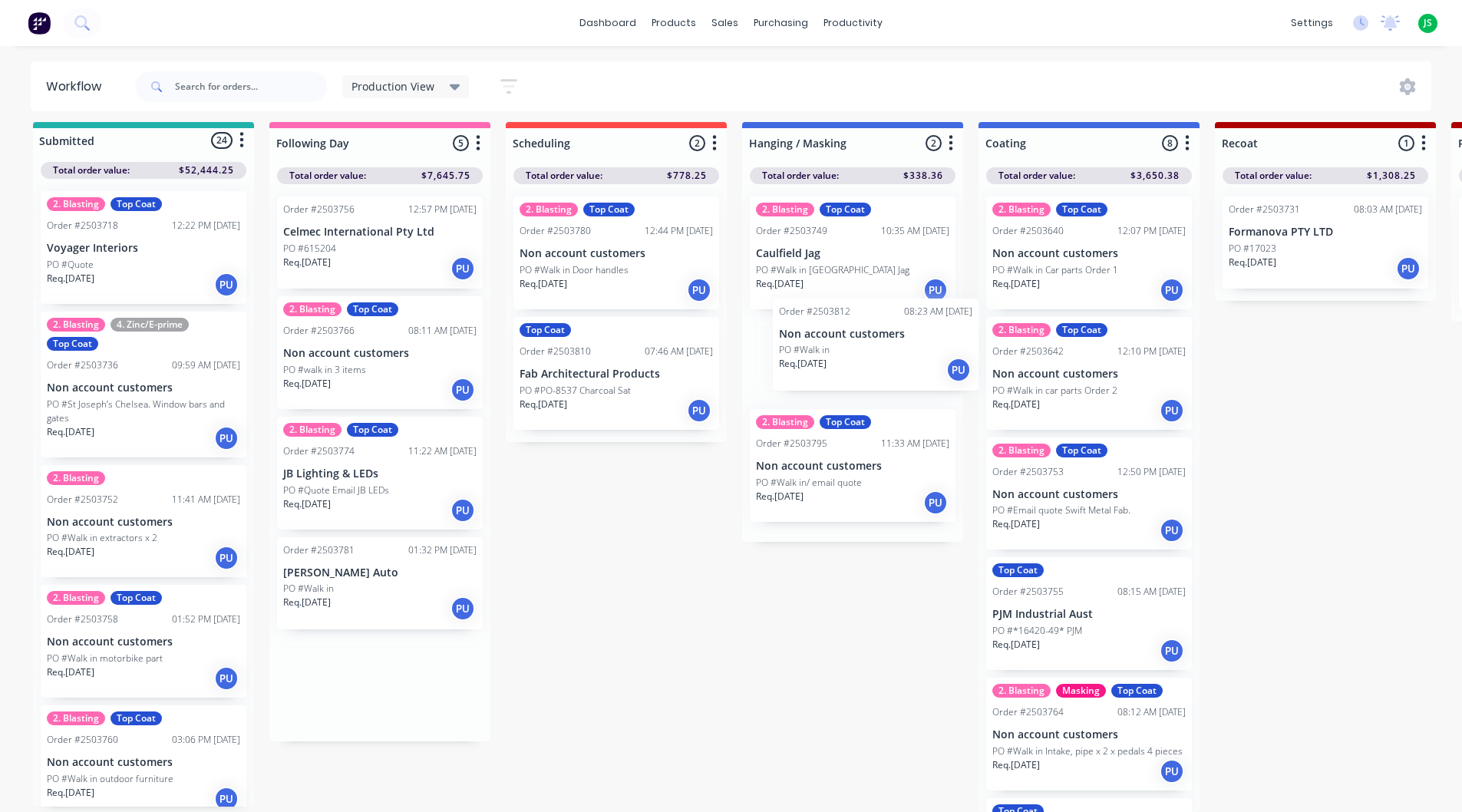
drag, startPoint x: 346, startPoint y: 691, endPoint x: 848, endPoint y: 353, distance: 605.2
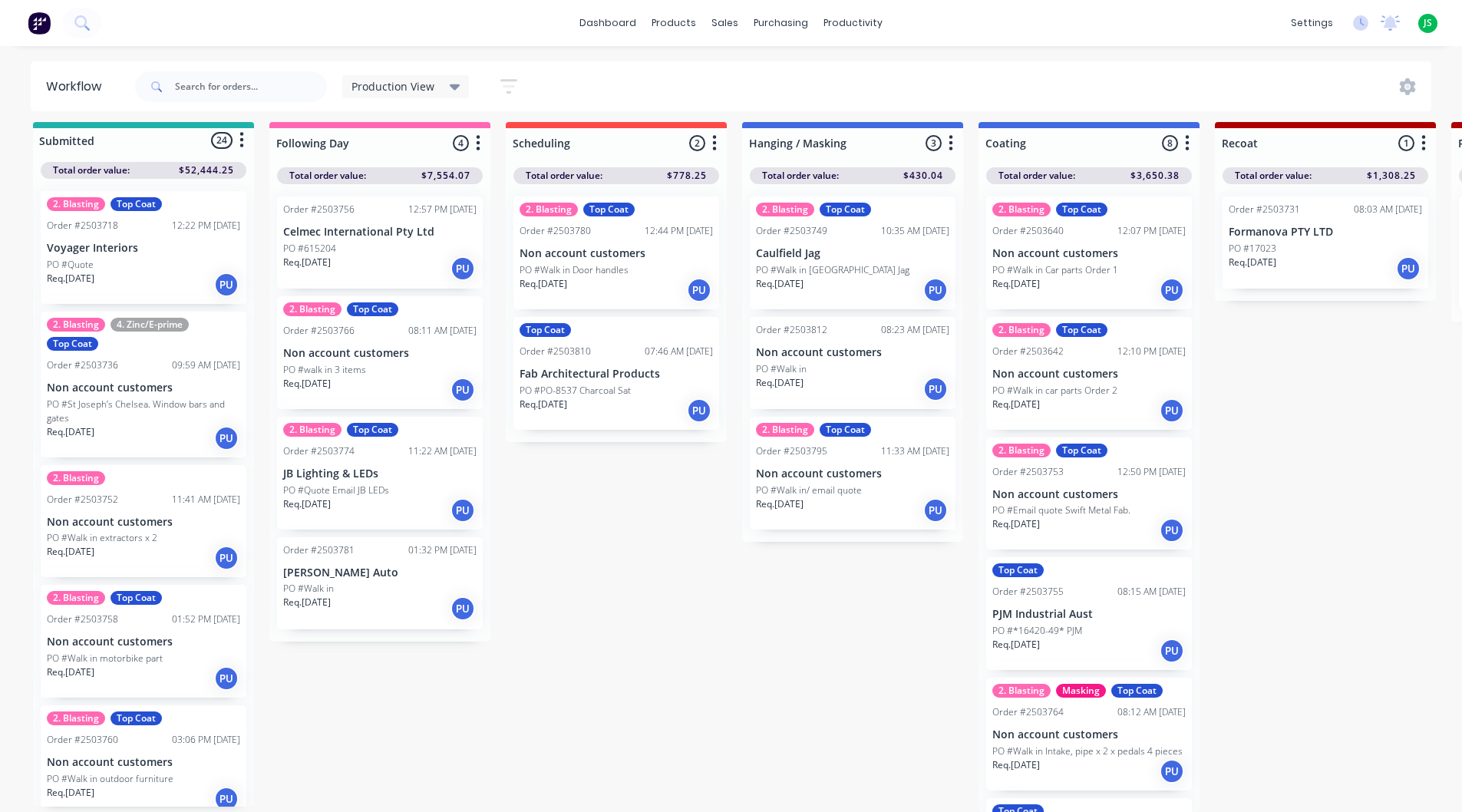
click at [358, 574] on p "[PERSON_NAME] Auto" at bounding box center [379, 573] width 193 height 13
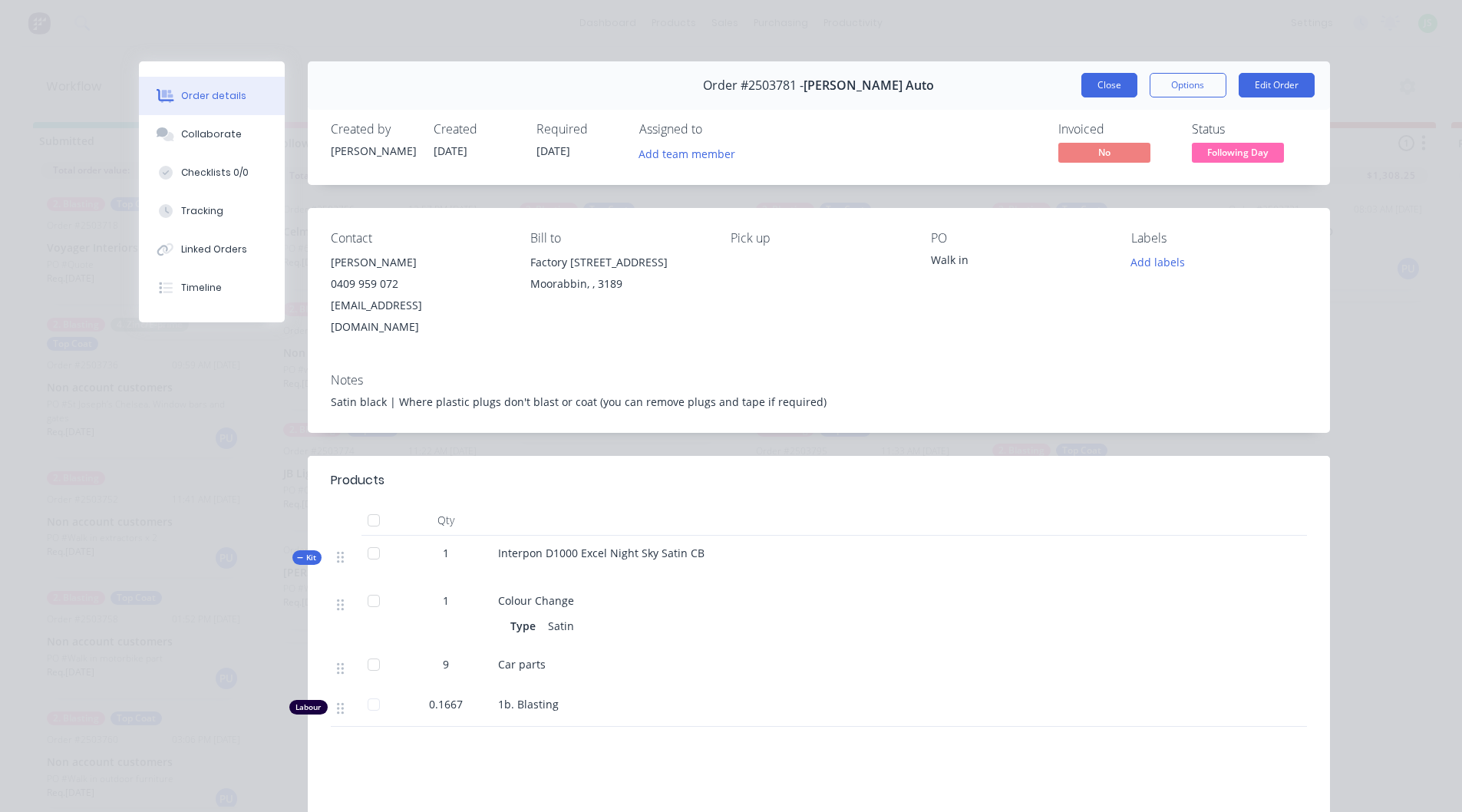
click at [1098, 90] on button "Close" at bounding box center [1109, 85] width 56 height 25
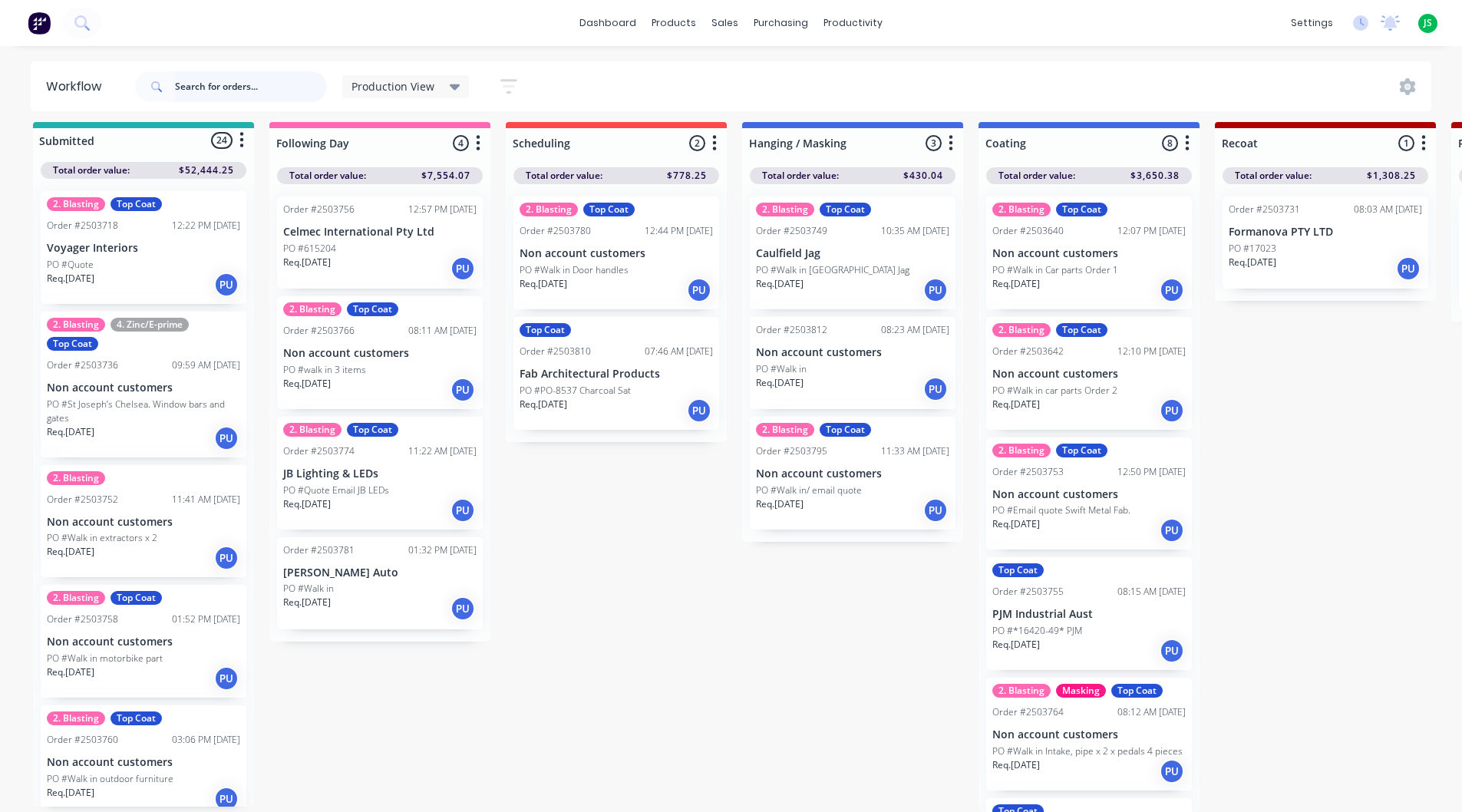
click at [260, 88] on input "text" at bounding box center [251, 87] width 152 height 31
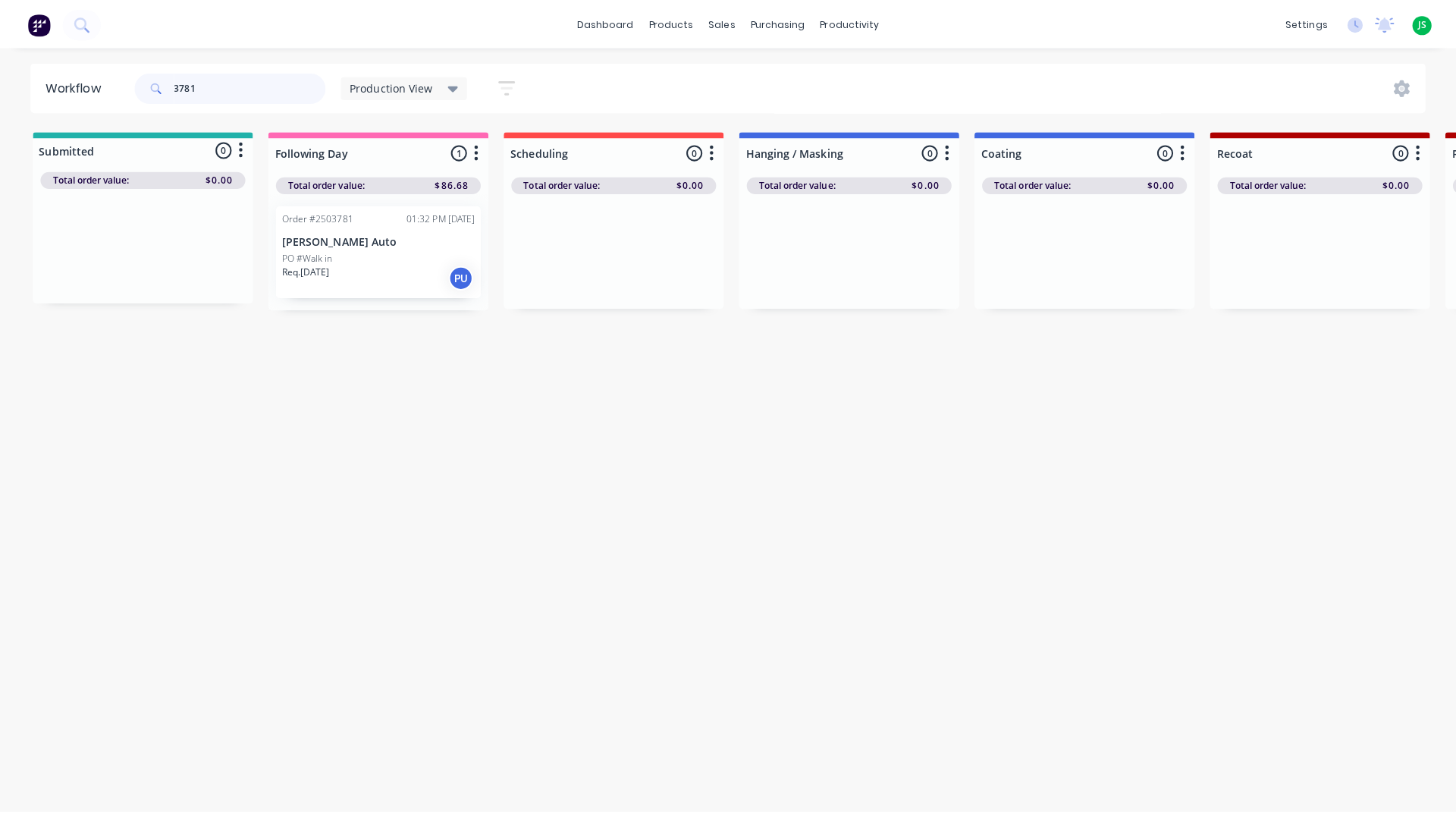
scroll to position [0, 0]
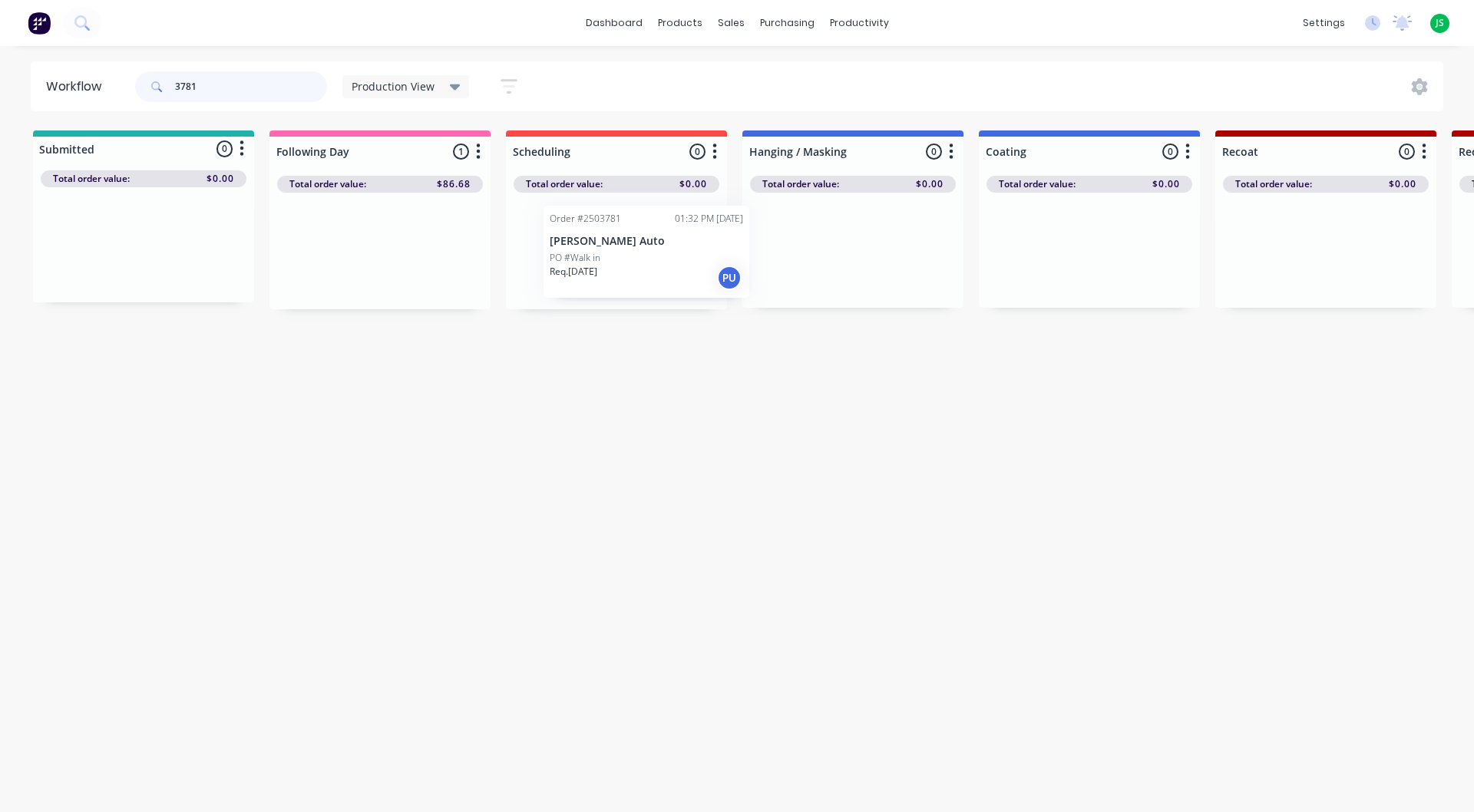
drag, startPoint x: 338, startPoint y: 241, endPoint x: 612, endPoint y: 247, distance: 274.1
drag, startPoint x: 297, startPoint y: 76, endPoint x: 185, endPoint y: 88, distance: 112.6
click at [185, 88] on input "3781" at bounding box center [252, 87] width 152 height 31
drag, startPoint x: 331, startPoint y: 281, endPoint x: 573, endPoint y: 264, distance: 242.6
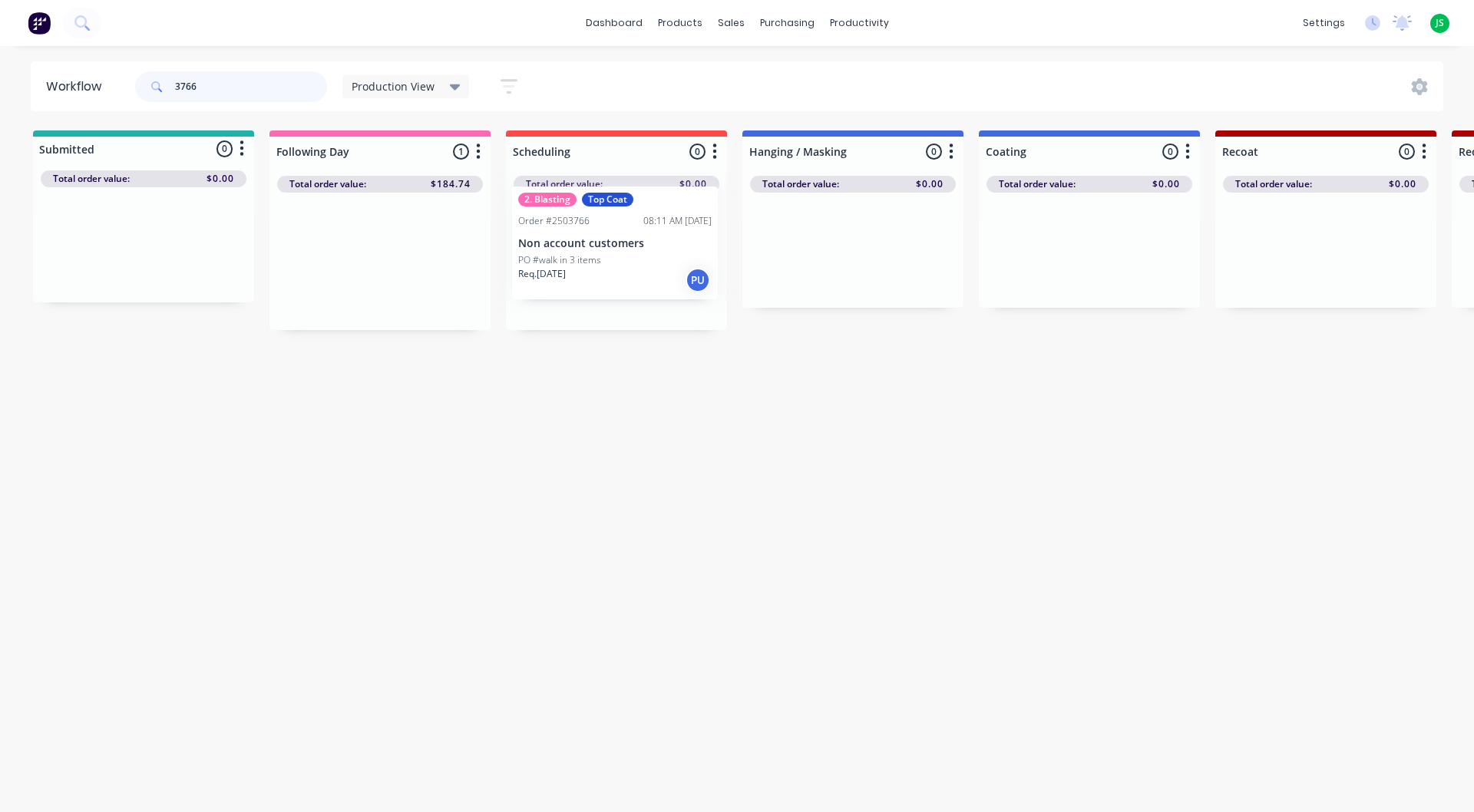
type input "3766"
click at [625, 17] on link "dashboard" at bounding box center [615, 23] width 72 height 23
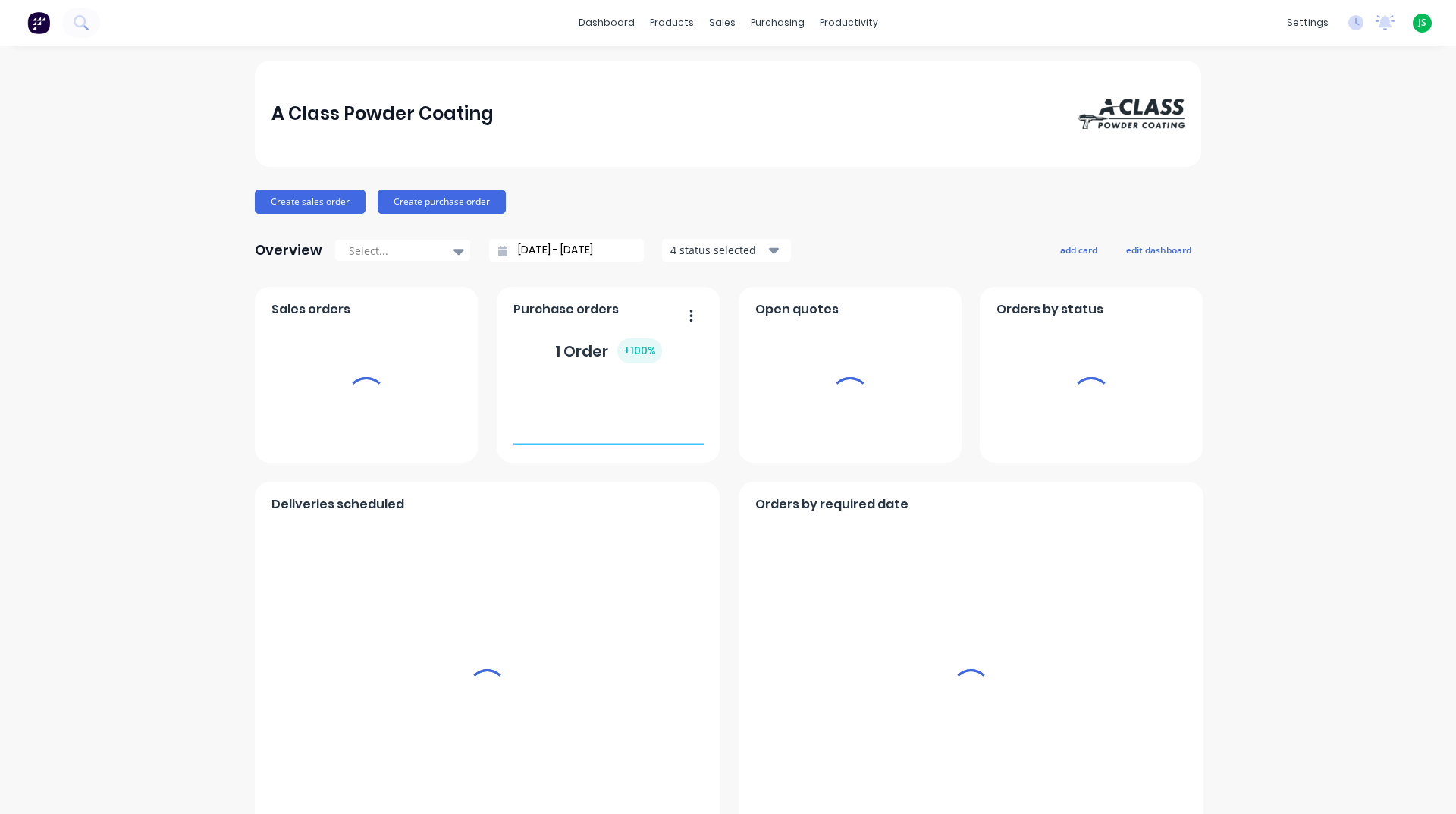
click at [816, 10] on div "dashboard products sales purchasing productivity dashboard products Product Cat…" at bounding box center [728, 23] width 1456 height 46
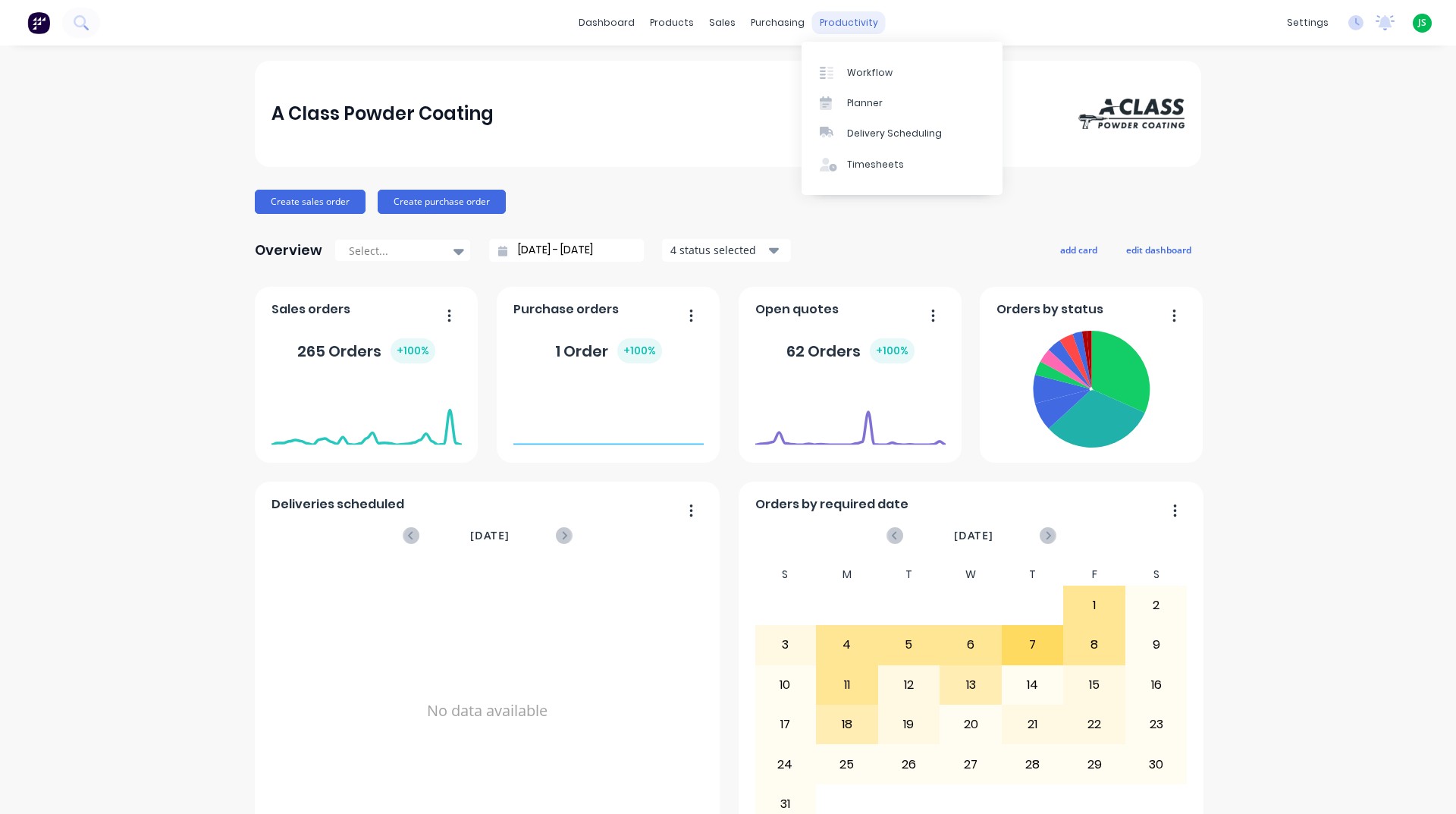
click at [838, 16] on div "productivity" at bounding box center [849, 23] width 74 height 23
click at [859, 78] on div "Workflow" at bounding box center [870, 73] width 46 height 14
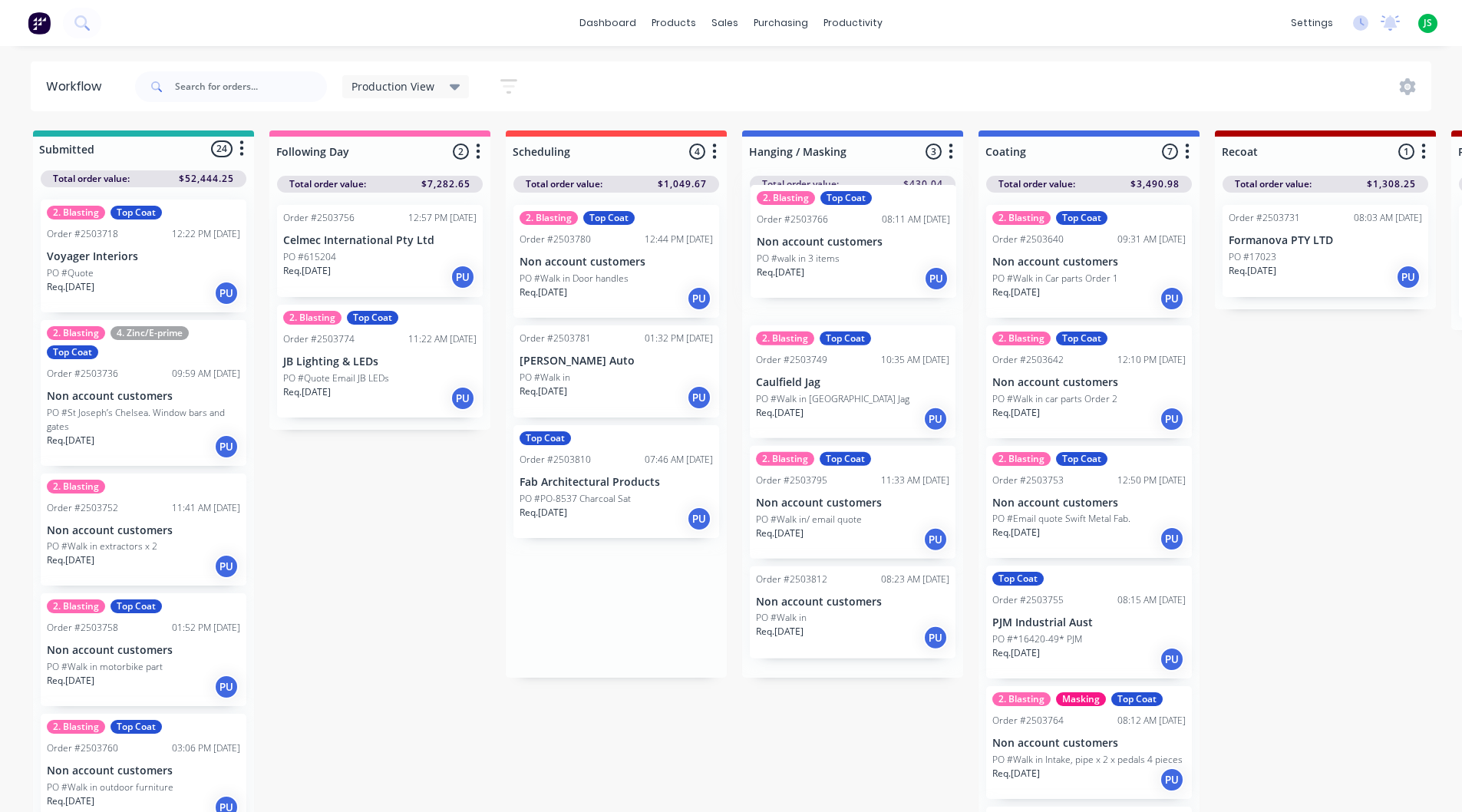
drag, startPoint x: 594, startPoint y: 278, endPoint x: 838, endPoint y: 256, distance: 245.0
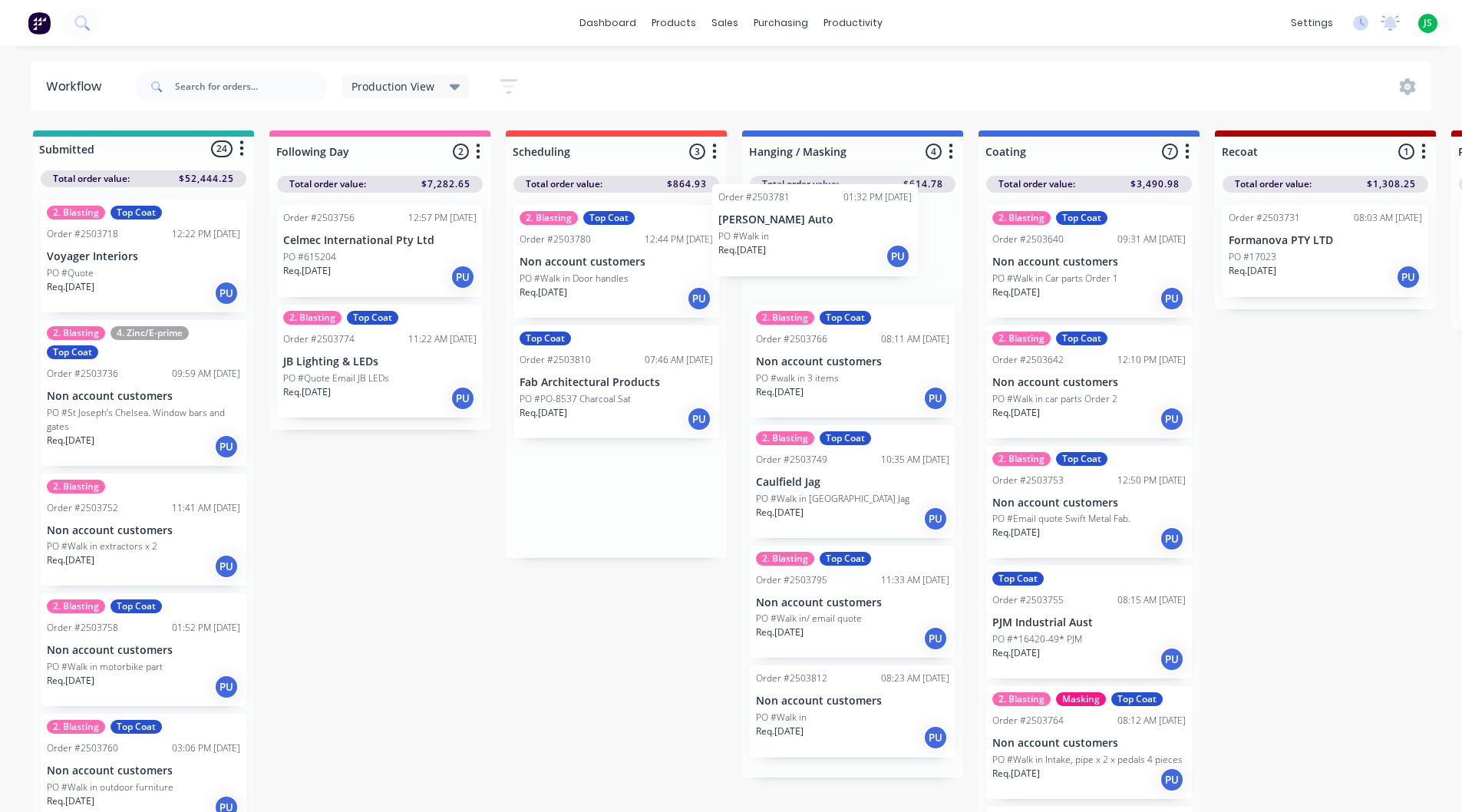
drag, startPoint x: 606, startPoint y: 387, endPoint x: 820, endPoint y: 240, distance: 259.6
click at [615, 21] on link "dashboard" at bounding box center [608, 23] width 72 height 23
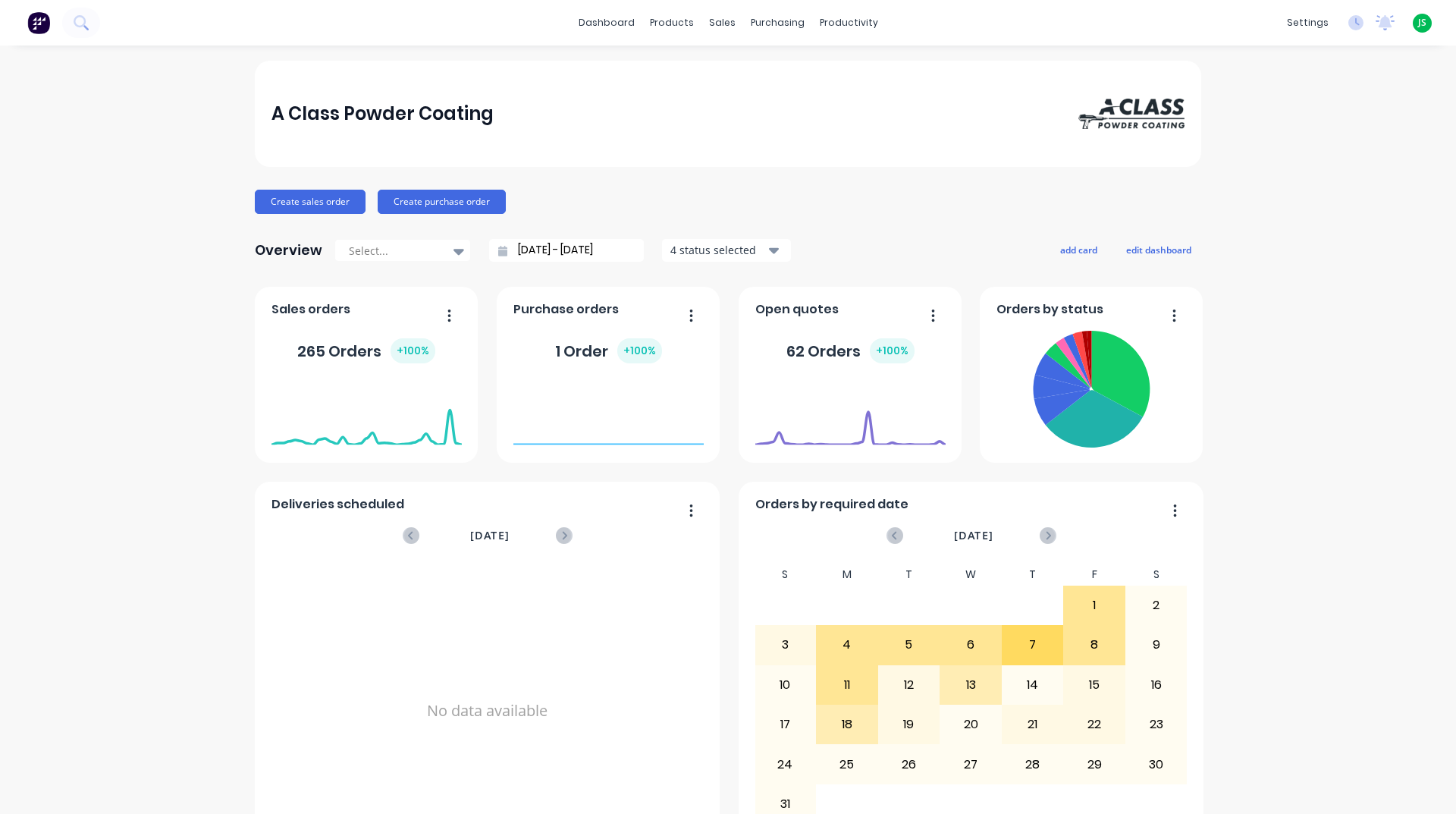
scroll to position [531, 0]
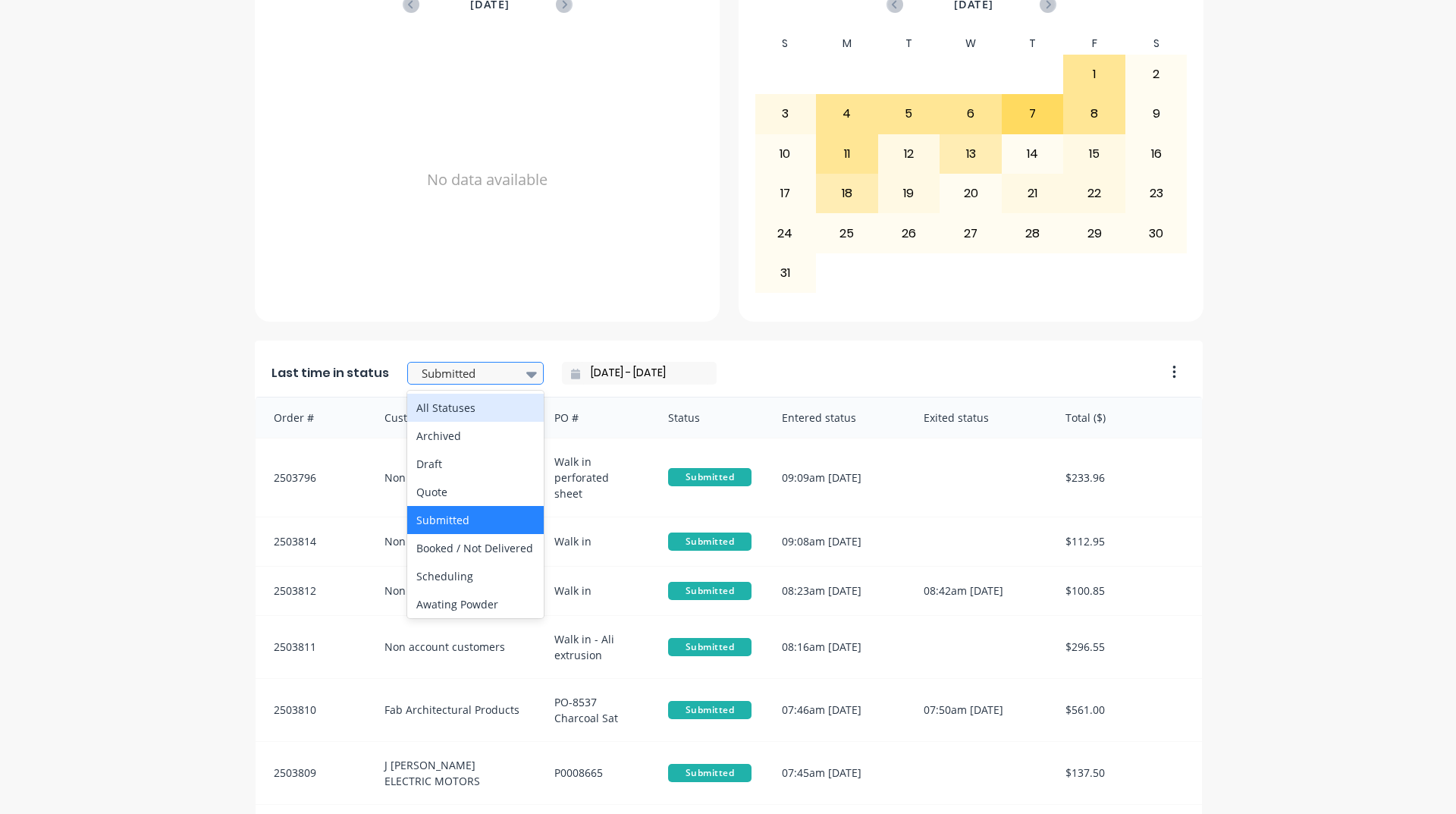
click at [451, 378] on div at bounding box center [468, 373] width 96 height 19
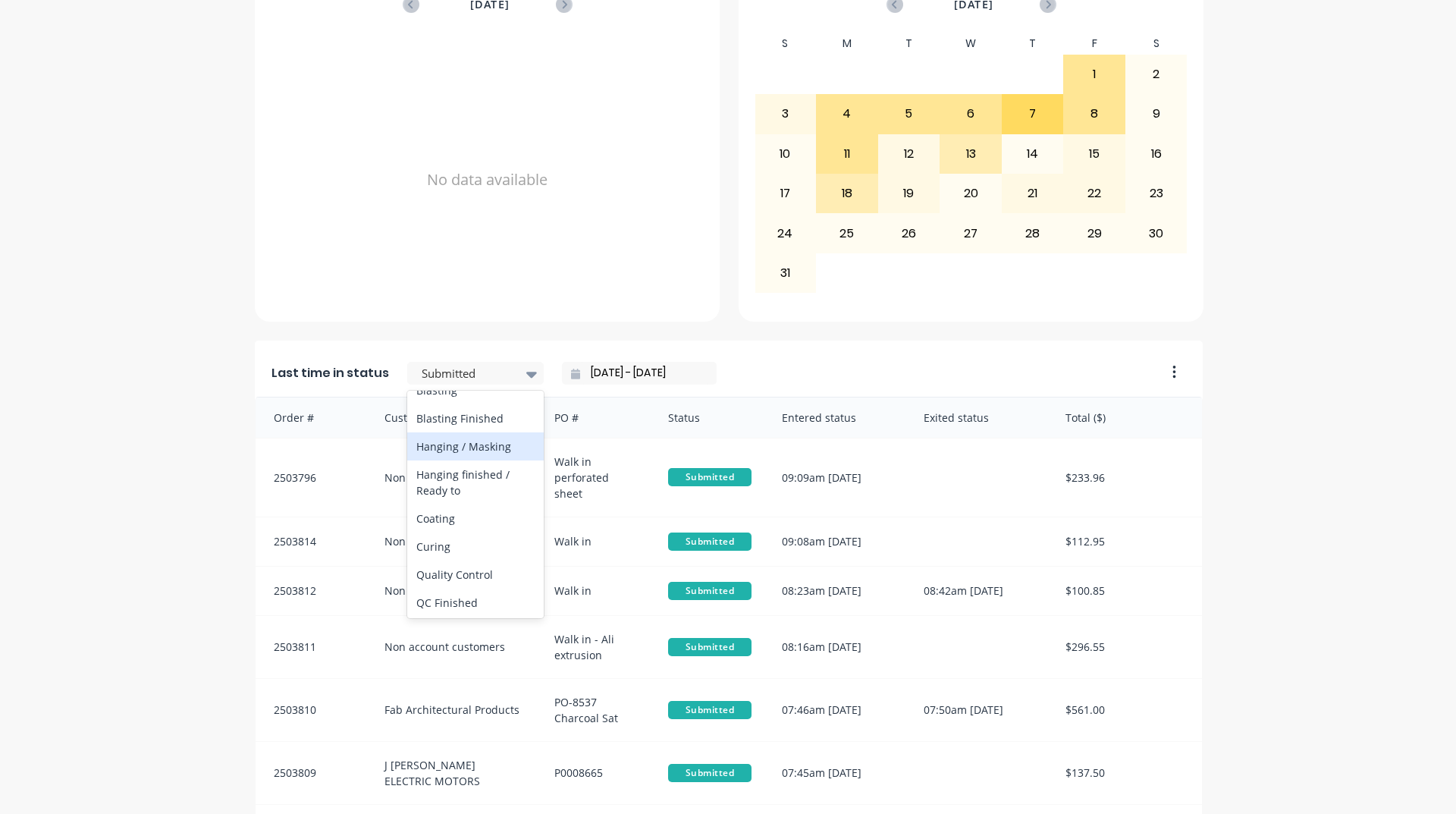
scroll to position [455, 0]
click at [476, 460] on div "Hanging / Masking" at bounding box center [476, 445] width 137 height 28
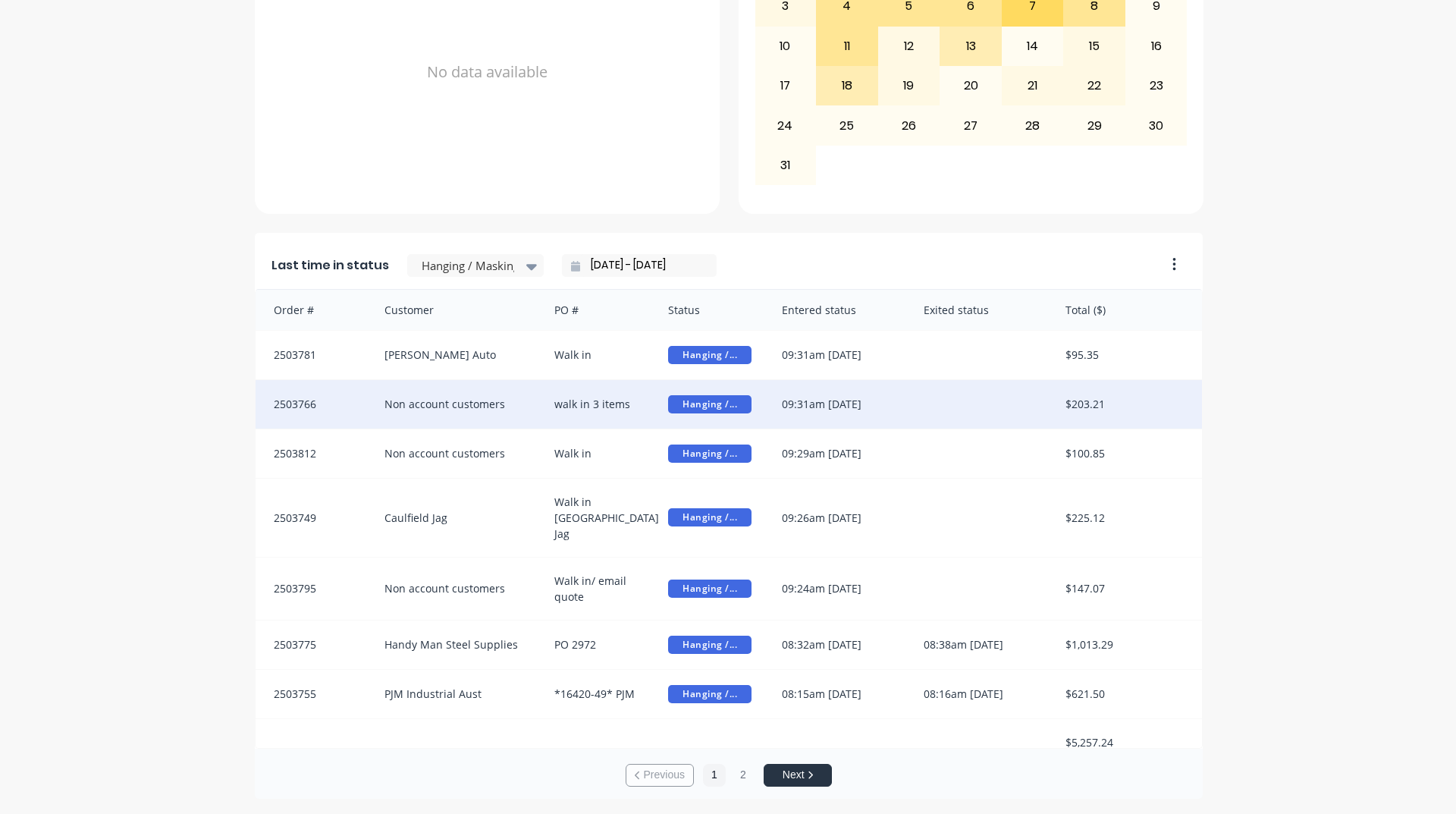
scroll to position [2, 0]
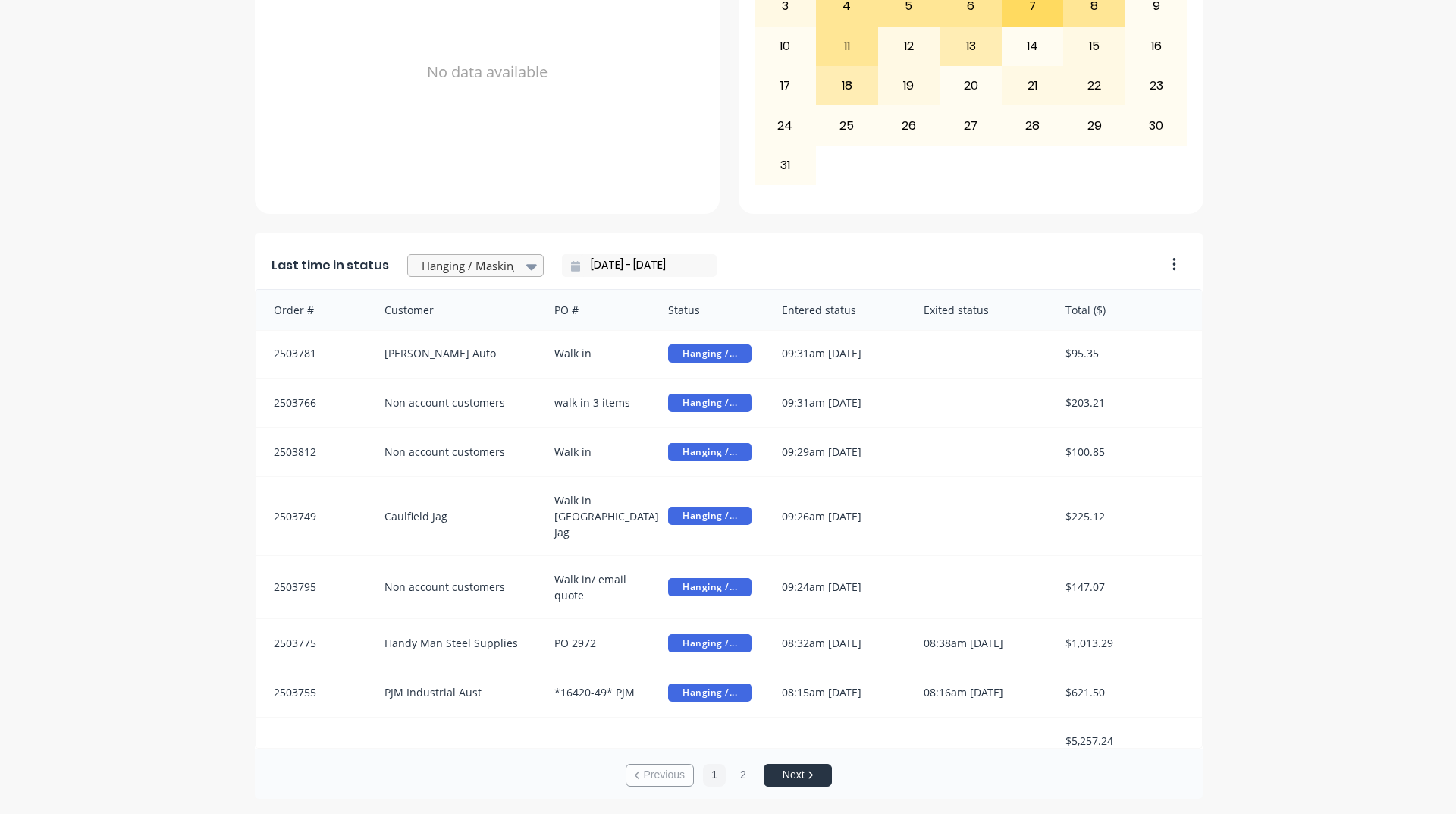
click at [454, 265] on div at bounding box center [468, 265] width 96 height 19
click at [474, 272] on div "Coating" at bounding box center [476, 258] width 137 height 28
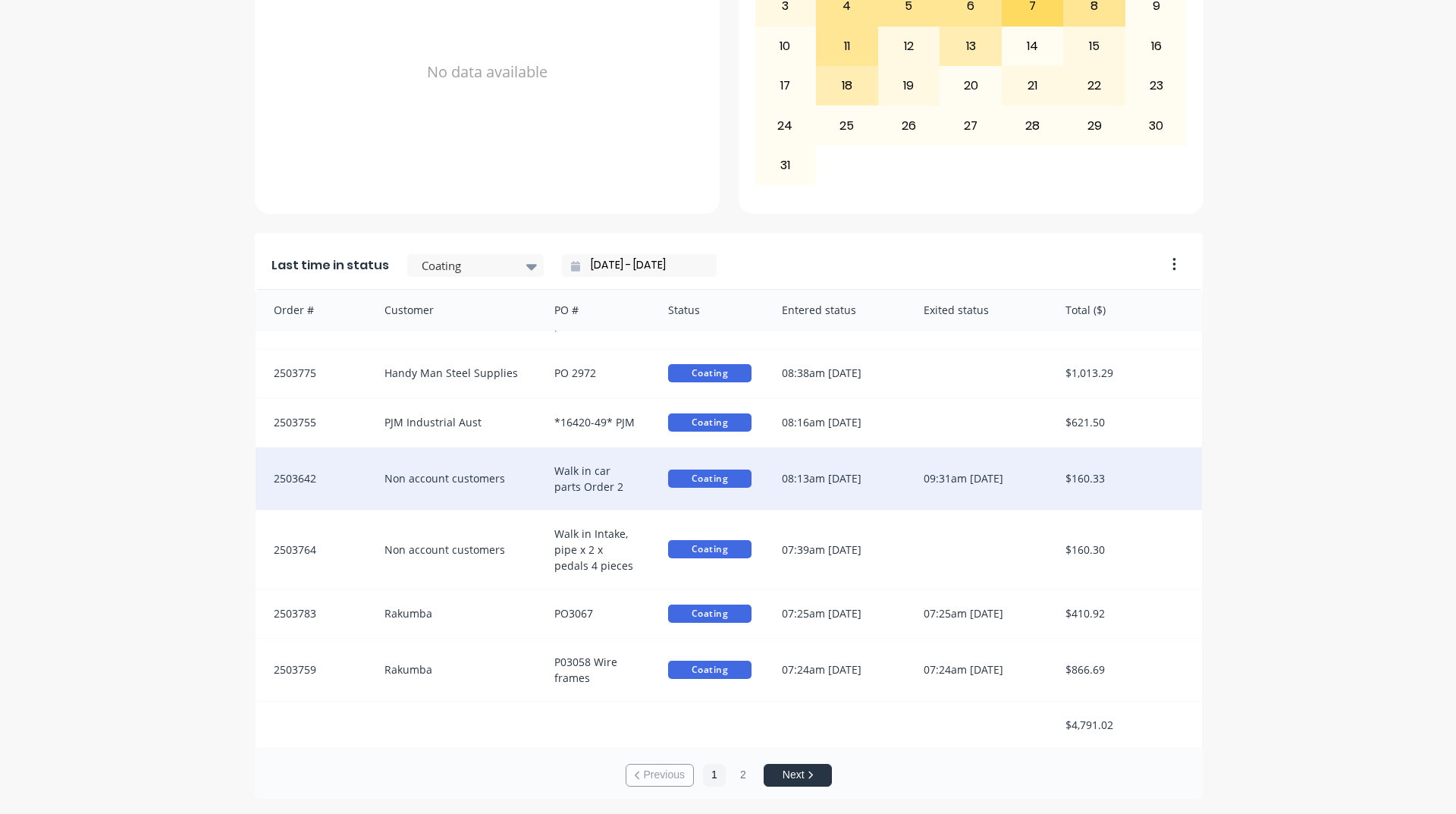
scroll to position [0, 0]
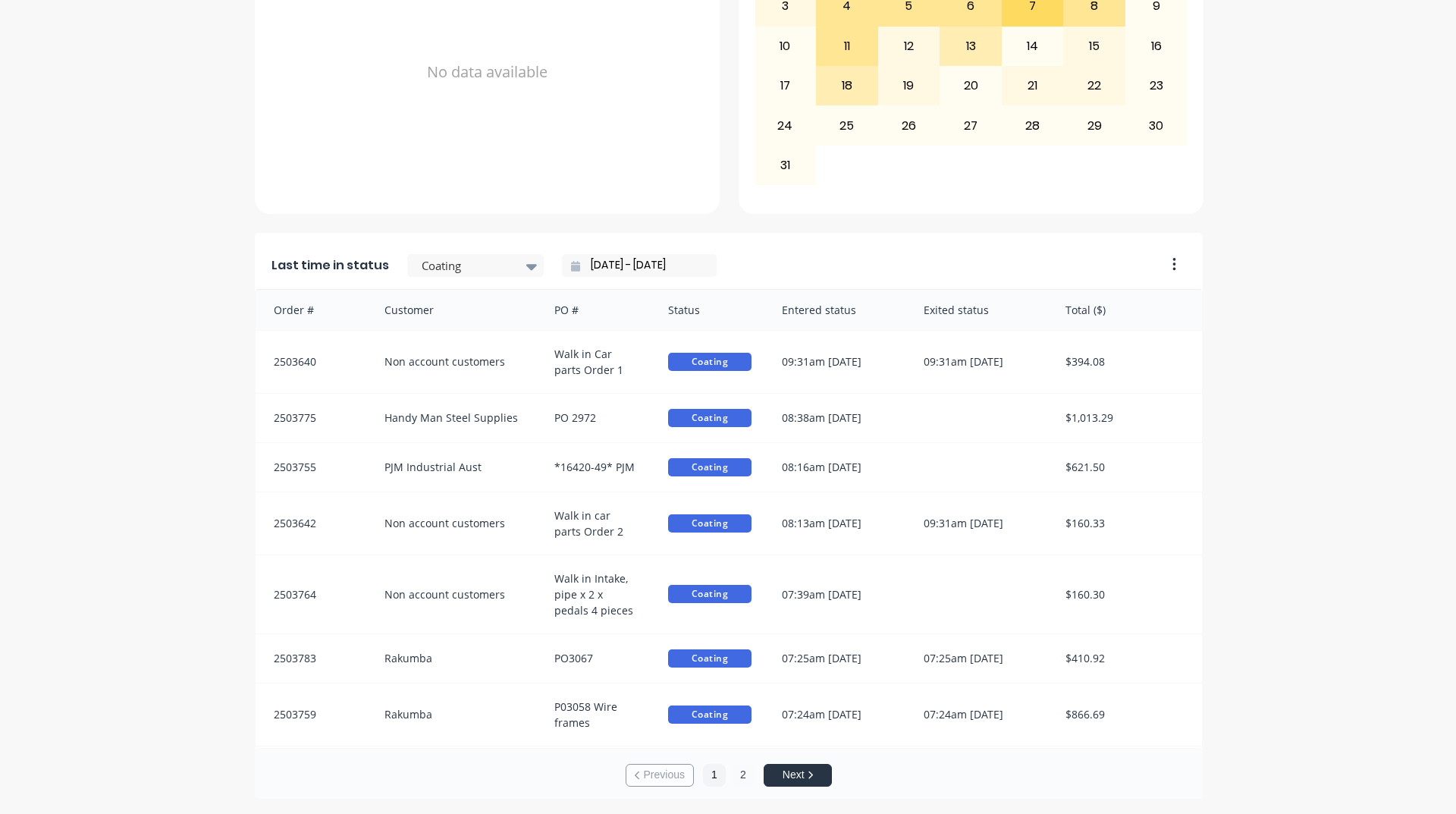
click at [742, 771] on button "2" at bounding box center [743, 775] width 23 height 23
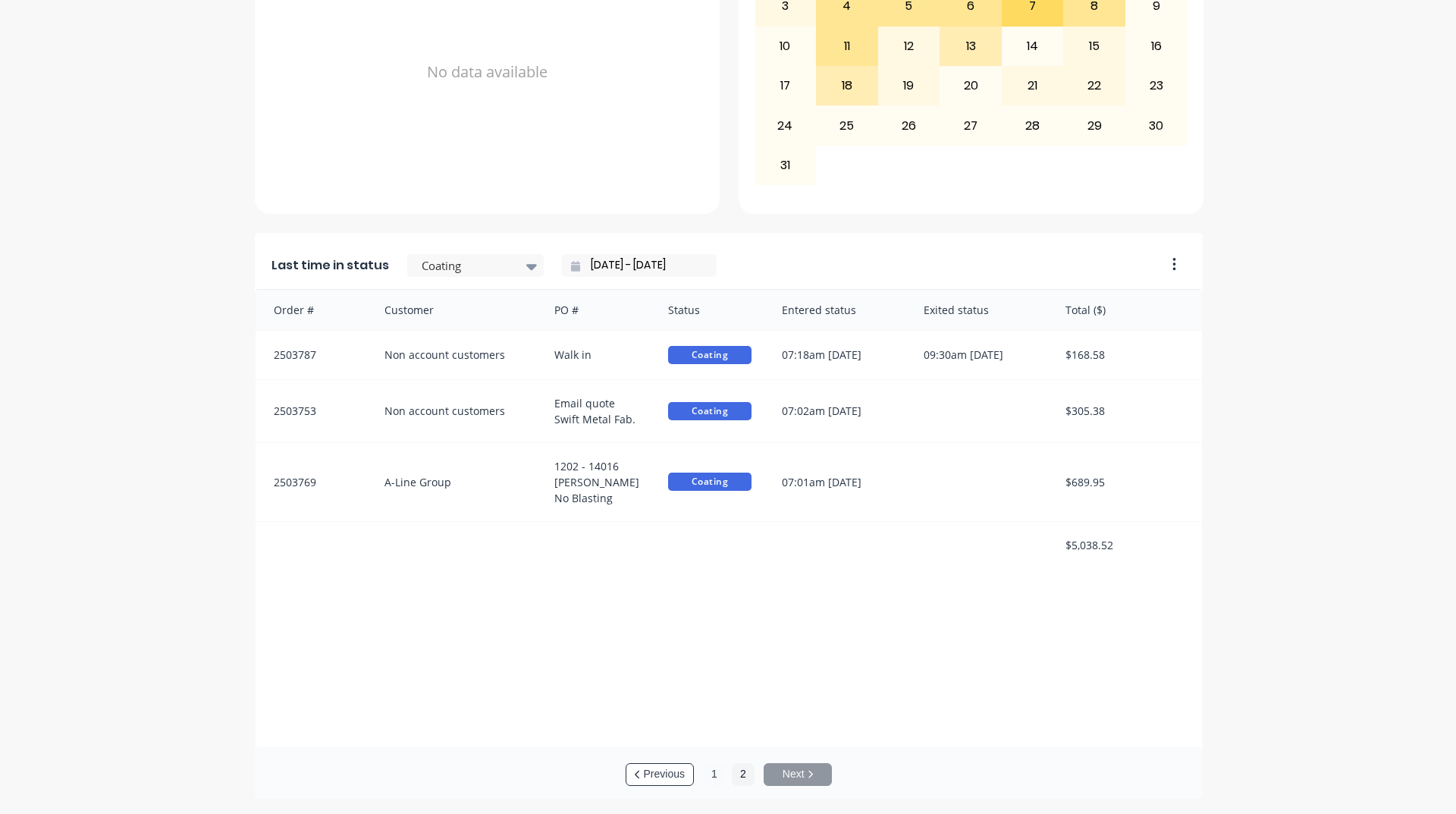
click at [714, 772] on button "1" at bounding box center [714, 774] width 23 height 23
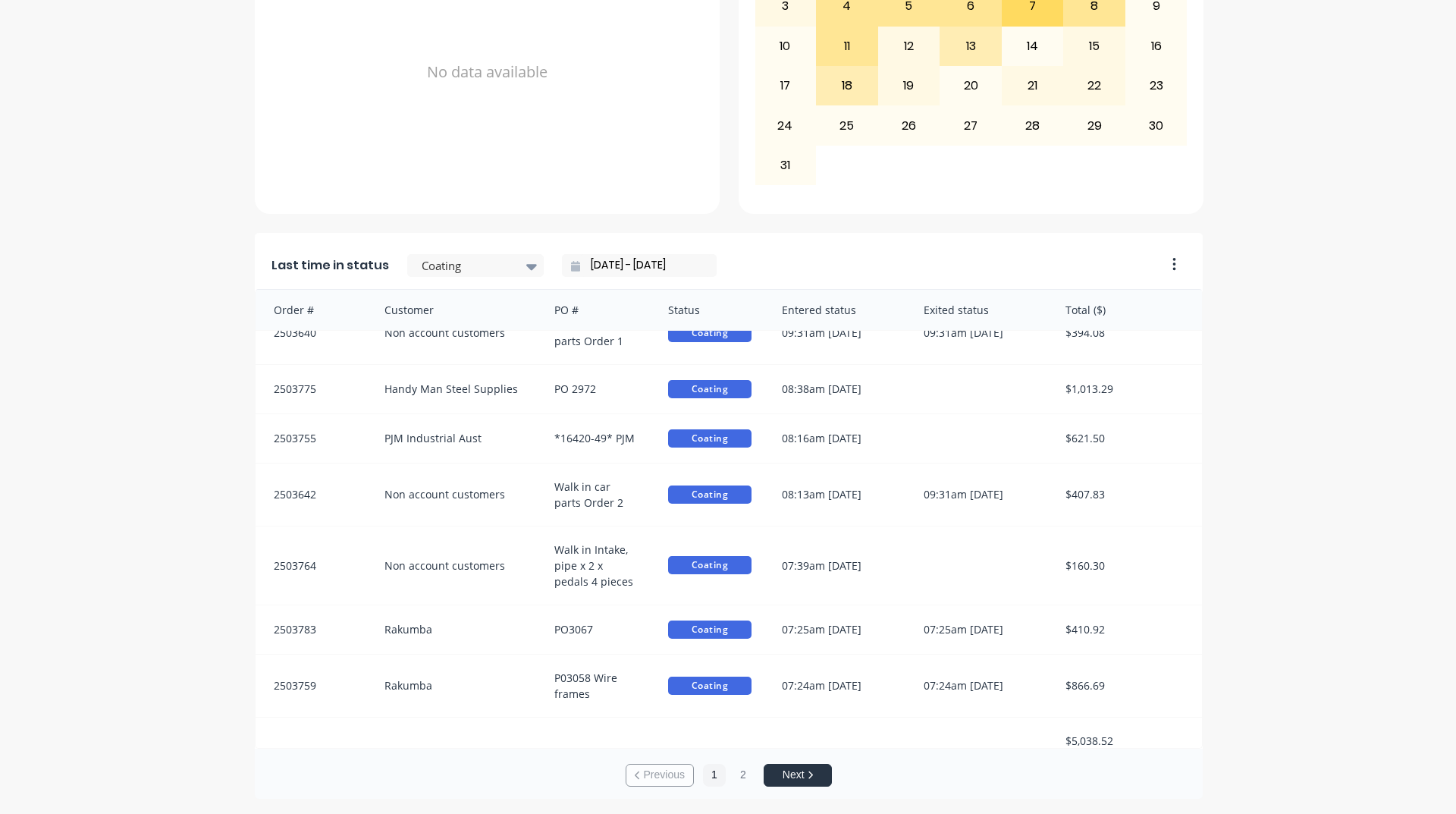
scroll to position [45, 0]
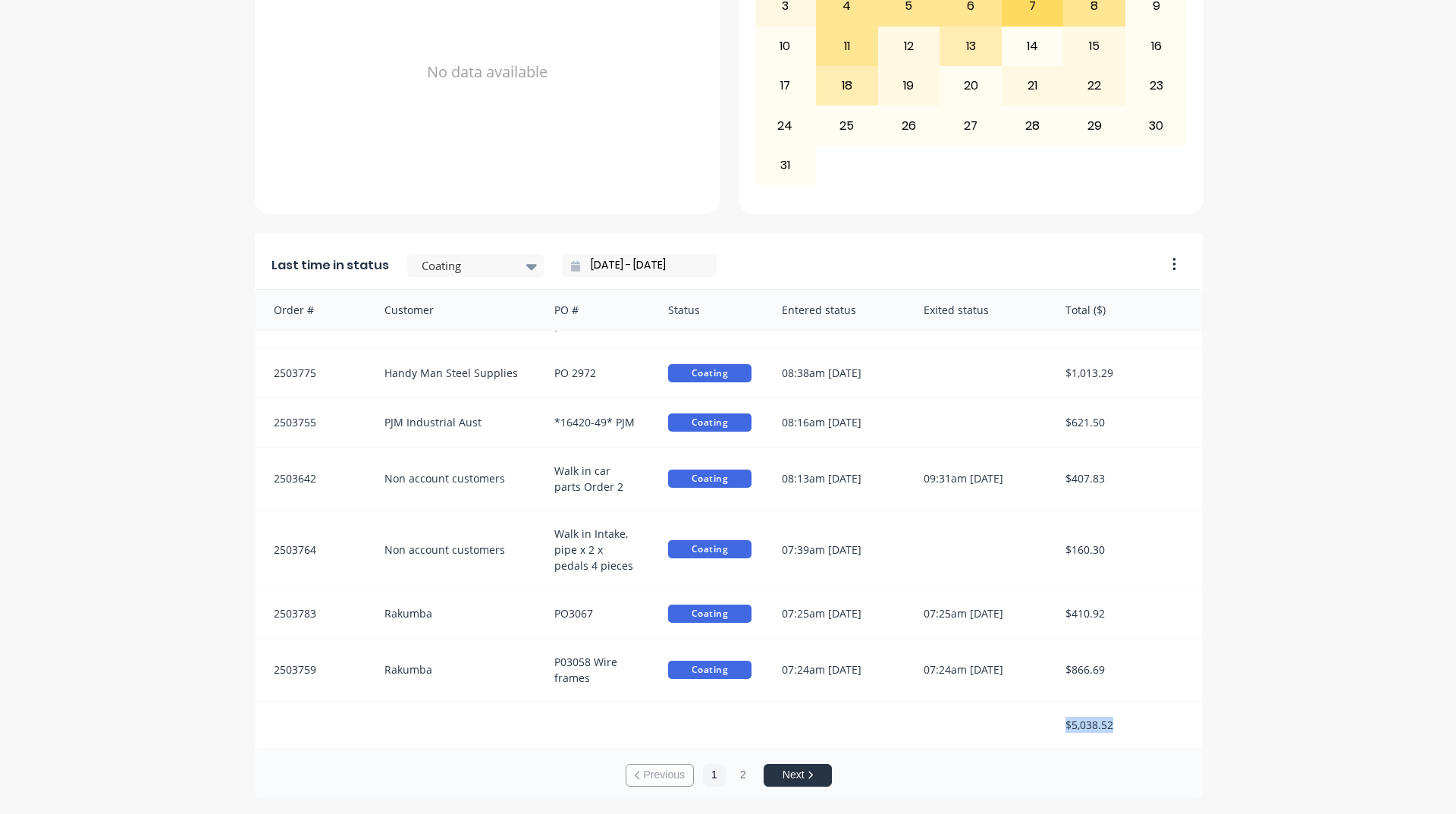
drag, startPoint x: 1059, startPoint y: 730, endPoint x: 1139, endPoint y: 726, distance: 80.1
click at [1139, 726] on div "$5,038.52" at bounding box center [1126, 724] width 152 height 46
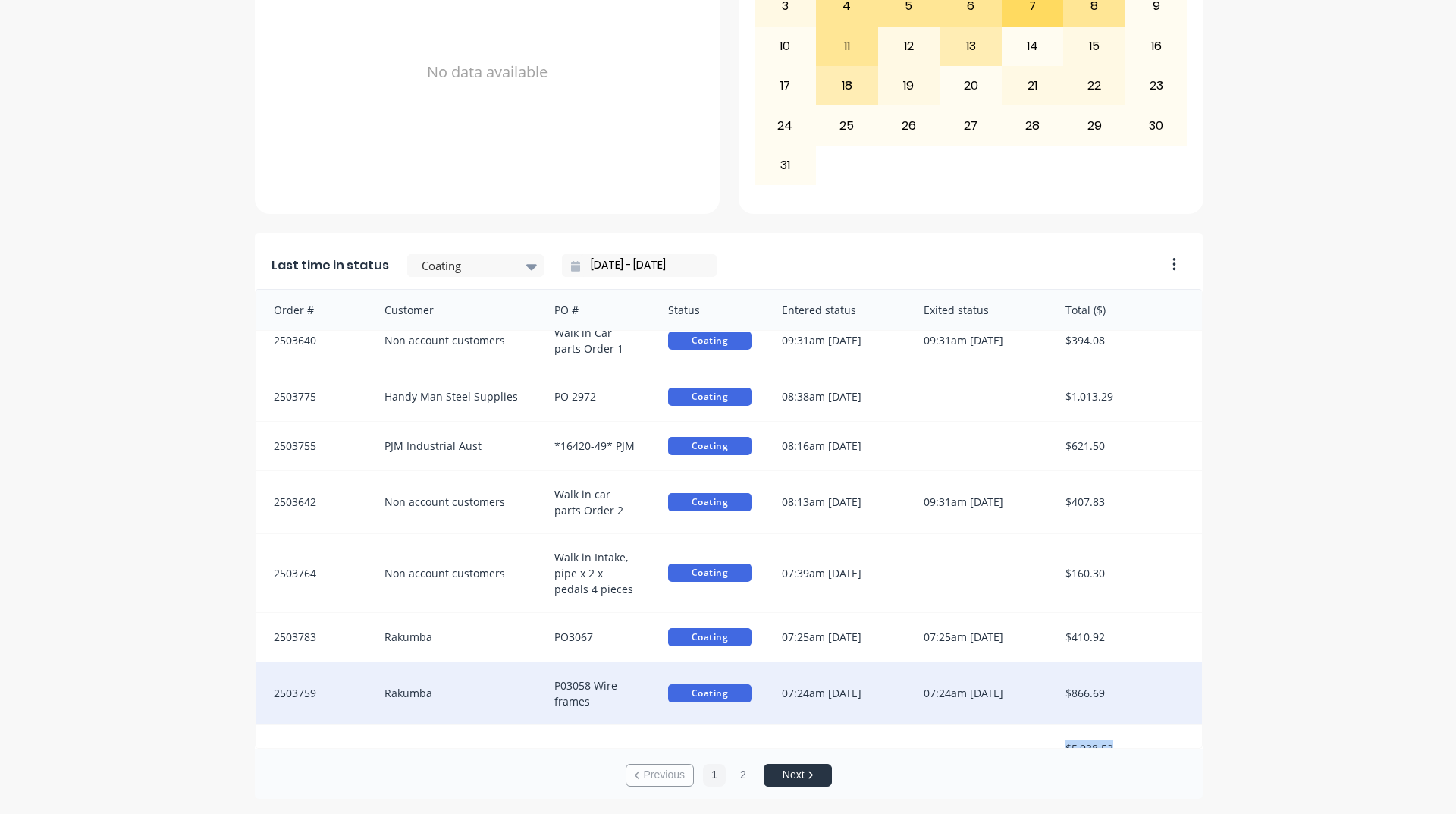
scroll to position [0, 0]
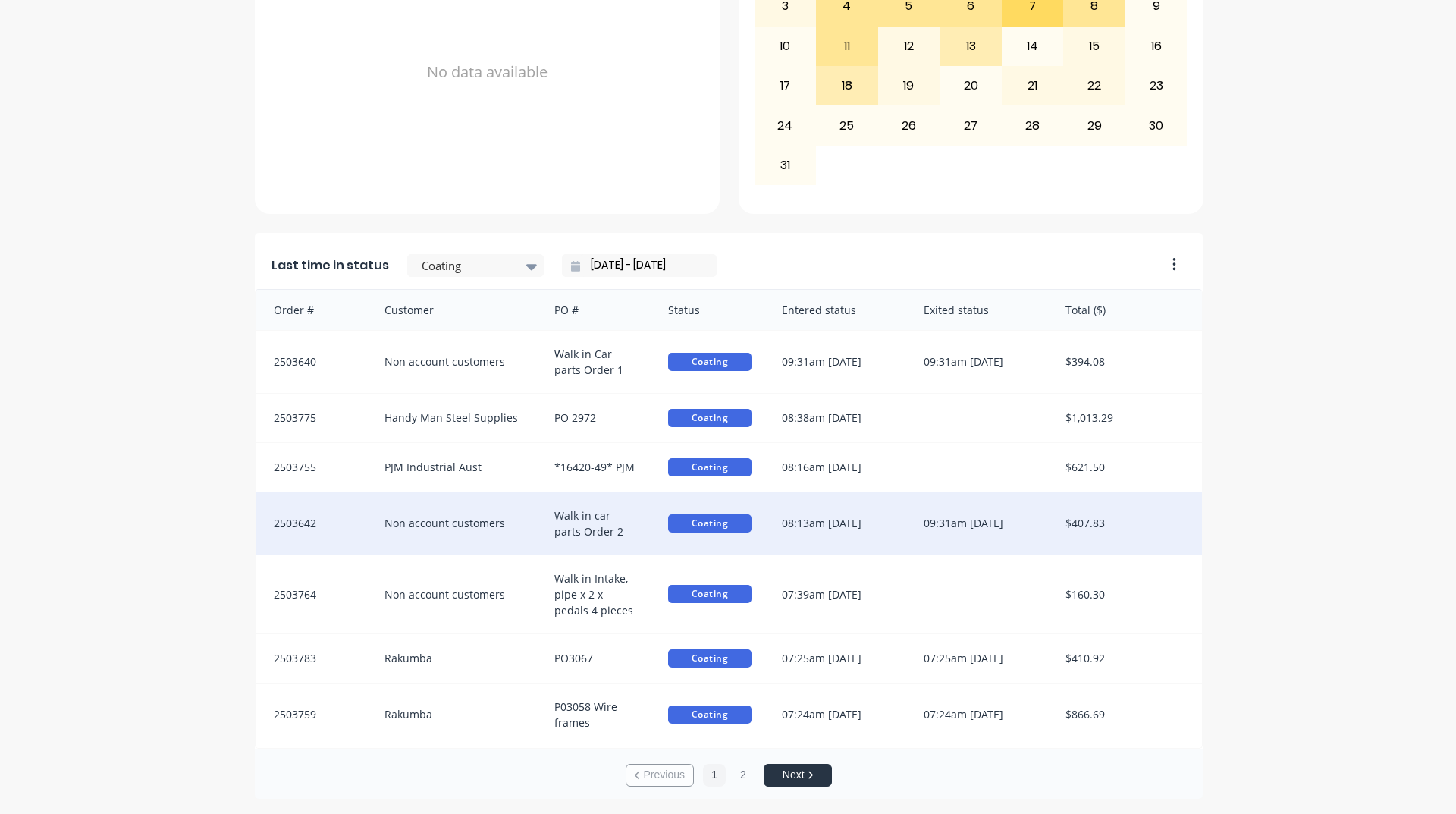
click at [544, 534] on div "Walk in car parts Order 2" at bounding box center [597, 524] width 114 height 62
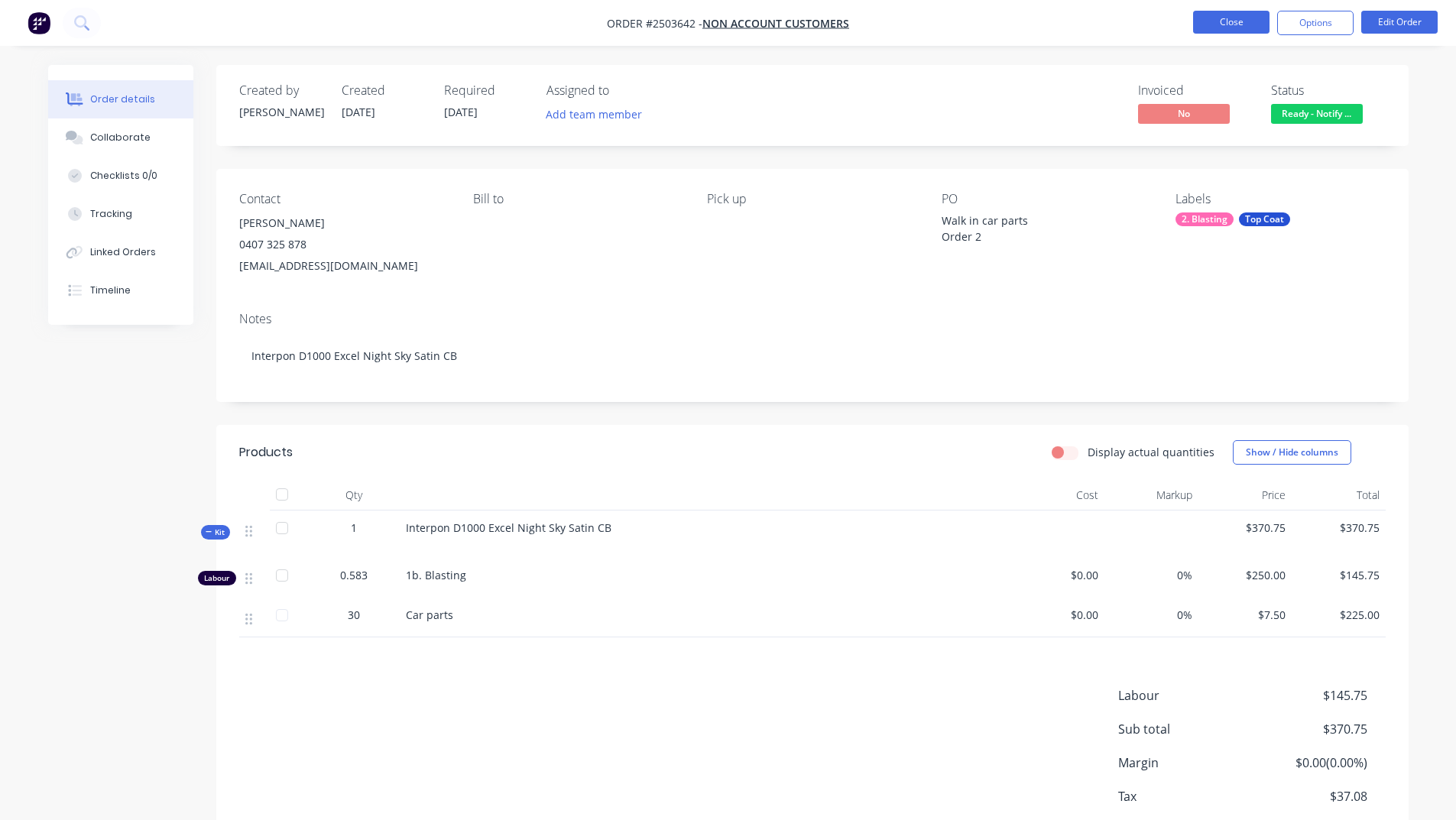
click at [1231, 23] on button "Close" at bounding box center [1232, 22] width 77 height 23
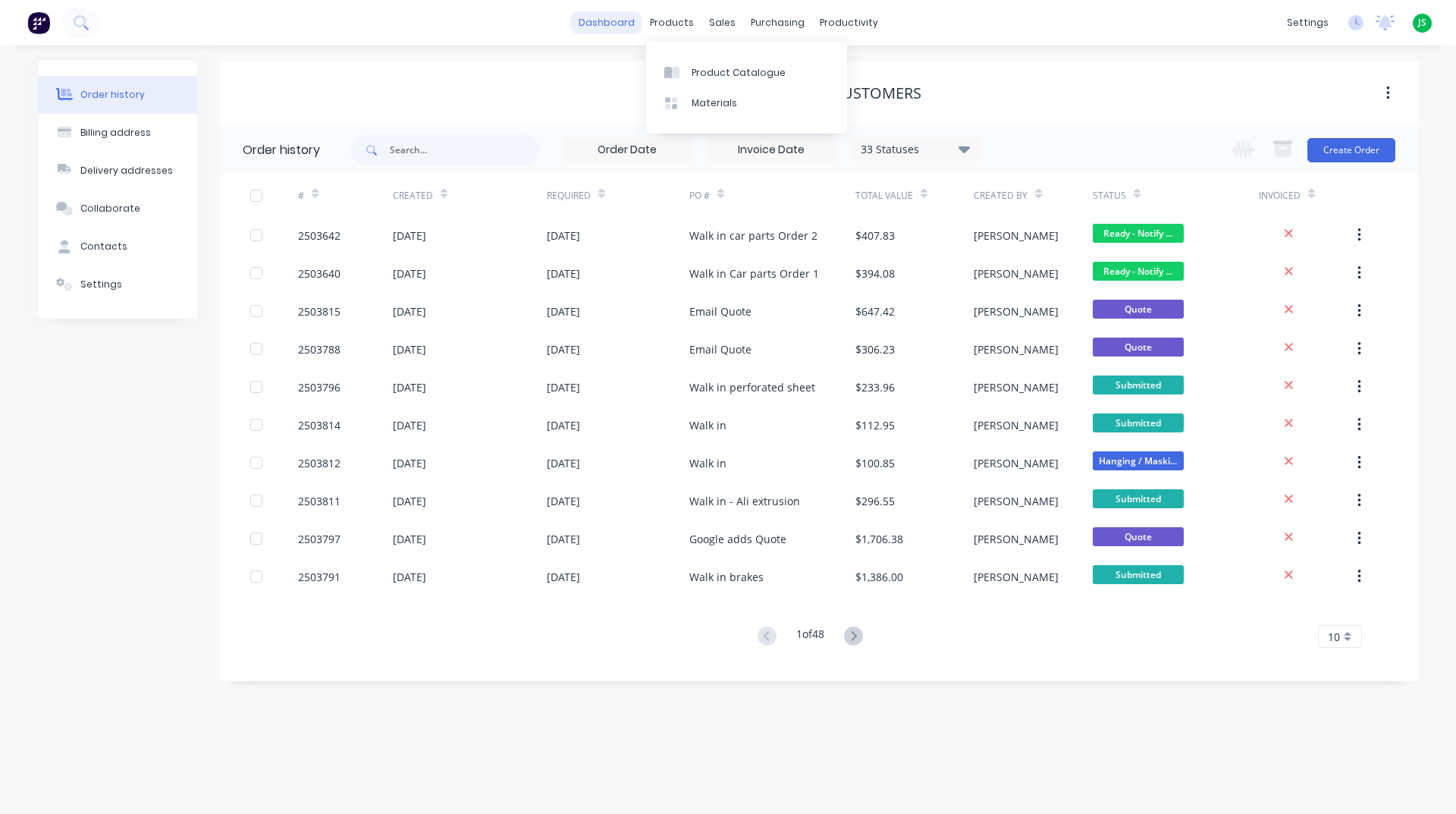
click at [616, 28] on link "dashboard" at bounding box center [607, 23] width 71 height 23
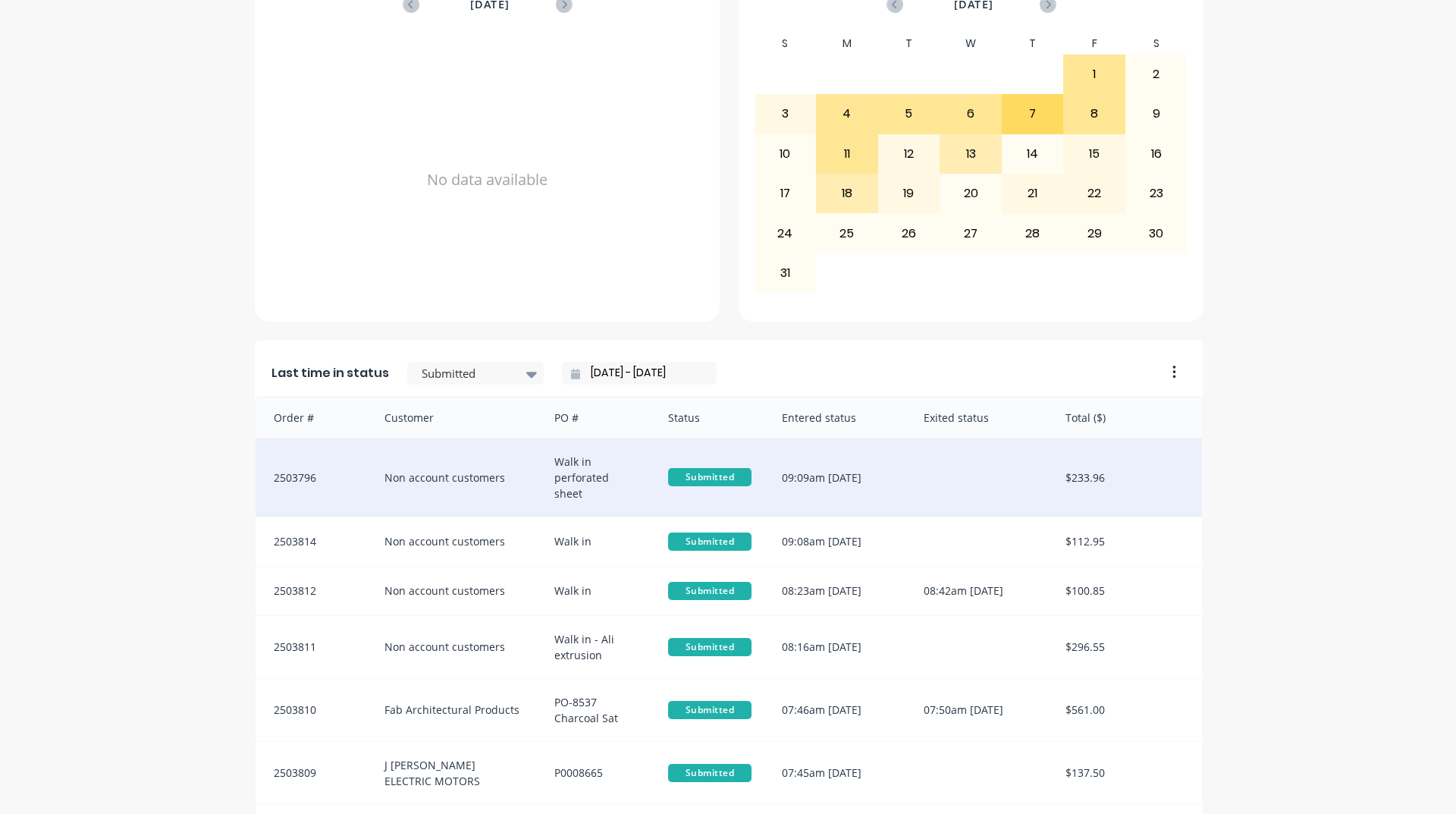
scroll to position [638, 0]
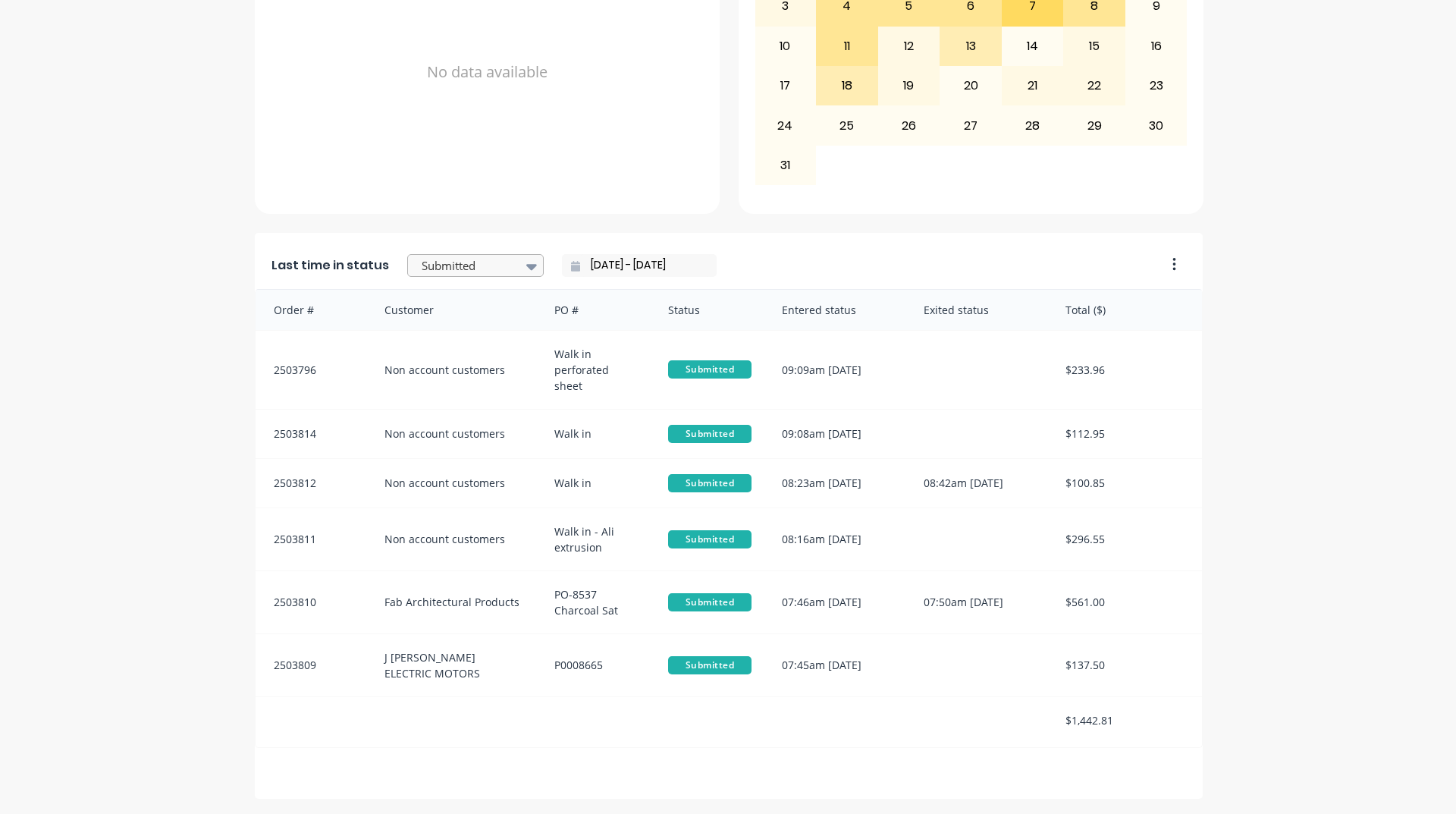
click at [521, 269] on div at bounding box center [532, 266] width 23 height 26
click at [459, 348] on div "Coating" at bounding box center [476, 334] width 137 height 28
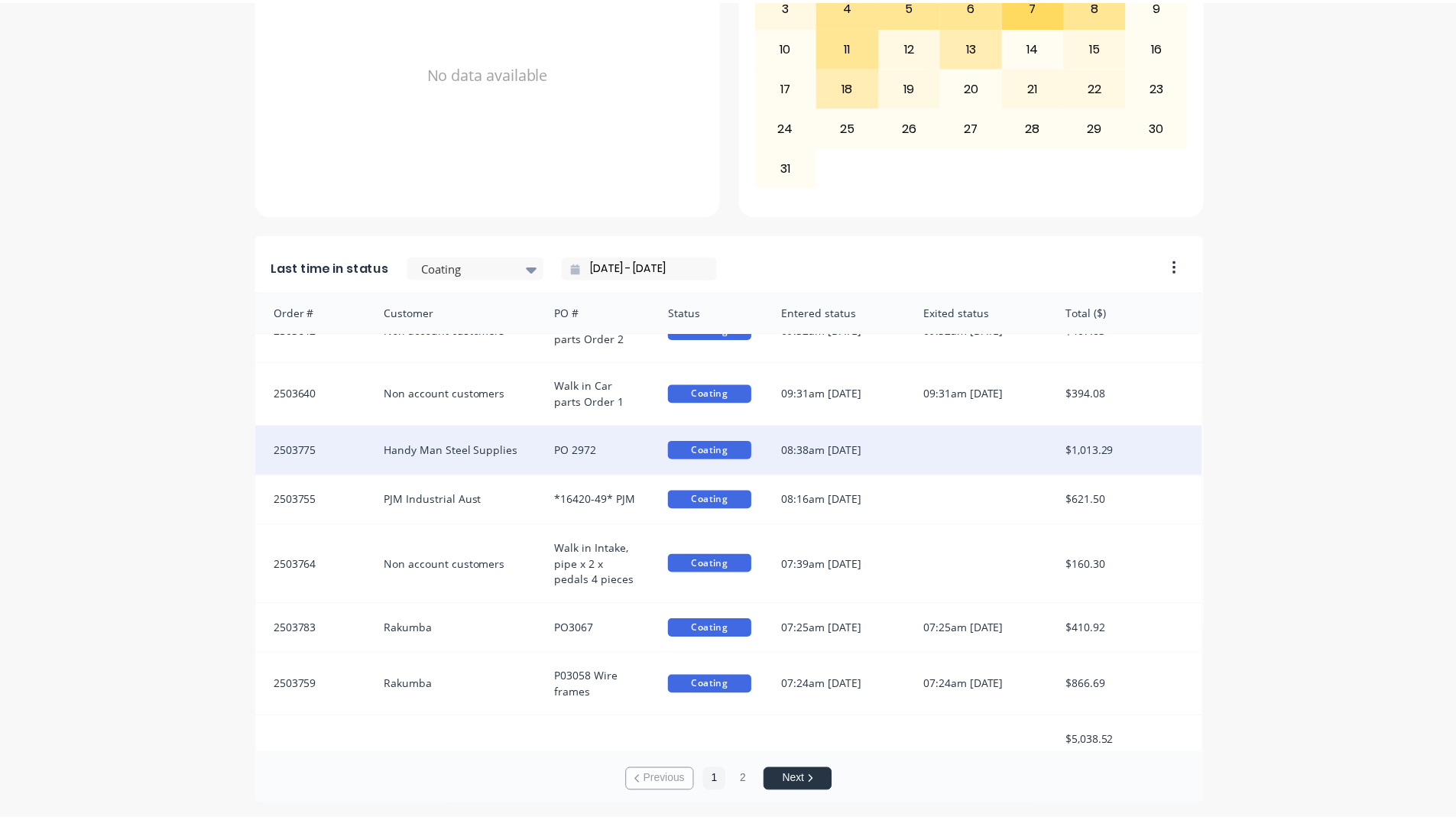
scroll to position [0, 0]
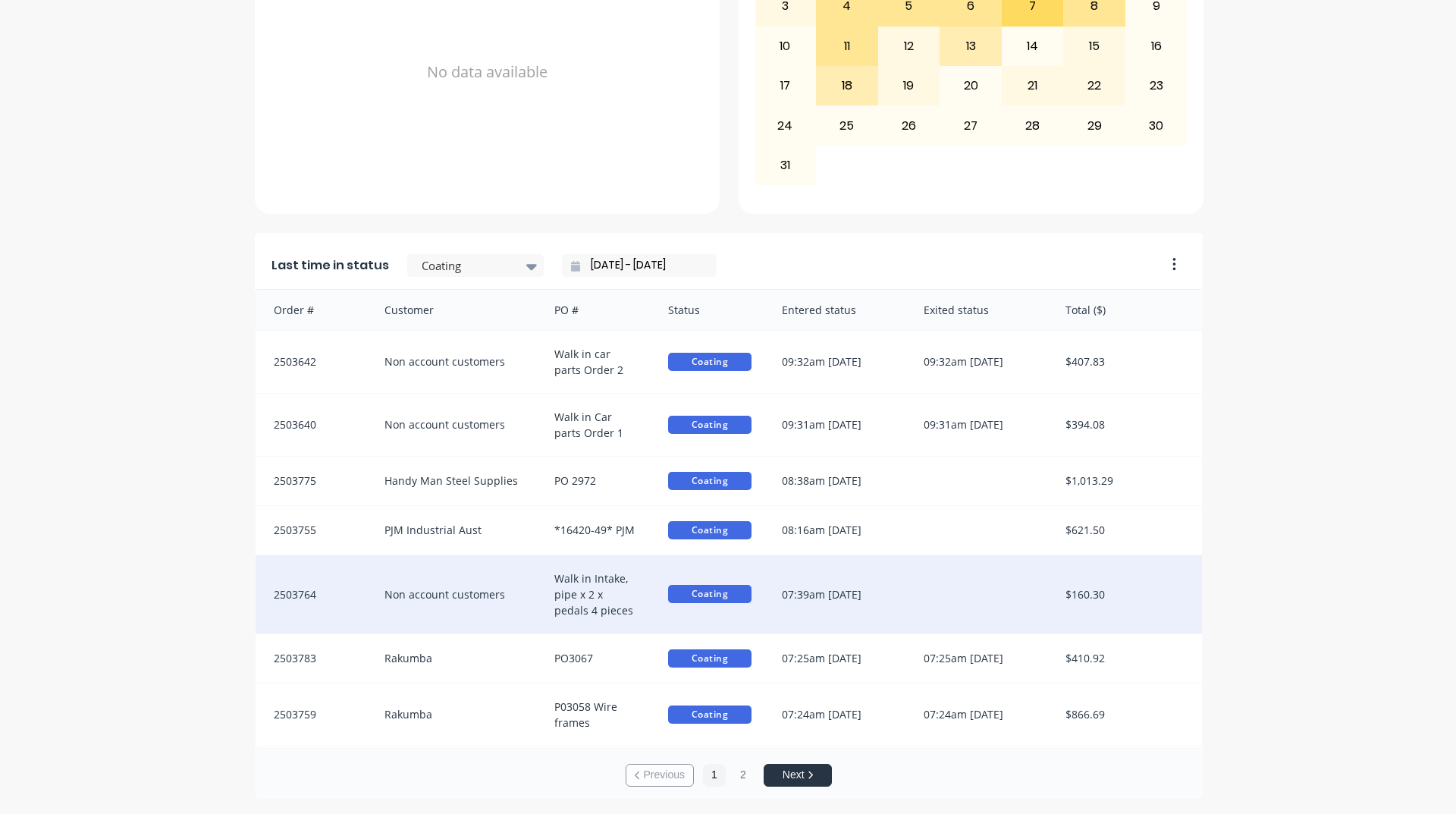
click at [329, 614] on div "2503764" at bounding box center [312, 594] width 114 height 78
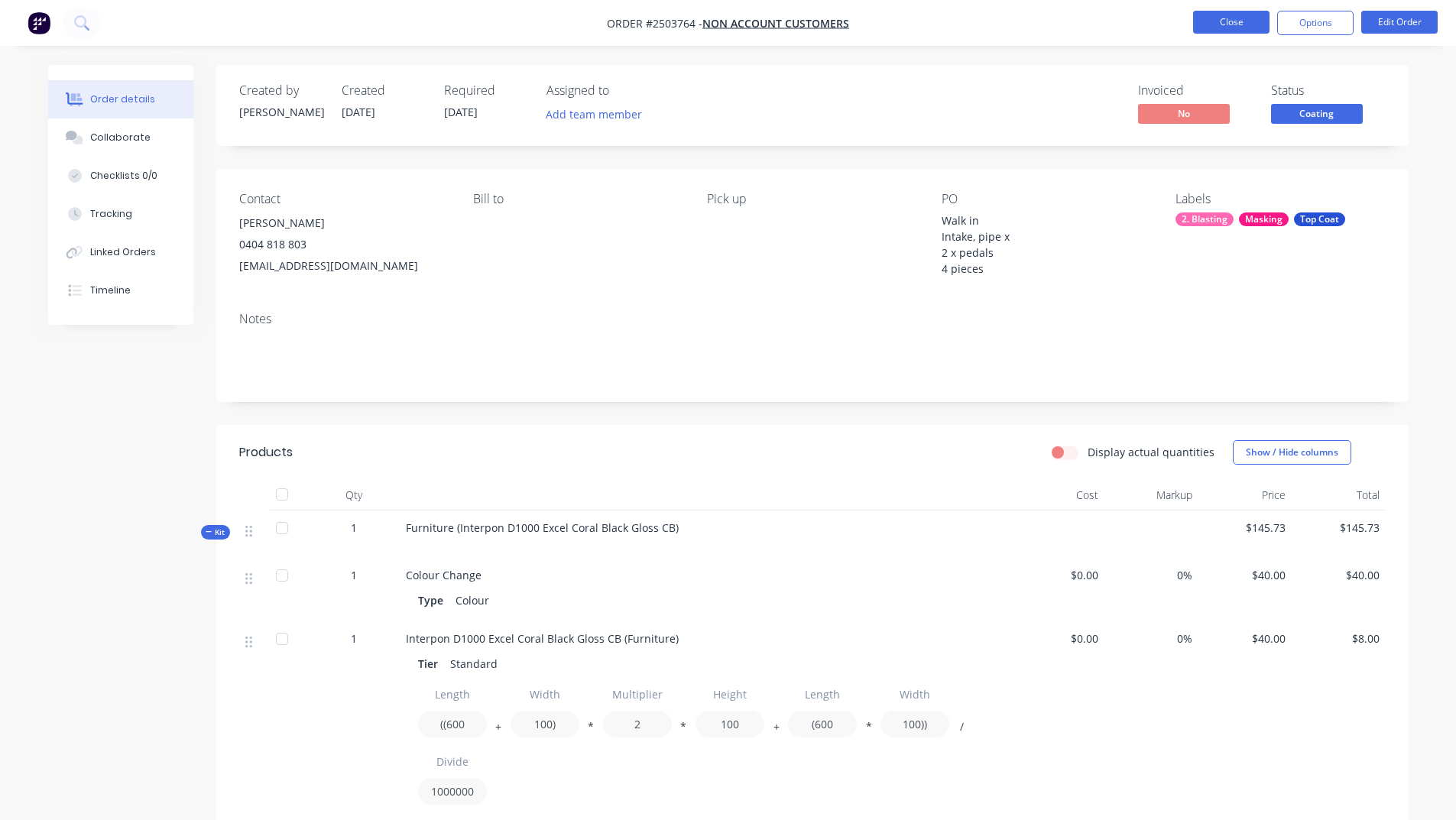
click at [1202, 21] on button "Close" at bounding box center [1232, 22] width 77 height 23
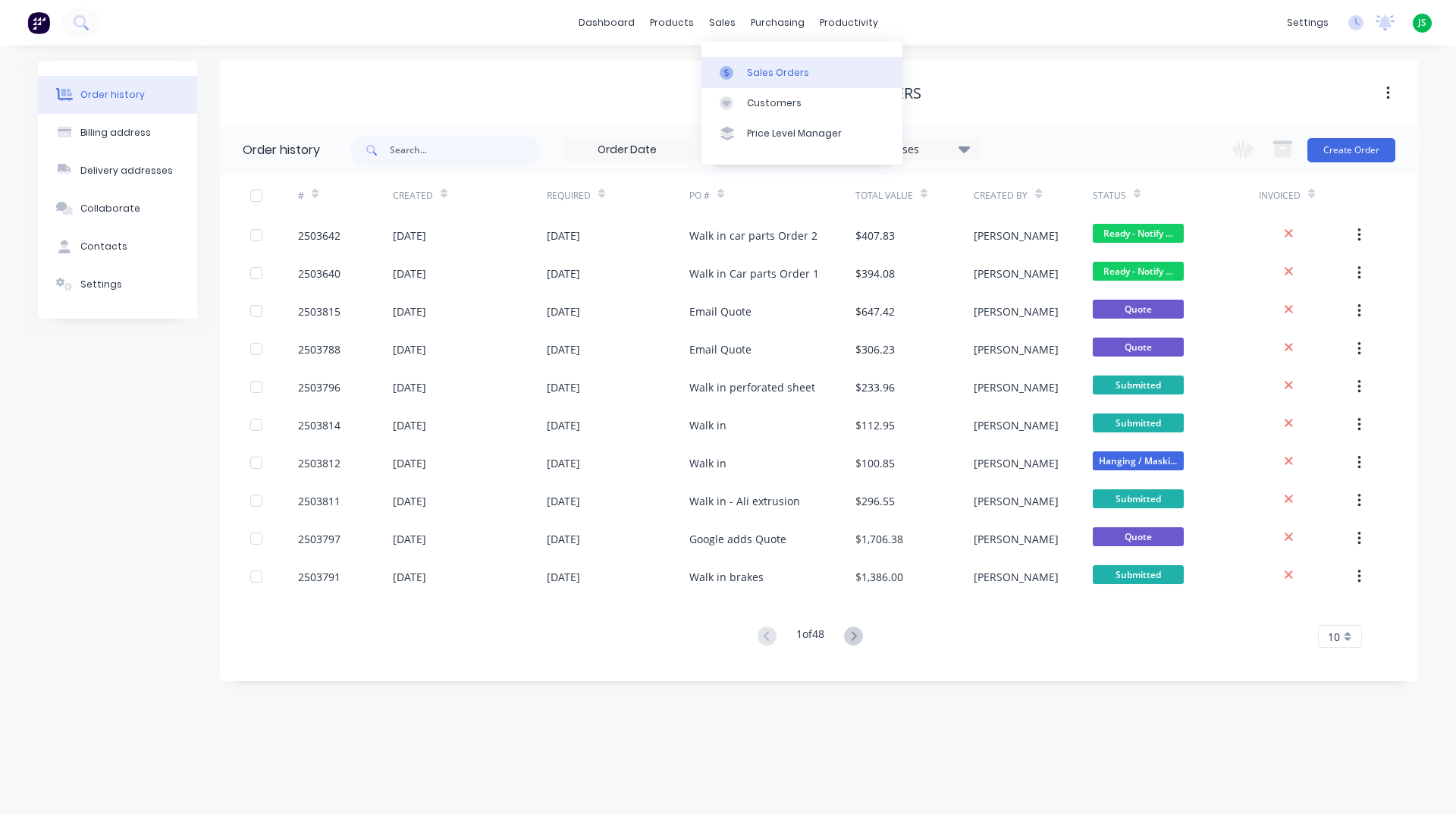
click at [728, 58] on link "Sales Orders" at bounding box center [802, 72] width 201 height 30
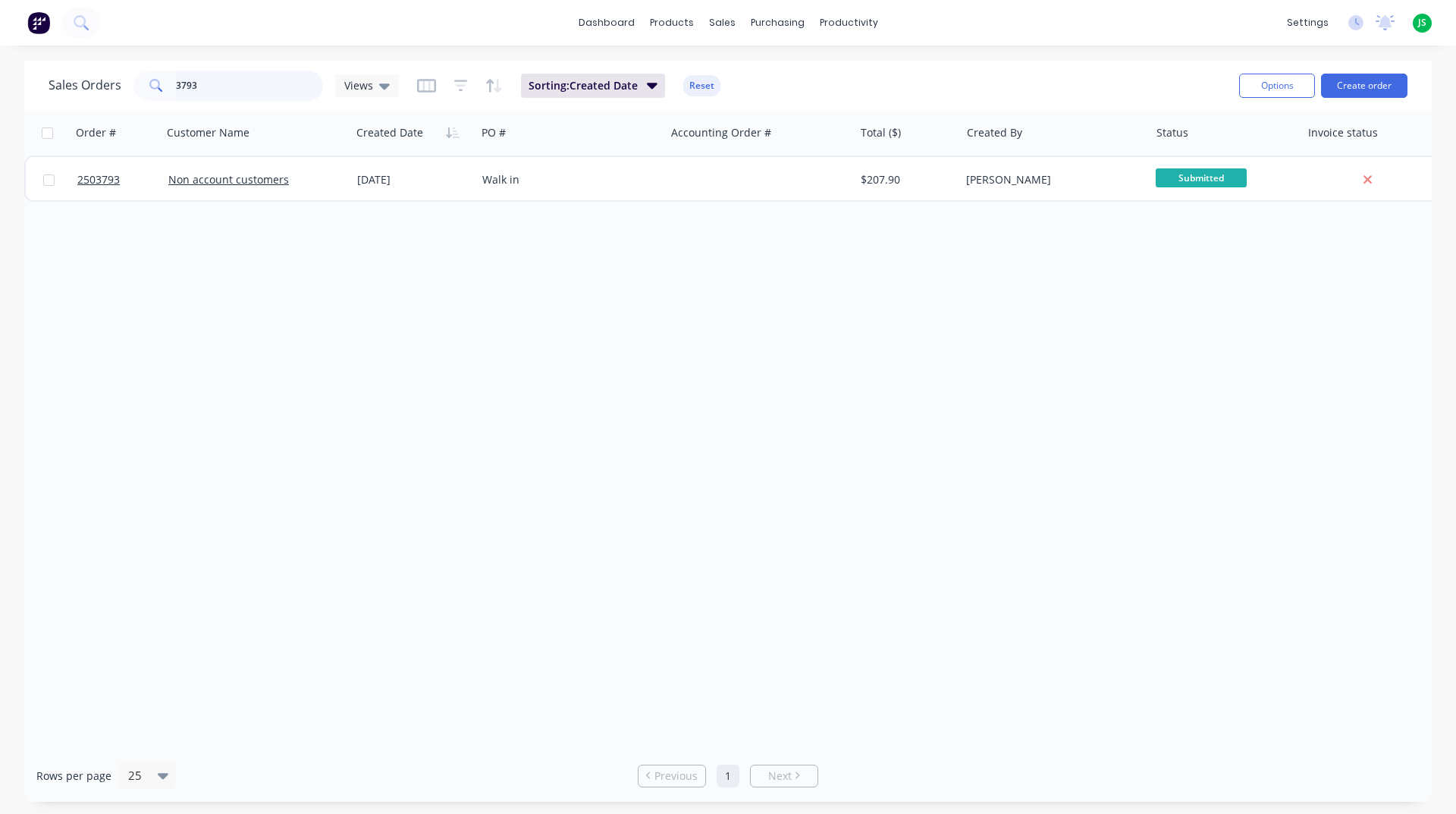
click at [0, 26] on div "dashboard products sales purchasing productivity dashboard products Product Cat…" at bounding box center [728, 407] width 1456 height 814
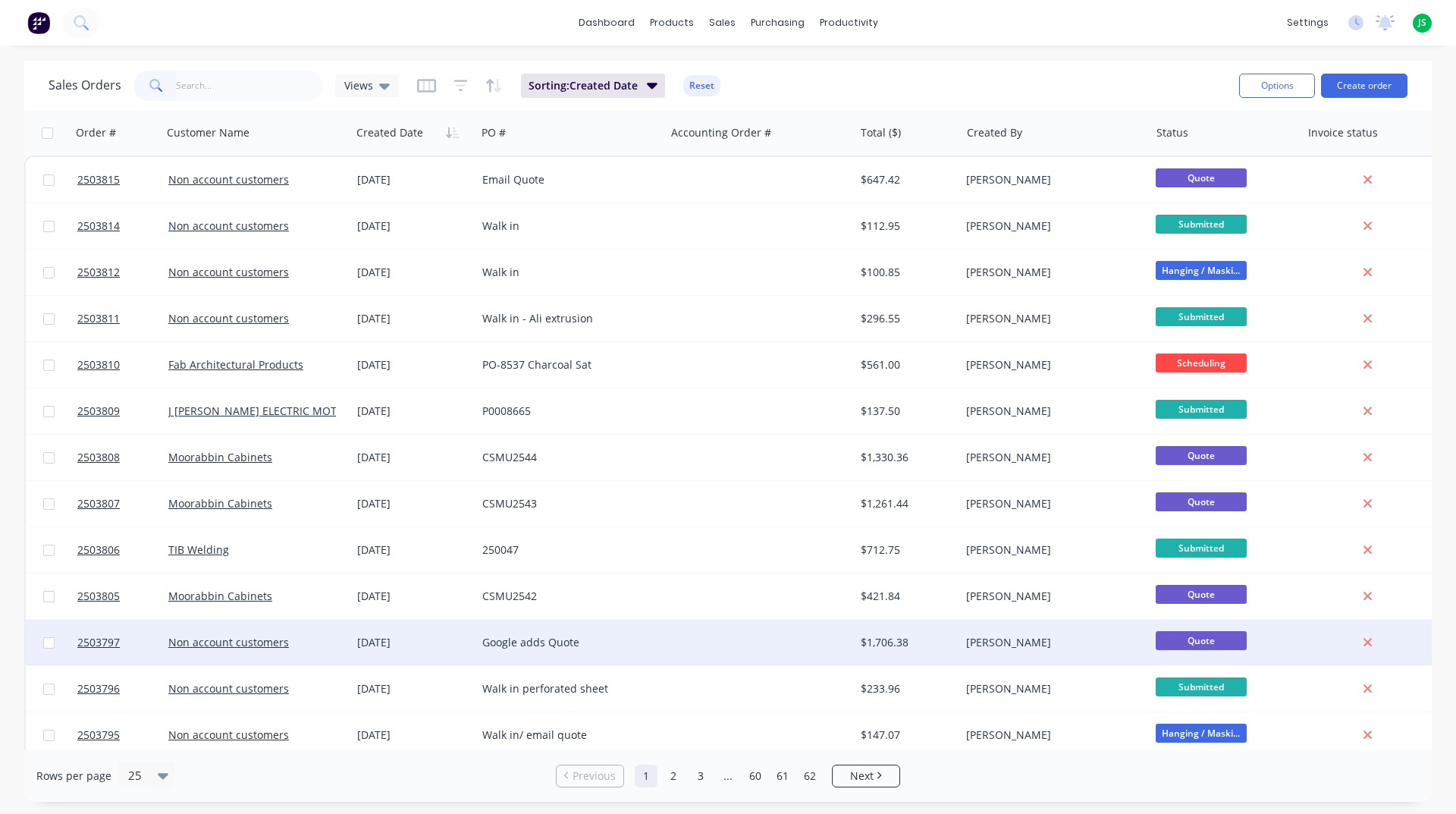
click at [720, 645] on div at bounding box center [759, 642] width 189 height 46
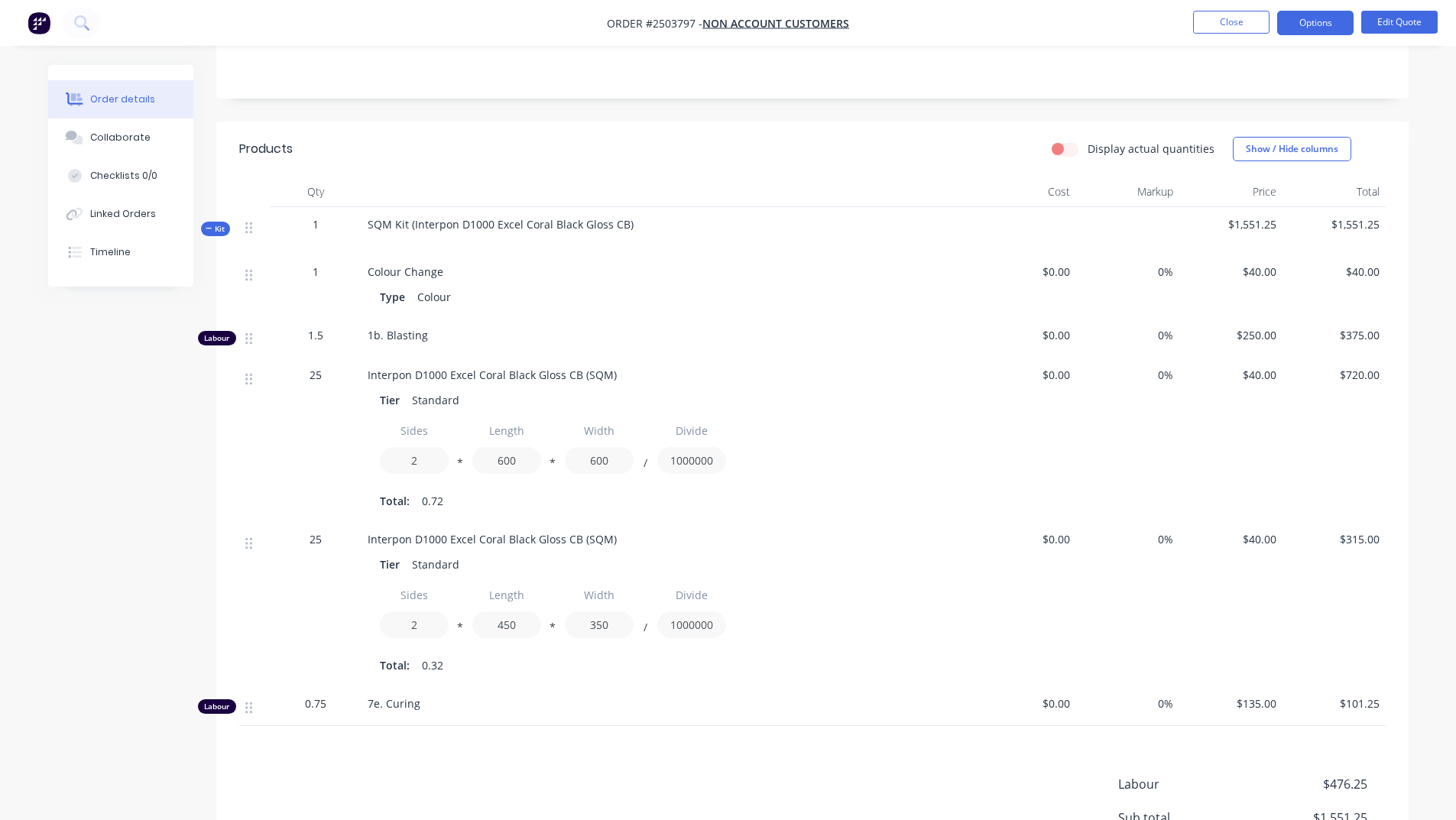
scroll to position [382, 0]
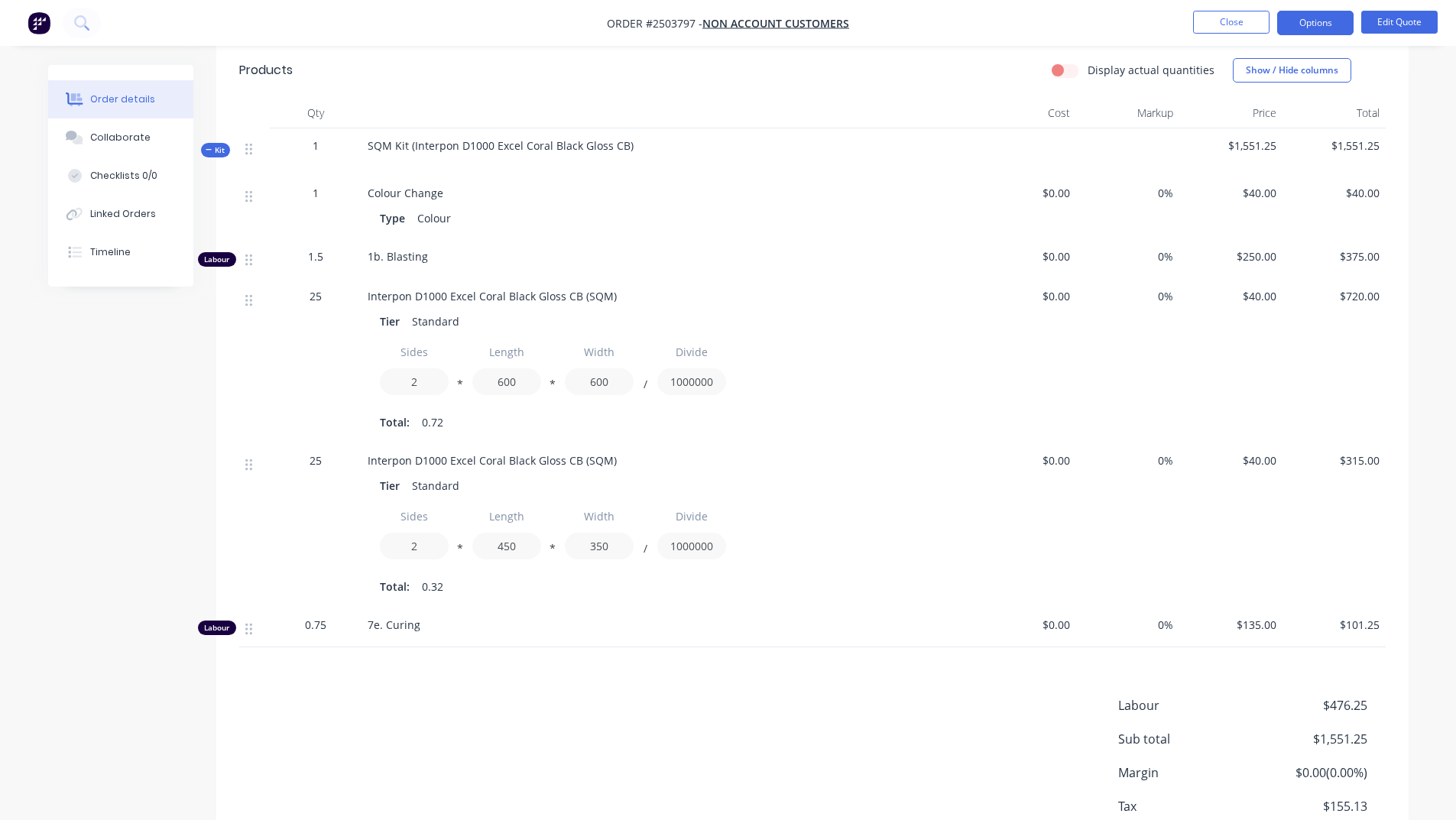
drag, startPoint x: 307, startPoint y: 624, endPoint x: 431, endPoint y: 624, distance: 124.0
click at [431, 624] on div "Labour 0.75 7e. Curing $0.00 0% $135.00 $101.25" at bounding box center [812, 627] width 1147 height 40
click at [376, 667] on div "Products Display actual quantities Show / Hide columns Qty Cost Markup Price To…" at bounding box center [812, 469] width 1193 height 854
drag, startPoint x: 427, startPoint y: 629, endPoint x: 306, endPoint y: 632, distance: 121.0
click at [306, 632] on div "Labour 0.75 7e. Curing $0.00 0% $135.00 $101.25" at bounding box center [812, 627] width 1147 height 40
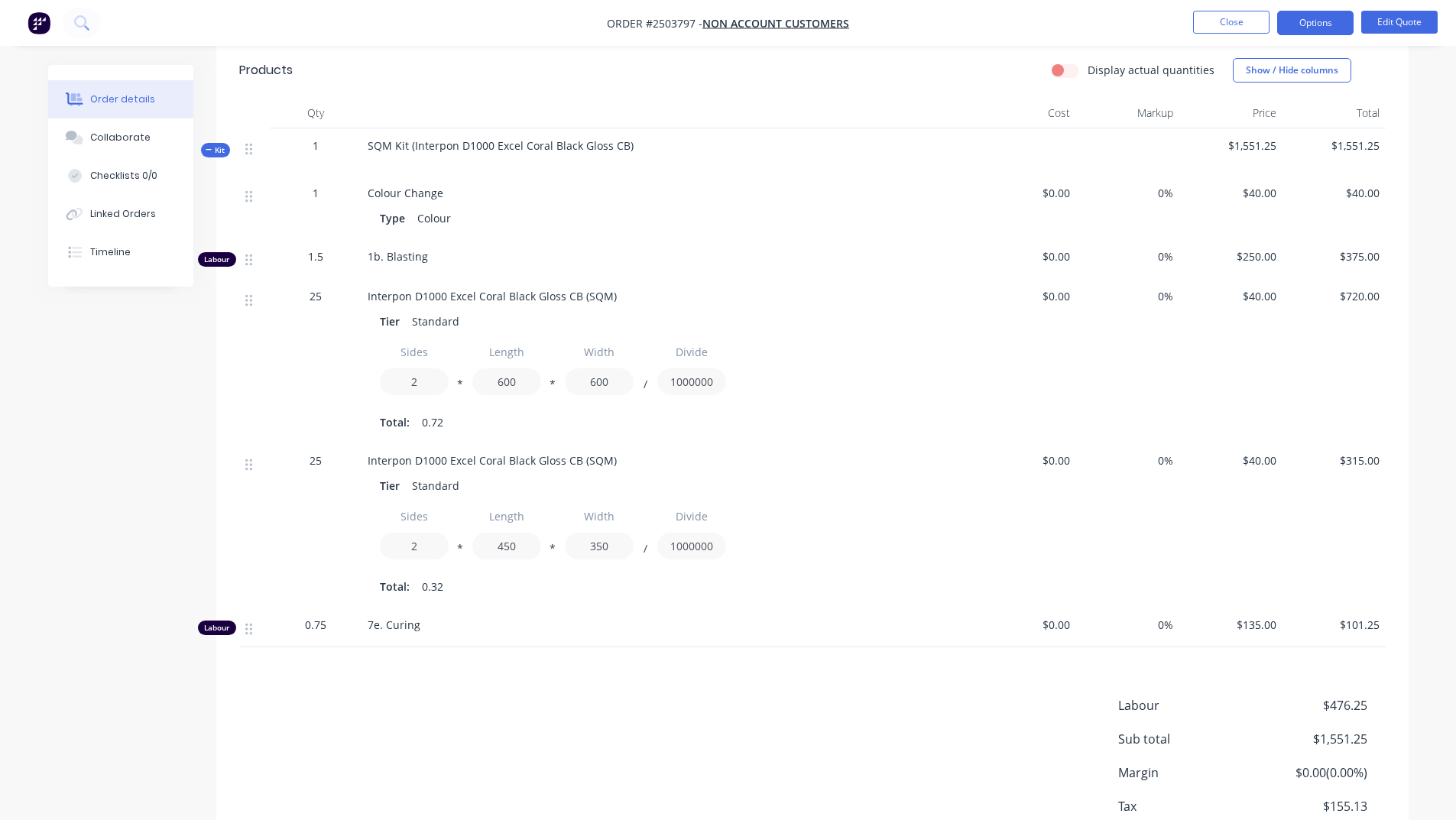
click at [617, 717] on div "Labour $476.25 Sub total $1,551.25 Margin $0.00 ( 0.00 %) Tax $155.13 Total $1,…" at bounding box center [812, 785] width 1147 height 178
click at [1228, 24] on button "Close" at bounding box center [1232, 22] width 77 height 23
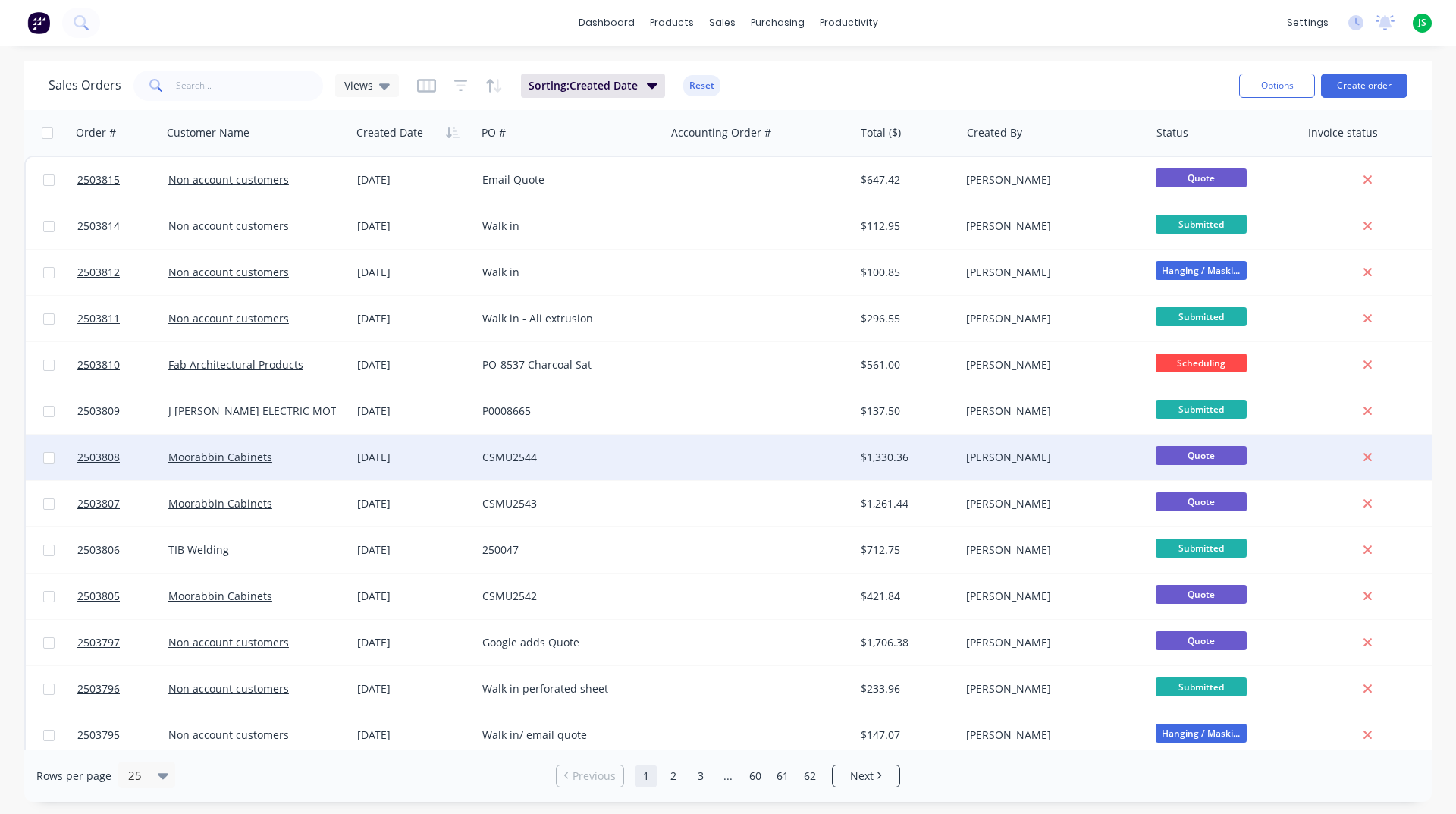
click at [603, 461] on div "CSMU2544" at bounding box center [567, 458] width 169 height 15
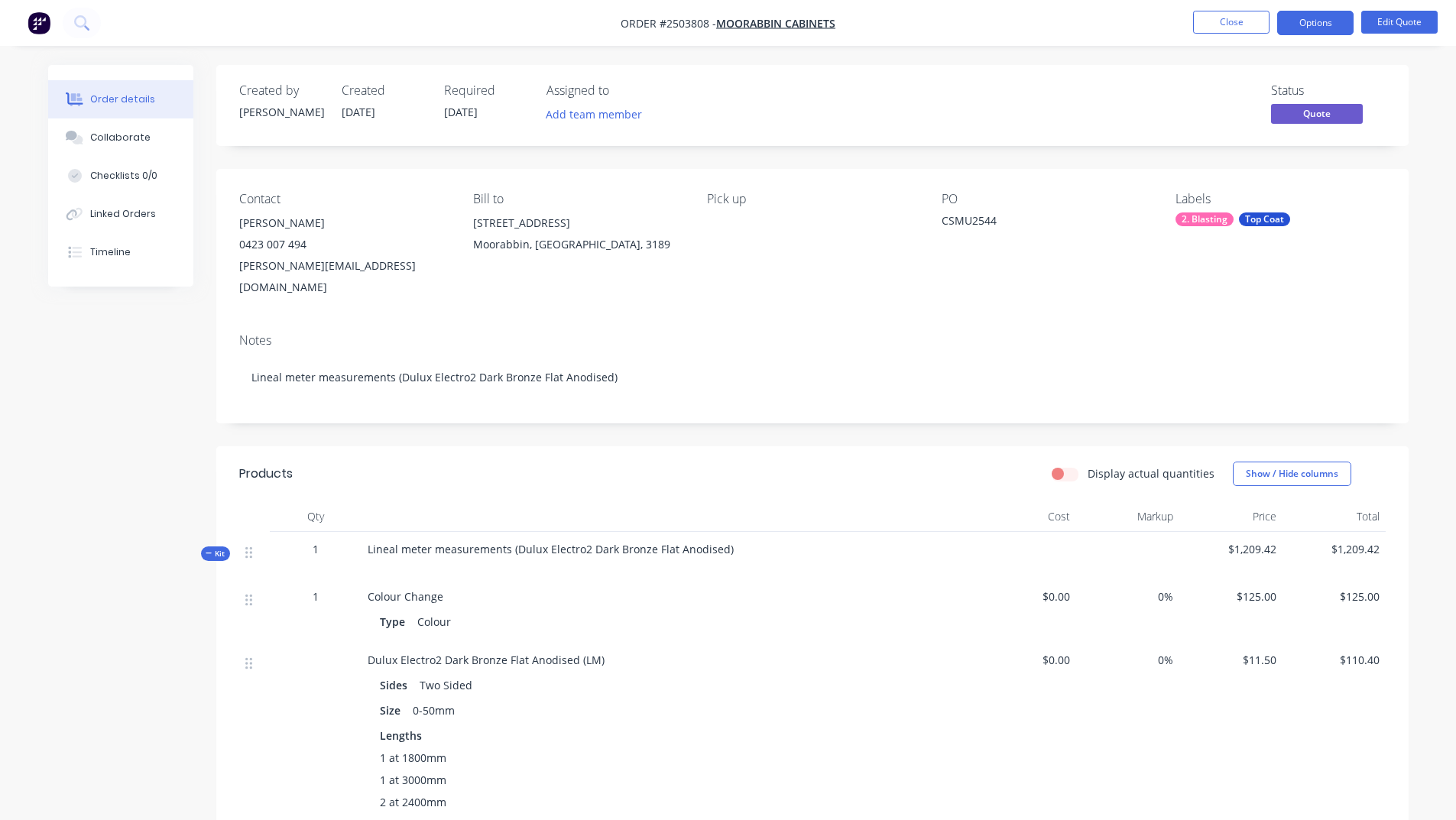
click at [1088, 466] on label "Display actual quantities" at bounding box center [1151, 473] width 127 height 16
click at [1064, 466] on input "Display actual quantities" at bounding box center [1058, 472] width 12 height 15
click at [1088, 466] on label "Display actual quantities" at bounding box center [1151, 473] width 127 height 16
click at [1064, 466] on input "Display actual quantities" at bounding box center [1058, 472] width 12 height 15
click at [1088, 466] on label "Display actual quantities" at bounding box center [1151, 473] width 127 height 16
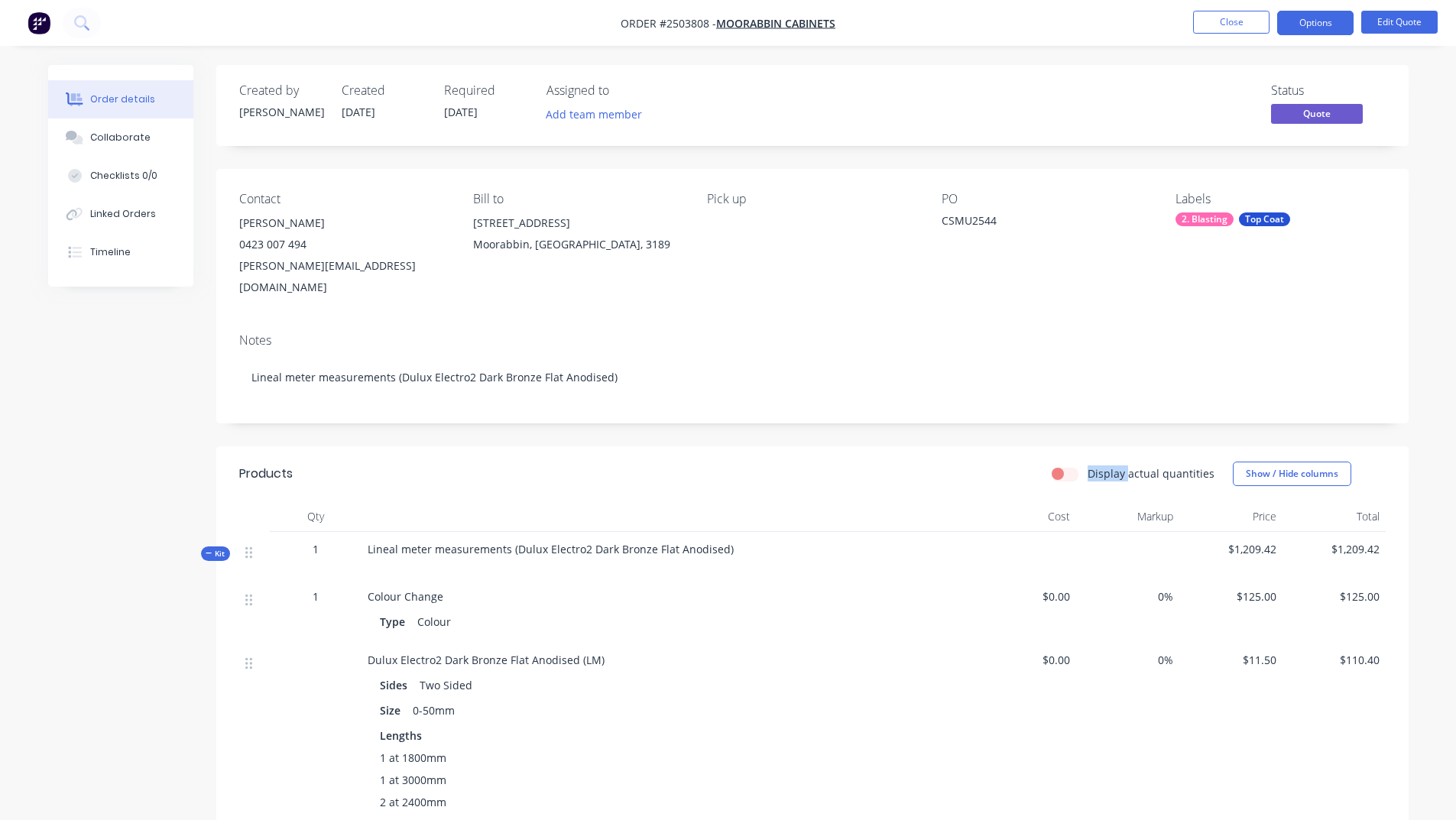
click at [1064, 466] on input "Display actual quantities" at bounding box center [1058, 472] width 12 height 15
click at [1088, 466] on label "Display actual quantities" at bounding box center [1151, 473] width 127 height 16
click at [1064, 466] on input "Display actual quantities" at bounding box center [1058, 472] width 12 height 15
click at [1088, 466] on label "Display actual quantities" at bounding box center [1151, 473] width 127 height 16
click at [1064, 466] on input "Display actual quantities" at bounding box center [1058, 472] width 12 height 15
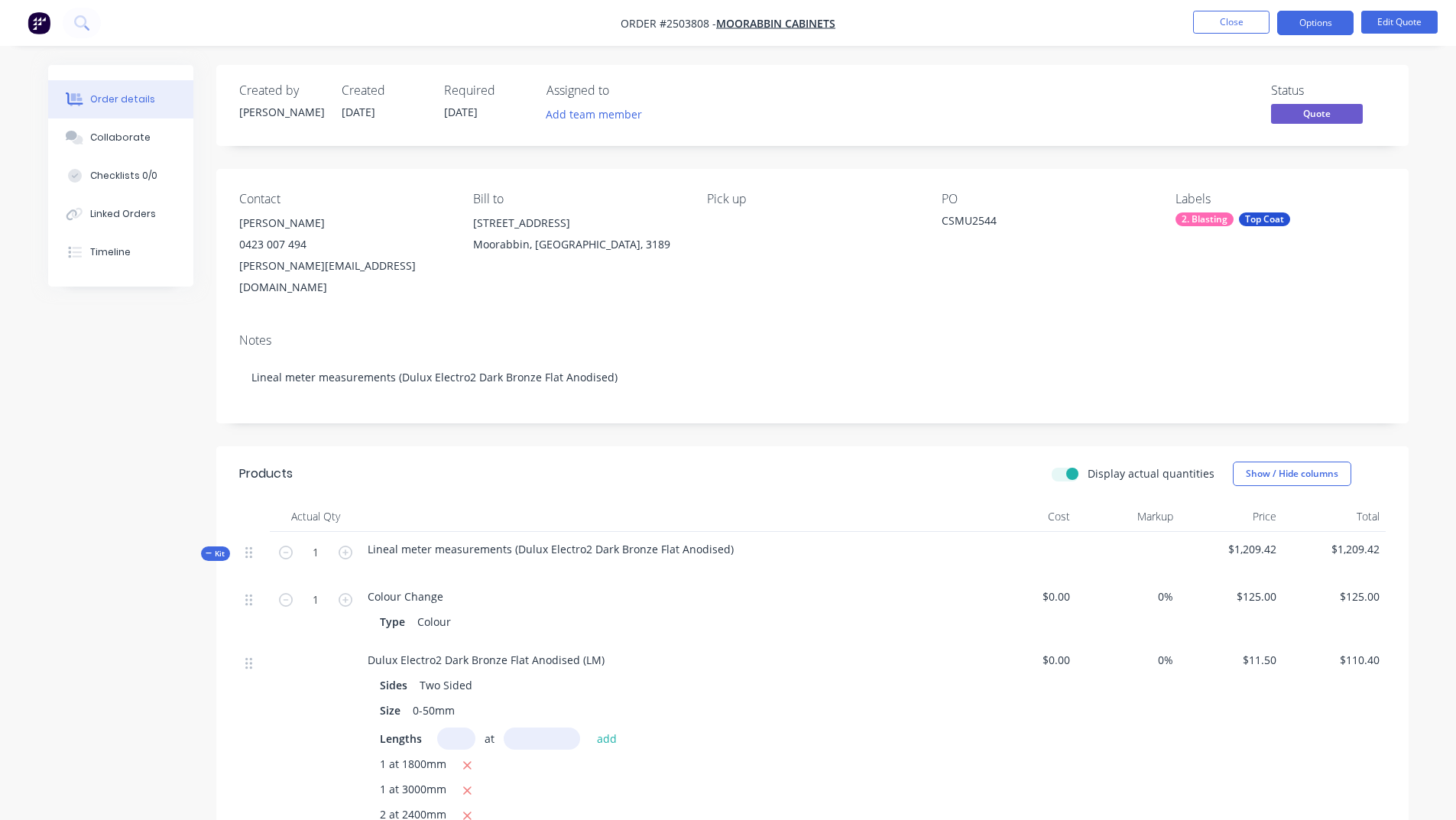
click at [1088, 466] on label "Display actual quantities" at bounding box center [1151, 473] width 127 height 16
click at [1064, 466] on input "Display actual quantities" at bounding box center [1058, 472] width 12 height 15
click at [1088, 466] on label "Display actual quantities" at bounding box center [1151, 473] width 127 height 16
click at [1064, 466] on input "Display actual quantities" at bounding box center [1058, 472] width 12 height 15
click at [1088, 466] on label "Display actual quantities" at bounding box center [1151, 473] width 127 height 16
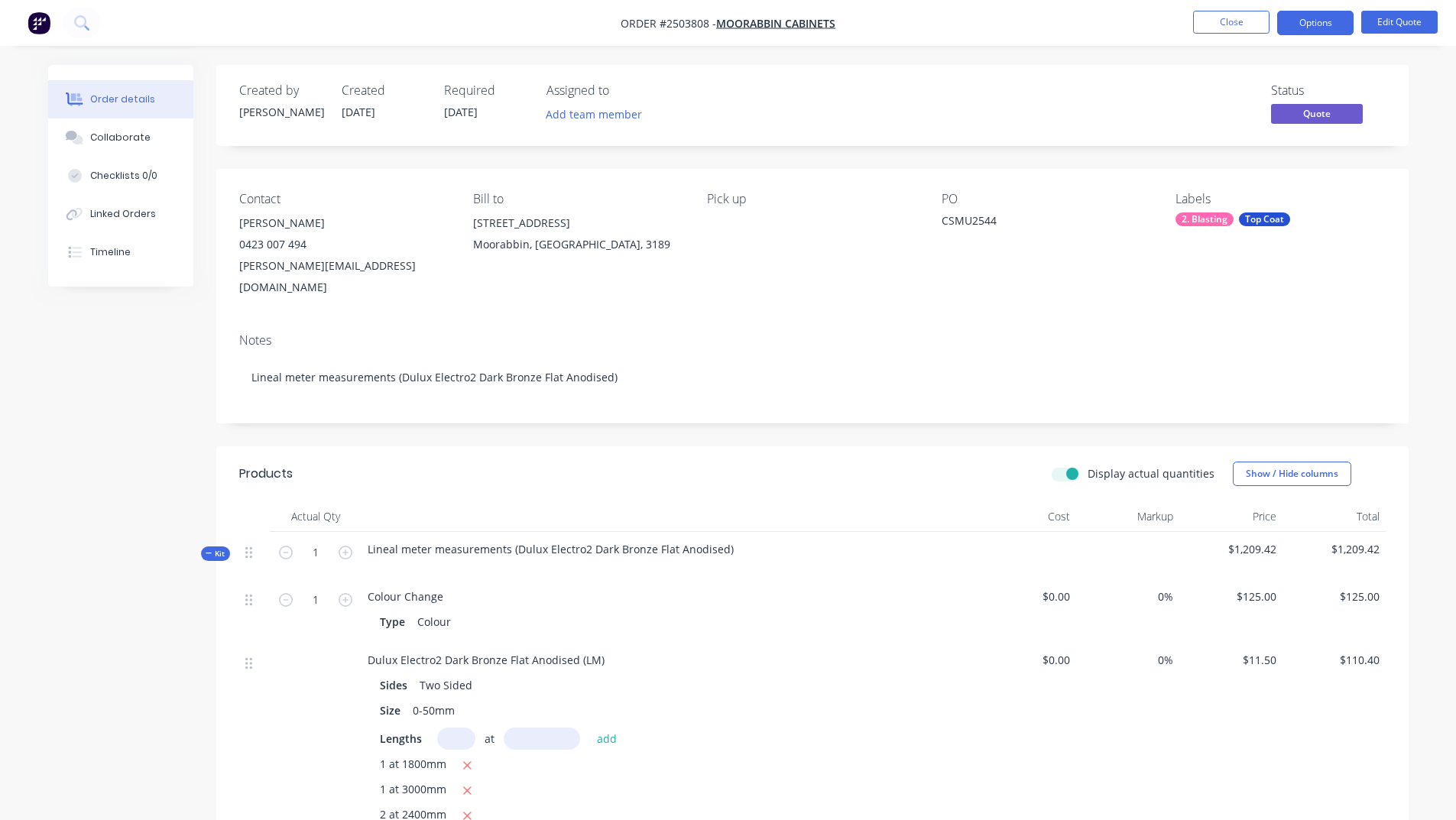
click at [1064, 466] on input "Display actual quantities" at bounding box center [1058, 472] width 12 height 15
click at [1088, 466] on label "Display actual quantities" at bounding box center [1151, 473] width 127 height 16
click at [1060, 466] on input "Display actual quantities" at bounding box center [1058, 472] width 12 height 15
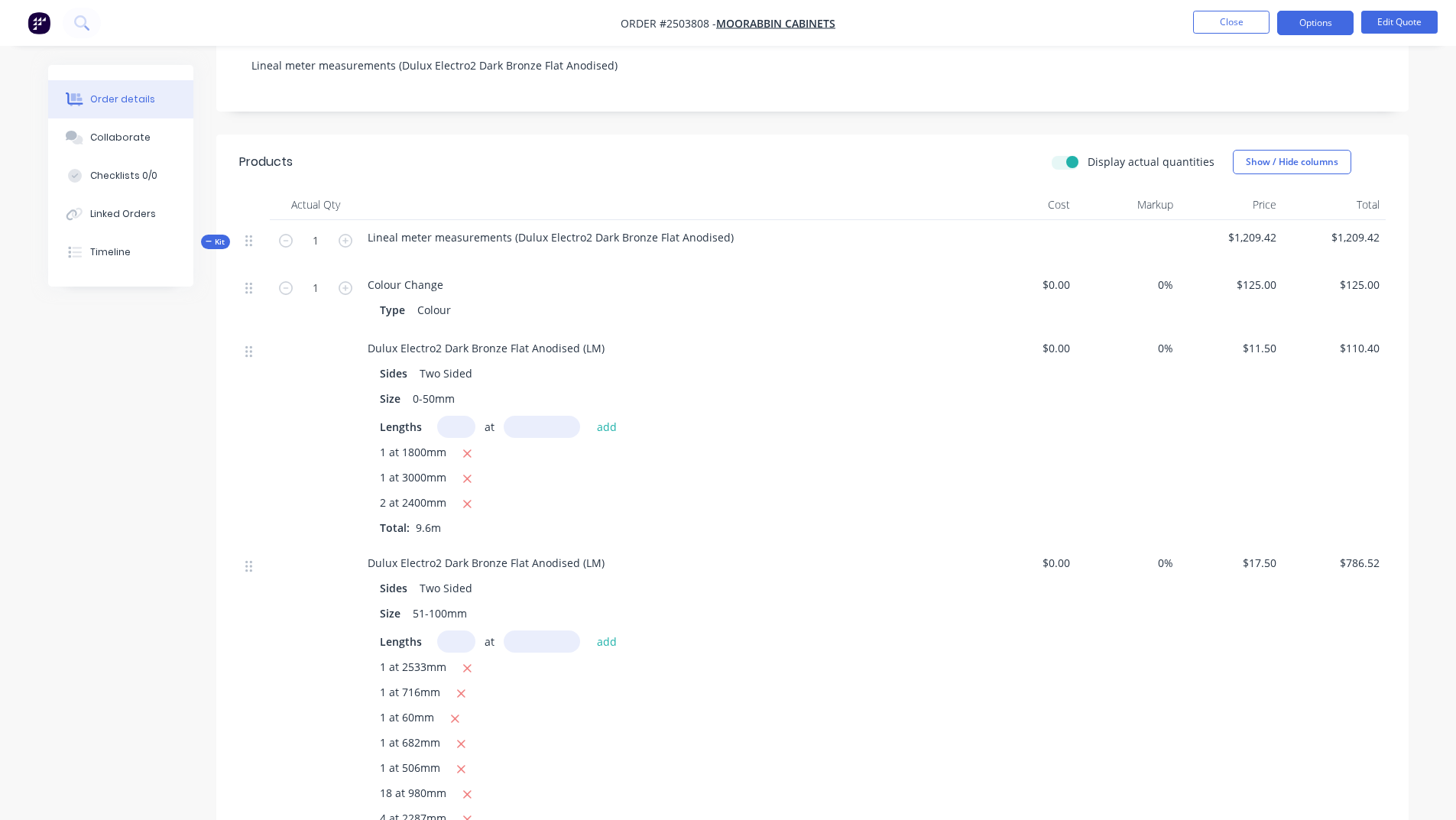
scroll to position [305, 0]
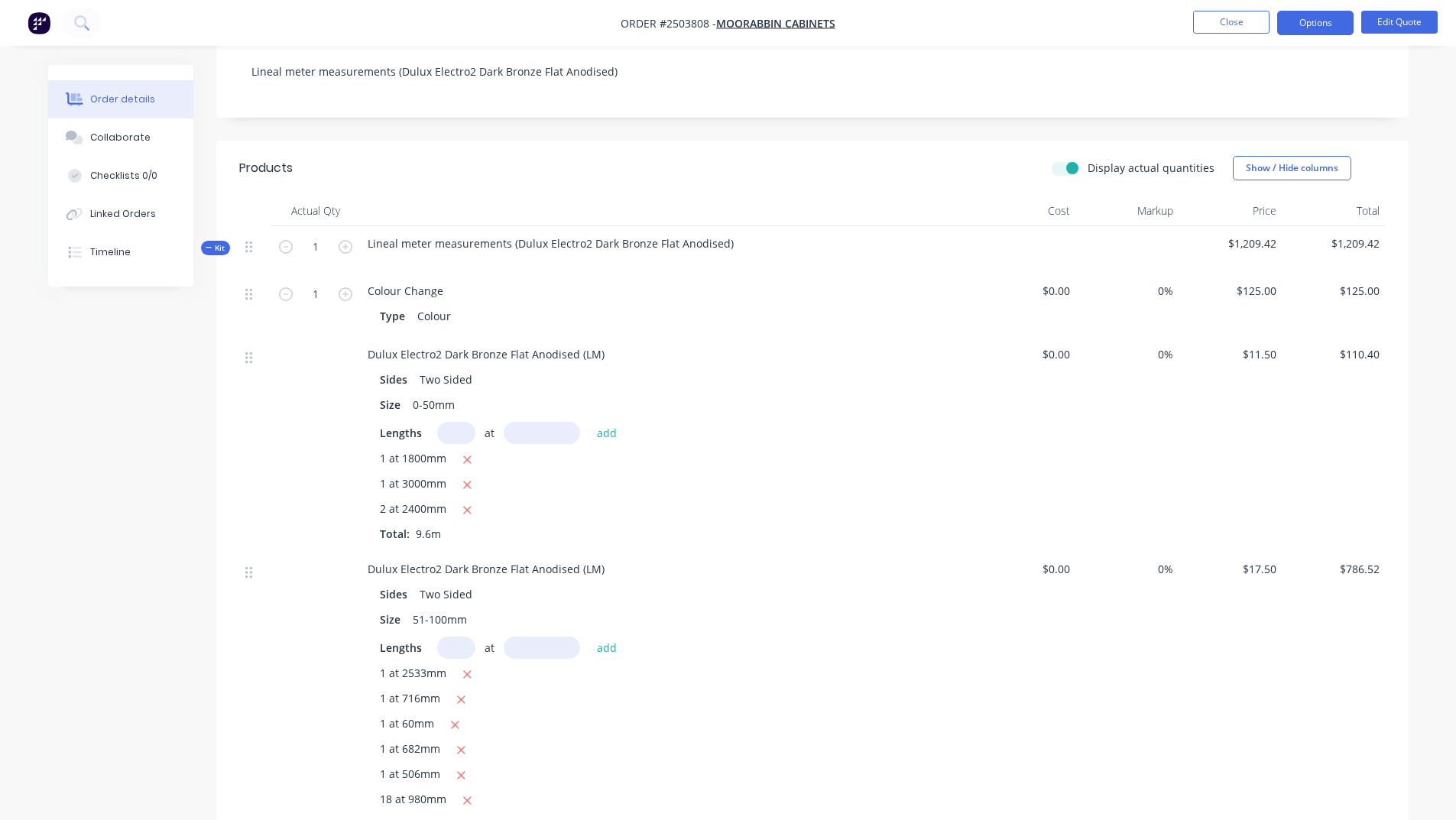
click at [1088, 160] on label "Display actual quantities" at bounding box center [1151, 168] width 127 height 16
click at [1064, 160] on input "Display actual quantities" at bounding box center [1058, 167] width 12 height 15
checkbox input "false"
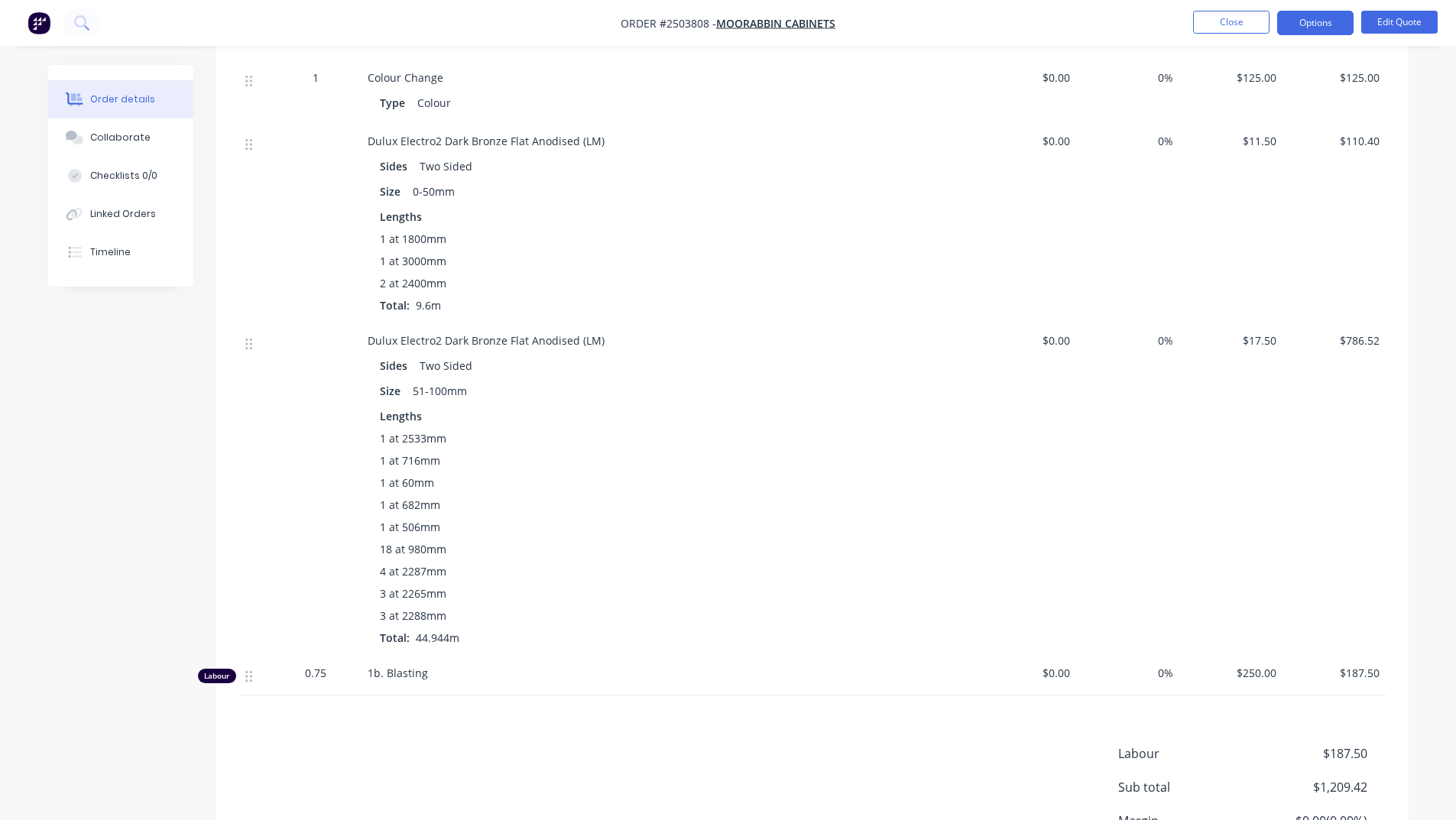
scroll to position [535, 0]
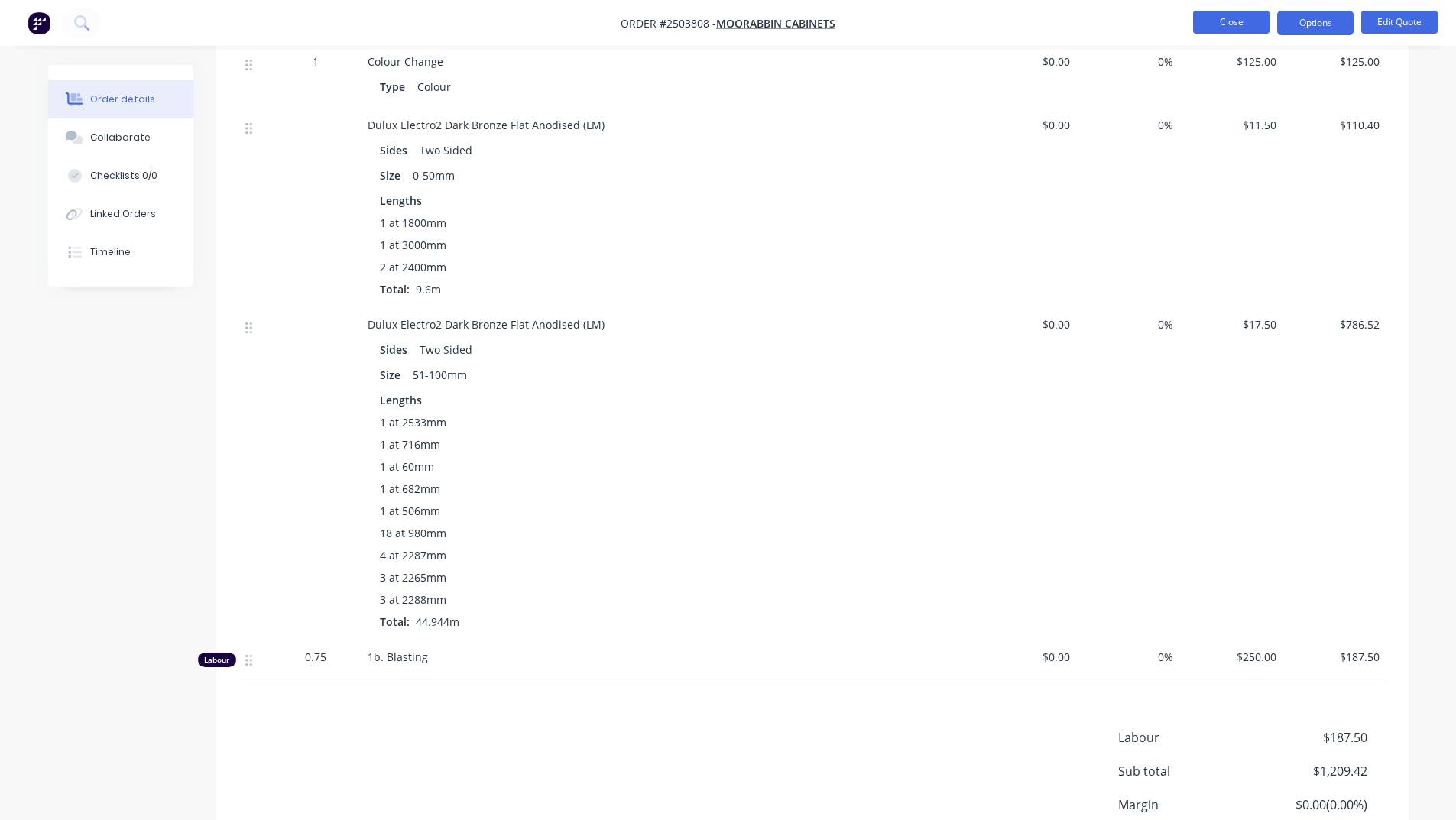
click at [1255, 26] on button "Close" at bounding box center [1232, 22] width 77 height 23
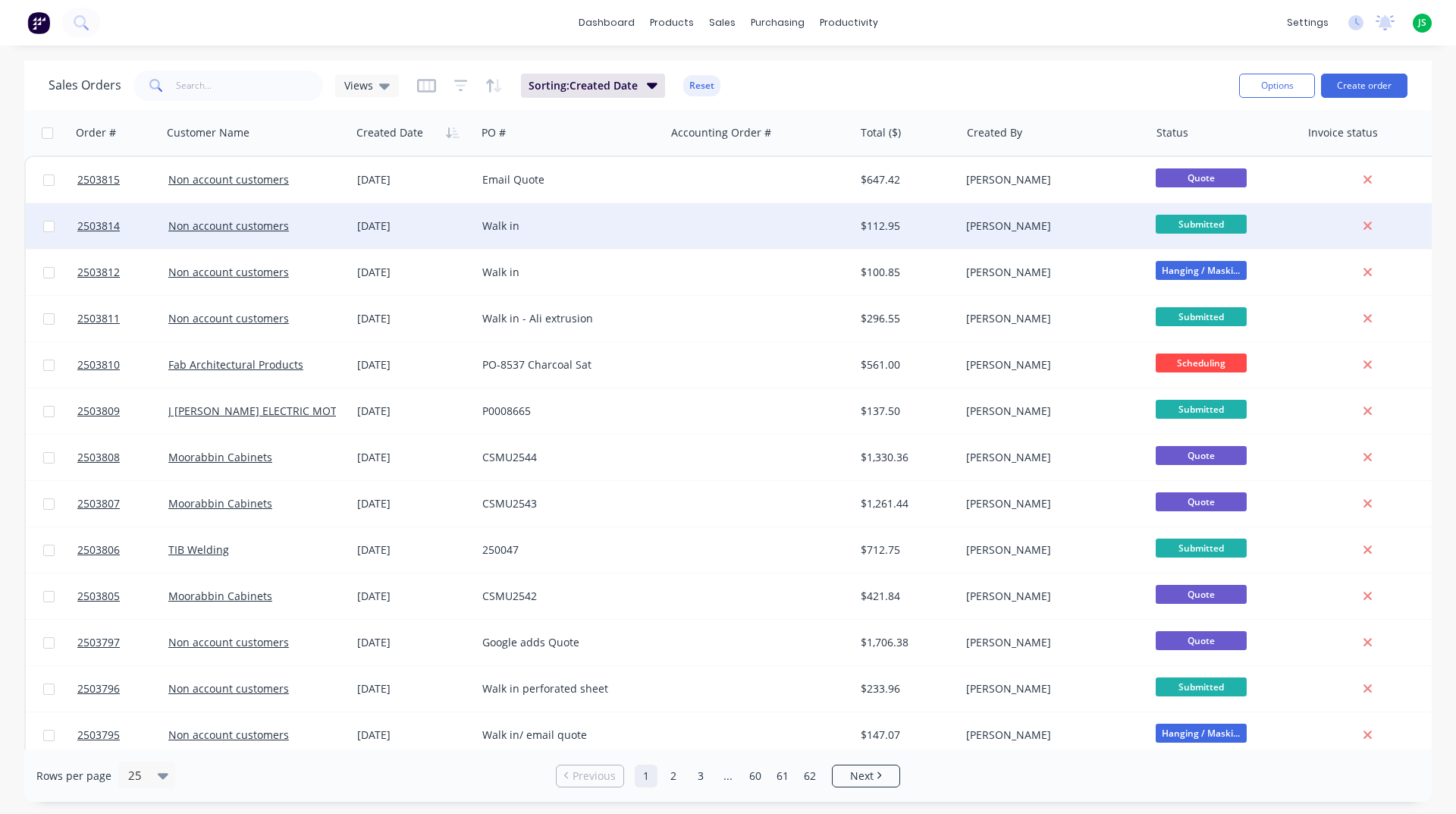
click at [416, 230] on div "[DATE]" at bounding box center [413, 226] width 113 height 15
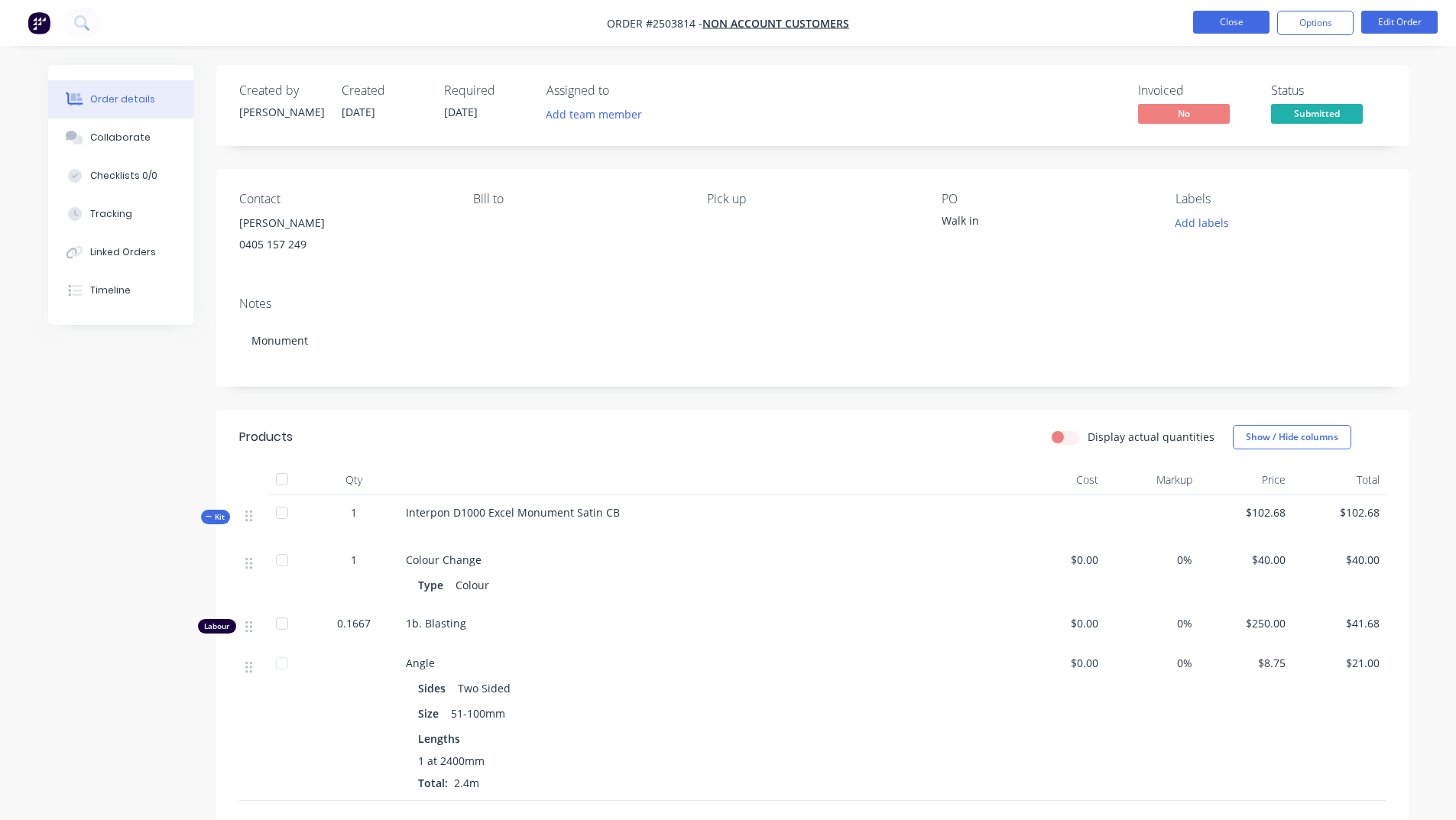
click at [1202, 25] on button "Close" at bounding box center [1232, 22] width 77 height 23
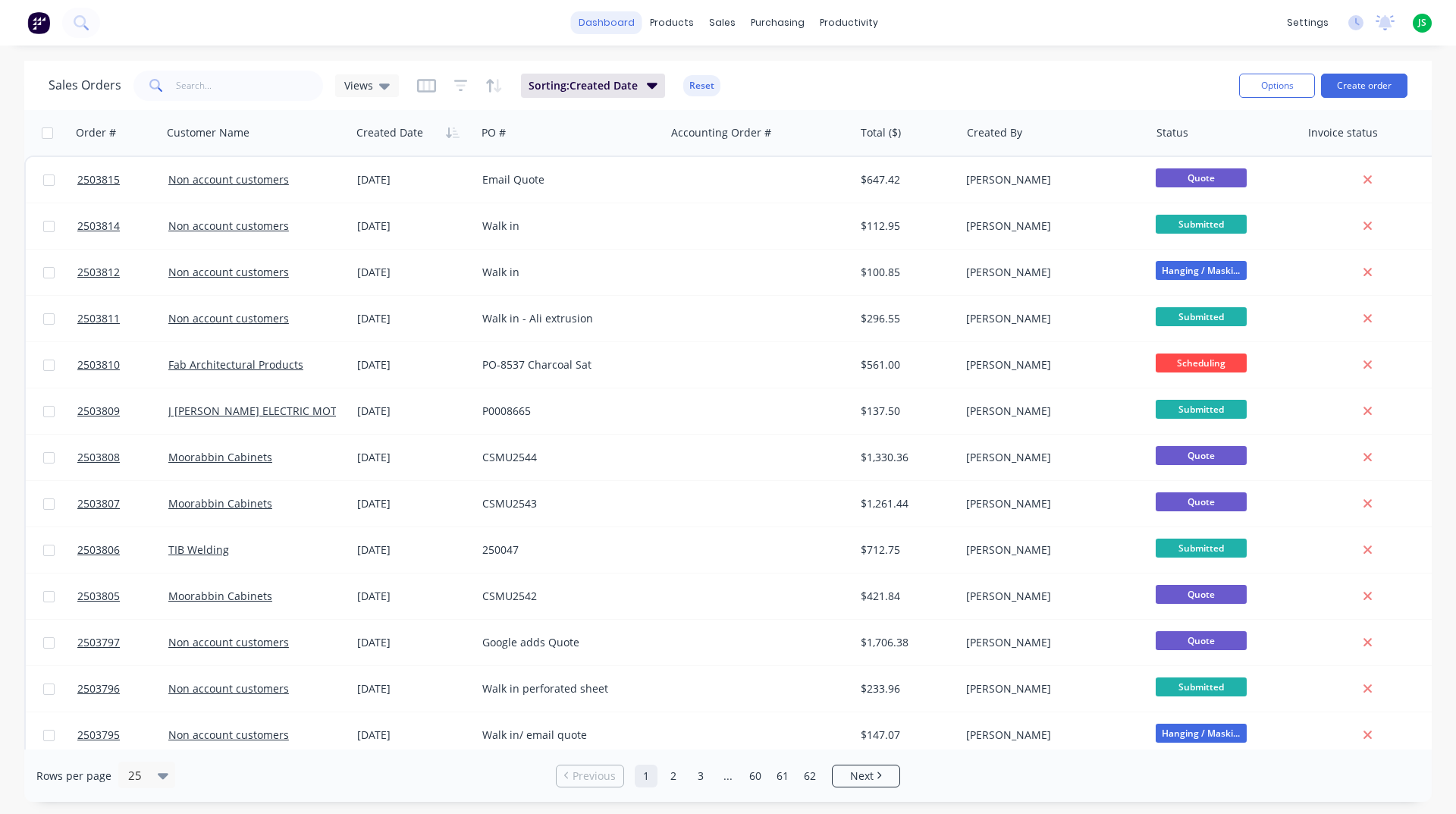
click at [582, 22] on link "dashboard" at bounding box center [607, 23] width 71 height 23
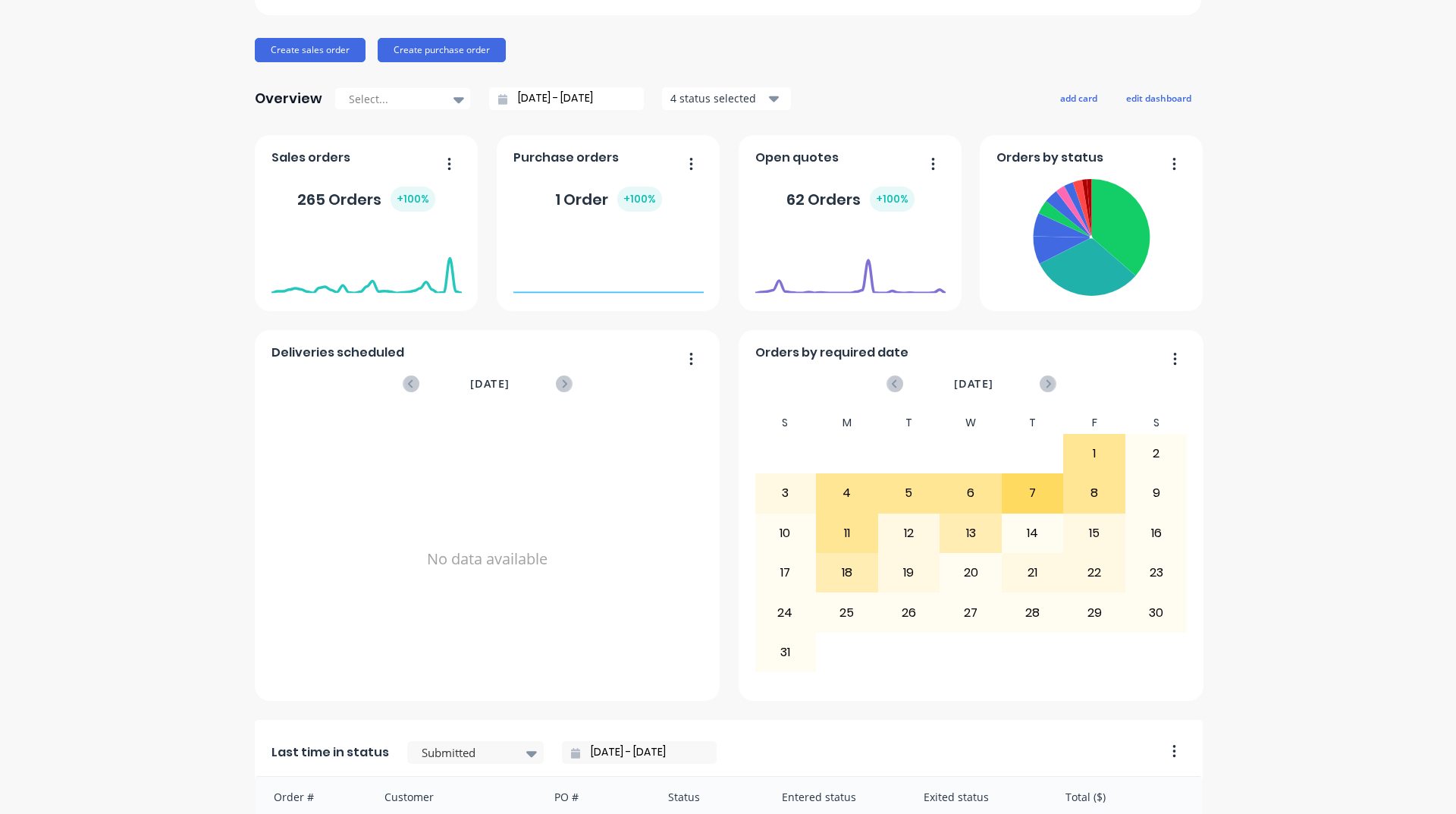
scroll to position [455, 0]
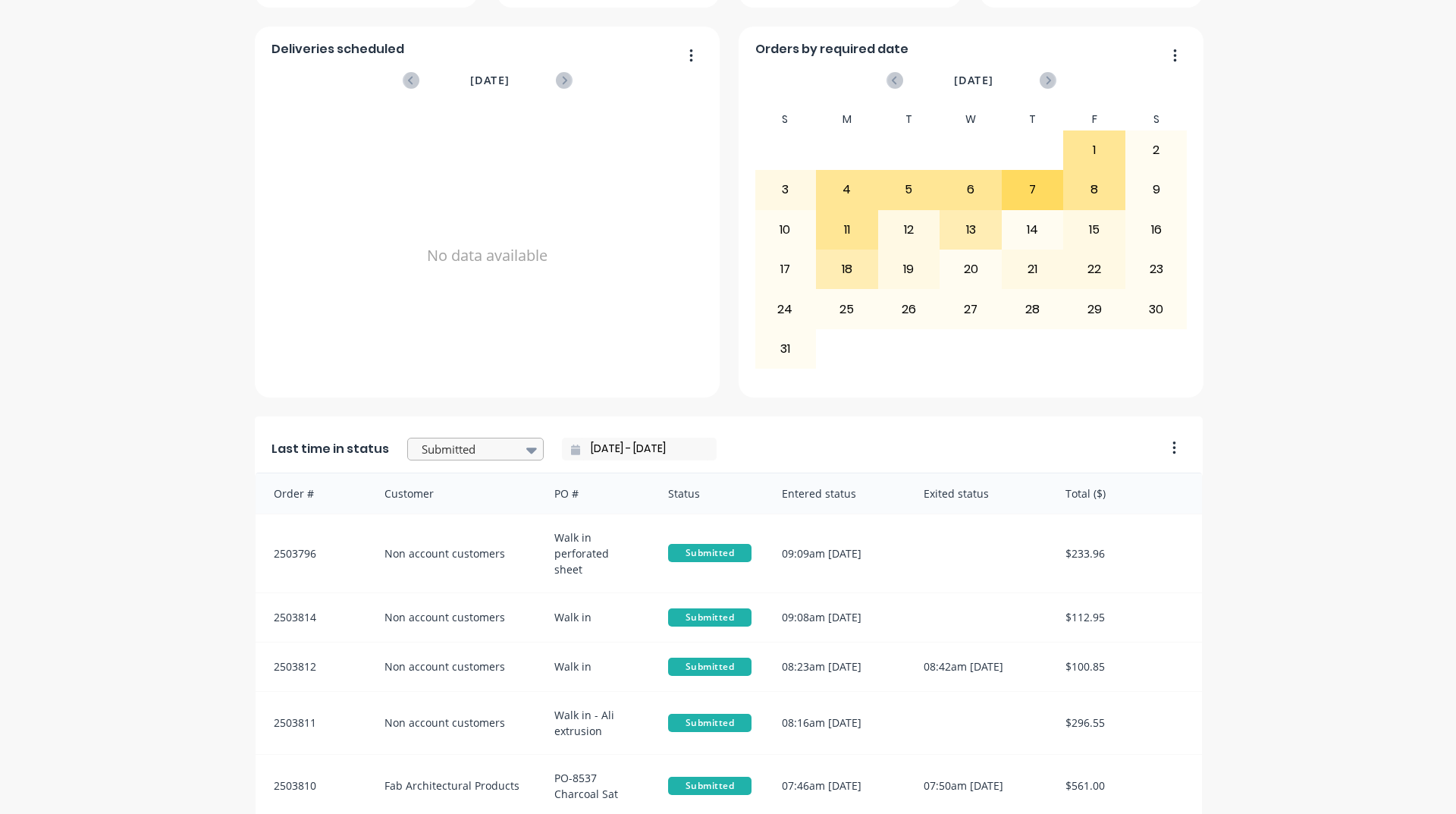
click at [460, 453] on div at bounding box center [468, 449] width 96 height 19
click at [432, 607] on div "Coating" at bounding box center [476, 593] width 137 height 28
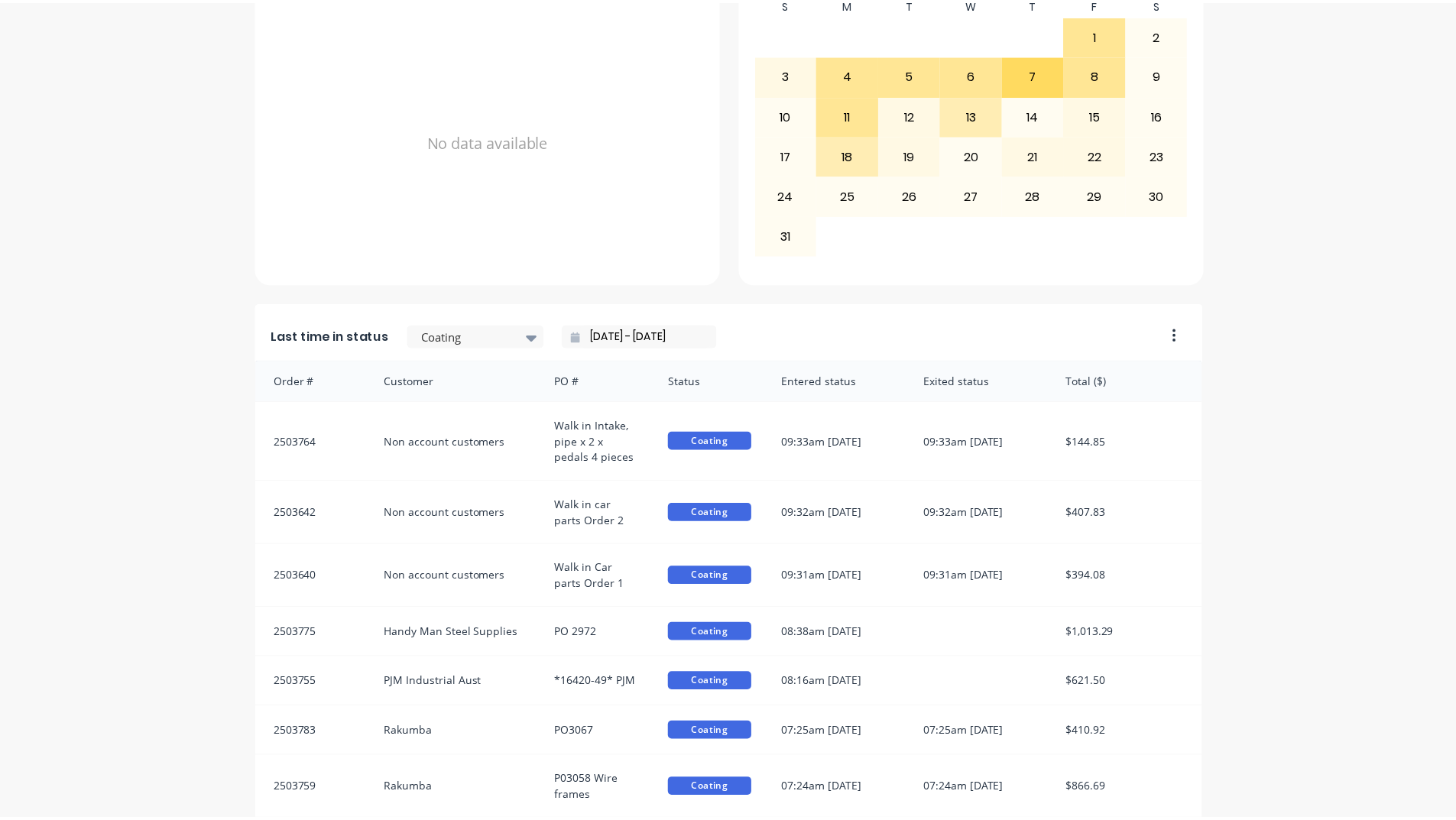
scroll to position [643, 0]
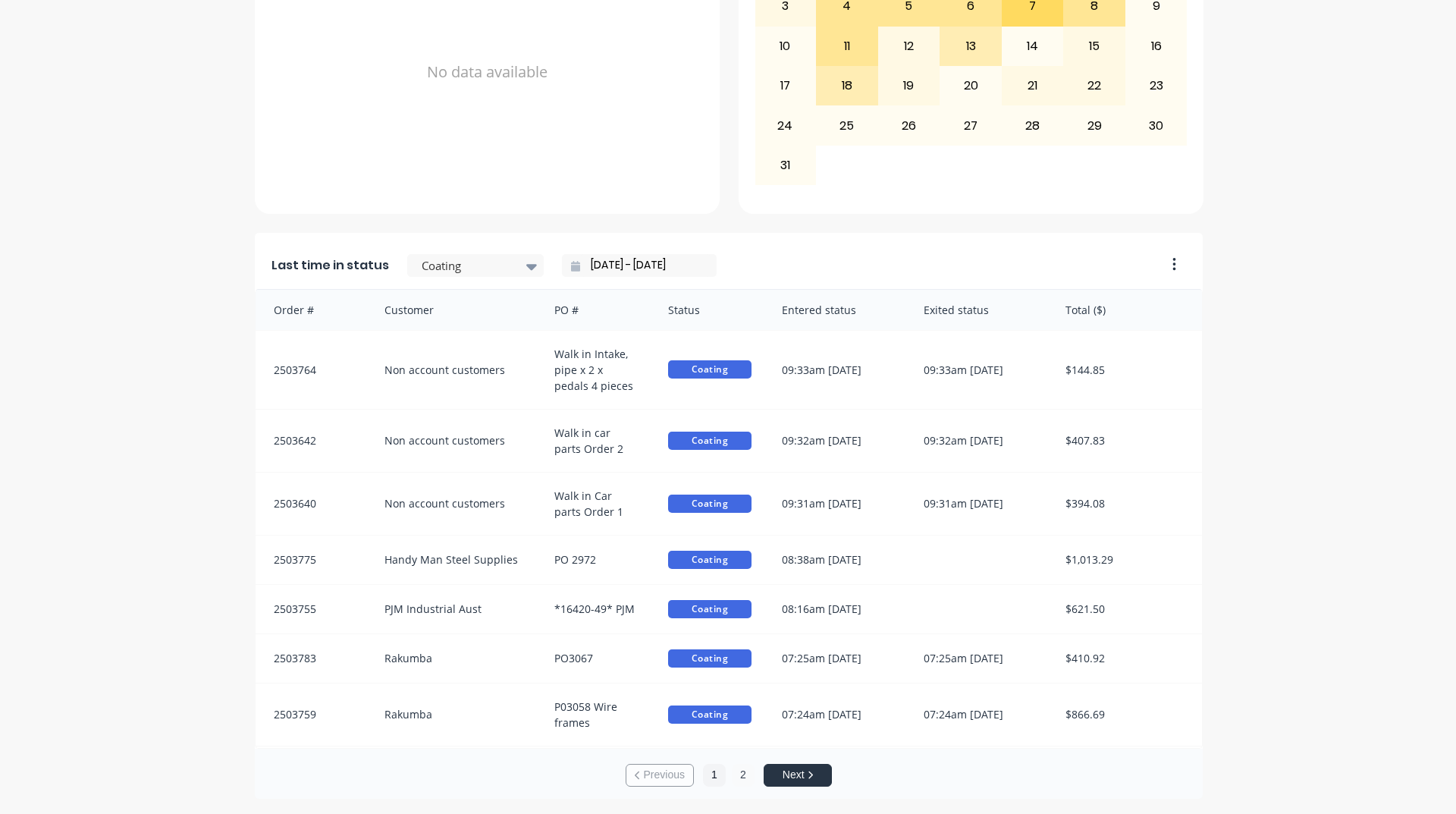
click at [742, 776] on button "2" at bounding box center [743, 775] width 23 height 23
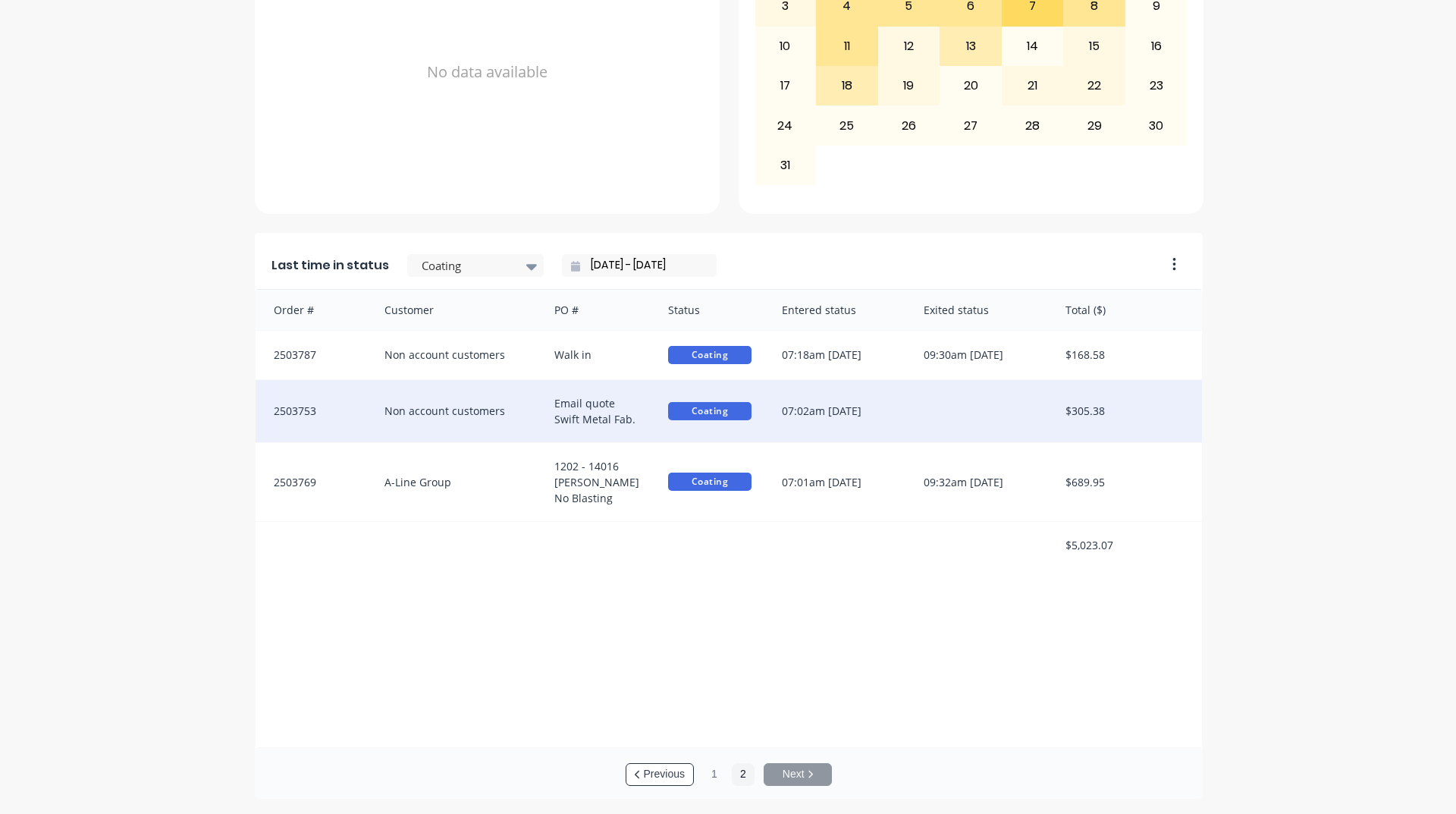
click at [790, 417] on div "07:02am [DATE]" at bounding box center [837, 411] width 142 height 62
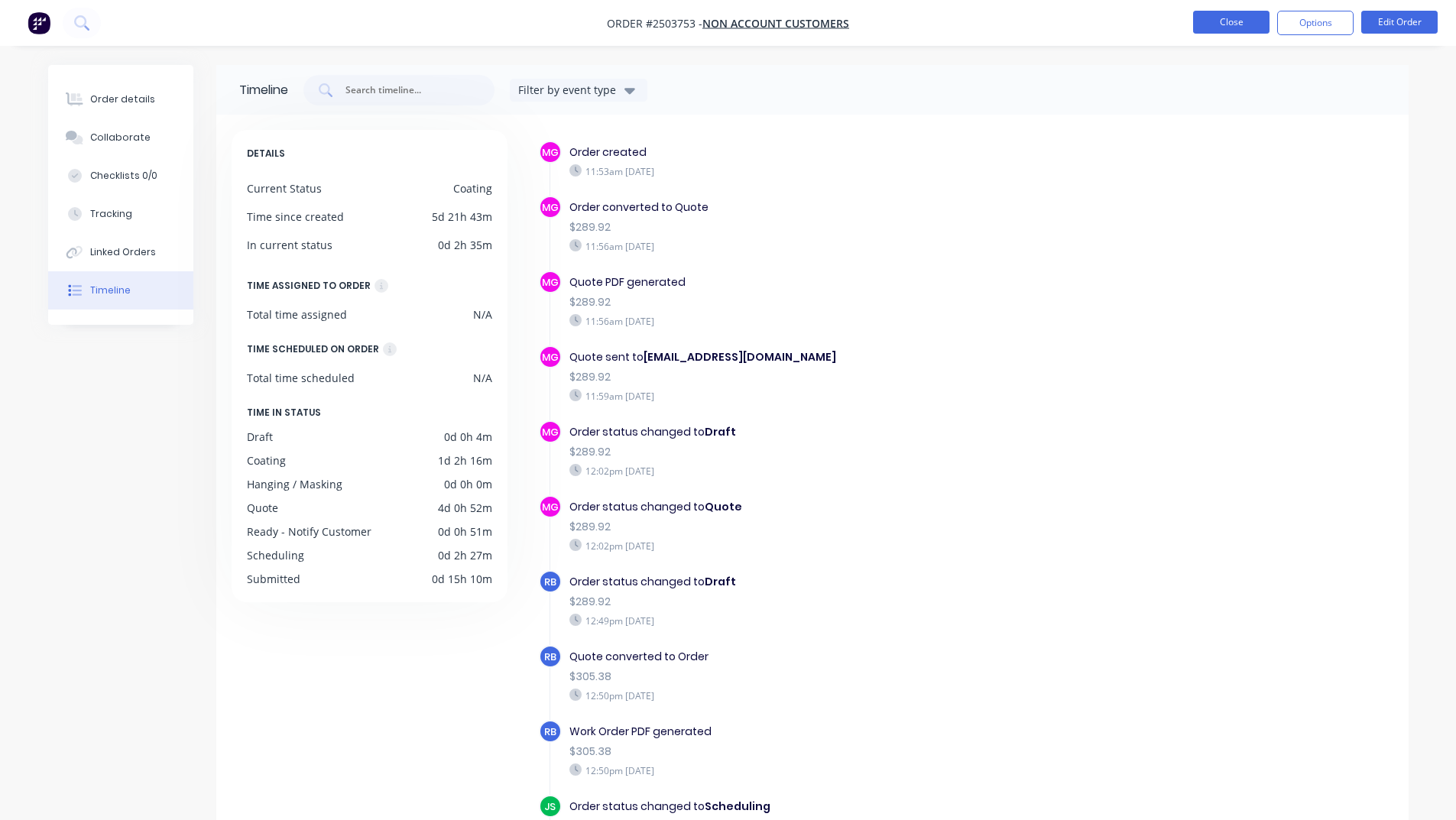
click at [1214, 26] on button "Close" at bounding box center [1232, 22] width 77 height 23
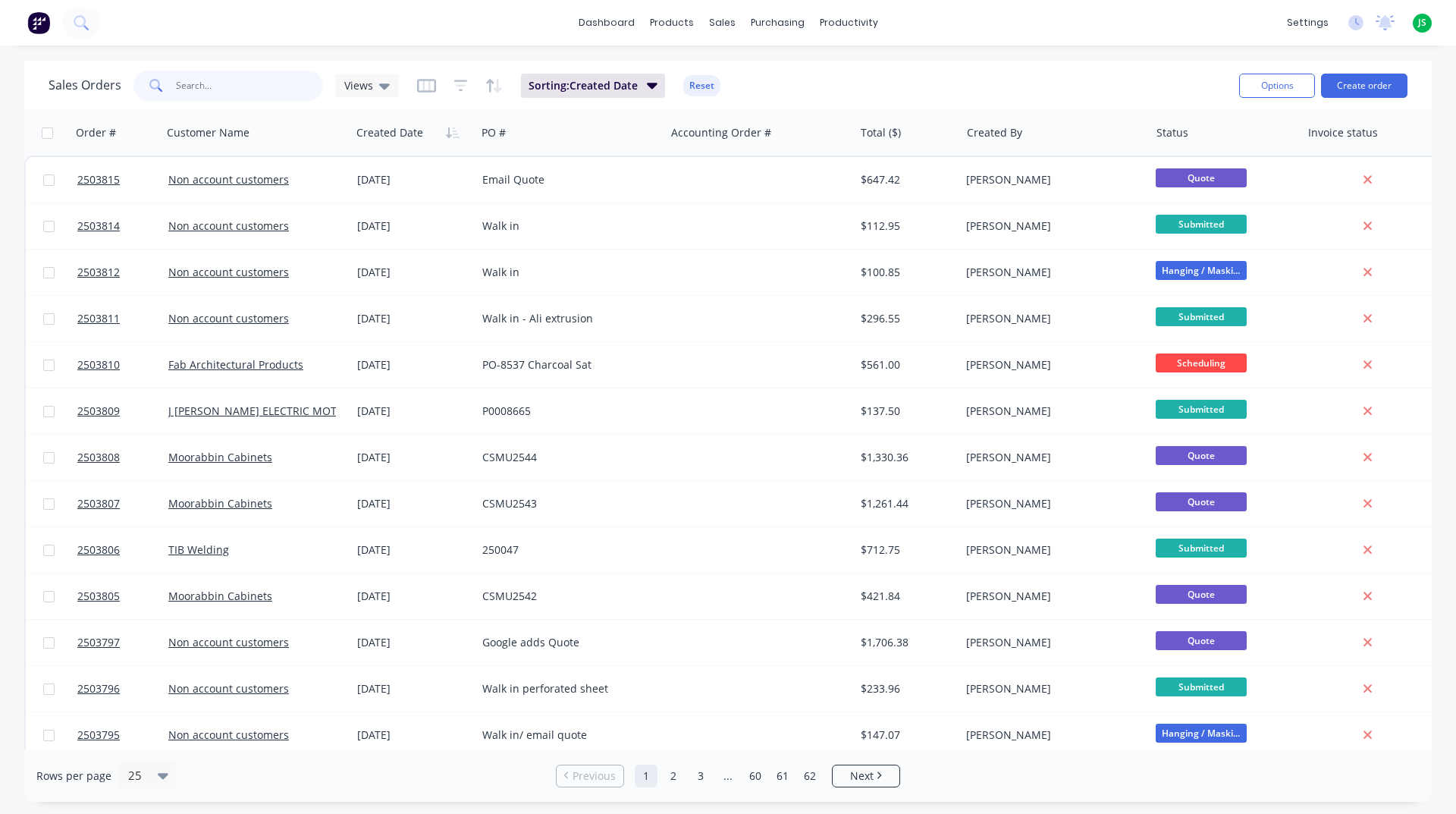
click at [249, 92] on input "text" at bounding box center [250, 86] width 148 height 30
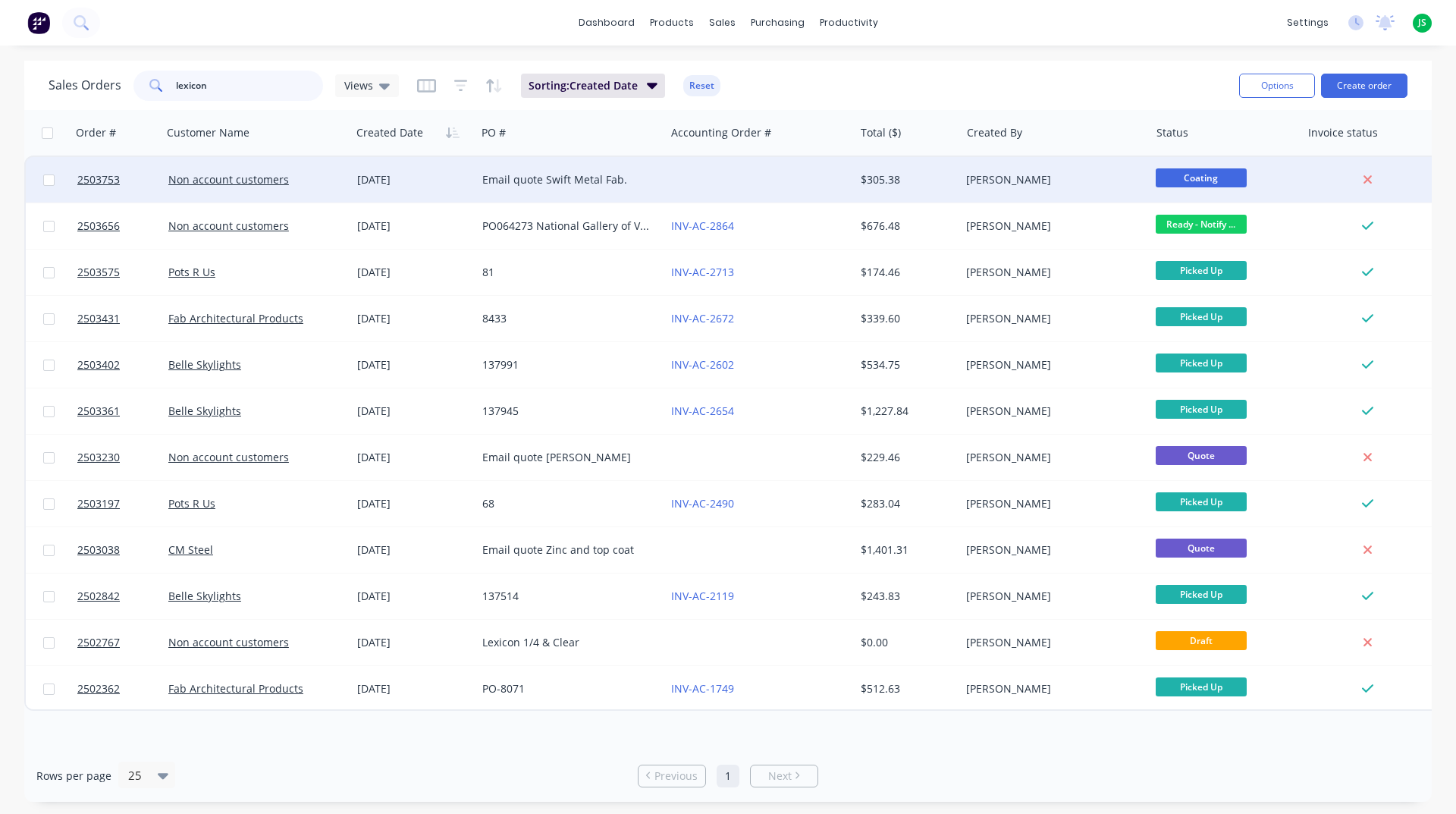
type input "lexicon"
click at [707, 175] on div at bounding box center [759, 180] width 189 height 46
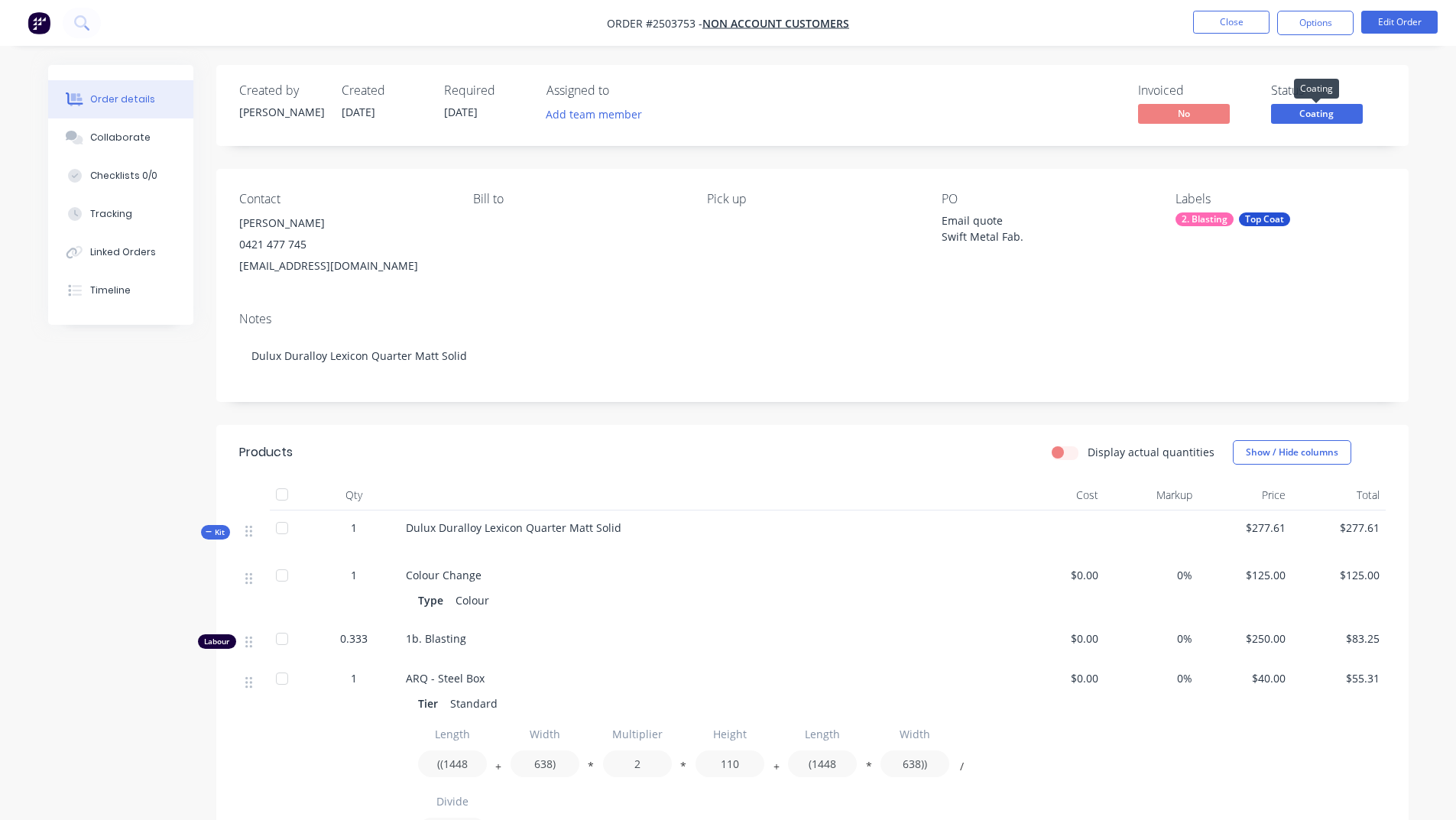
click at [1303, 117] on span "Coating" at bounding box center [1317, 113] width 92 height 19
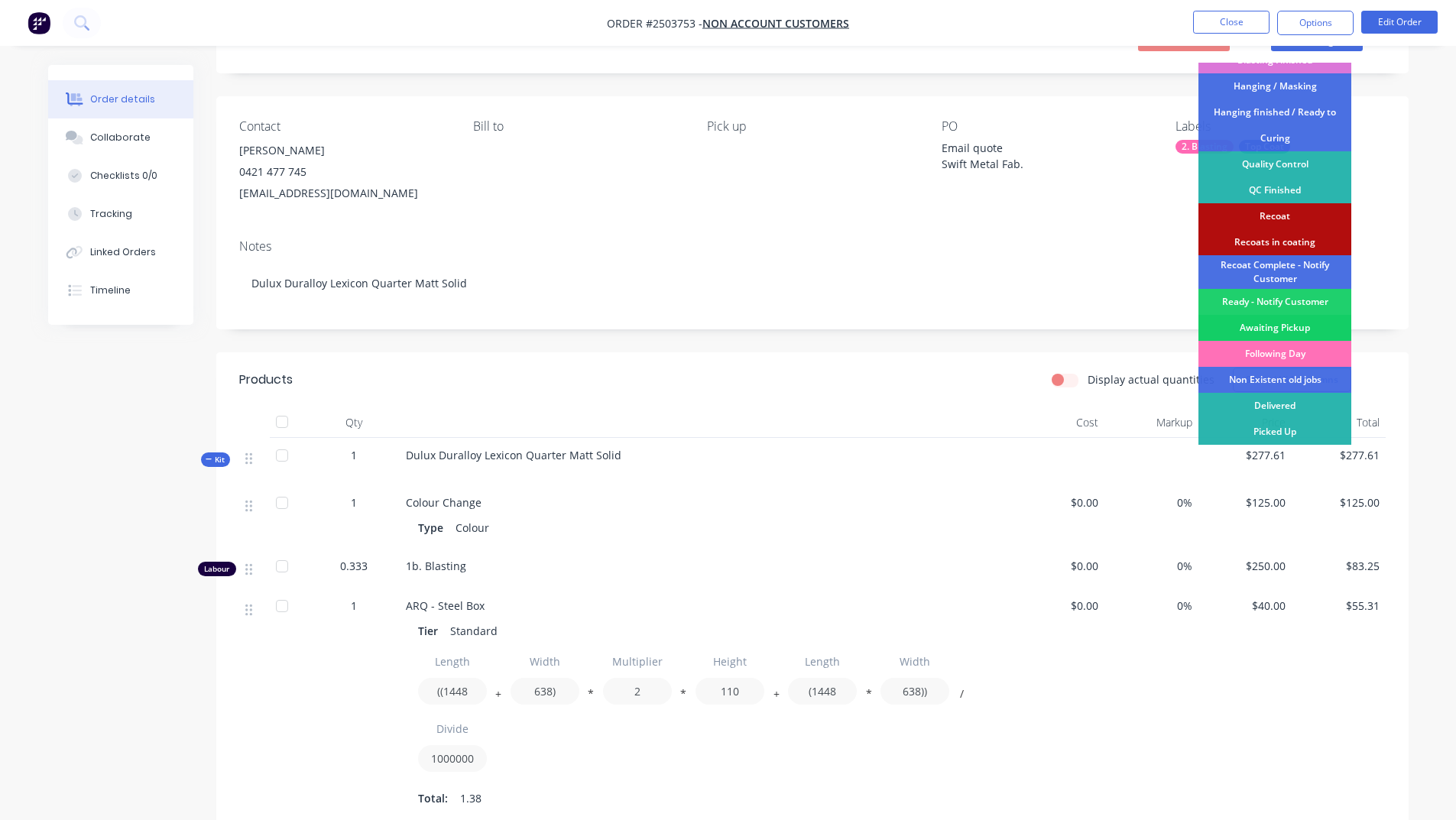
scroll to position [77, 0]
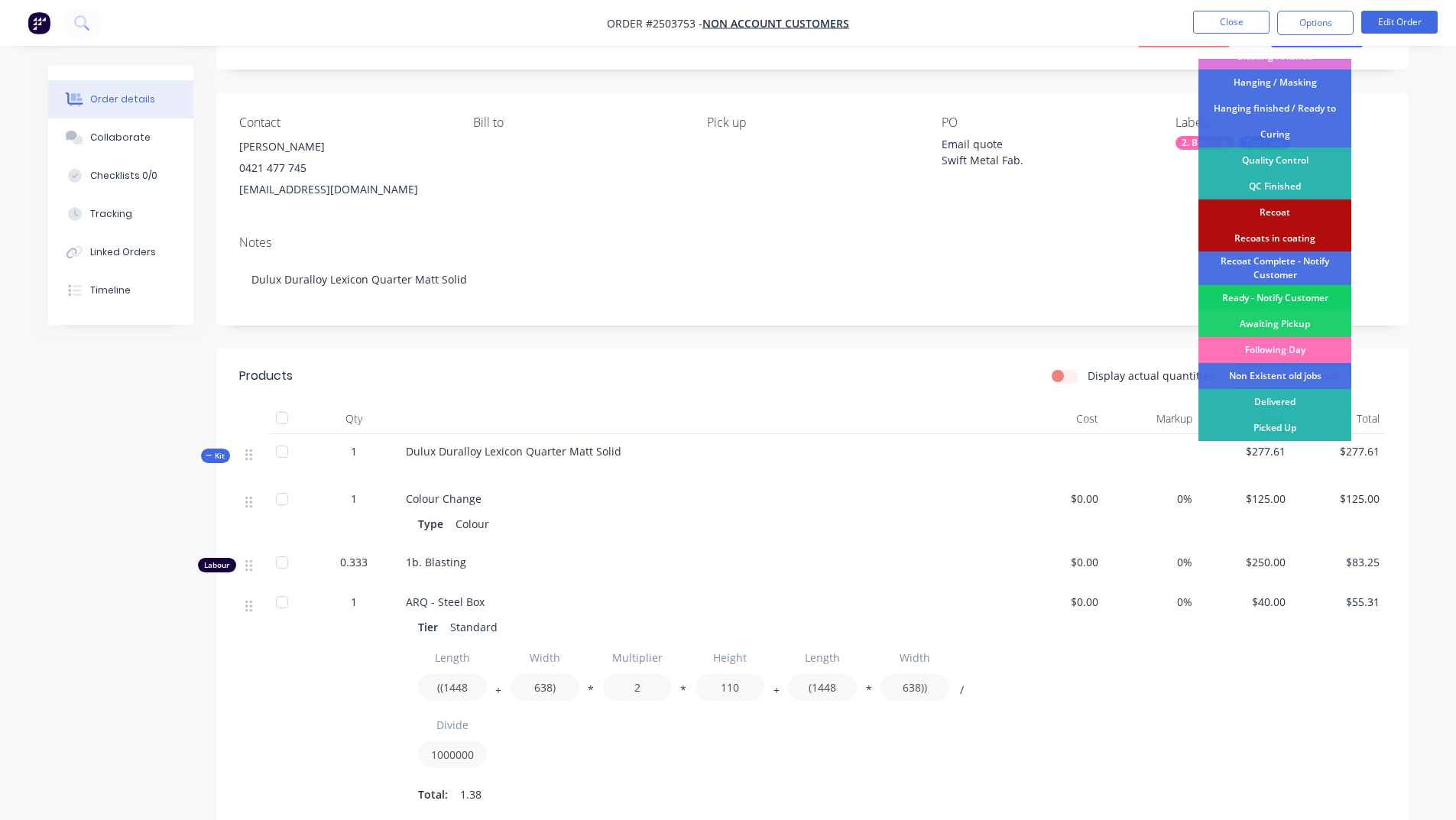
click at [1281, 299] on div "Ready - Notify Customer" at bounding box center [1275, 298] width 153 height 26
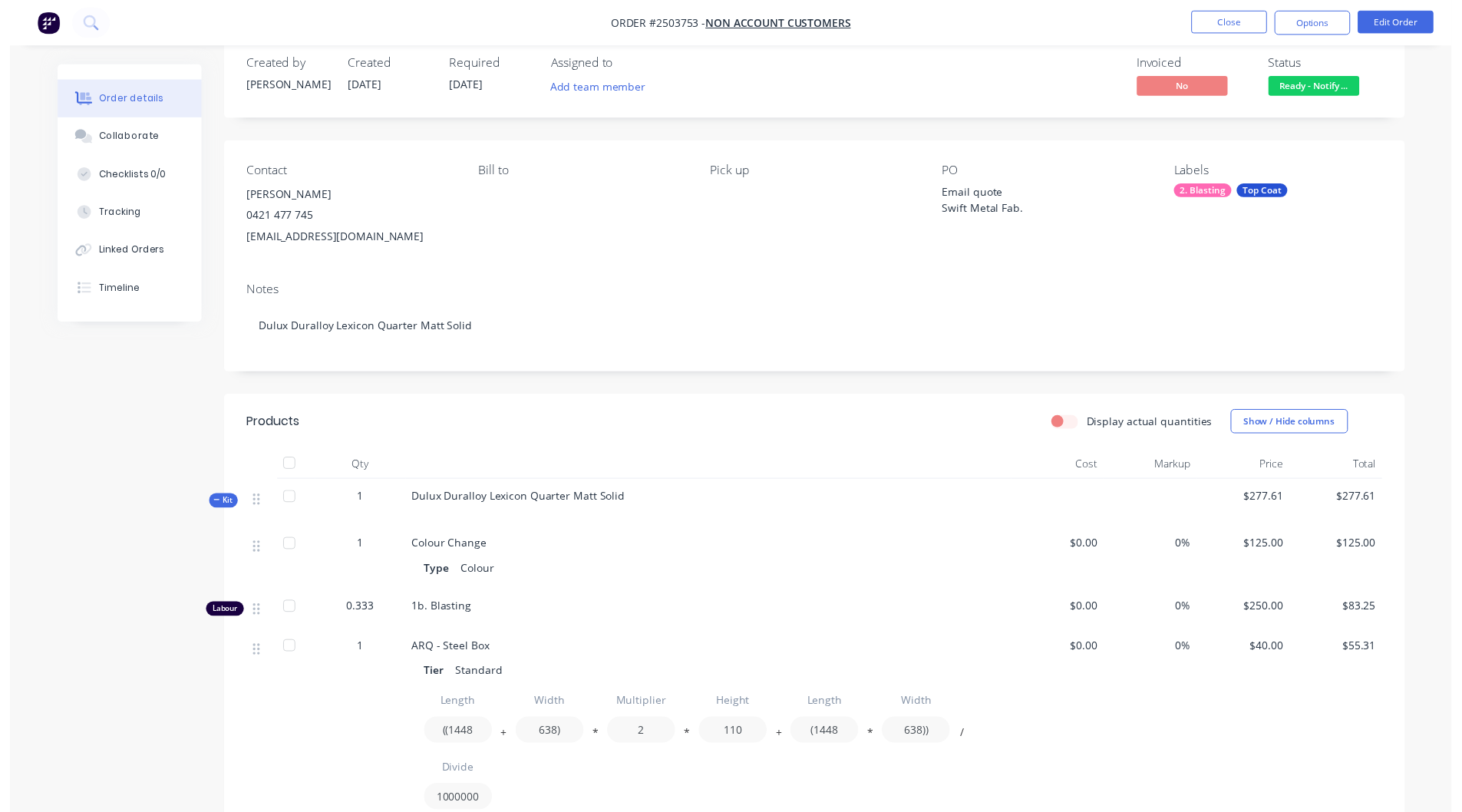
scroll to position [0, 0]
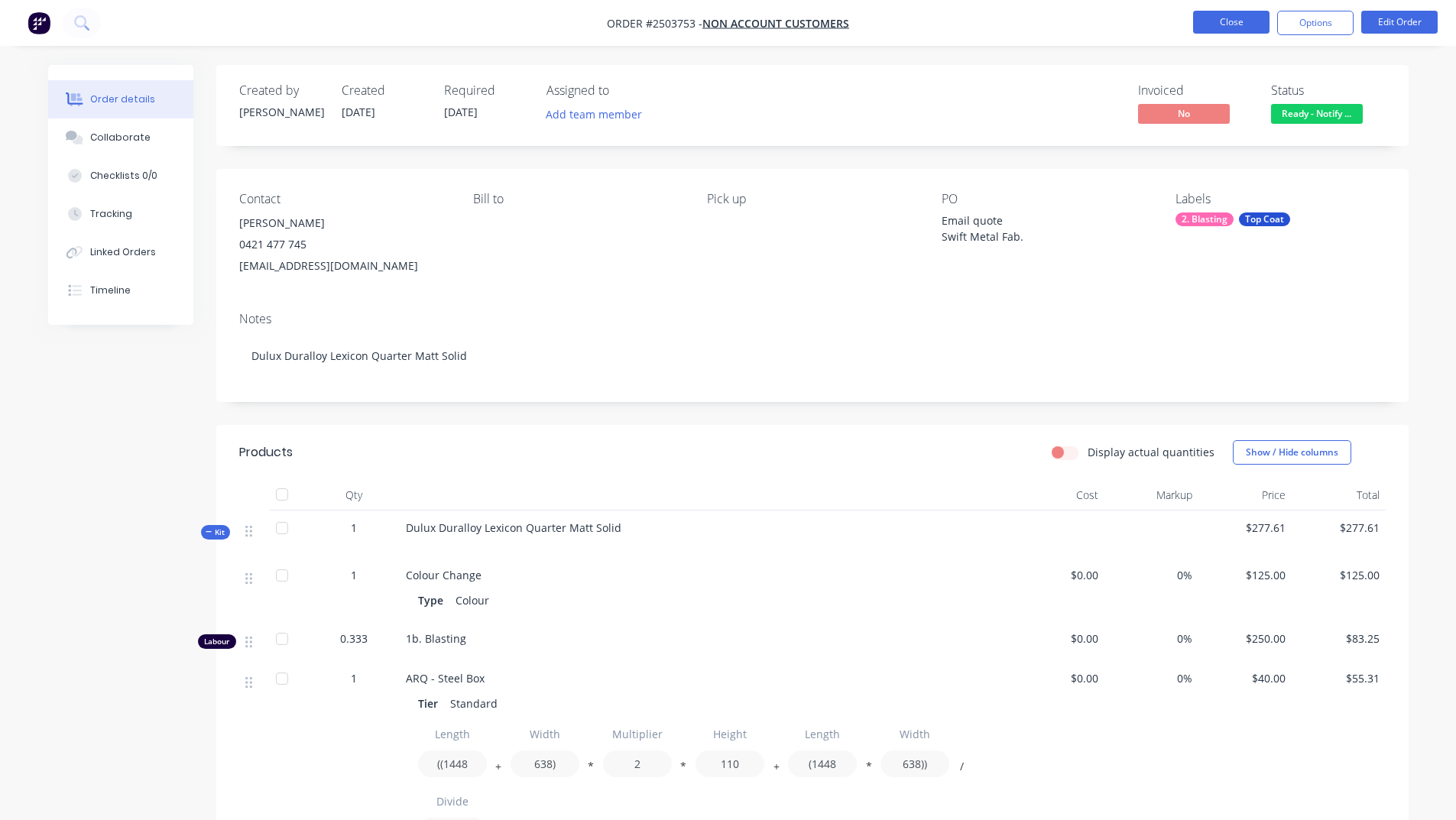
click at [1238, 21] on button "Close" at bounding box center [1232, 22] width 77 height 23
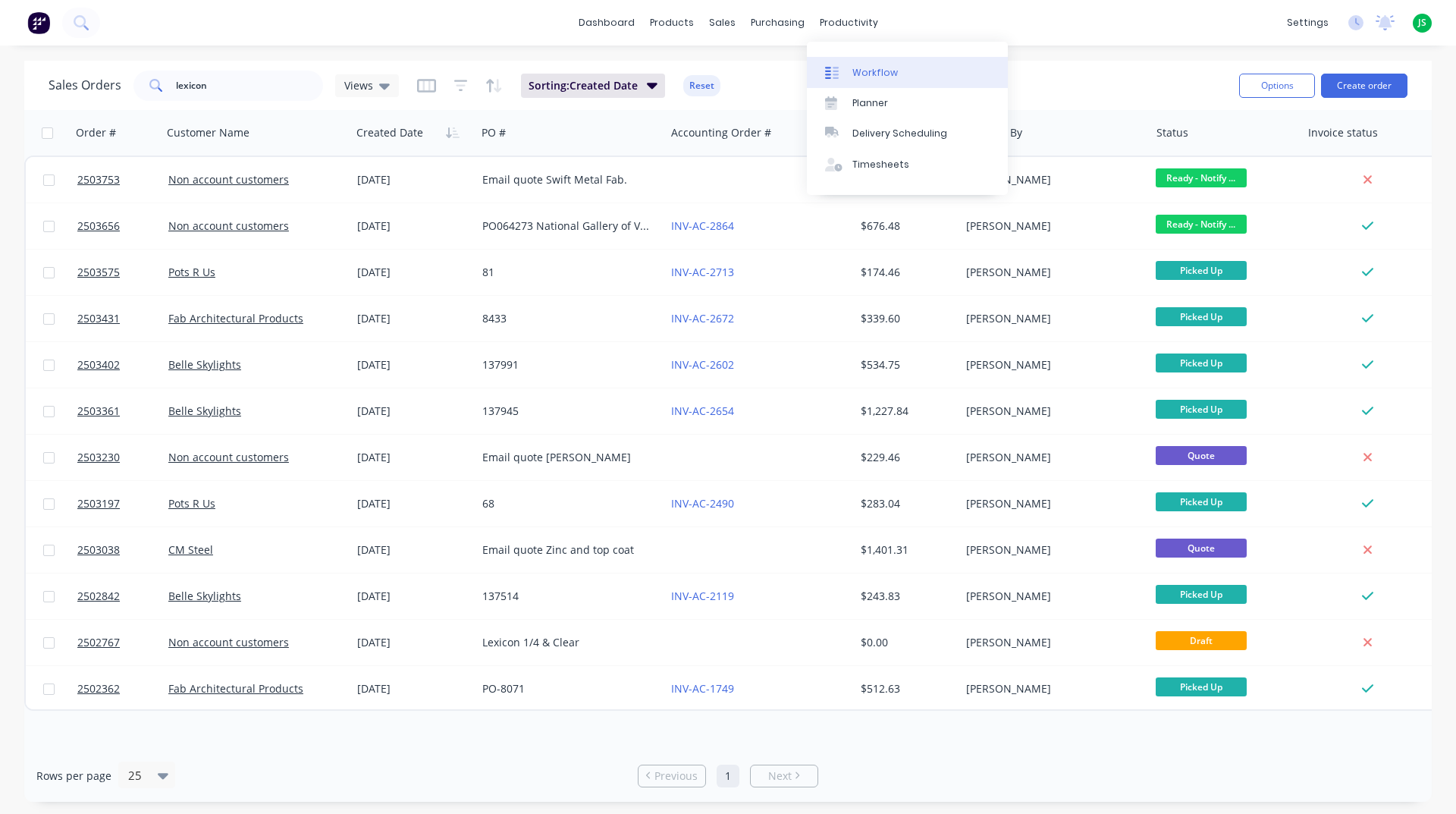
click at [881, 71] on div "Workflow" at bounding box center [875, 73] width 46 height 14
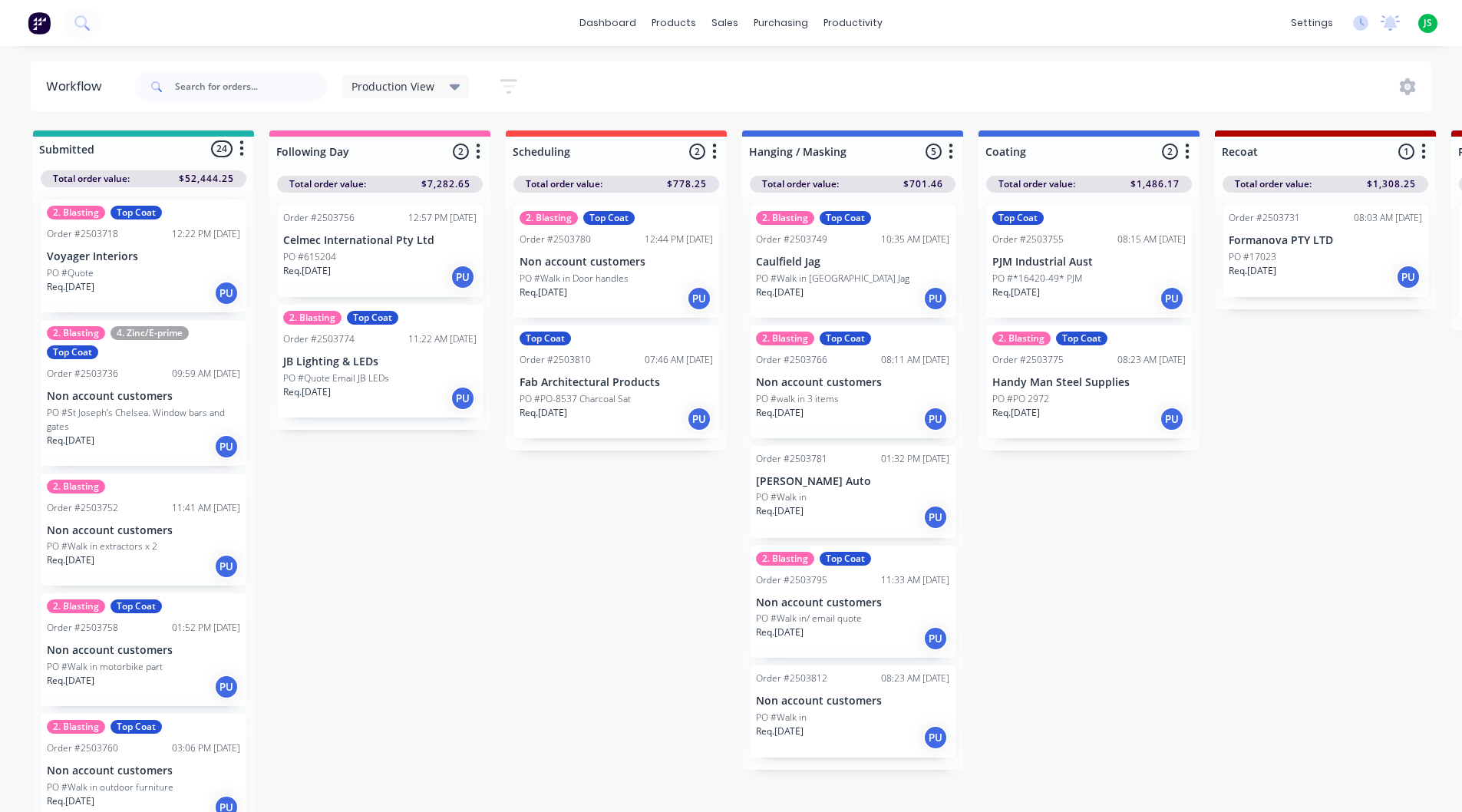
click at [880, 724] on div "PO #Walk in" at bounding box center [852, 717] width 193 height 14
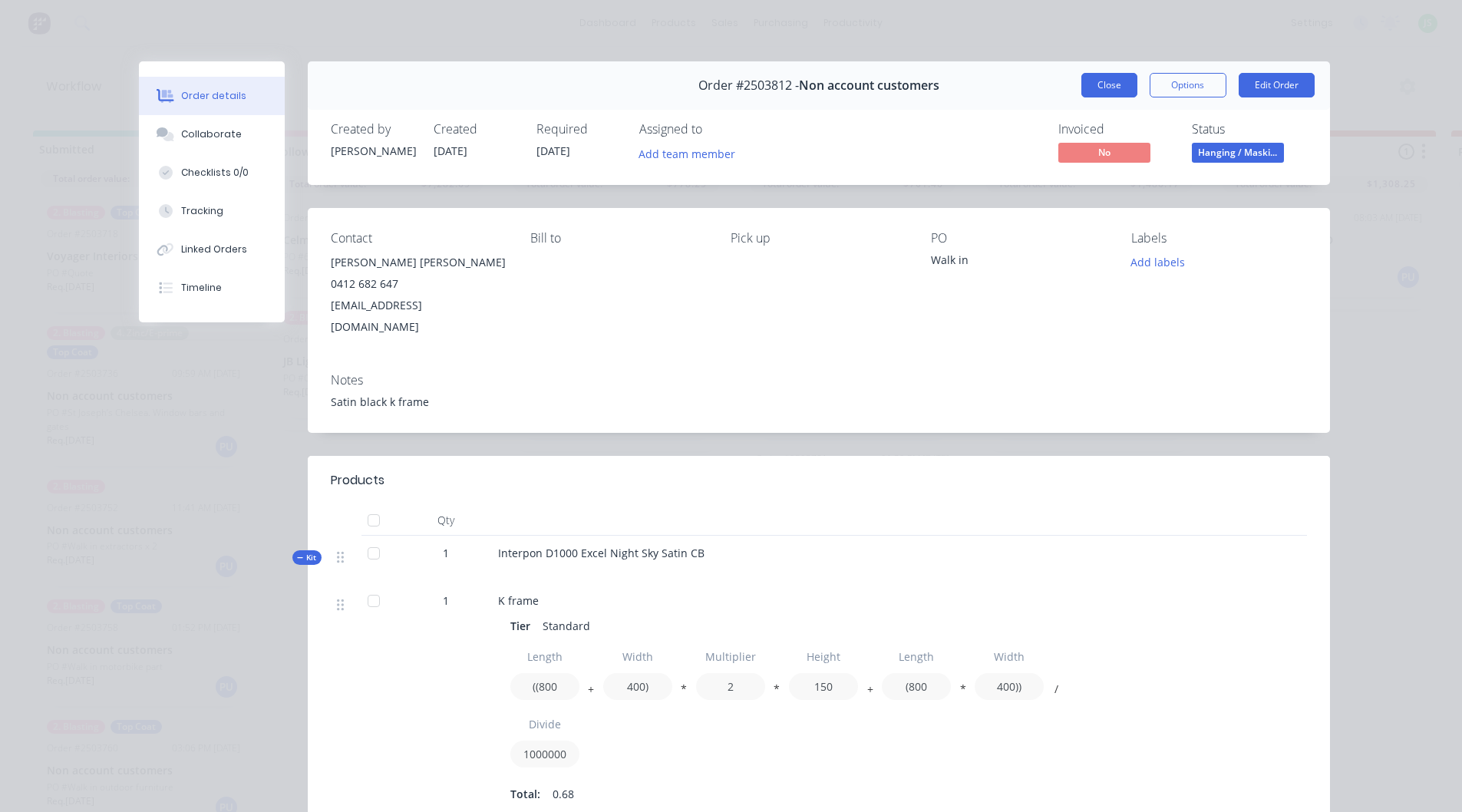
click at [1130, 91] on button "Close" at bounding box center [1109, 85] width 56 height 25
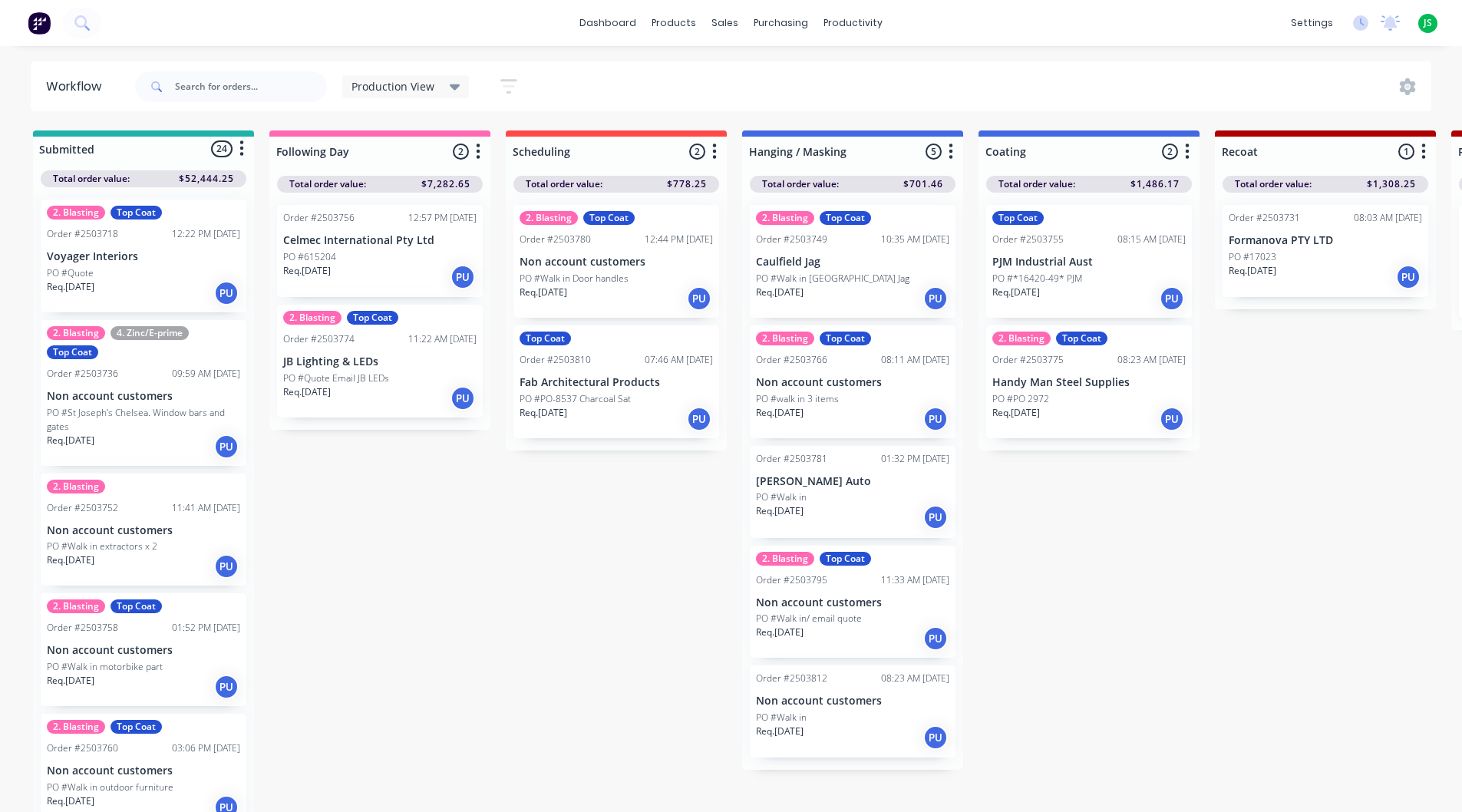
click at [835, 641] on div "Req. 12/08/25 PU" at bounding box center [852, 638] width 193 height 26
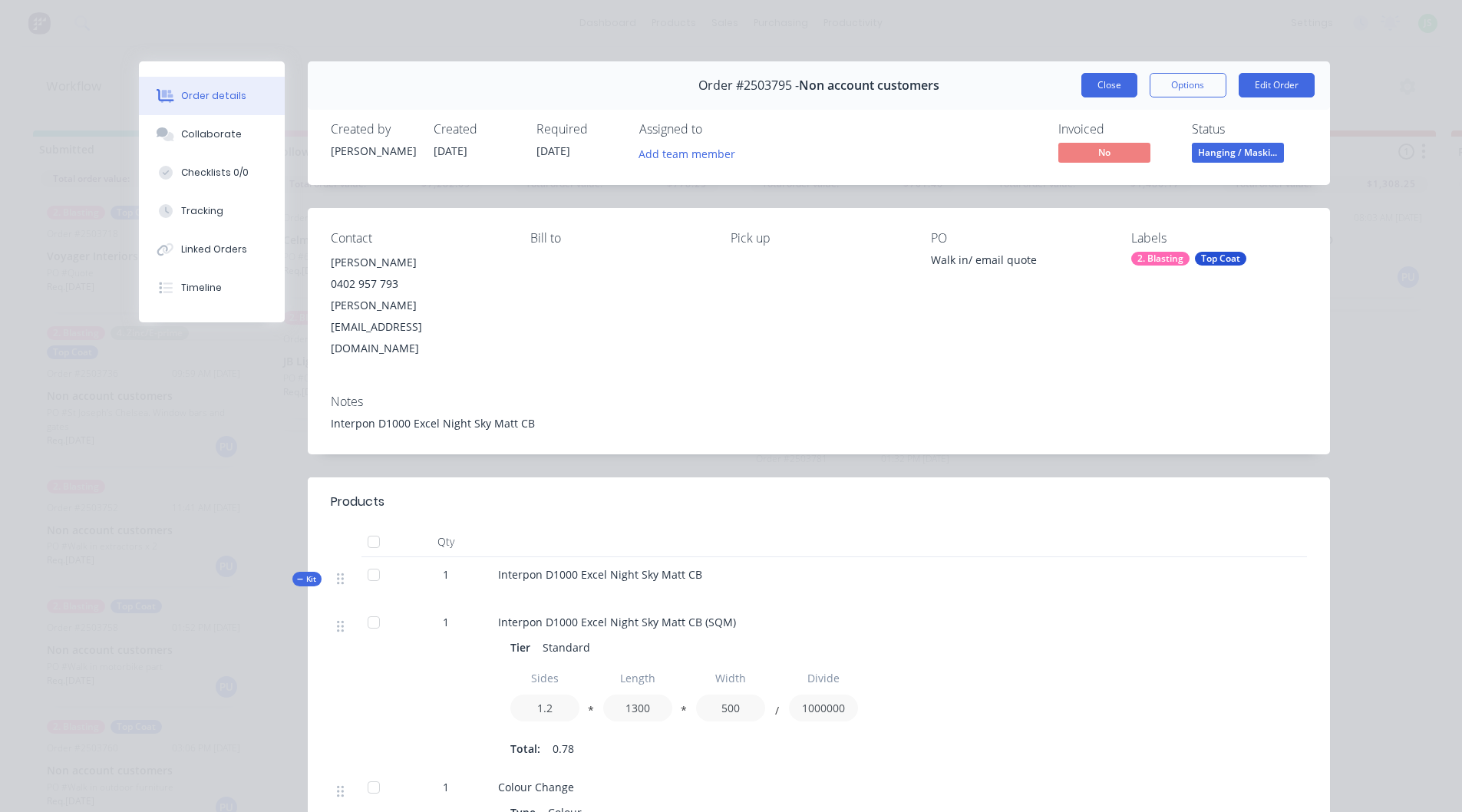
click at [1101, 91] on button "Close" at bounding box center [1109, 85] width 56 height 25
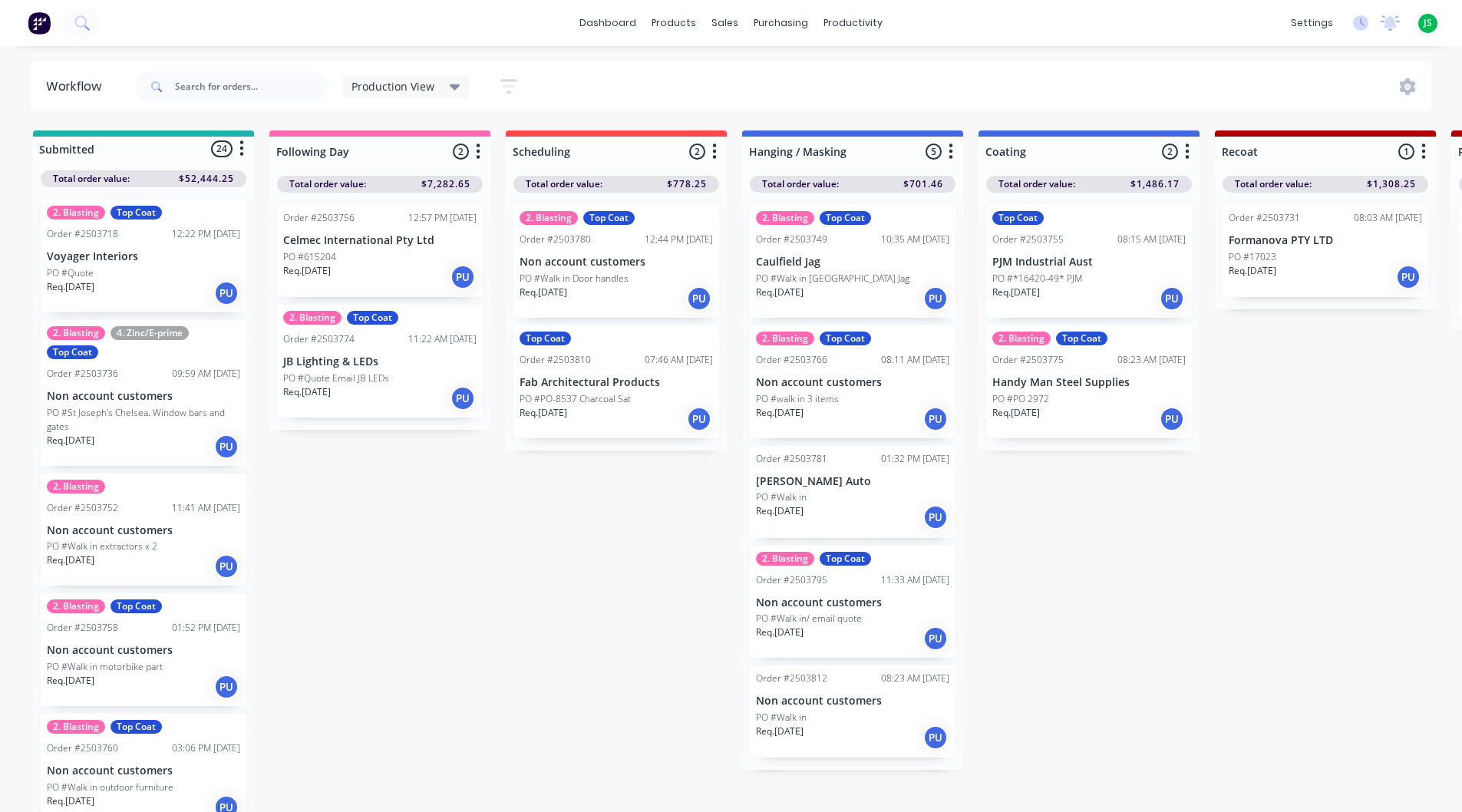
scroll to position [1, 0]
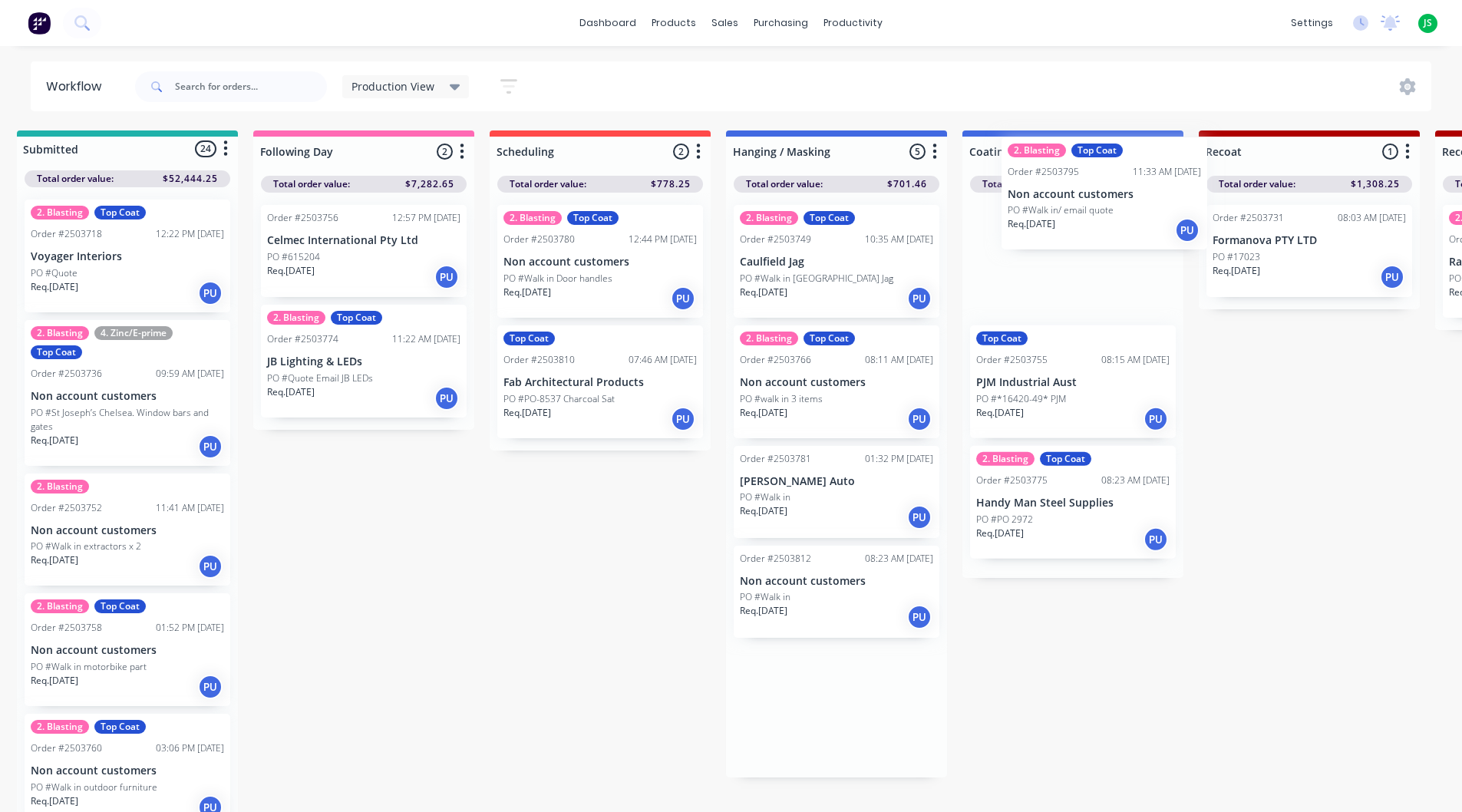
drag, startPoint x: 893, startPoint y: 546, endPoint x: 1082, endPoint y: 258, distance: 344.5
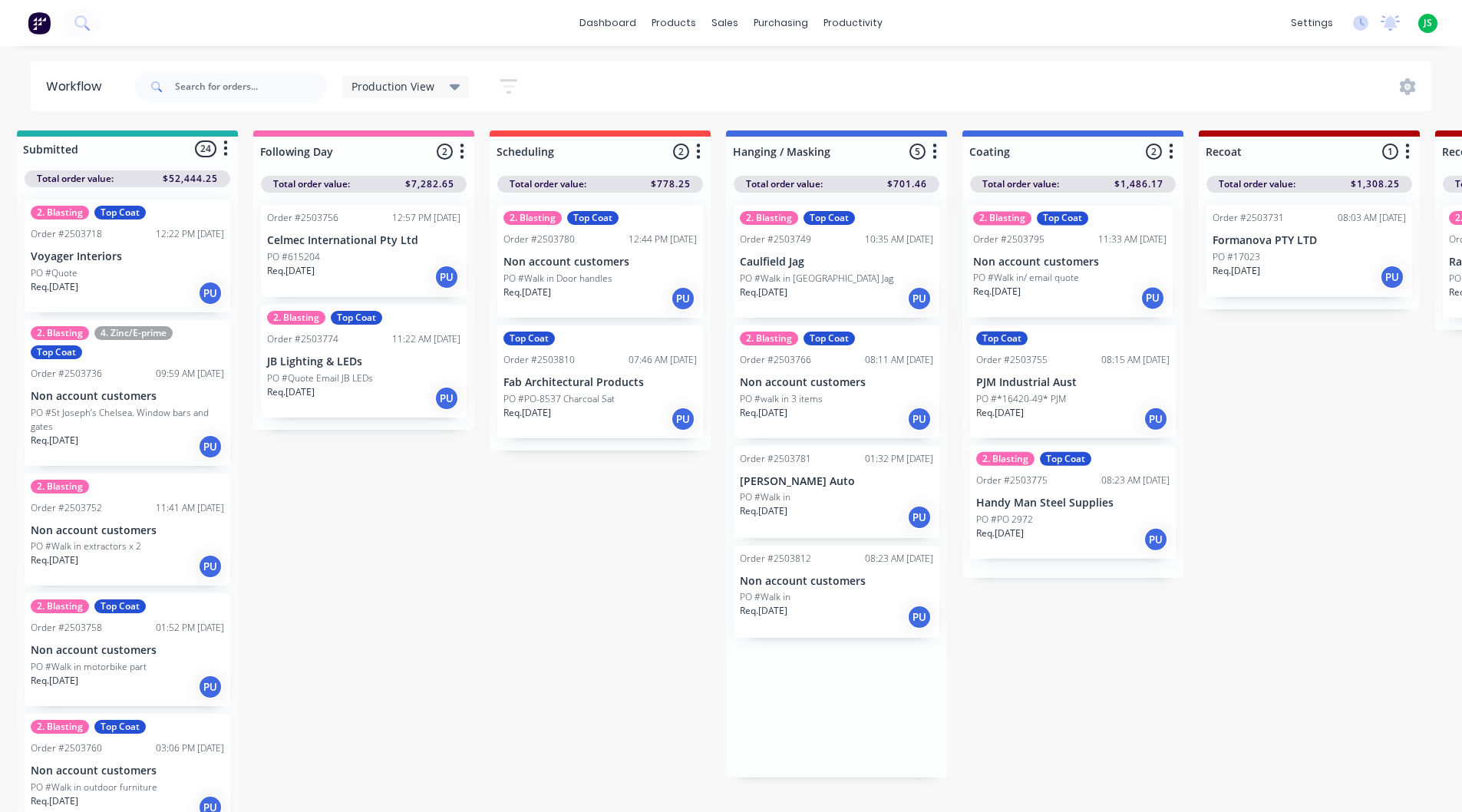
scroll to position [0, 19]
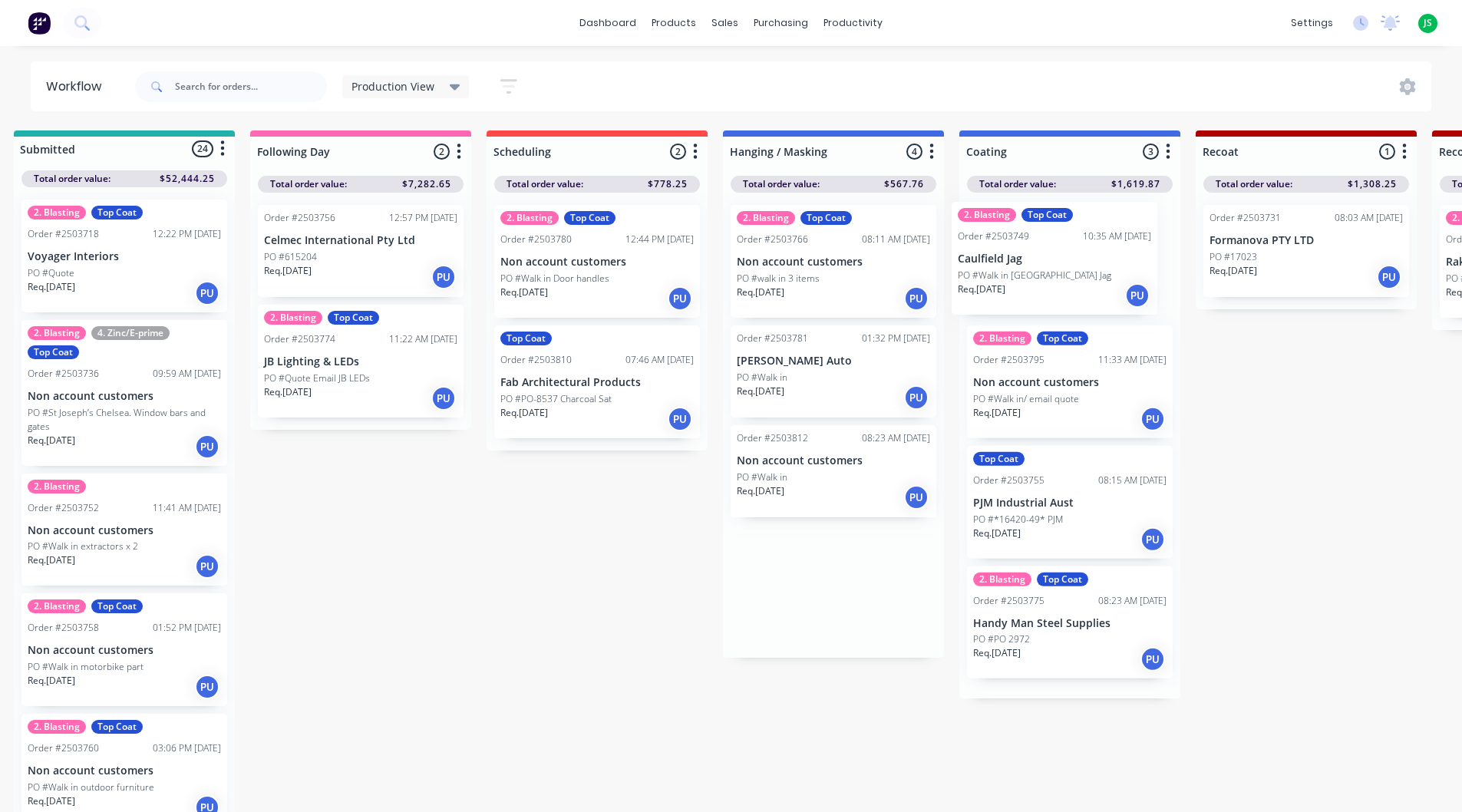
drag, startPoint x: 814, startPoint y: 265, endPoint x: 1038, endPoint y: 258, distance: 224.1
click at [832, 379] on div "PO #Walk in" at bounding box center [833, 378] width 193 height 14
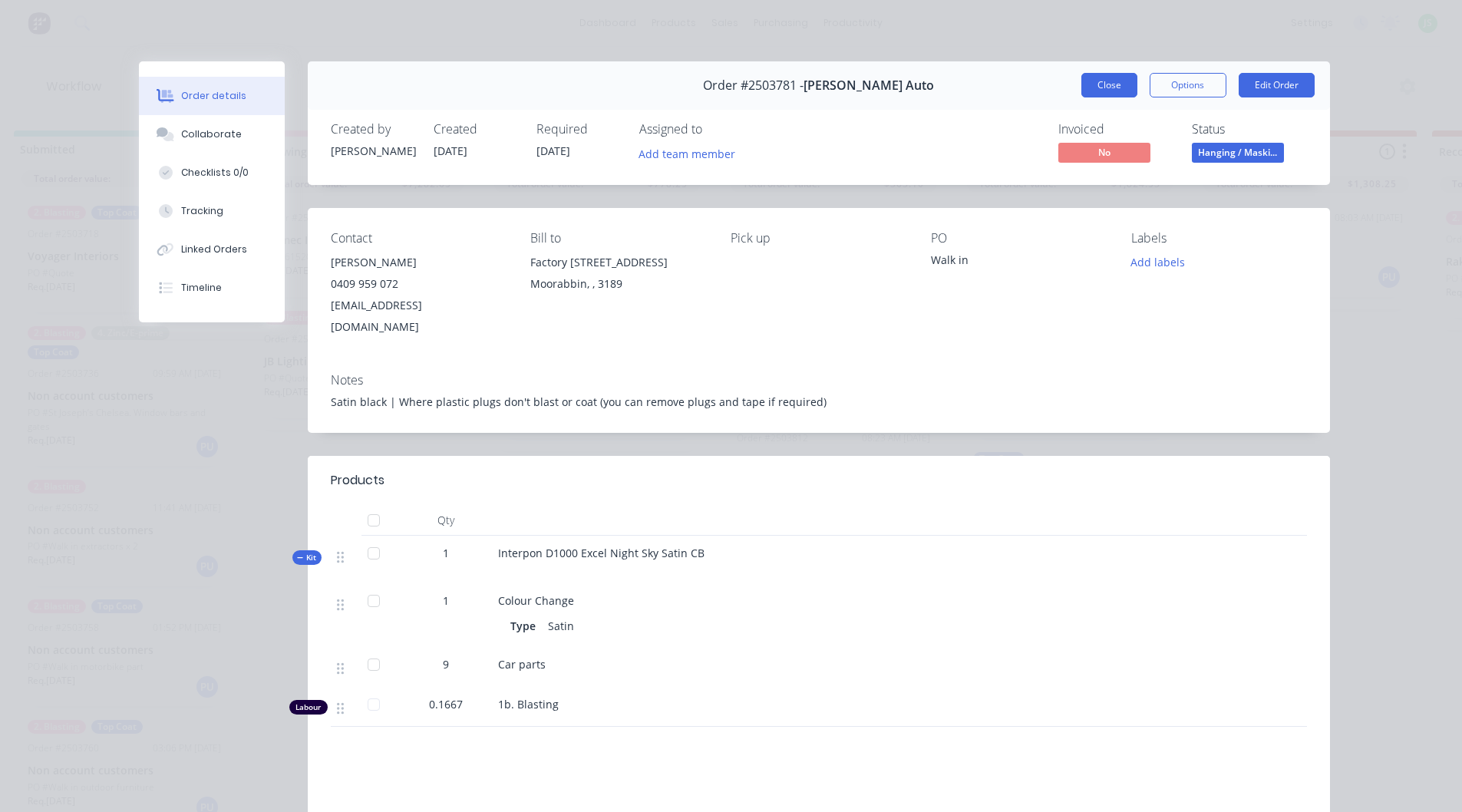
click at [1102, 92] on button "Close" at bounding box center [1109, 85] width 56 height 25
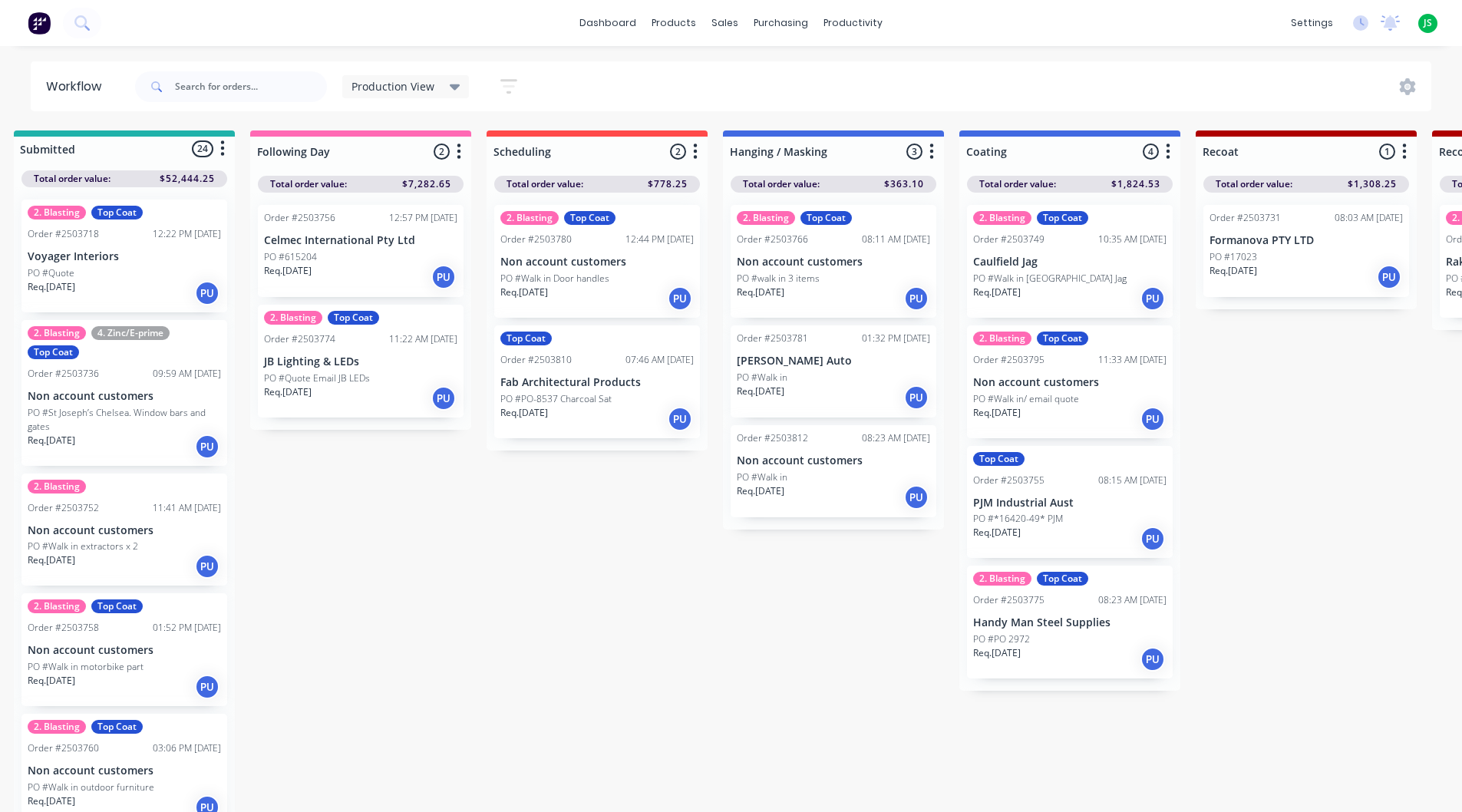
click at [822, 484] on div "Req. [DATE] PU" at bounding box center [833, 498] width 193 height 26
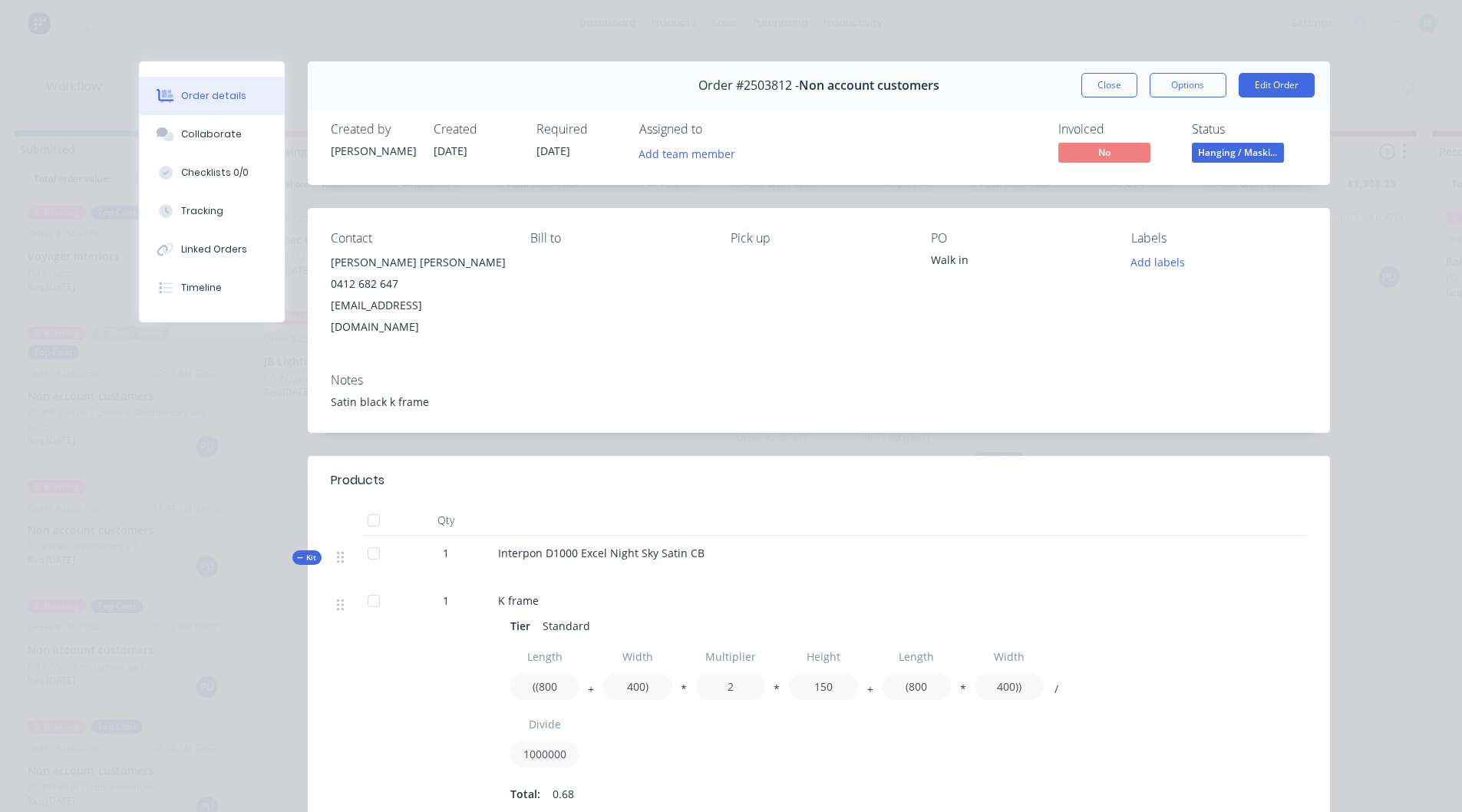
scroll to position [77, 0]
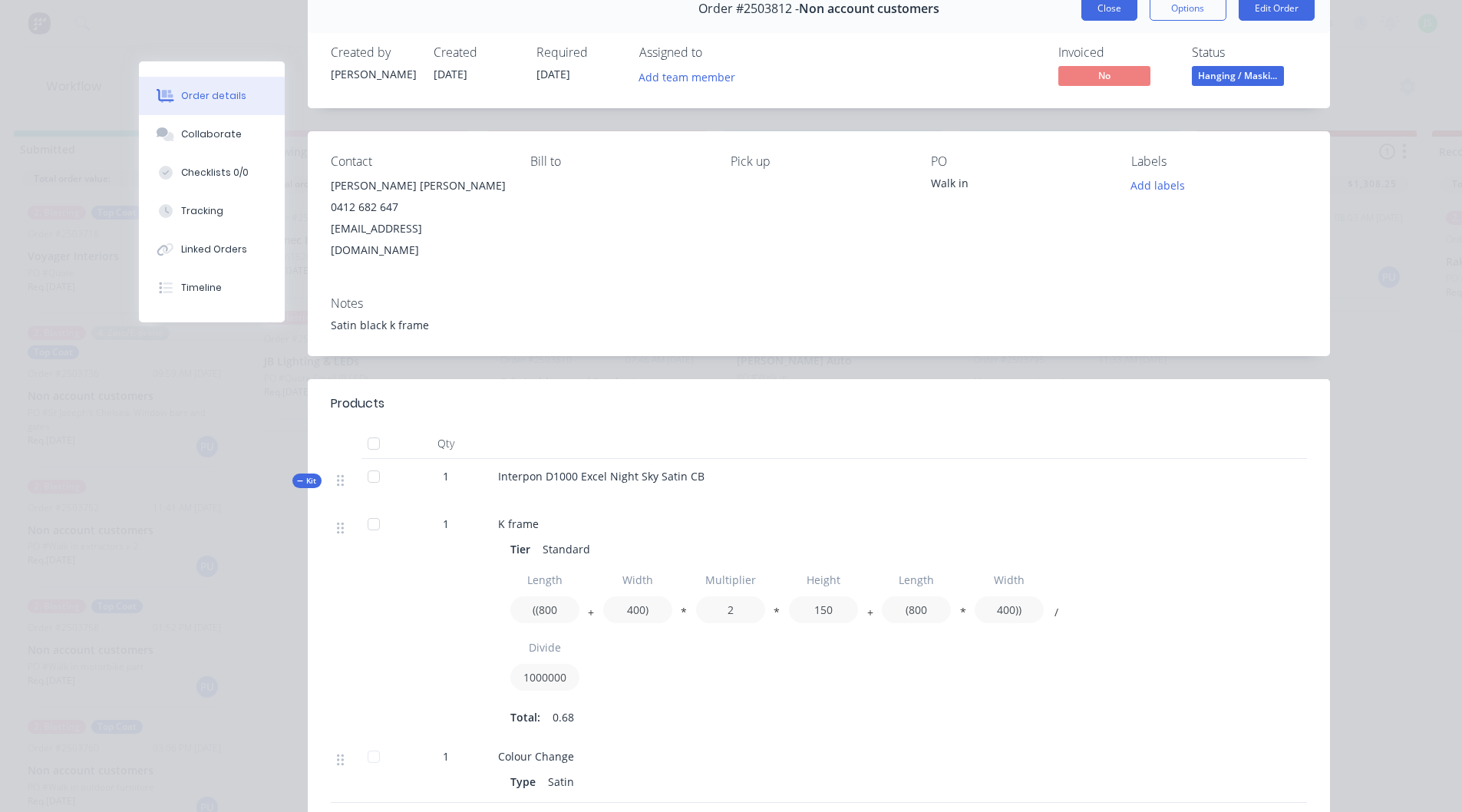
click at [1117, 13] on button "Close" at bounding box center [1109, 8] width 56 height 25
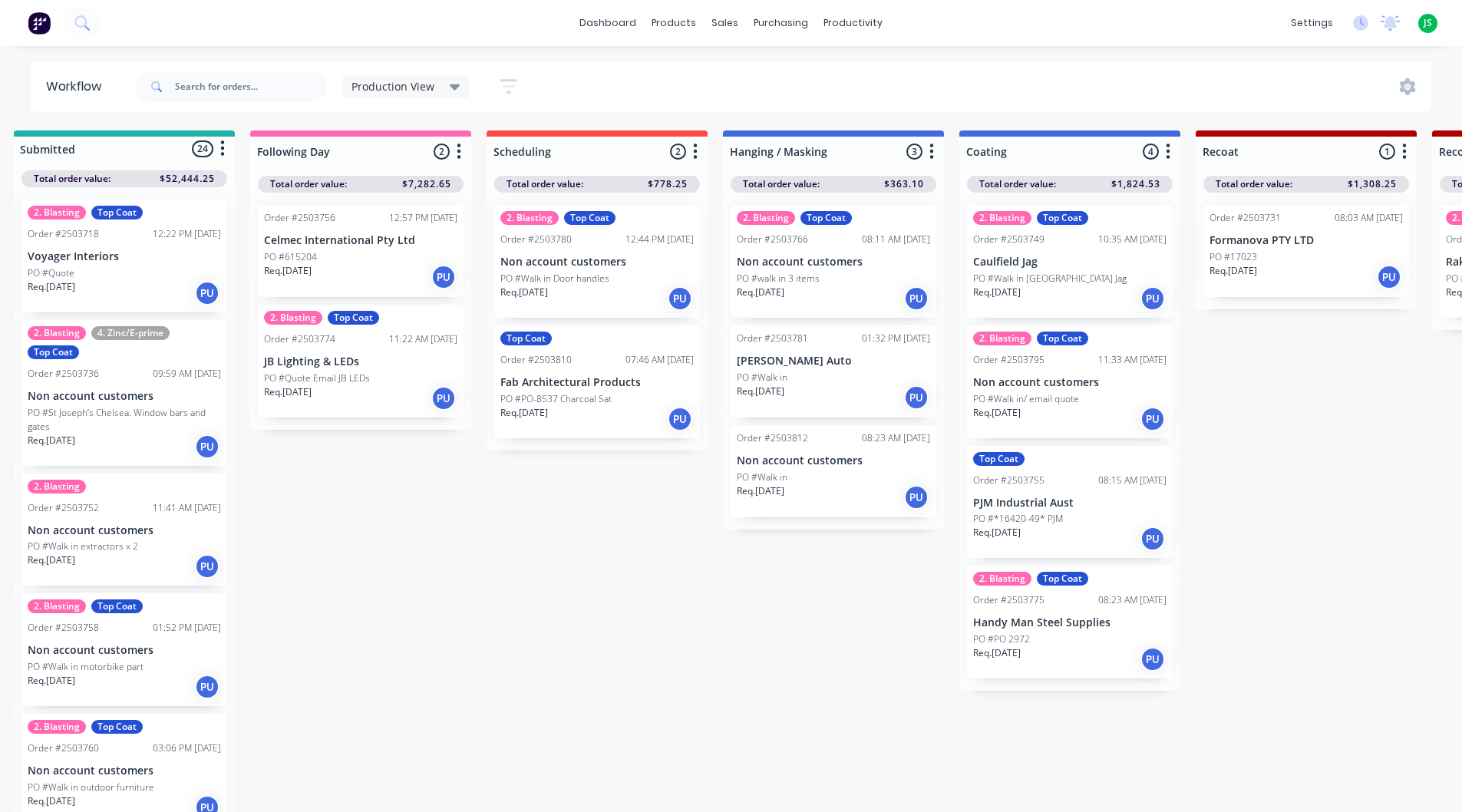
click at [1057, 264] on p "Caulfield Jag" at bounding box center [1069, 261] width 193 height 13
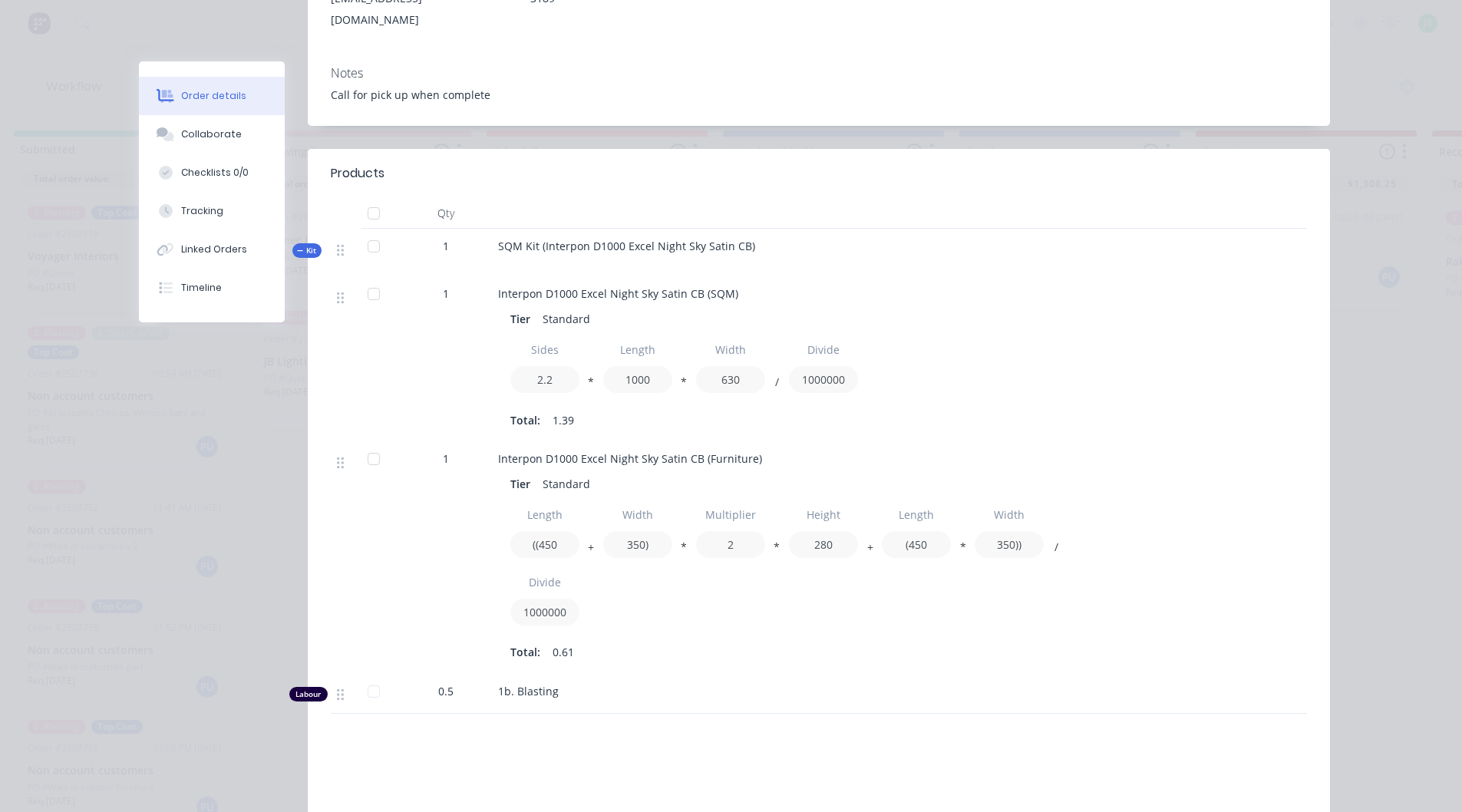
scroll to position [0, 0]
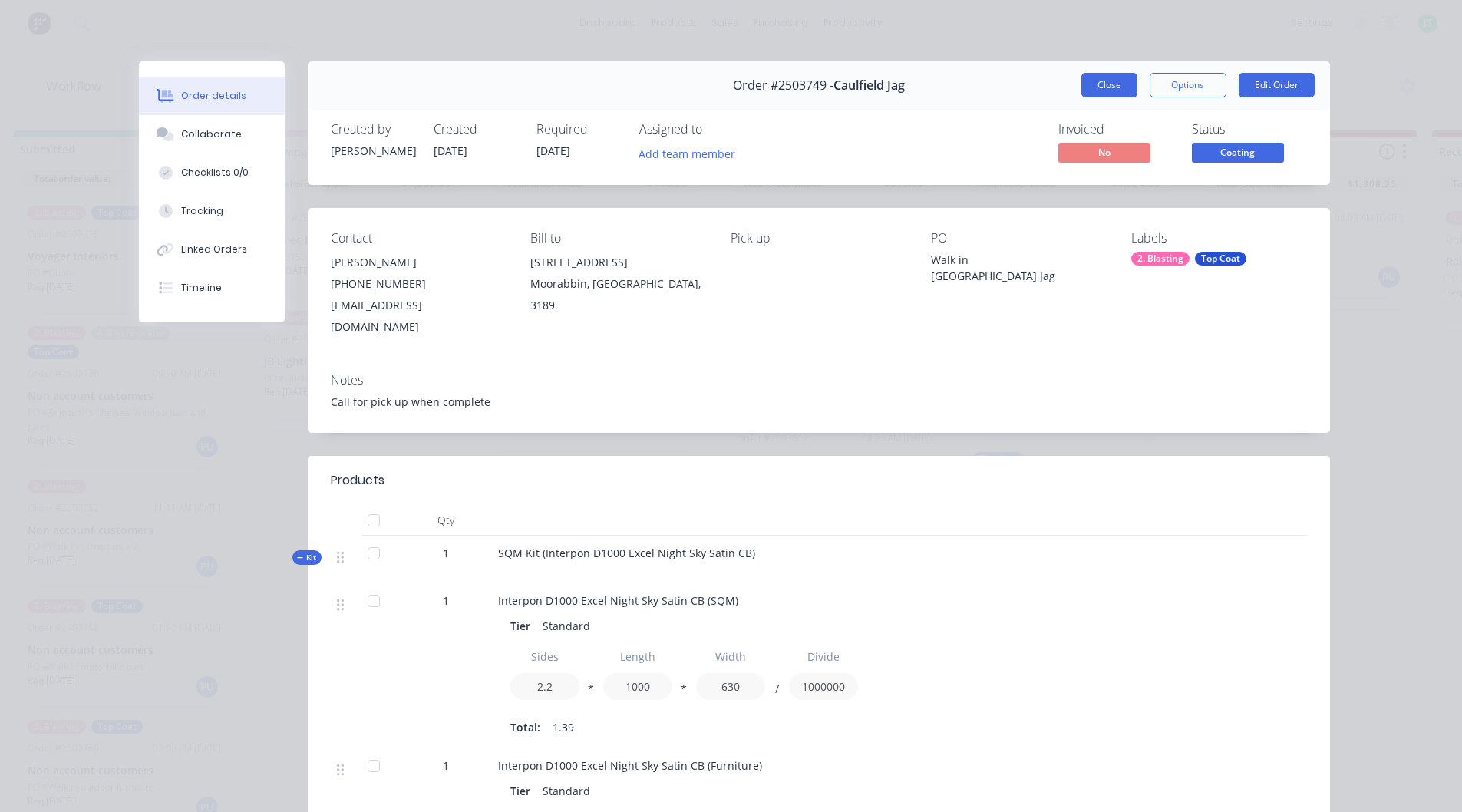
click at [1116, 96] on button "Close" at bounding box center [1109, 85] width 56 height 25
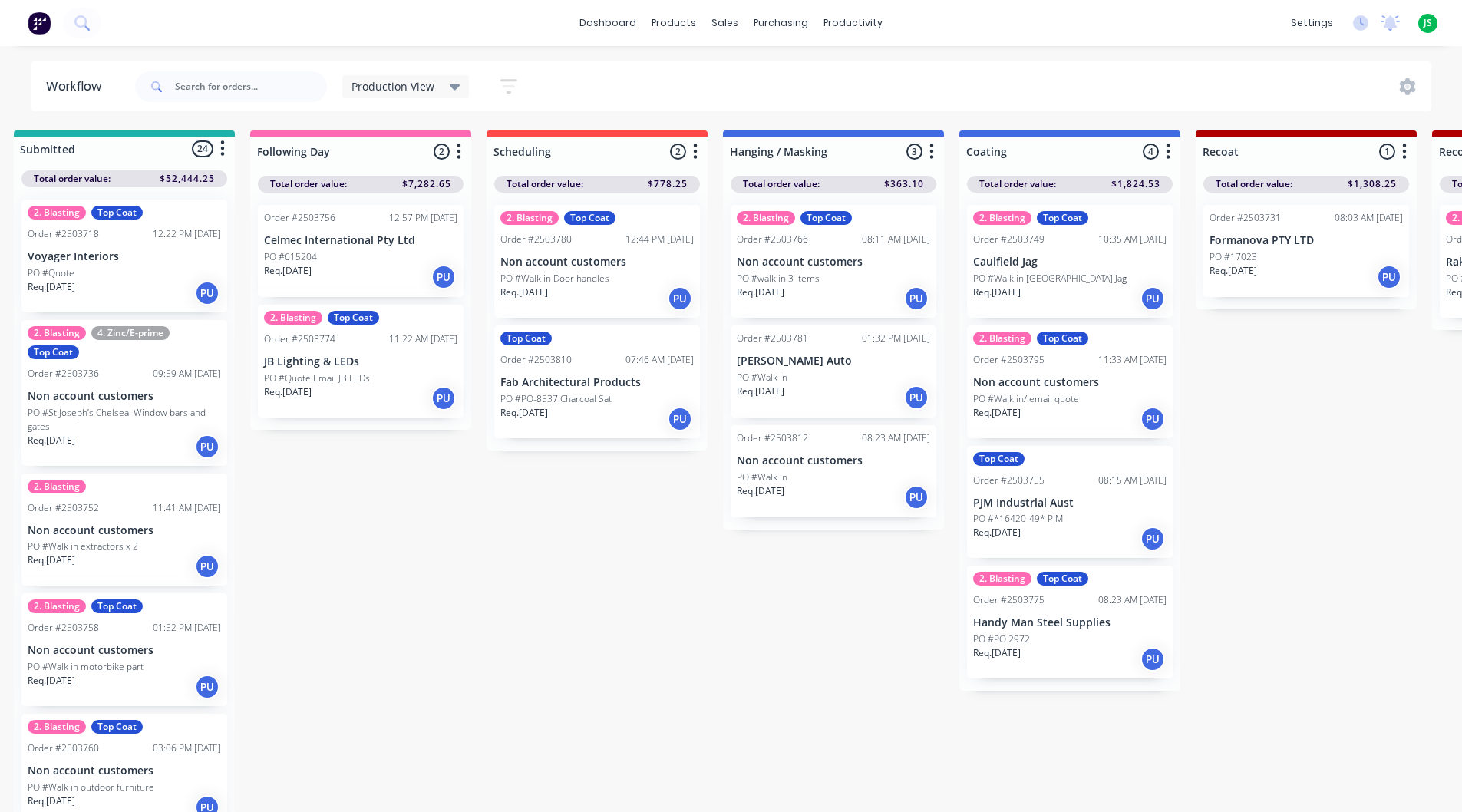
click at [816, 371] on div "PO #Walk in" at bounding box center [833, 378] width 193 height 14
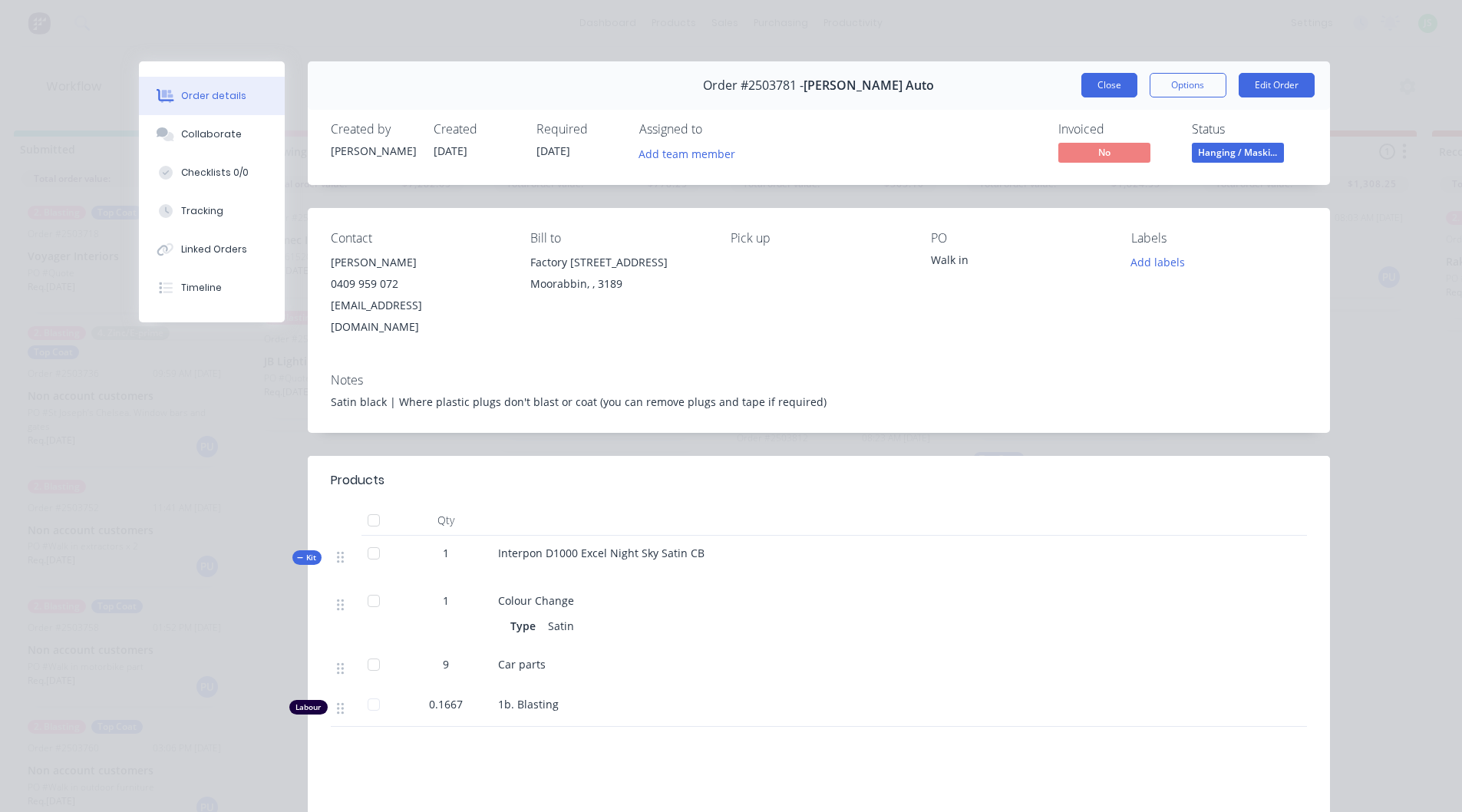
click at [1093, 85] on button "Close" at bounding box center [1109, 85] width 56 height 25
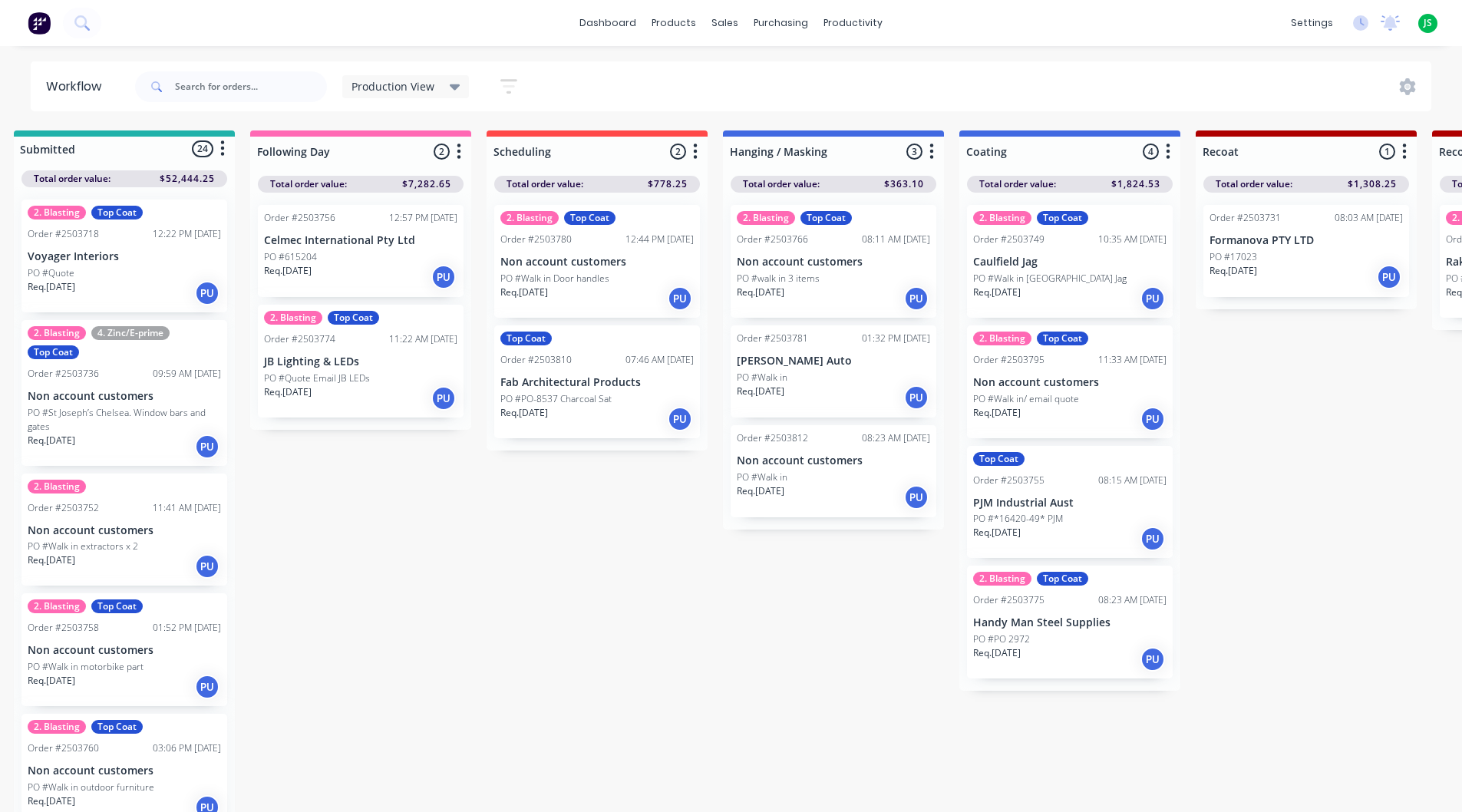
click at [1082, 387] on p "Non account customers" at bounding box center [1069, 382] width 193 height 13
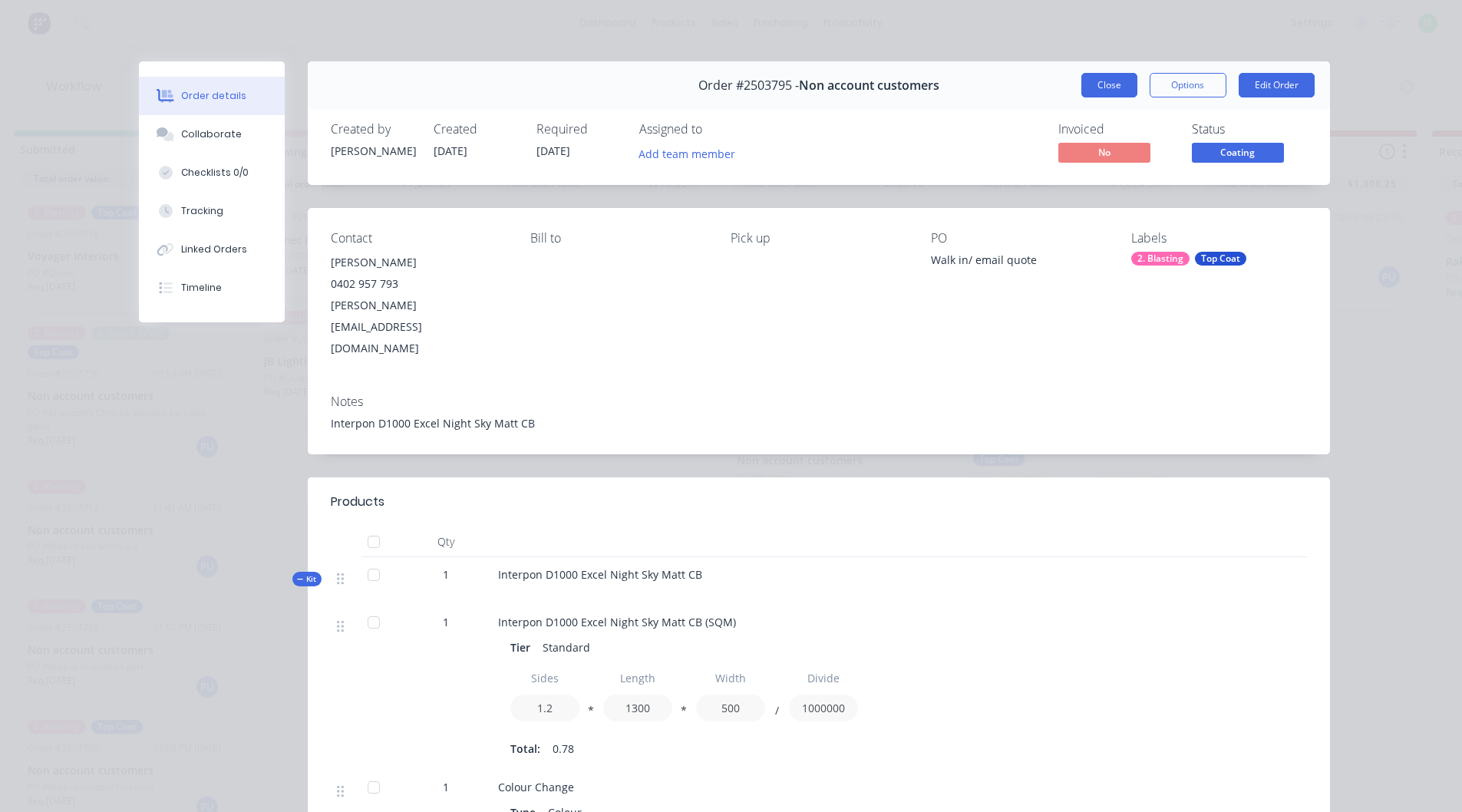
click at [1115, 92] on button "Close" at bounding box center [1109, 85] width 56 height 25
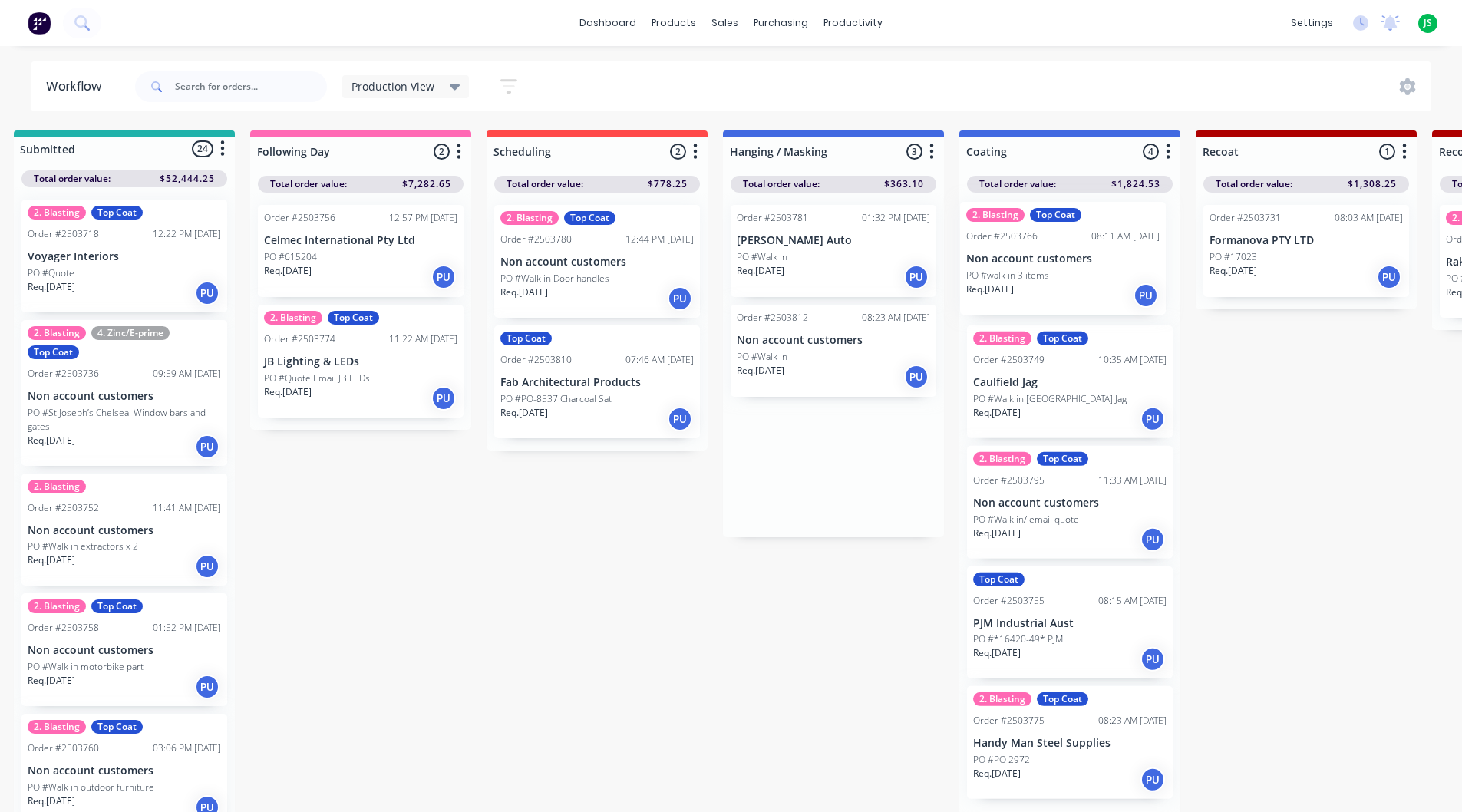
drag, startPoint x: 811, startPoint y: 268, endPoint x: 1051, endPoint y: 267, distance: 240.0
click at [827, 275] on div "Req. [DATE] PU" at bounding box center [833, 277] width 193 height 26
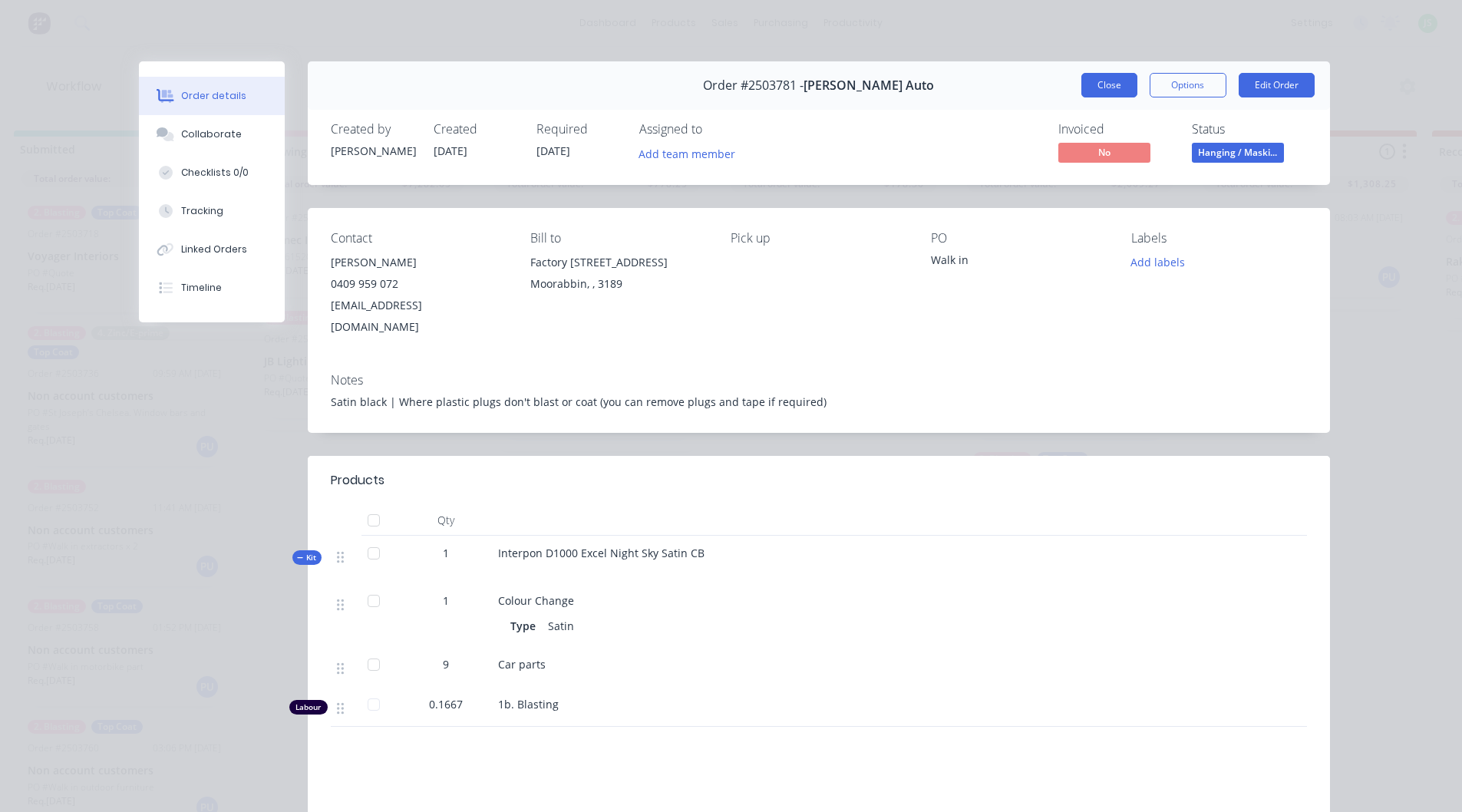
click at [1115, 88] on button "Close" at bounding box center [1109, 85] width 56 height 25
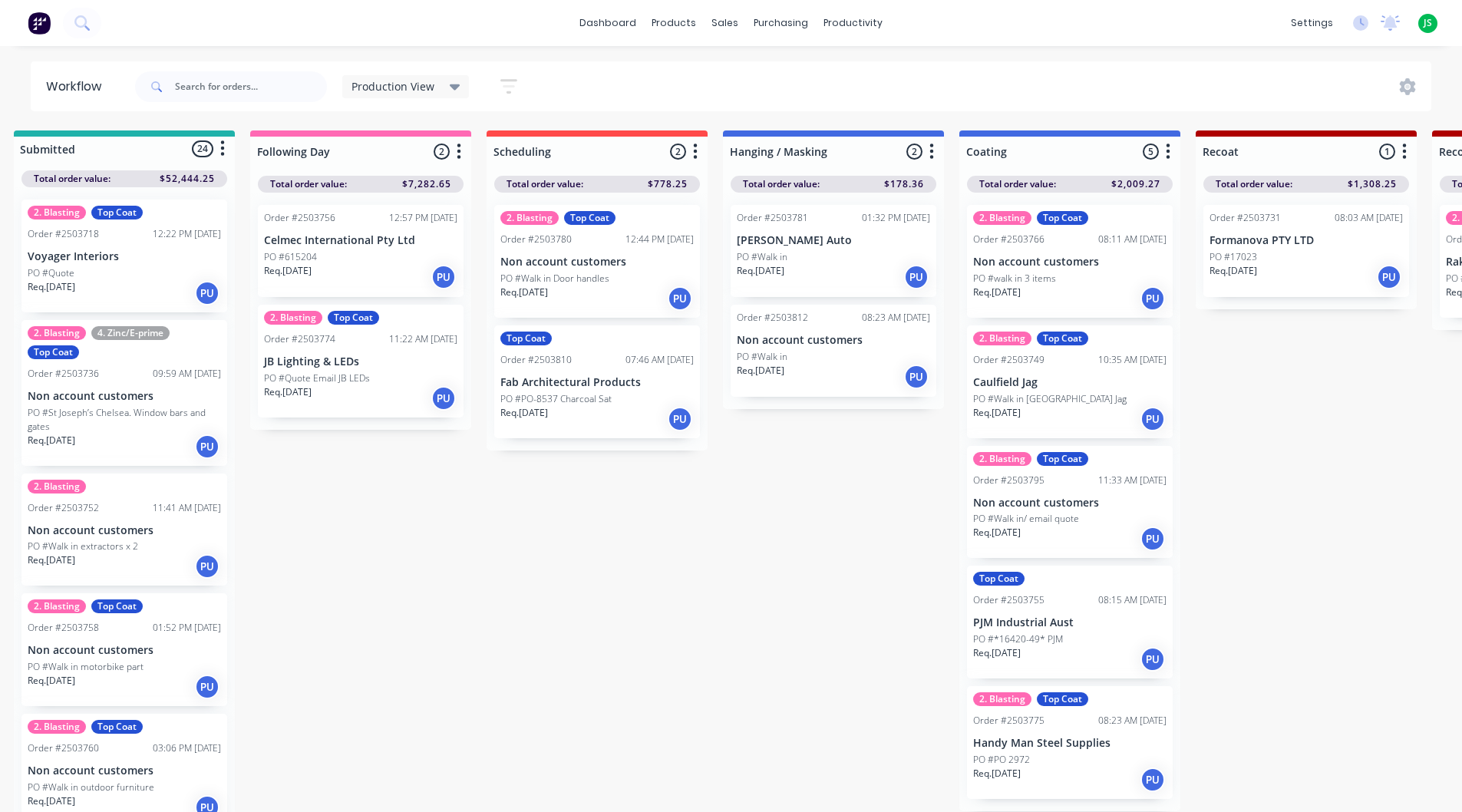
click at [784, 364] on p "Req. 13/08/25" at bounding box center [761, 371] width 48 height 14
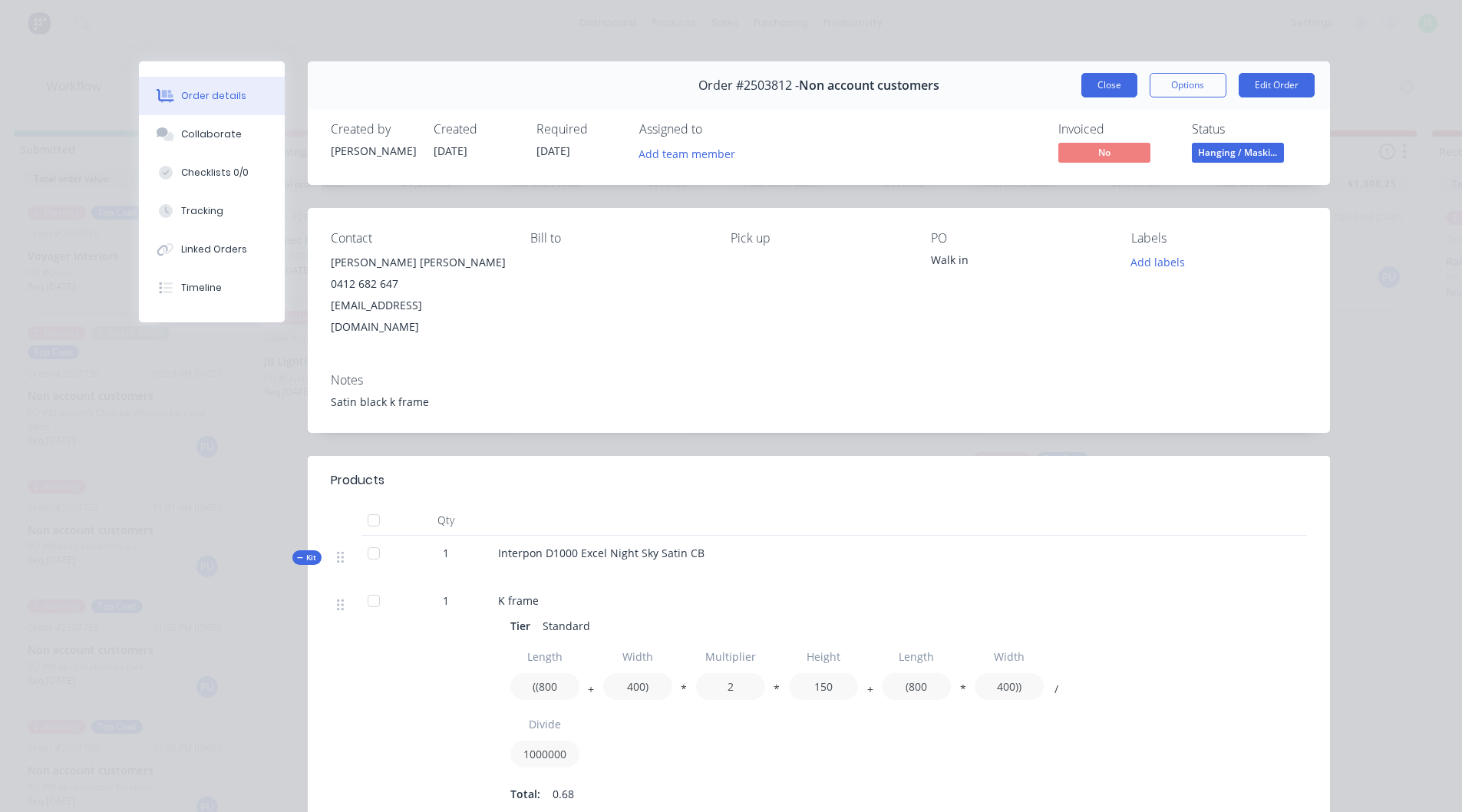
click at [1097, 86] on button "Close" at bounding box center [1109, 85] width 56 height 25
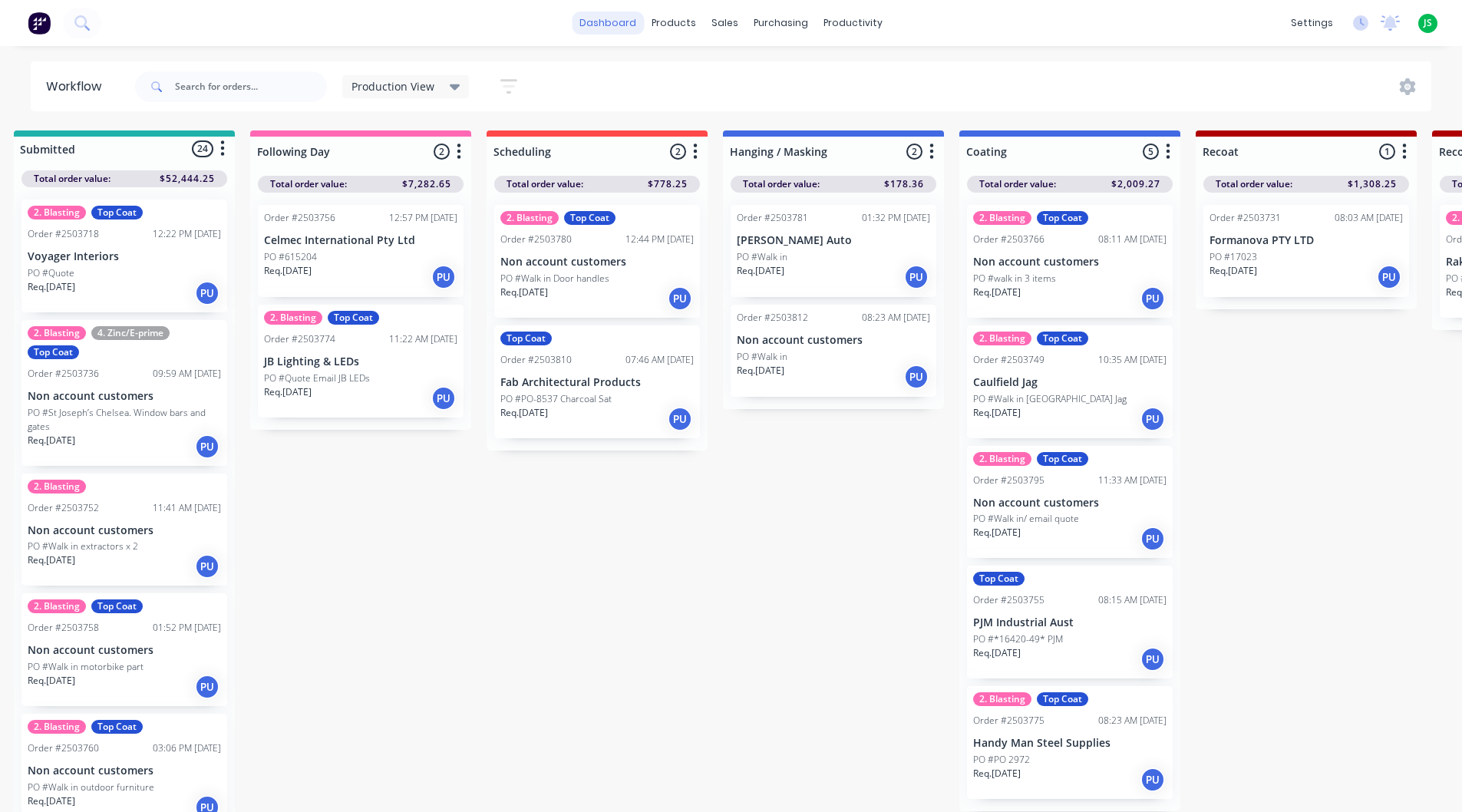
click at [603, 20] on link "dashboard" at bounding box center [608, 23] width 72 height 23
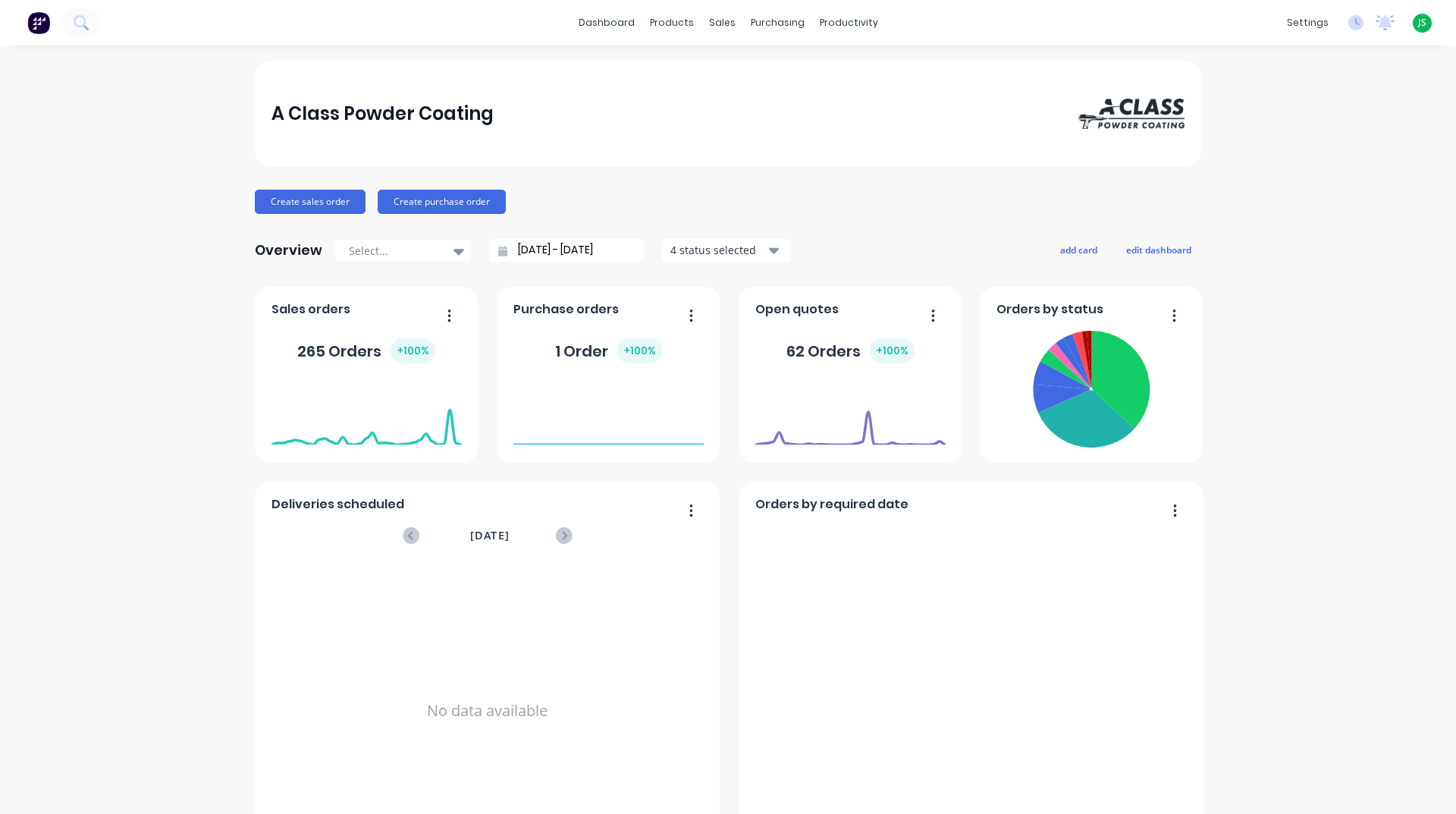
scroll to position [638, 0]
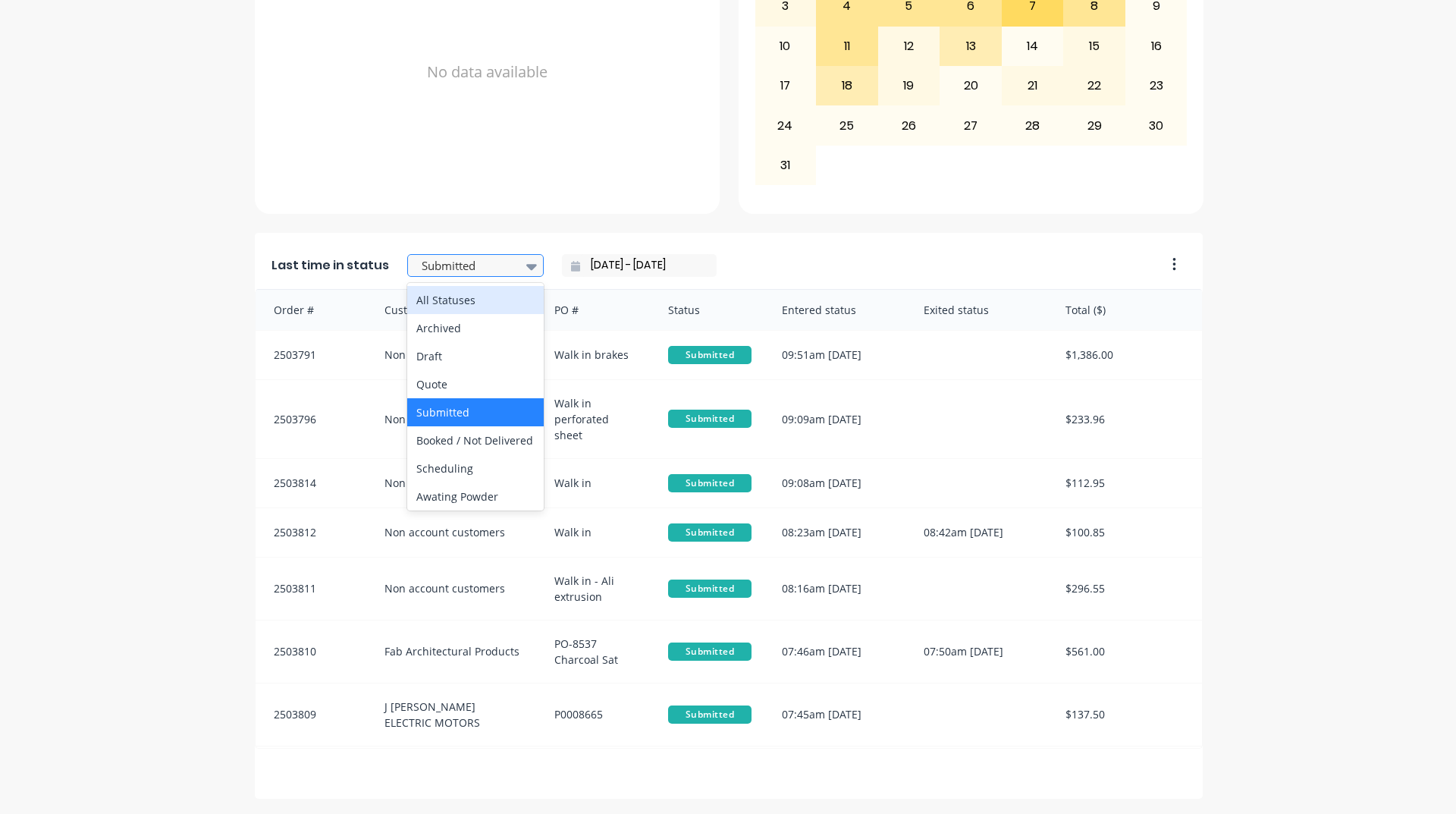
click at [435, 265] on div at bounding box center [468, 265] width 96 height 19
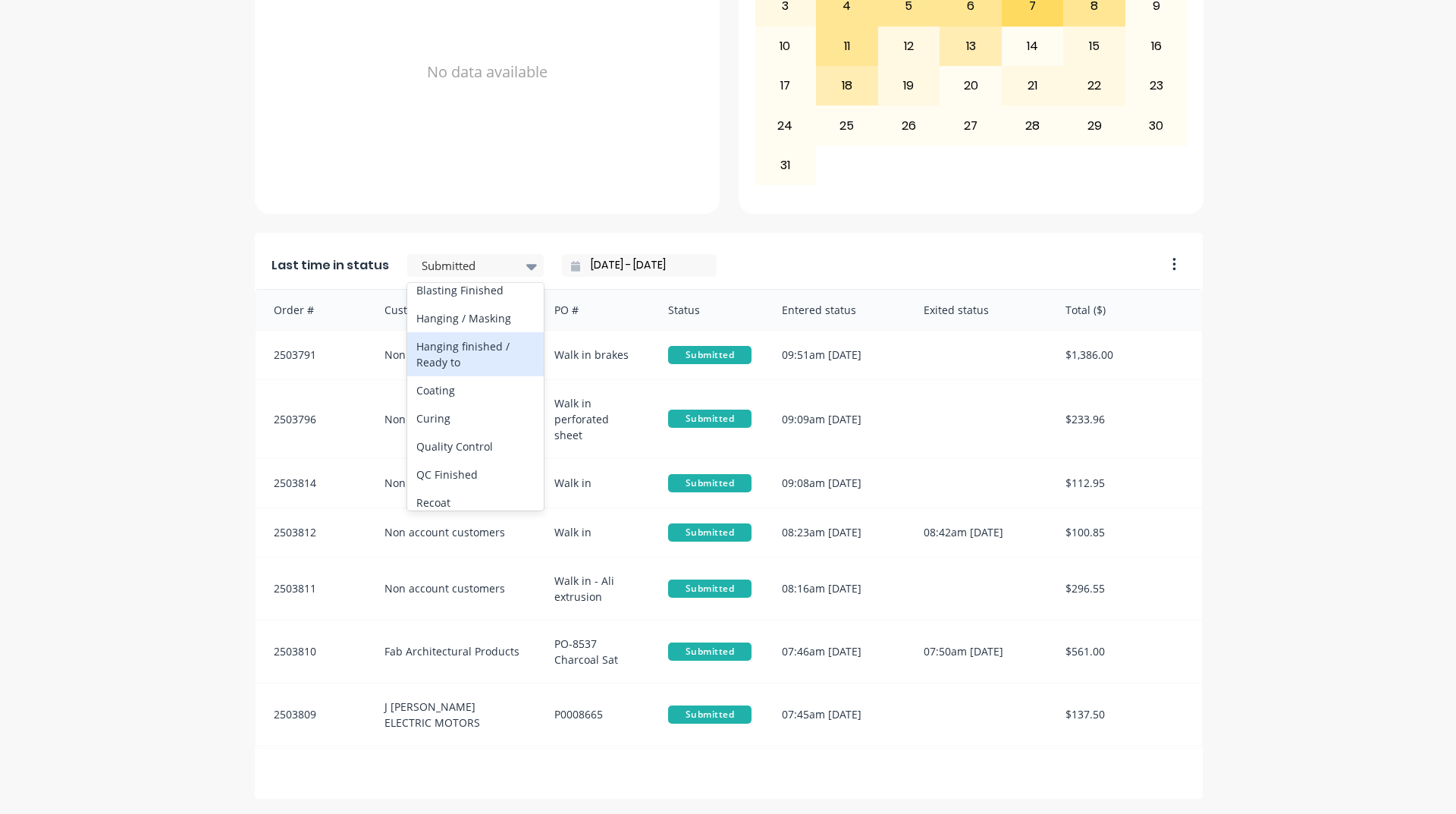
scroll to position [531, 0]
click at [427, 348] on div "Coating" at bounding box center [476, 334] width 137 height 28
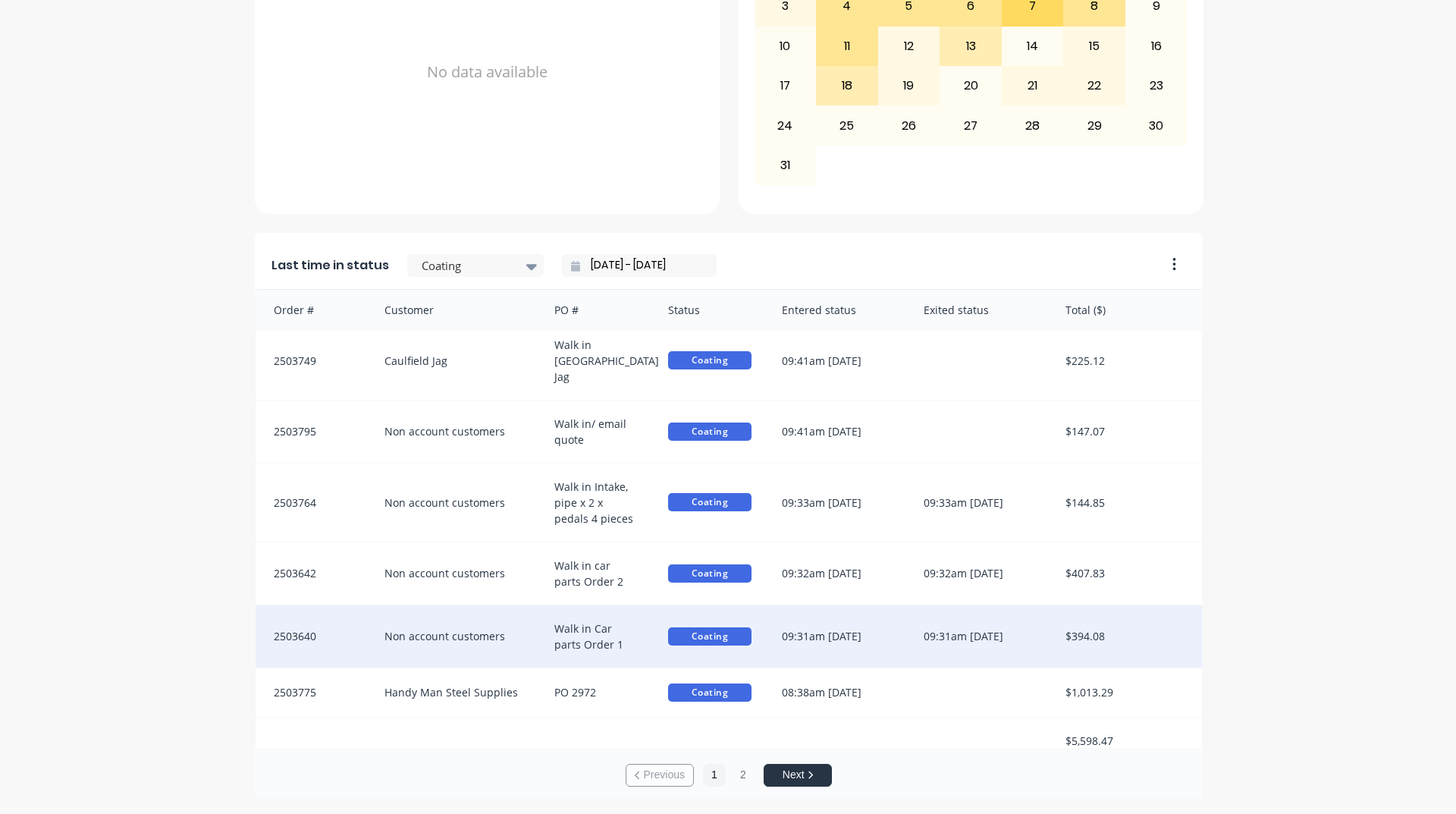
scroll to position [3, 0]
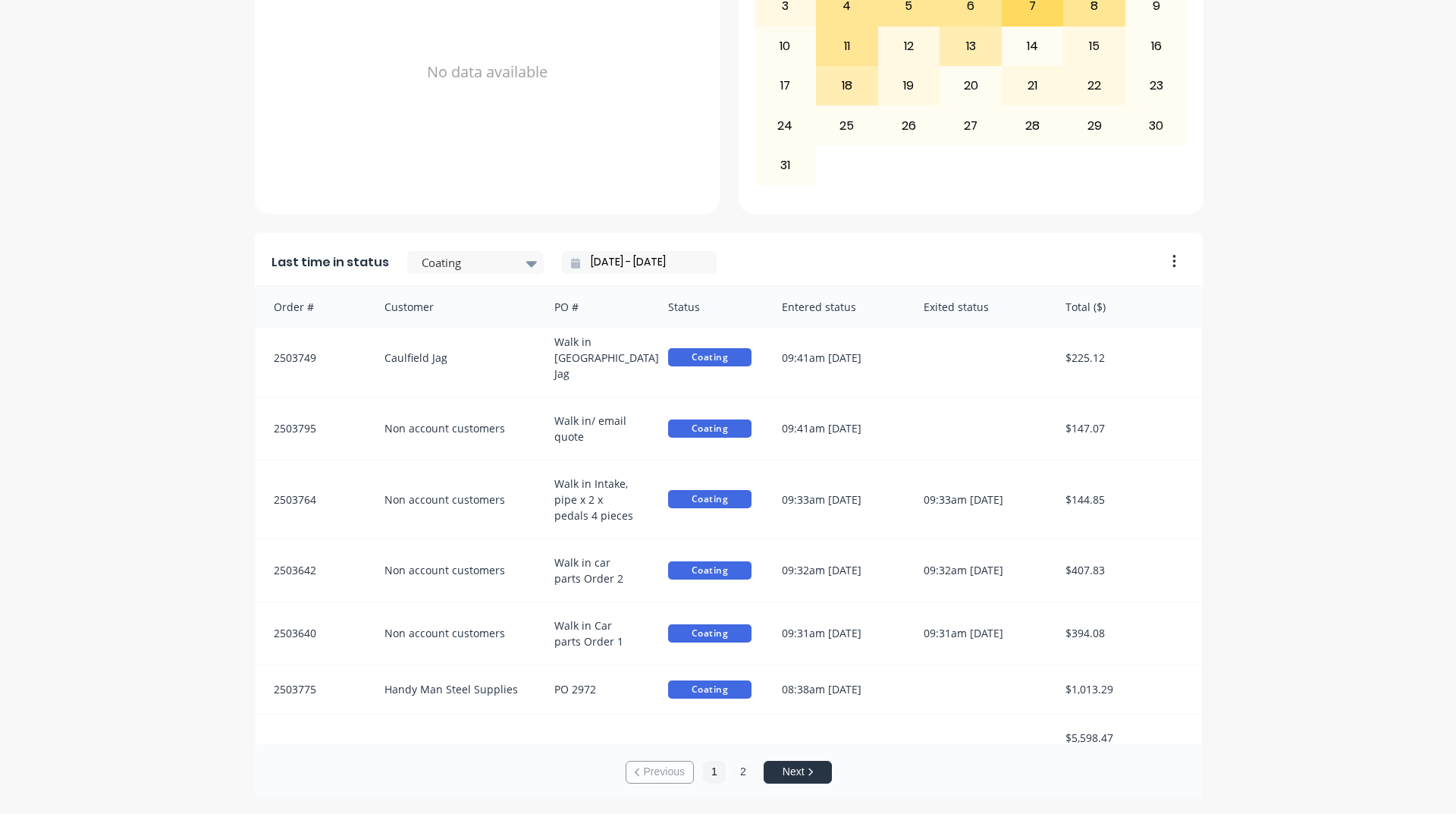
click at [744, 771] on button "2" at bounding box center [743, 772] width 23 height 23
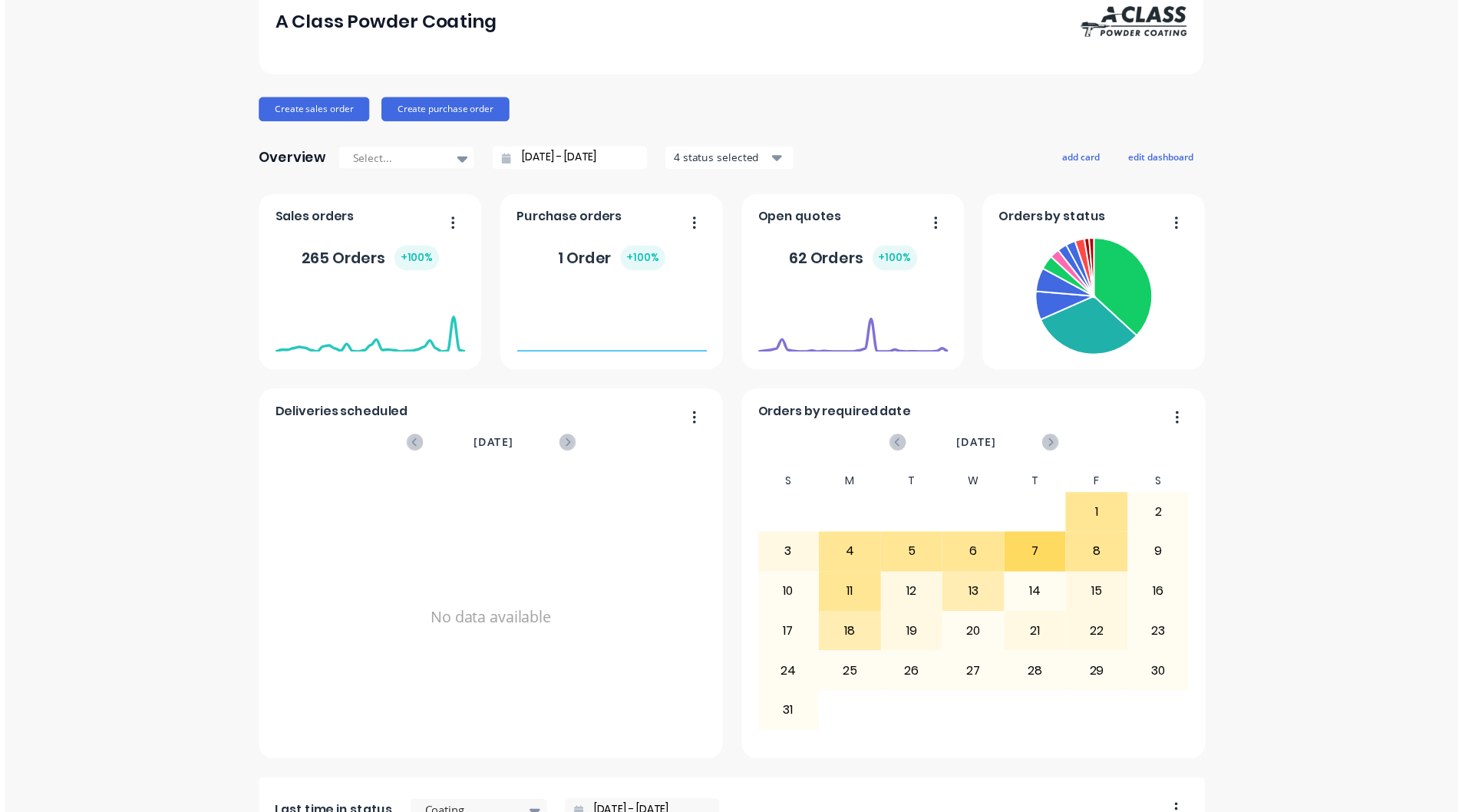
scroll to position [0, 0]
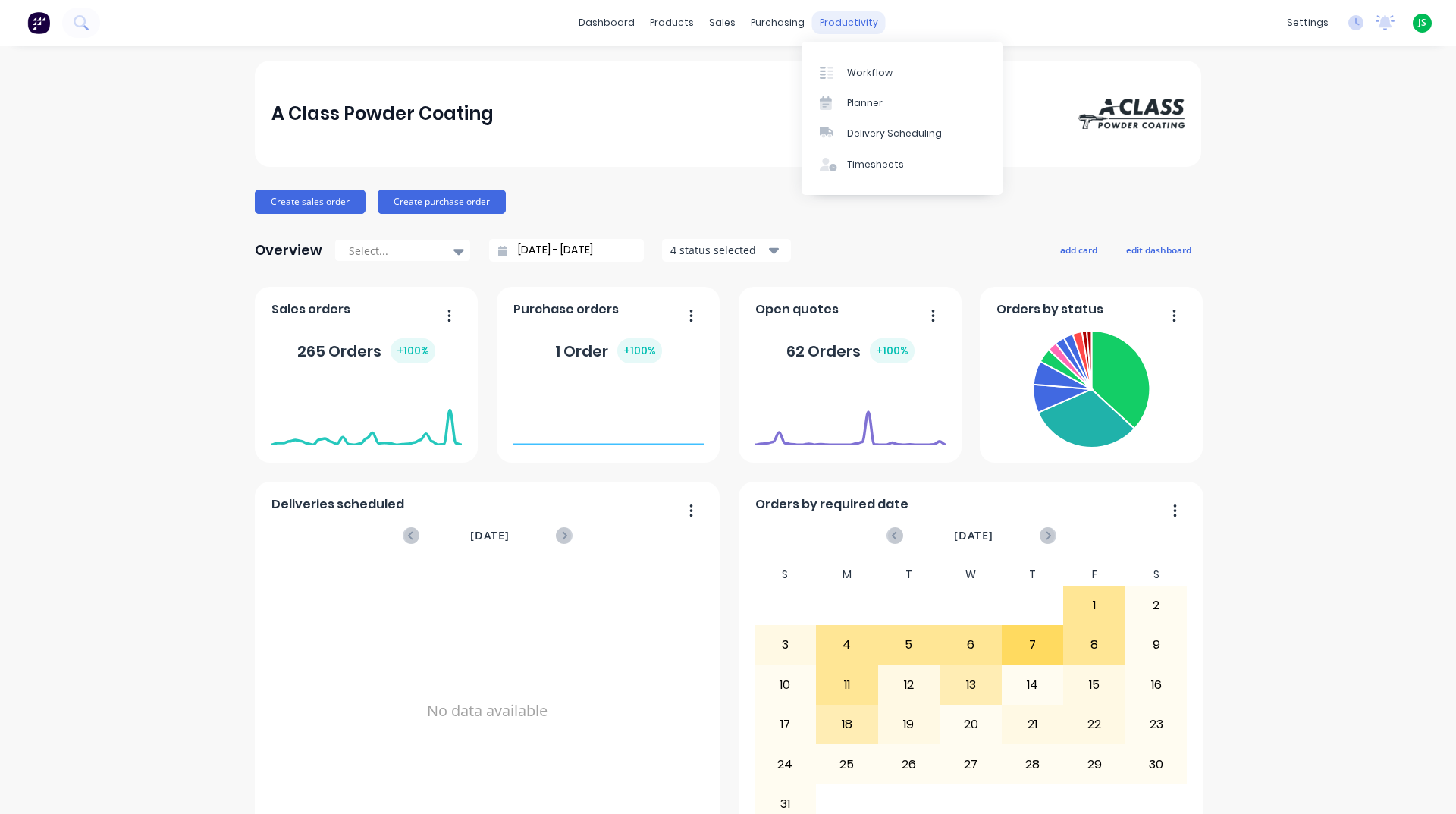
click at [813, 21] on div "productivity" at bounding box center [849, 23] width 74 height 23
click at [842, 19] on div "productivity" at bounding box center [849, 23] width 74 height 23
click at [875, 66] on div "Workflow" at bounding box center [870, 73] width 46 height 14
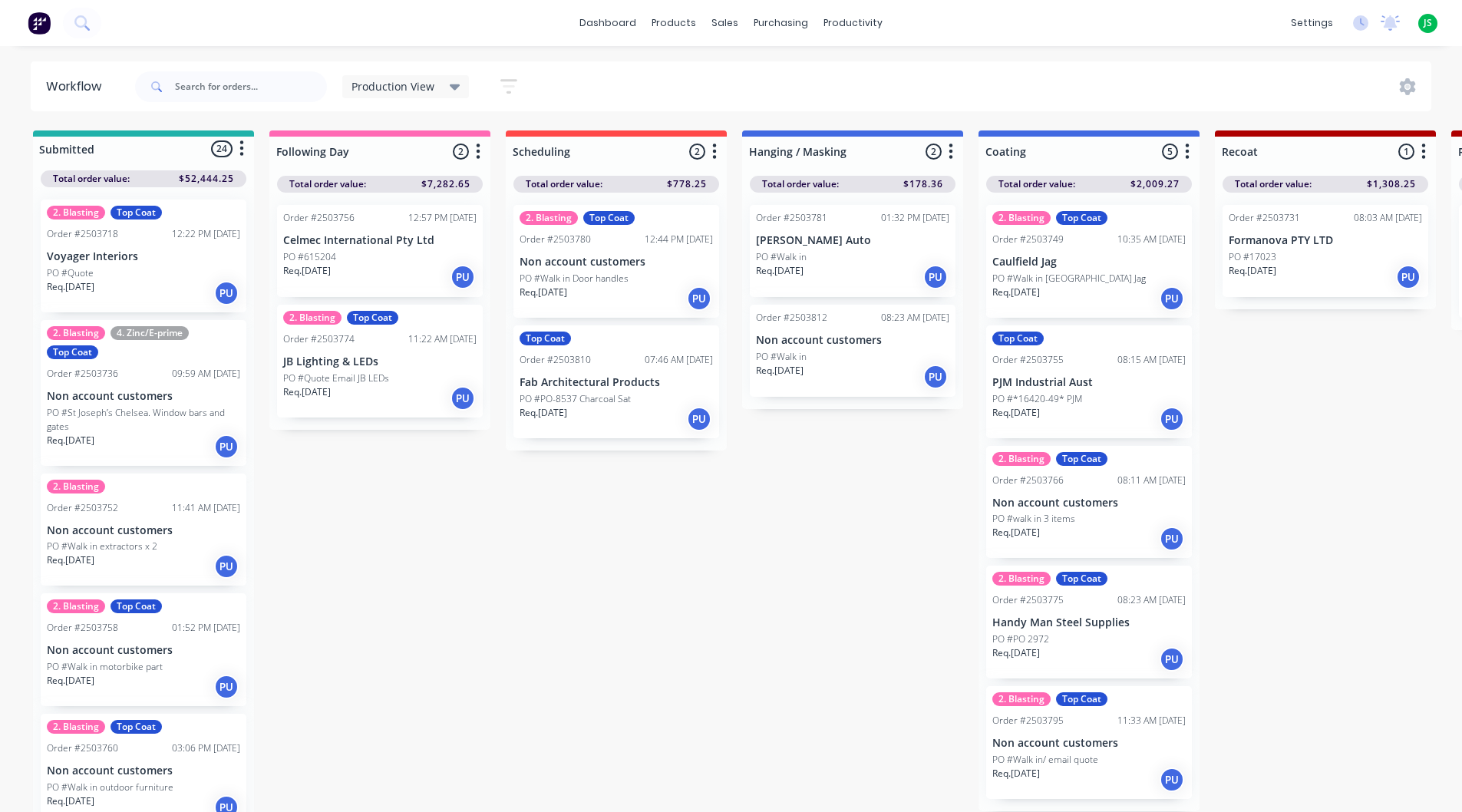
scroll to position [15, 0]
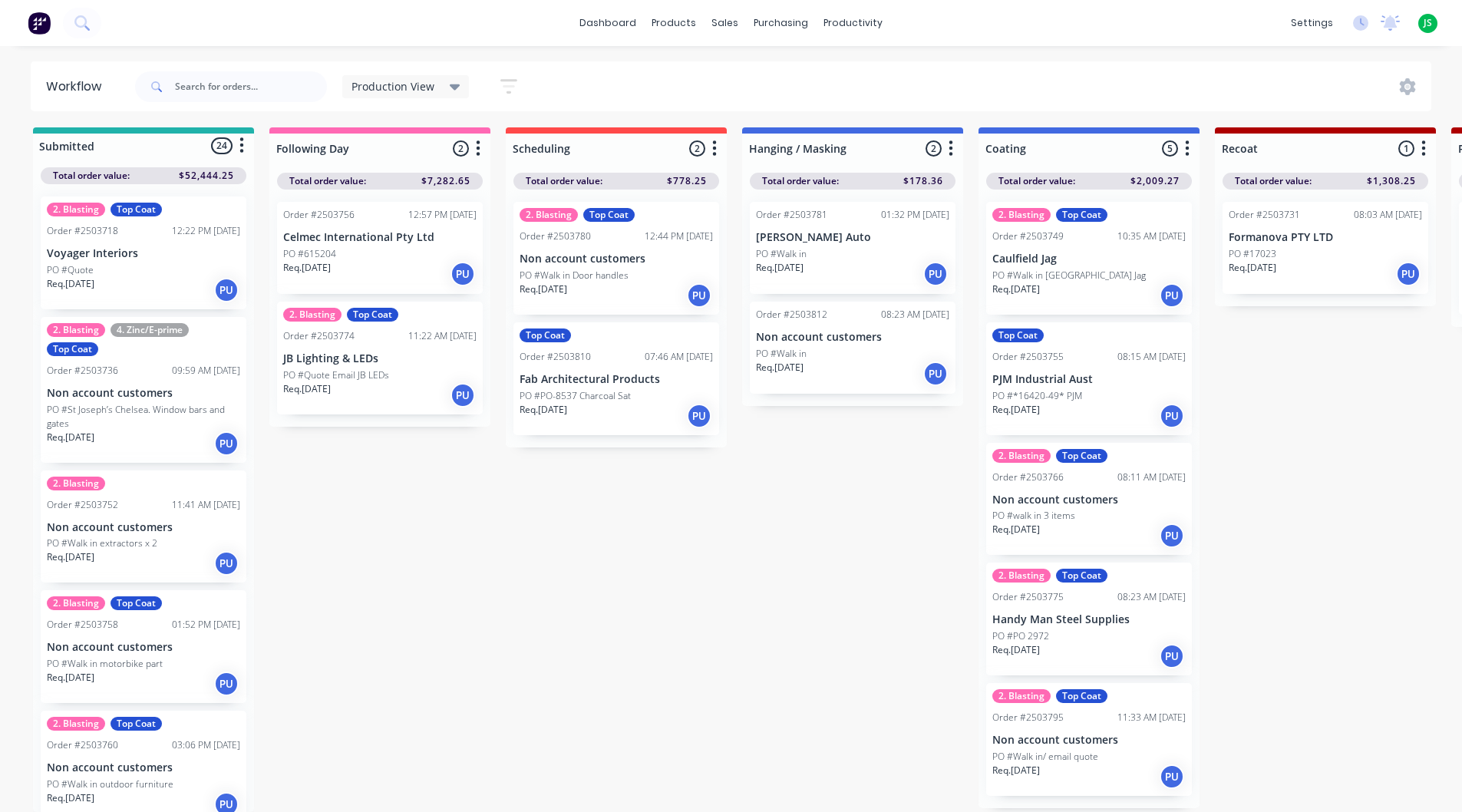
click at [858, 347] on div "PO #Walk in" at bounding box center [852, 354] width 193 height 14
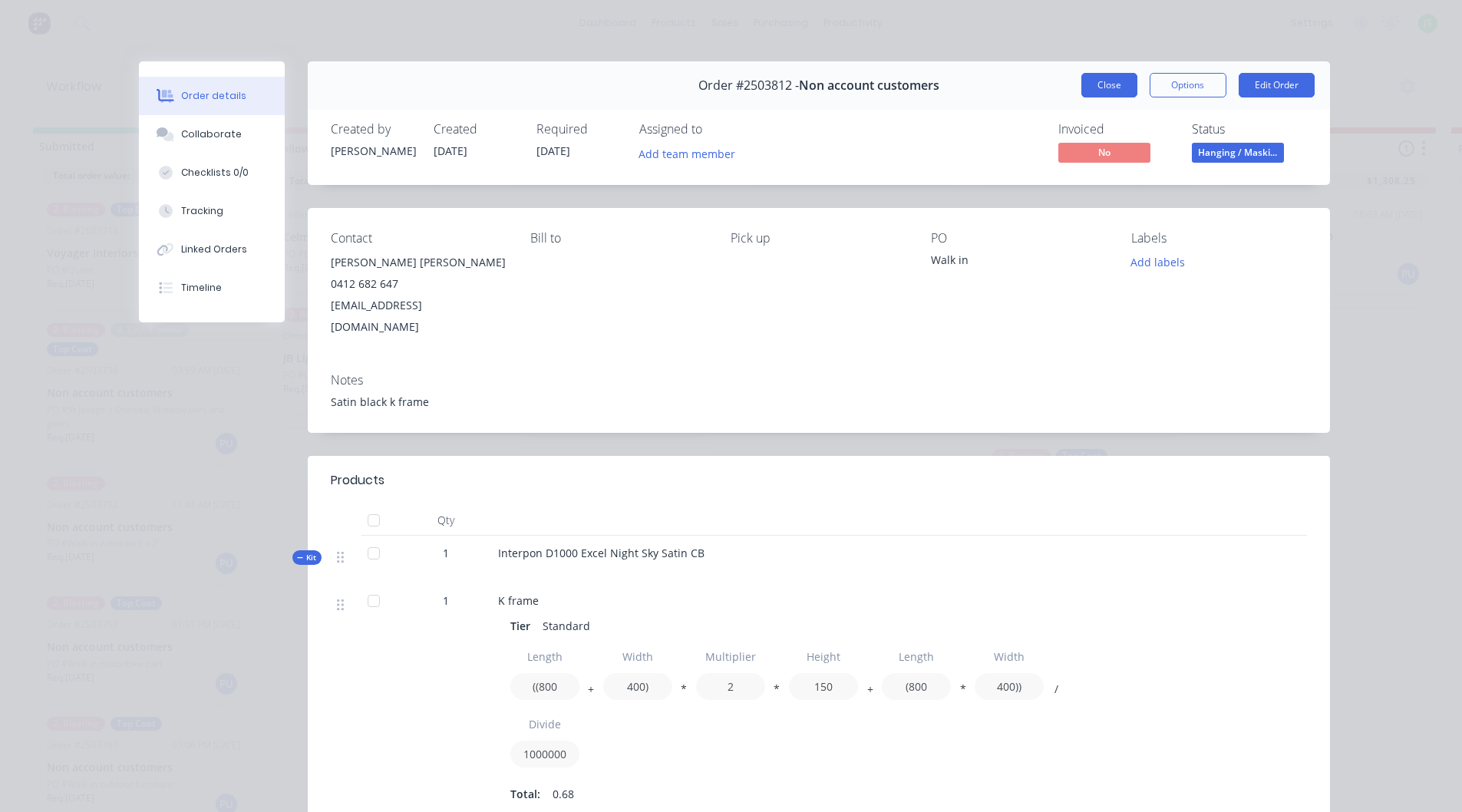
click at [1091, 88] on button "Close" at bounding box center [1109, 85] width 56 height 25
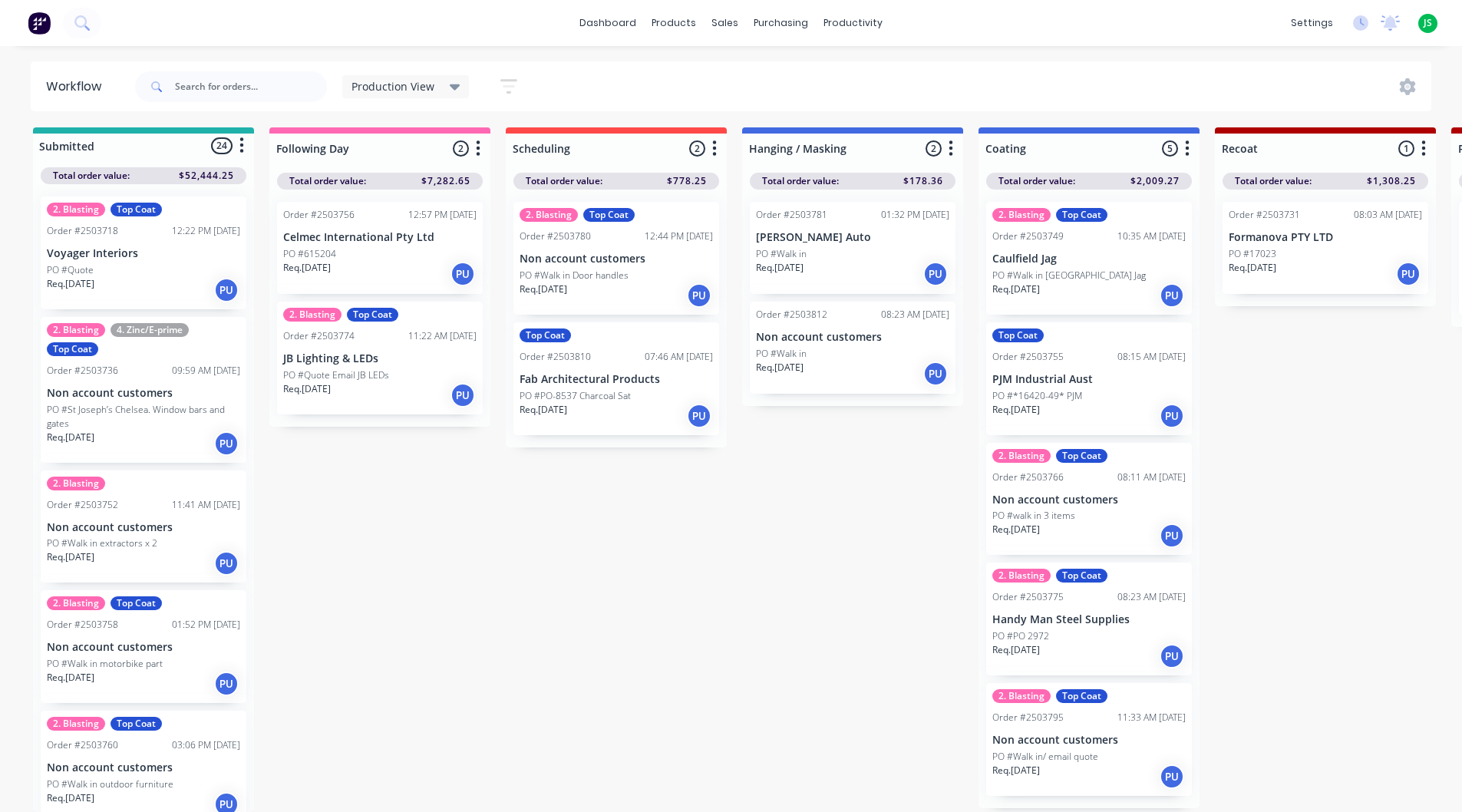
click at [851, 233] on div "Order #2503781 01:32 PM 11/08/25 Cascone Auto PO #Walk in Req. 11/08/25 PU" at bounding box center [852, 248] width 205 height 92
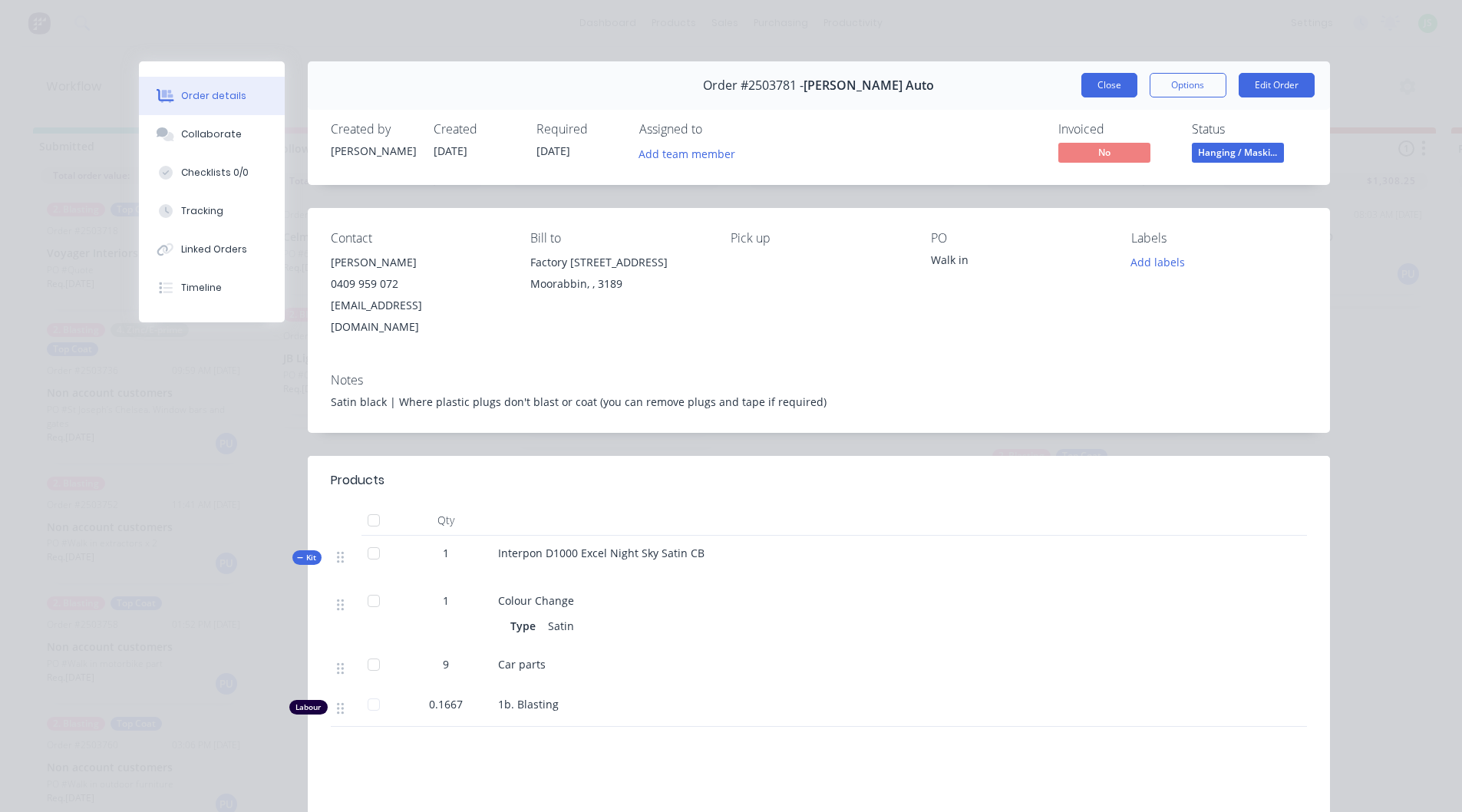
click at [1112, 83] on button "Close" at bounding box center [1109, 85] width 56 height 25
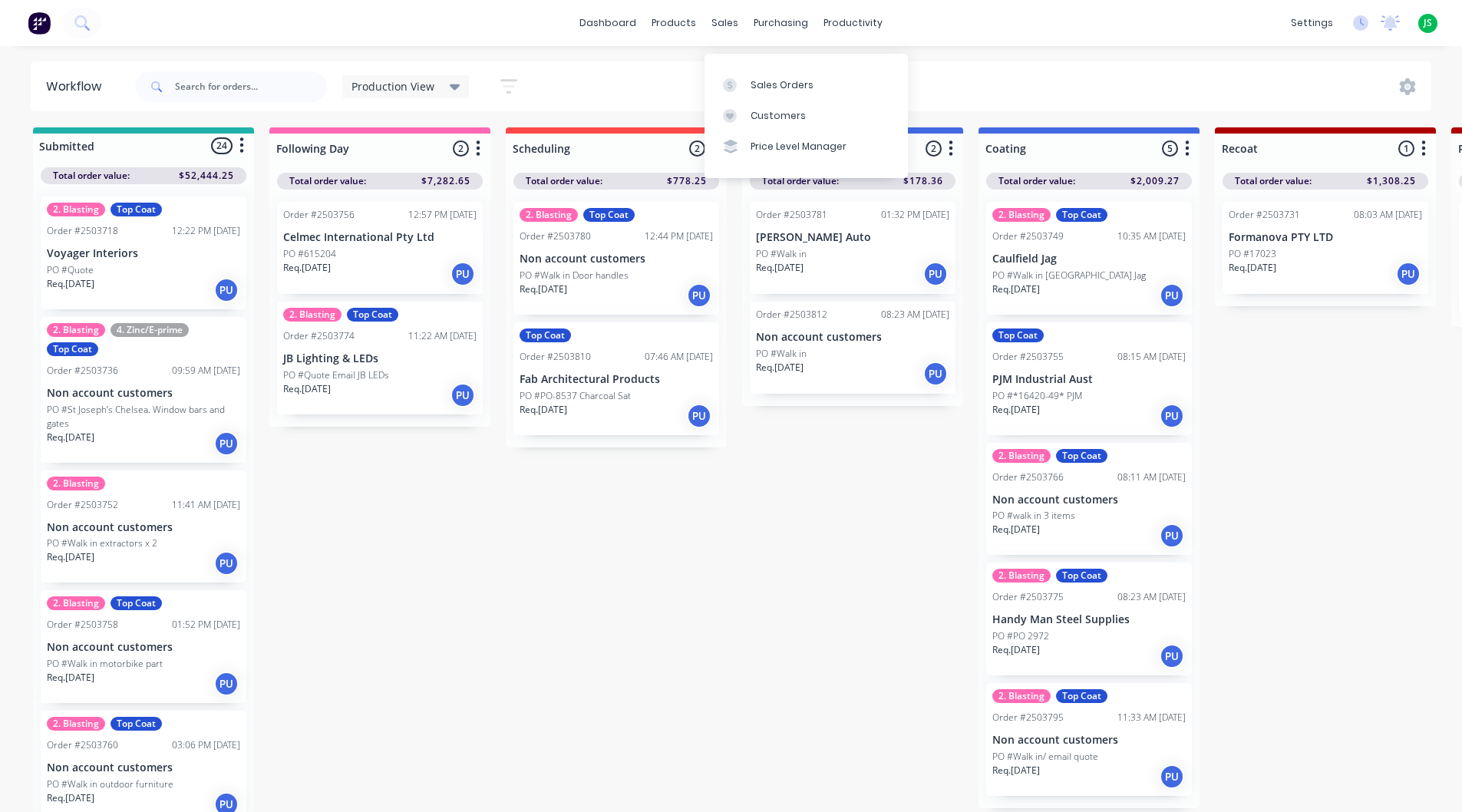
drag, startPoint x: 793, startPoint y: 688, endPoint x: 791, endPoint y: 674, distance: 14.1
click at [591, 16] on link "dashboard" at bounding box center [608, 23] width 72 height 23
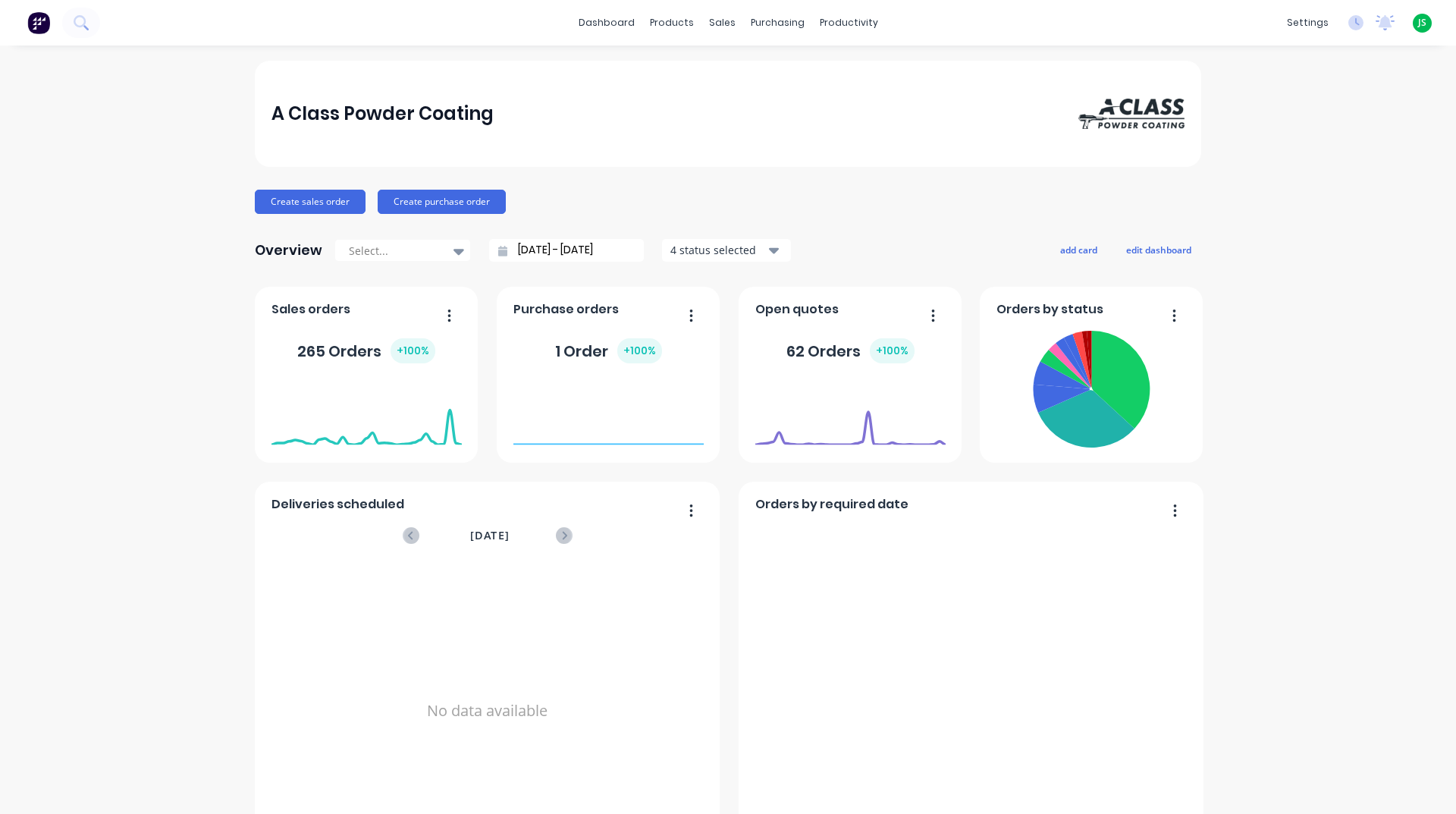
scroll to position [607, 0]
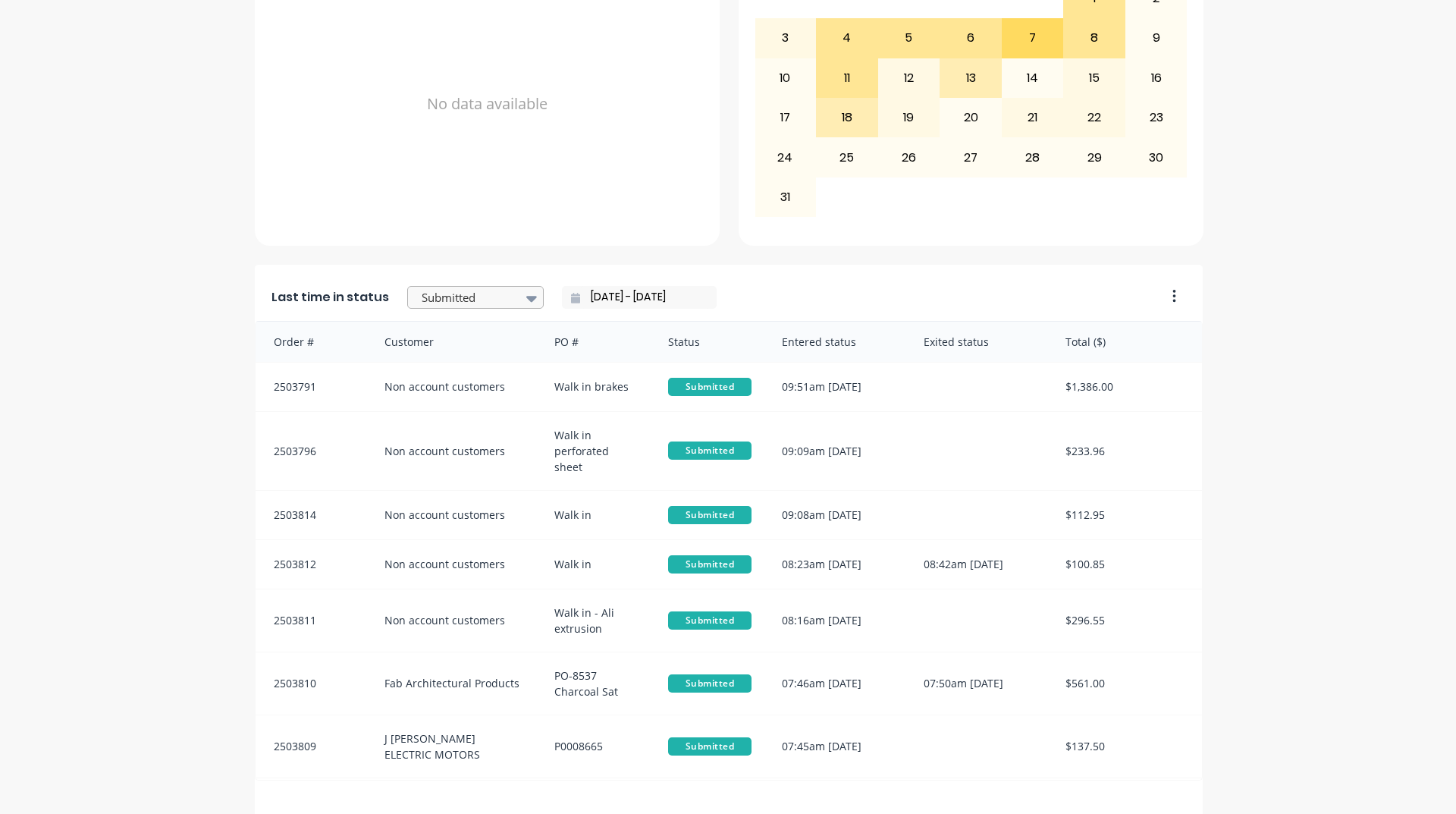
click at [521, 306] on div at bounding box center [532, 298] width 23 height 26
click at [481, 380] on div "Coating" at bounding box center [476, 366] width 137 height 28
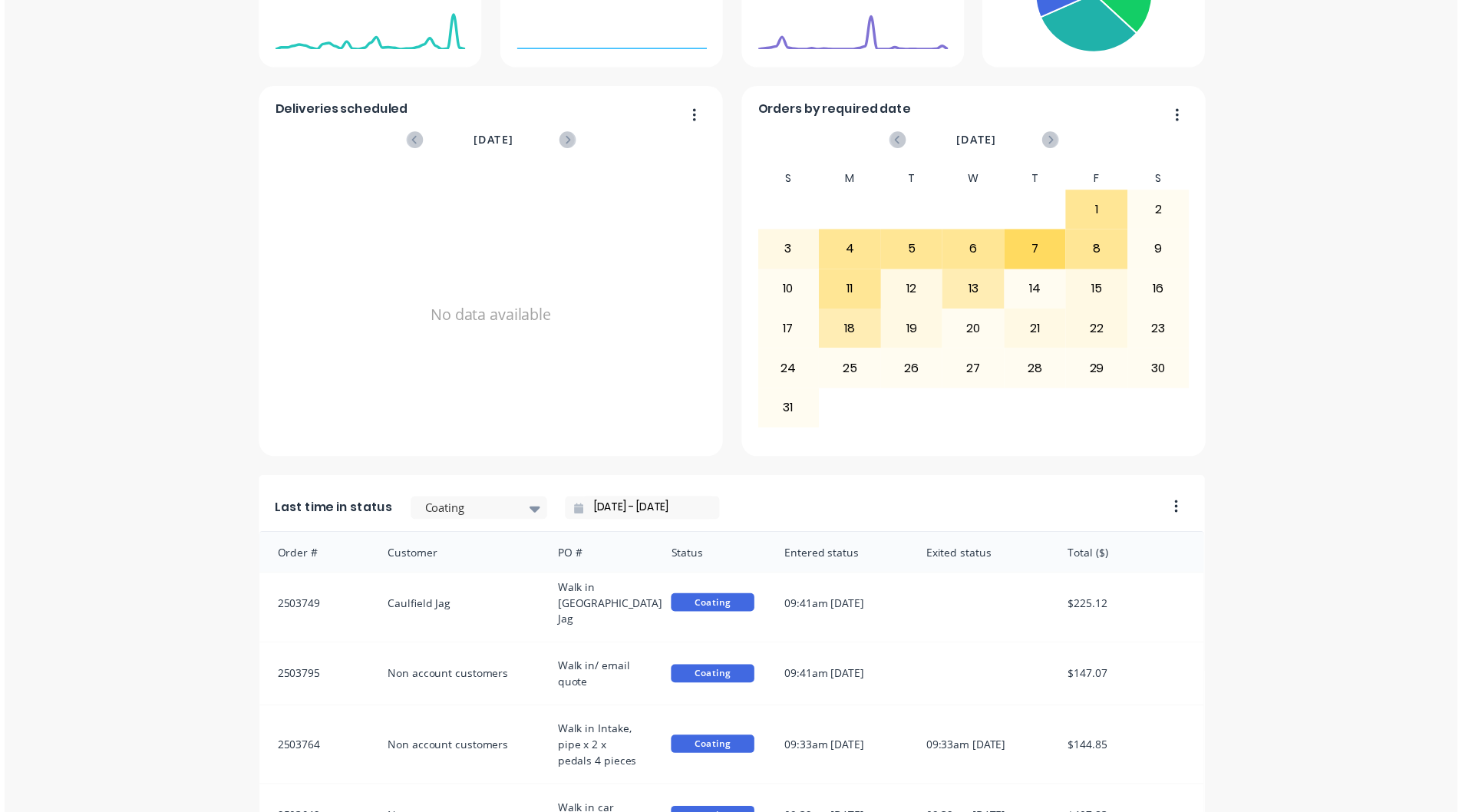
scroll to position [0, 0]
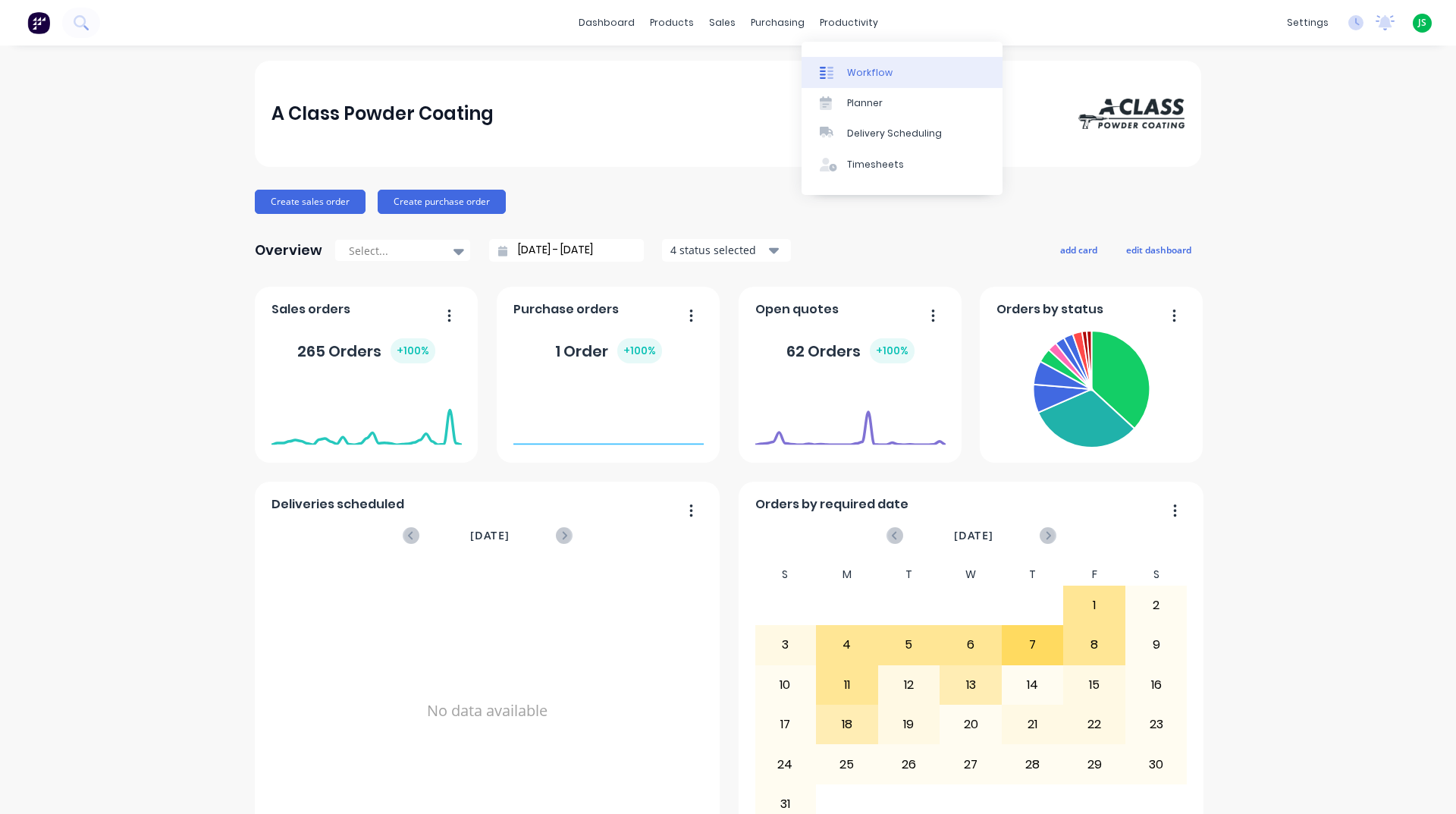
click at [842, 68] on div at bounding box center [831, 73] width 23 height 14
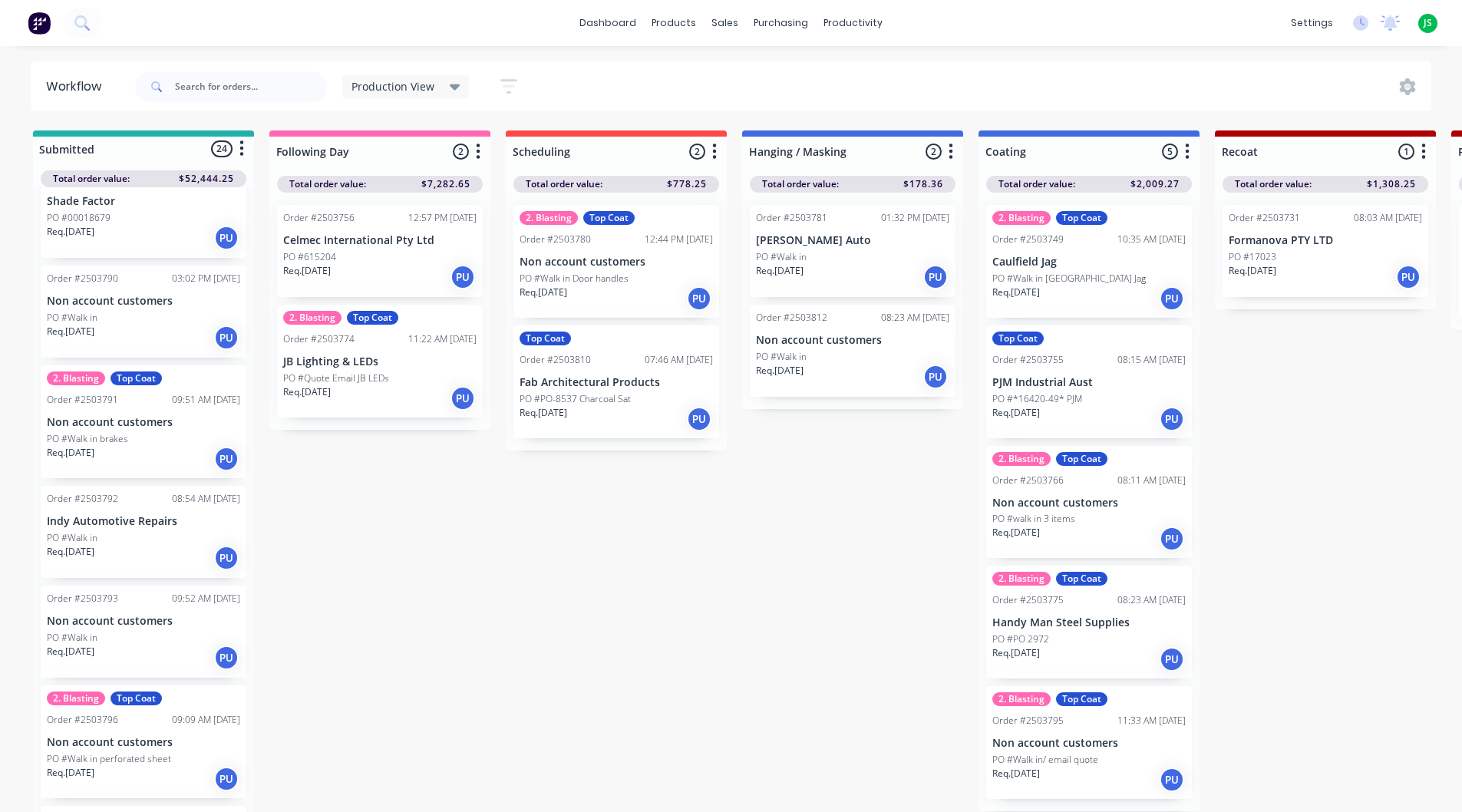
scroll to position [2188, 0]
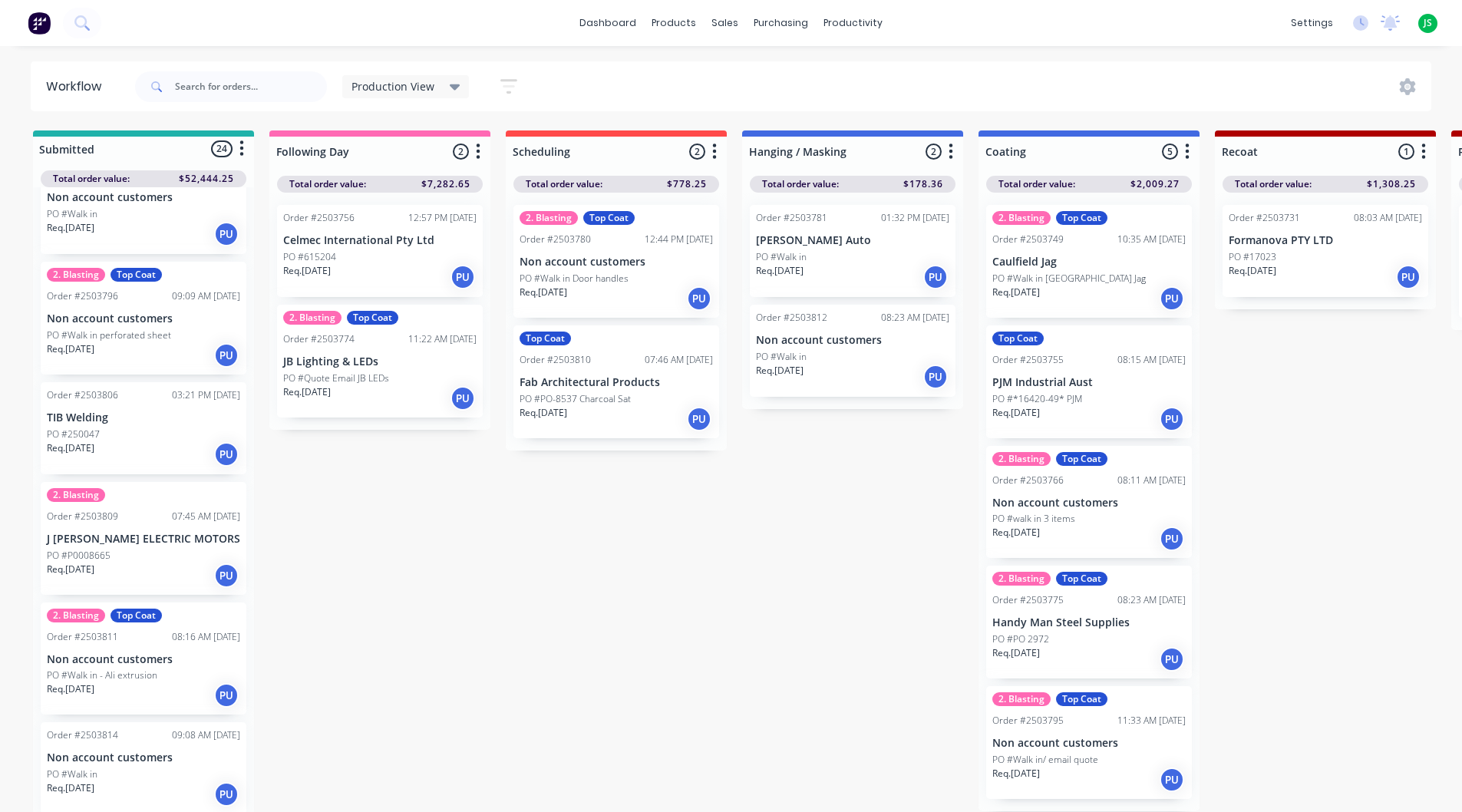
click at [157, 760] on p "Non account customers" at bounding box center [143, 757] width 193 height 13
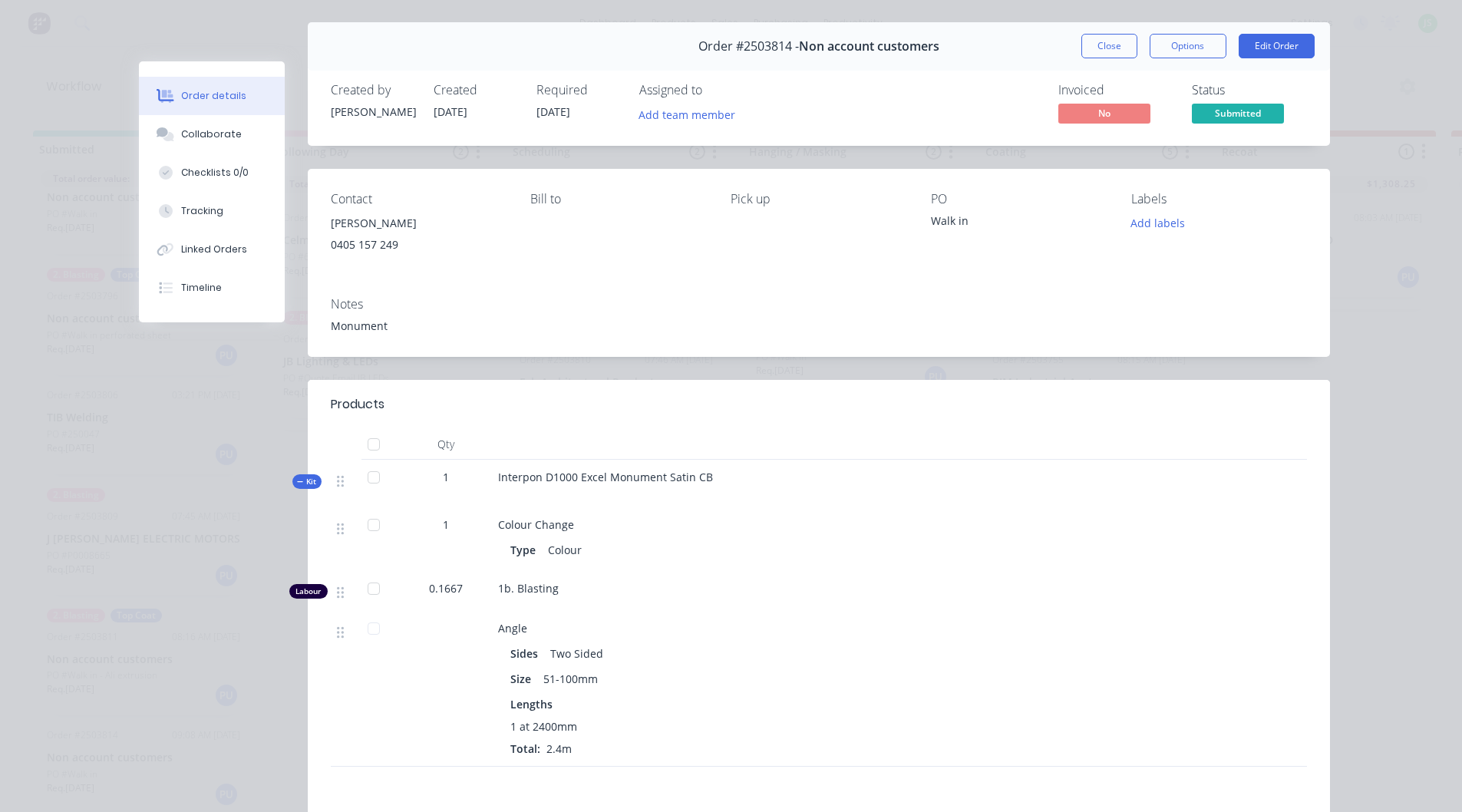
scroll to position [77, 0]
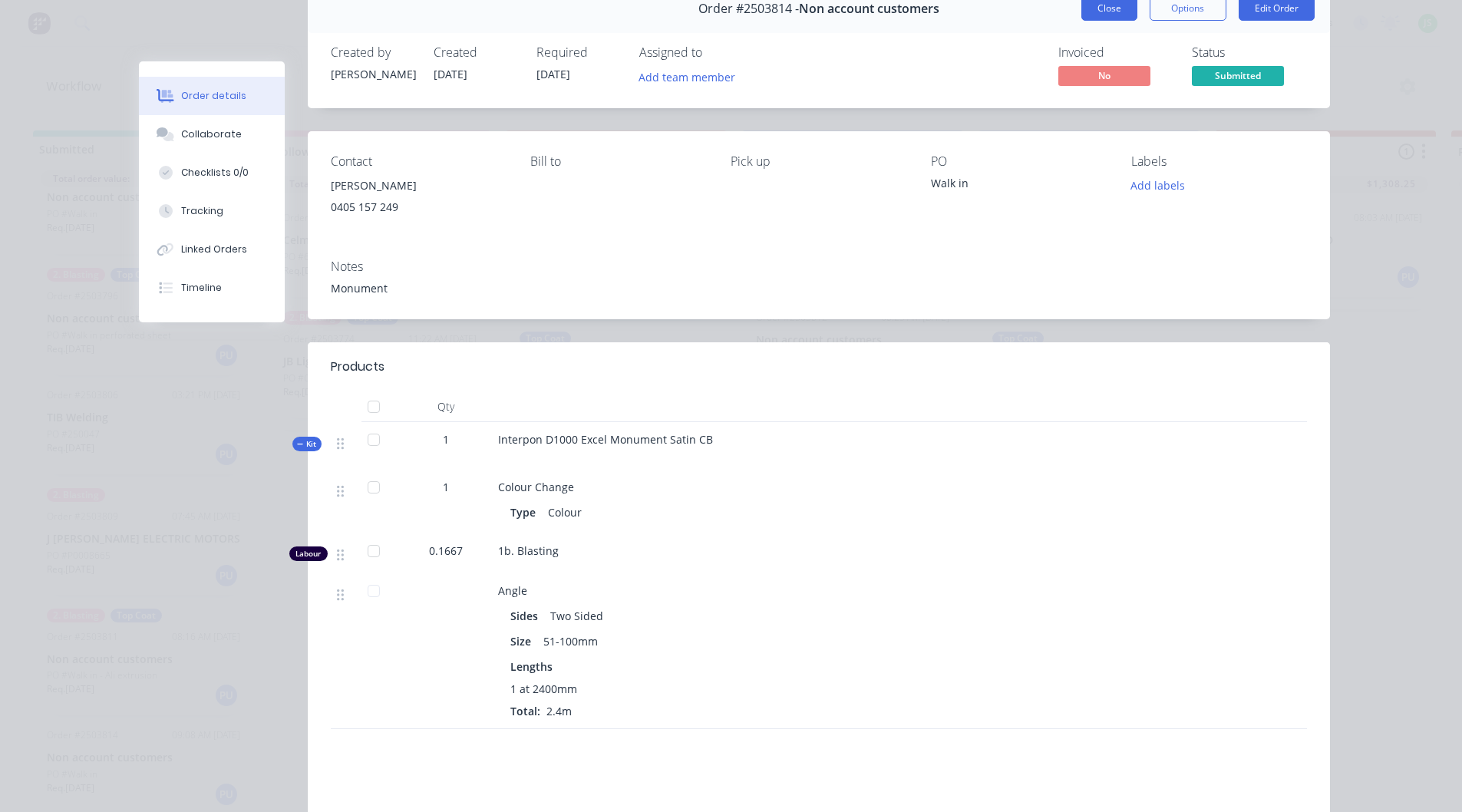
click at [1120, 17] on button "Close" at bounding box center [1109, 8] width 56 height 25
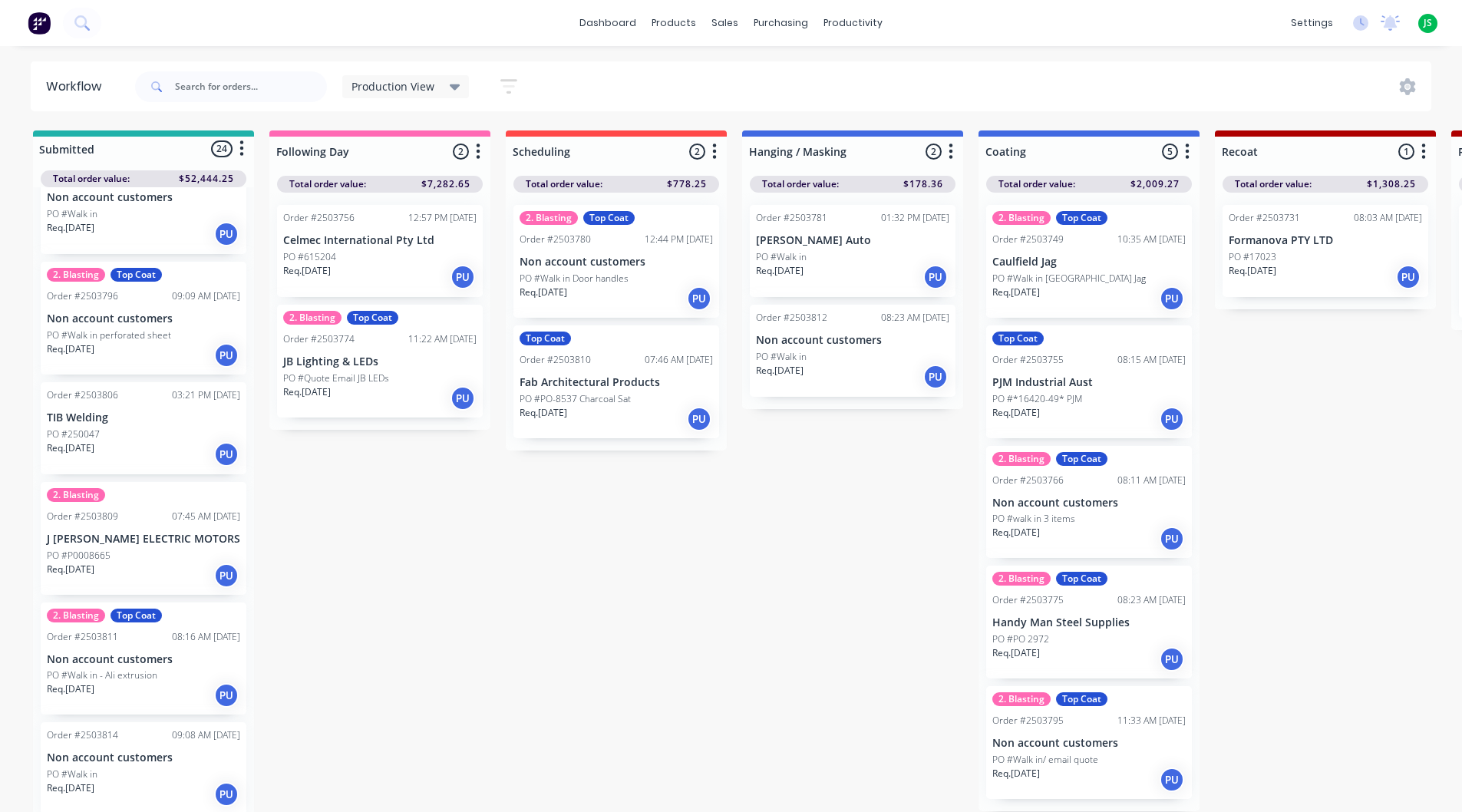
scroll to position [15, 0]
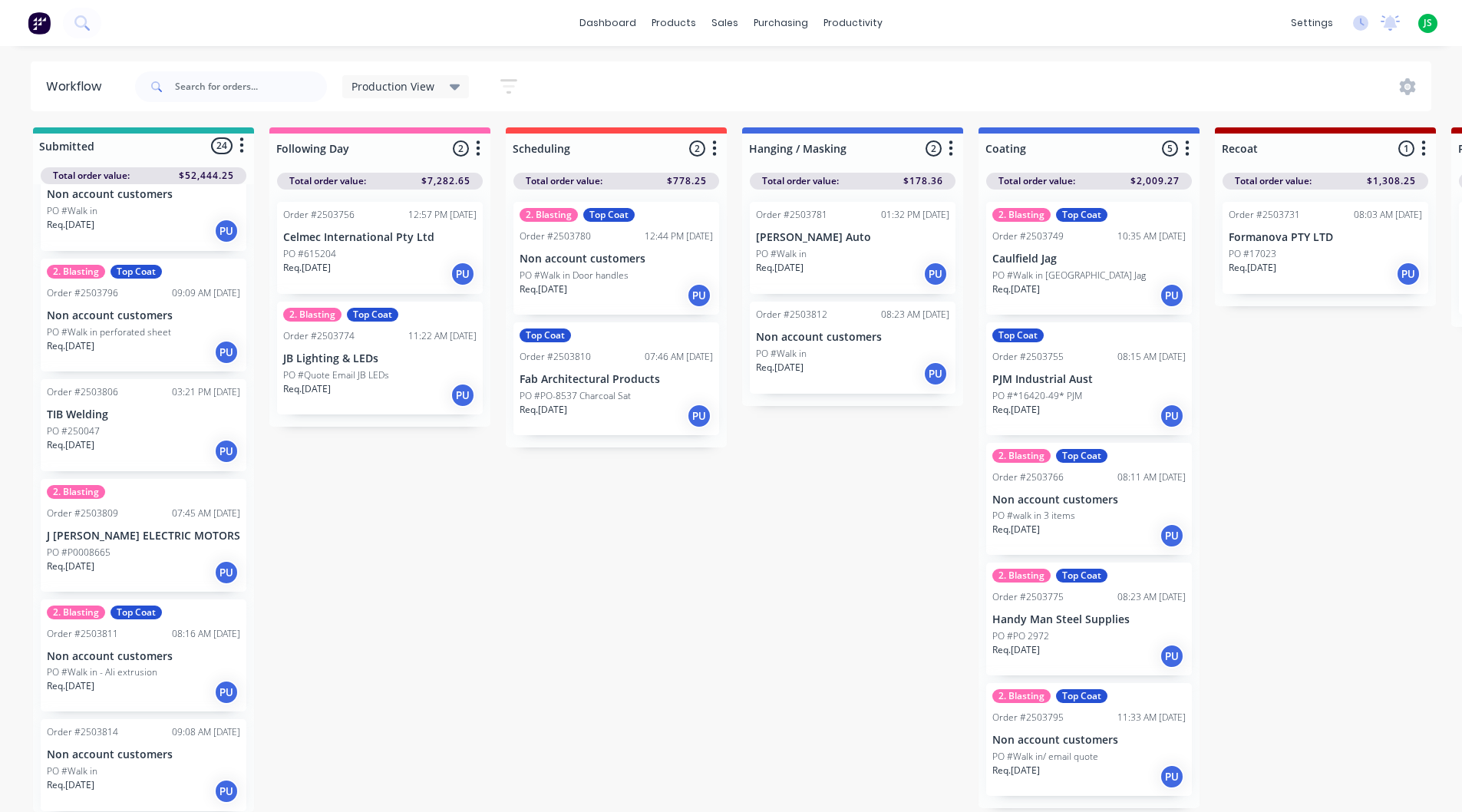
click at [205, 679] on div "Req. [DATE] PU" at bounding box center [143, 692] width 193 height 26
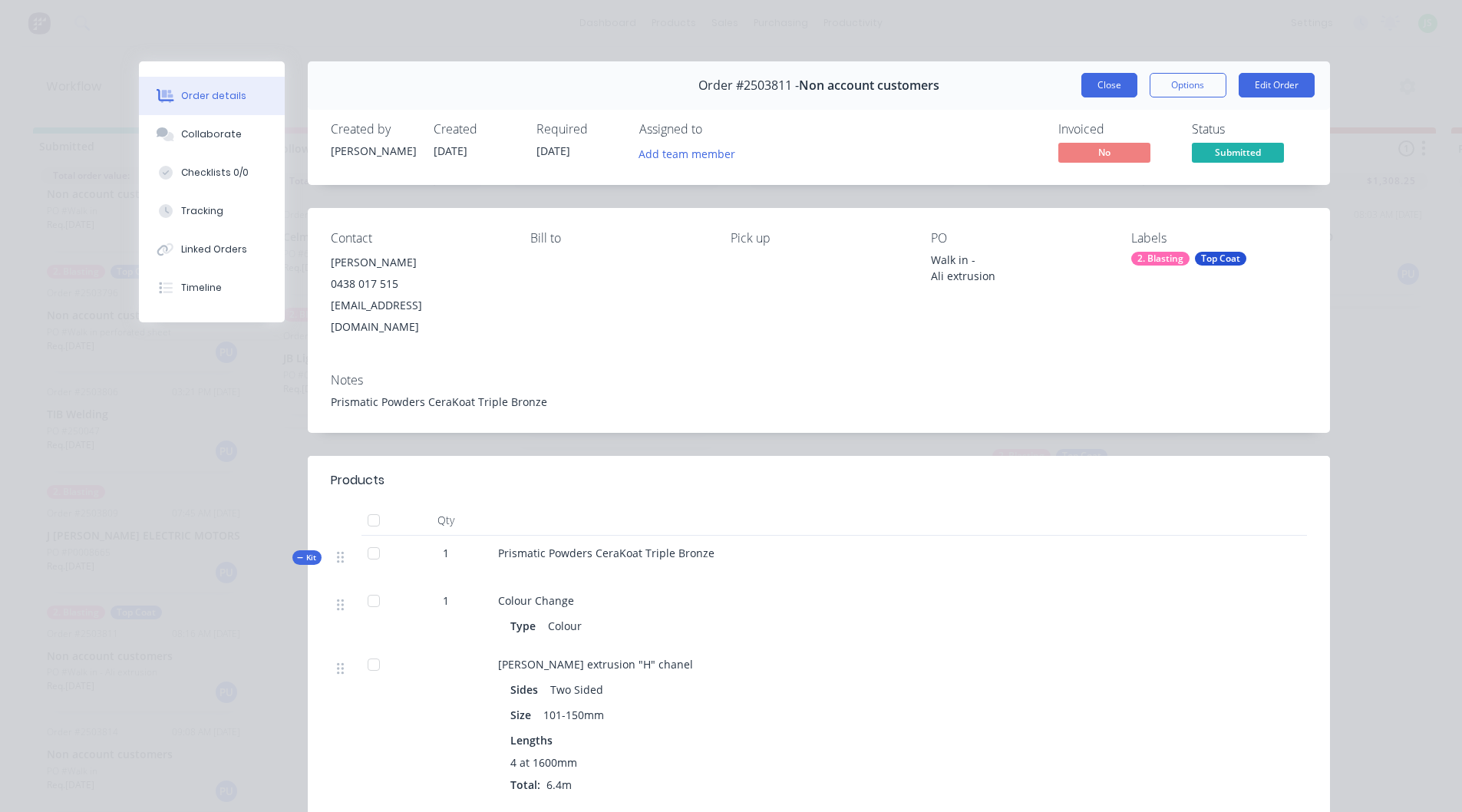
click at [1122, 96] on button "Close" at bounding box center [1109, 85] width 56 height 25
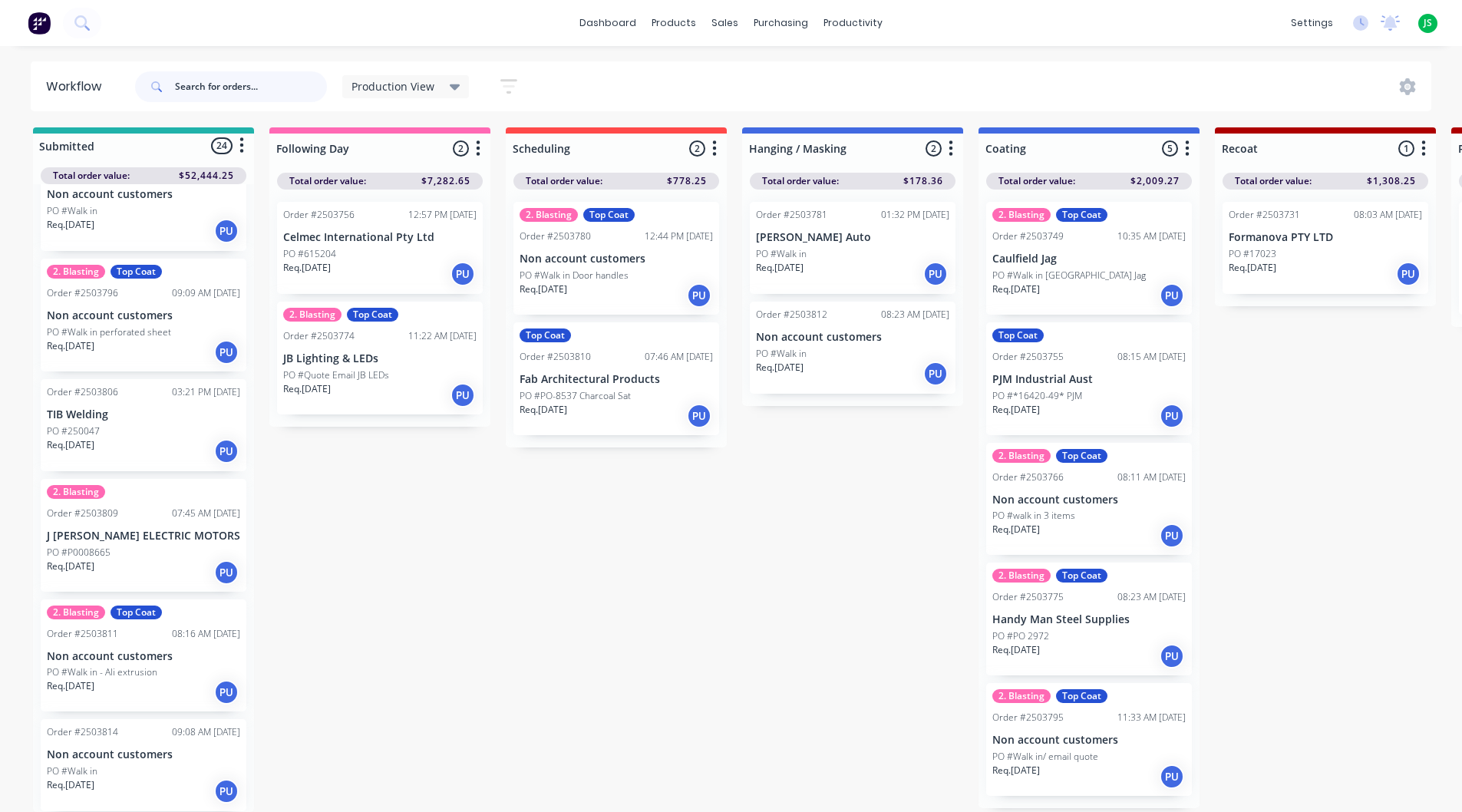
click at [196, 95] on input "text" at bounding box center [251, 87] width 152 height 31
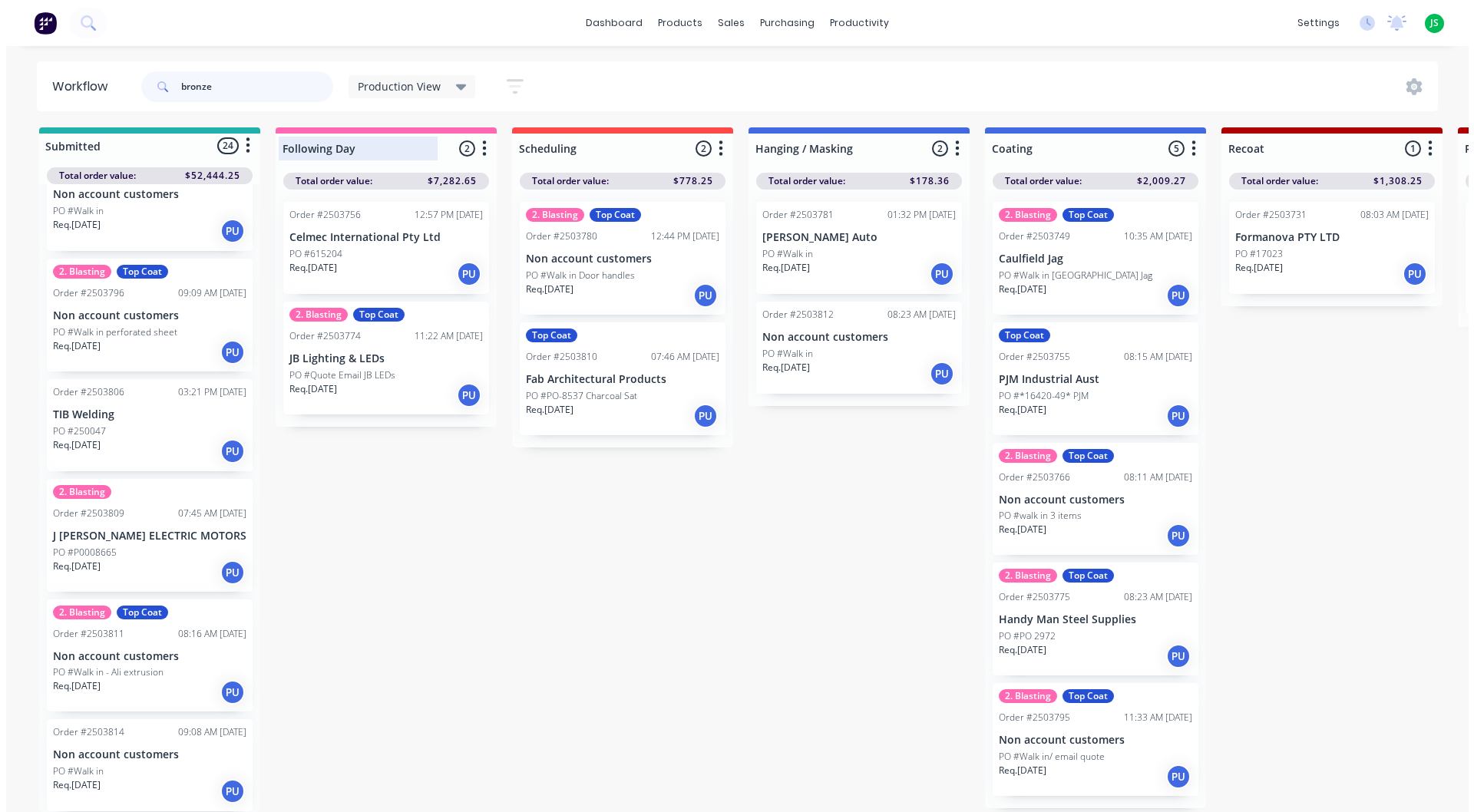
scroll to position [0, 0]
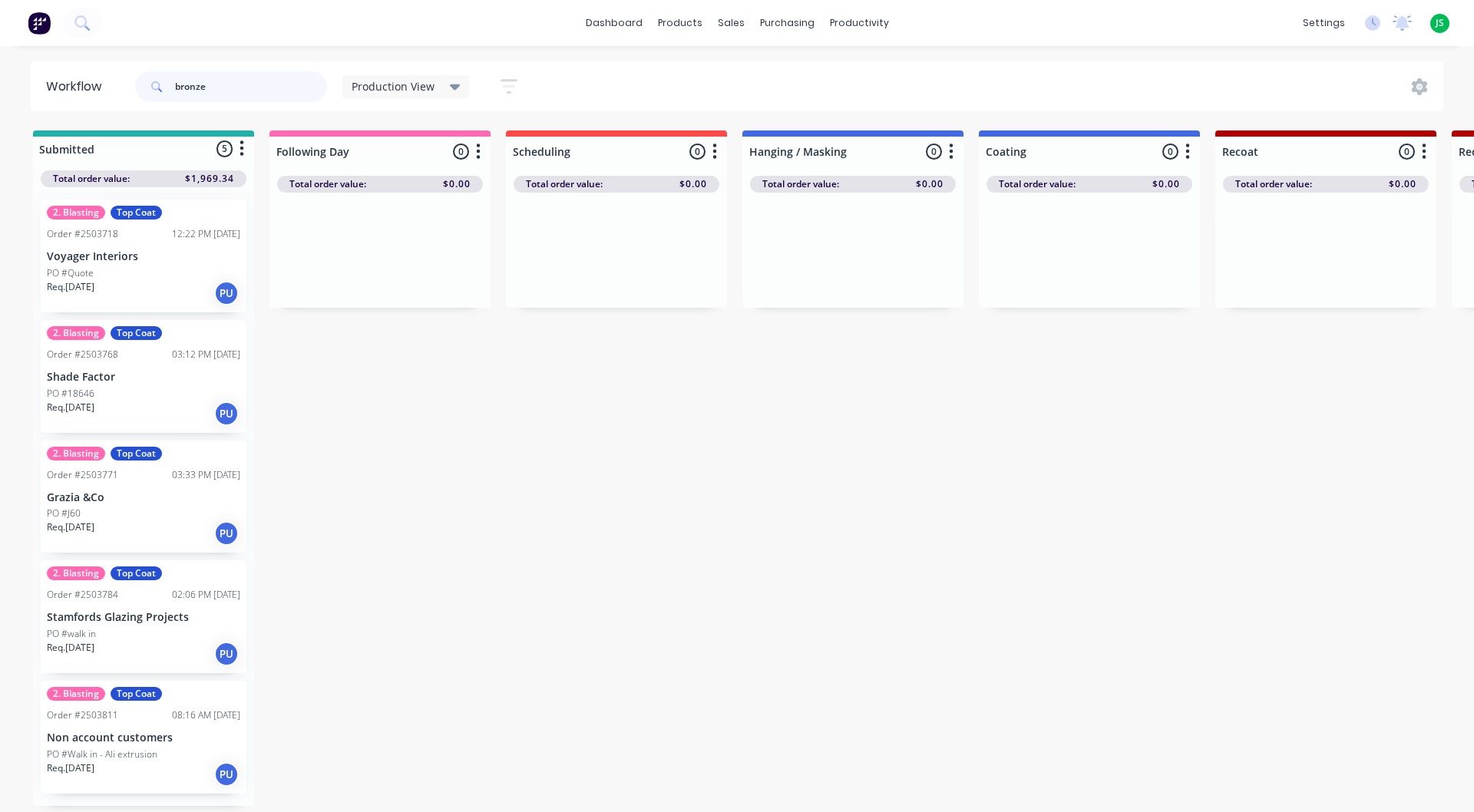
type input "bronze"
click at [134, 377] on p "Shade Factor" at bounding box center [143, 377] width 193 height 13
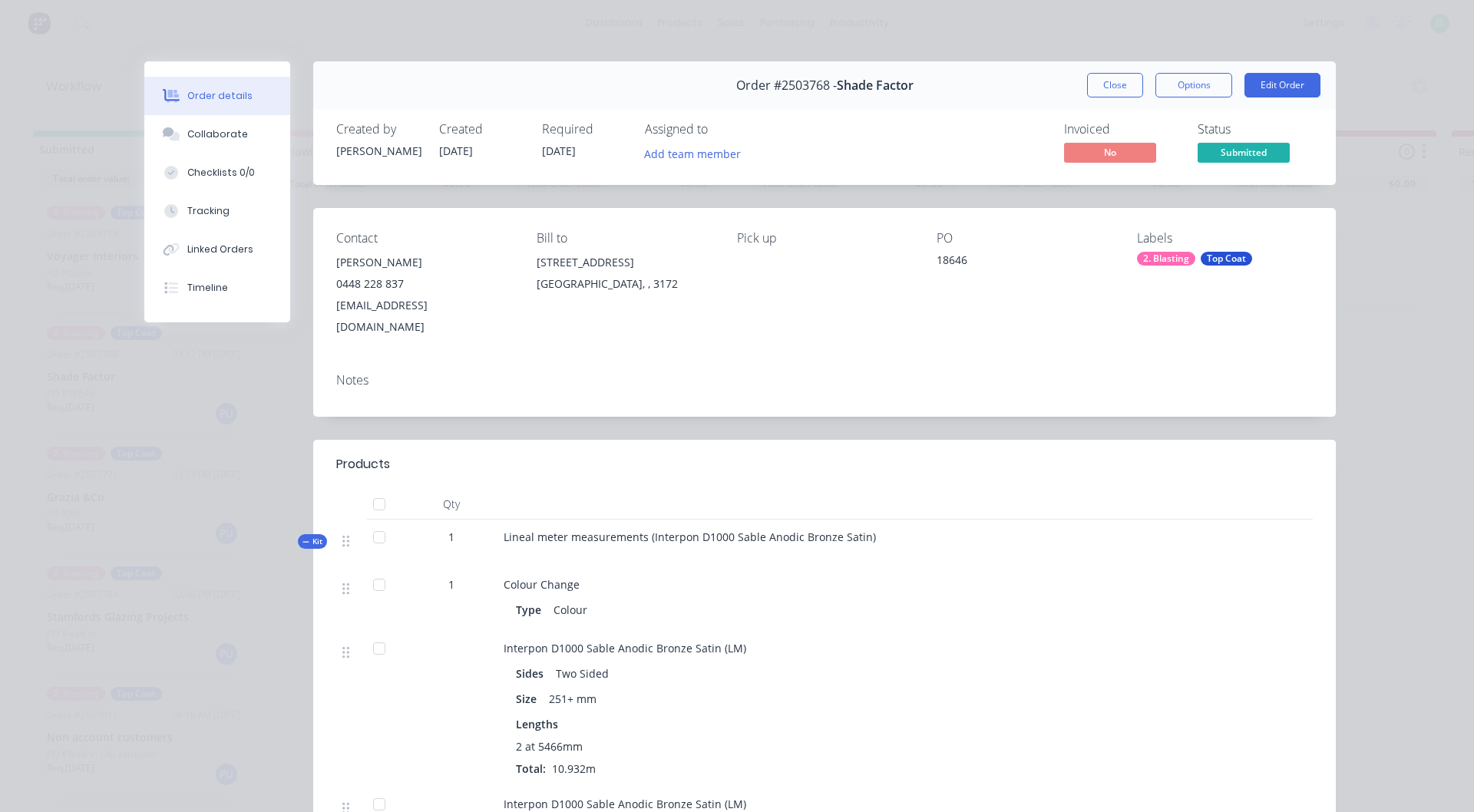
click at [1120, 105] on div "Order #2503768 - Shade Factor Close Options Edit Order" at bounding box center [824, 85] width 1022 height 48
click at [1122, 82] on button "Close" at bounding box center [1115, 85] width 56 height 25
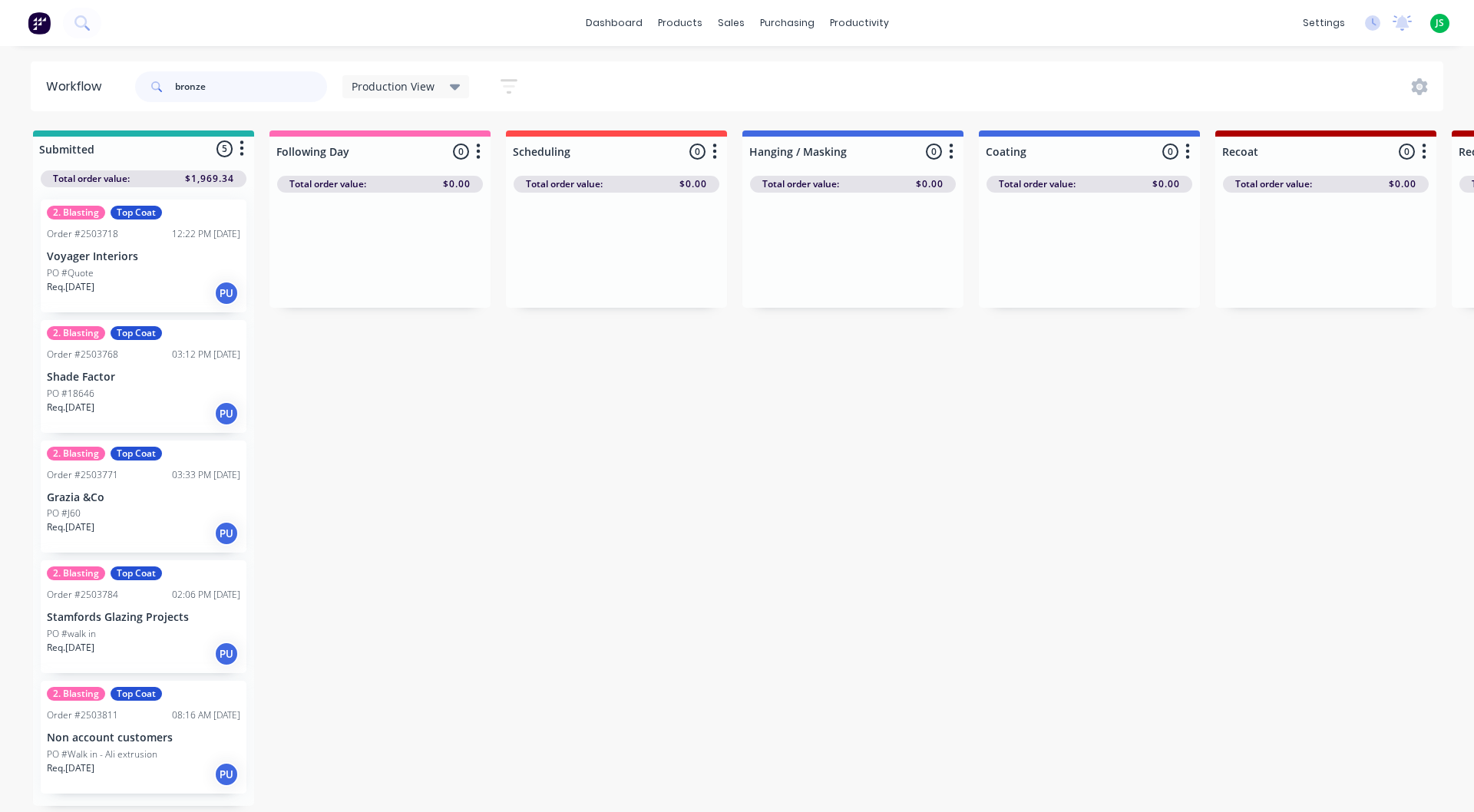
click at [295, 83] on input "bronze" at bounding box center [252, 87] width 152 height 31
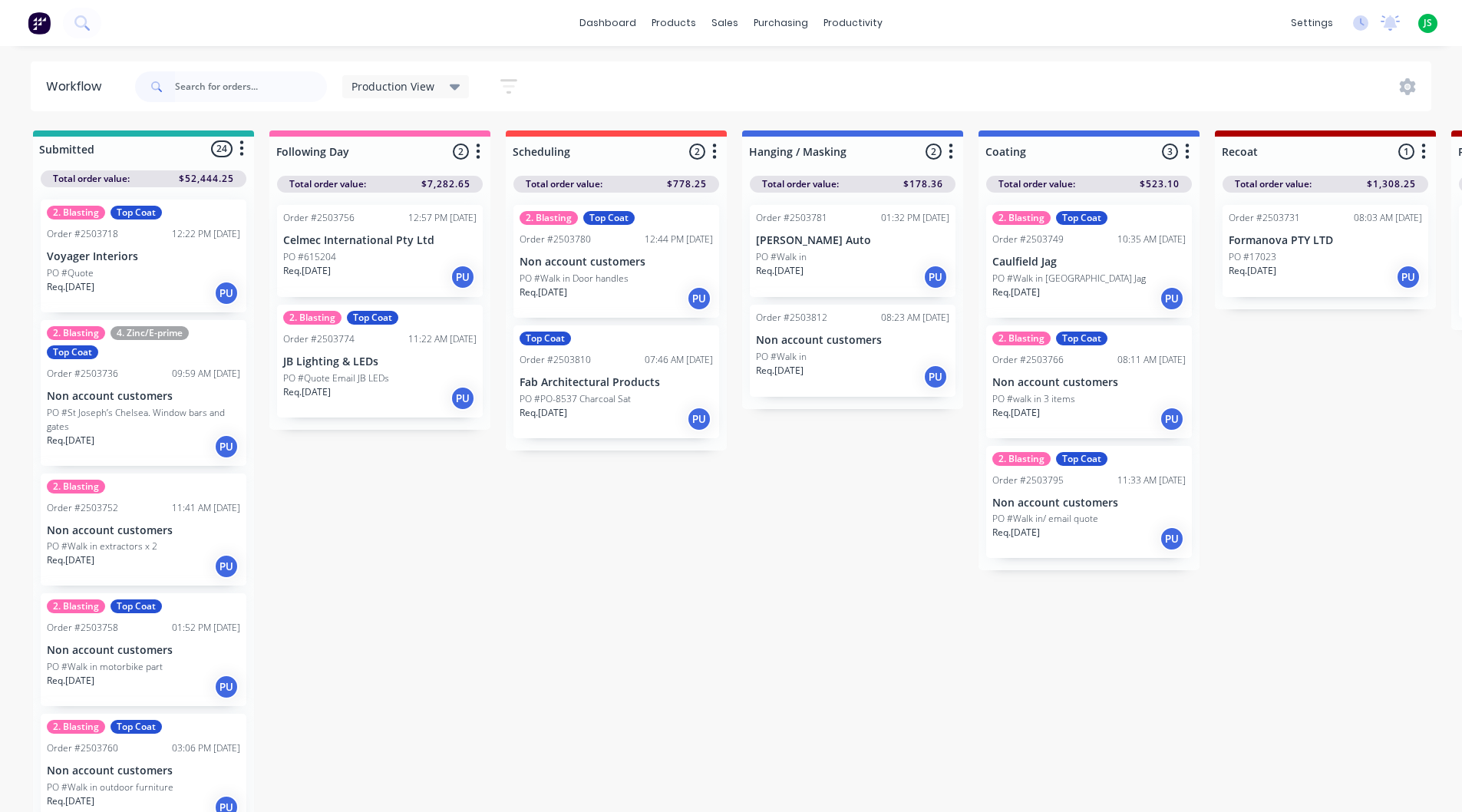
click at [811, 382] on div "Req. [DATE] PU" at bounding box center [852, 377] width 193 height 26
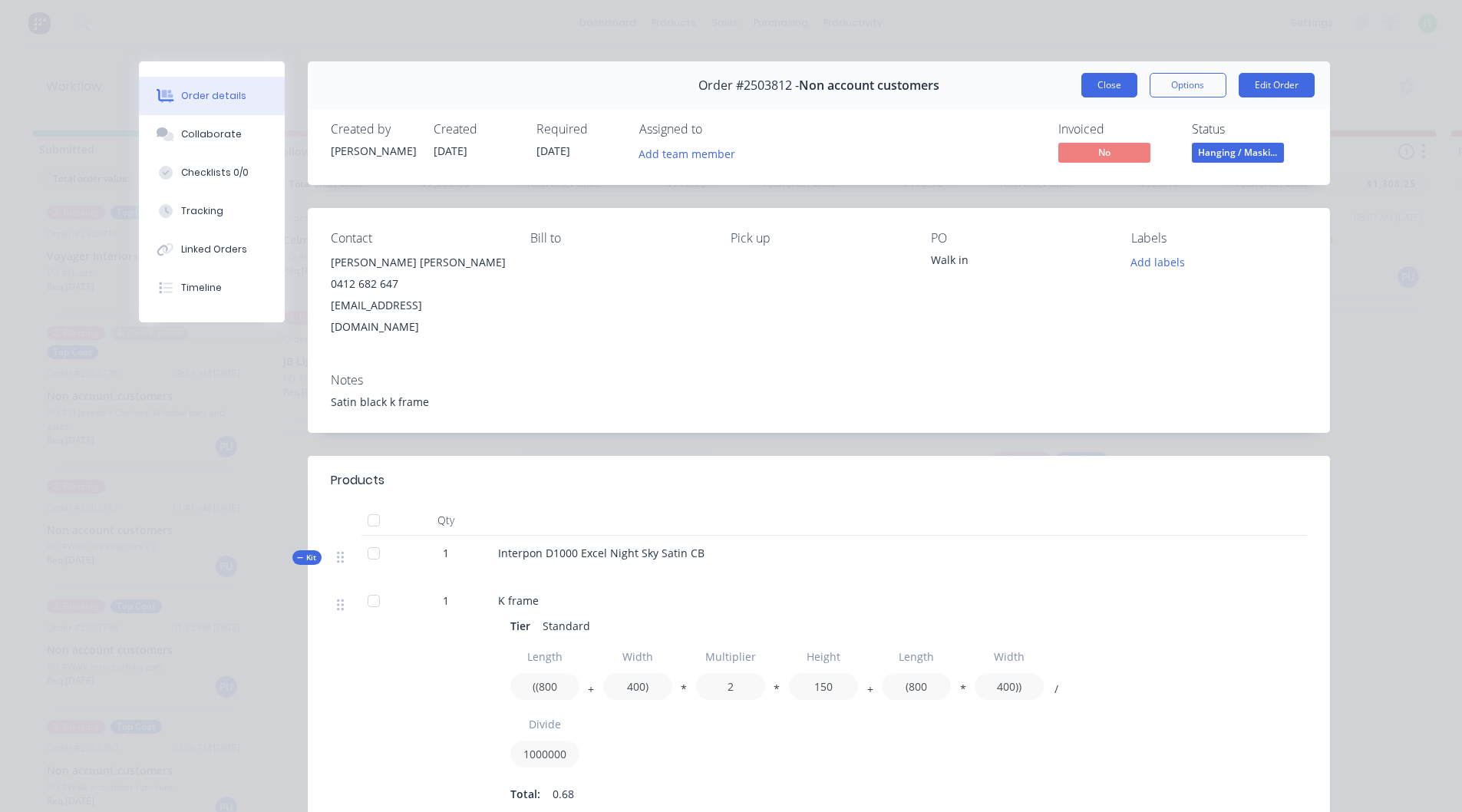
click at [1104, 85] on button "Close" at bounding box center [1109, 85] width 56 height 25
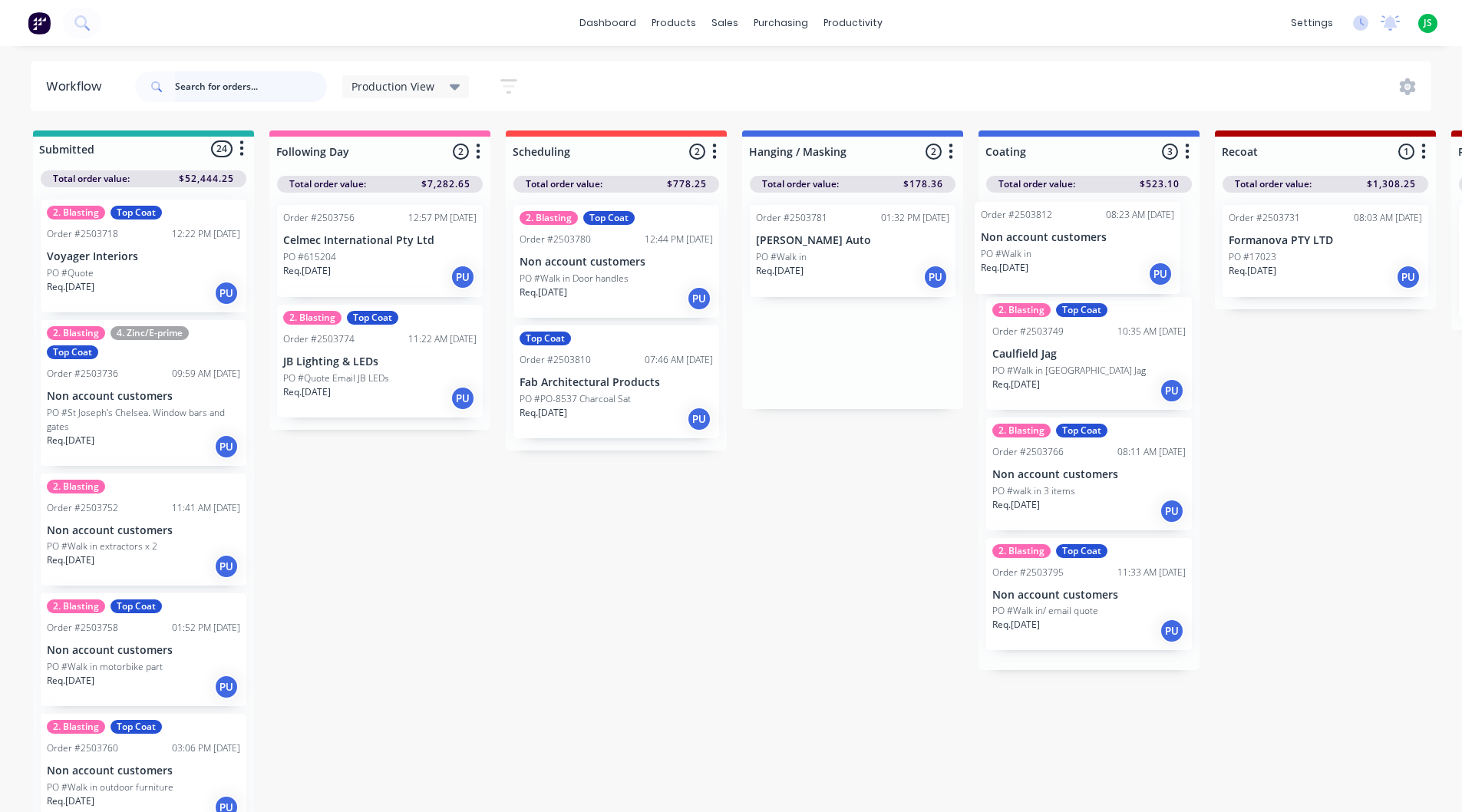
drag, startPoint x: 853, startPoint y: 354, endPoint x: 1085, endPoint y: 247, distance: 255.5
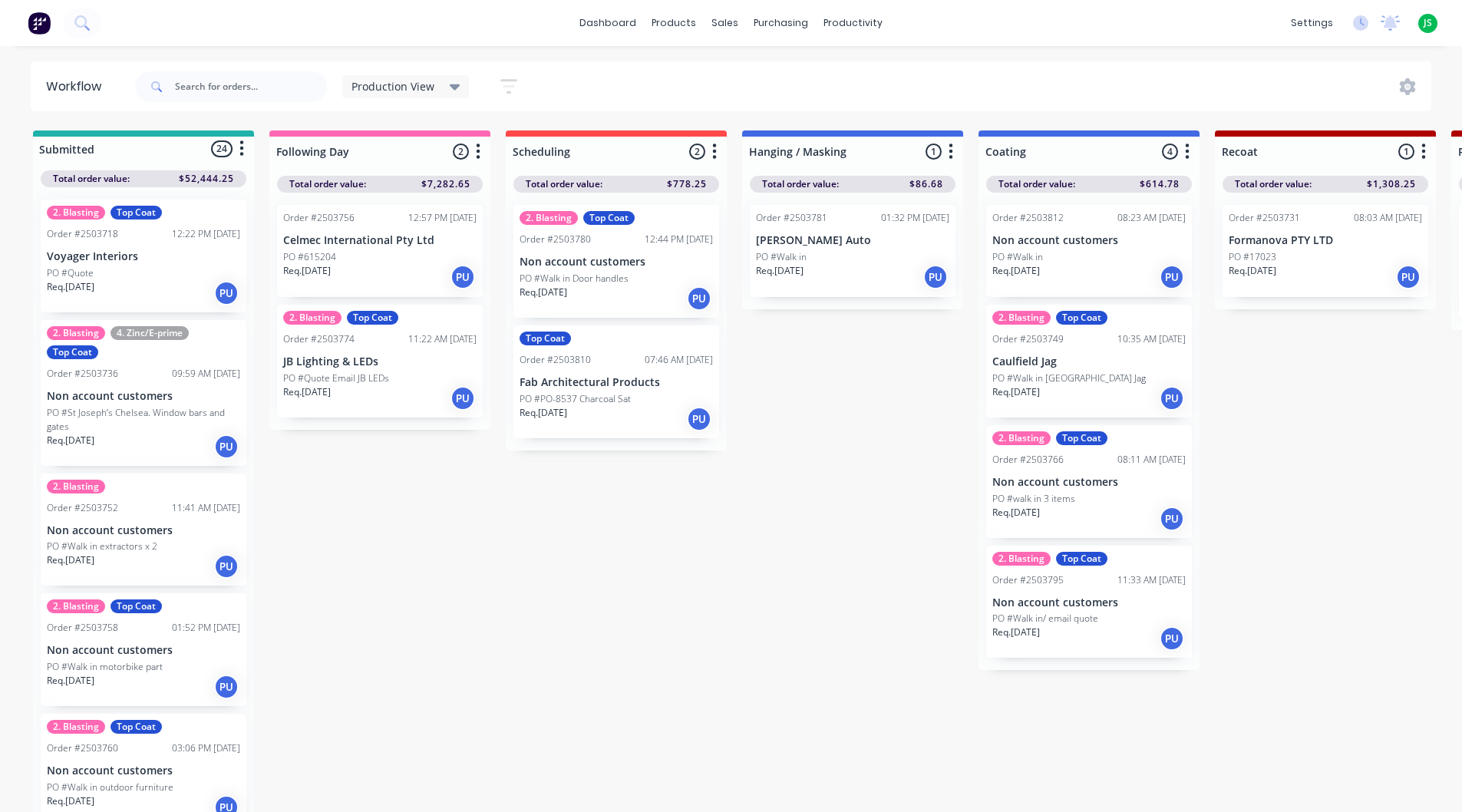
click at [868, 260] on div "PO #Walk in" at bounding box center [852, 257] width 193 height 14
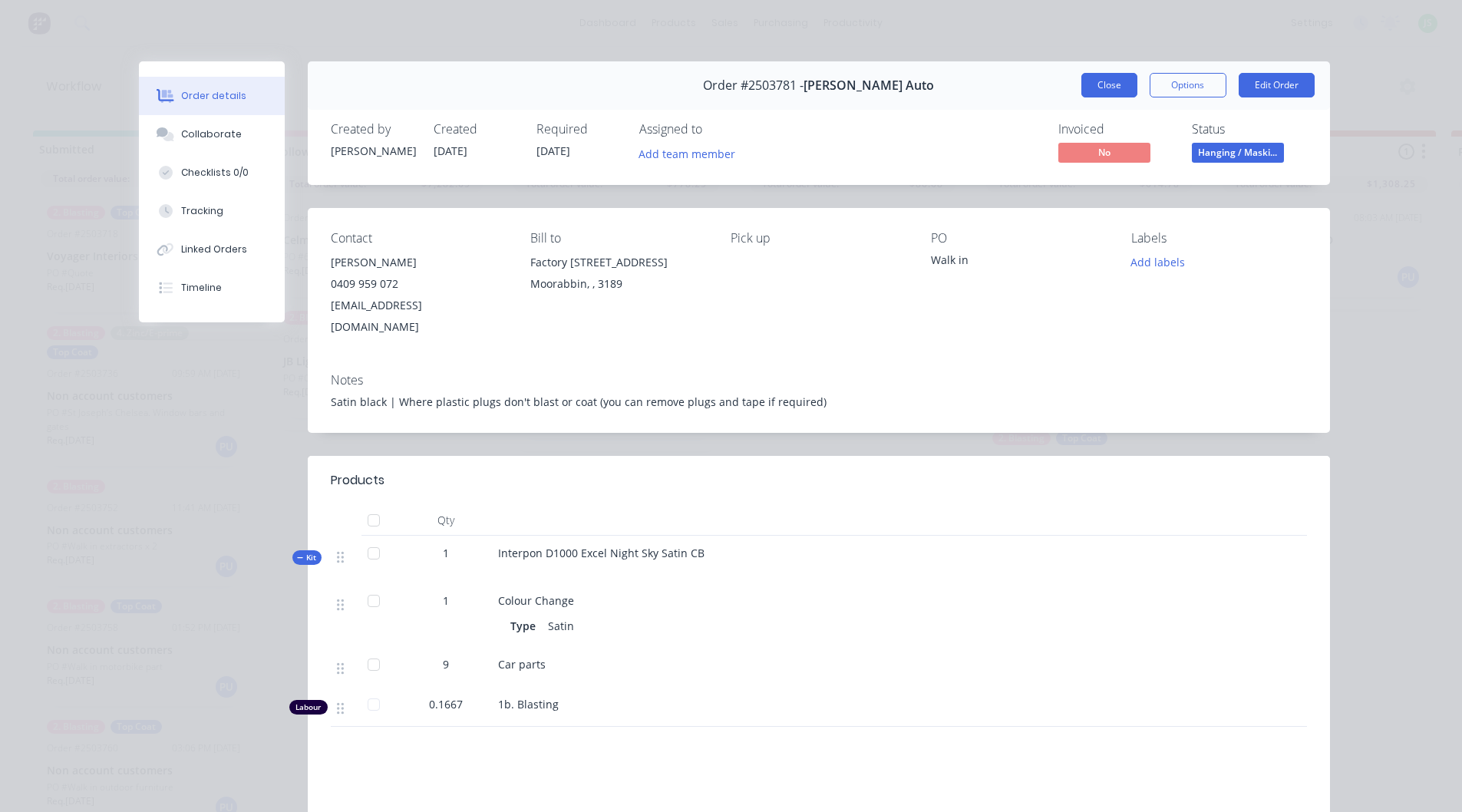
click at [1104, 83] on button "Close" at bounding box center [1109, 85] width 56 height 25
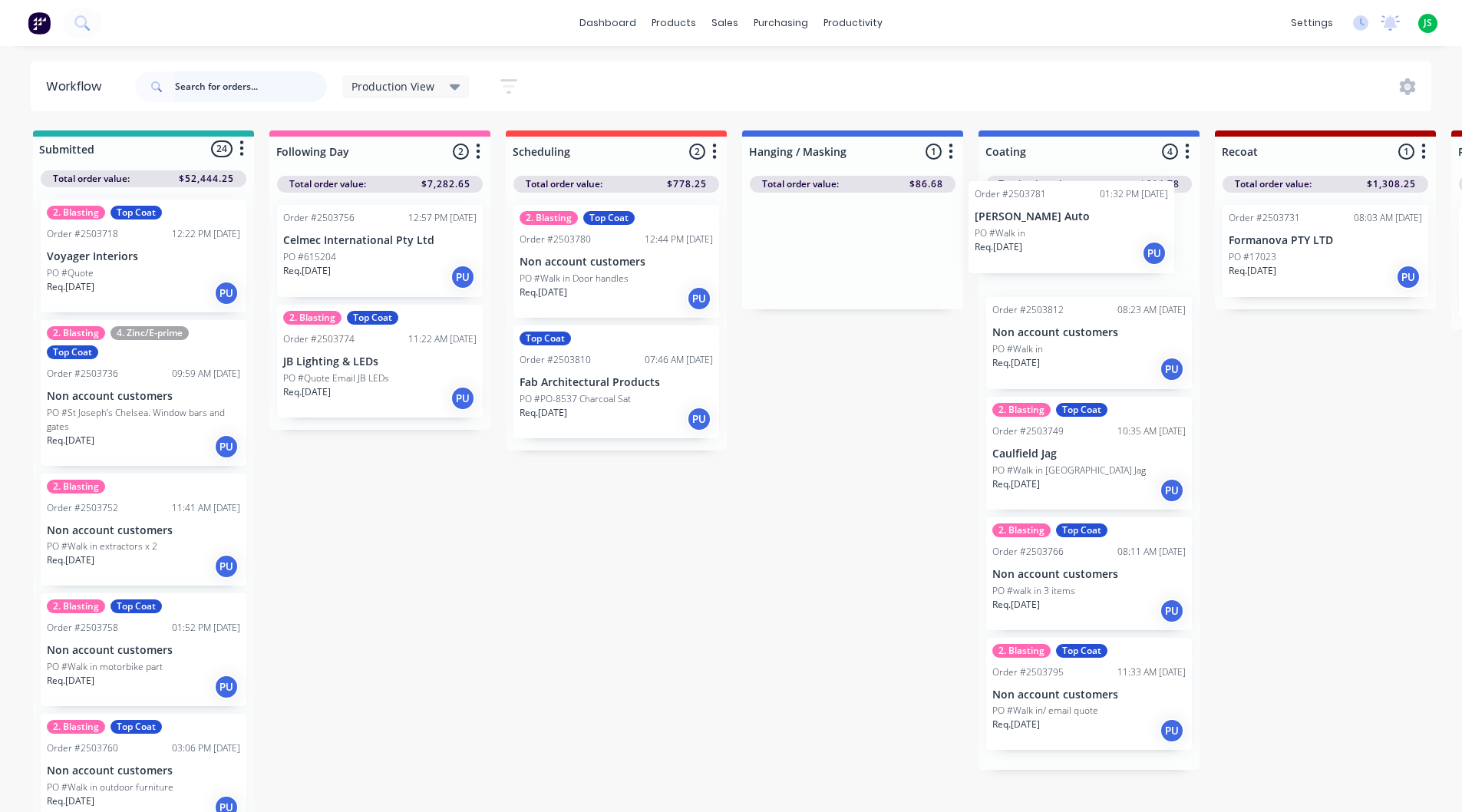
drag, startPoint x: 865, startPoint y: 277, endPoint x: 1091, endPoint y: 251, distance: 227.5
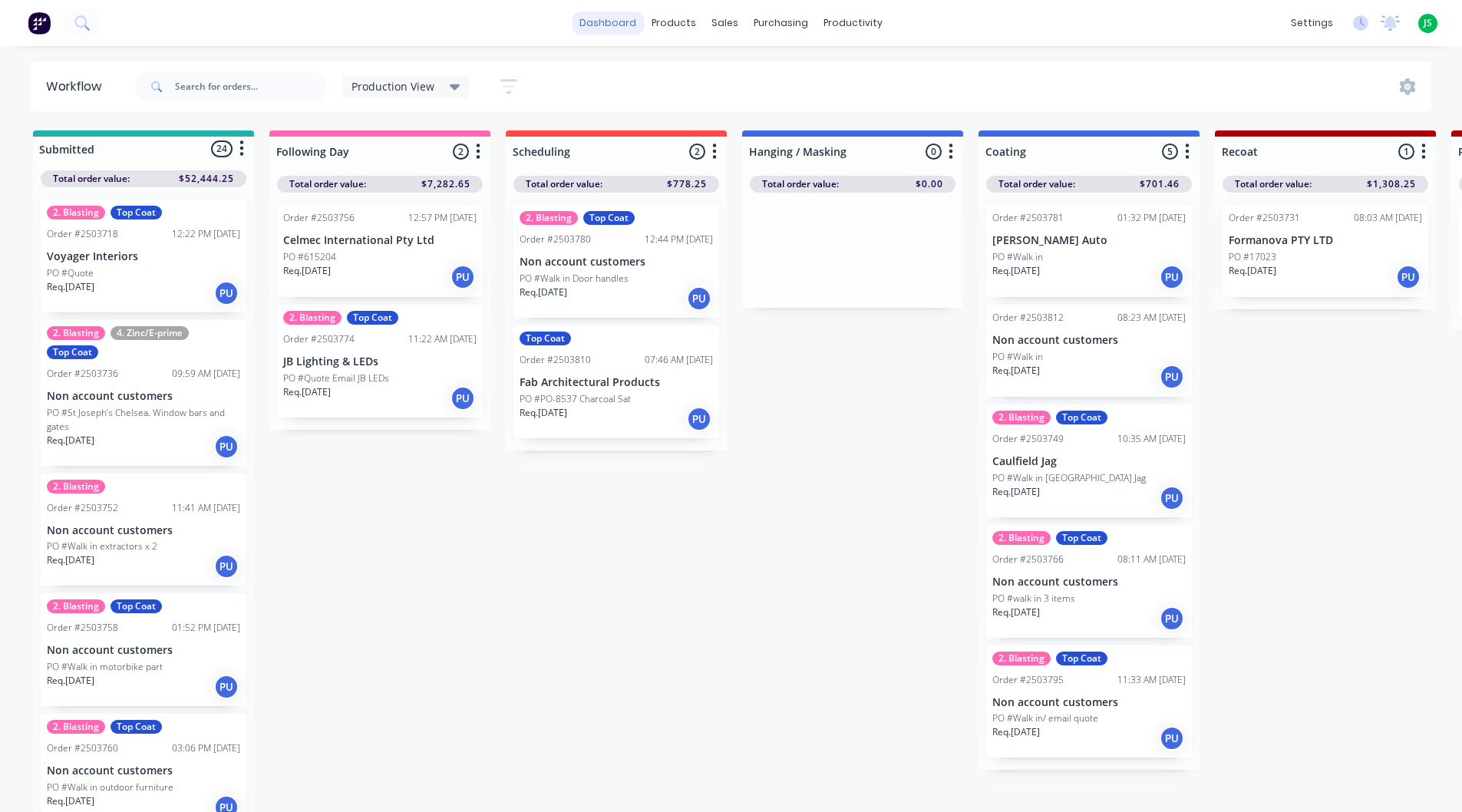
click at [595, 19] on link "dashboard" at bounding box center [608, 23] width 72 height 23
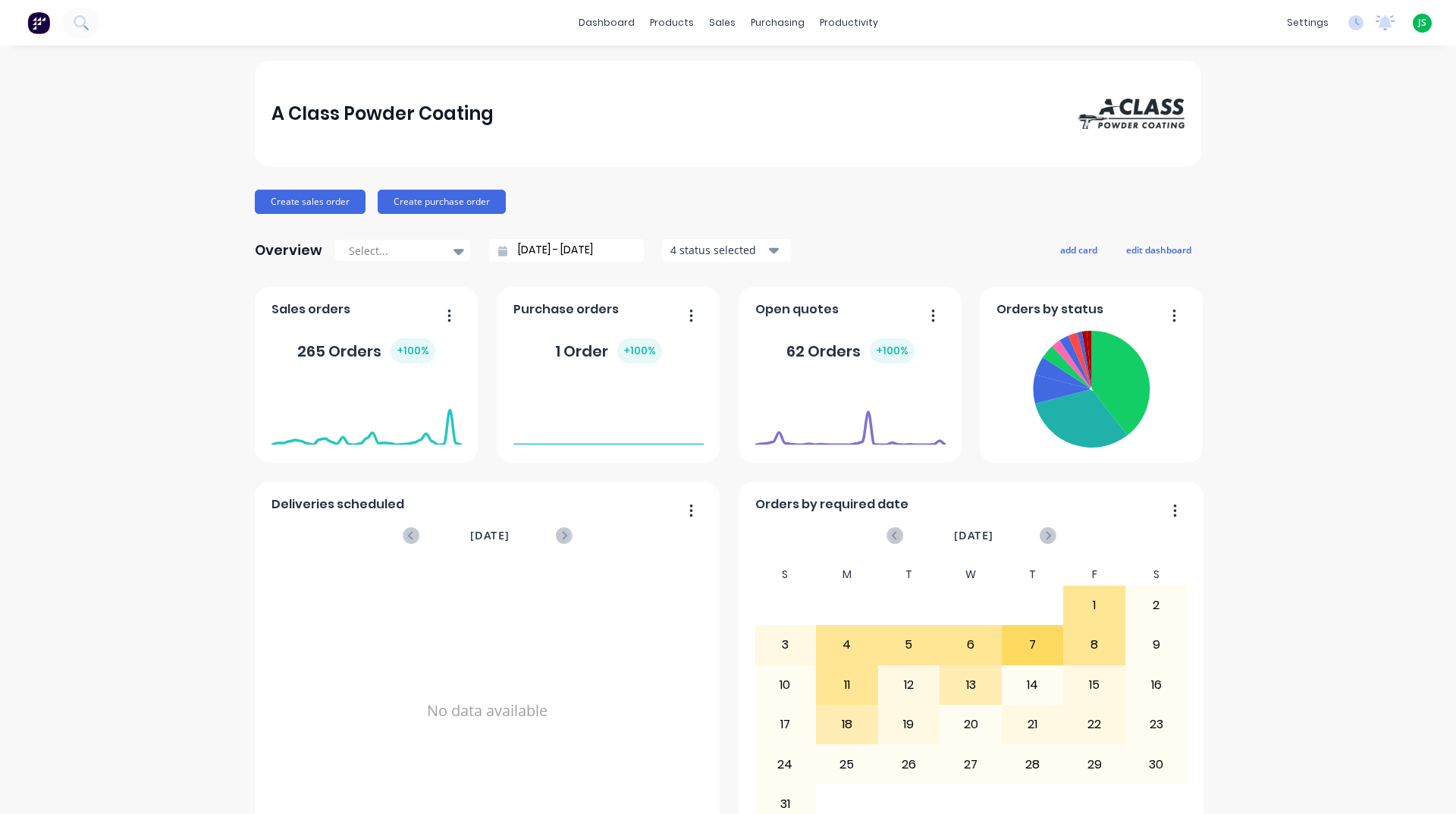
scroll to position [531, 0]
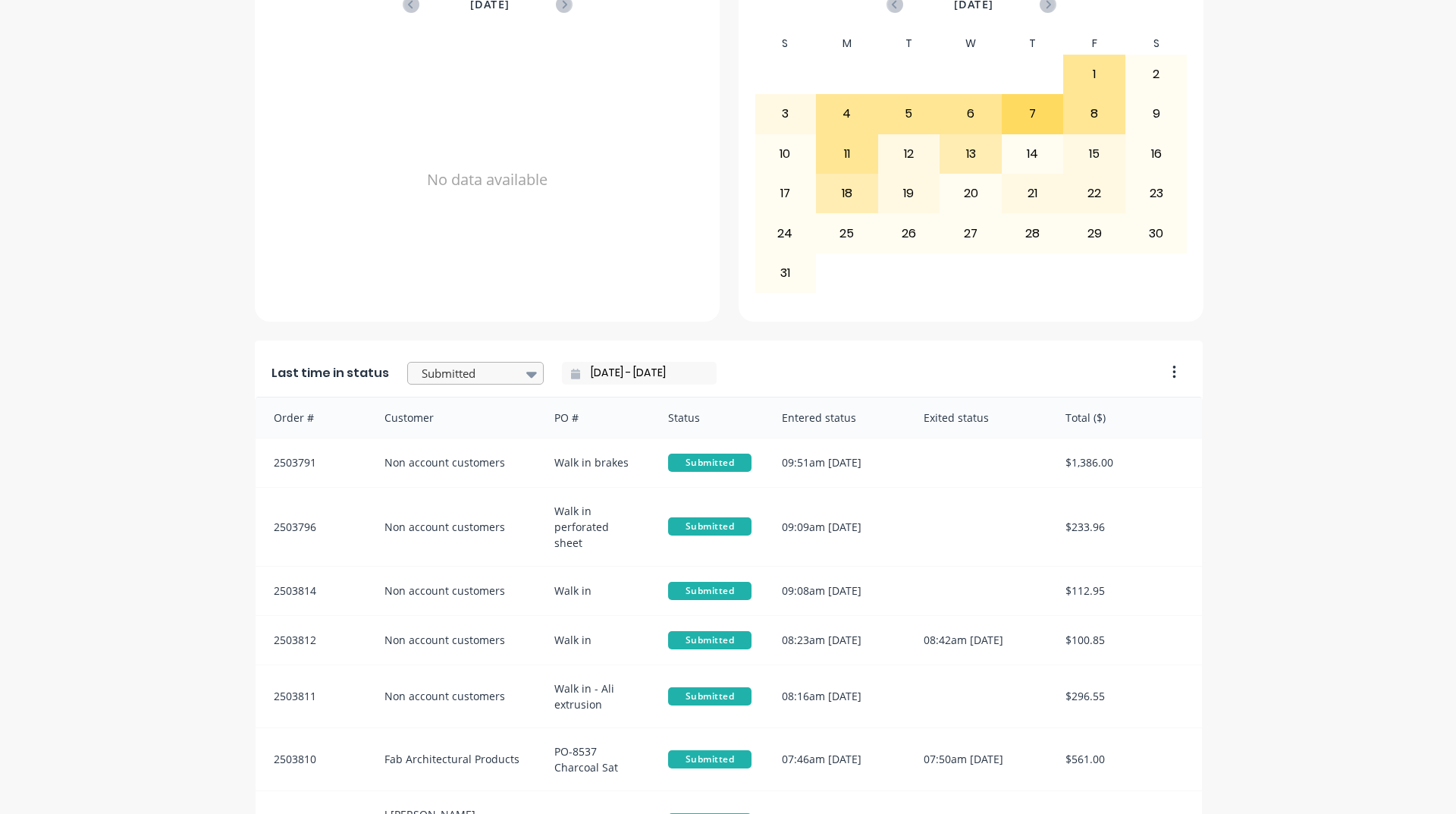
click at [499, 364] on div at bounding box center [468, 373] width 96 height 19
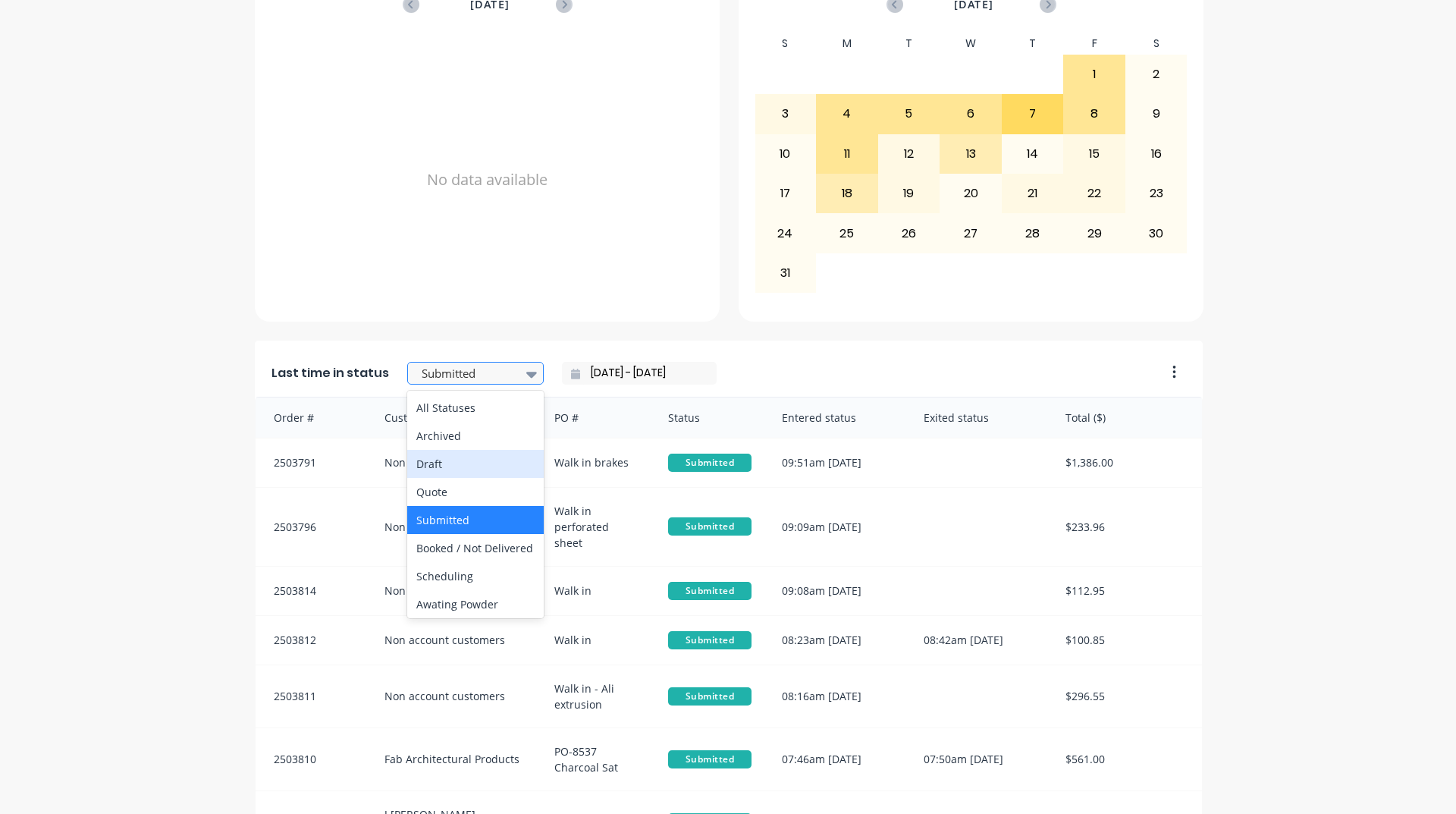
scroll to position [455, 0]
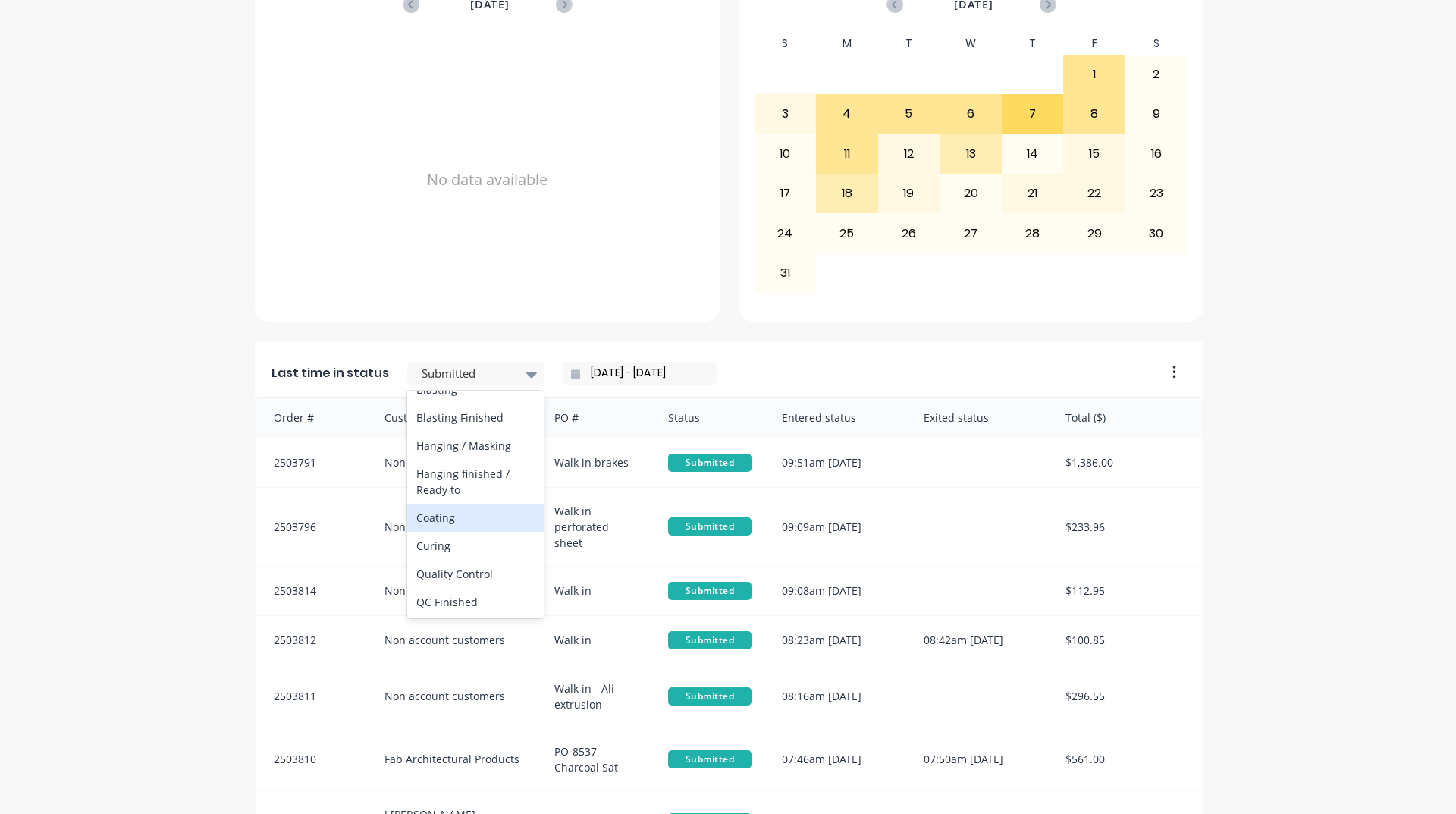
click at [441, 532] on div "Coating" at bounding box center [476, 518] width 137 height 28
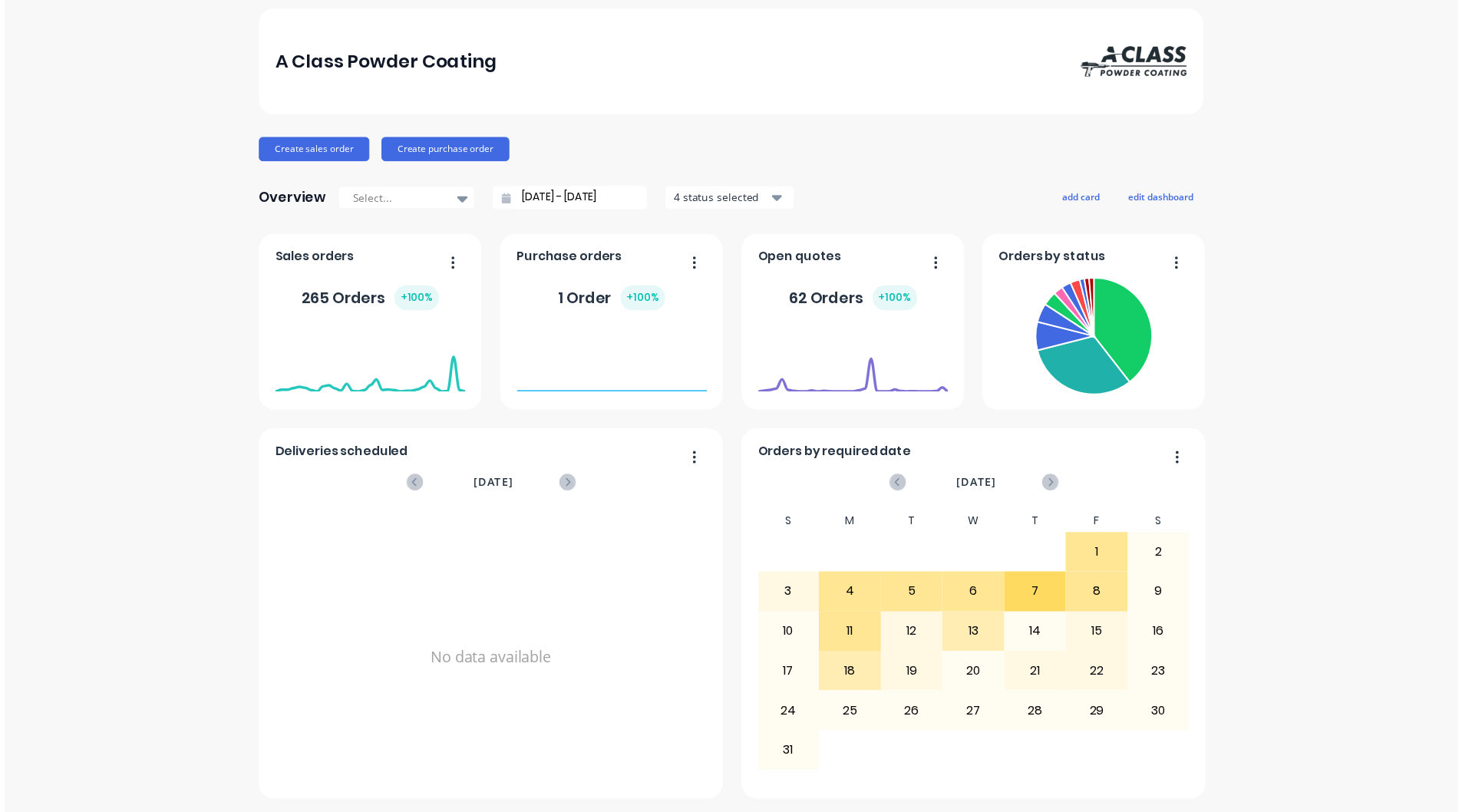
scroll to position [0, 0]
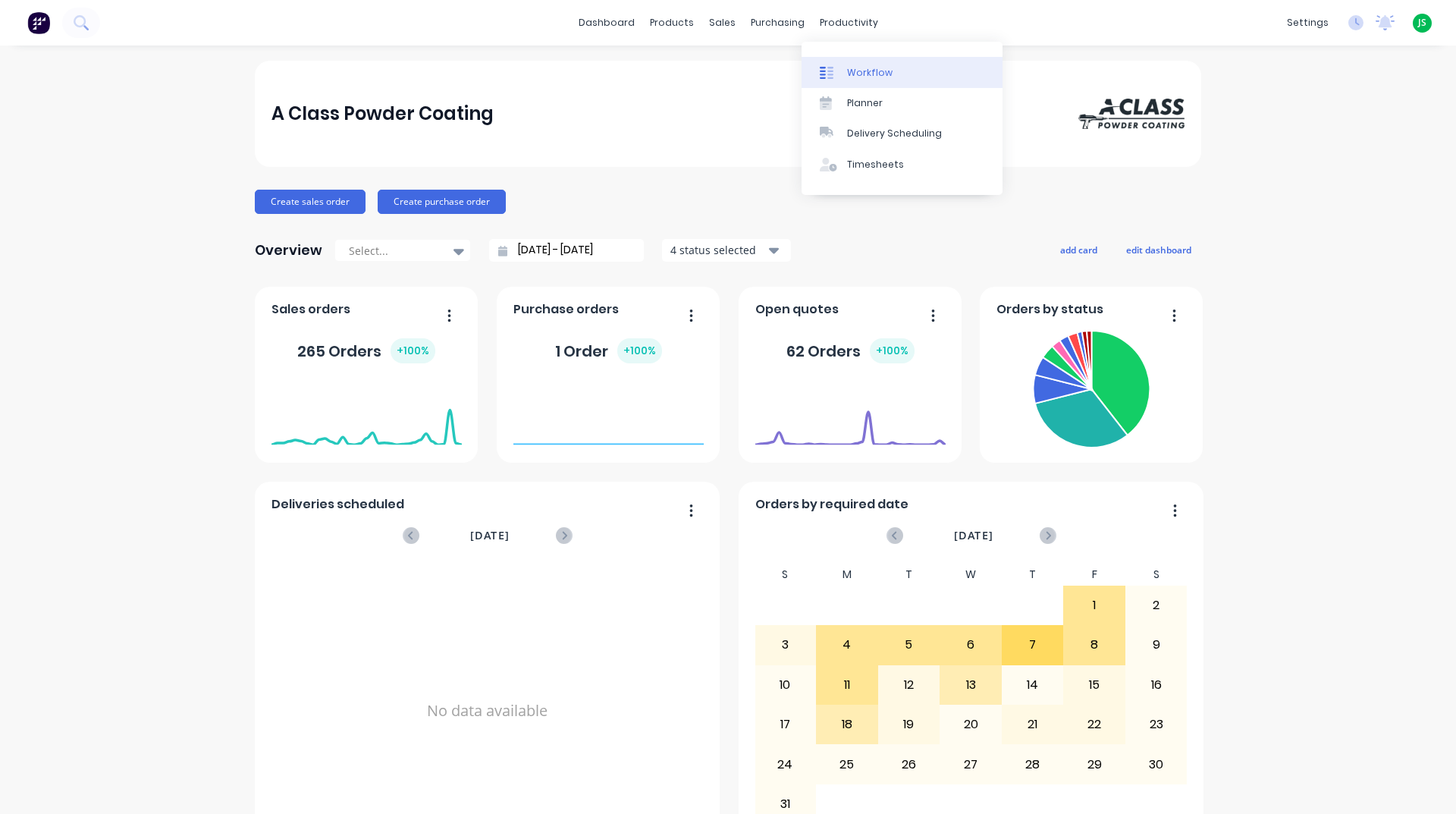
click at [844, 78] on link "Workflow" at bounding box center [902, 72] width 201 height 30
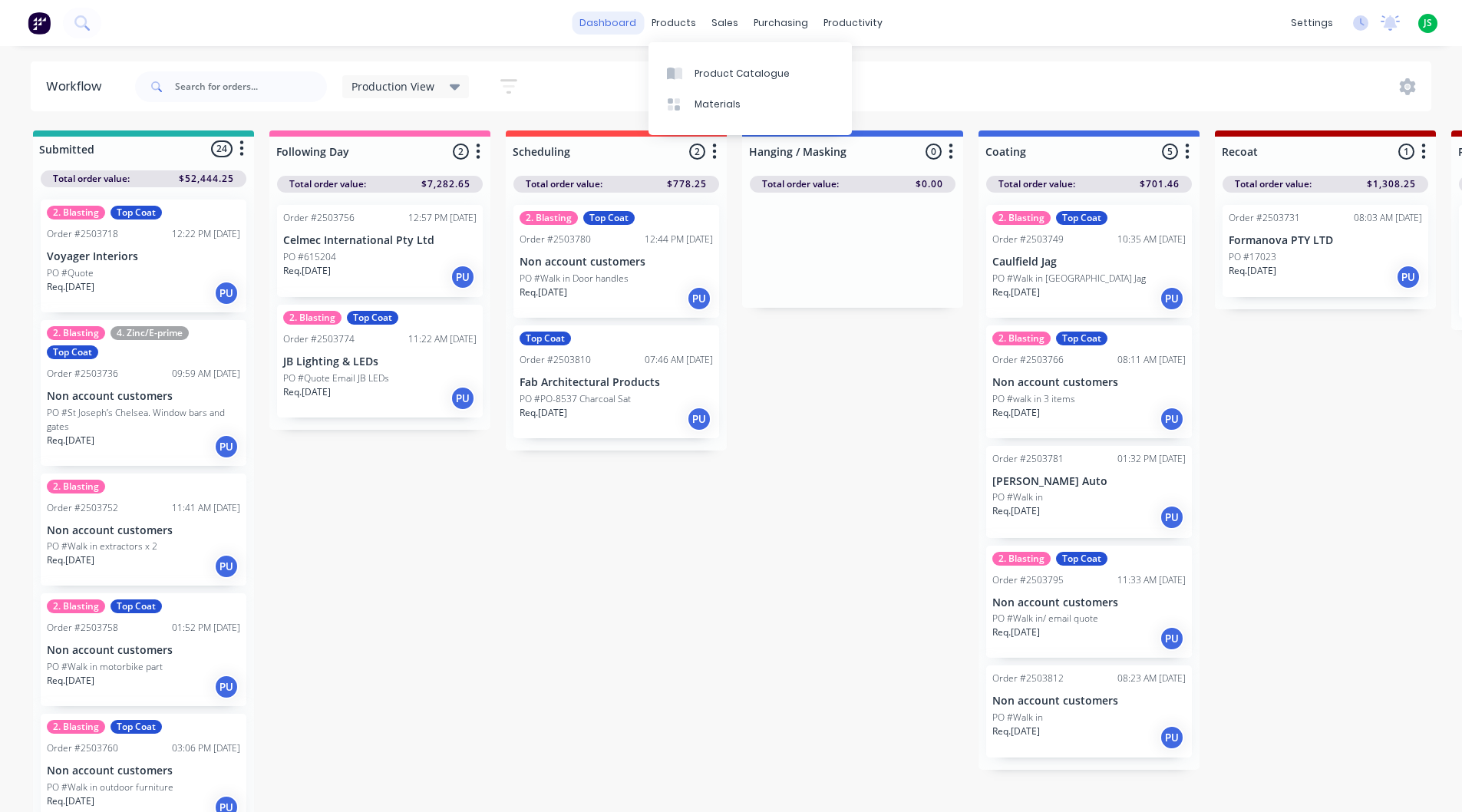
click at [625, 25] on link "dashboard" at bounding box center [608, 23] width 72 height 23
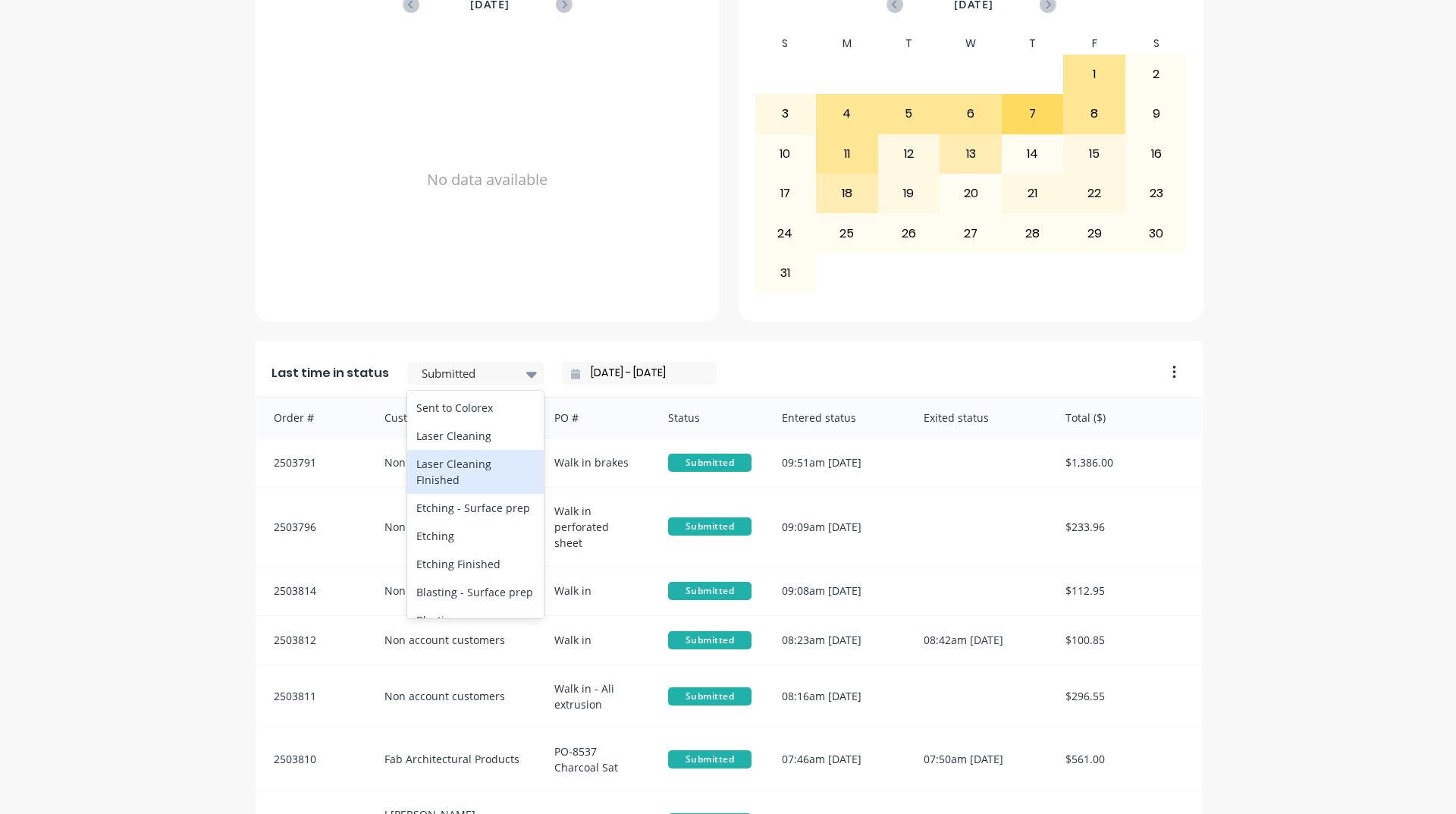
scroll to position [152, 0]
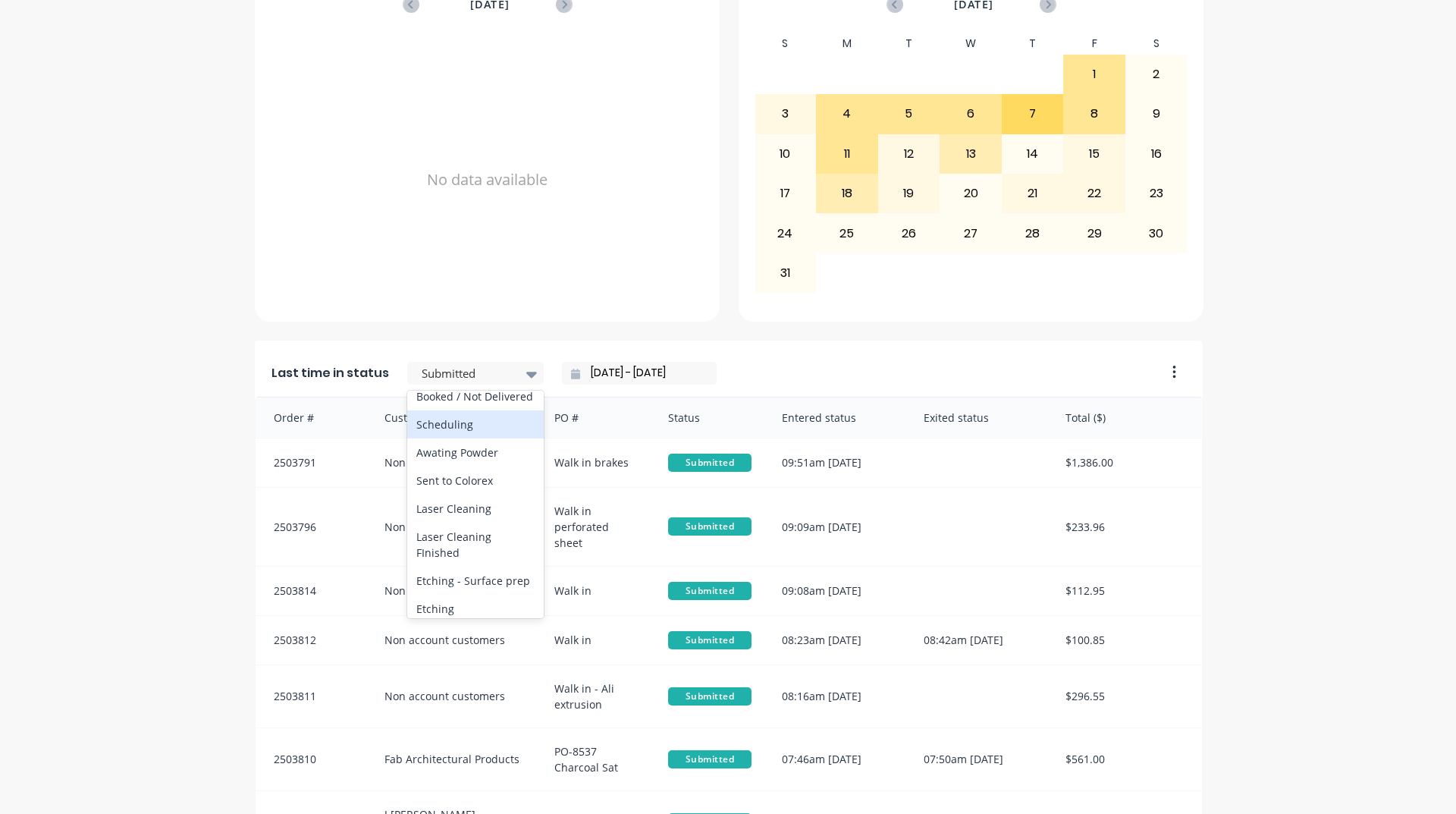
click at [458, 439] on div "Scheduling" at bounding box center [476, 424] width 137 height 28
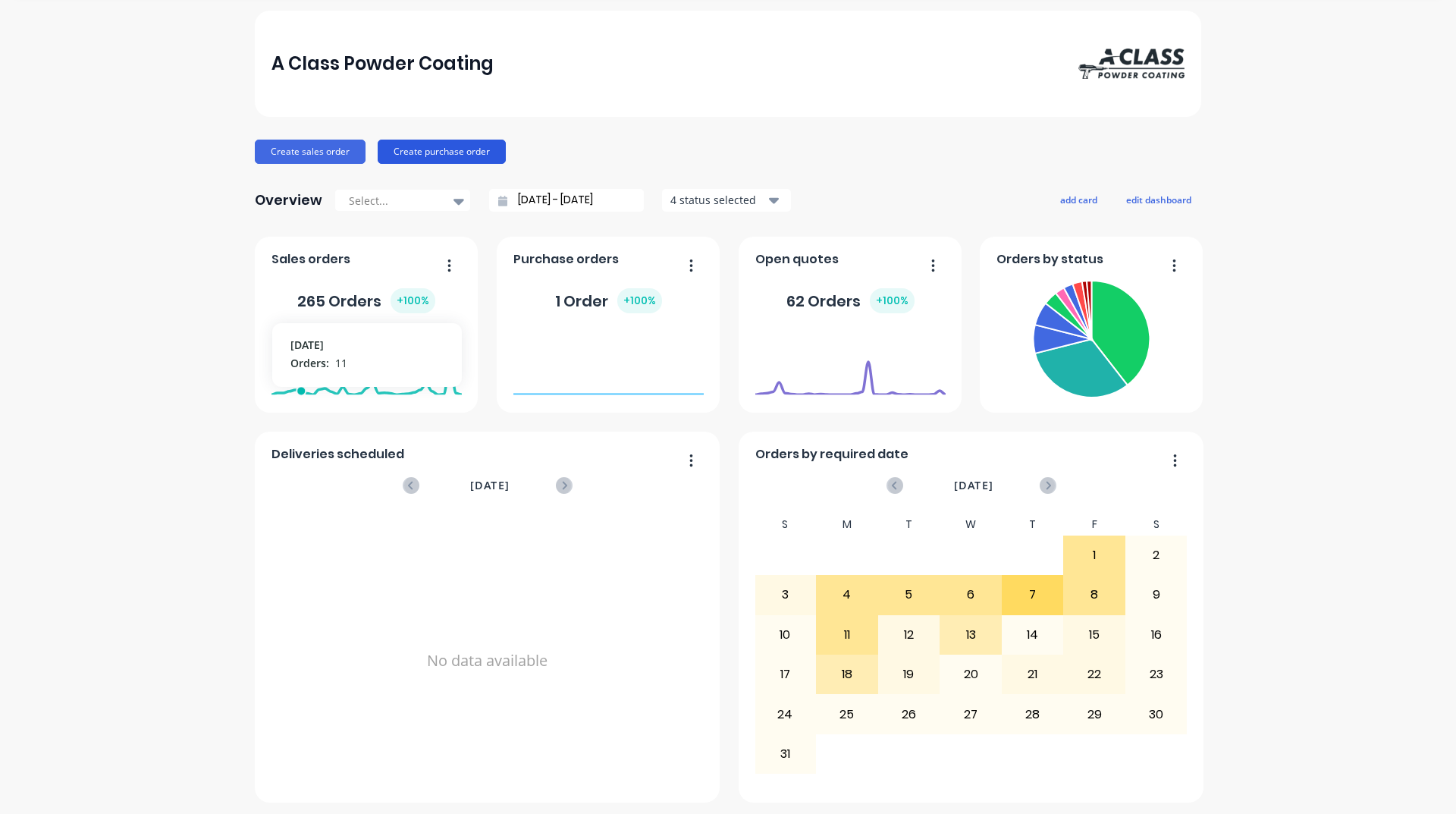
scroll to position [0, 0]
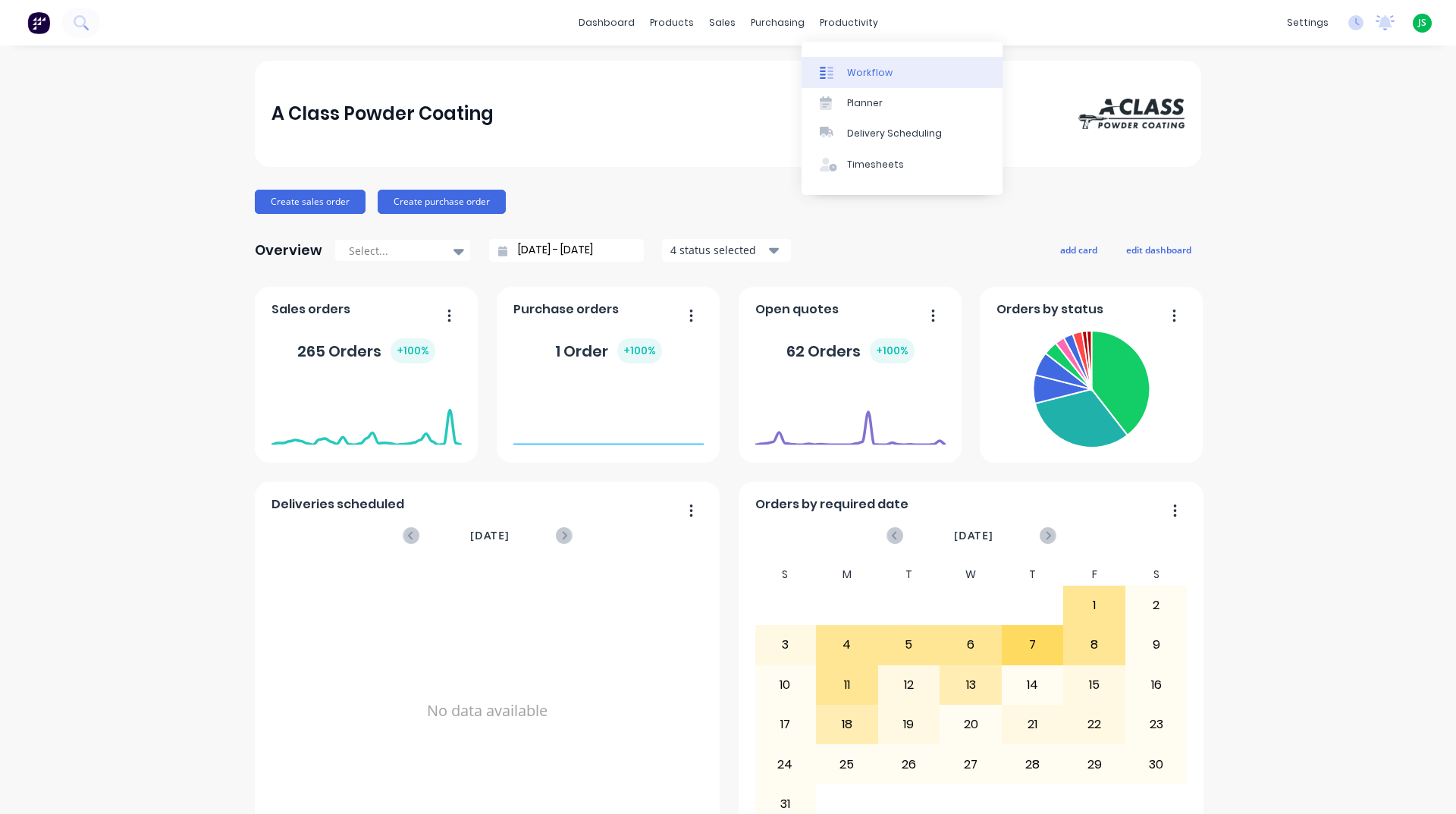
click at [866, 62] on link "Workflow" at bounding box center [902, 72] width 201 height 30
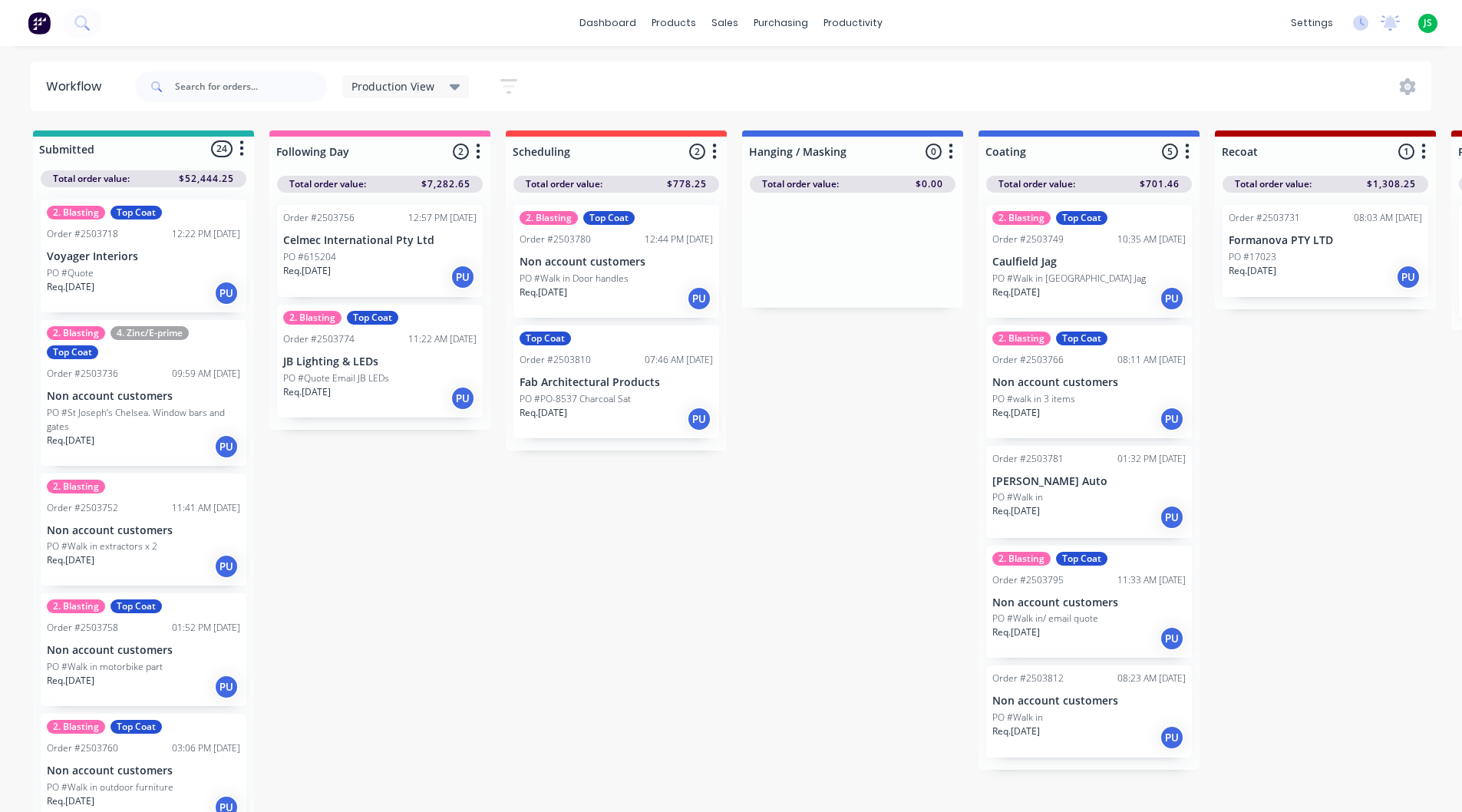
click at [123, 644] on p "Non account customers" at bounding box center [143, 650] width 193 height 13
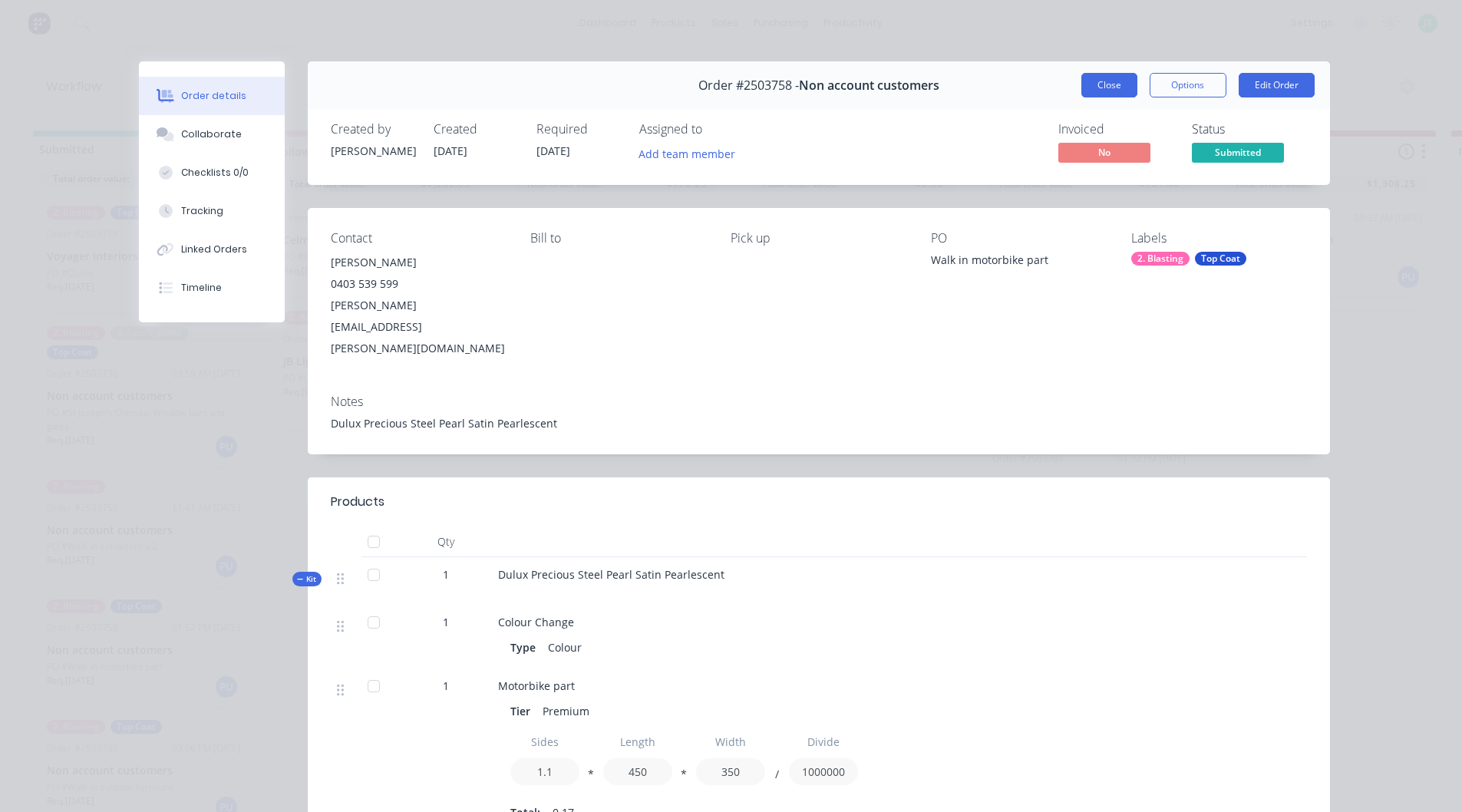
click at [1107, 92] on button "Close" at bounding box center [1109, 85] width 56 height 25
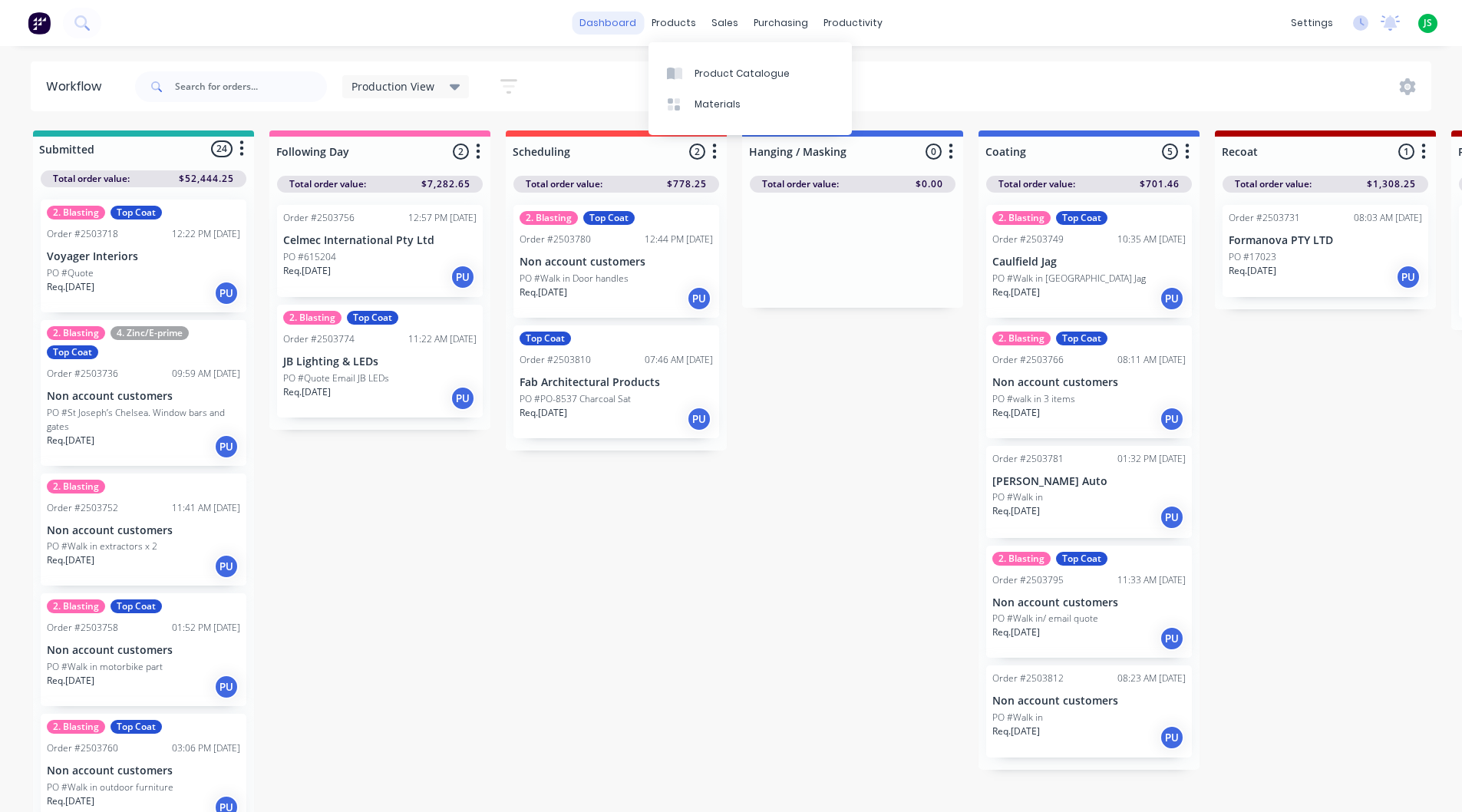
click at [635, 21] on link "dashboard" at bounding box center [608, 23] width 72 height 23
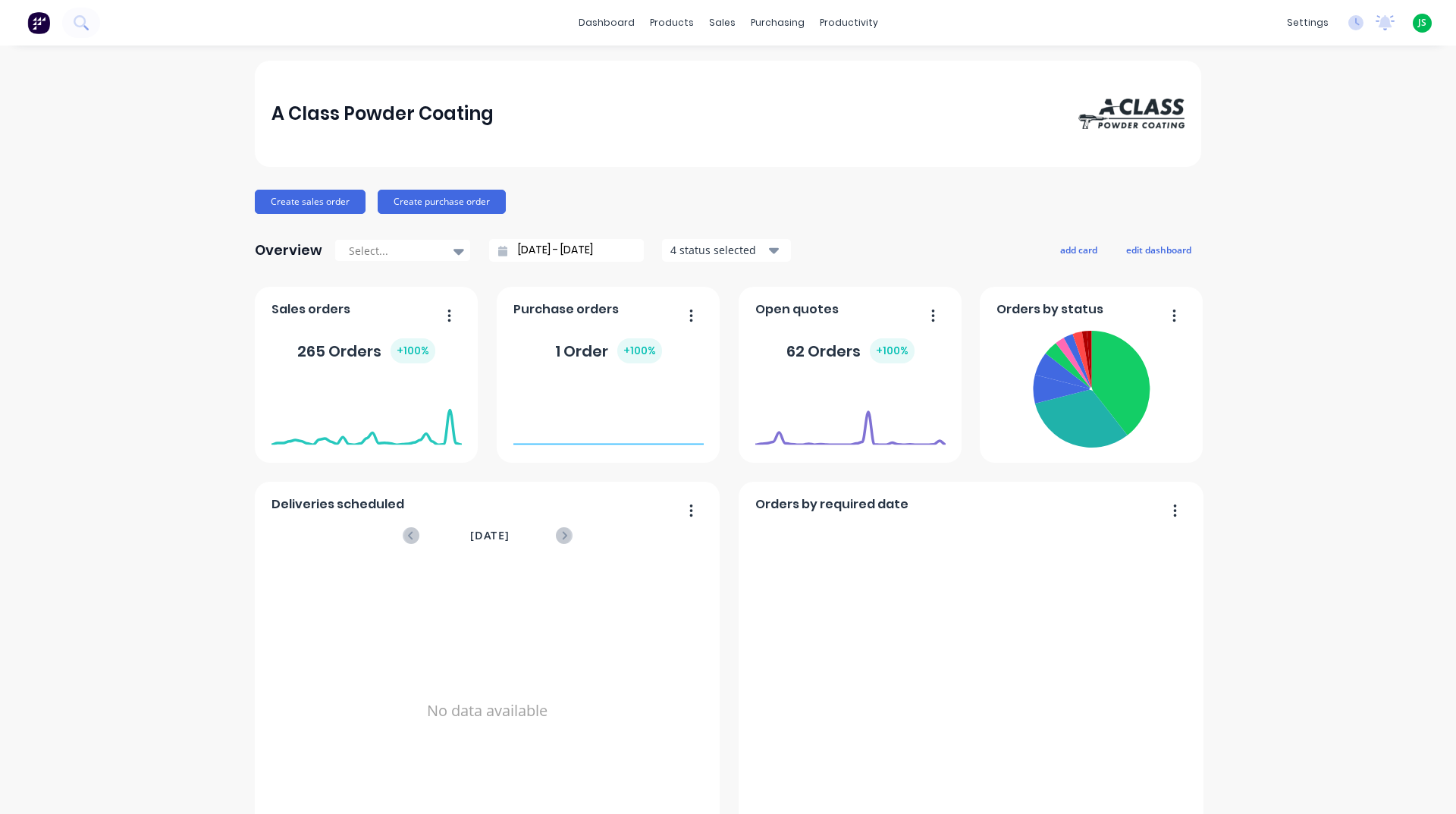
scroll to position [531, 0]
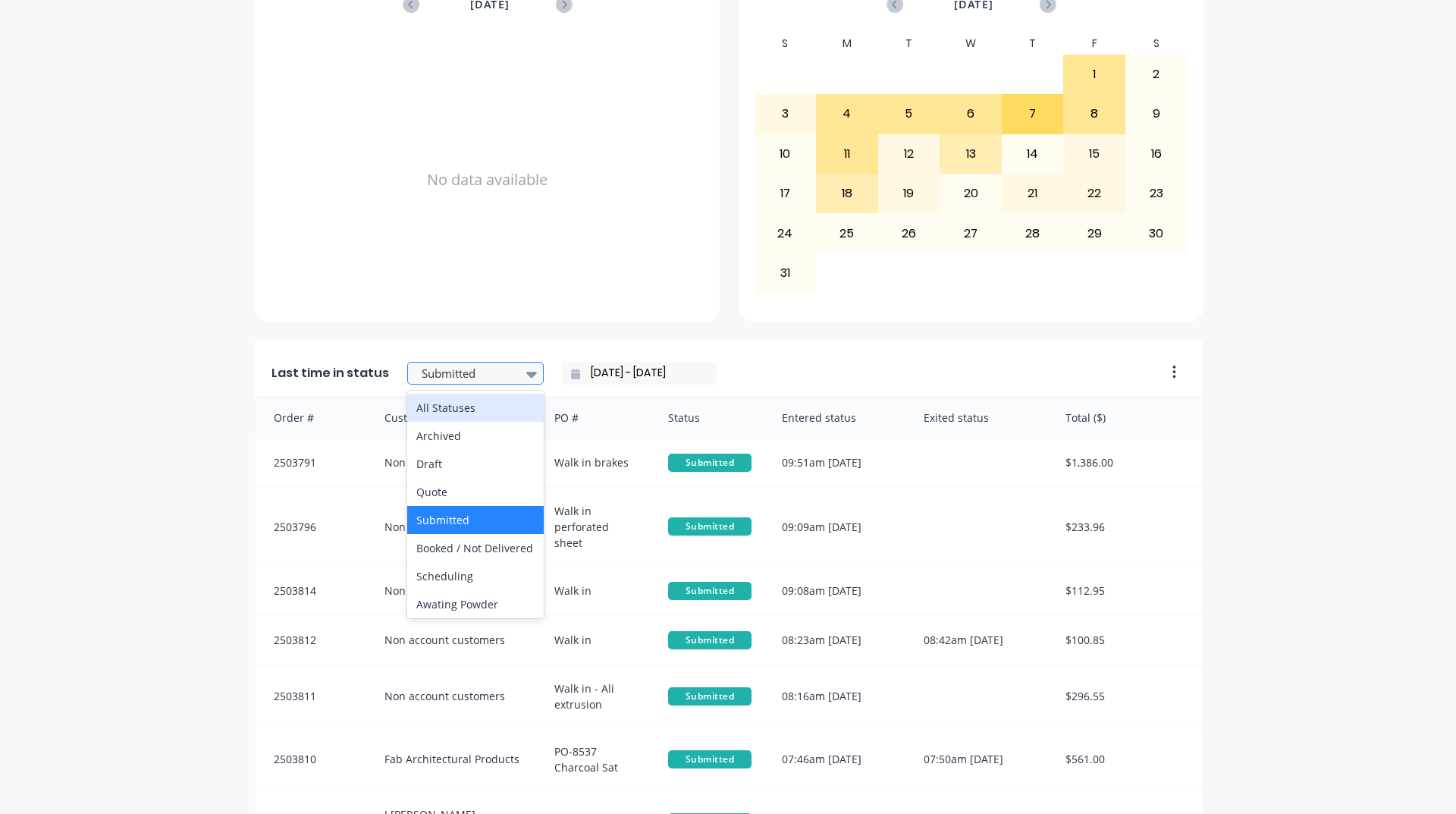
click at [433, 367] on div at bounding box center [468, 373] width 96 height 19
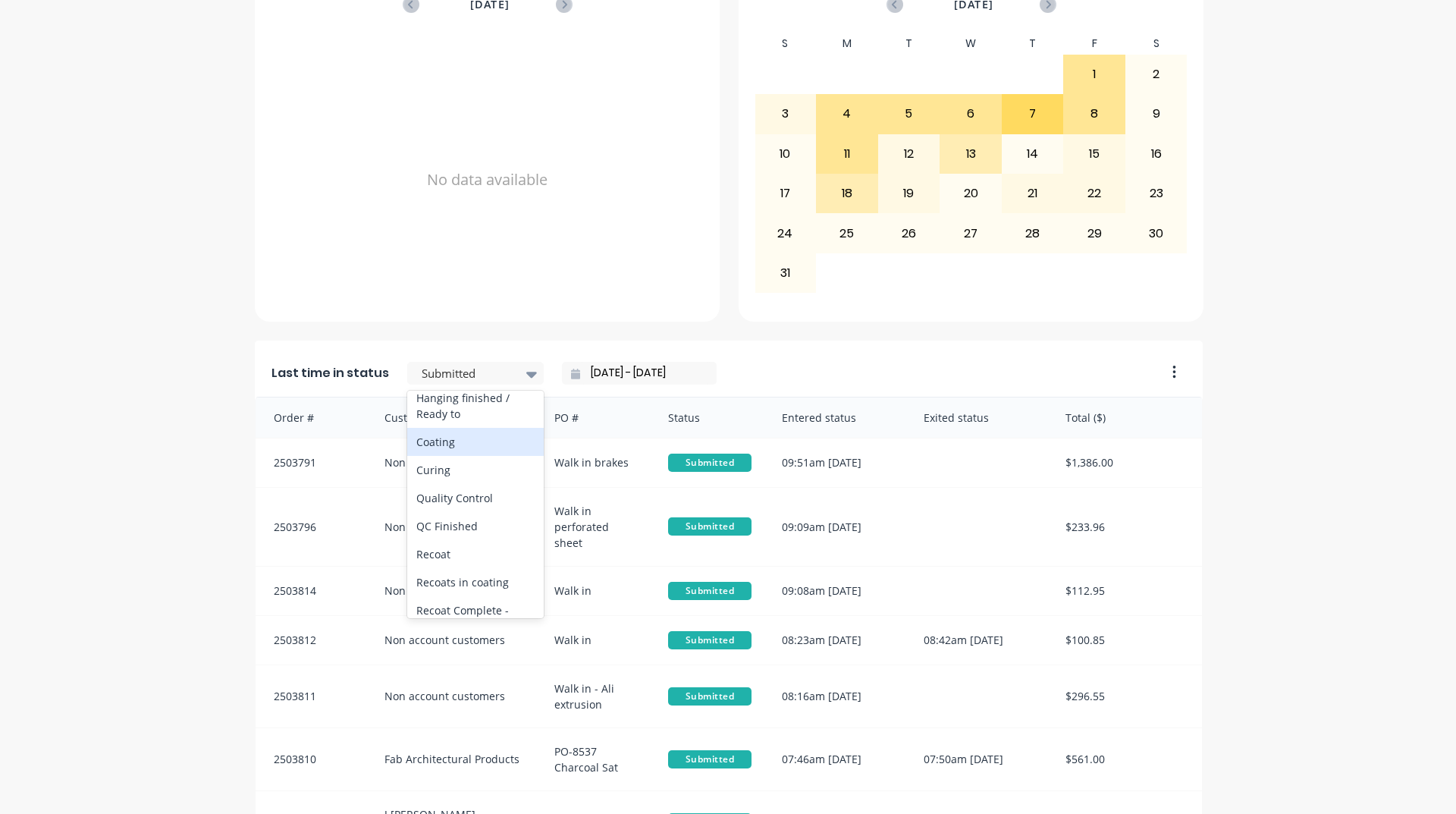
click at [459, 456] on div "Coating" at bounding box center [476, 442] width 137 height 28
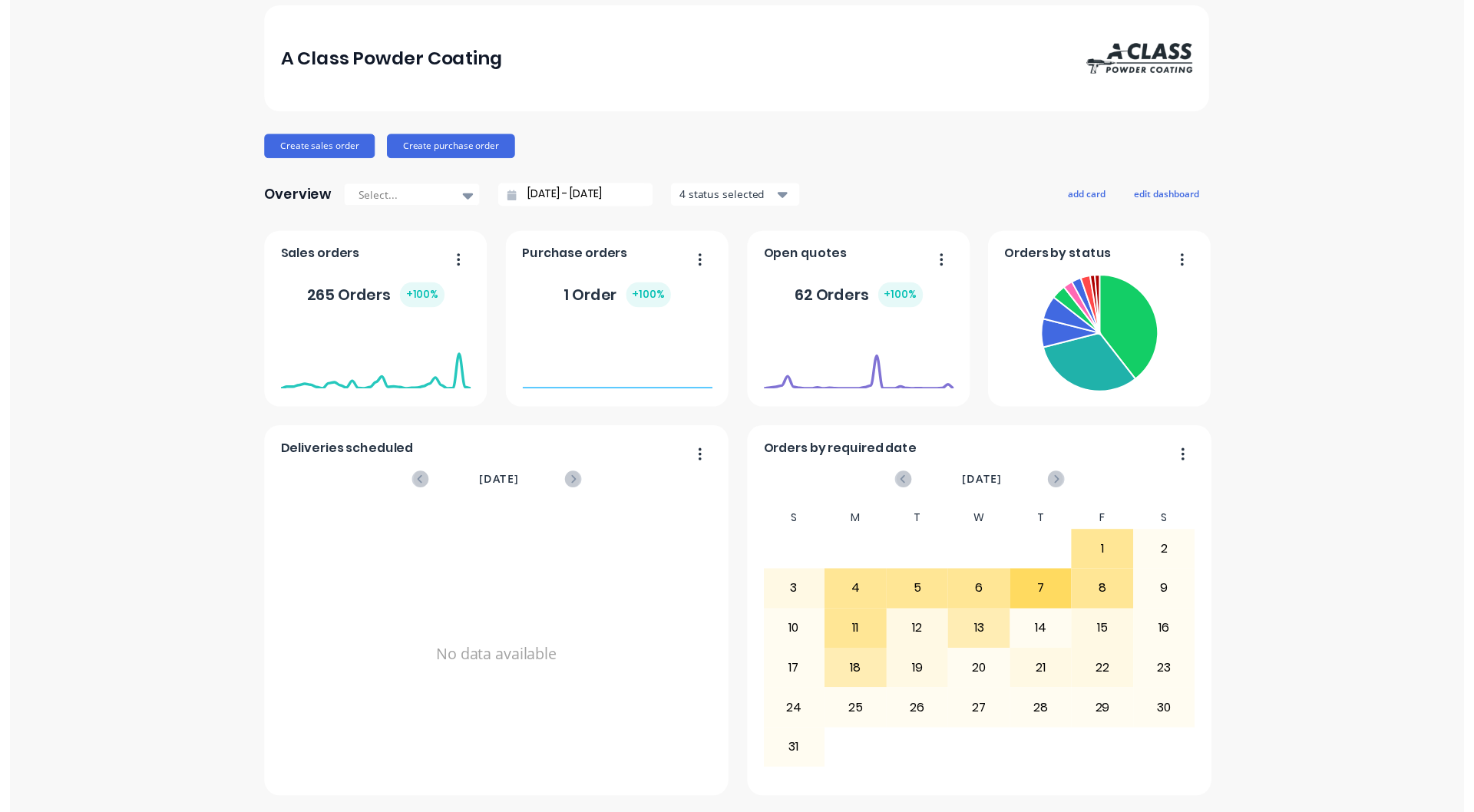
scroll to position [0, 0]
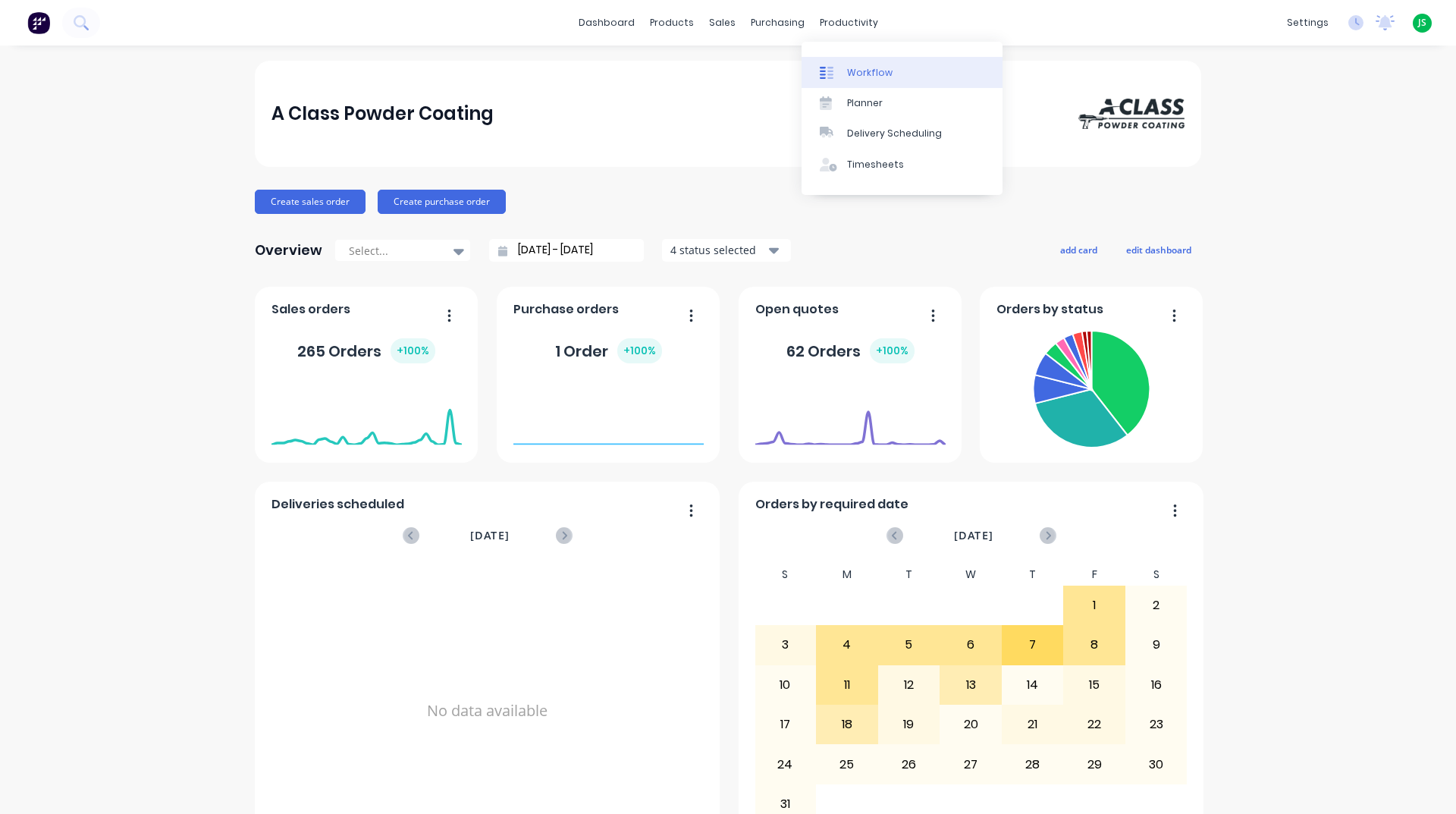
click at [826, 70] on icon at bounding box center [827, 73] width 14 height 14
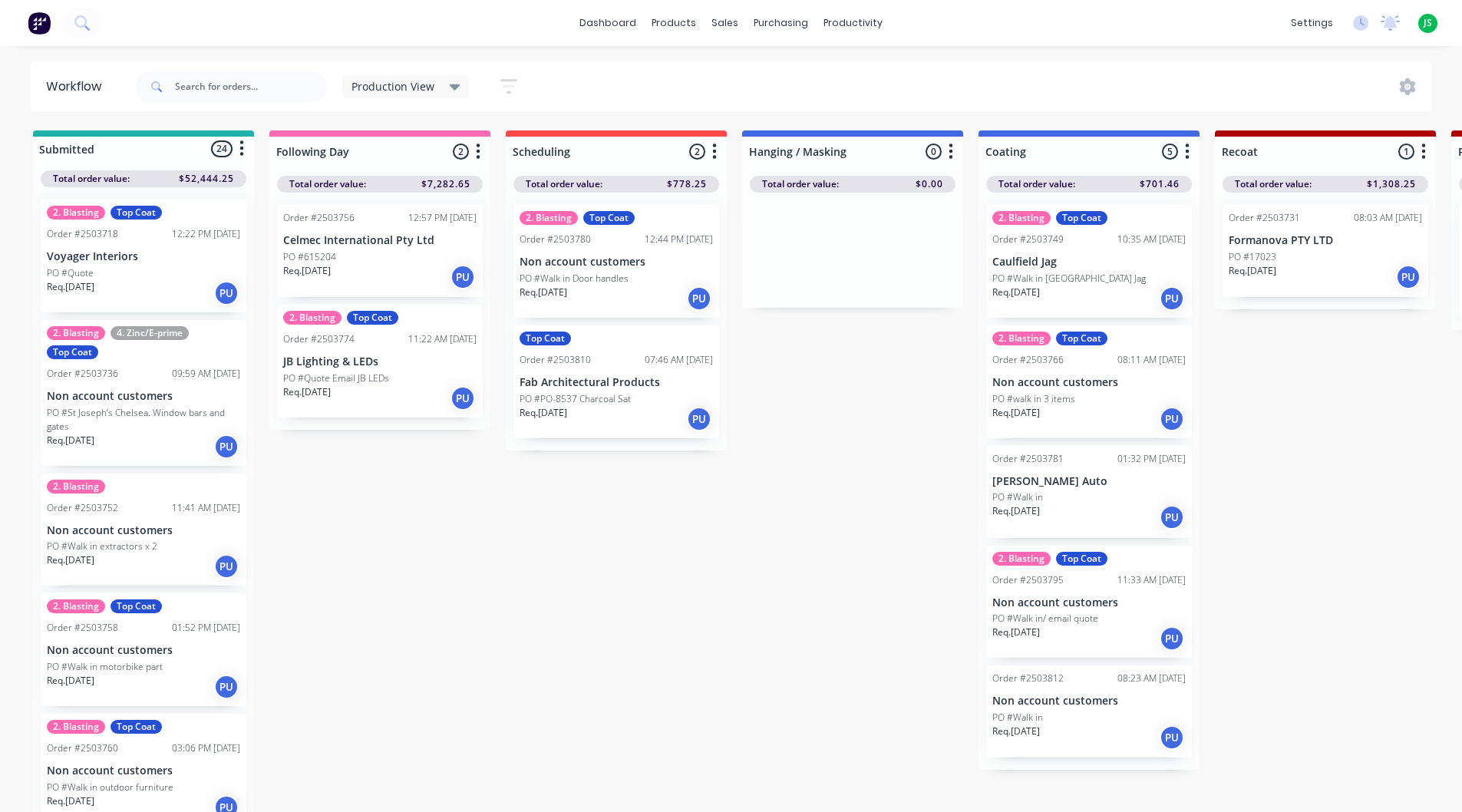
click at [228, 102] on div at bounding box center [231, 87] width 192 height 46
click at [233, 92] on input "text" at bounding box center [251, 87] width 152 height 31
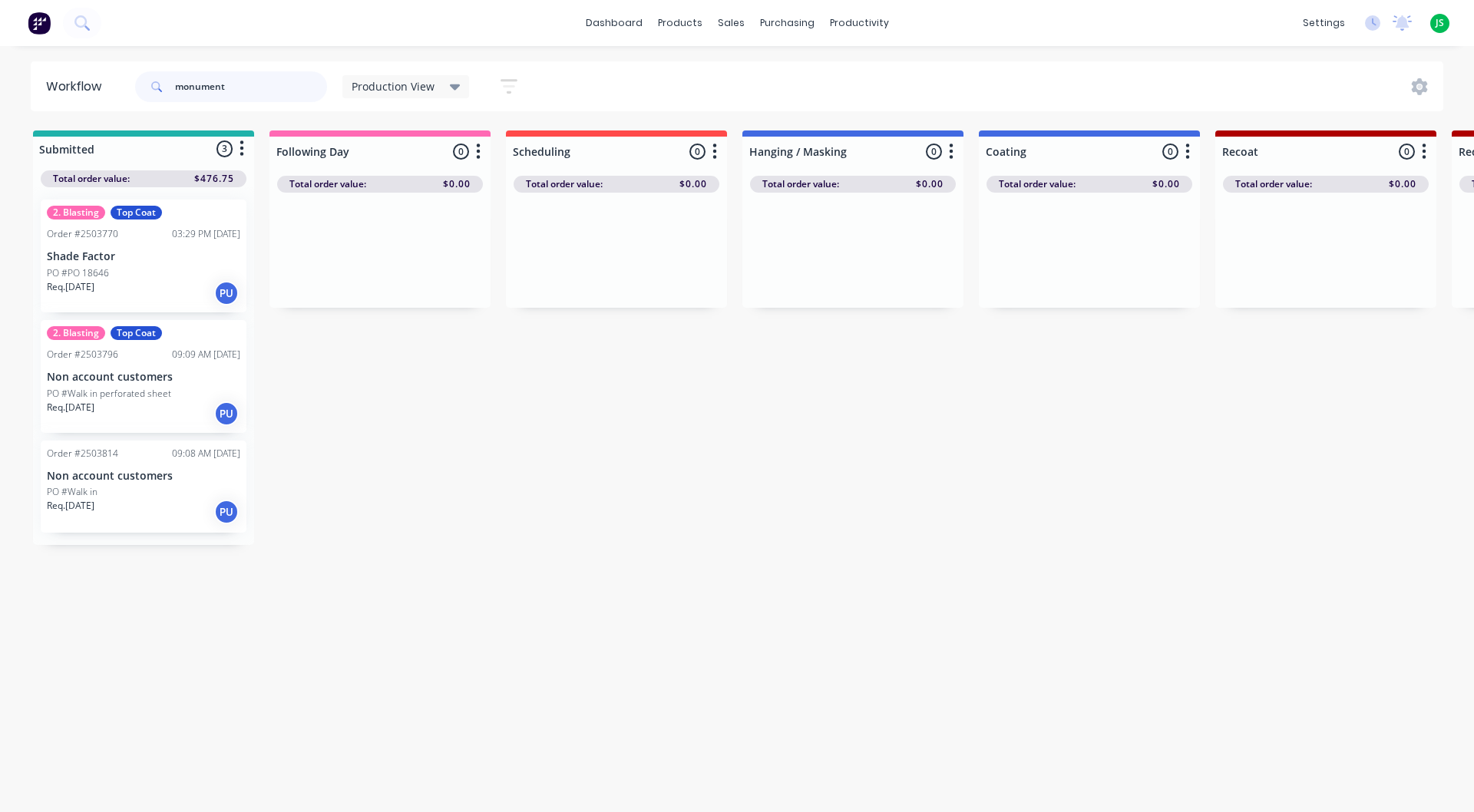
type input "monument"
click at [168, 382] on p "Non account customers" at bounding box center [143, 377] width 193 height 13
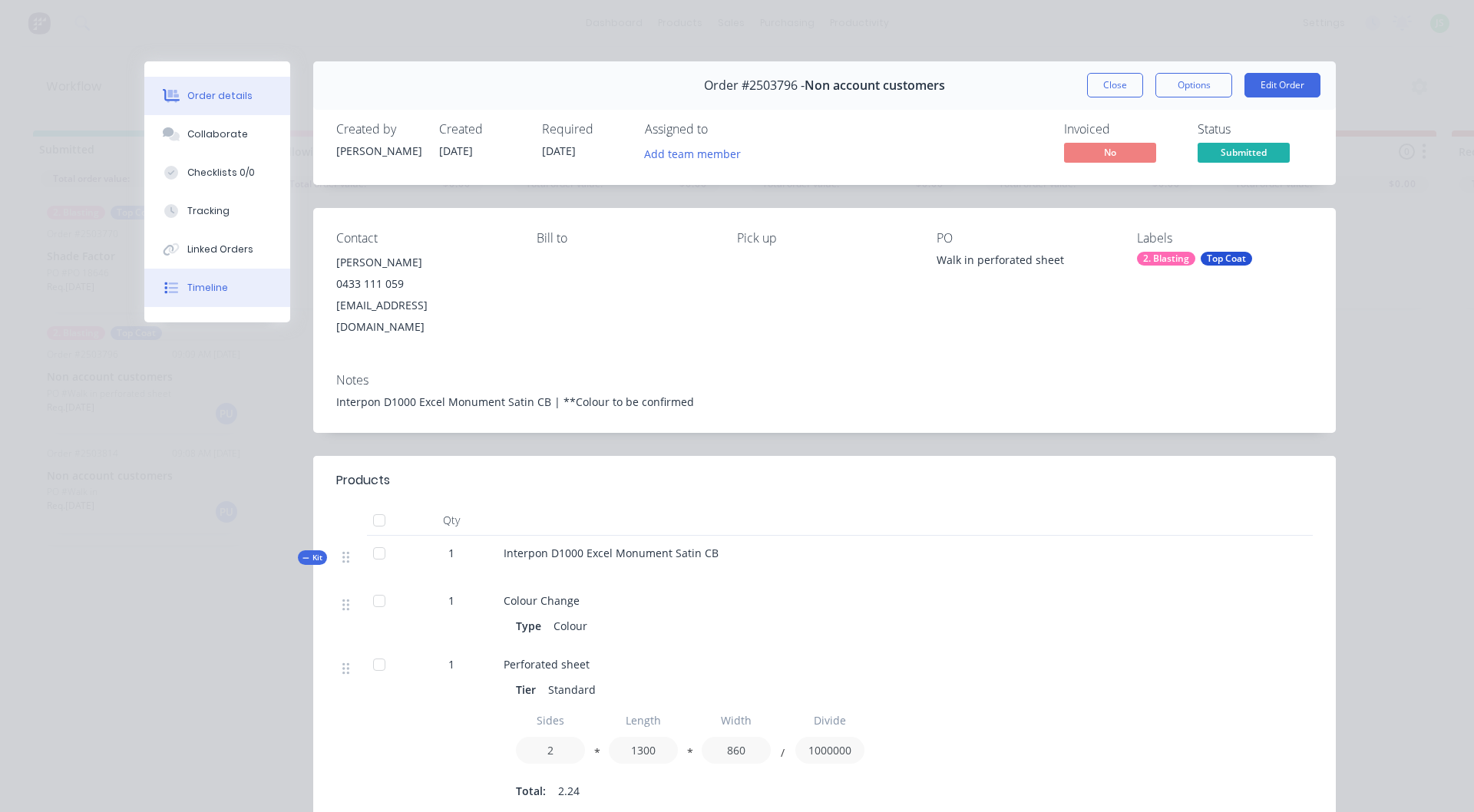
click at [219, 288] on button "Timeline" at bounding box center [218, 288] width 146 height 38
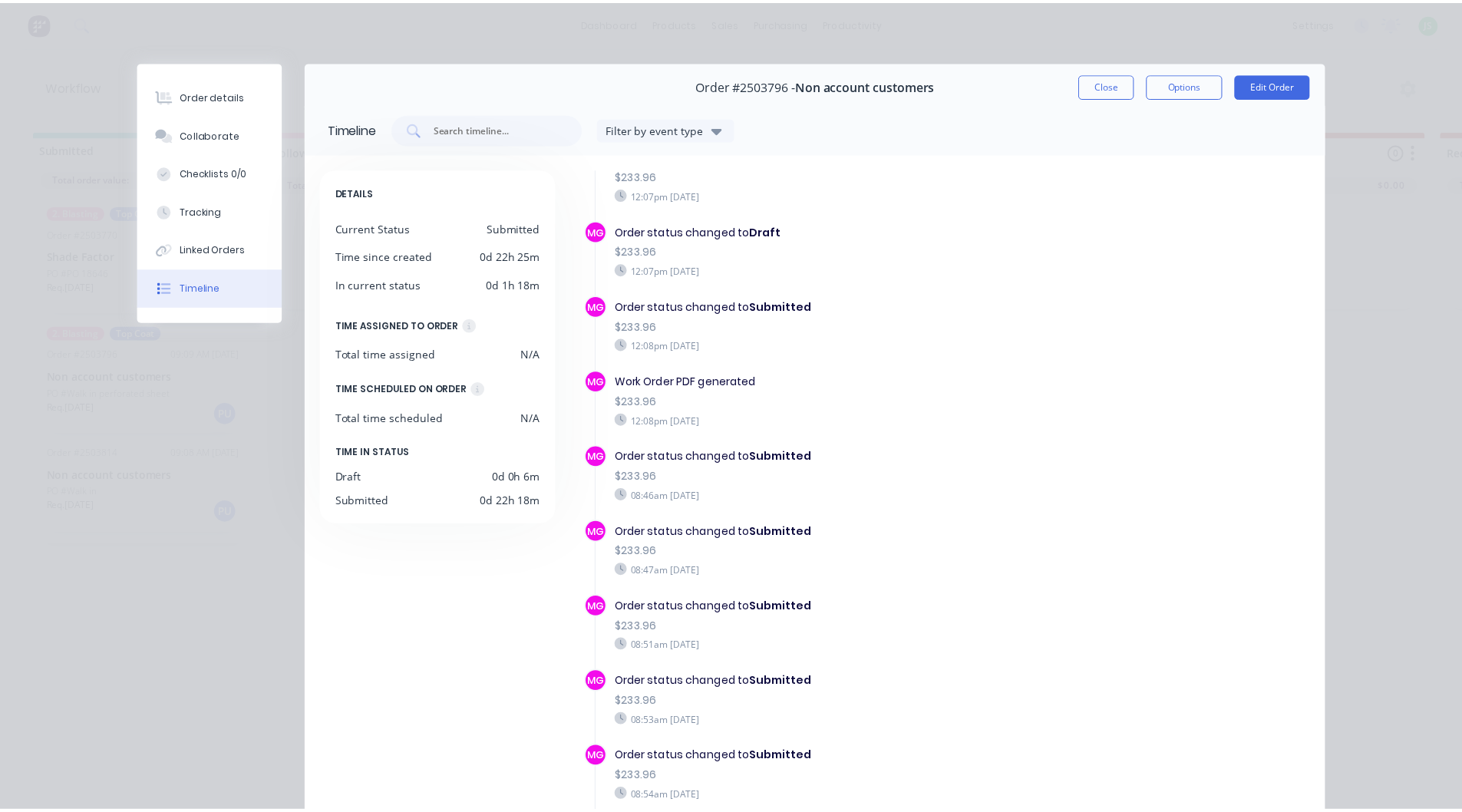
scroll to position [228, 0]
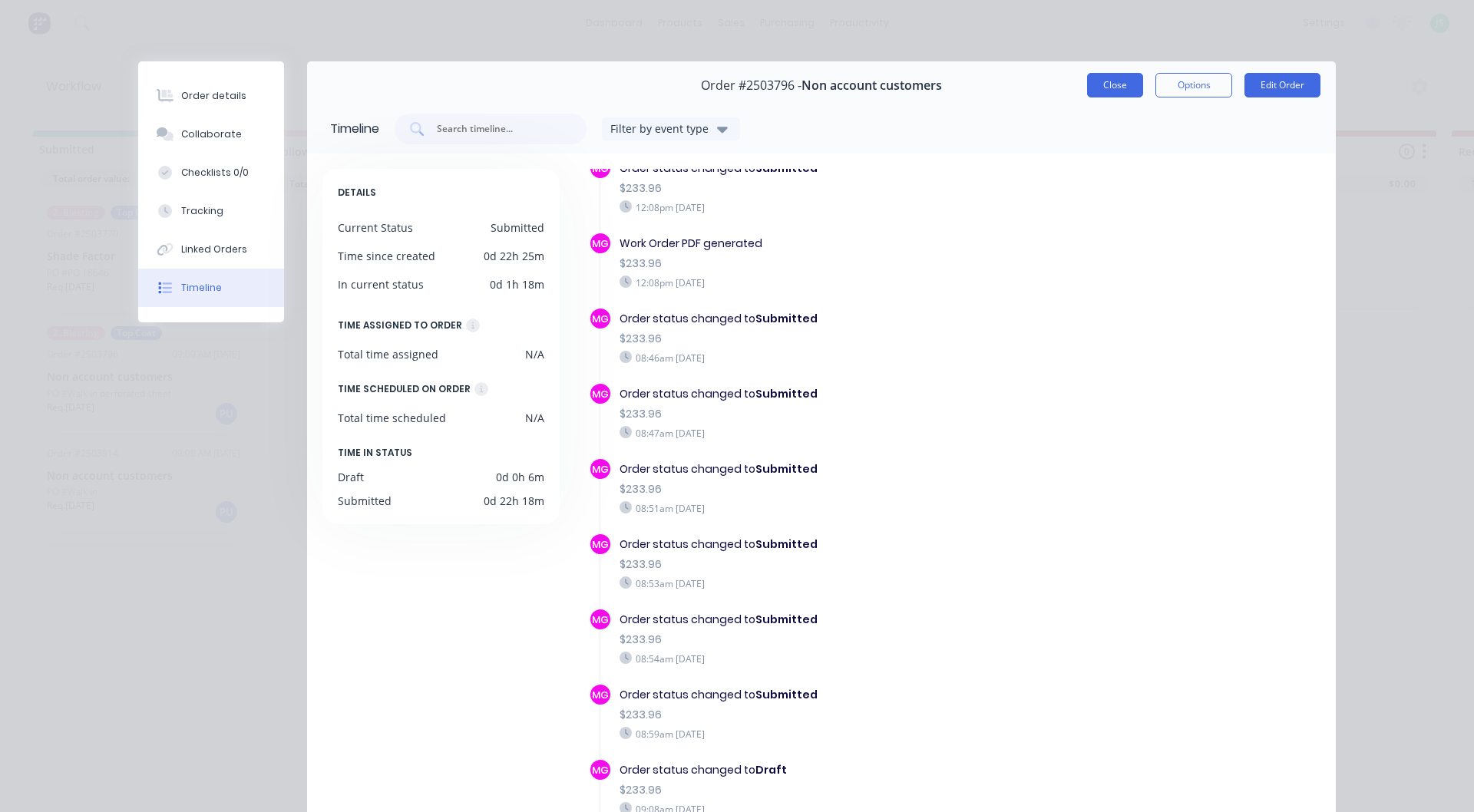
click at [1115, 89] on button "Close" at bounding box center [1115, 85] width 56 height 25
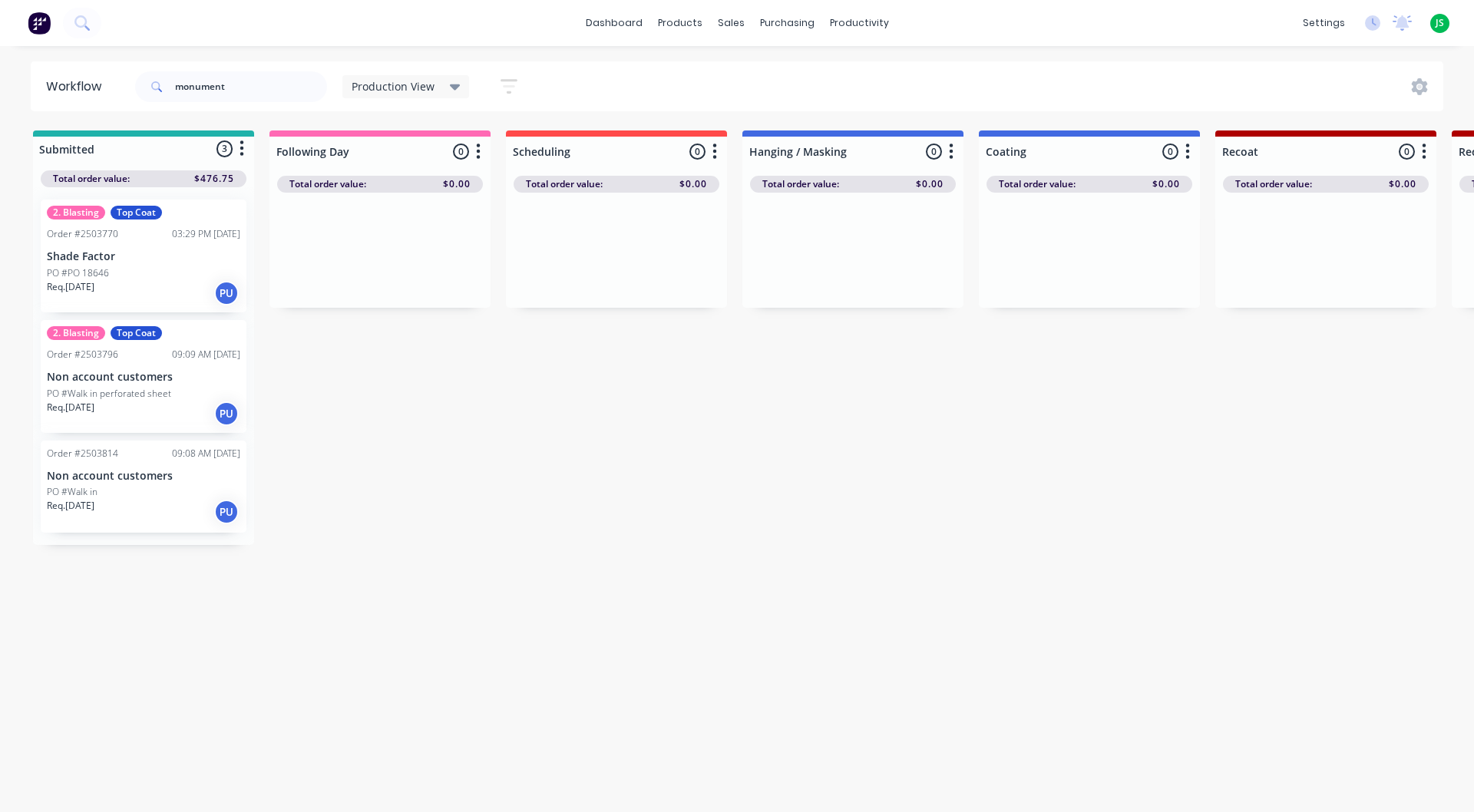
click at [148, 486] on div "PO #Walk in" at bounding box center [143, 492] width 193 height 14
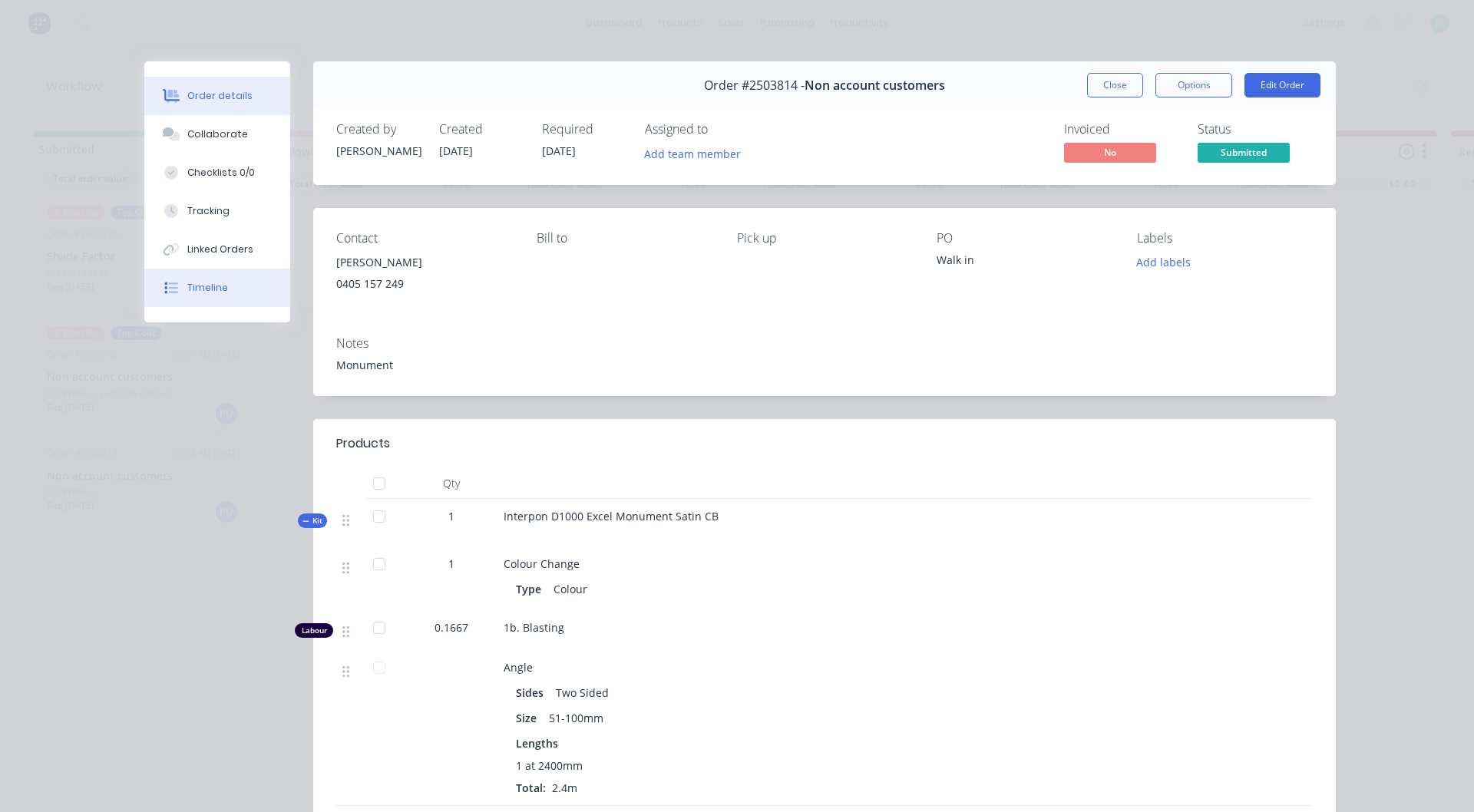
click at [253, 281] on button "Timeline" at bounding box center [218, 288] width 146 height 38
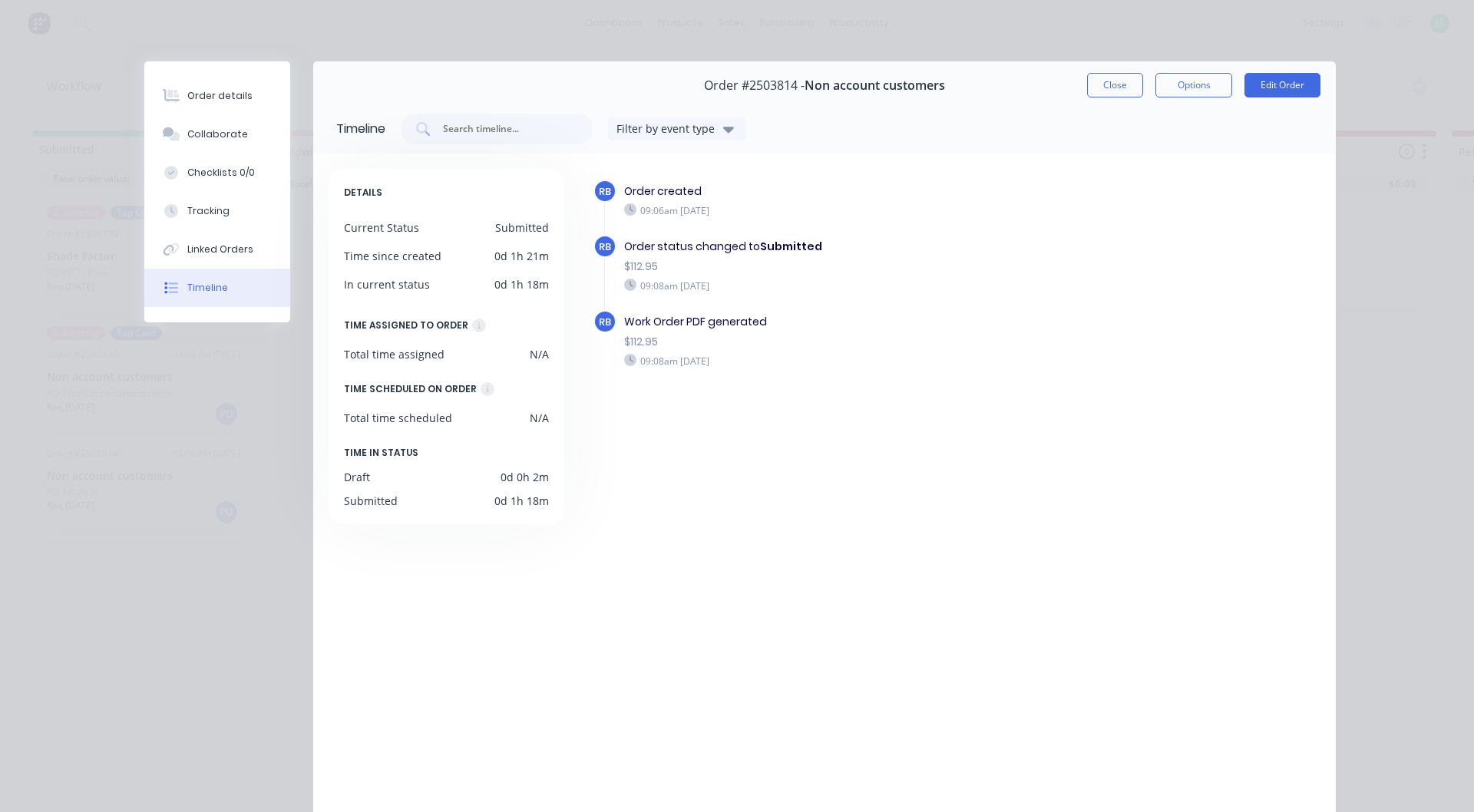
drag, startPoint x: 1126, startPoint y: 77, endPoint x: 843, endPoint y: 106, distance: 284.5
click at [1126, 78] on button "Close" at bounding box center [1115, 85] width 56 height 25
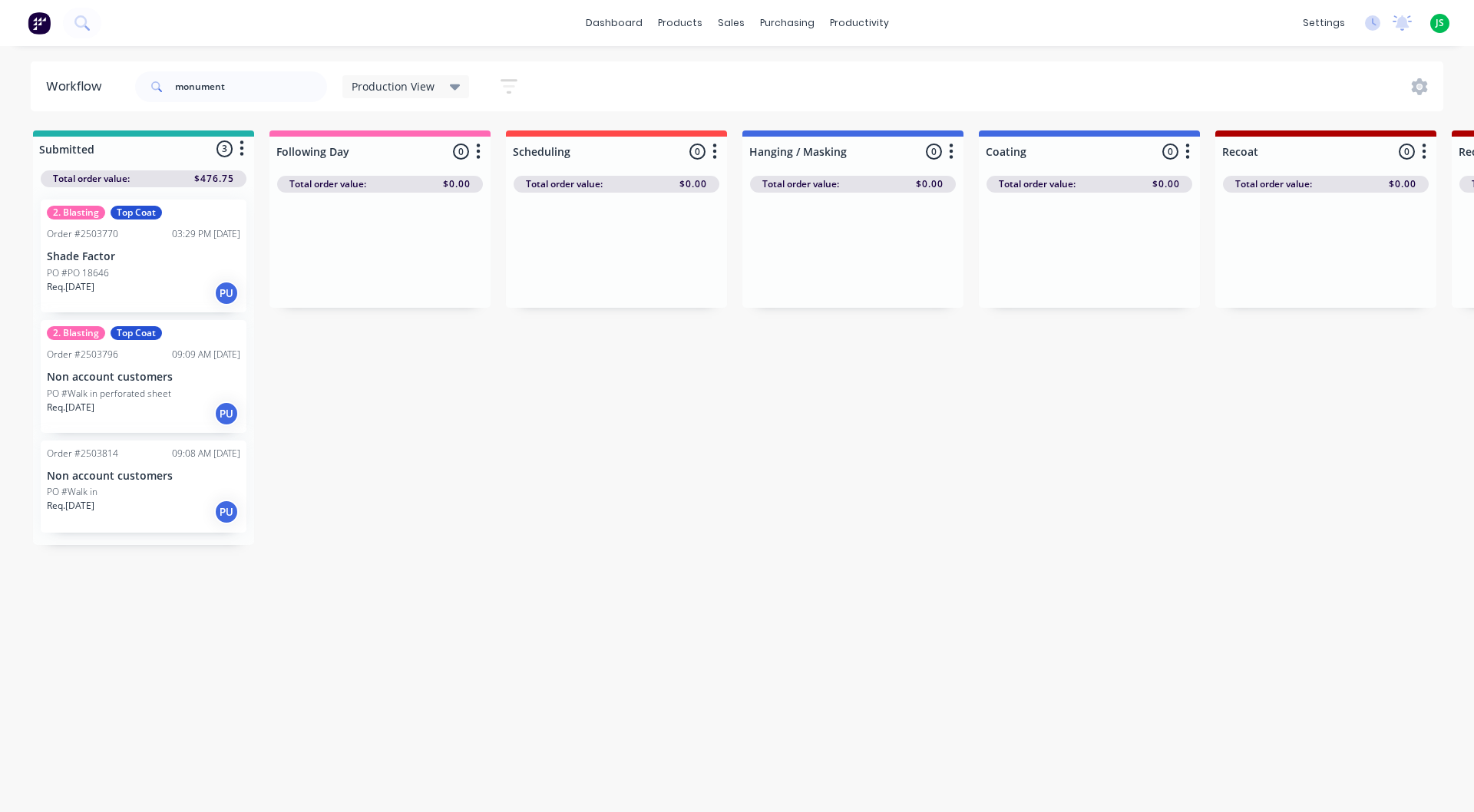
click at [181, 255] on p "Shade Factor" at bounding box center [143, 256] width 193 height 13
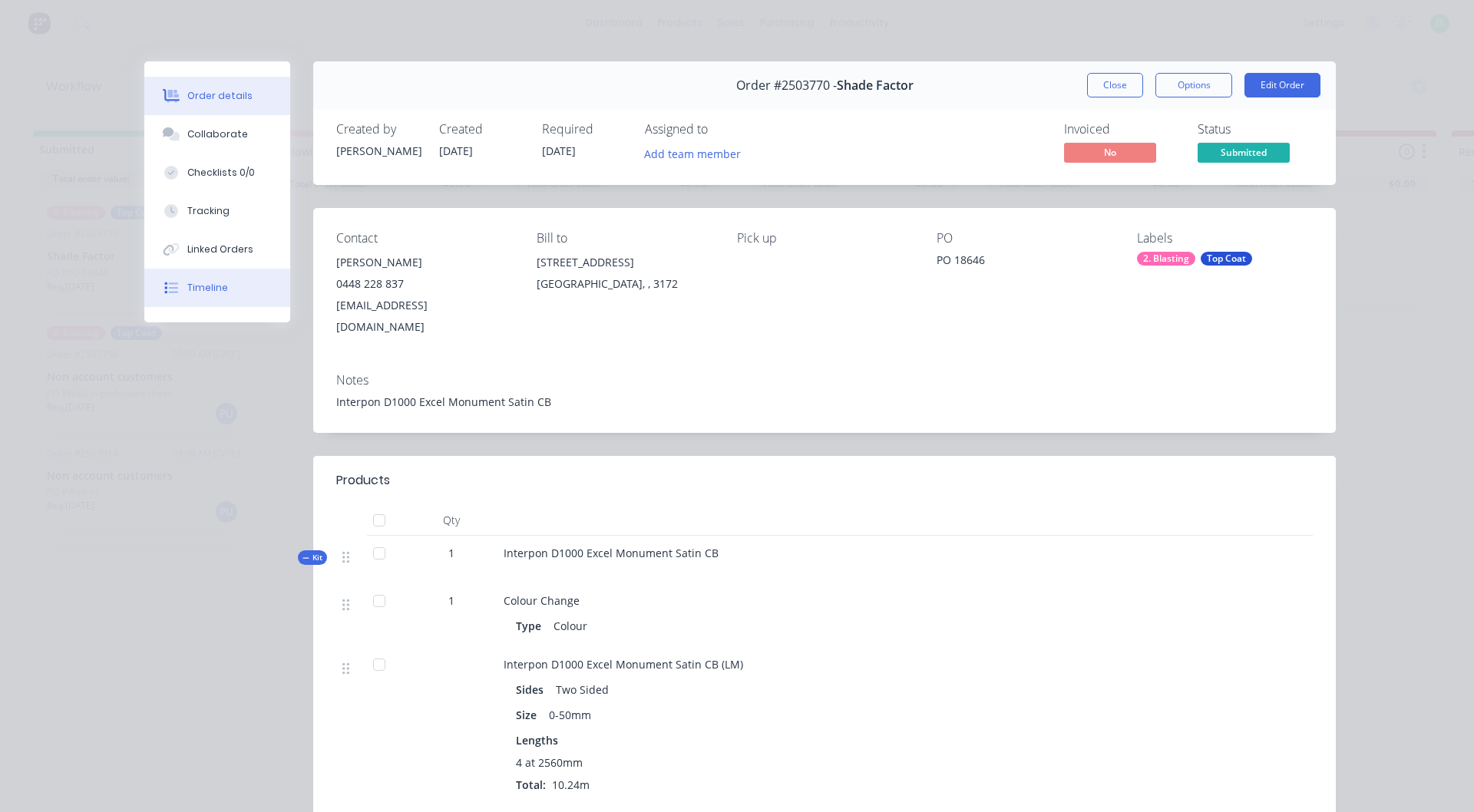
click at [202, 281] on div "Timeline" at bounding box center [208, 288] width 41 height 14
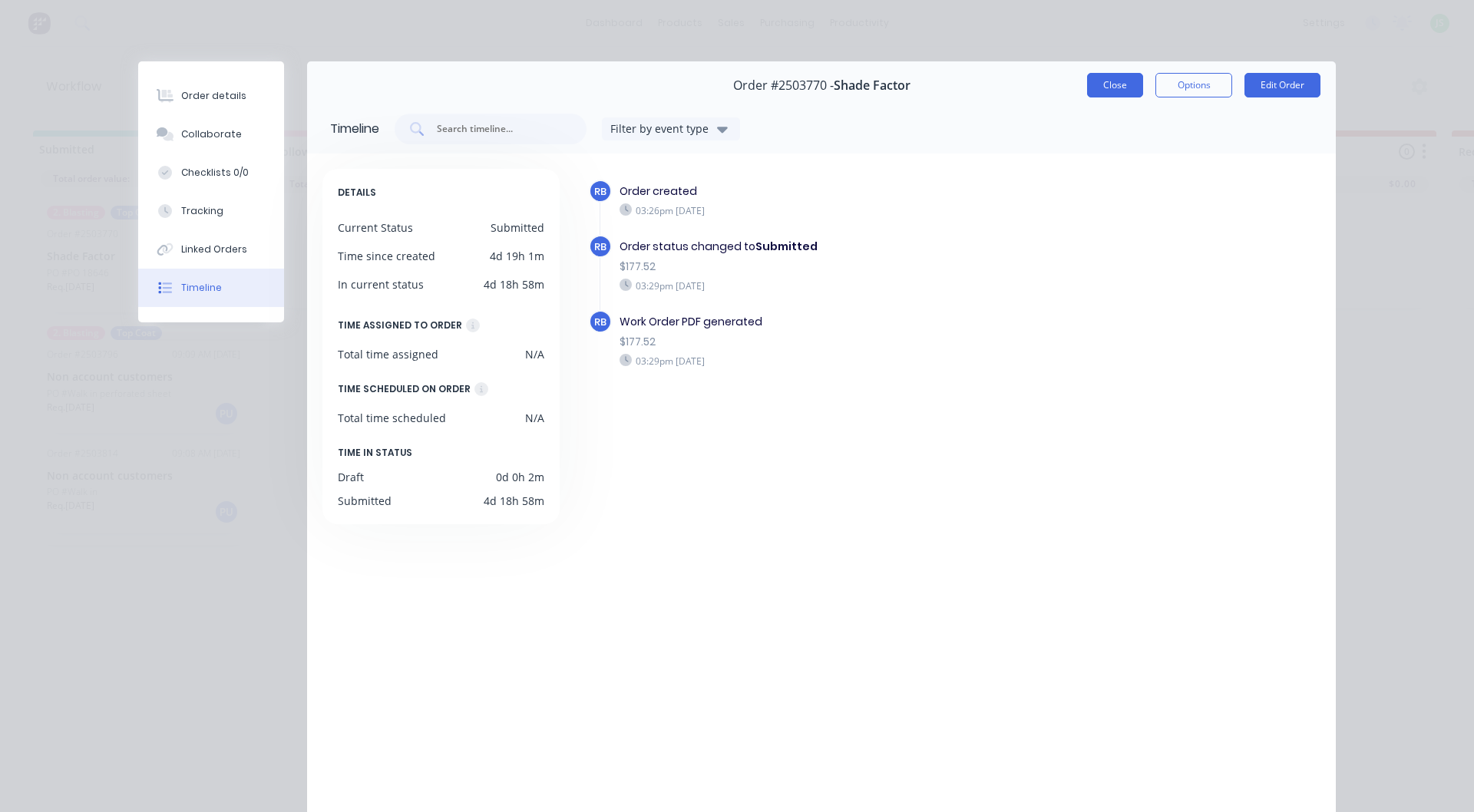
click at [1123, 91] on button "Close" at bounding box center [1115, 85] width 56 height 25
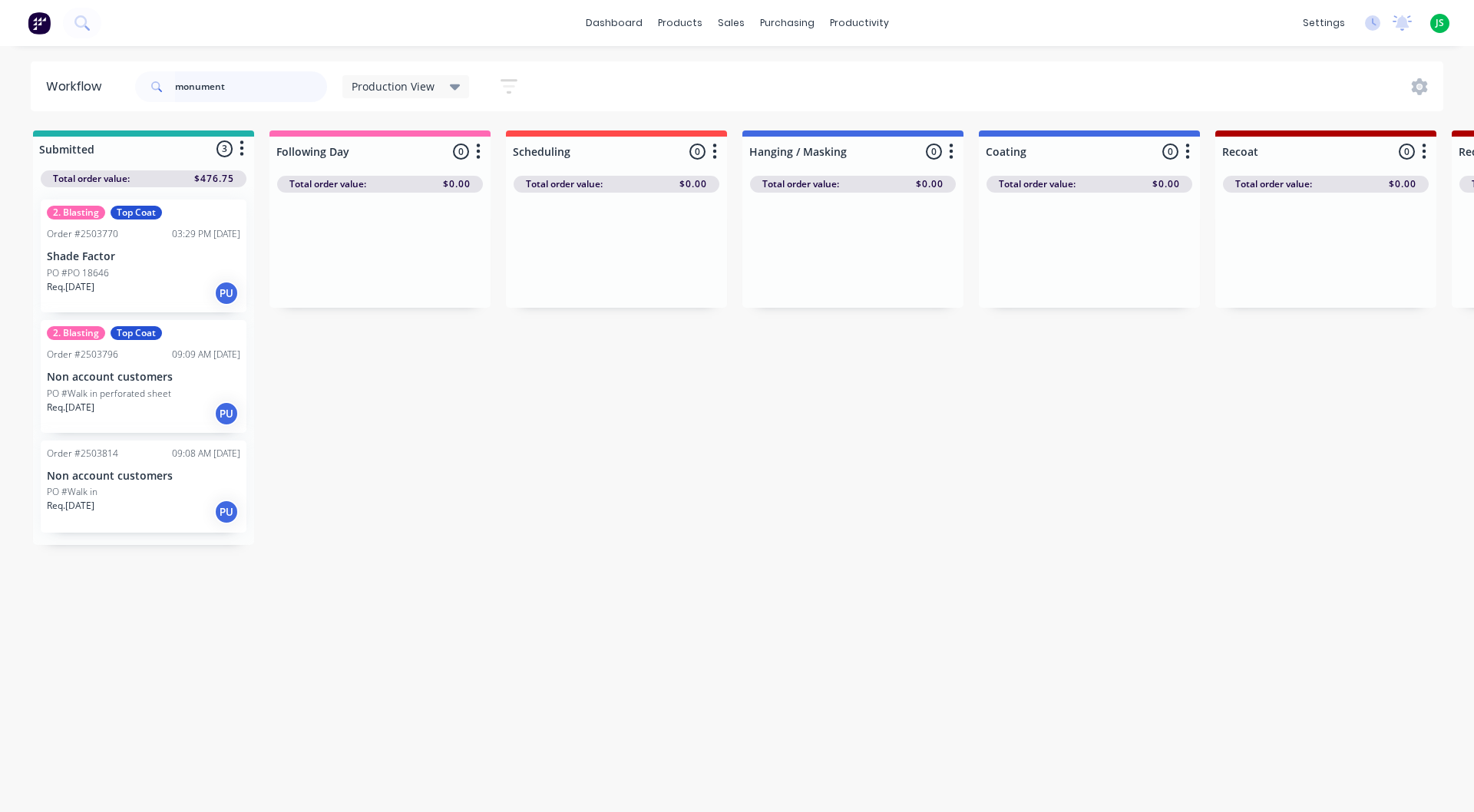
drag, startPoint x: 213, startPoint y: 88, endPoint x: 0, endPoint y: 98, distance: 213.2
click at [86, 103] on header "Workflow monument Production View Save new view None edit Production View (Defa…" at bounding box center [737, 86] width 1413 height 50
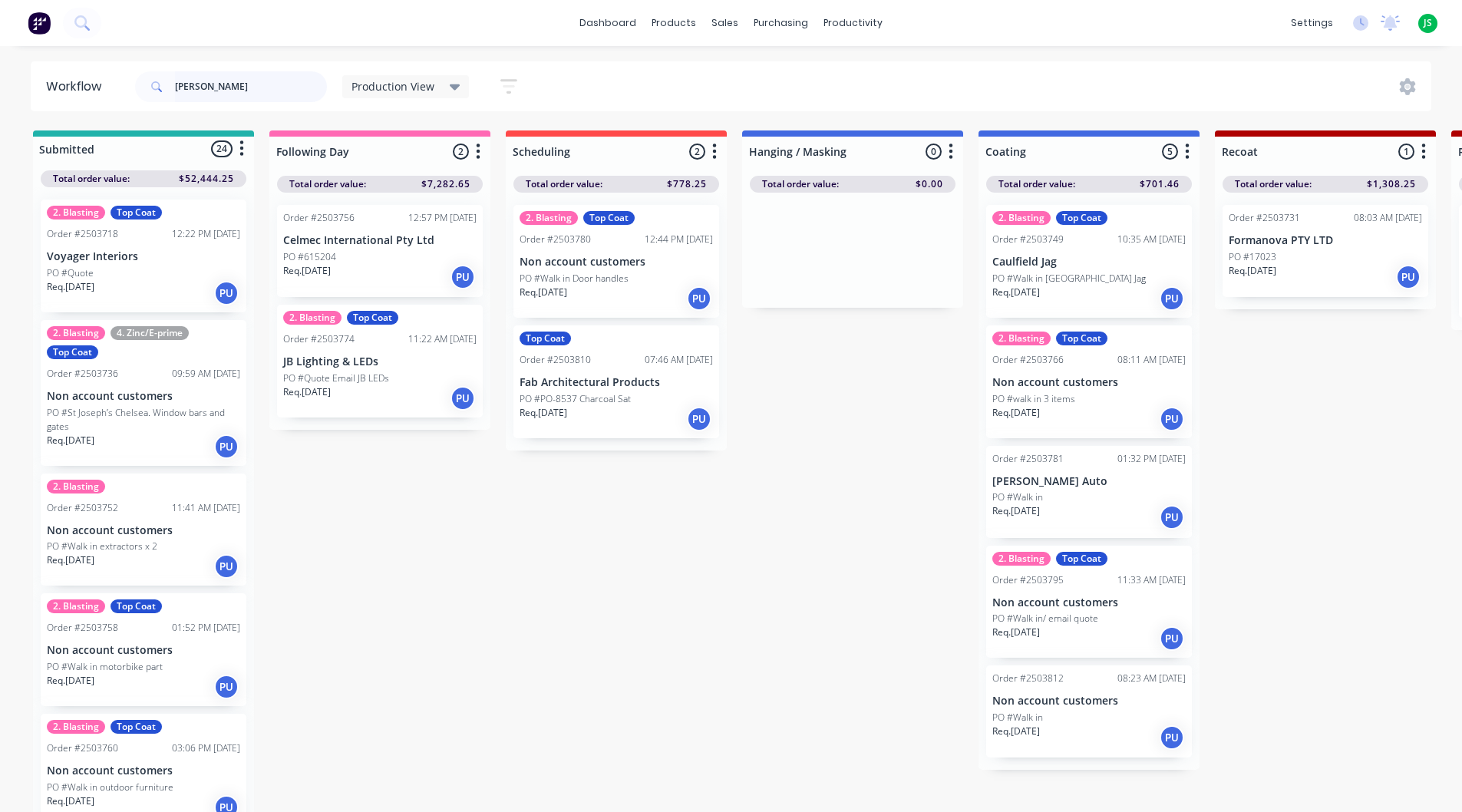
type input "monum"
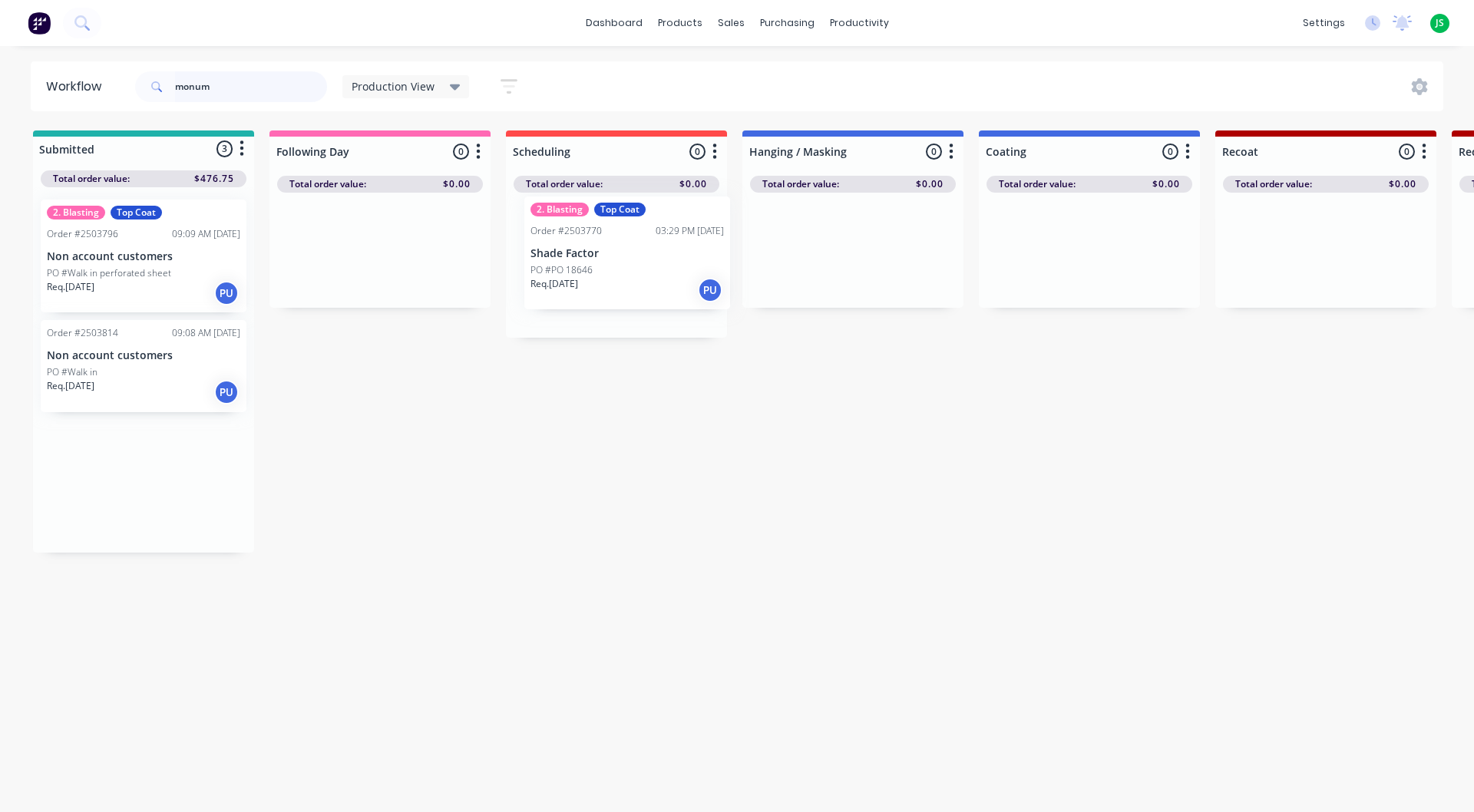
drag, startPoint x: 143, startPoint y: 286, endPoint x: 264, endPoint y: 288, distance: 121.0
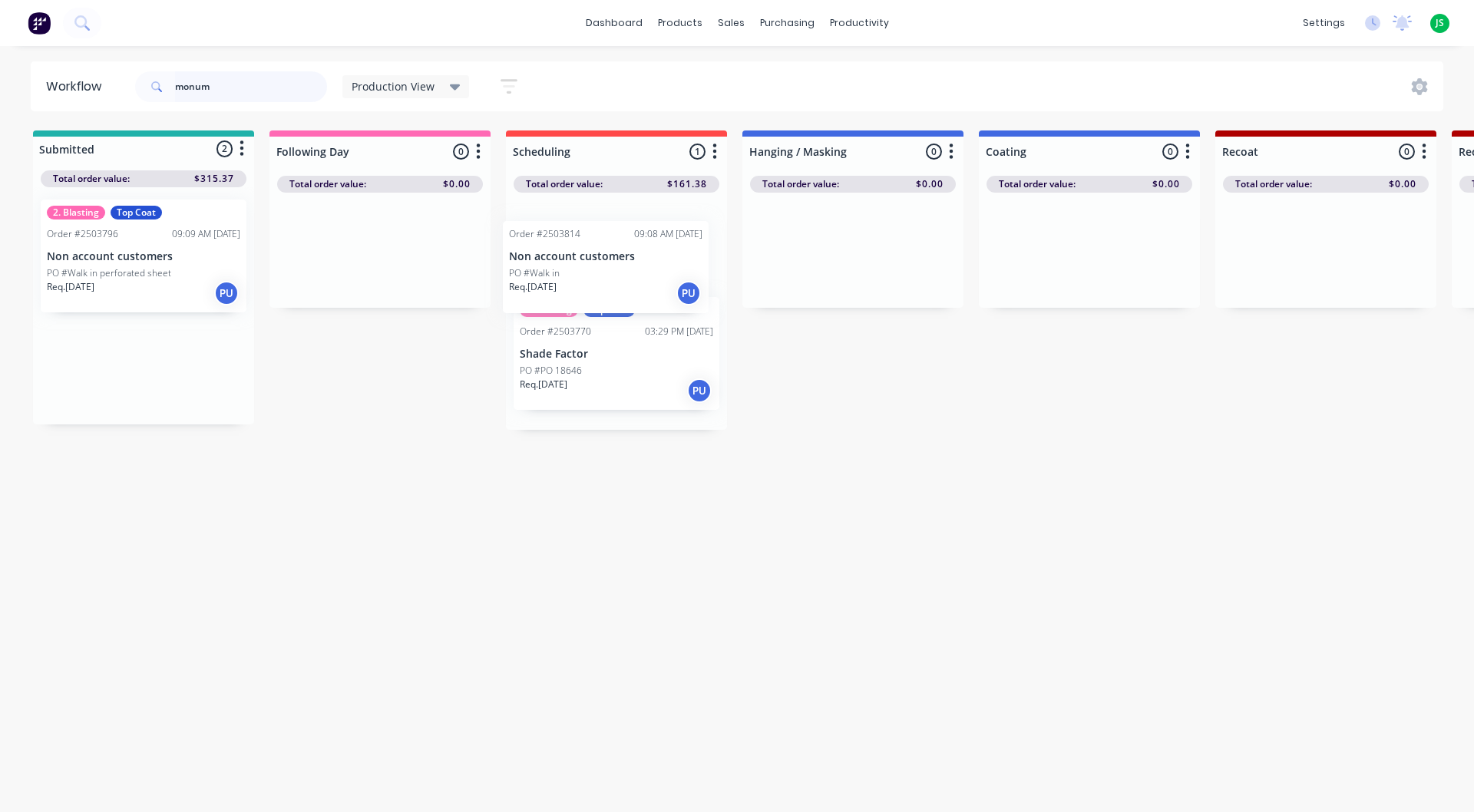
drag, startPoint x: 141, startPoint y: 375, endPoint x: 618, endPoint y: 261, distance: 490.4
drag, startPoint x: 301, startPoint y: 89, endPoint x: 0, endPoint y: 151, distance: 307.3
click at [0, 139] on div "Workflow monum Production View Save new view None edit Production View (Default…" at bounding box center [737, 421] width 1474 height 720
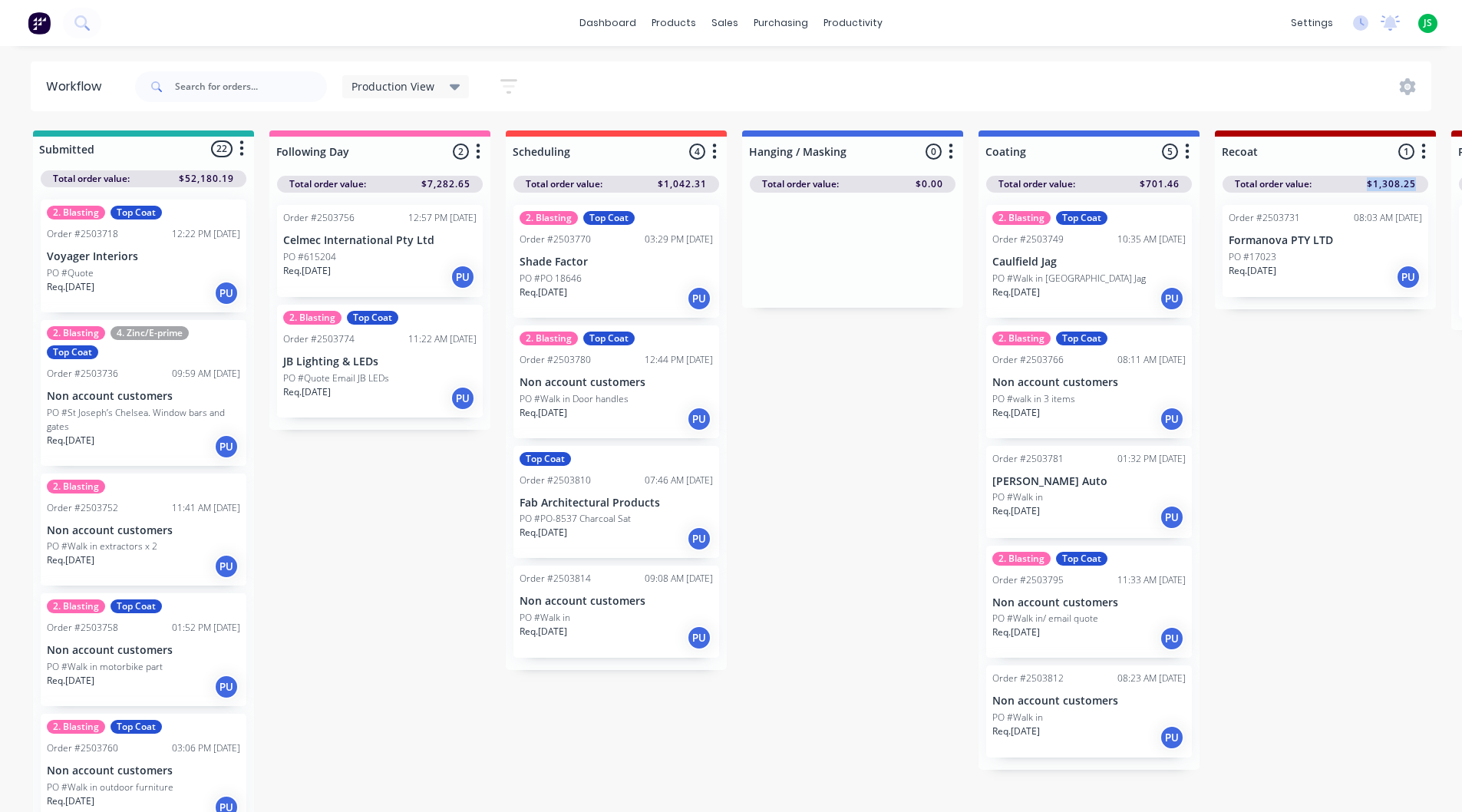
drag, startPoint x: 1367, startPoint y: 185, endPoint x: 1414, endPoint y: 181, distance: 47.2
click at [1415, 181] on span "$1,308.25" at bounding box center [1391, 185] width 49 height 14
click at [244, 82] on input "text" at bounding box center [251, 87] width 152 height 31
type input "wheels"
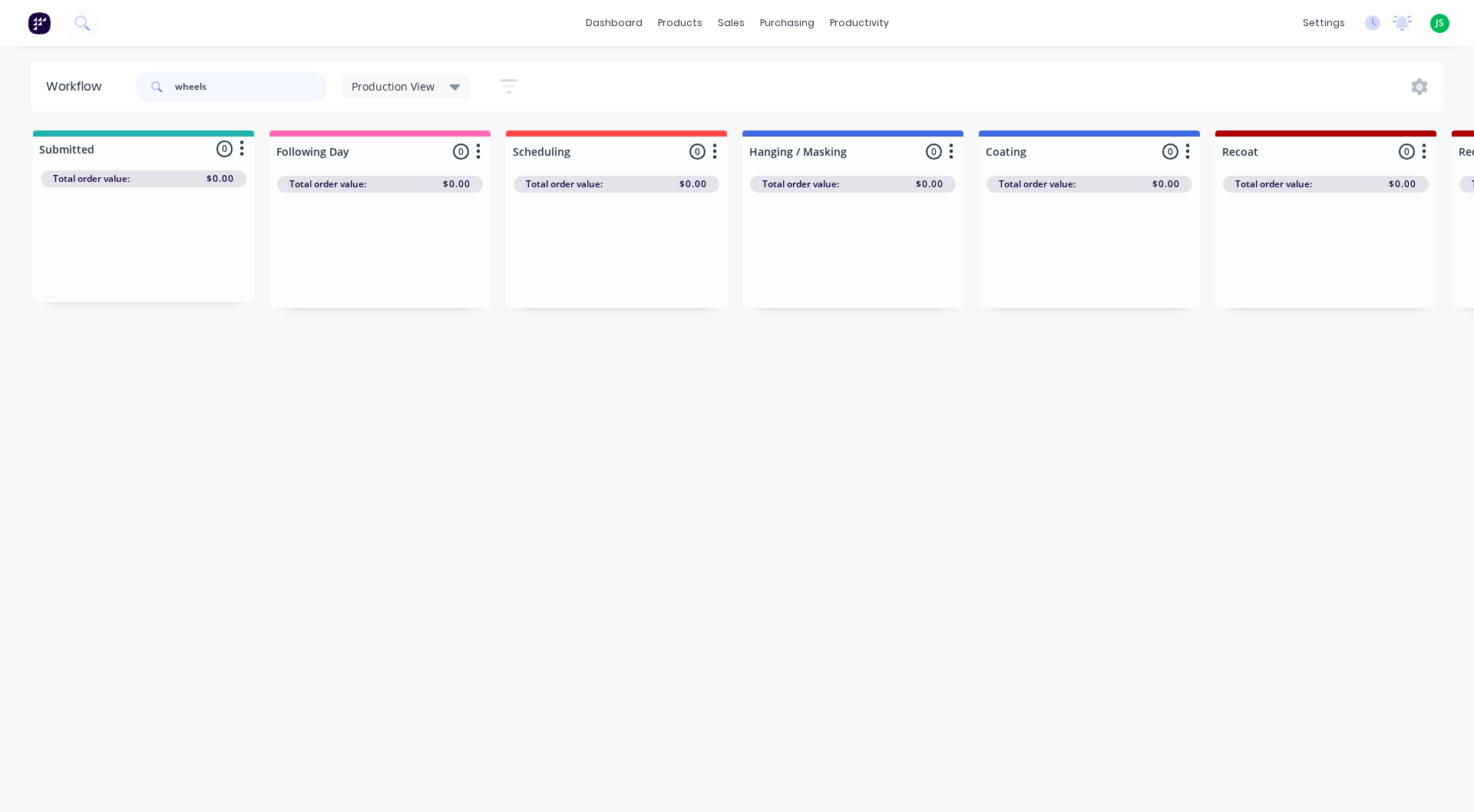
drag, startPoint x: 108, startPoint y: 107, endPoint x: 0, endPoint y: 98, distance: 108.4
click at [0, 98] on div "Workflow wheels Production View Save new view None edit Production View (Defaul…" at bounding box center [737, 86] width 1474 height 50
type input "bright"
click at [144, 245] on div "PO #Walk in" at bounding box center [143, 251] width 193 height 14
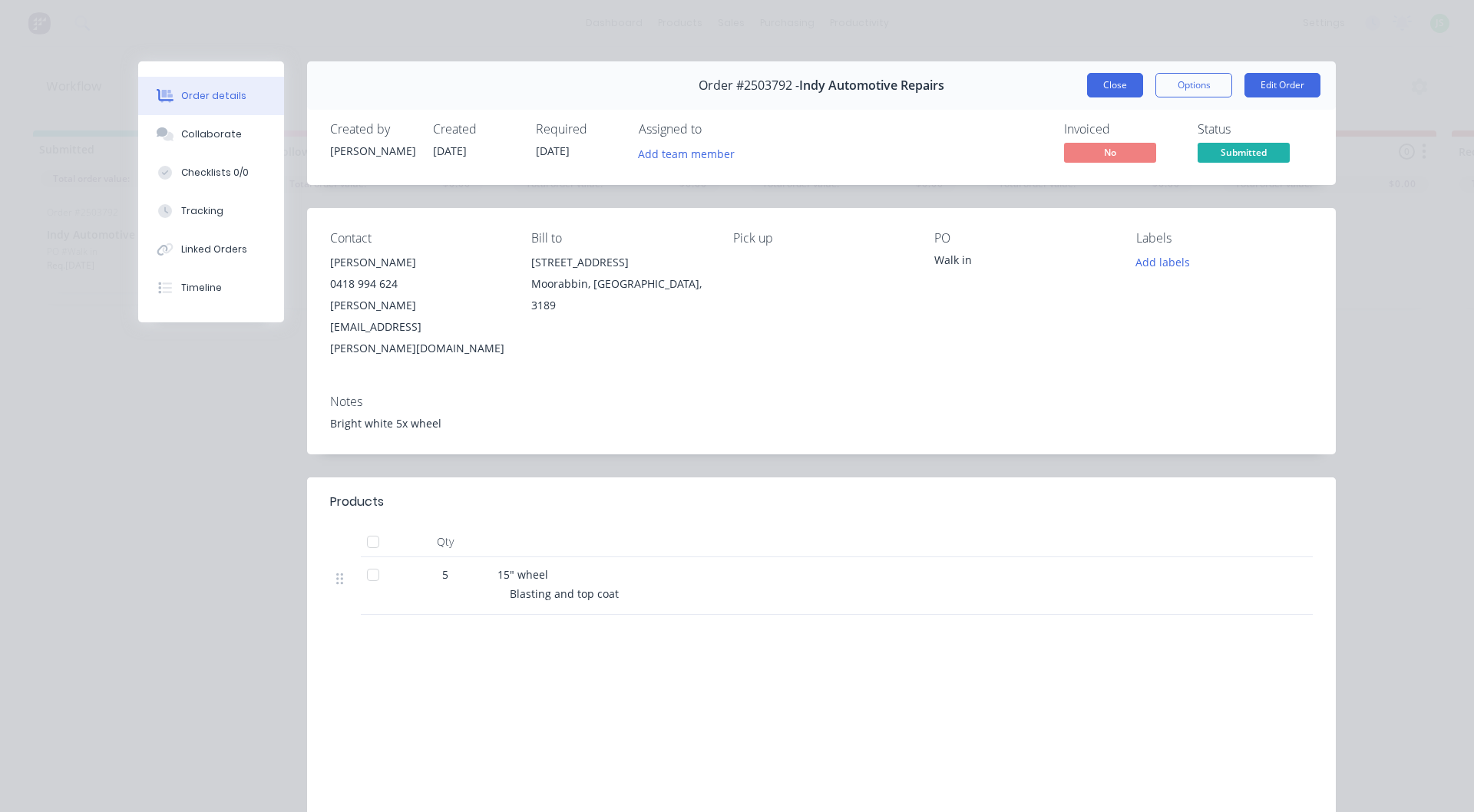
click at [1128, 90] on button "Close" at bounding box center [1115, 85] width 56 height 25
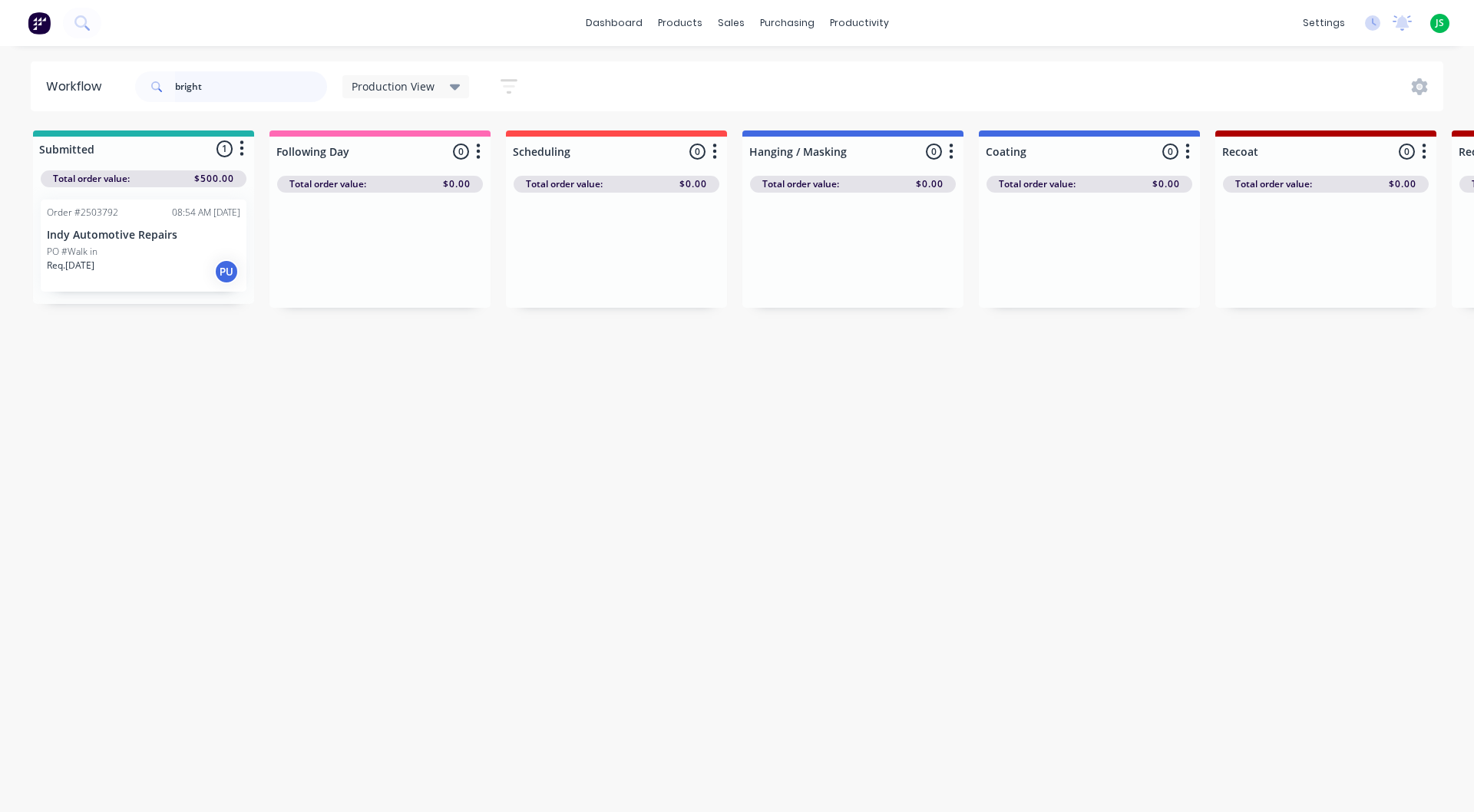
drag, startPoint x: 122, startPoint y: 91, endPoint x: 0, endPoint y: 72, distance: 123.5
click at [0, 72] on div "Workflow bright Production View Save new view None edit Production View (Defaul…" at bounding box center [737, 86] width 1474 height 50
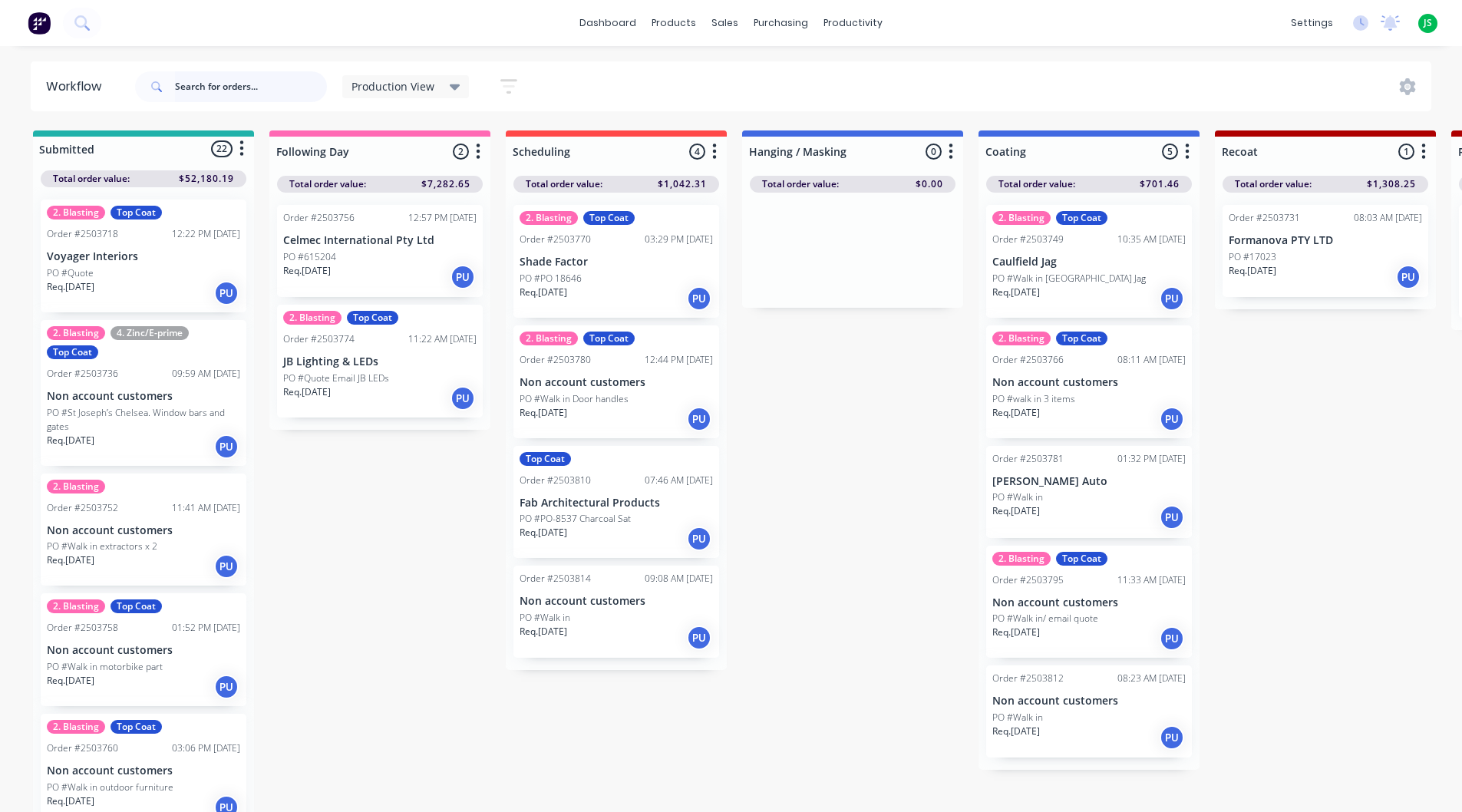
click at [230, 91] on input "text" at bounding box center [251, 87] width 152 height 31
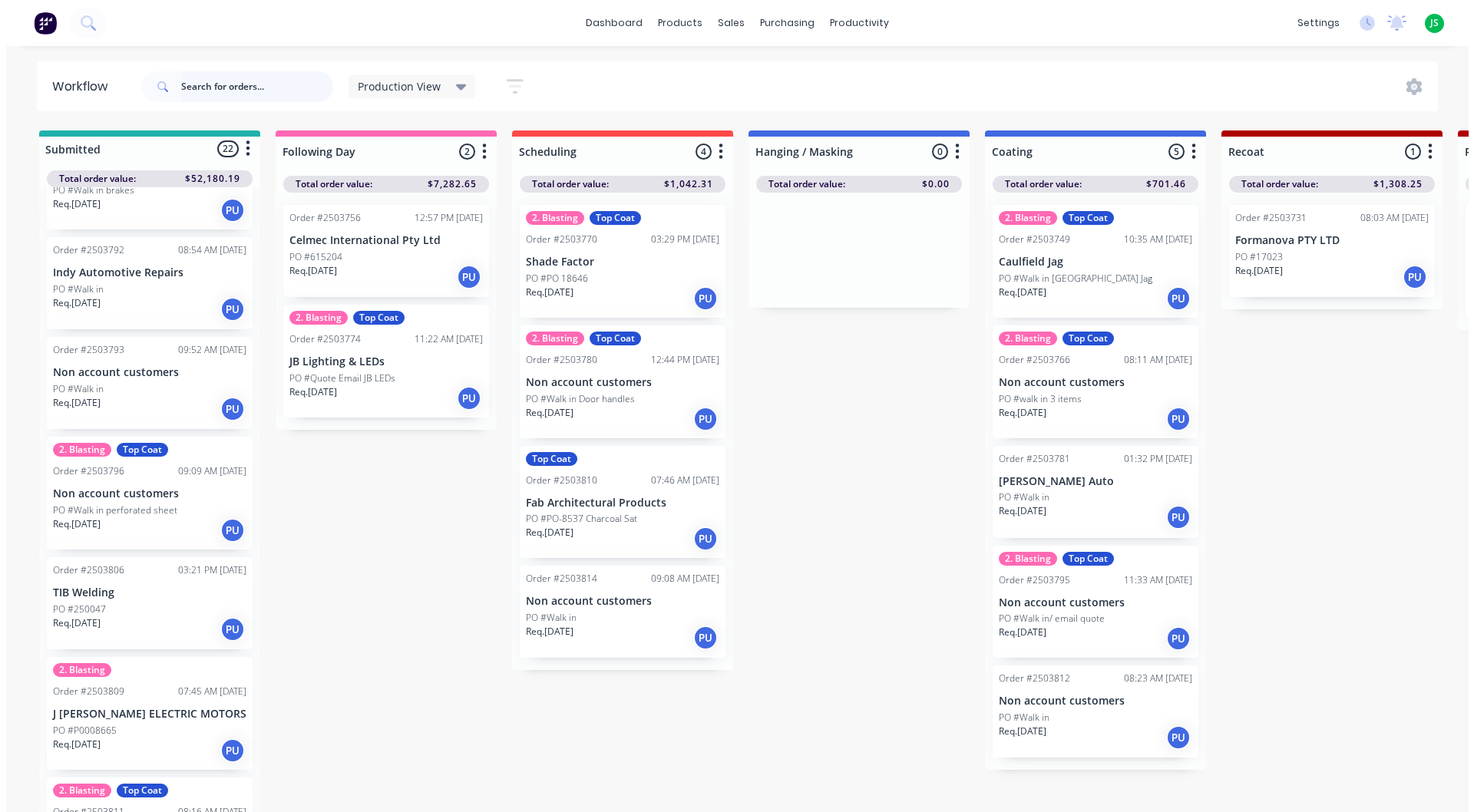
scroll to position [1892, 0]
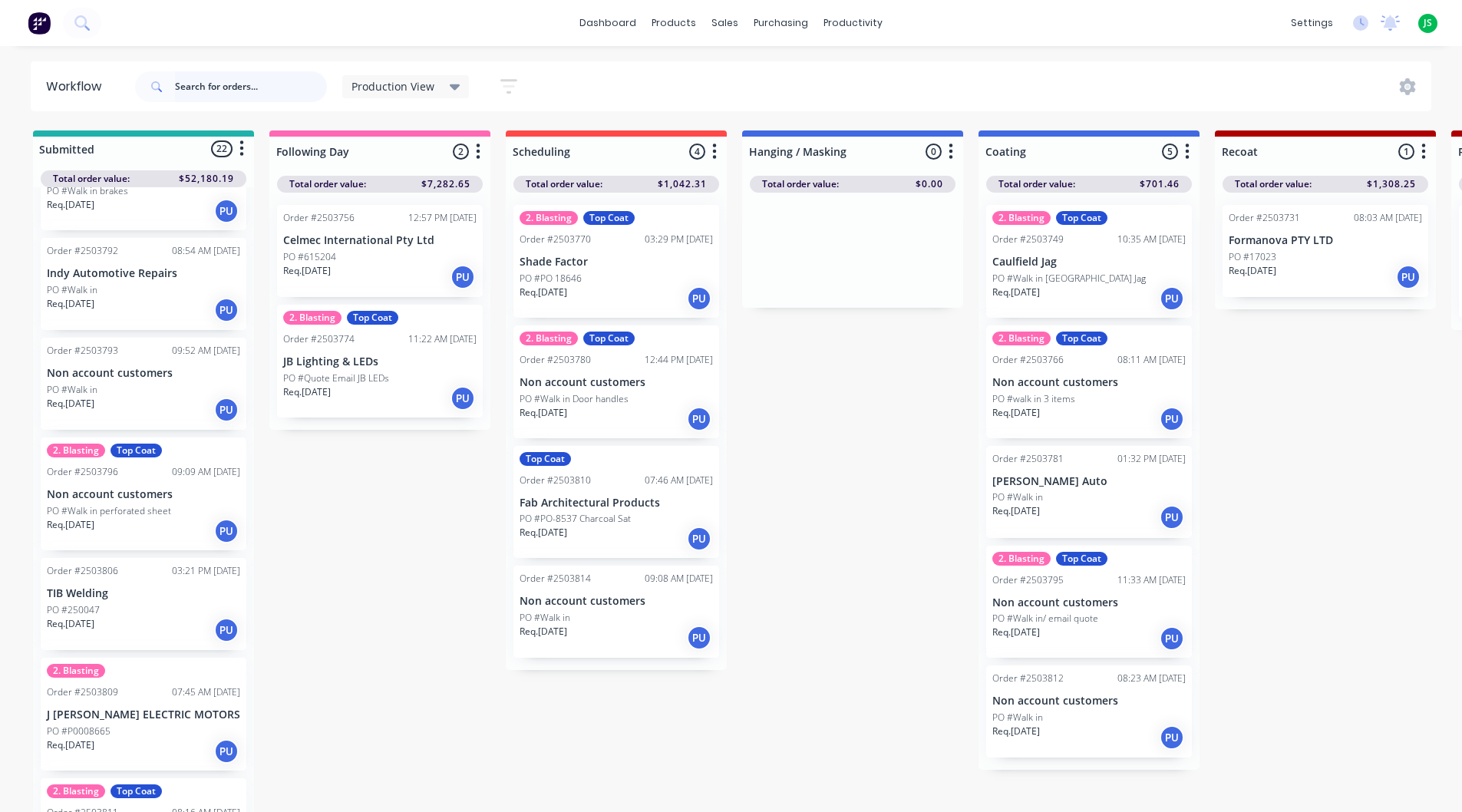
click at [195, 86] on input "text" at bounding box center [251, 87] width 152 height 31
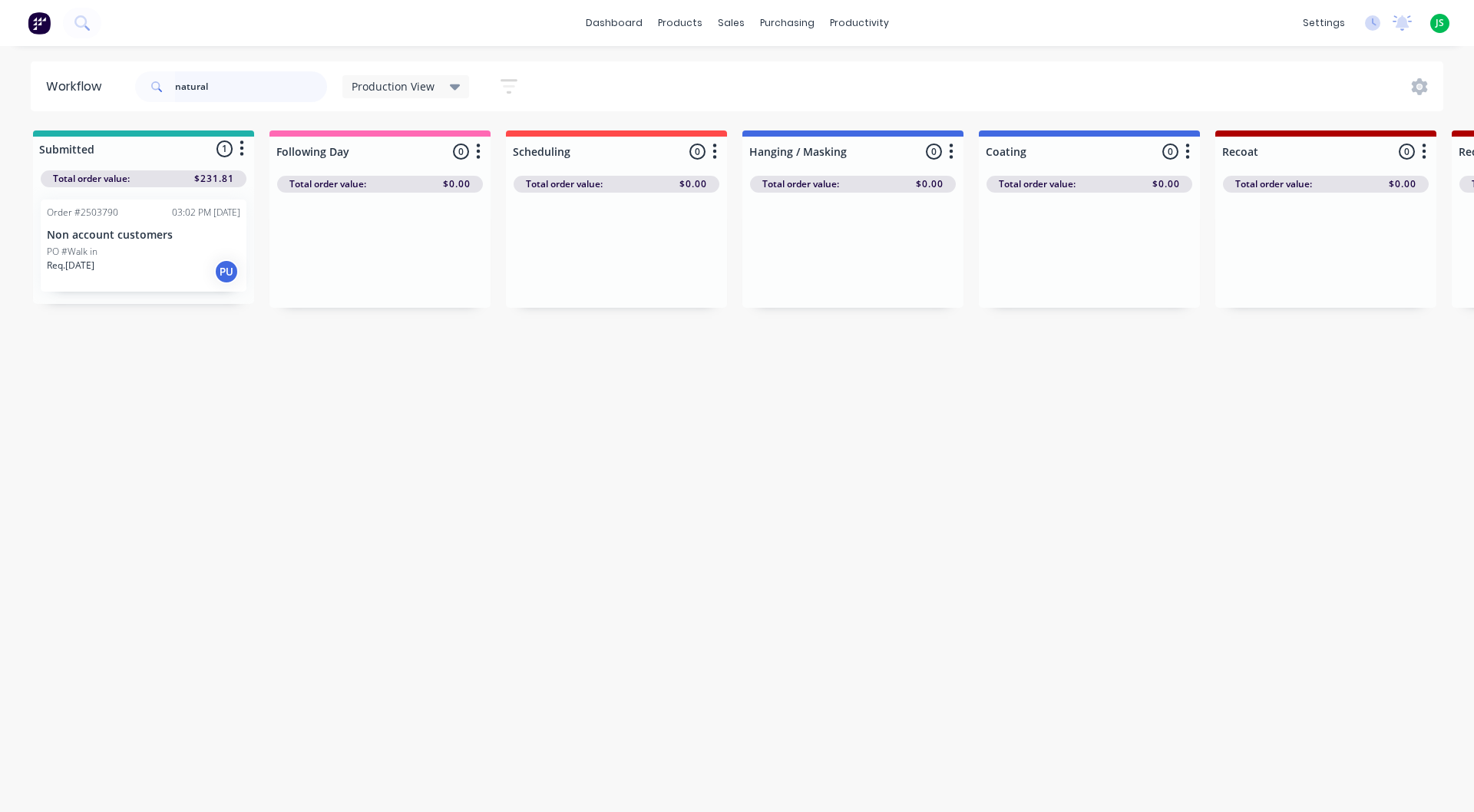
type input "natural"
click at [204, 232] on p "Non account customers" at bounding box center [143, 235] width 193 height 13
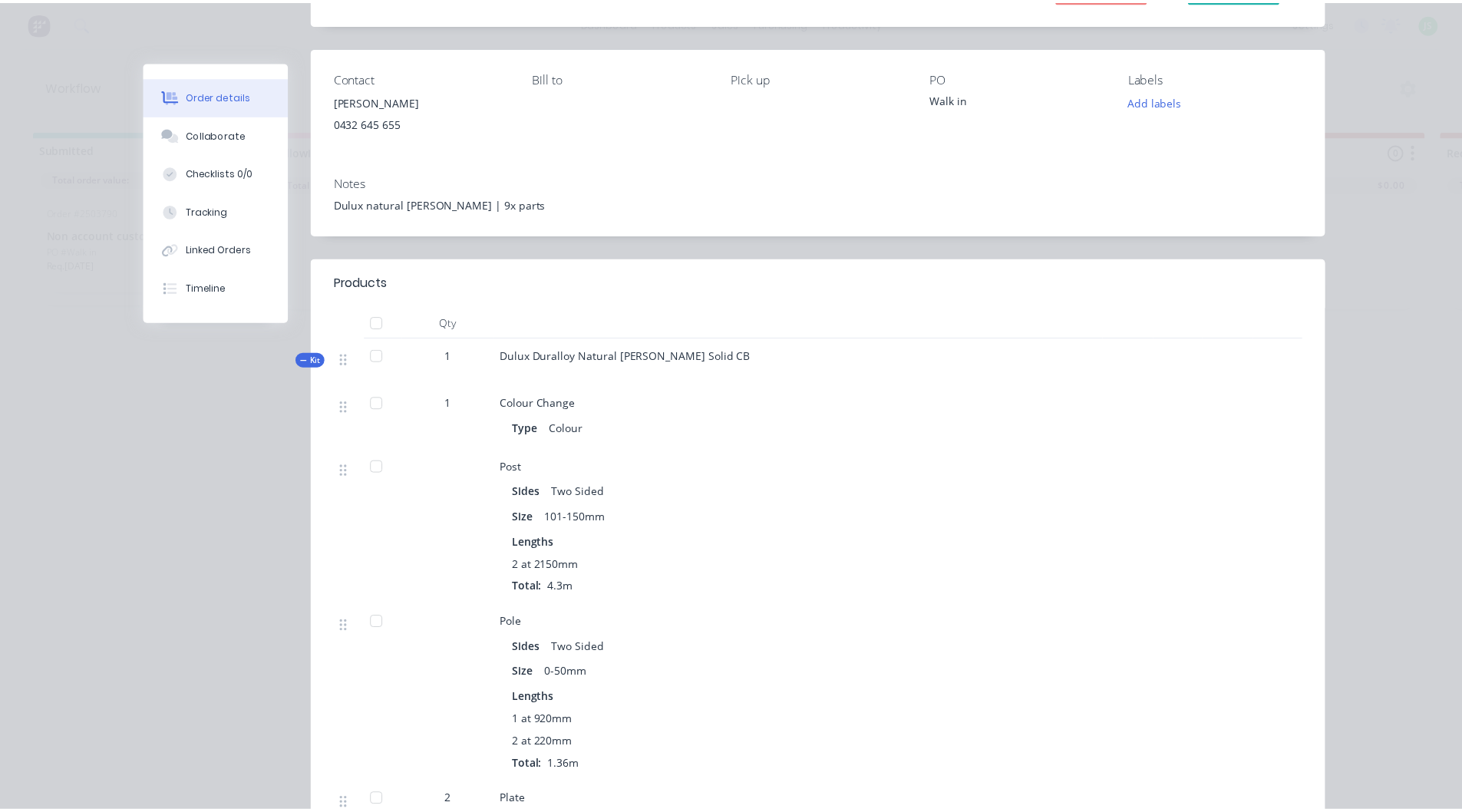
scroll to position [0, 0]
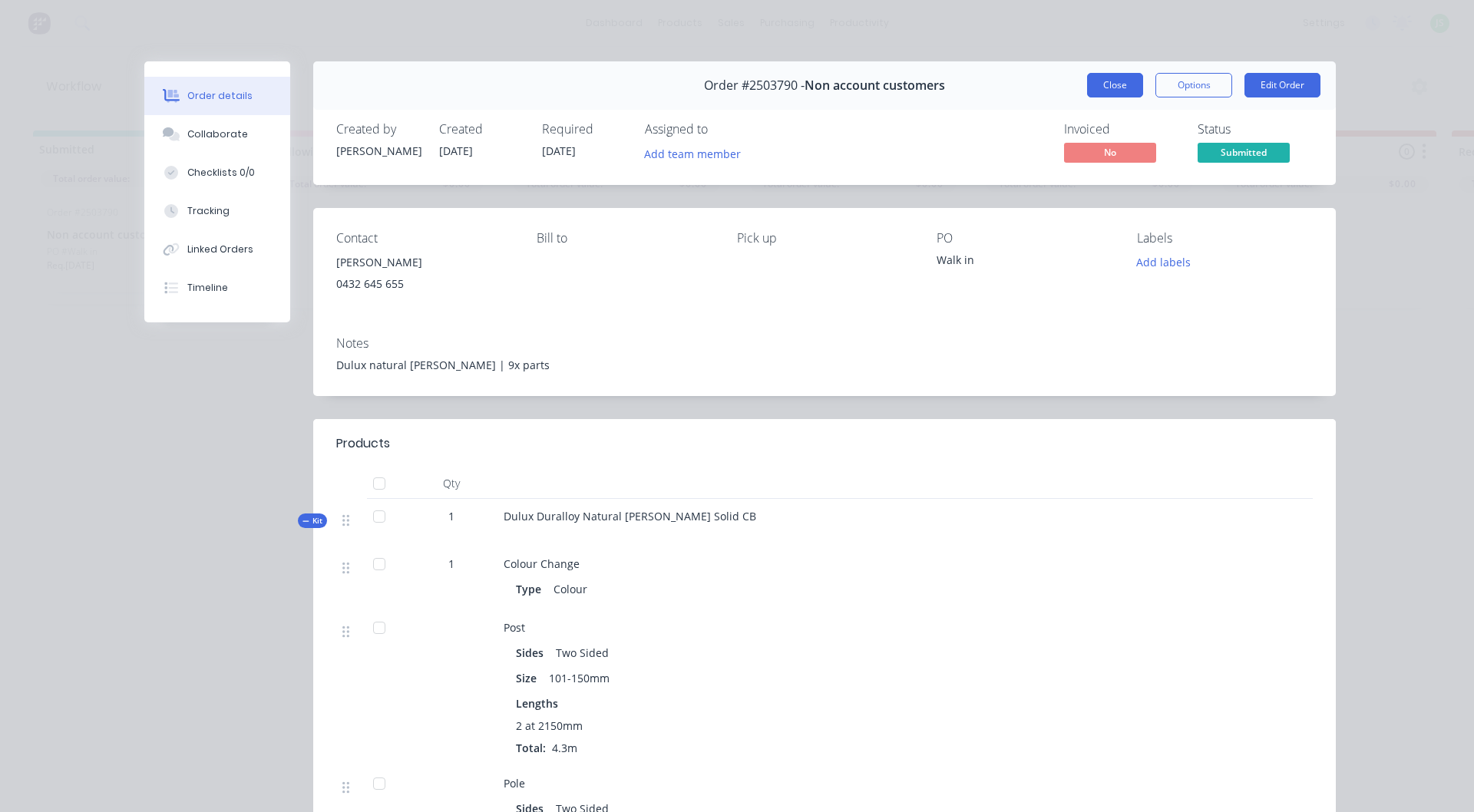
click at [1106, 87] on button "Close" at bounding box center [1115, 85] width 56 height 25
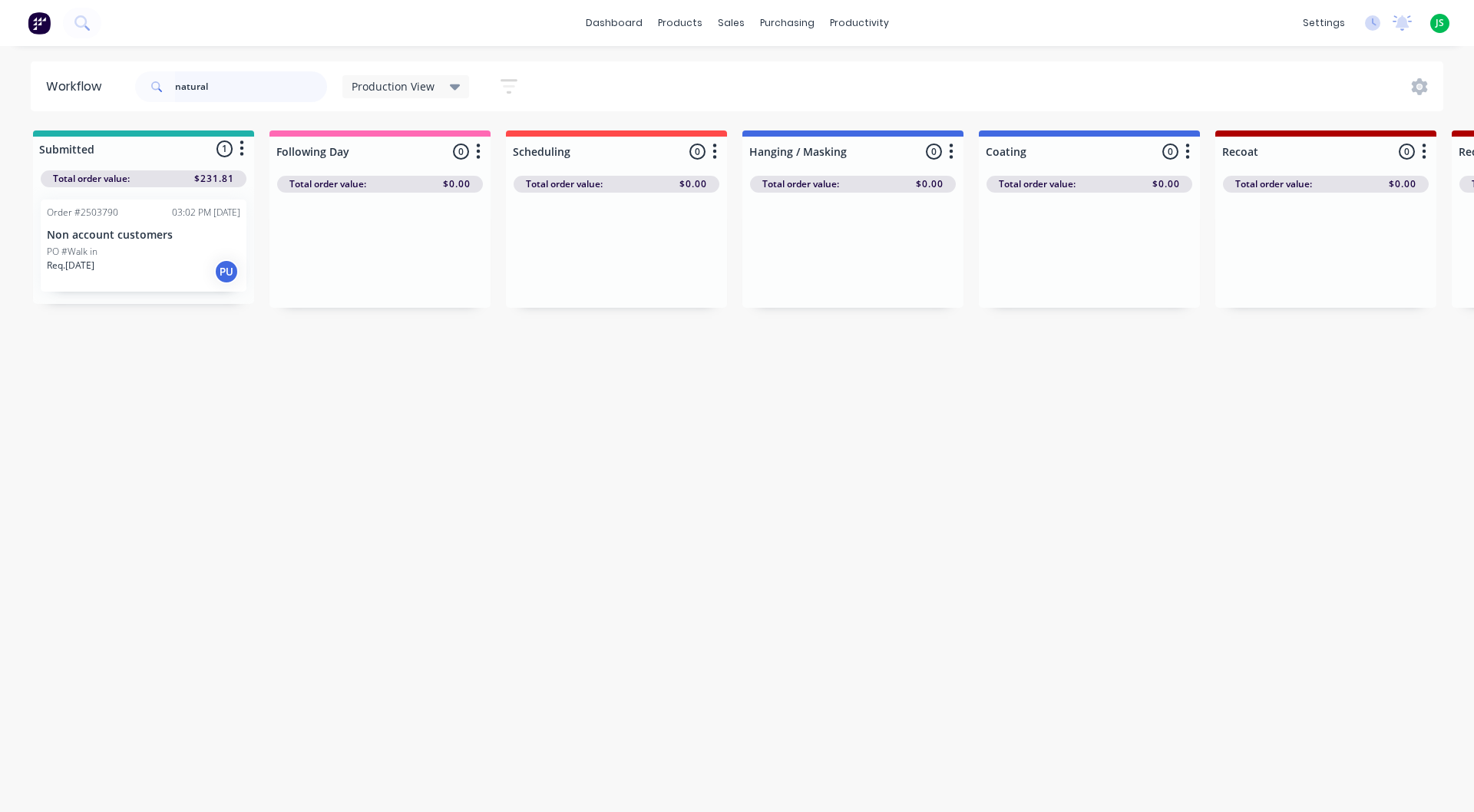
drag, startPoint x: 179, startPoint y: 95, endPoint x: 75, endPoint y: 52, distance: 112.5
click at [90, 65] on header "Workflow natural Production View Save new view None edit Production View (Defau…" at bounding box center [737, 86] width 1413 height 50
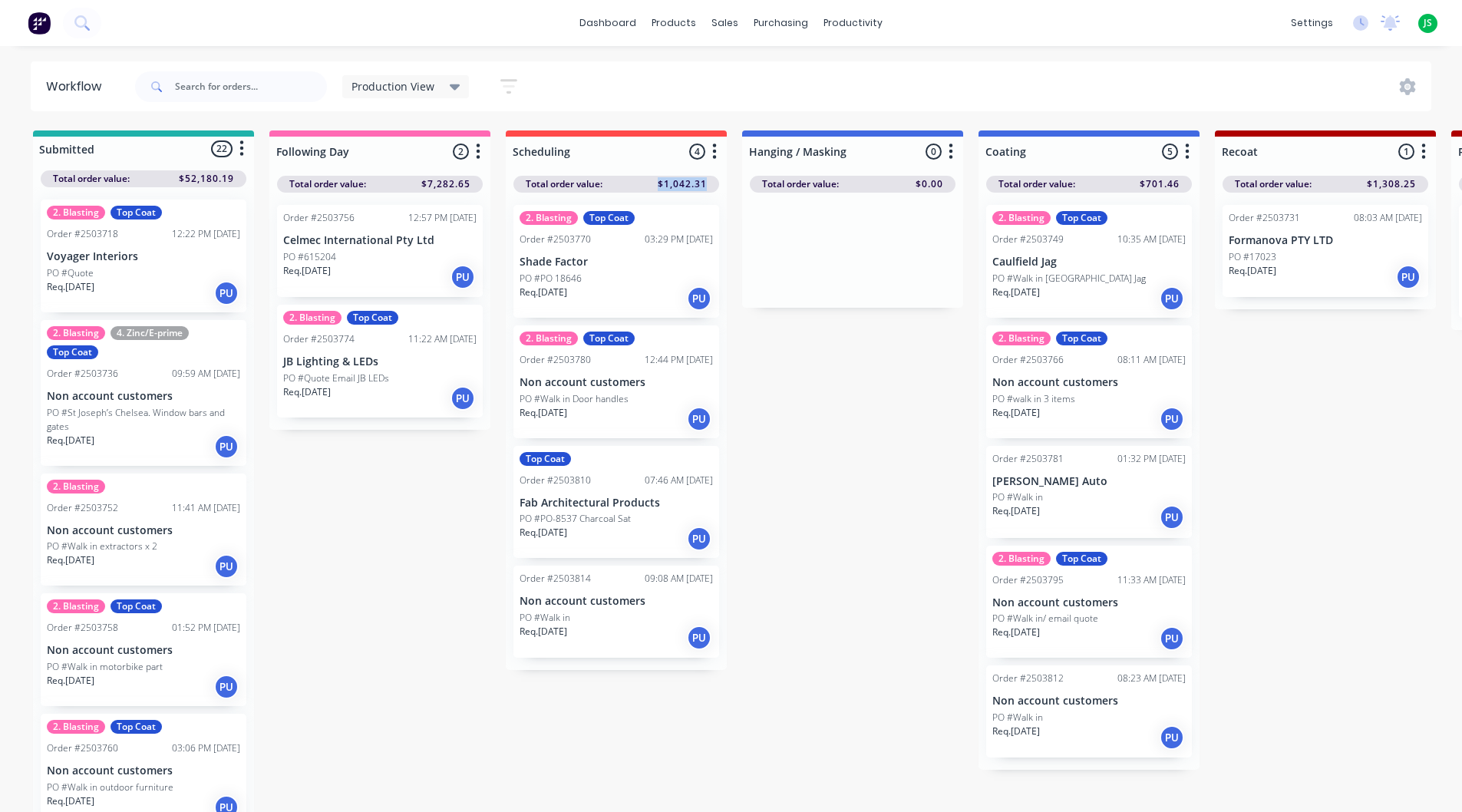
drag, startPoint x: 638, startPoint y: 181, endPoint x: 708, endPoint y: 181, distance: 70.0
click at [708, 181] on div "Total order value: $1,042.31" at bounding box center [616, 185] width 205 height 17
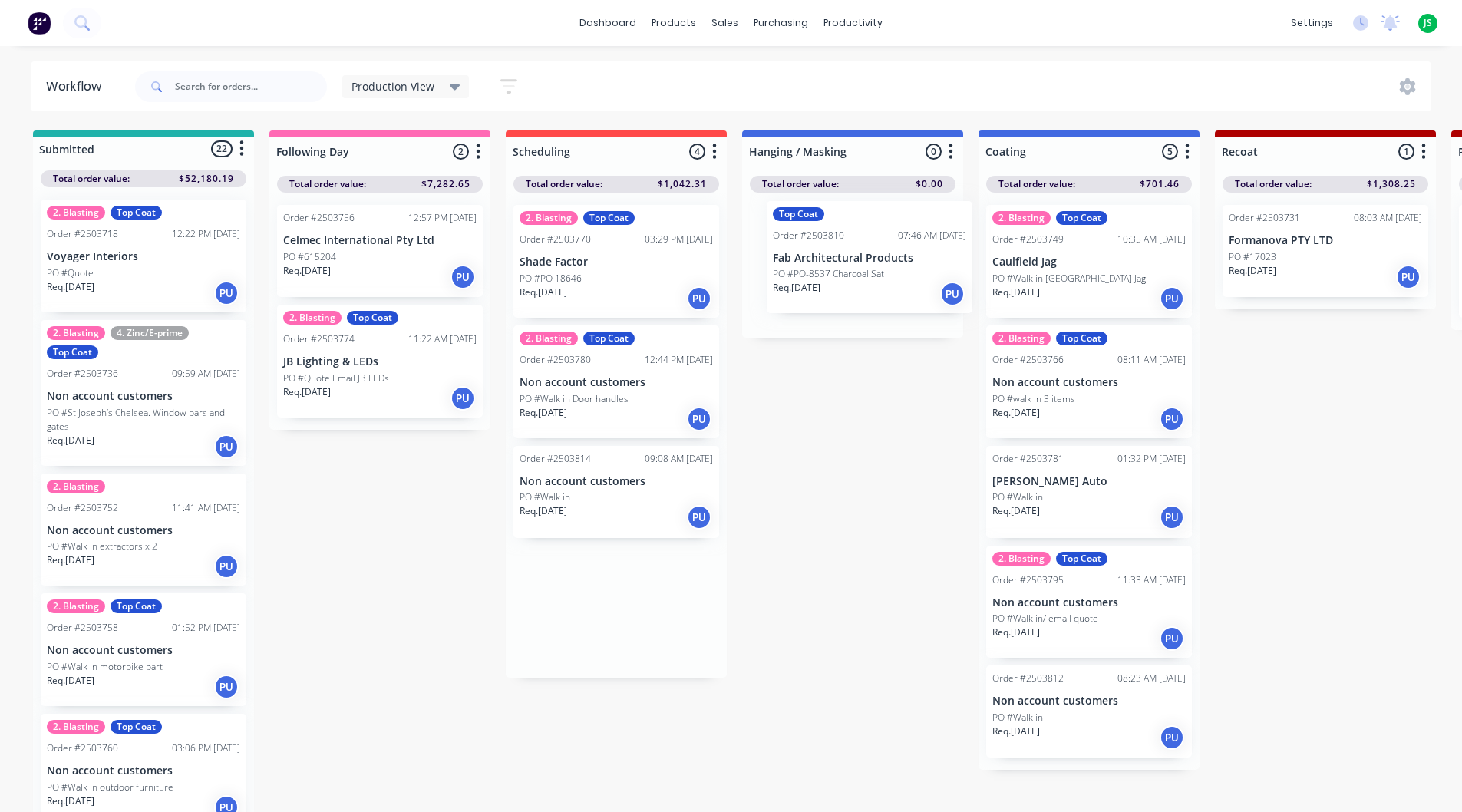
drag, startPoint x: 581, startPoint y: 516, endPoint x: 838, endPoint y: 271, distance: 355.1
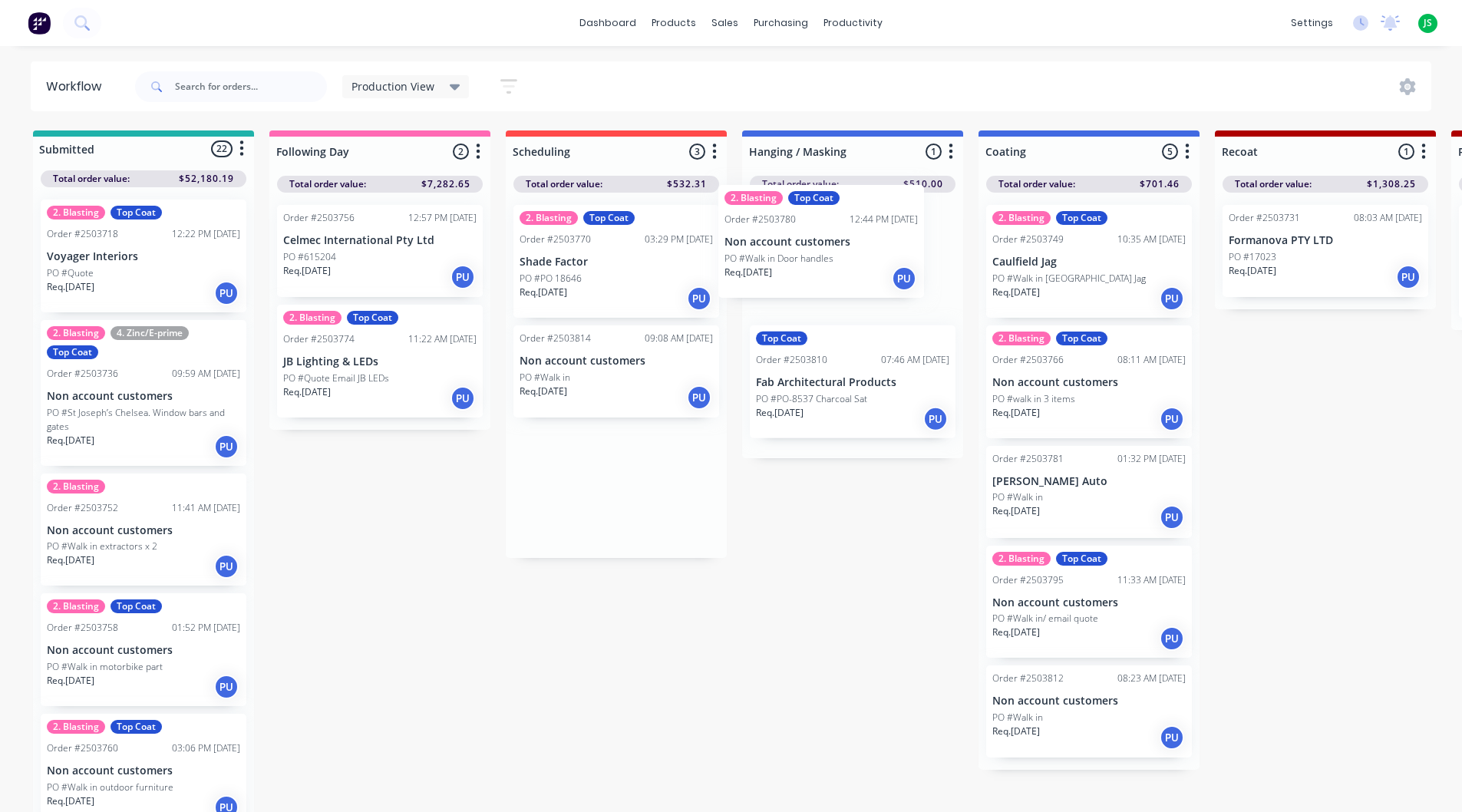
drag, startPoint x: 611, startPoint y: 406, endPoint x: 838, endPoint y: 273, distance: 263.1
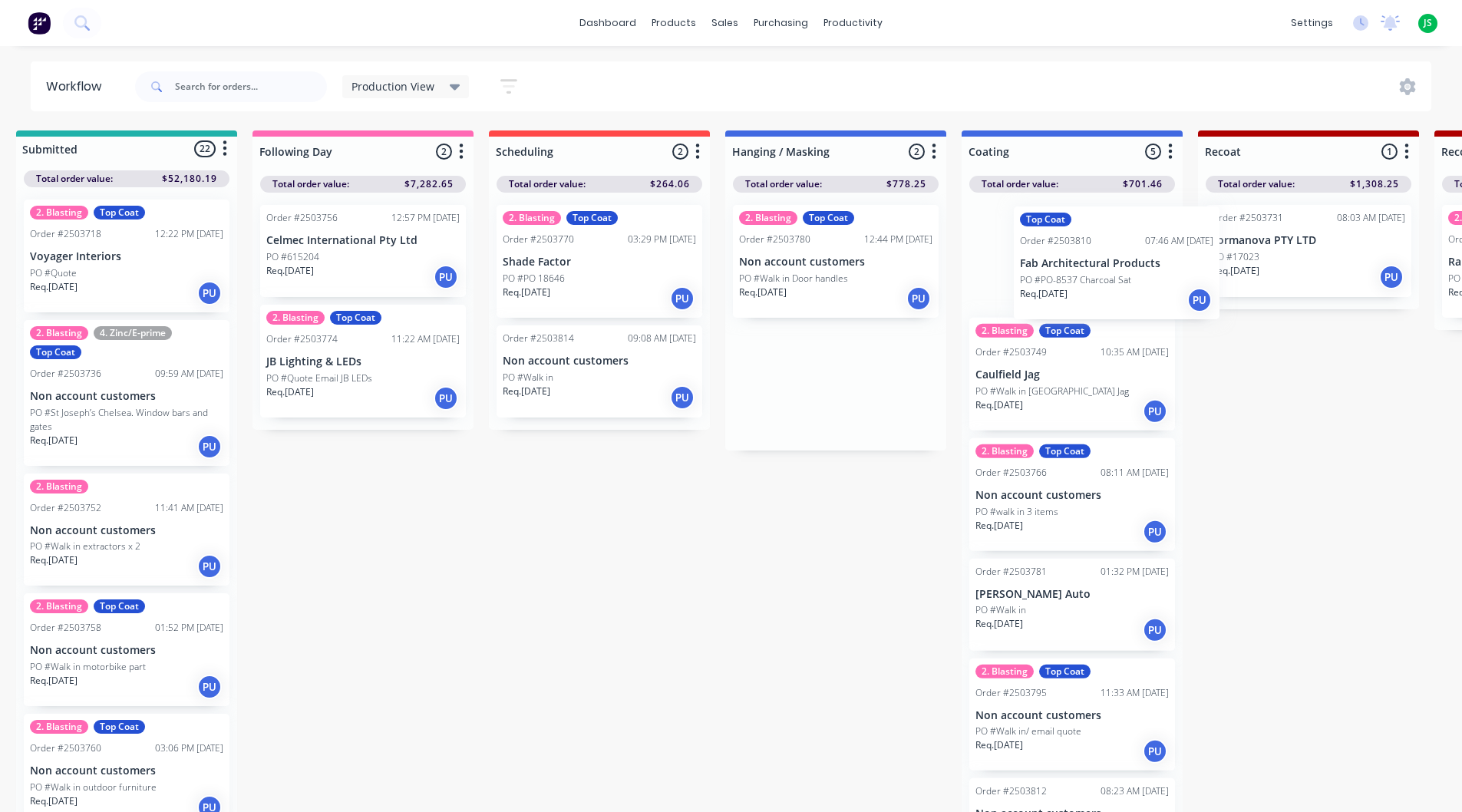
drag, startPoint x: 833, startPoint y: 398, endPoint x: 1083, endPoint y: 280, distance: 276.4
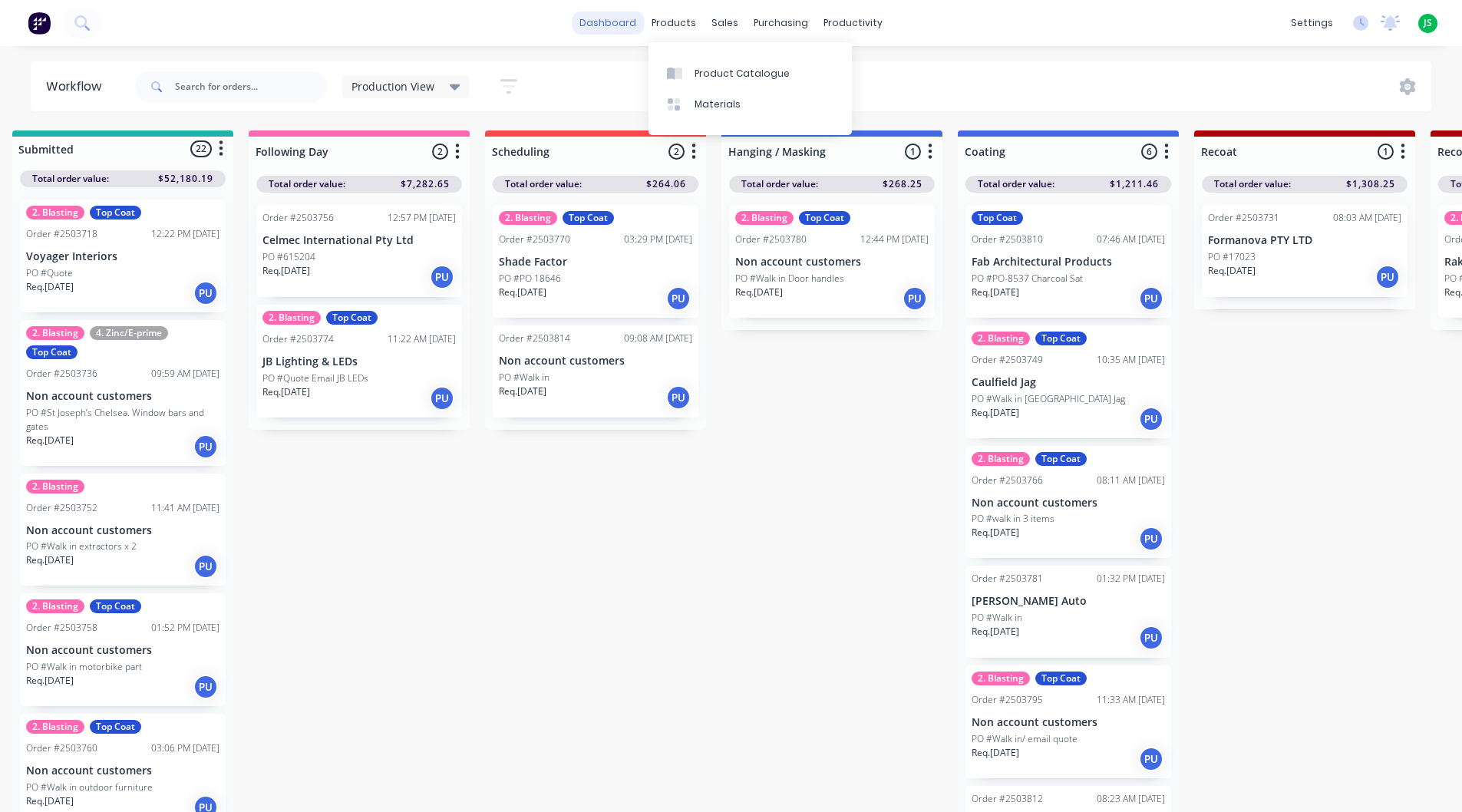
click at [594, 15] on link "dashboard" at bounding box center [608, 23] width 72 height 23
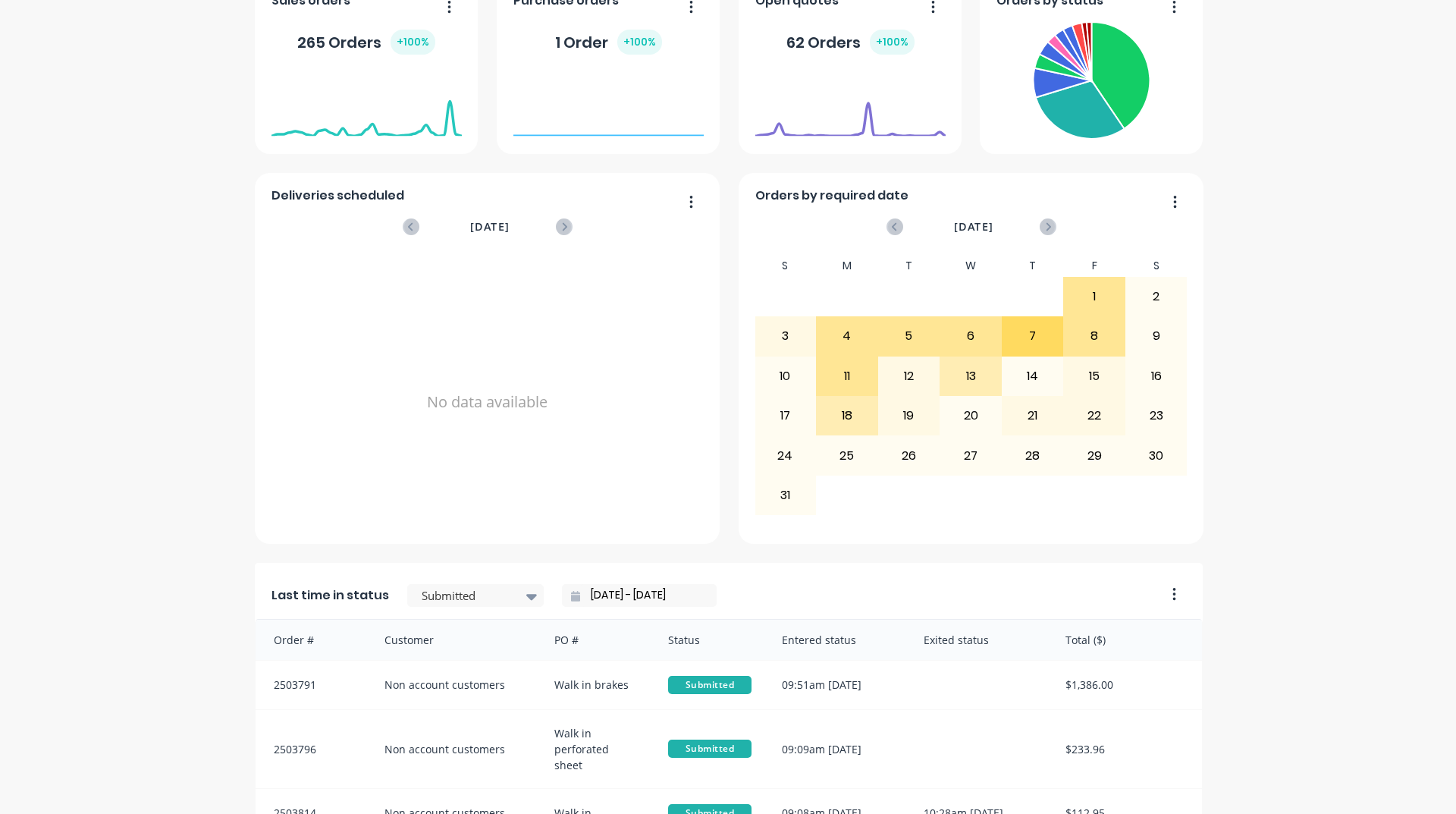
scroll to position [531, 0]
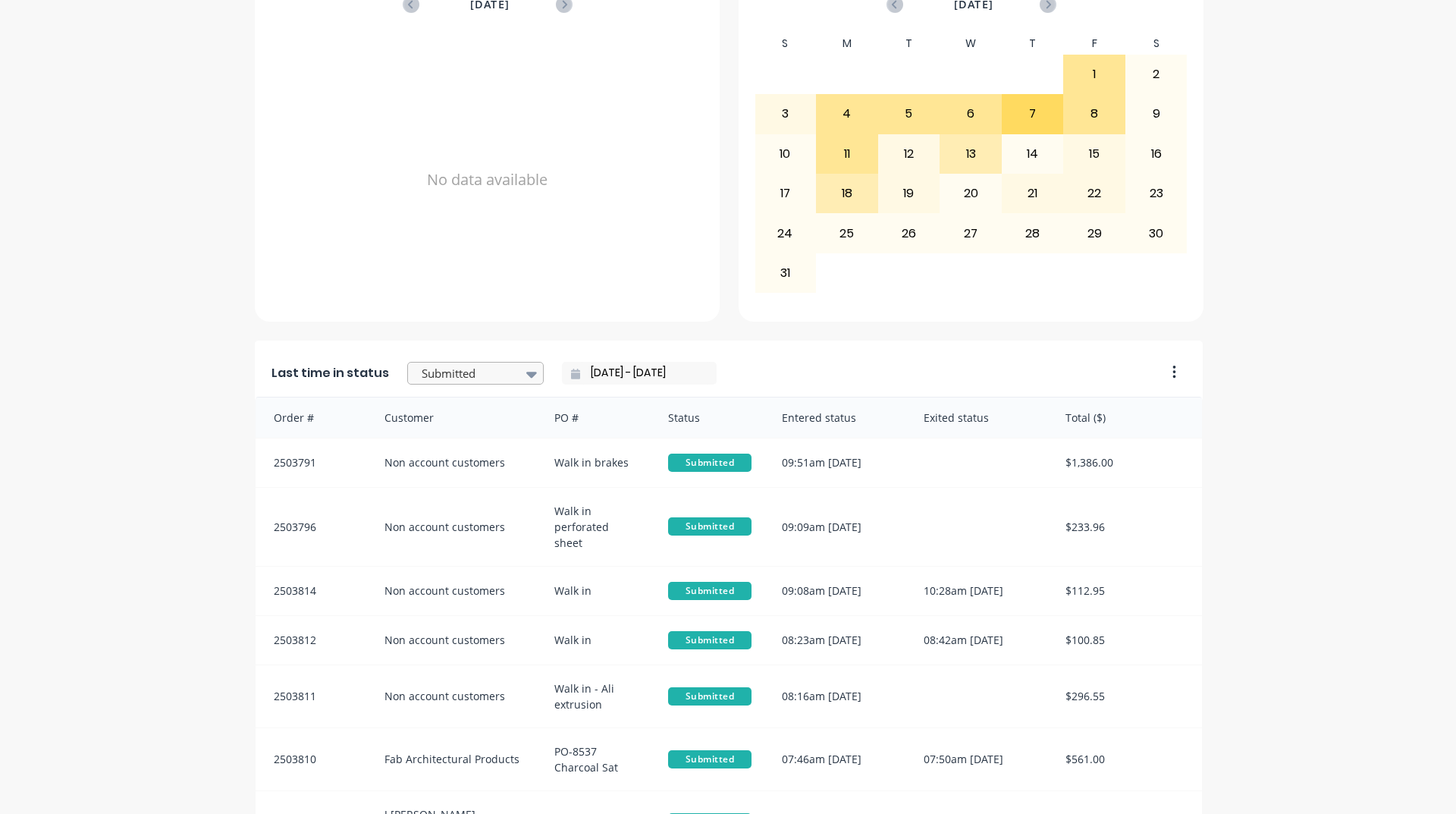
click at [464, 364] on div at bounding box center [468, 373] width 96 height 19
click at [466, 380] on div "Coating" at bounding box center [476, 366] width 137 height 28
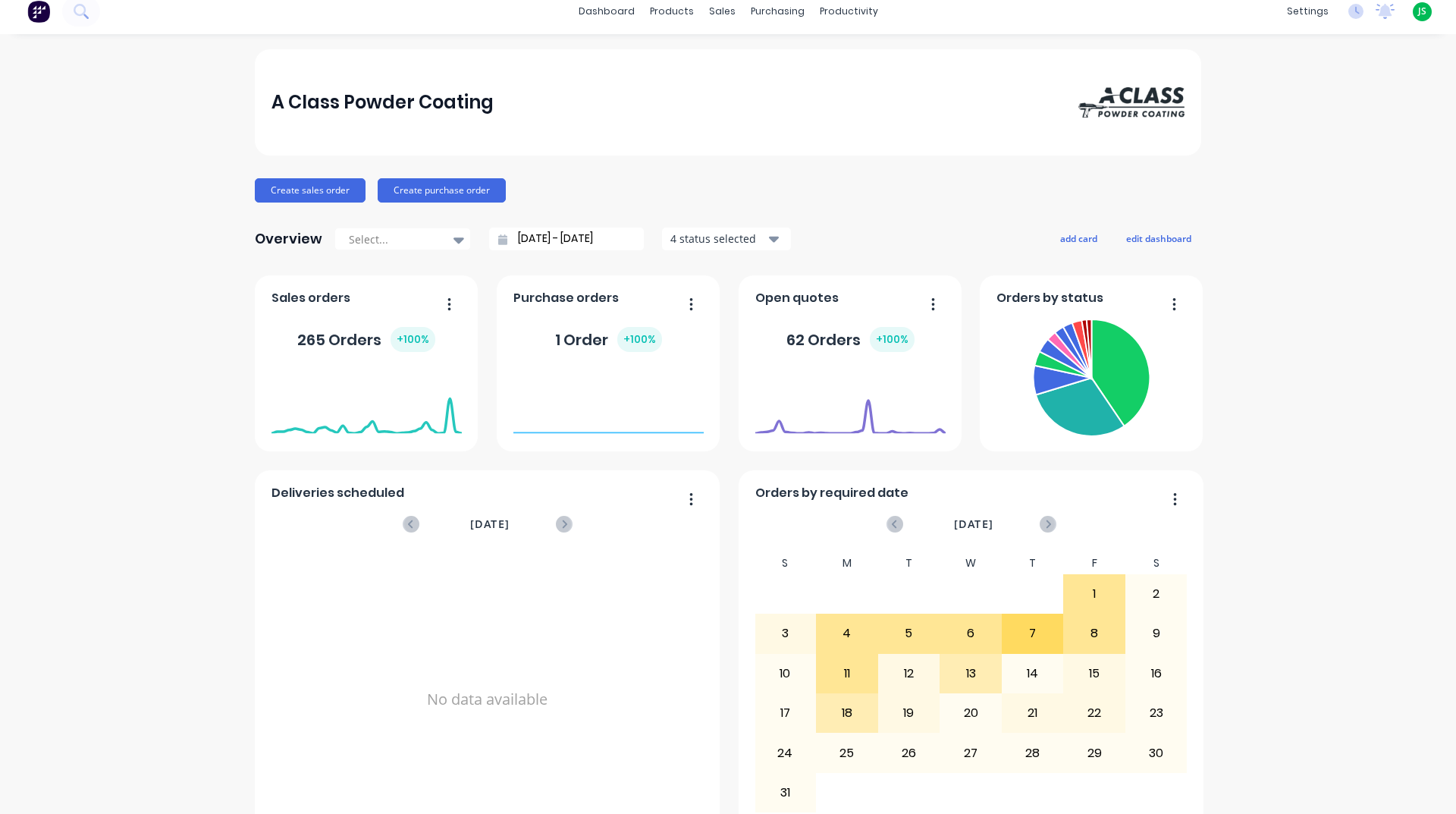
scroll to position [0, 0]
